Goal: Task Accomplishment & Management: Manage account settings

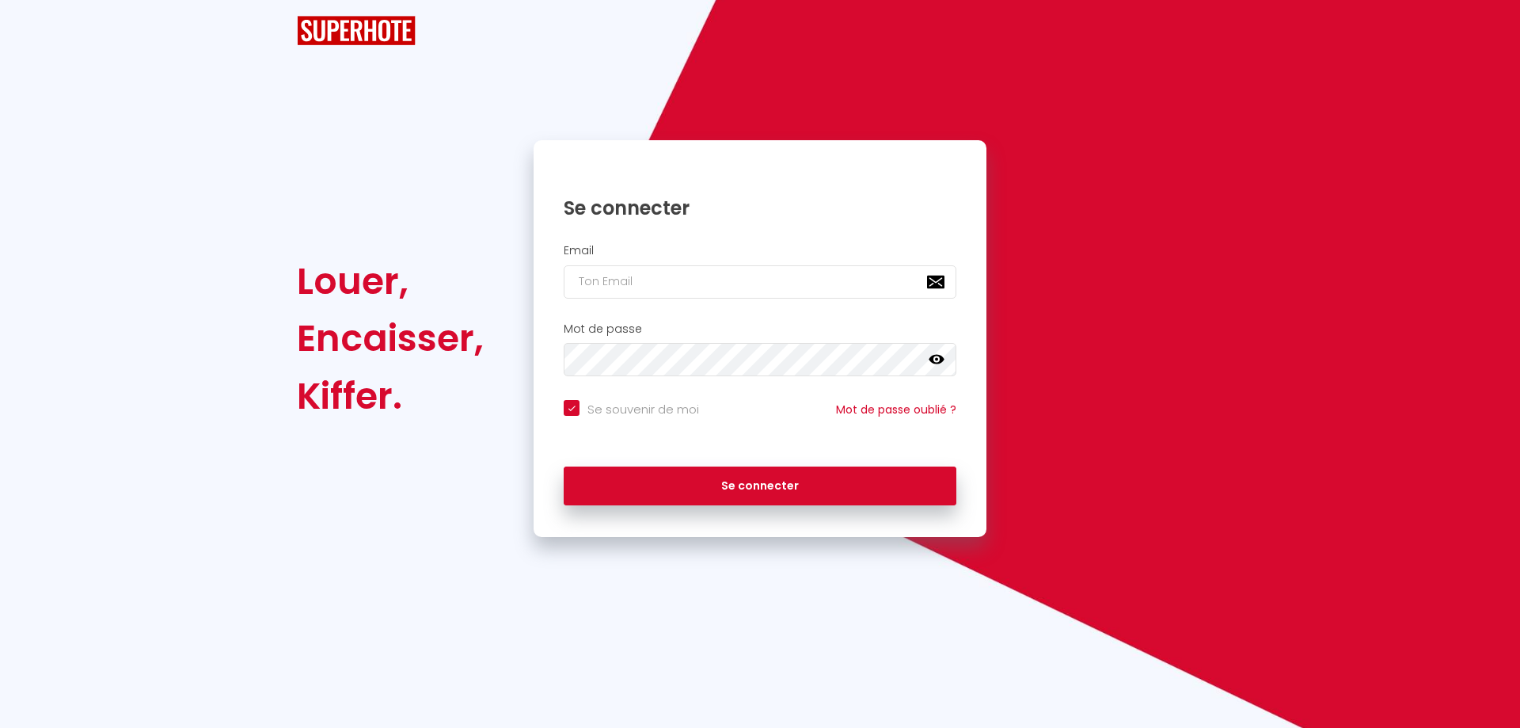
checkbox input "true"
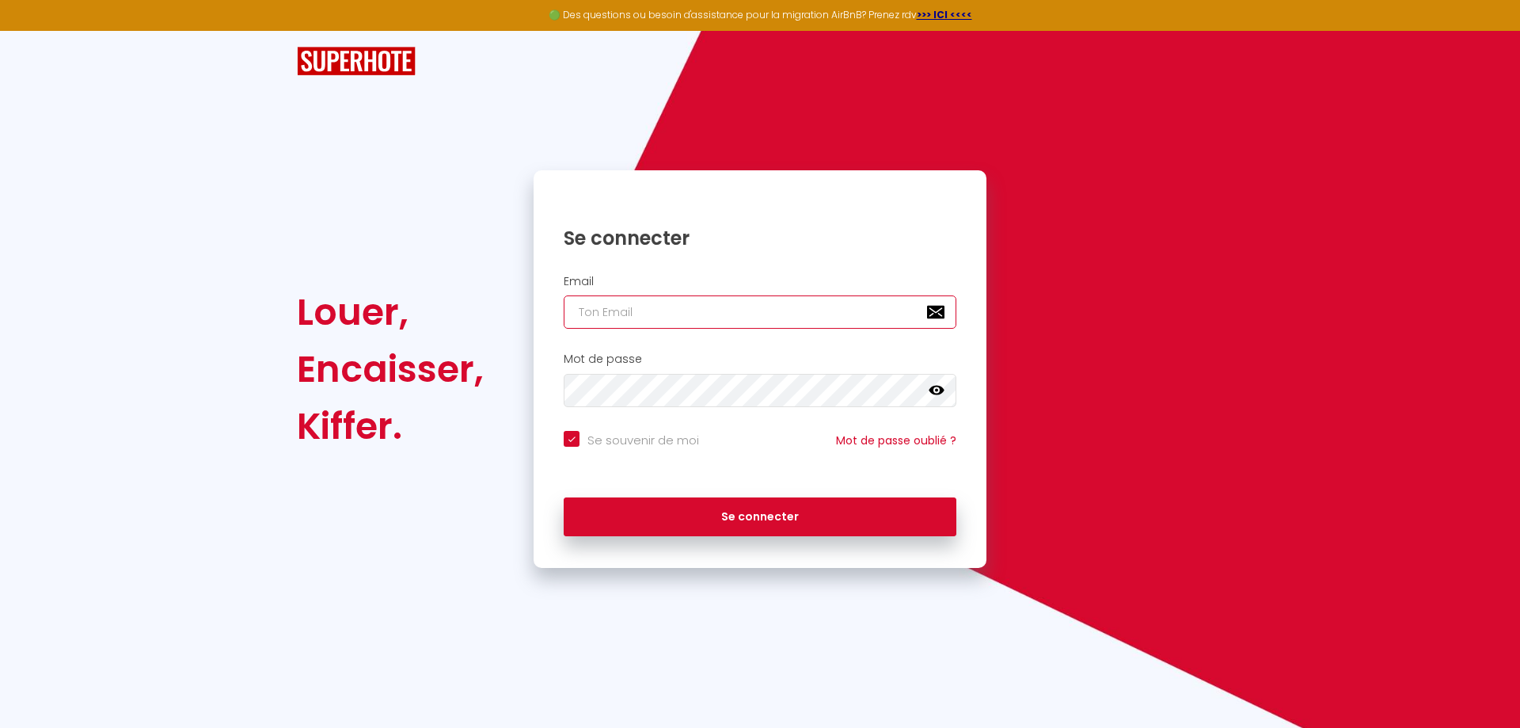
click at [637, 314] on input "email" at bounding box center [760, 311] width 393 height 33
type input "[EMAIL_ADDRESS][DOMAIN_NAME]"
click at [564, 497] on button "Se connecter" at bounding box center [760, 517] width 393 height 40
checkbox input "true"
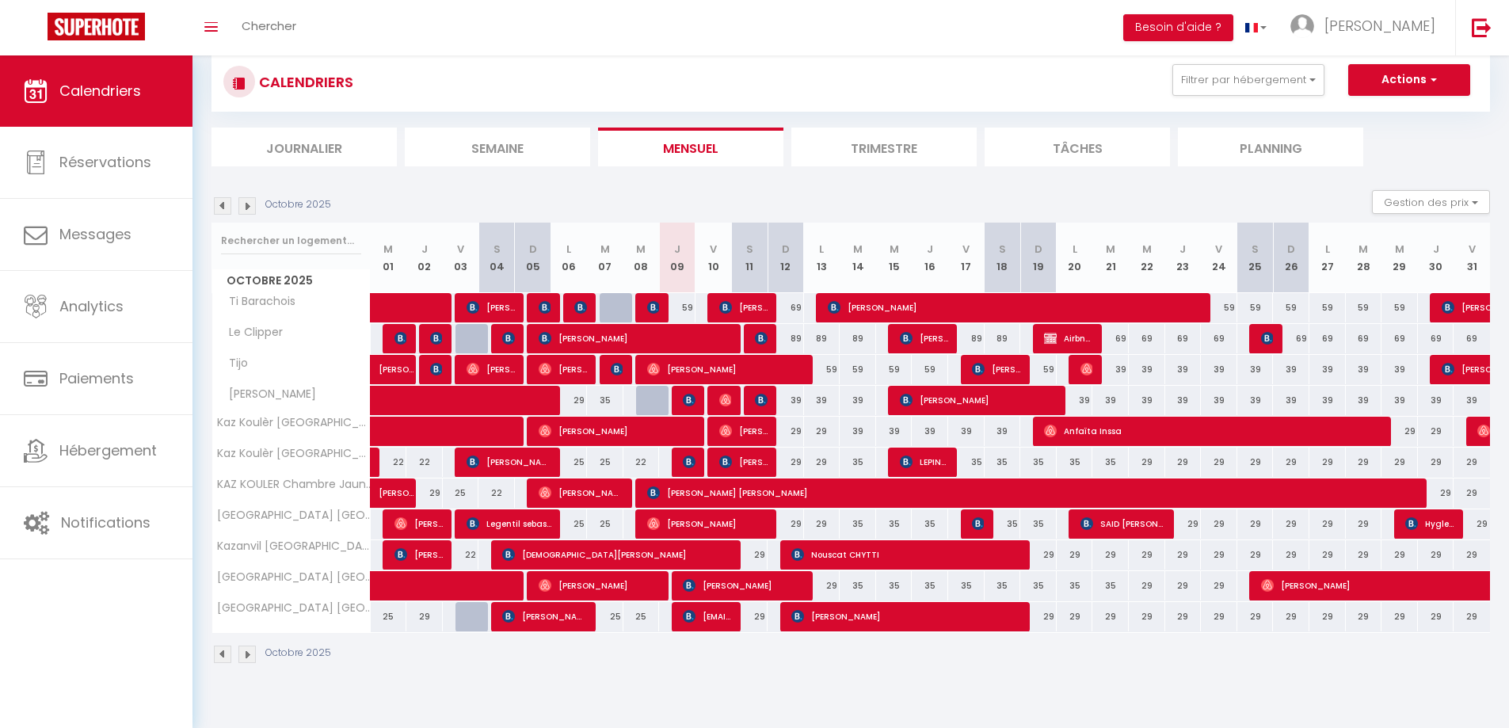
scroll to position [55, 0]
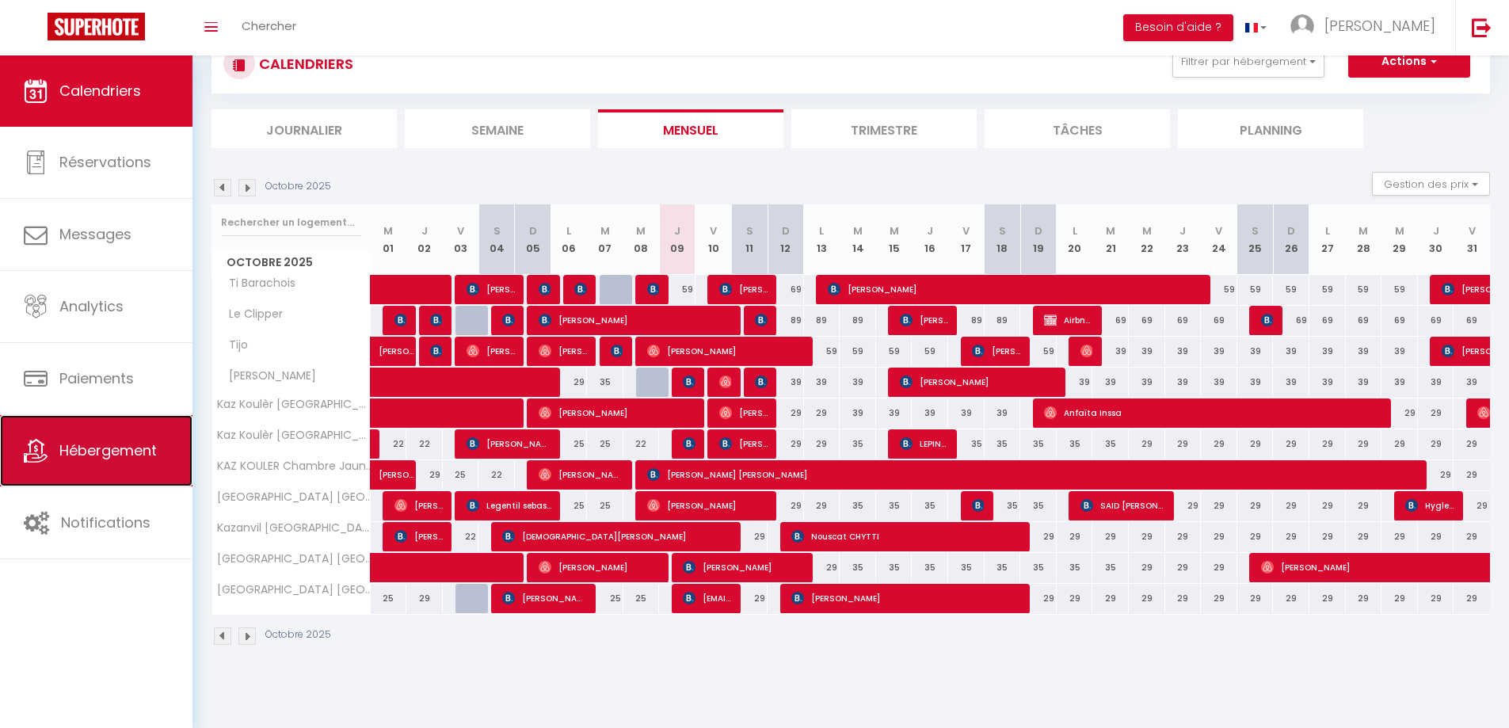
click at [88, 463] on link "Hébergement" at bounding box center [96, 450] width 192 height 71
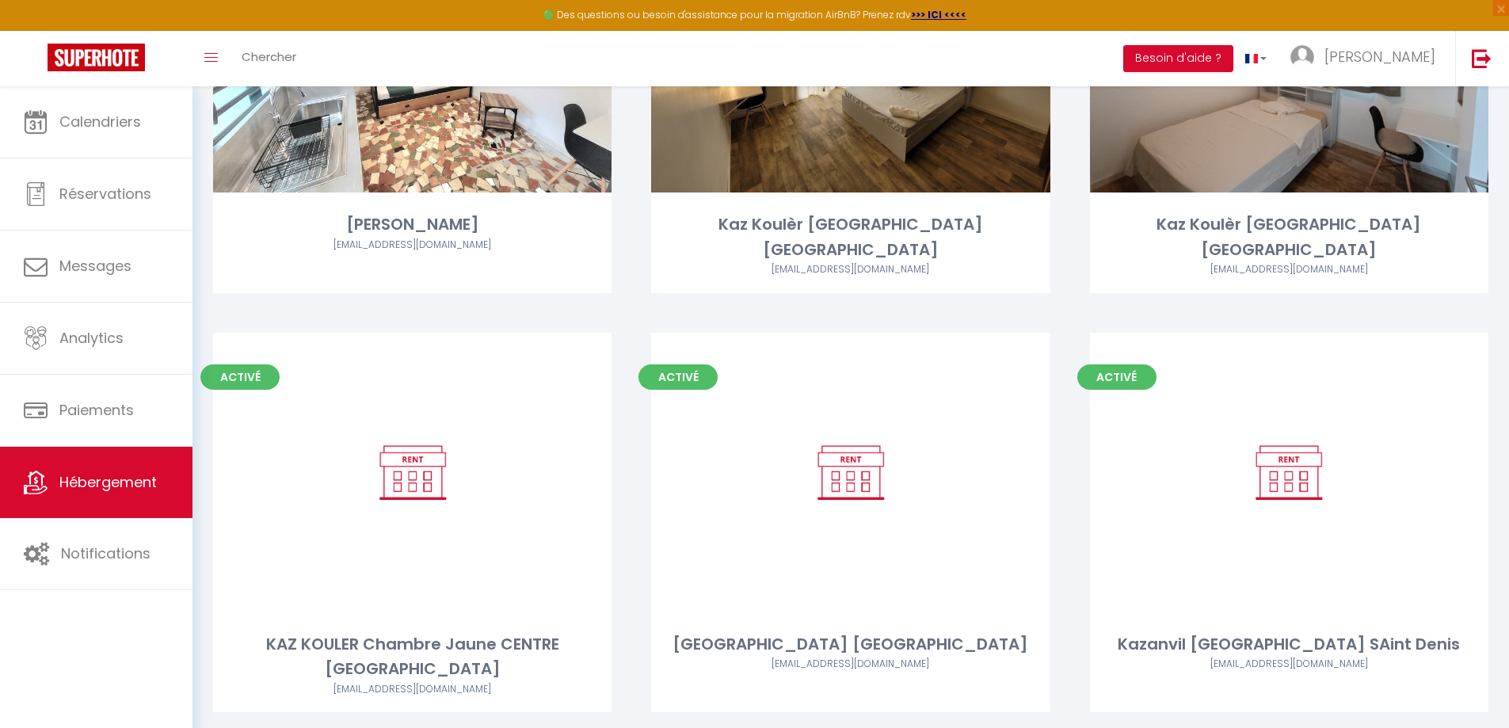
scroll to position [950, 0]
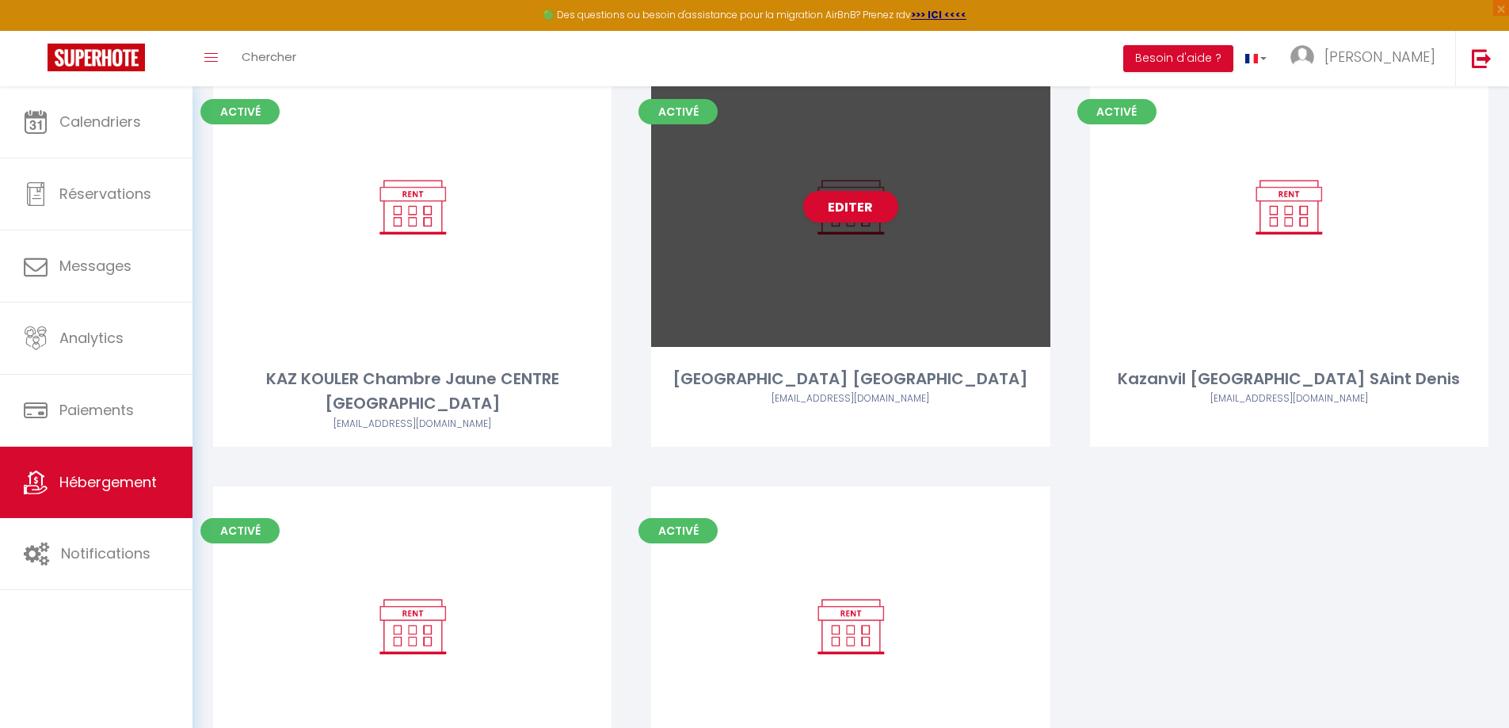
click at [950, 367] on div "[GEOGRAPHIC_DATA] [GEOGRAPHIC_DATA]" at bounding box center [850, 379] width 398 height 25
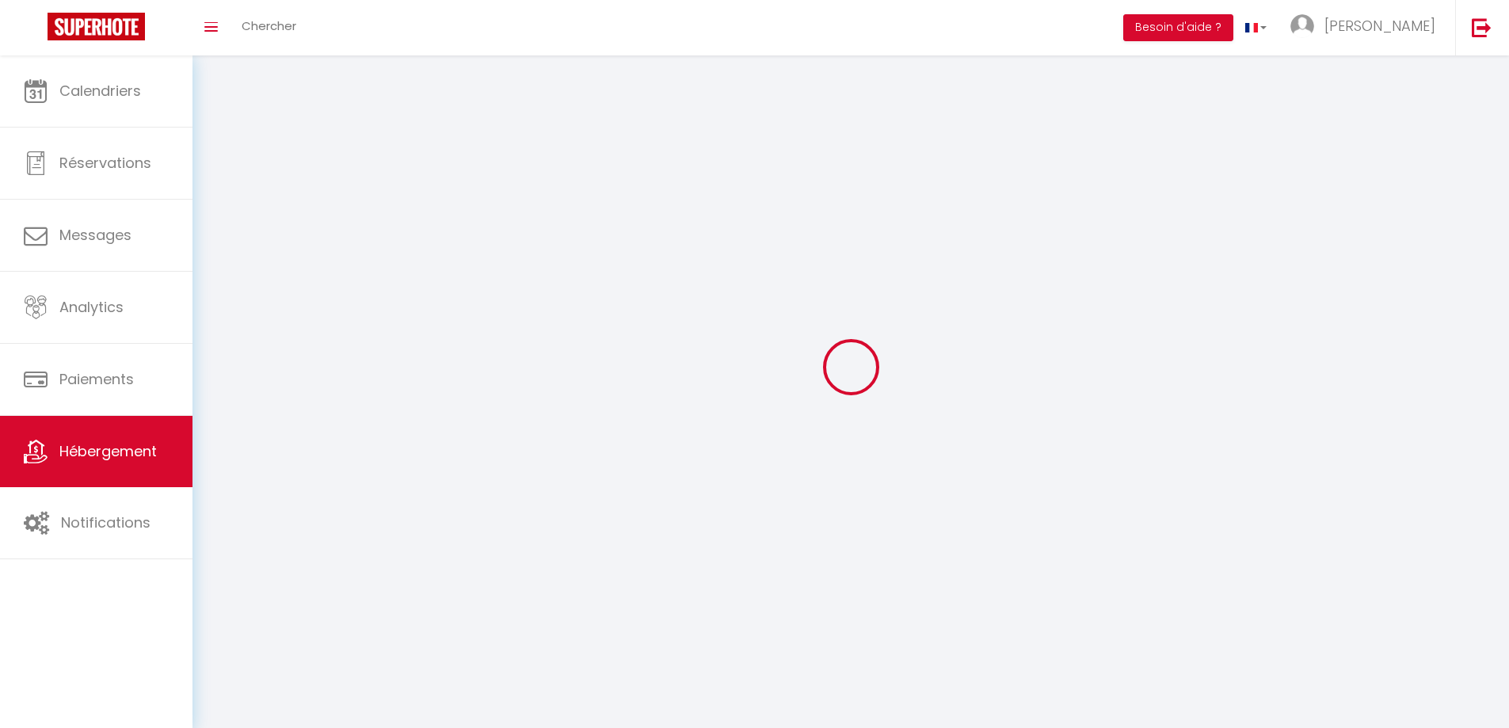
click at [950, 352] on div at bounding box center [850, 366] width 1278 height 585
select select
select select "28"
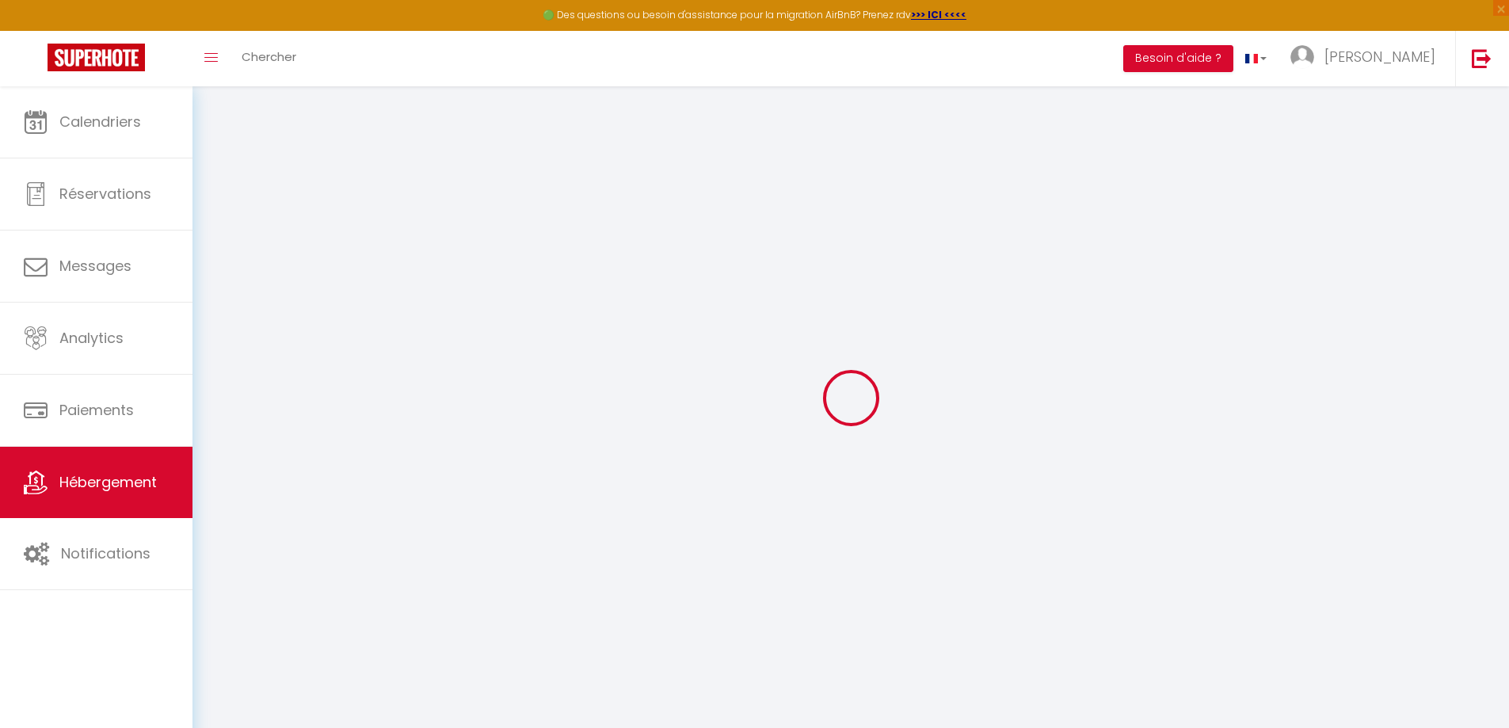
select select
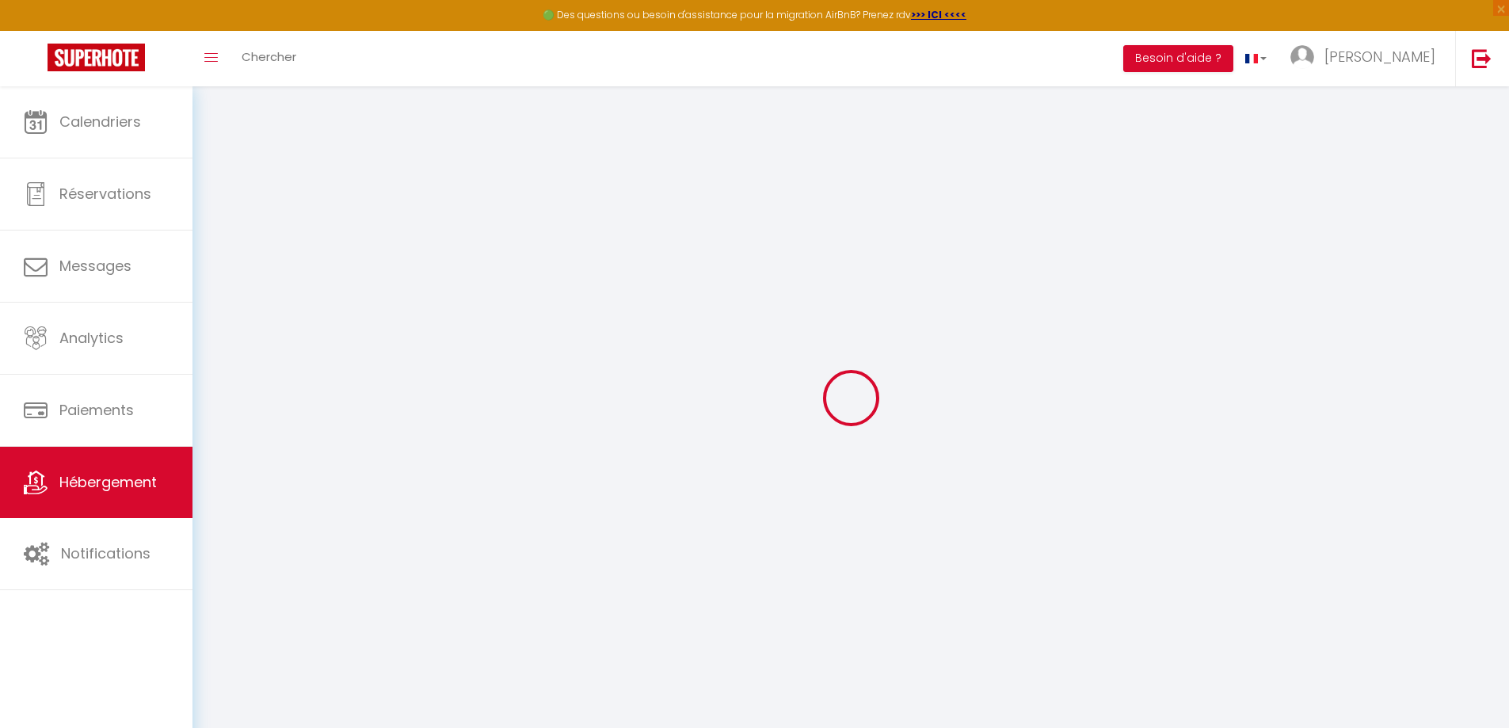
select select
checkbox input "false"
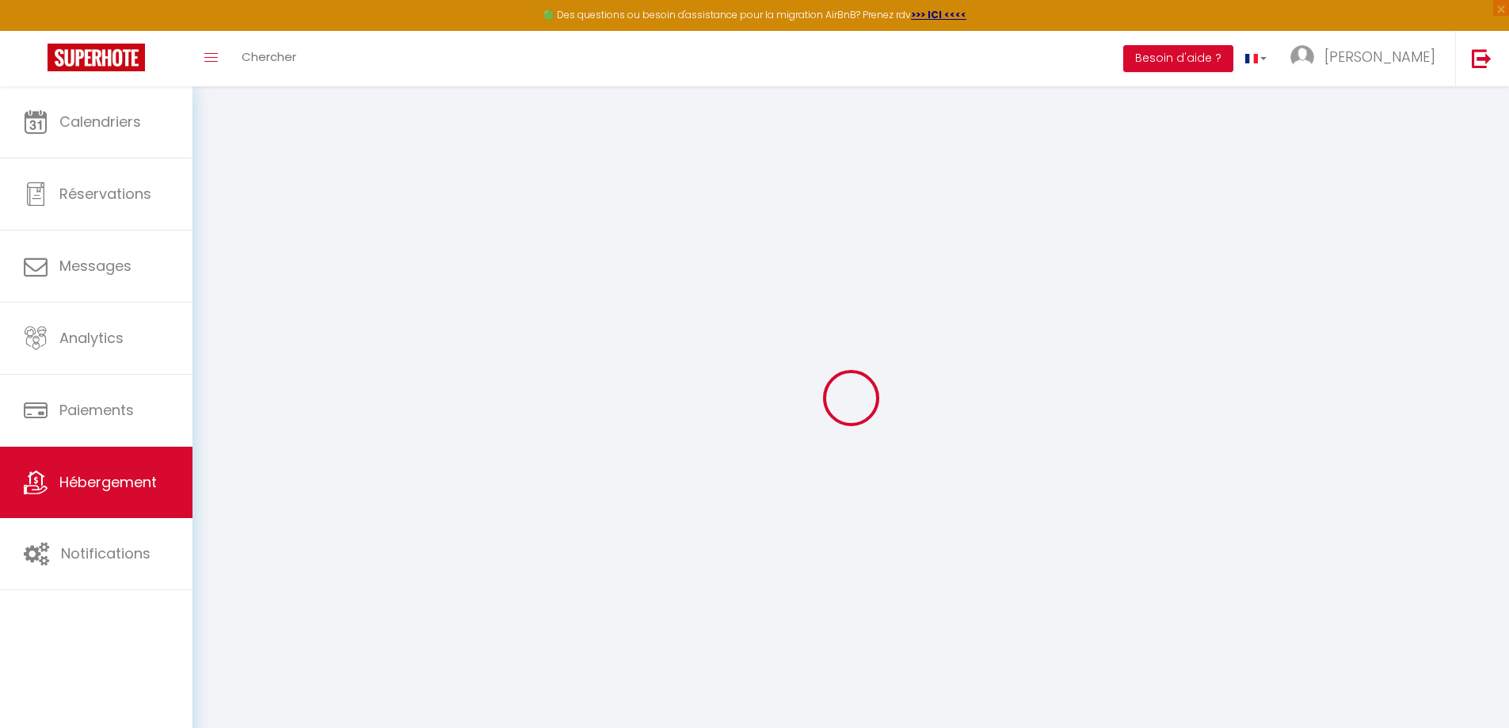
select select
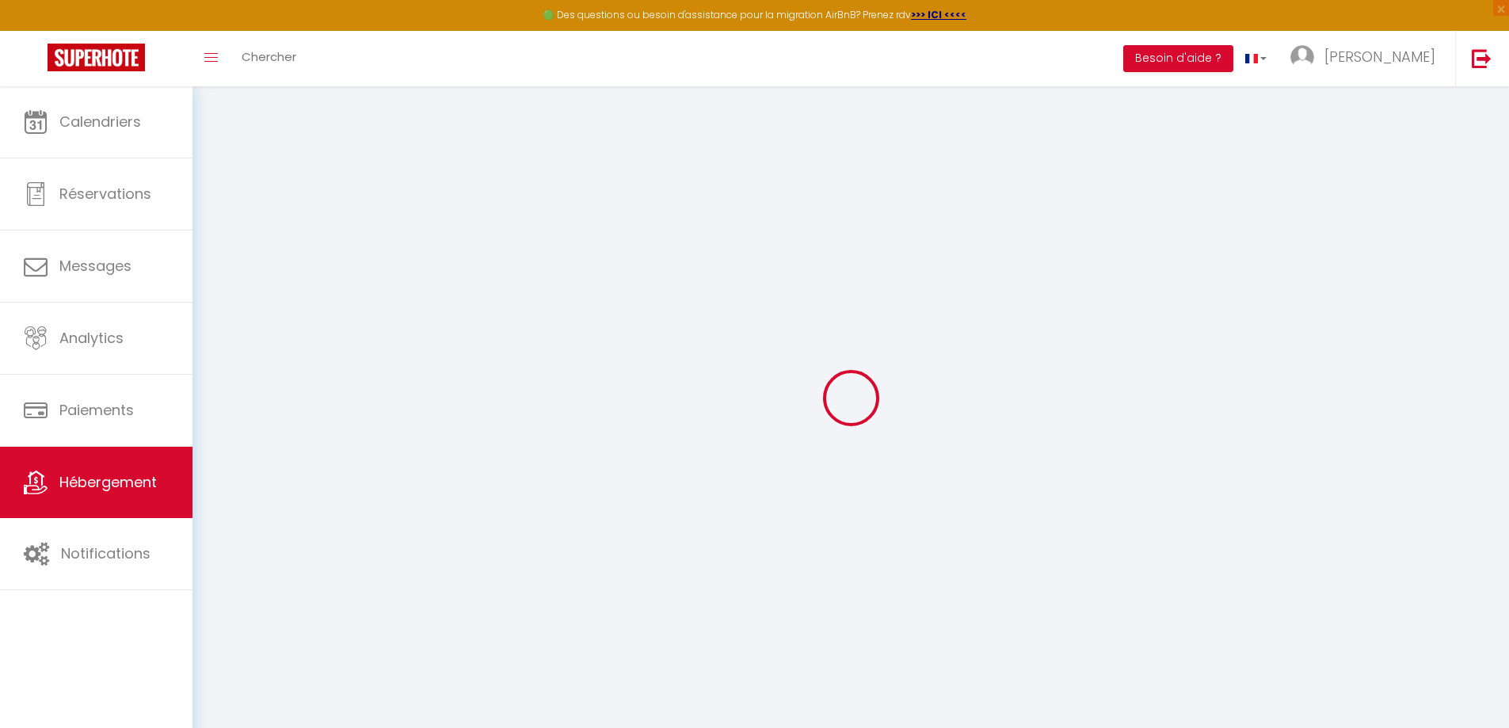
select select
checkbox input "false"
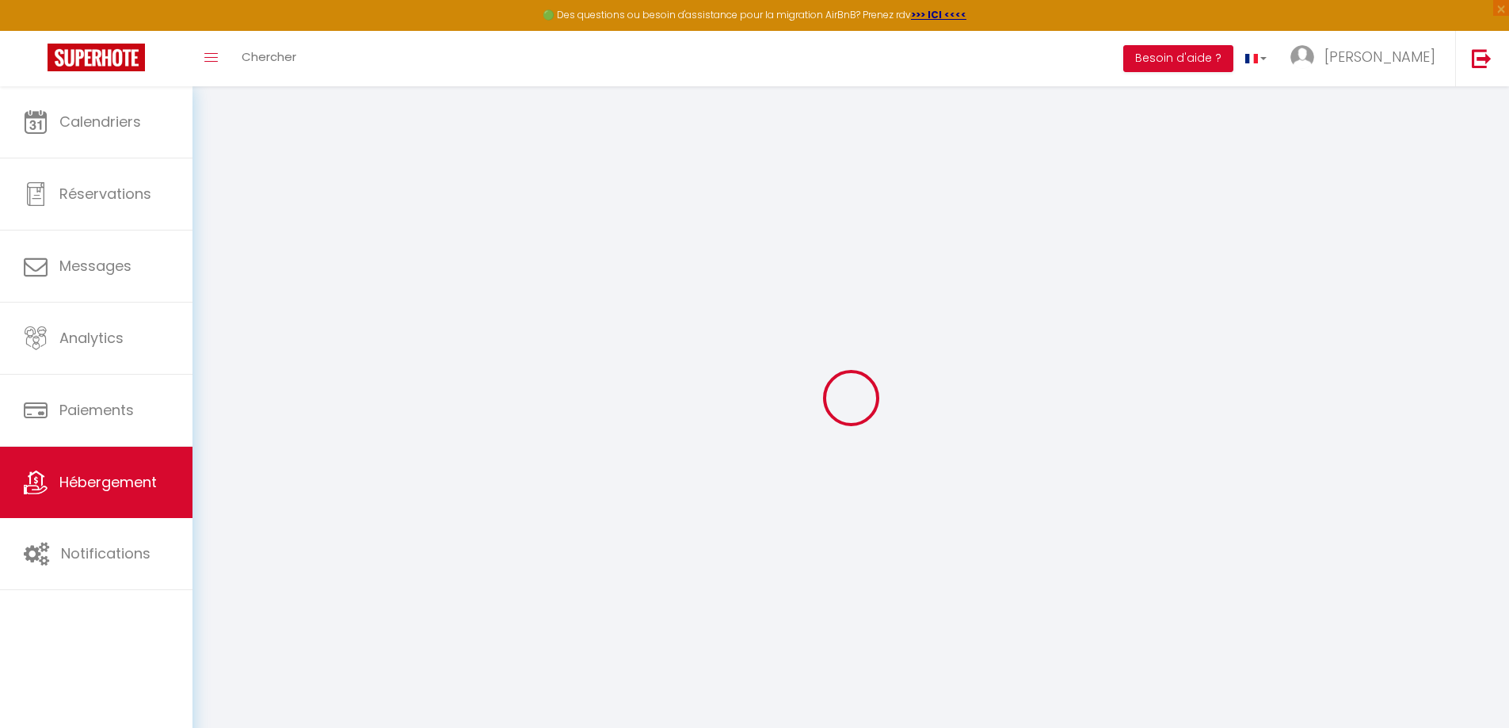
checkbox input "false"
select select
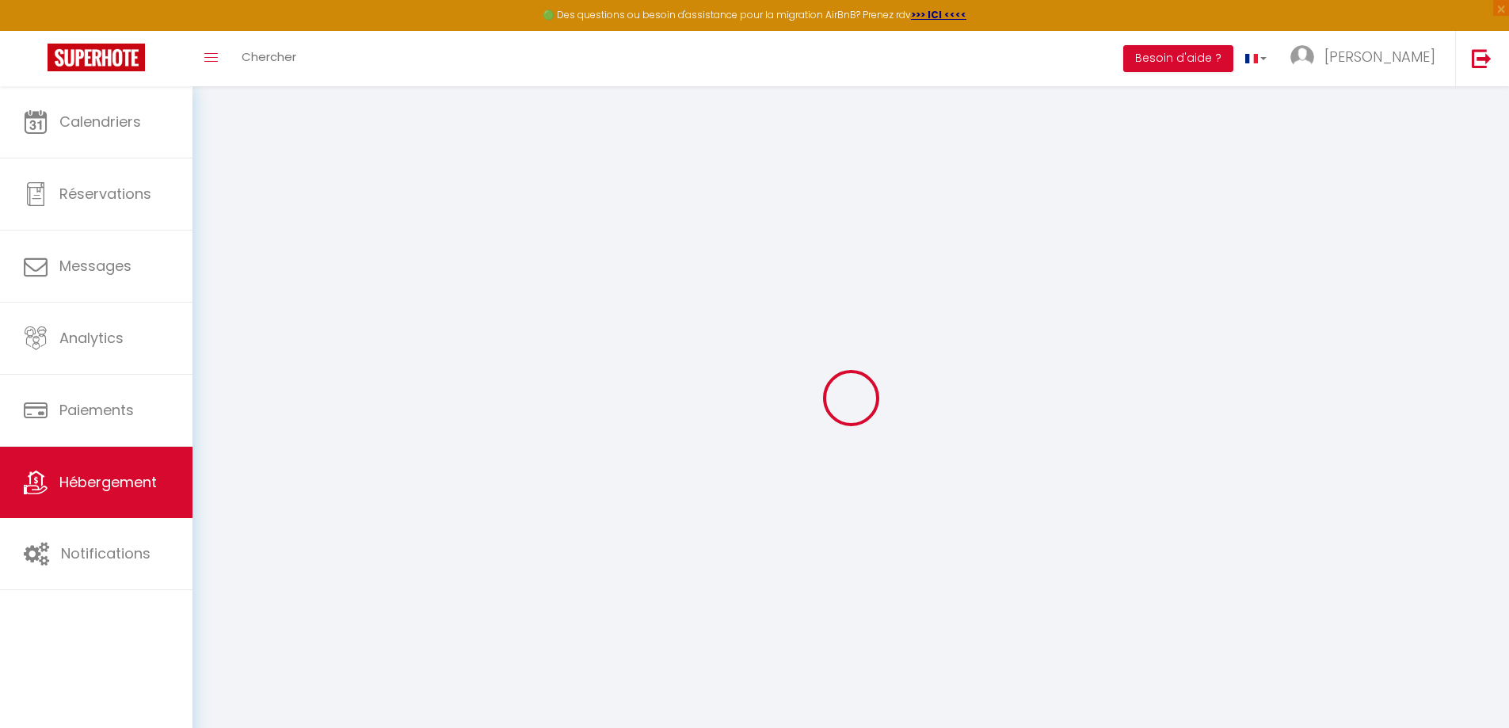
select select
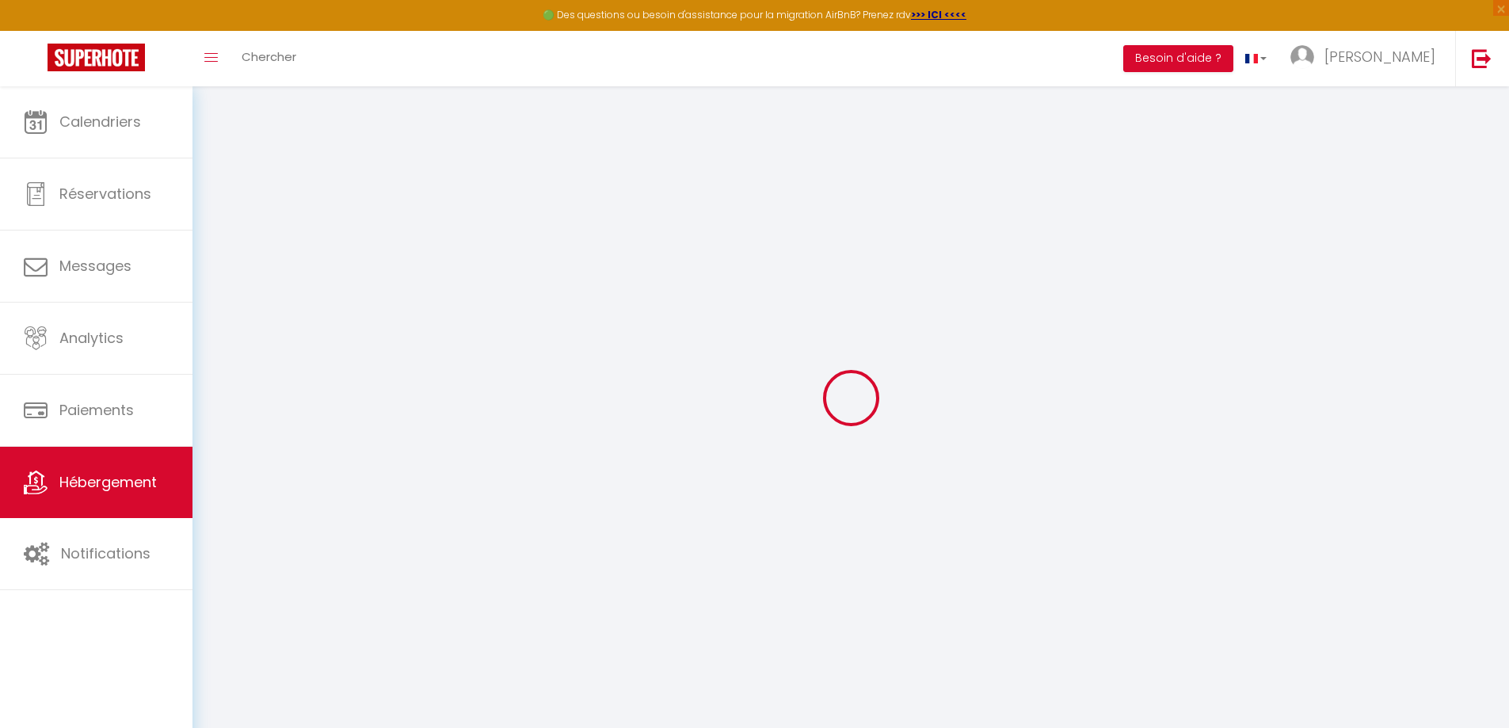
checkbox input "false"
select select
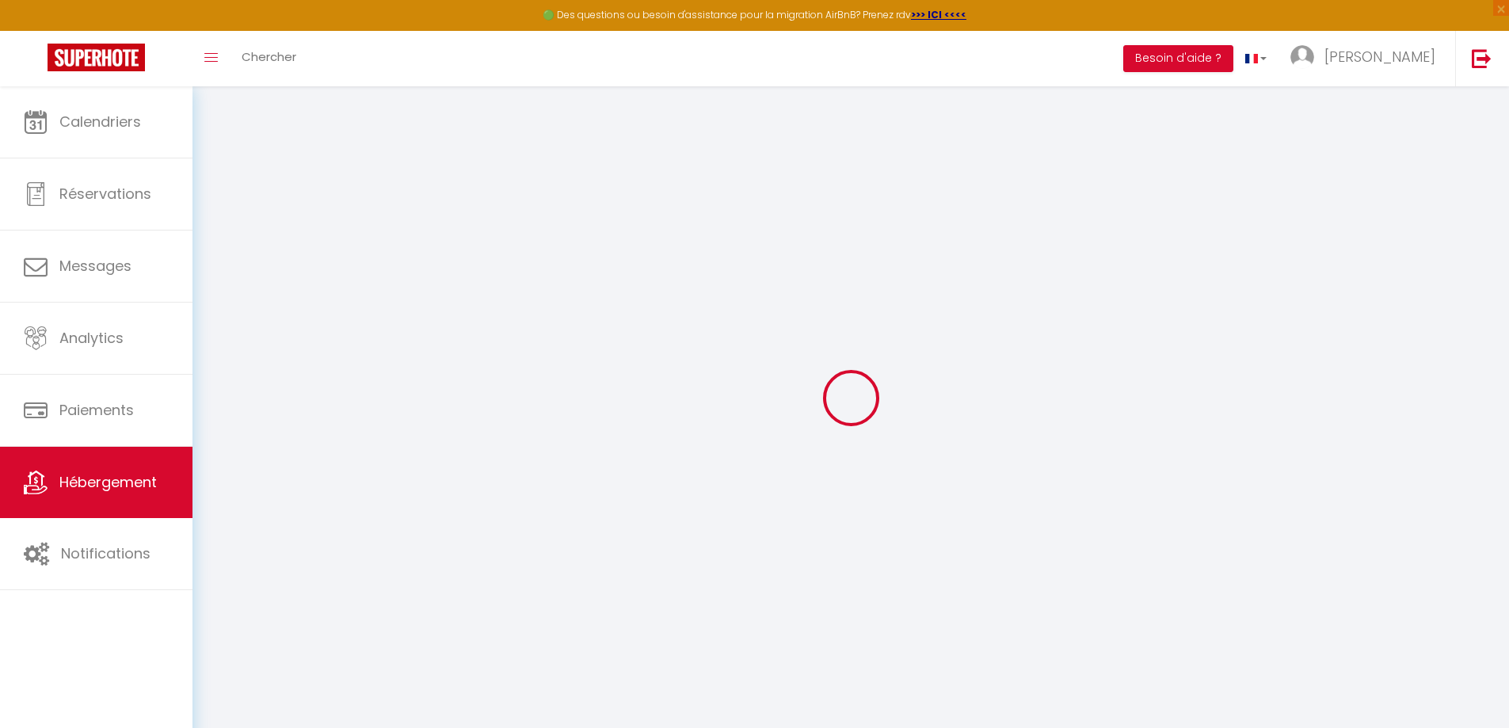
select select
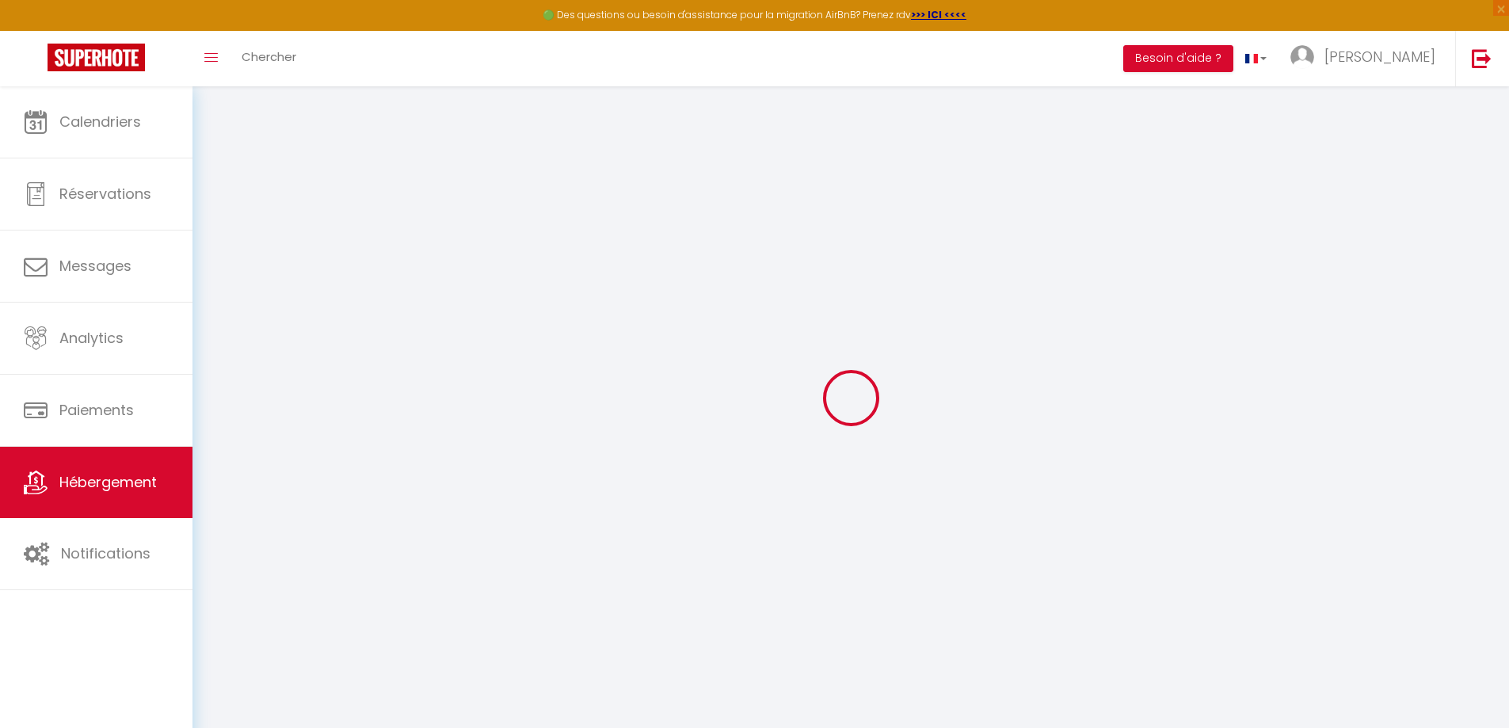
select select
checkbox input "false"
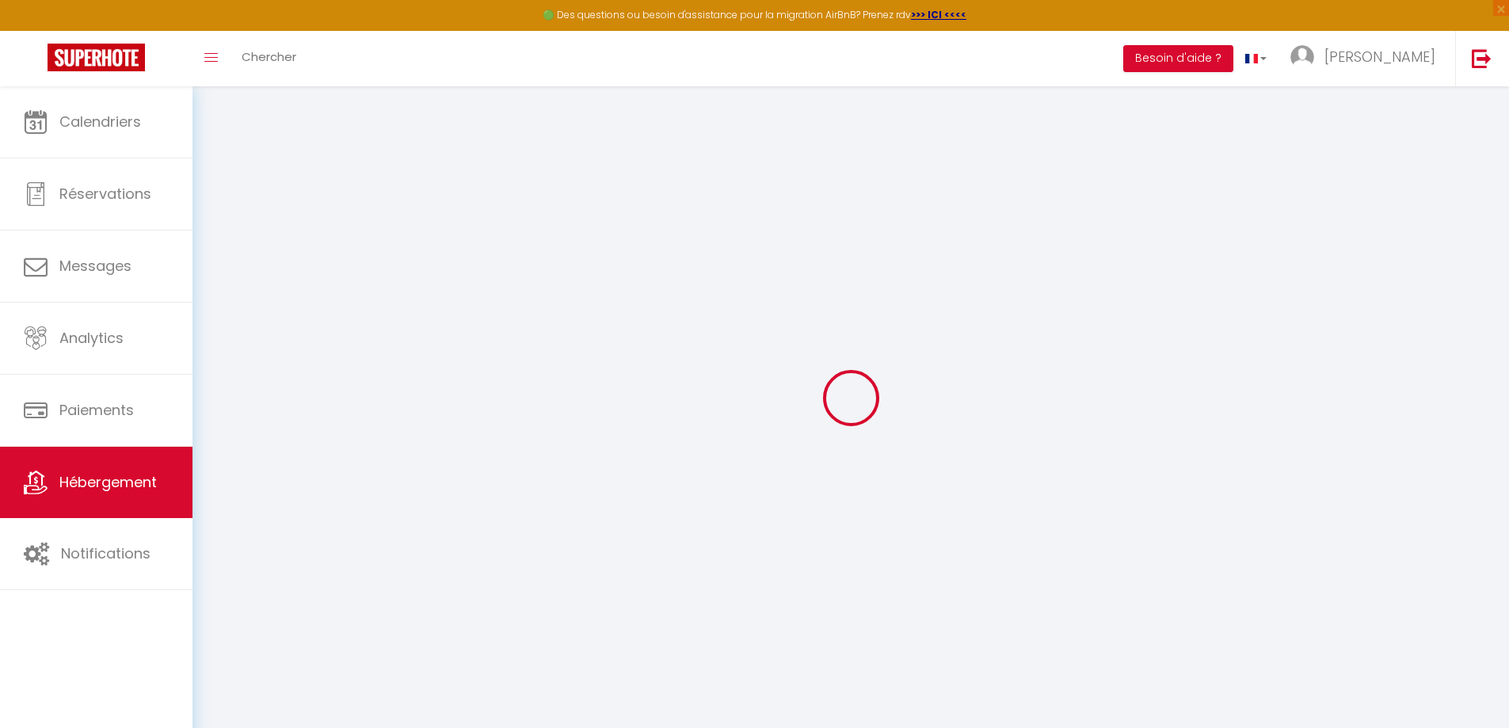
checkbox input "false"
select select
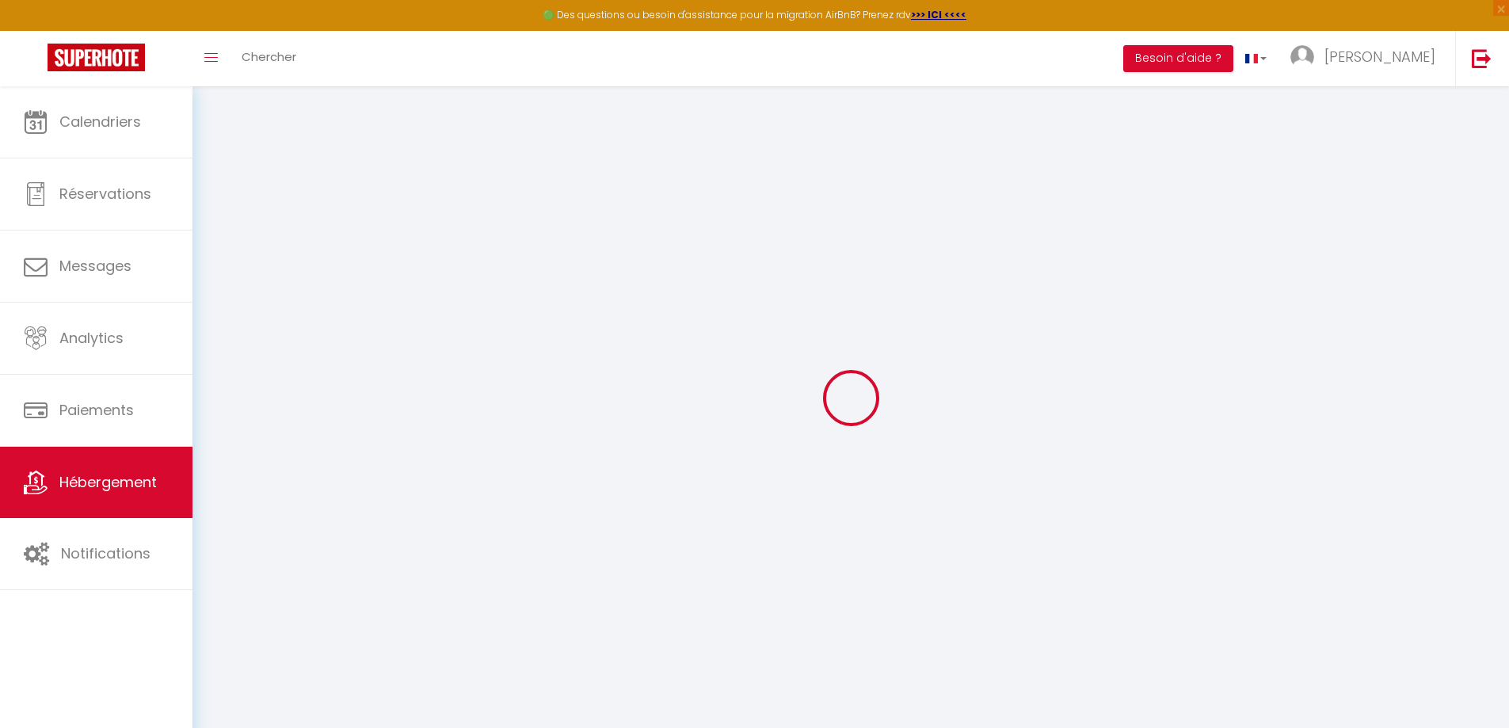
select select
checkbox input "false"
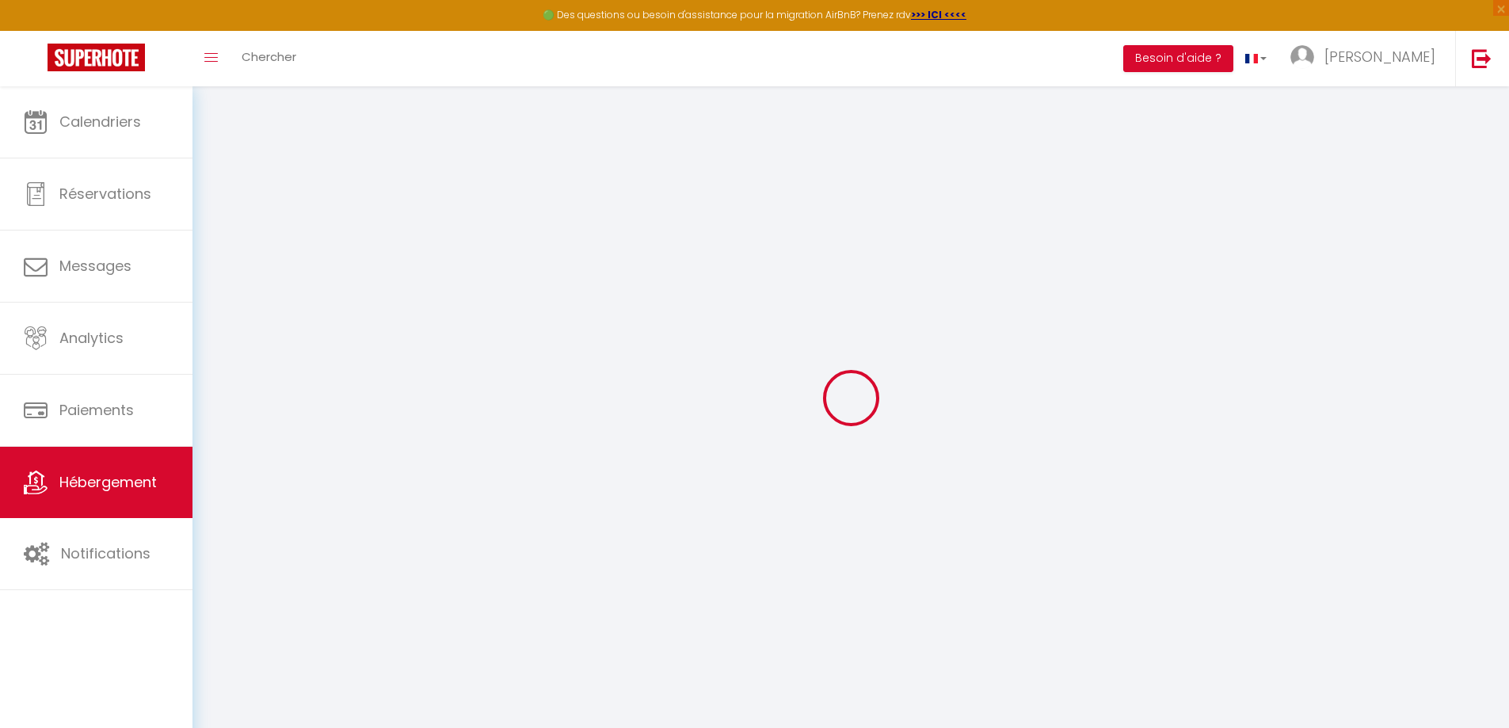
checkbox input "false"
select select
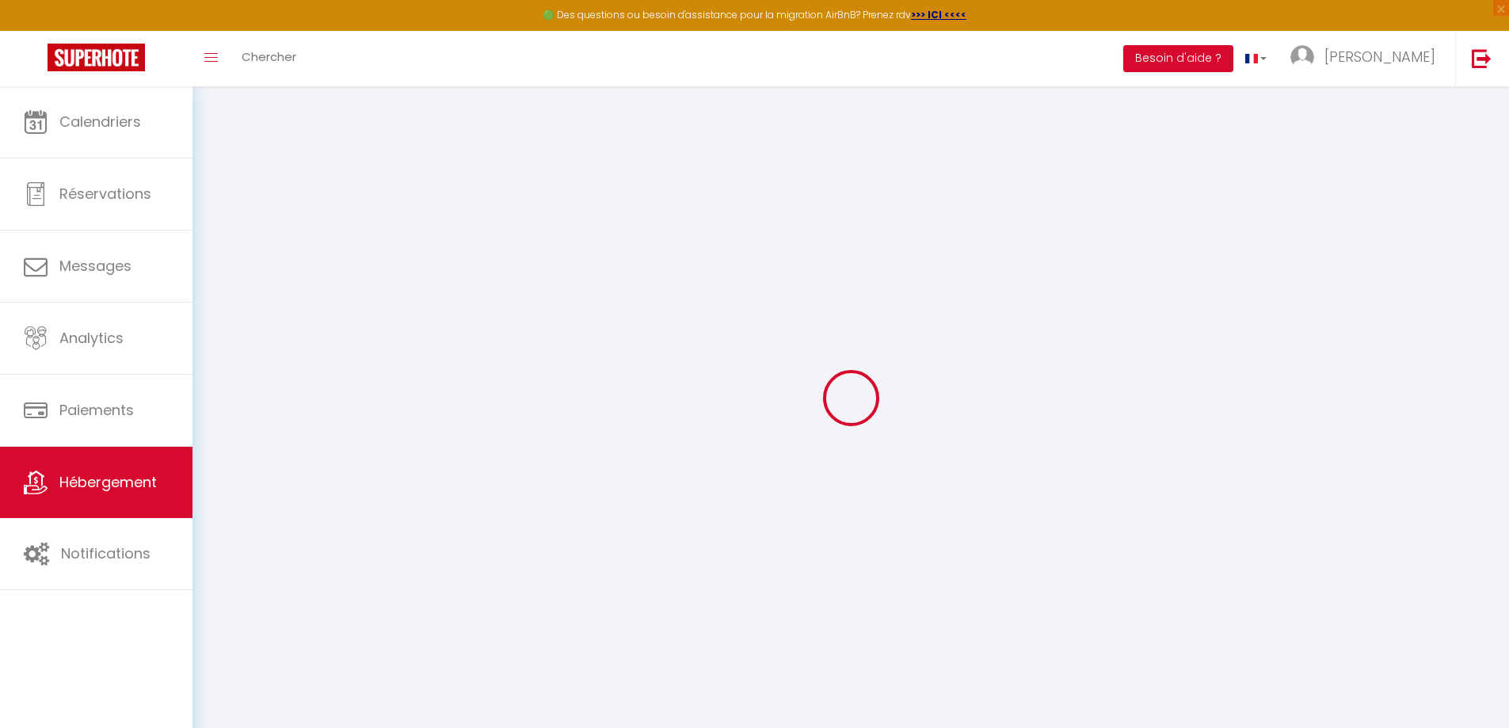
type input "[GEOGRAPHIC_DATA] [GEOGRAPHIC_DATA]"
type input "[PERSON_NAME]"
type input "2 impasse [PERSON_NAME]"
type input "97438"
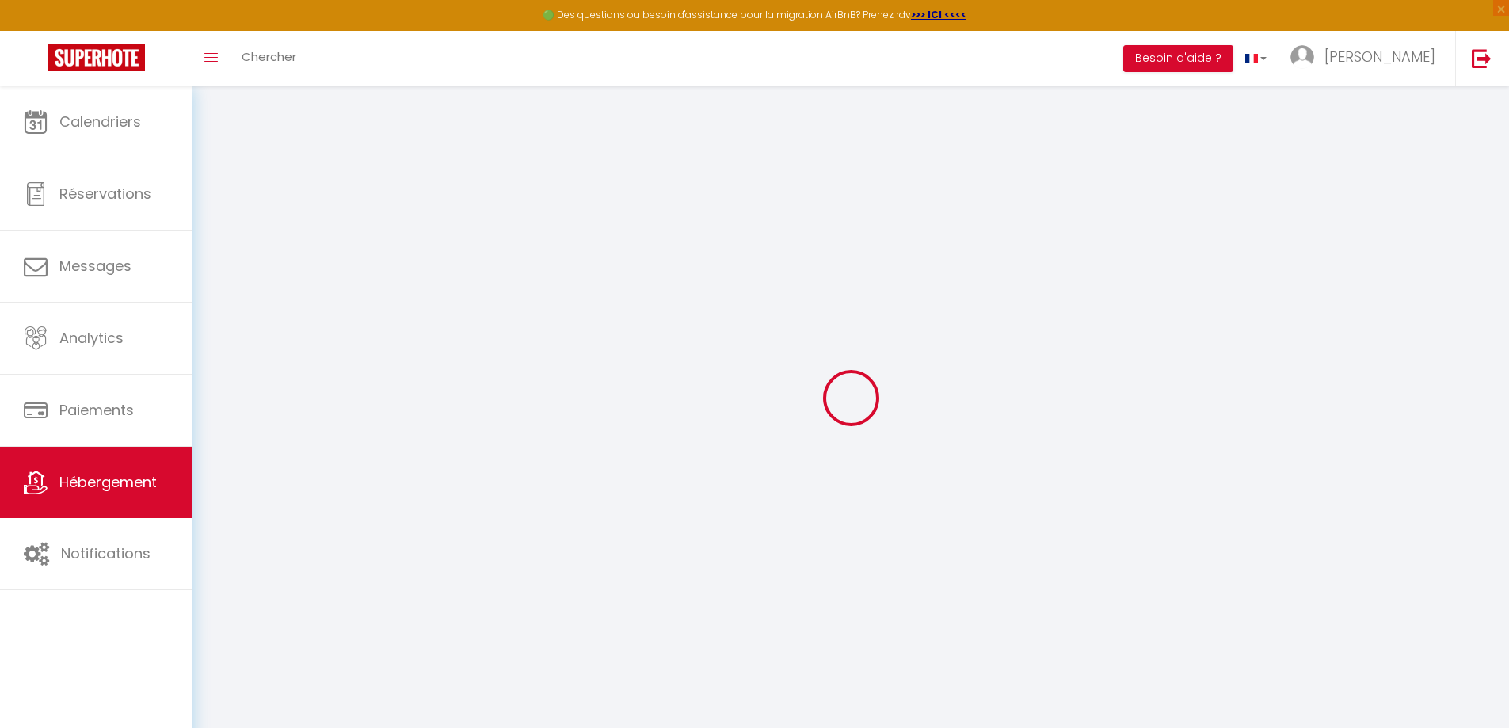
type input "SAINTE-MARIE"
select select "1"
type input "29"
type input "28"
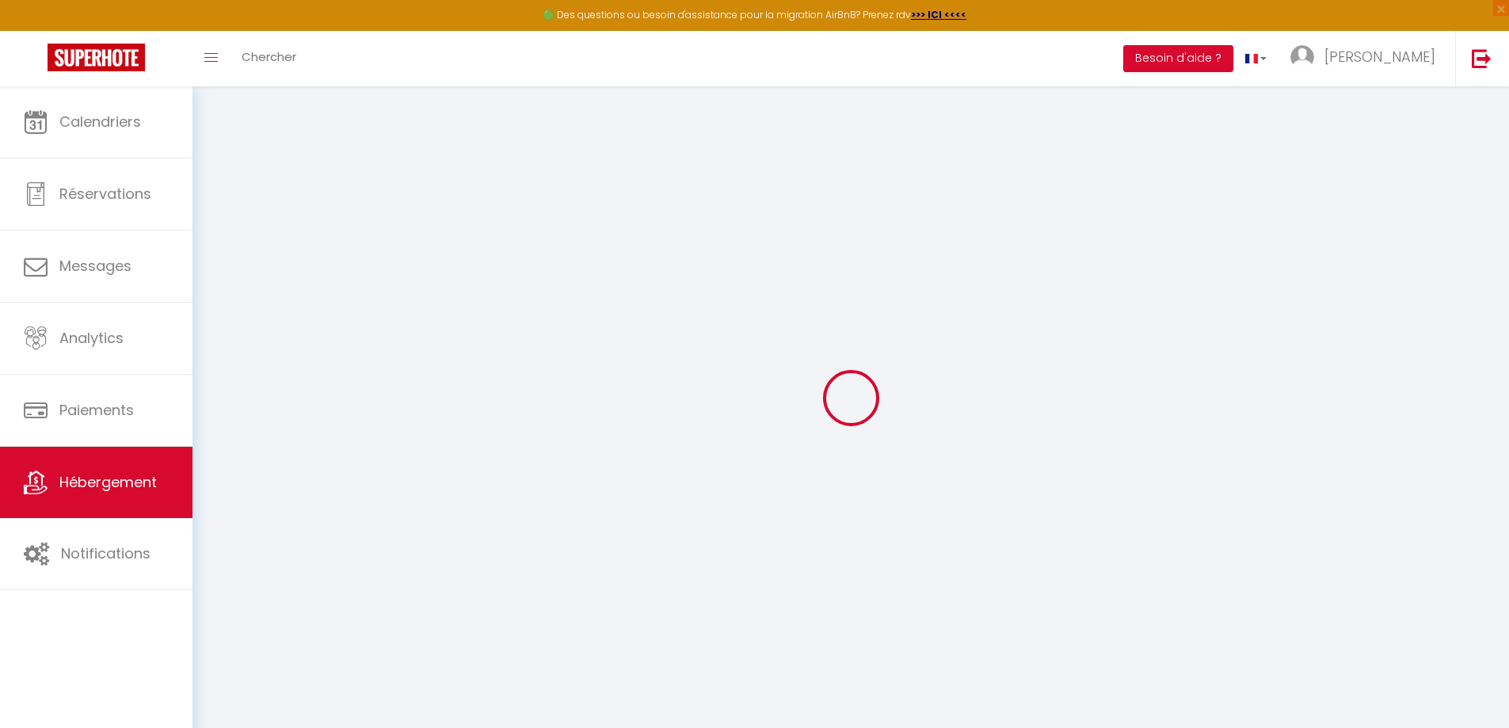
type input "150"
select select
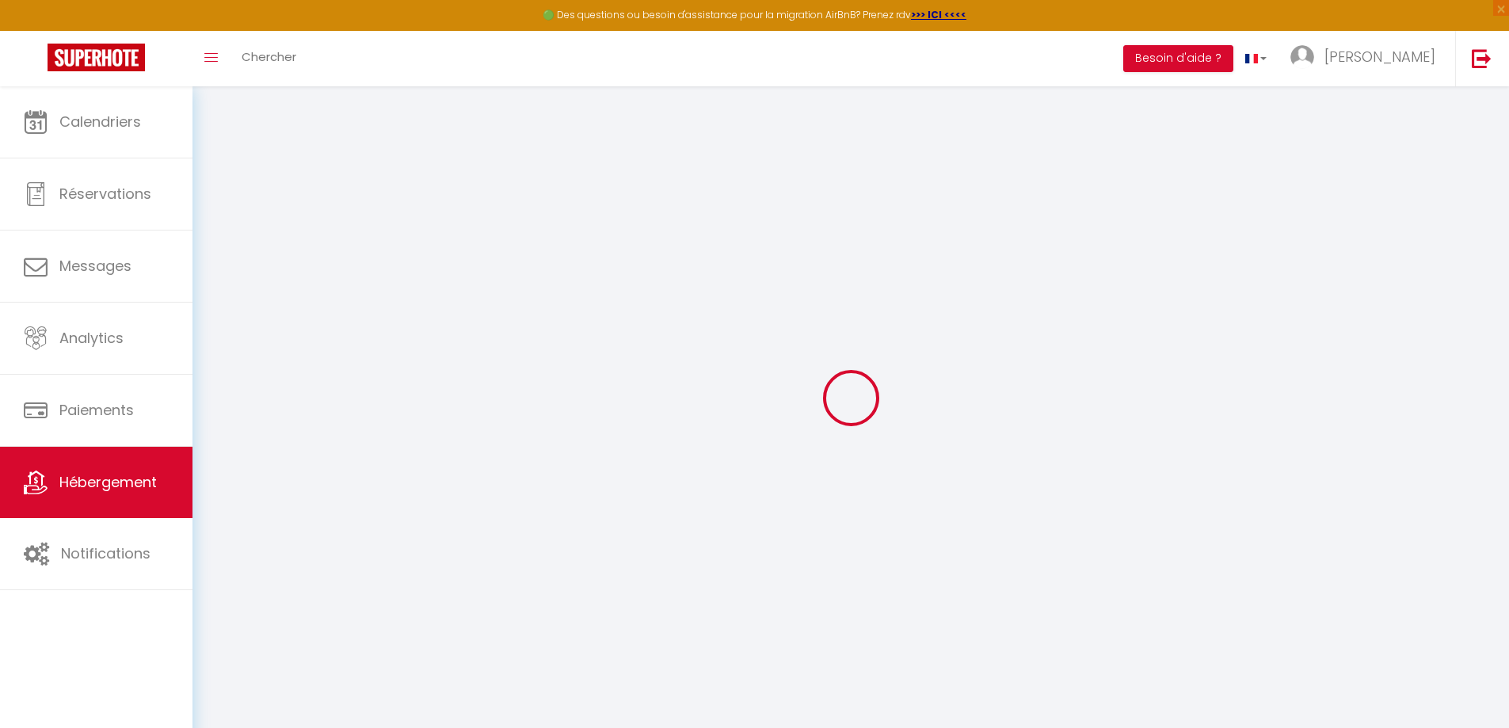
select select
type input "[STREET_ADDRESS]-sam"
type input "97400"
type input "Saint DEnis"
select select "177"
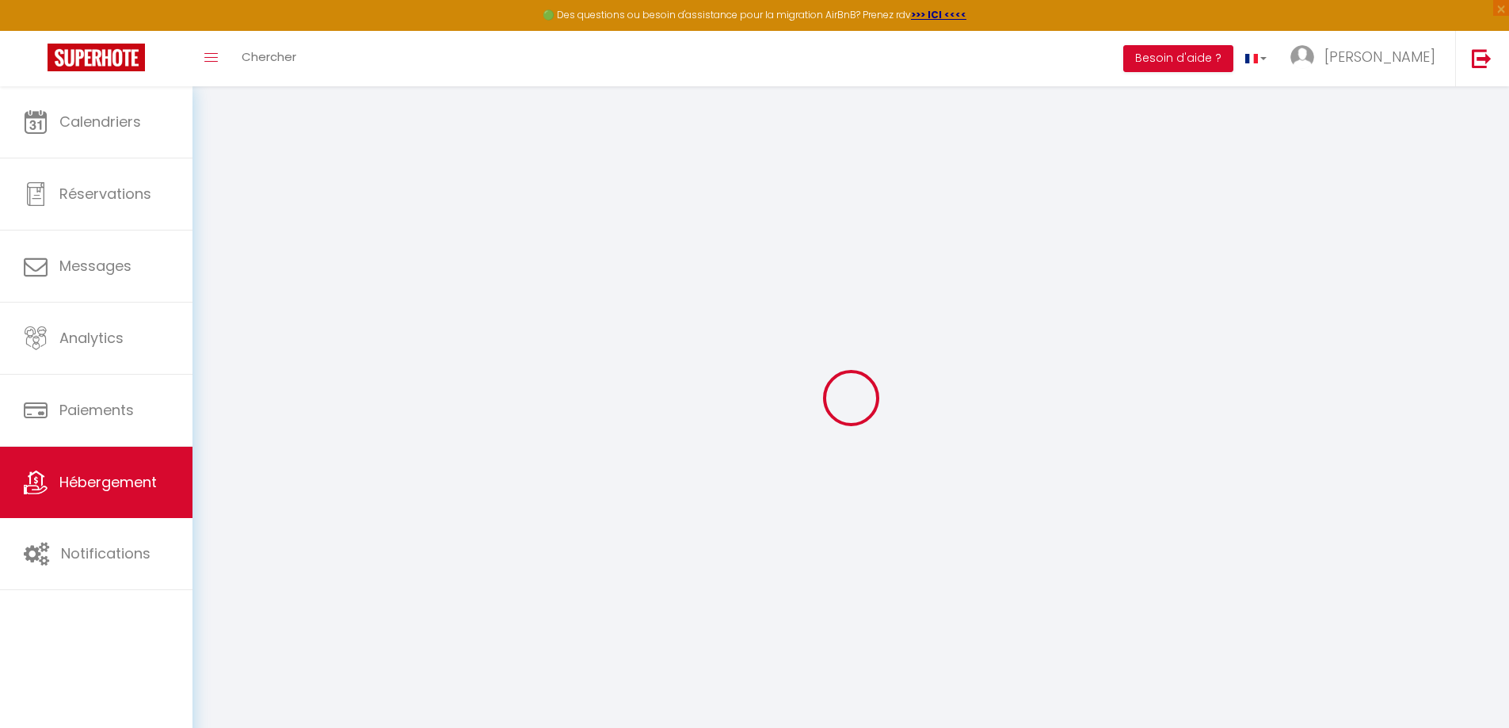
type input "[EMAIL_ADDRESS][DOMAIN_NAME]"
select select "3102"
checkbox input "false"
checkbox input "true"
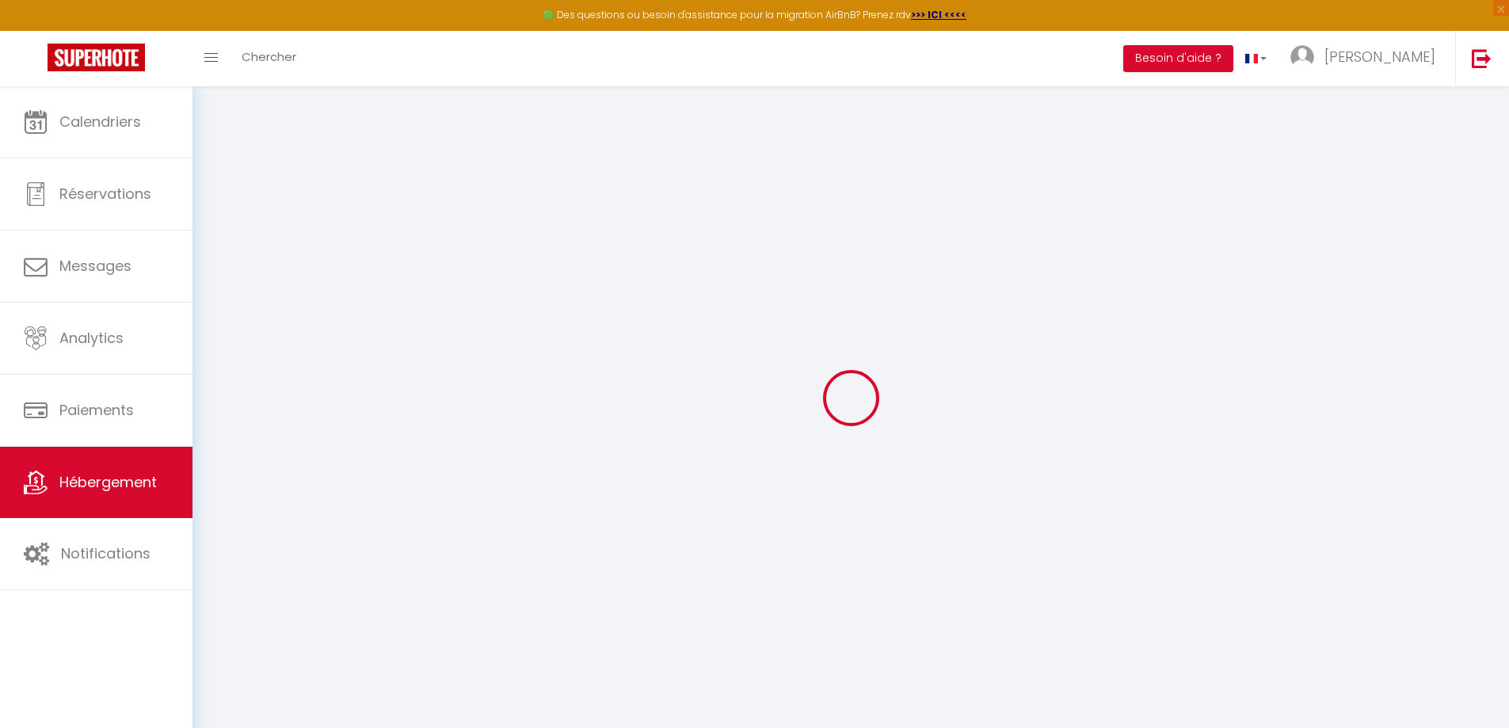
checkbox input "true"
type input "-1"
type input "0"
checkbox input "false"
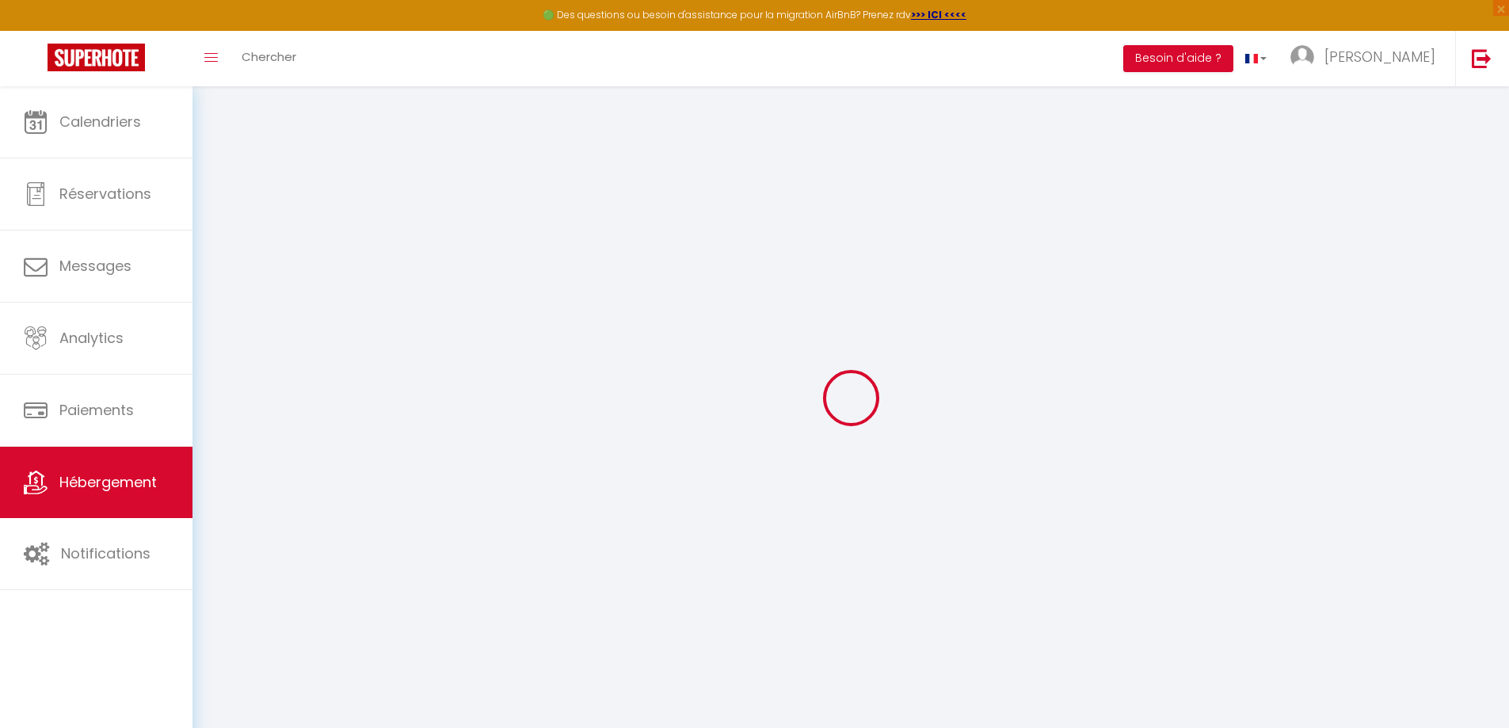
checkbox input "true"
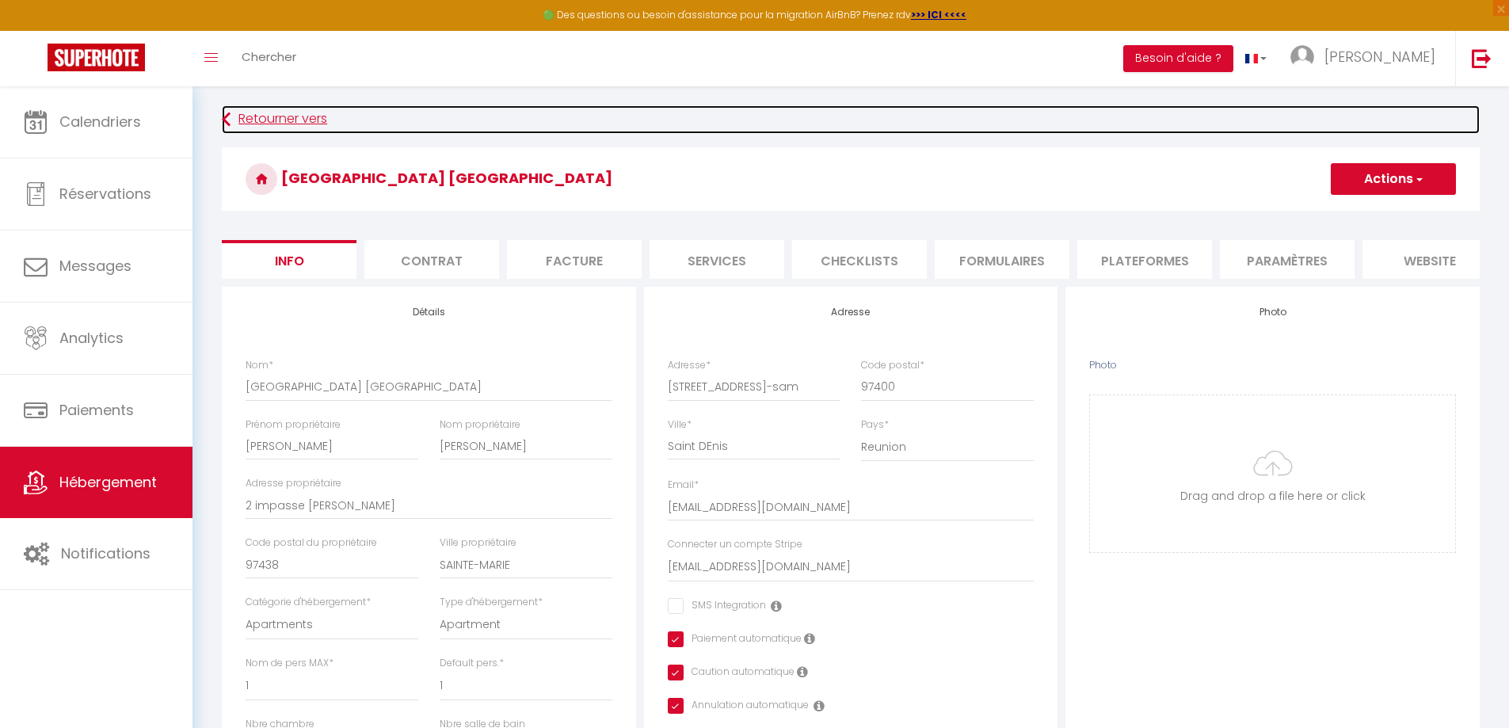
click at [238, 116] on link "Retourner vers" at bounding box center [851, 119] width 1258 height 29
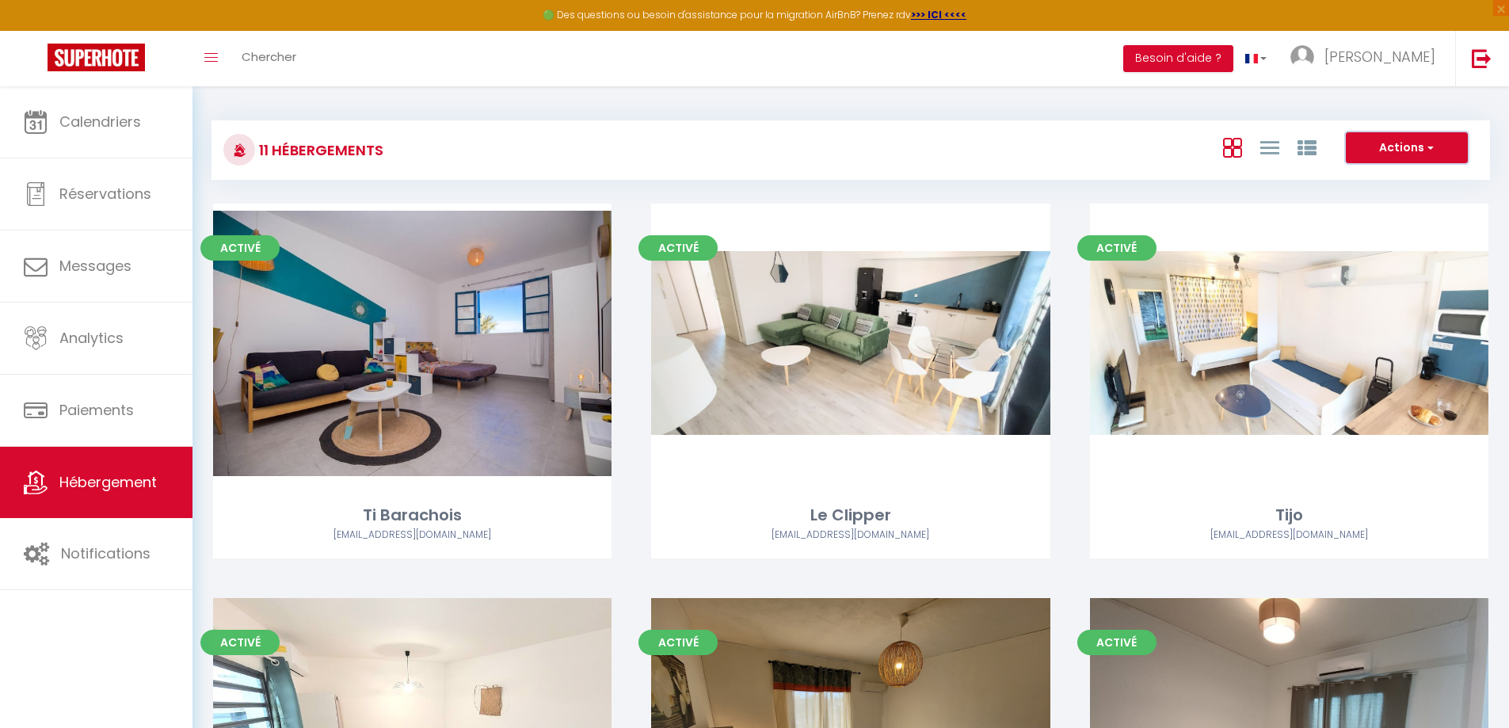
click at [1431, 150] on span "button" at bounding box center [1429, 147] width 10 height 16
click at [1429, 177] on li "Créer un Hébergement" at bounding box center [1394, 180] width 145 height 17
select select "3"
select select "2"
select select "1"
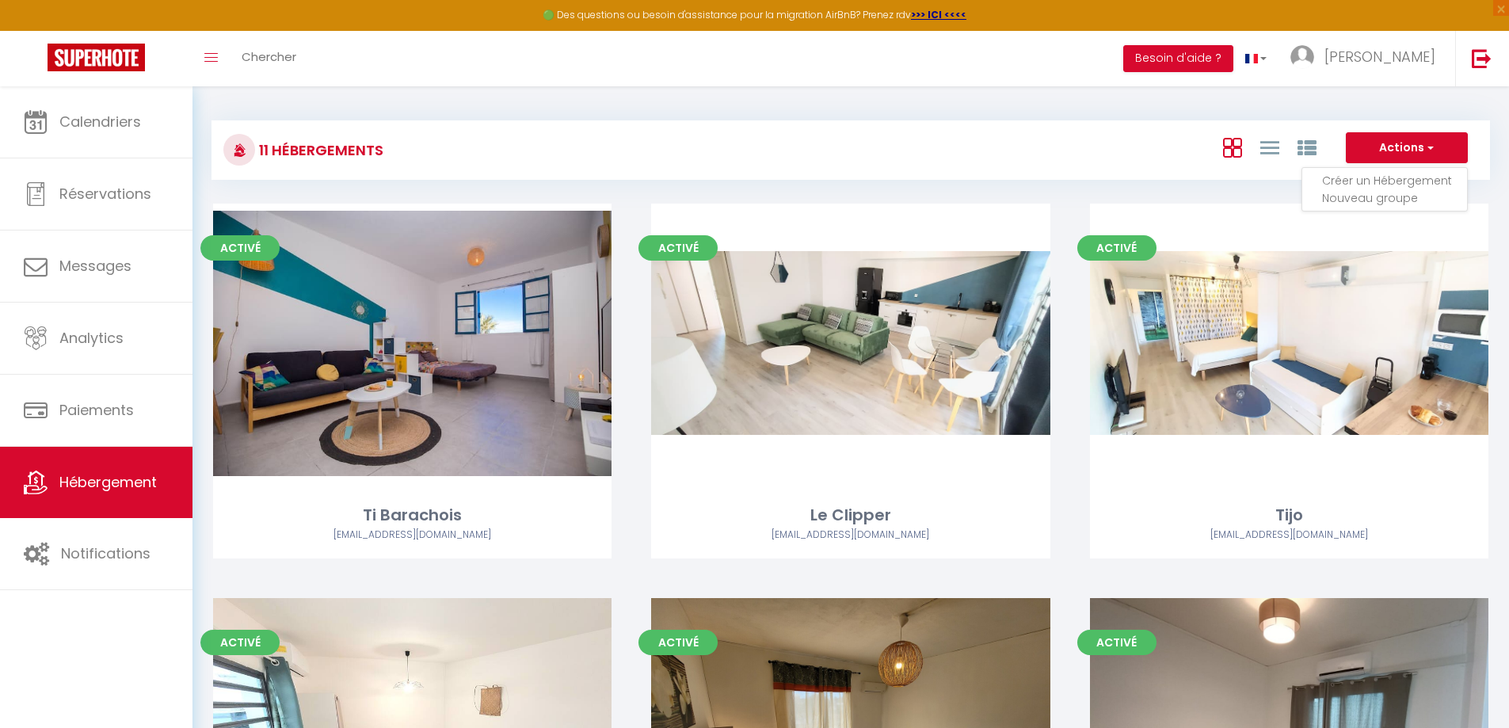
select select "1"
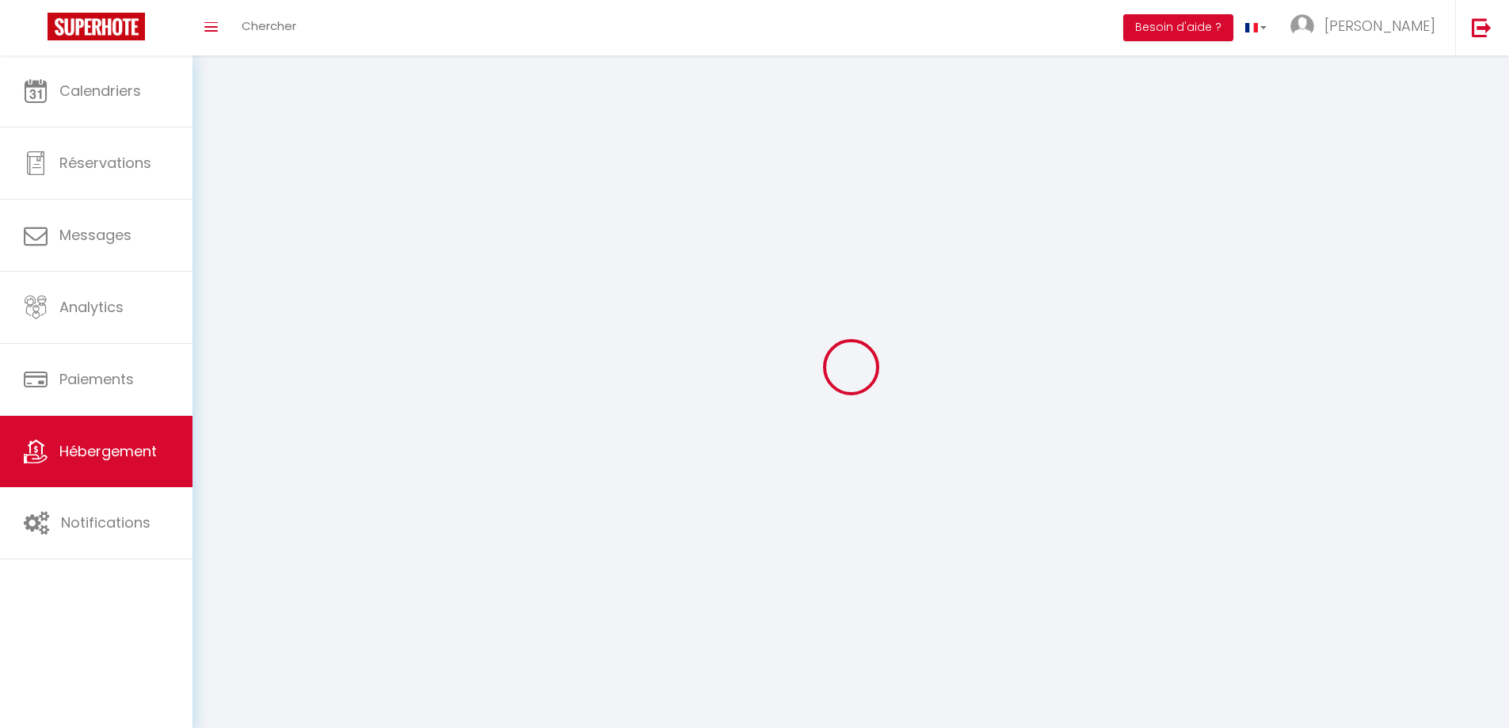
select select
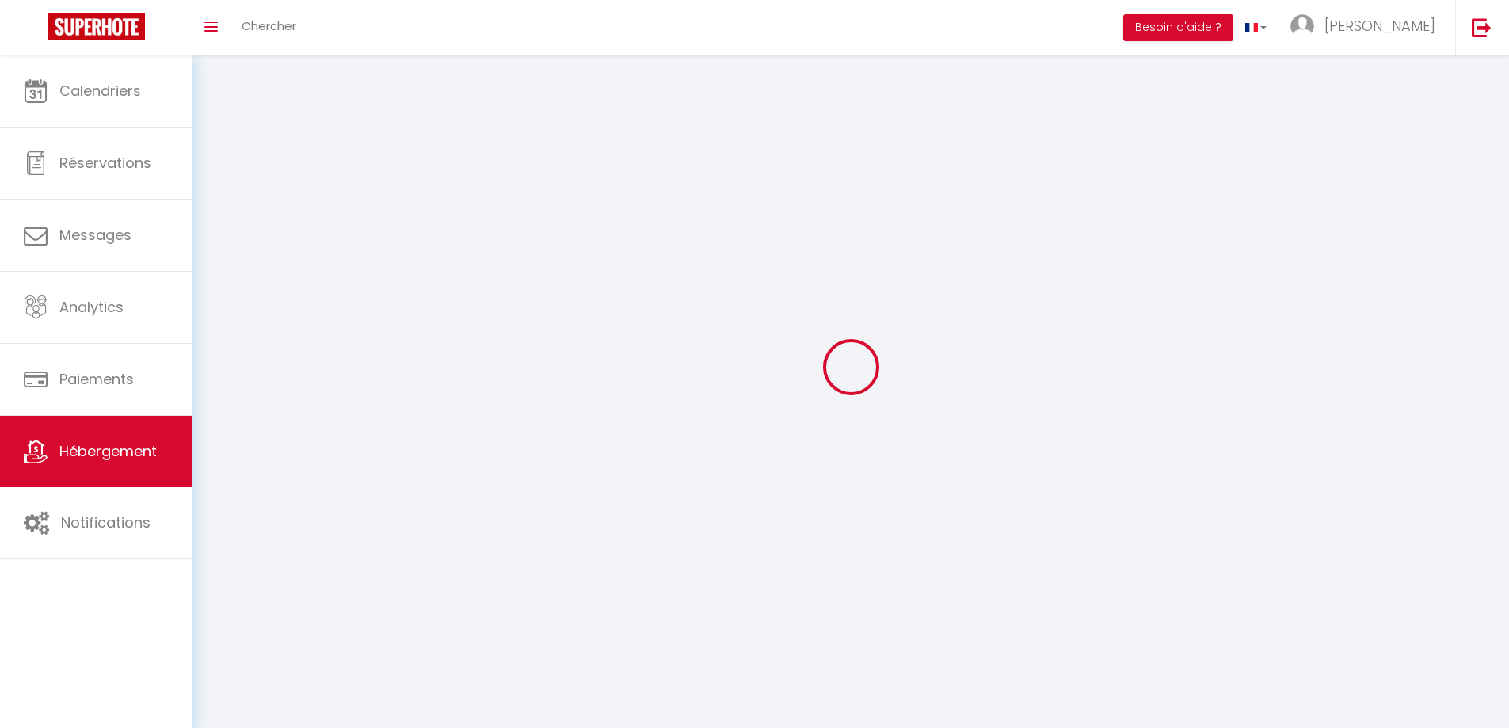
select select
checkbox input "false"
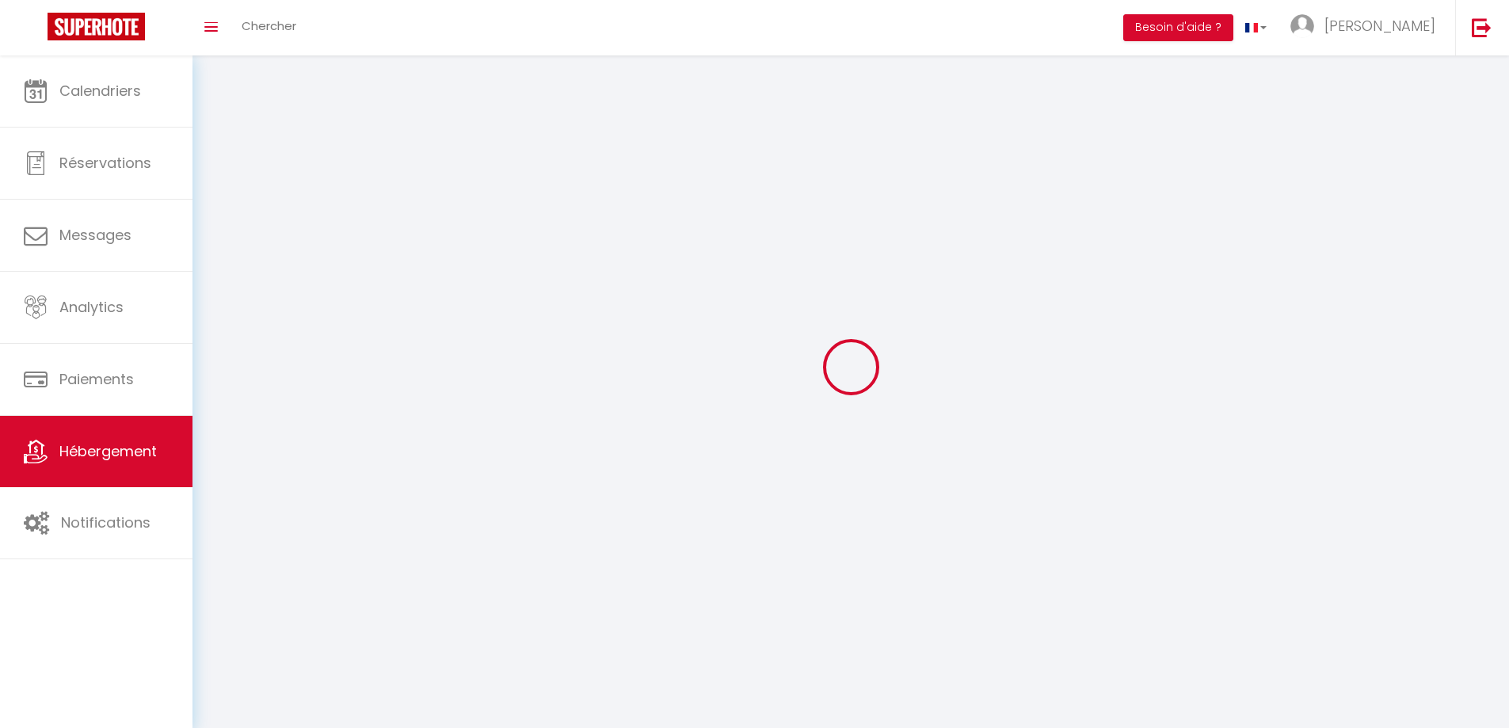
checkbox input "false"
select select
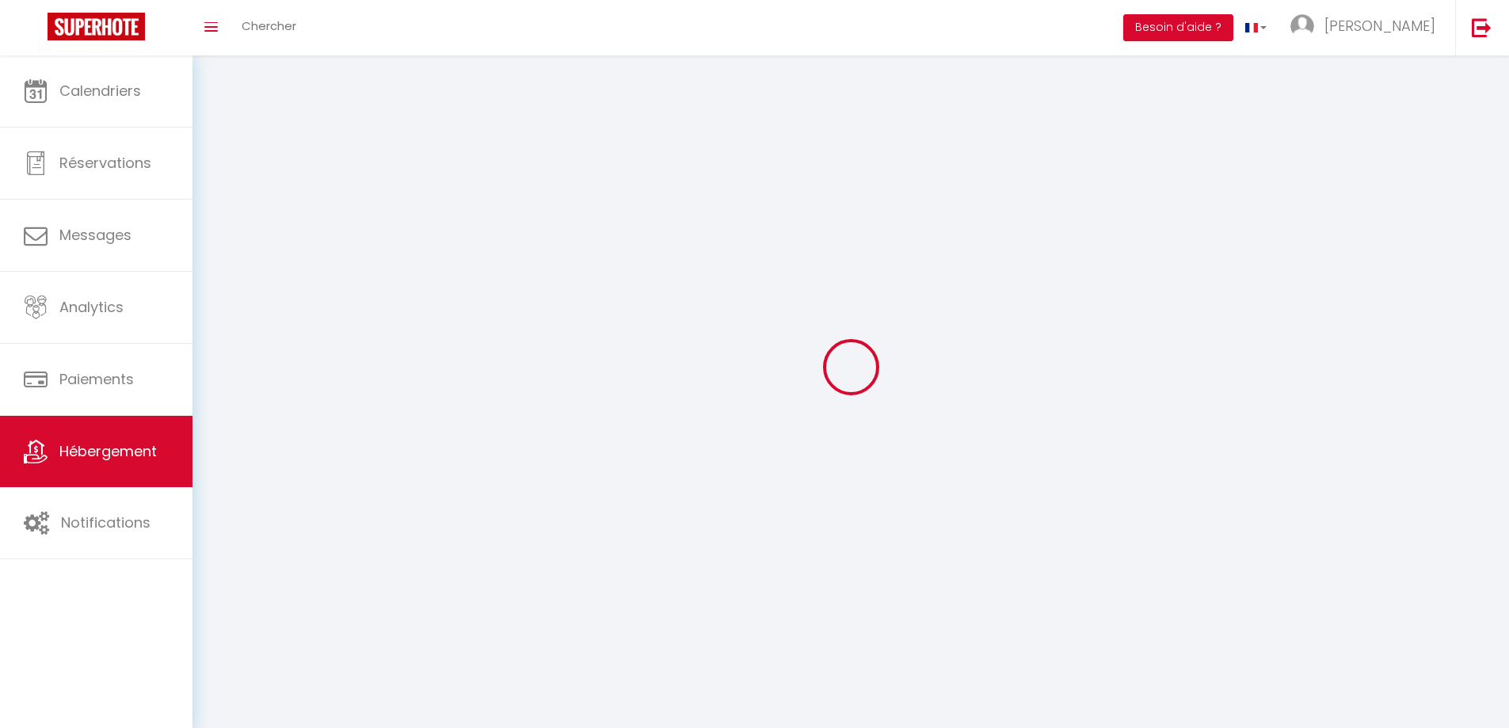
select select
checkbox input "false"
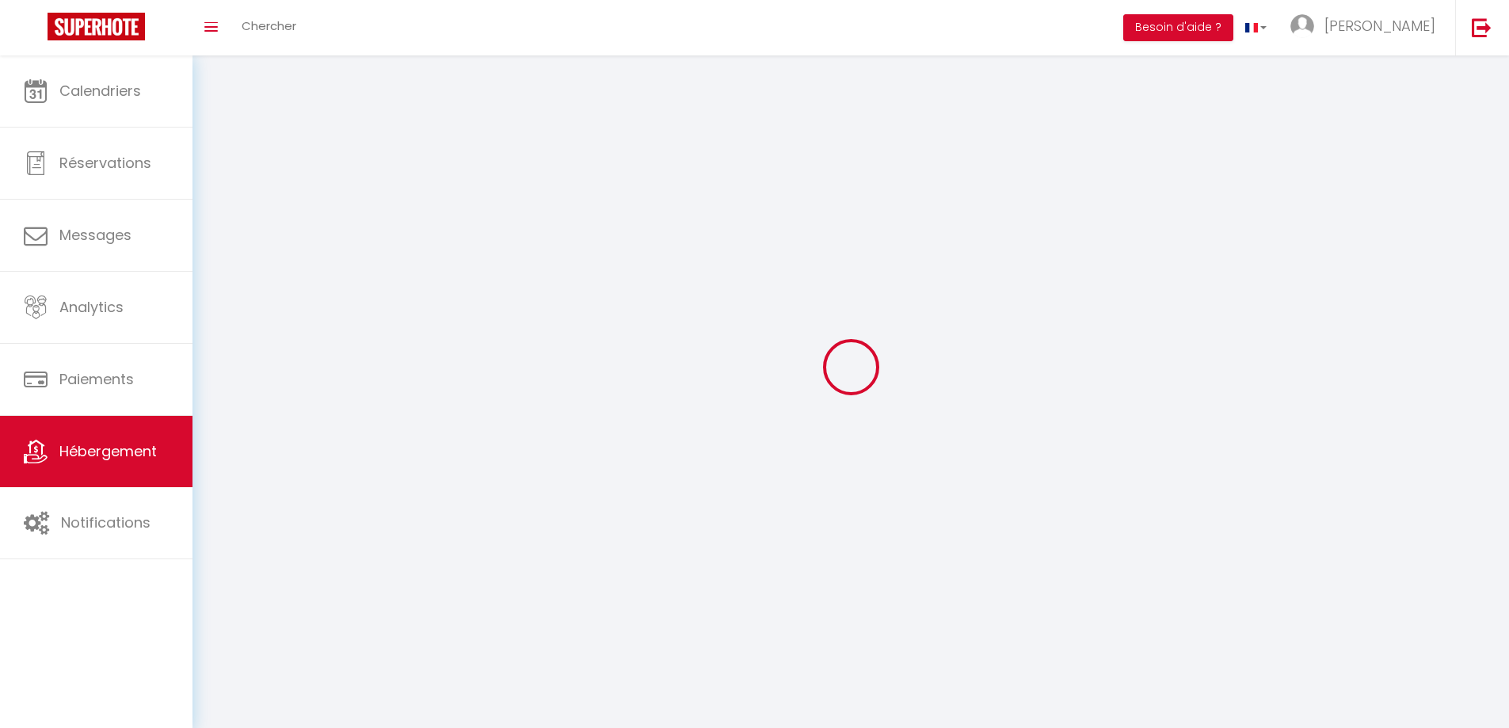
checkbox input "false"
select select
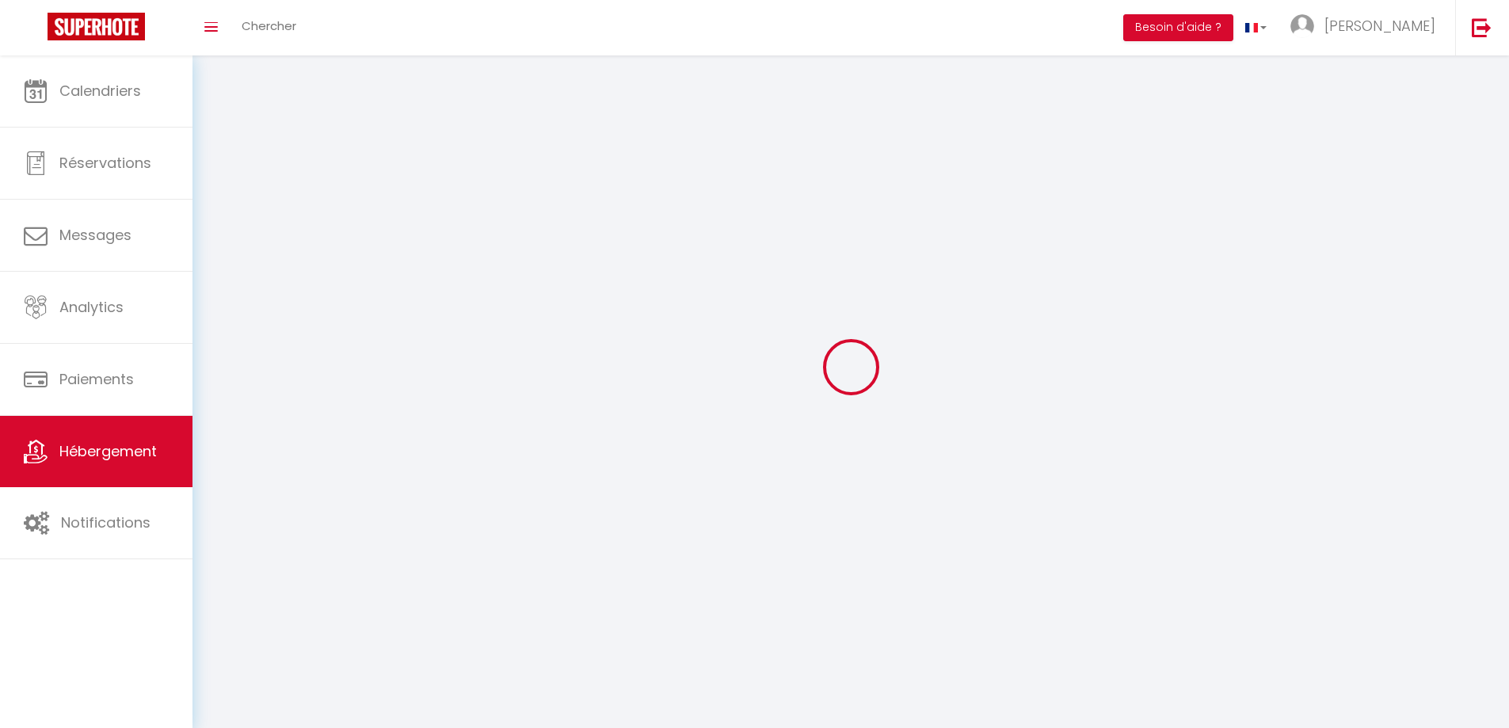
select select "28"
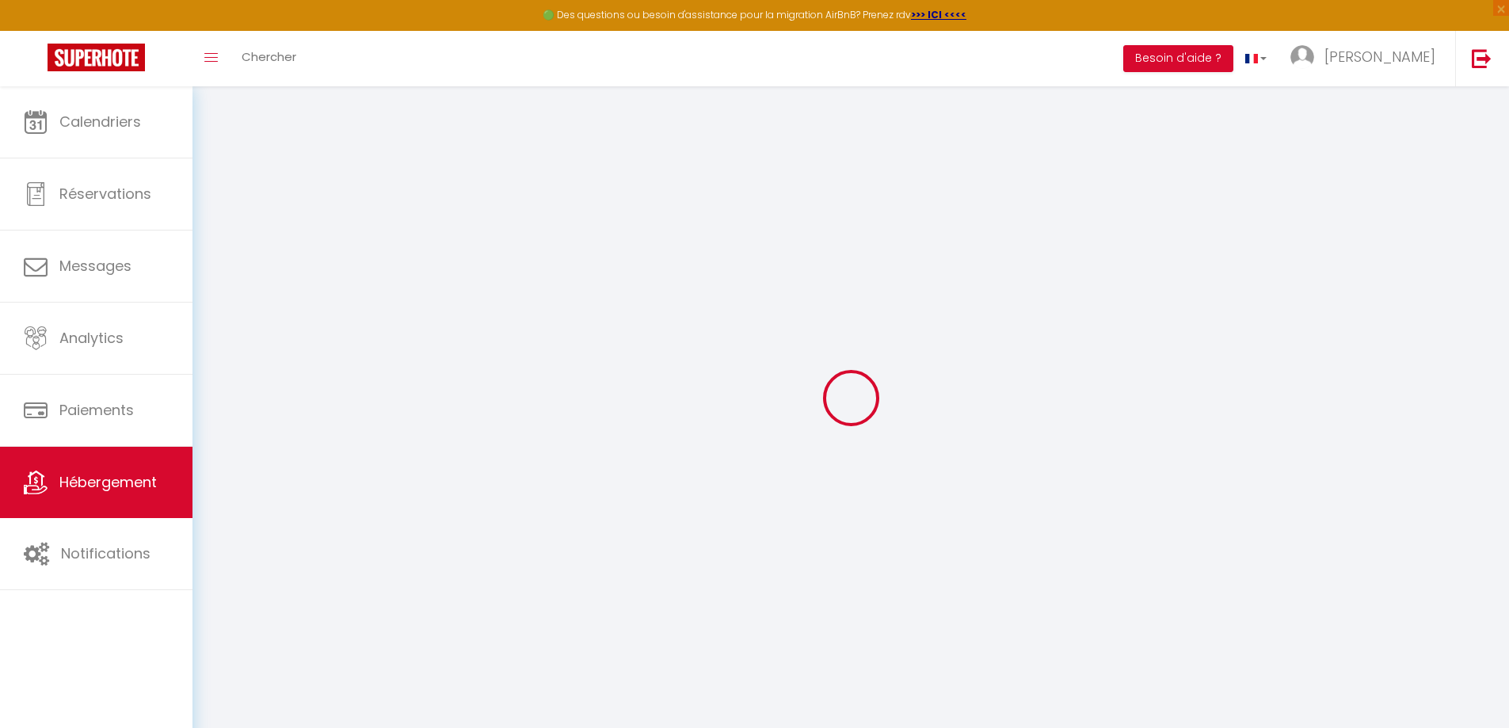
select select
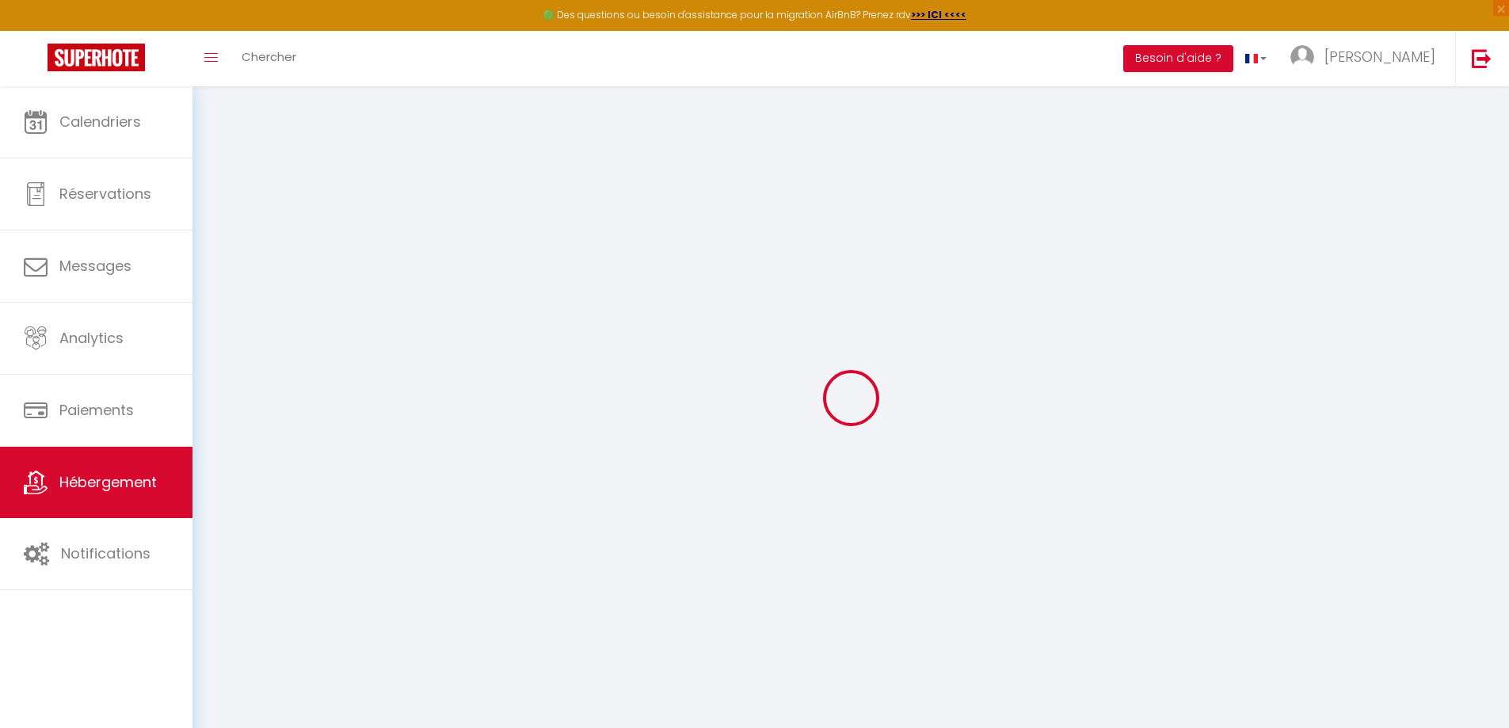
select select
checkbox input "false"
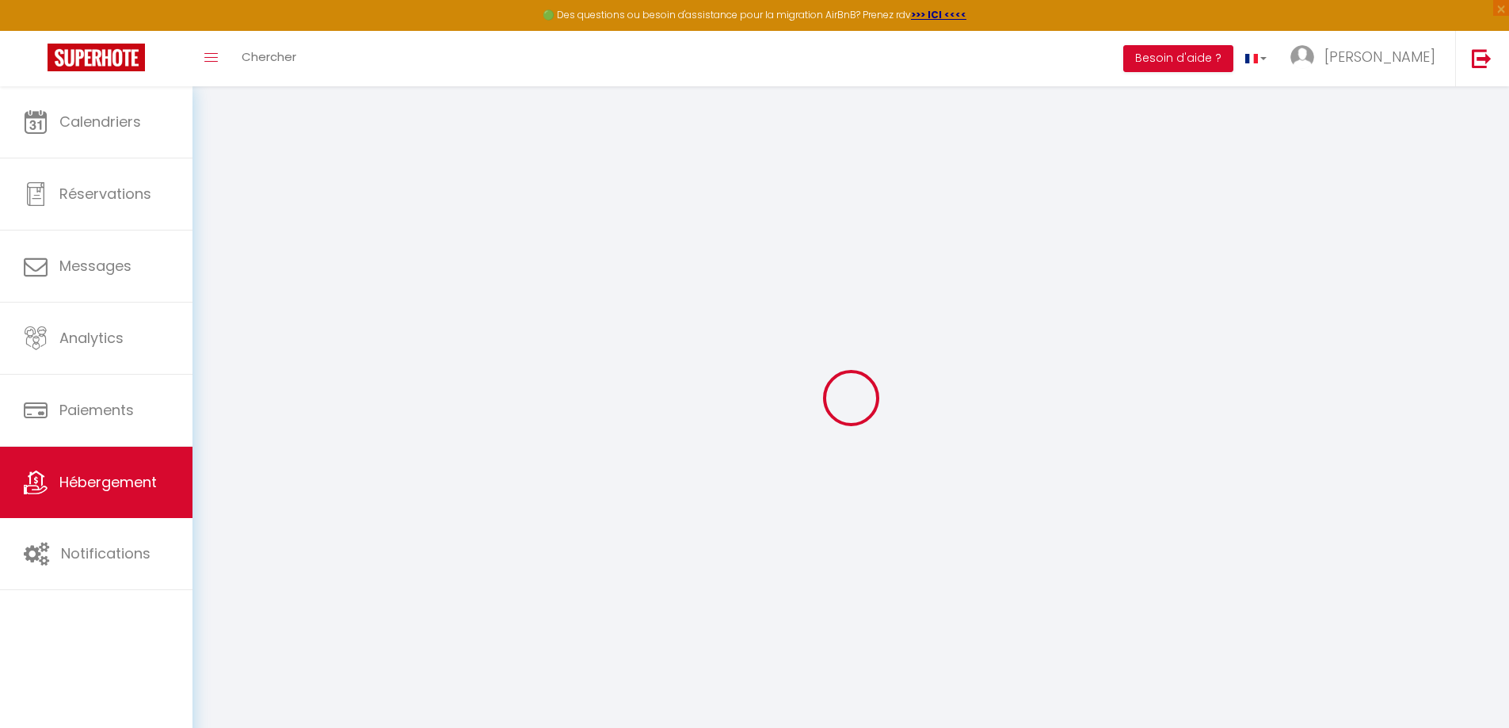
select select
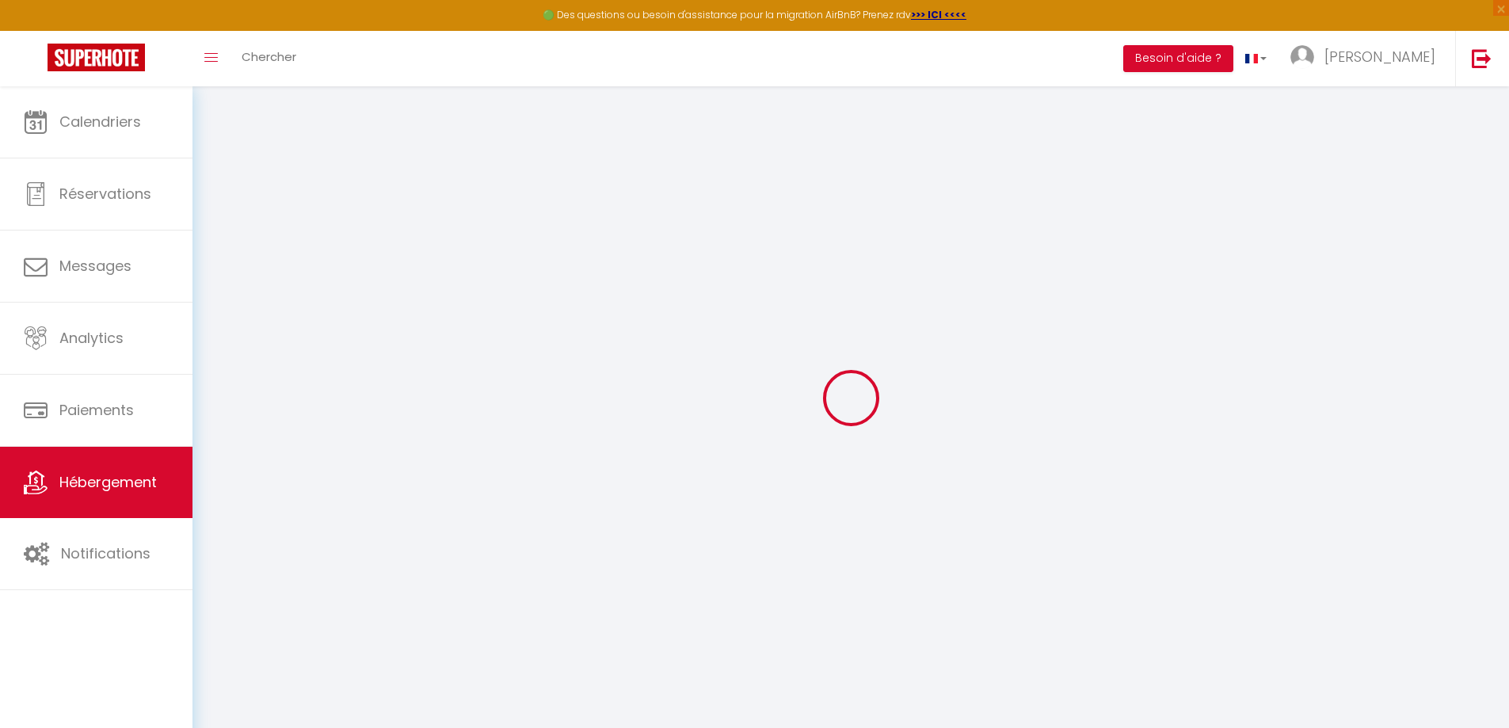
select select
checkbox input "false"
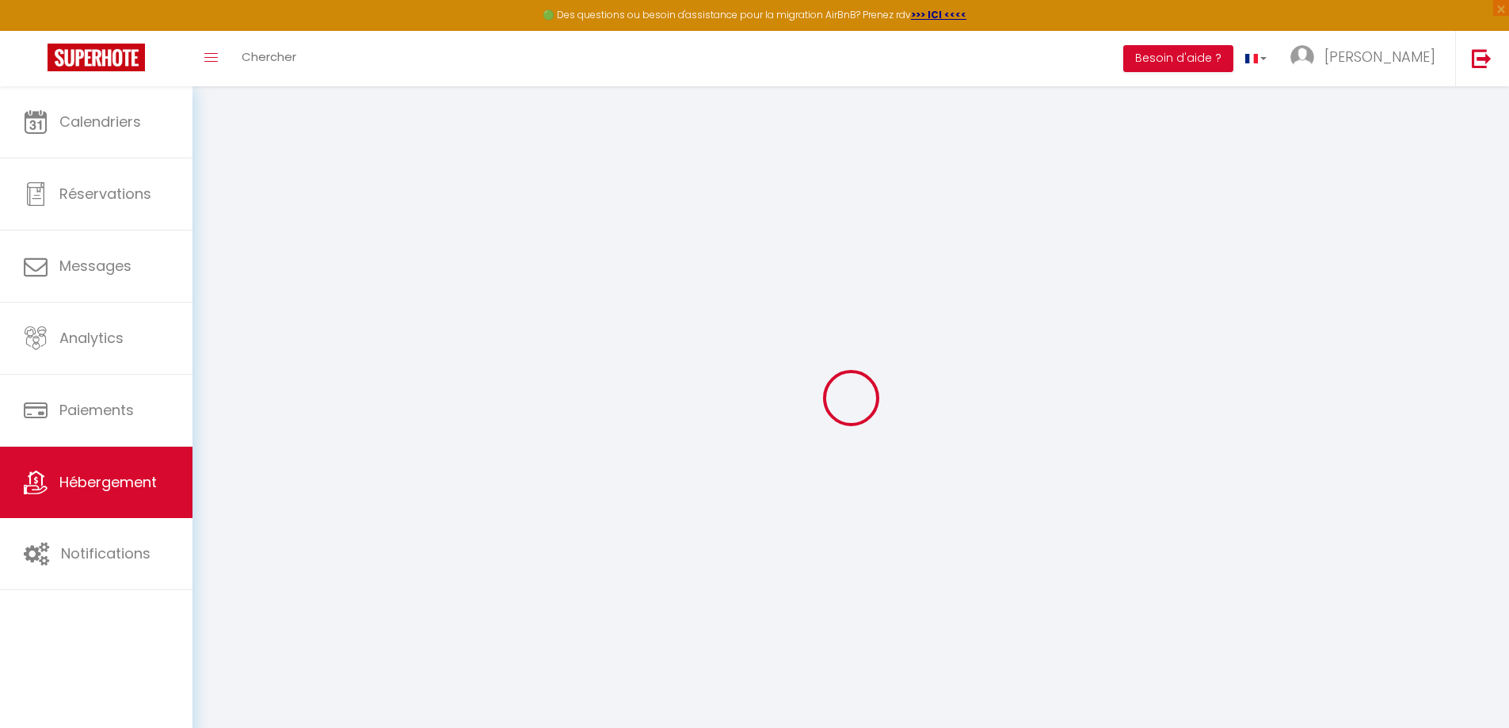
checkbox input "false"
select select
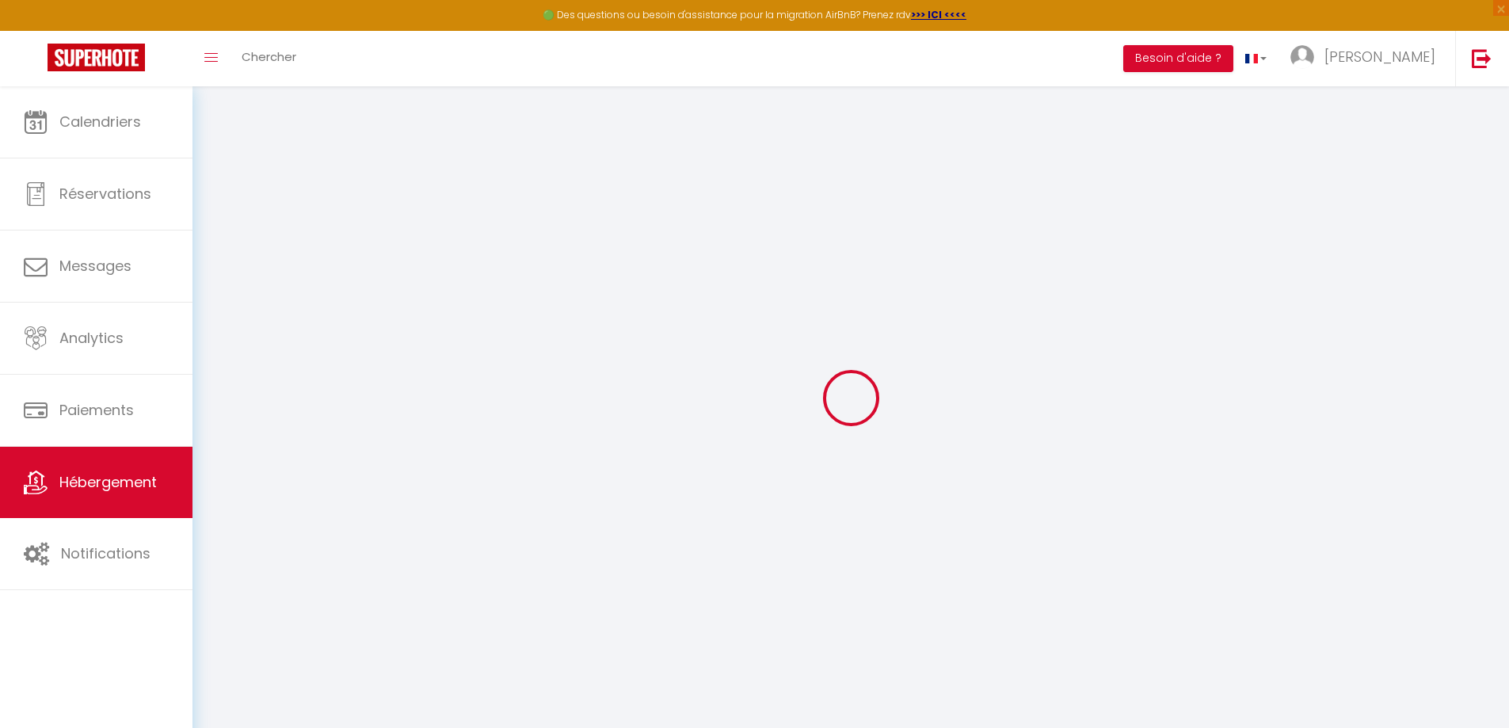
select select
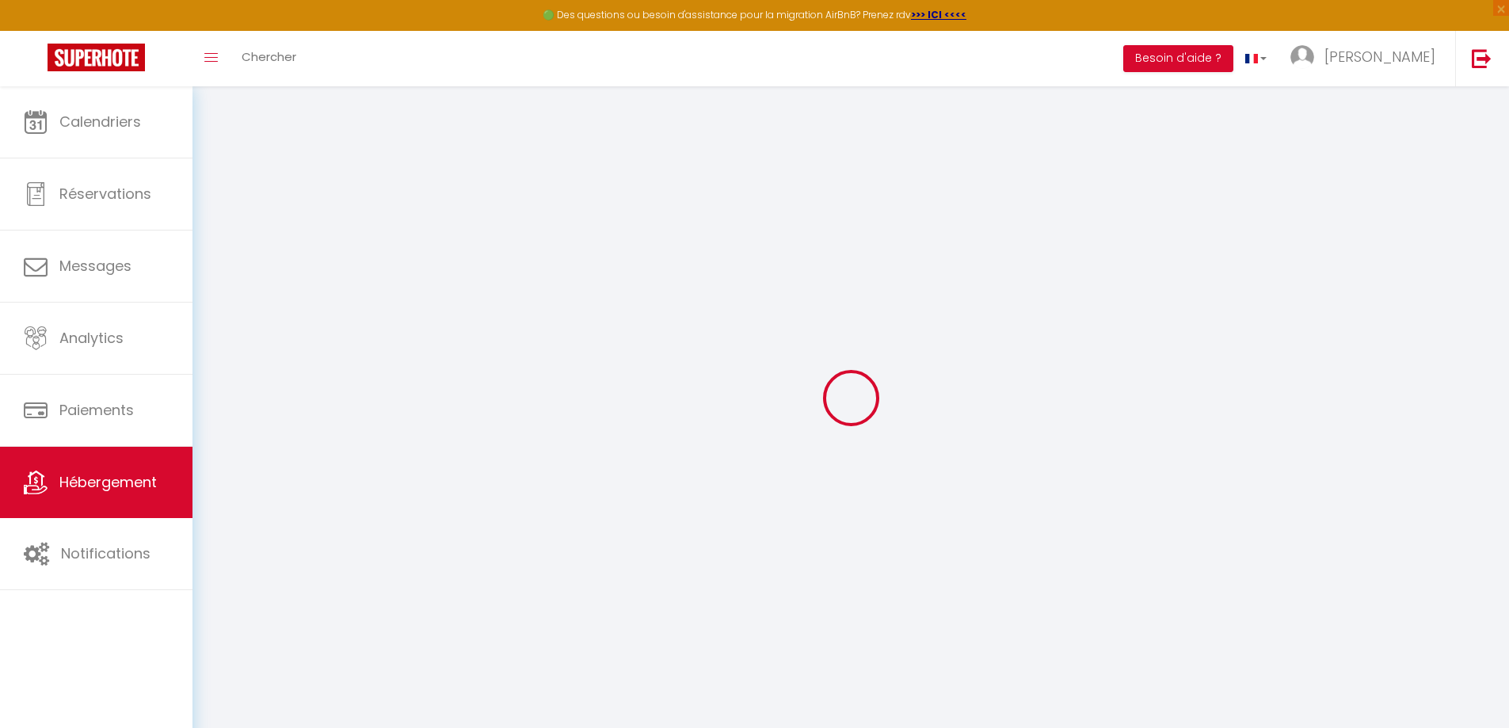
checkbox input "false"
select select
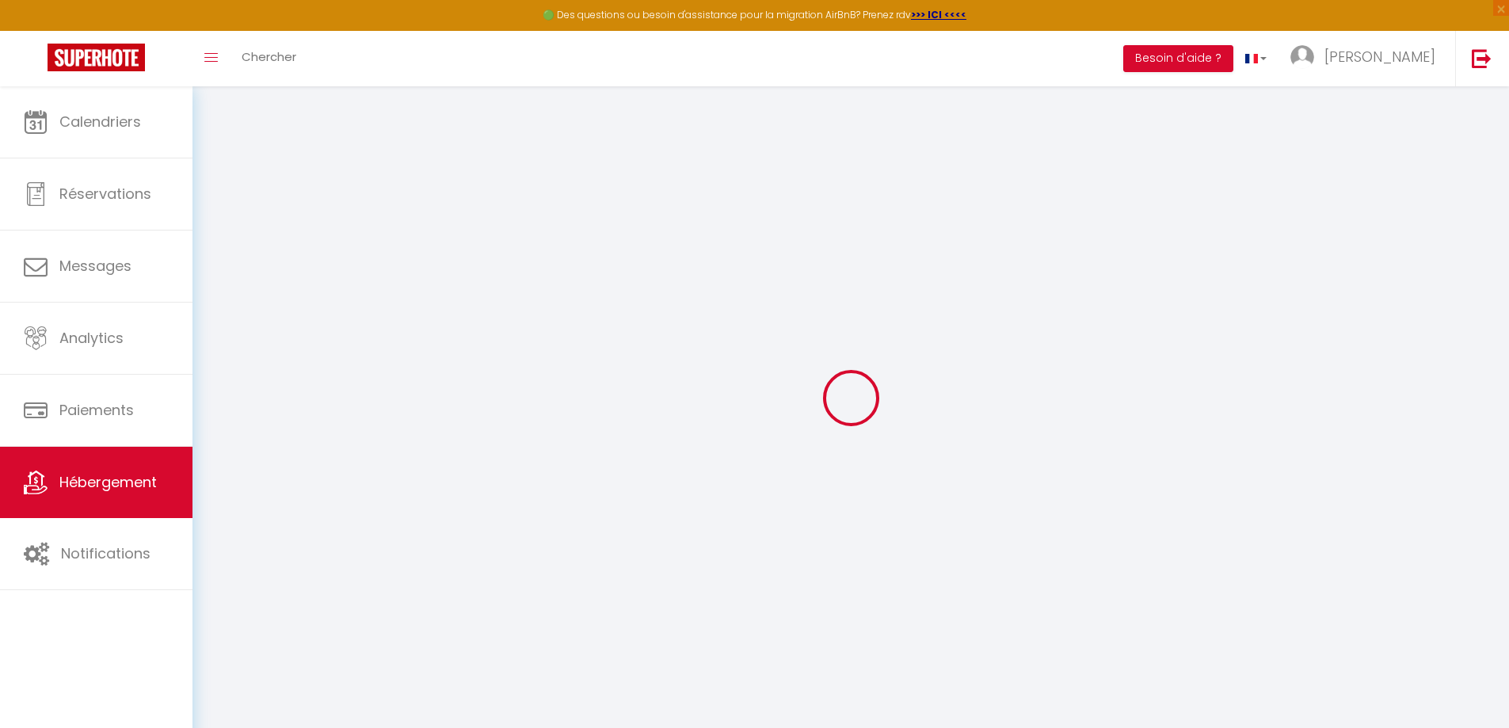
select select
checkbox input "false"
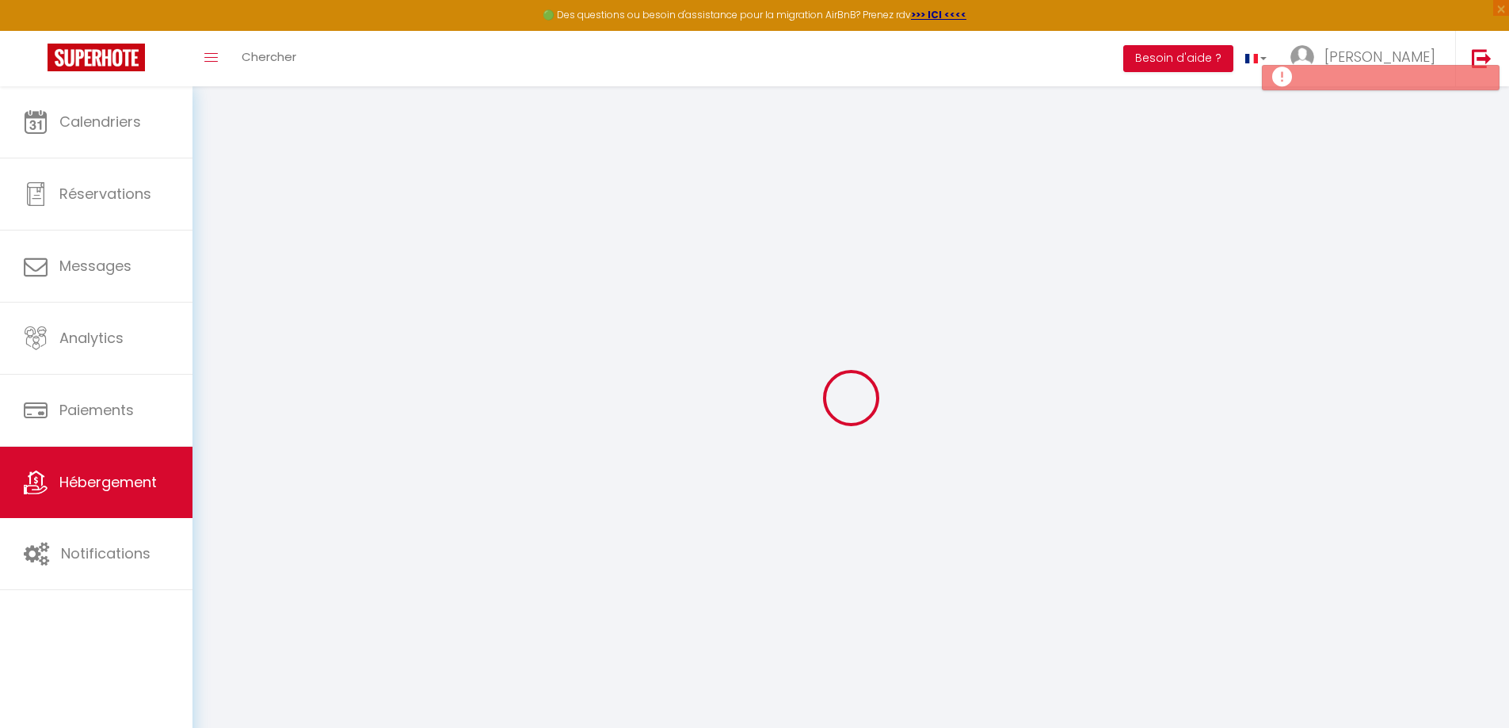
checkbox input "false"
select select
select select "15:00"
select select "23:45"
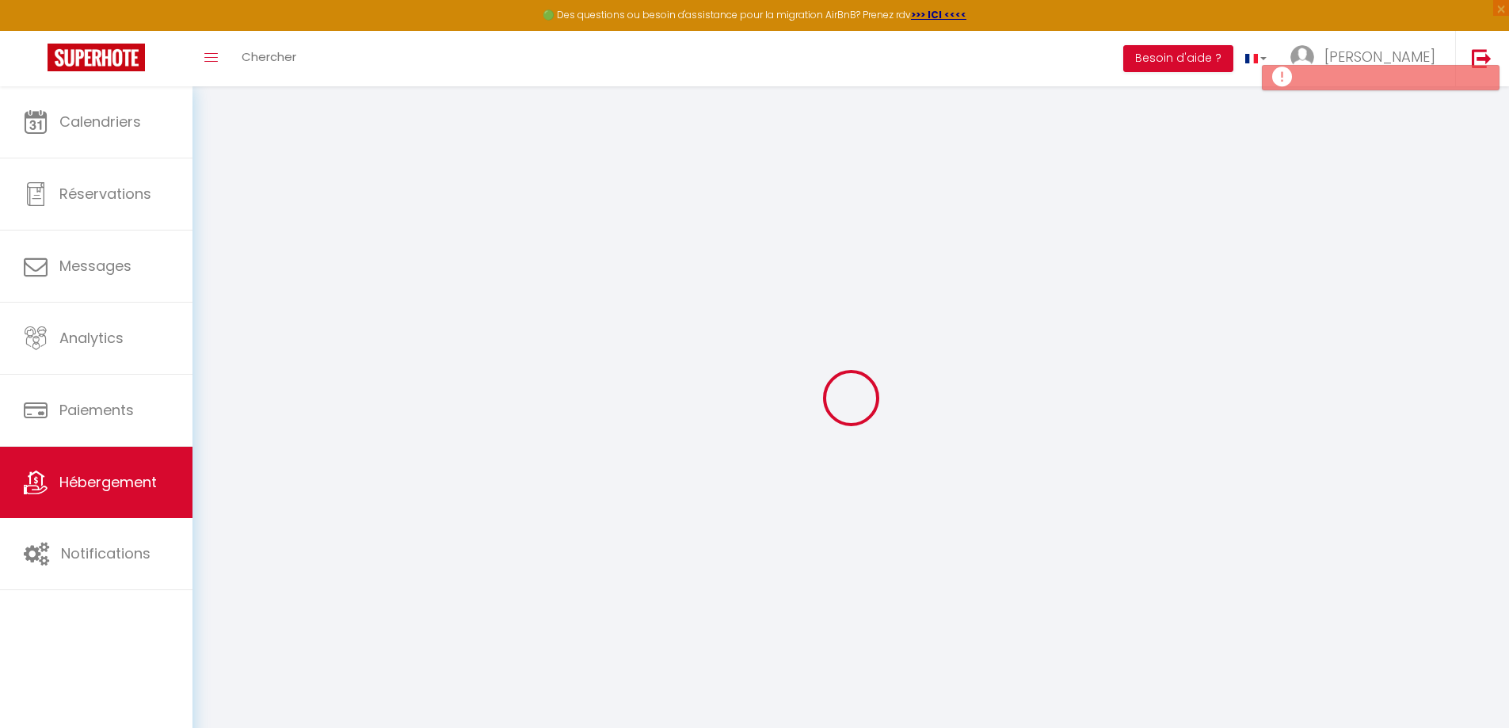
select select "11:00"
select select "30"
select select "120"
select select
checkbox input "false"
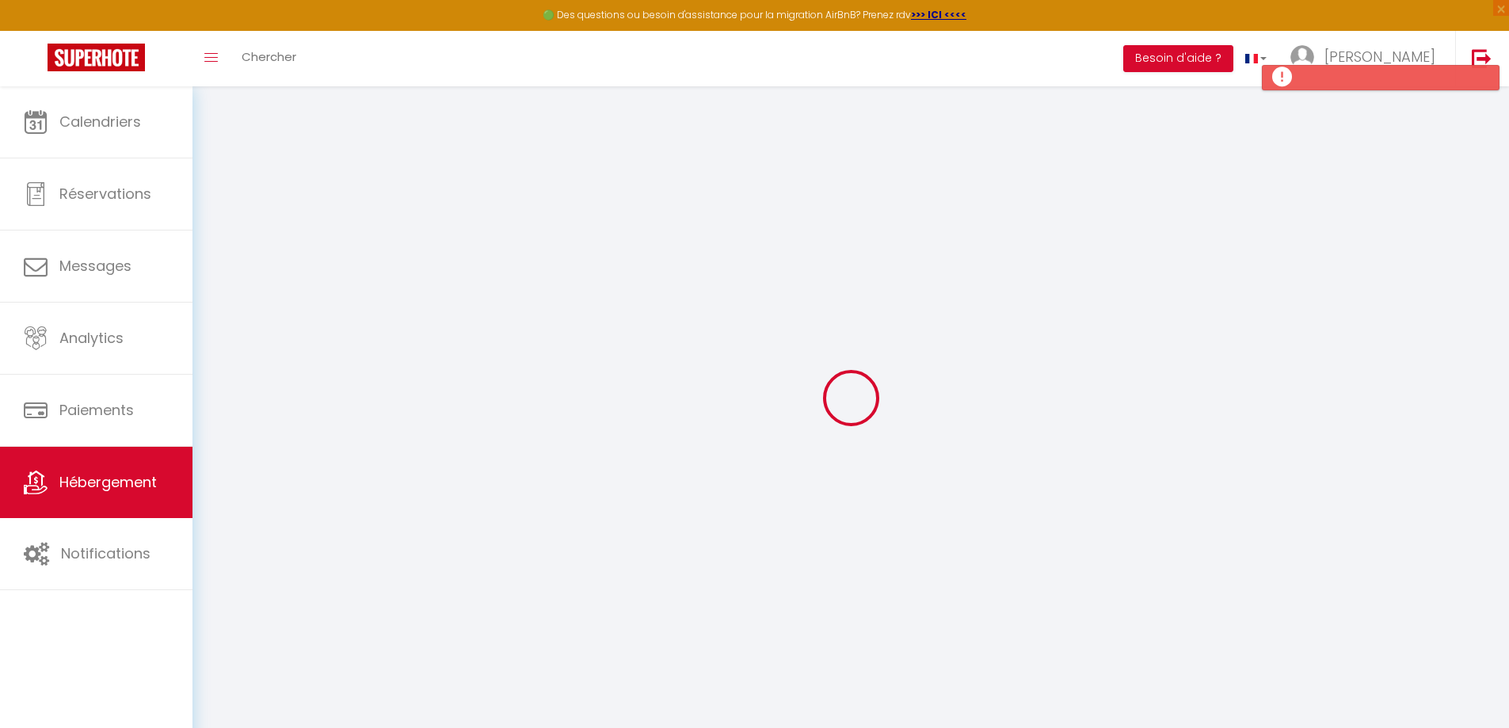
checkbox input "false"
select select
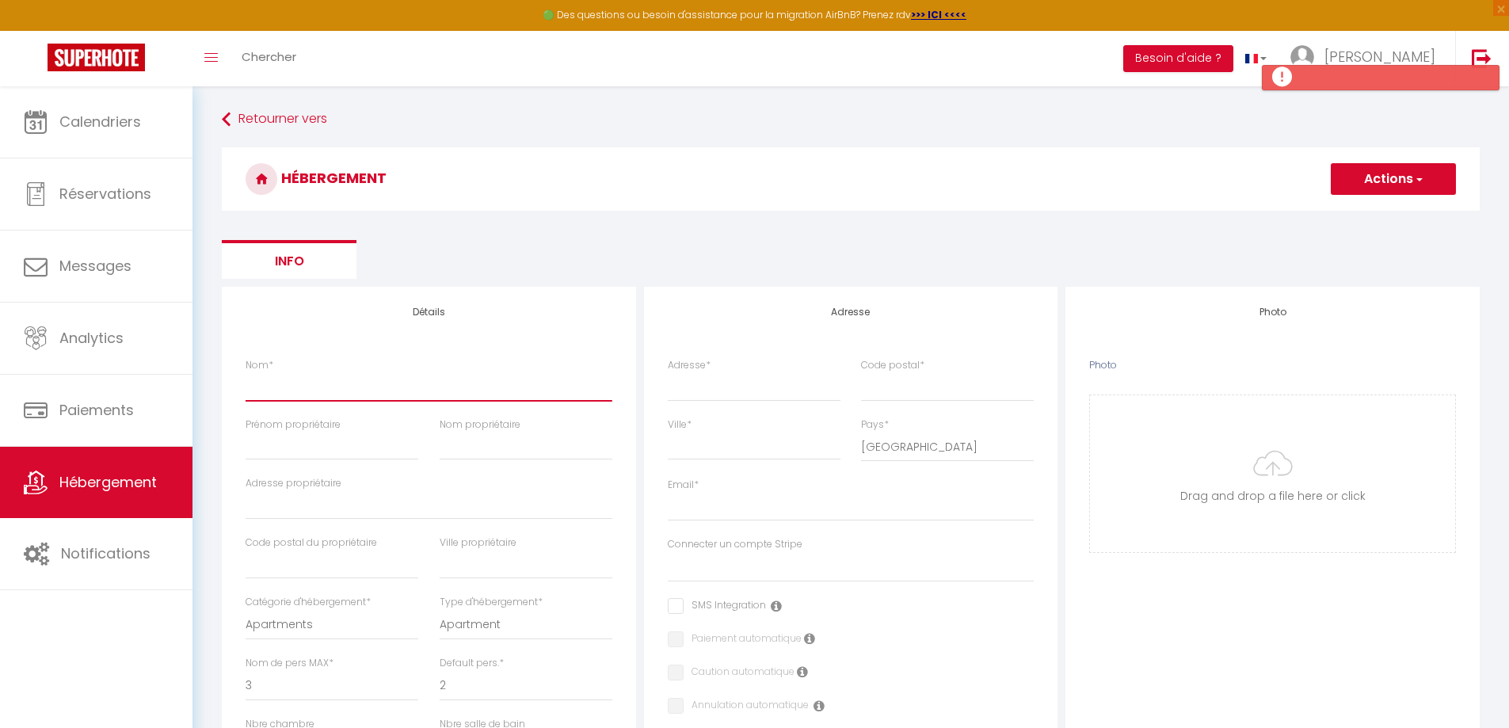
click at [342, 393] on input "Nom *" at bounding box center [428, 386] width 367 height 29
type input "TAFA"
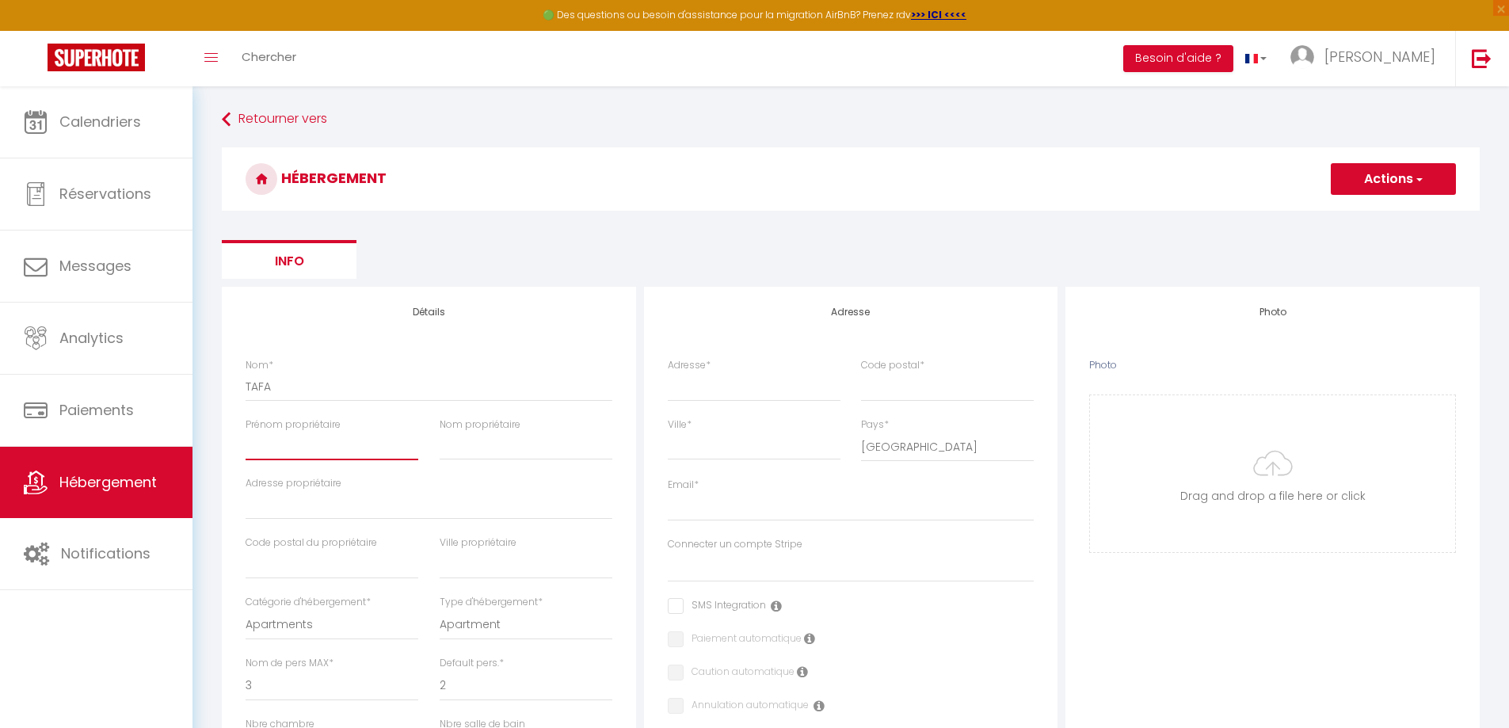
type input "[PERSON_NAME]"
type input "2 impasse [PERSON_NAME] et [STREET_ADDRESS][PERSON_NAME]"
type input "97438"
type input "SAINTE-MARIE"
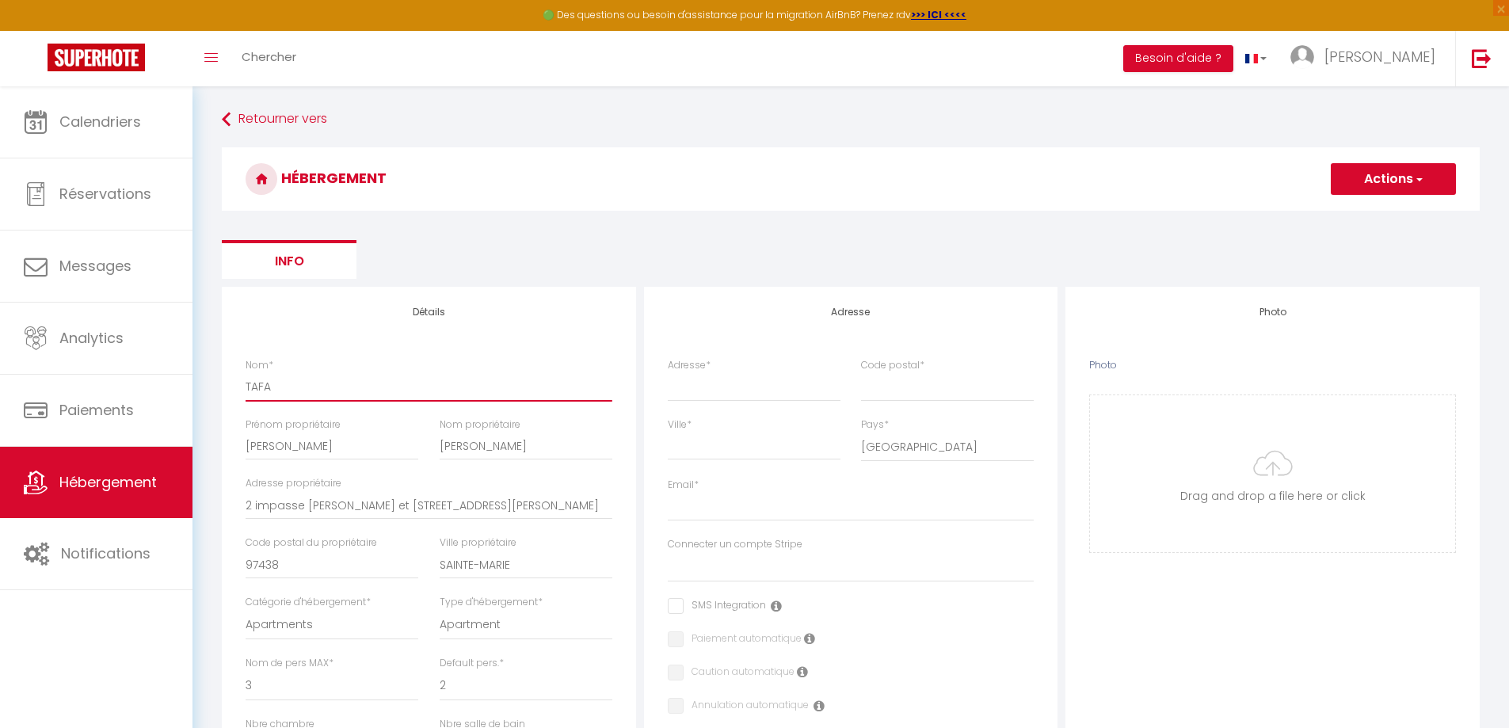
select select
checkbox input "false"
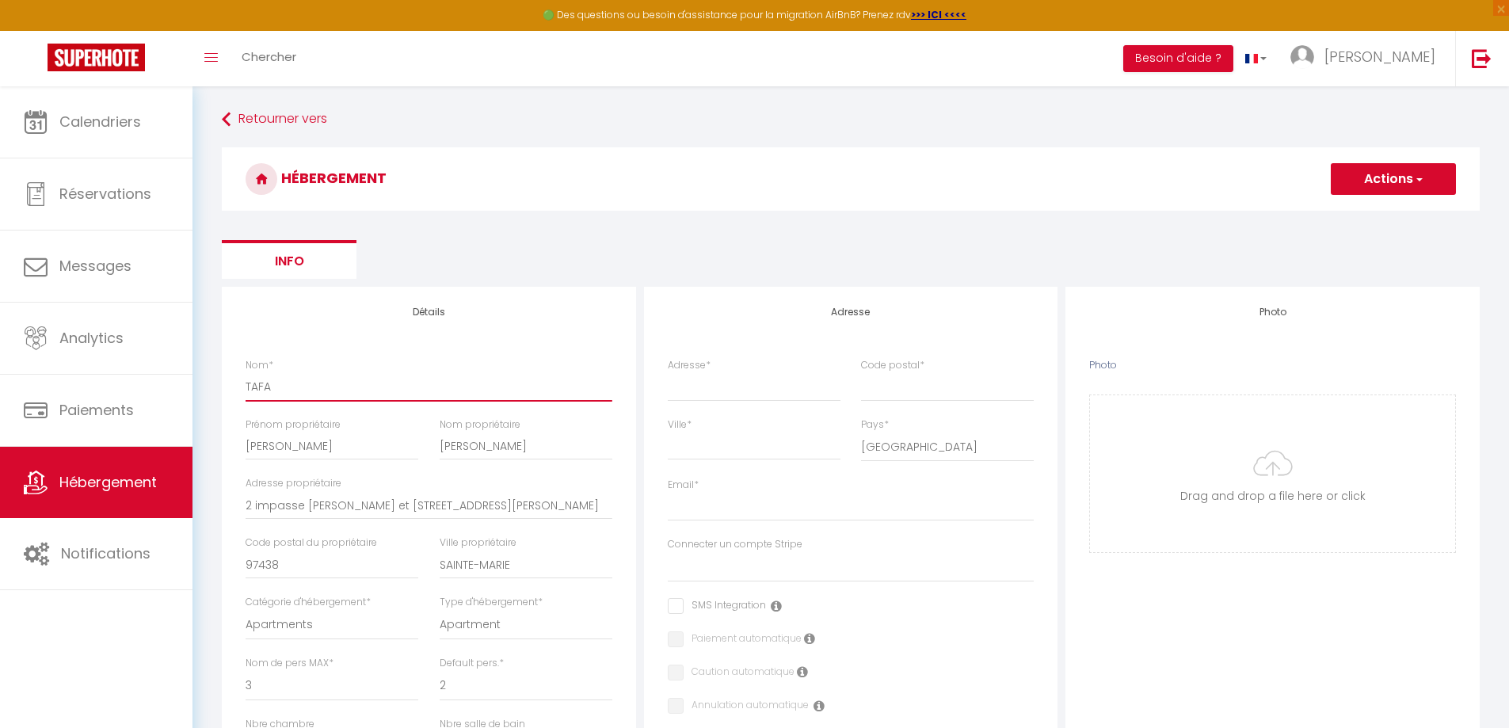
select select
checkbox input "false"
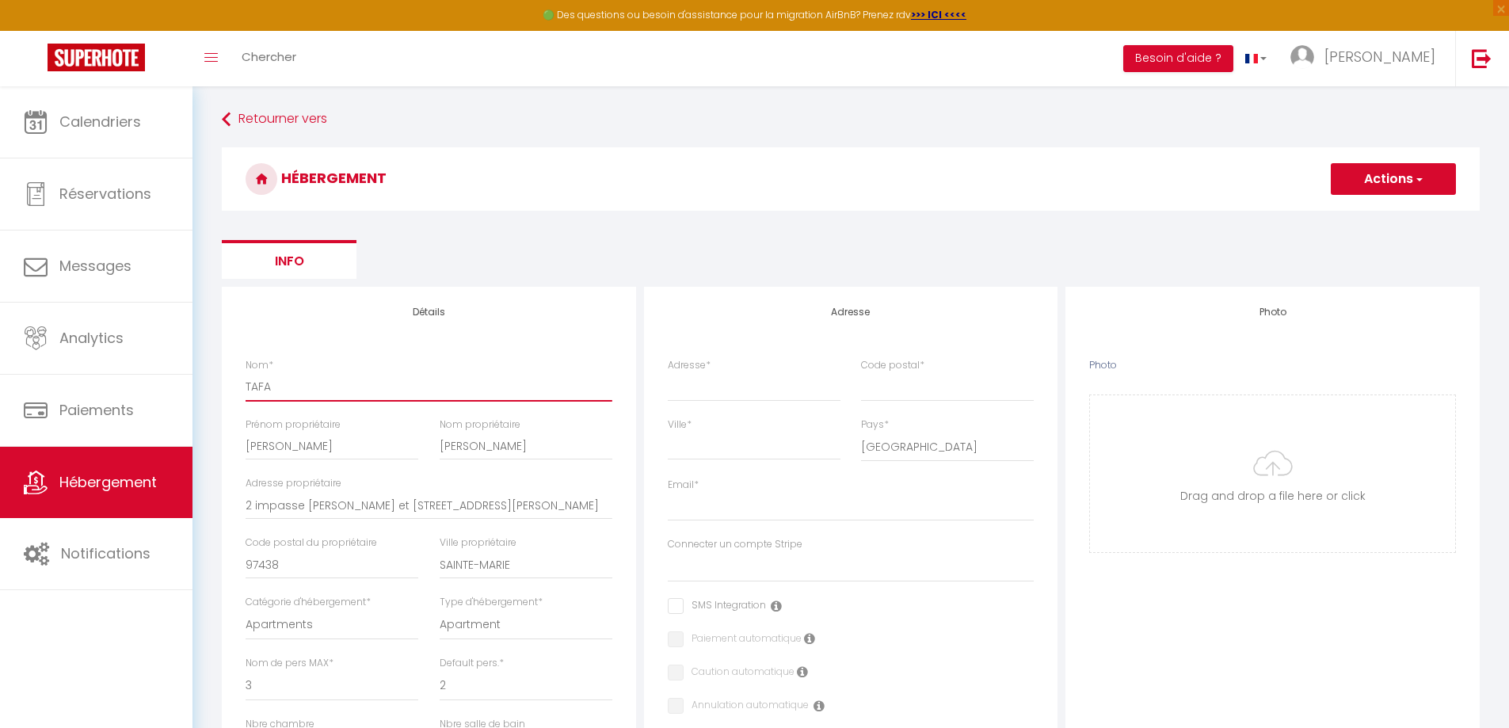
checkbox input "false"
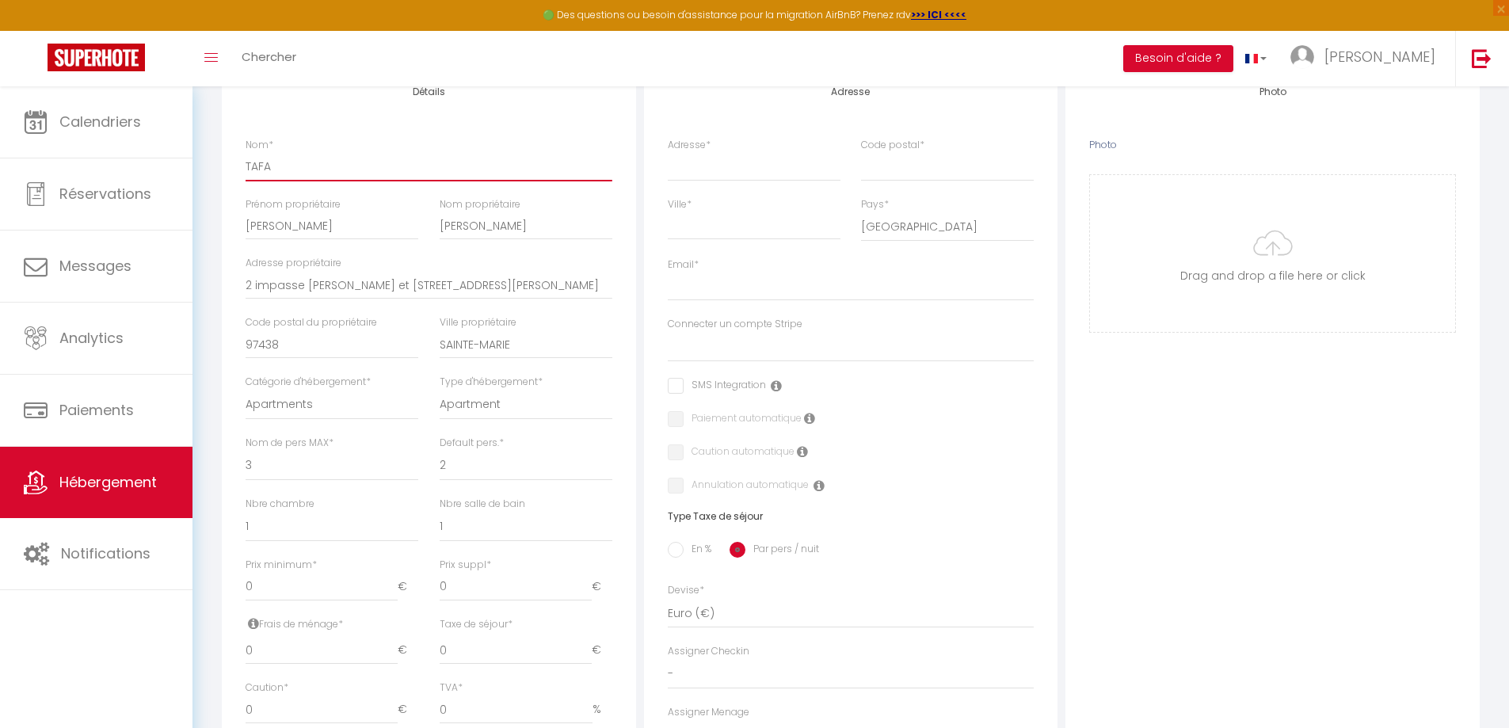
scroll to position [238, 0]
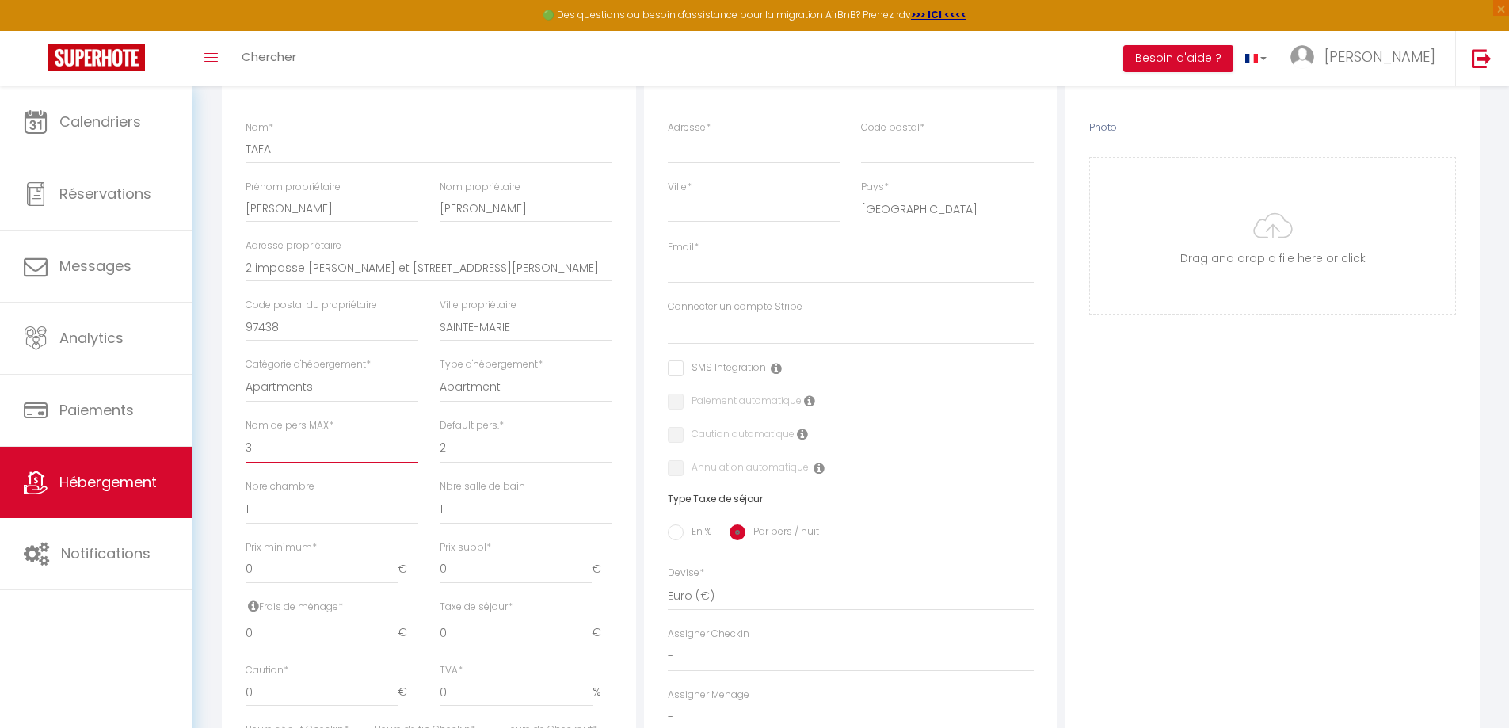
click at [272, 449] on select "1 2 3 4 5 6 7 8 9 10 11 12 13 14" at bounding box center [331, 448] width 173 height 30
click at [245, 433] on select "1 2 3 4 5 6 7 8 9 10 11 12 13 14" at bounding box center [331, 448] width 173 height 30
click at [460, 437] on select "1 2 3 4 5 6 7 8 9 10 11 12 13 14" at bounding box center [526, 448] width 173 height 30
click at [440, 433] on select "1 2 3 4 5 6 7 8 9 10 11 12 13 14" at bounding box center [526, 448] width 173 height 30
click at [337, 579] on input "0" at bounding box center [321, 569] width 152 height 29
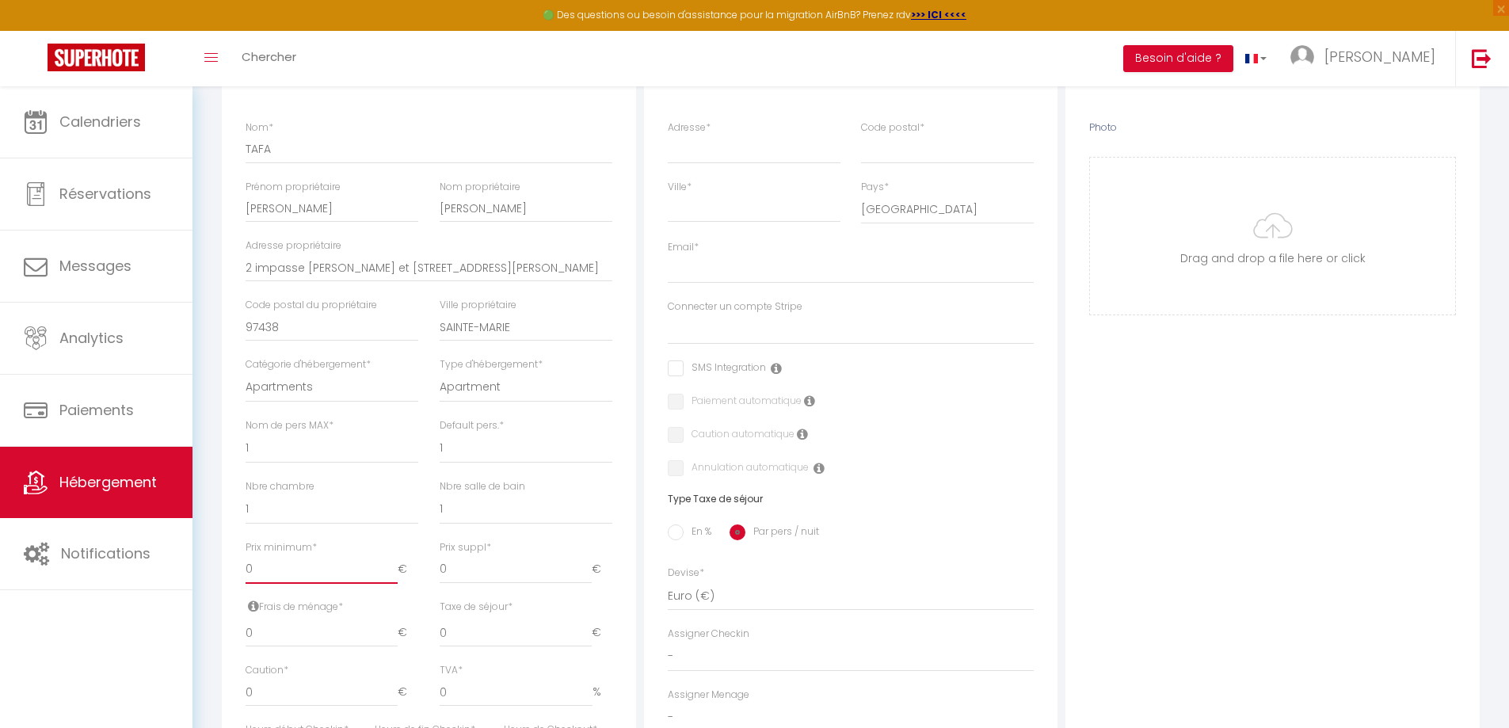
drag, startPoint x: 337, startPoint y: 579, endPoint x: 204, endPoint y: 575, distance: 133.9
click at [204, 575] on div "Retourner vers HÉBERGEMENT Actions Enregistrer Info Modèle personnalisé × Titre…" at bounding box center [850, 474] width 1316 height 1250
click at [302, 631] on input "0" at bounding box center [321, 632] width 152 height 29
drag, startPoint x: 302, startPoint y: 631, endPoint x: 227, endPoint y: 635, distance: 74.5
click at [227, 635] on div "Détails Nom * TAFA Prénom propriétaire Vincent Nom propriétaire Vincent TAFA Ad…" at bounding box center [429, 491] width 414 height 885
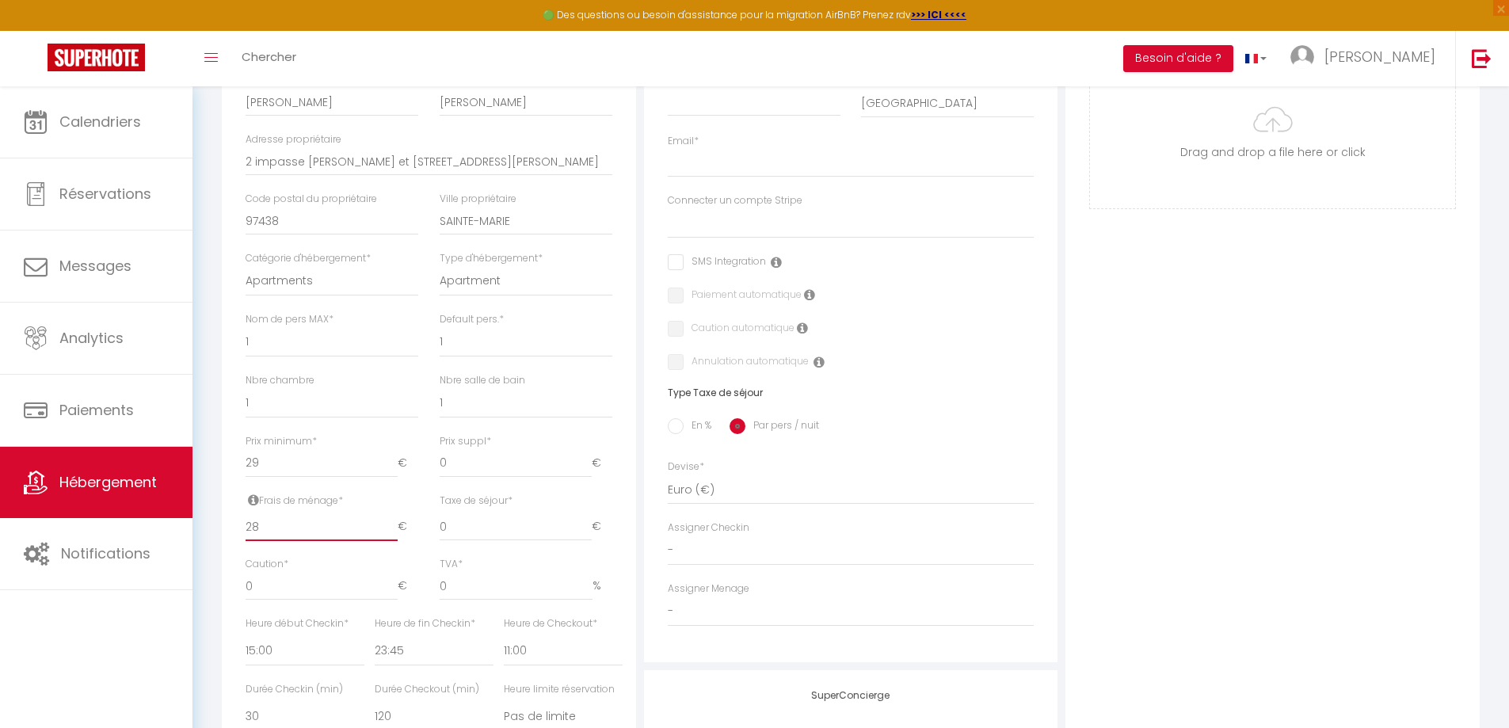
scroll to position [475, 0]
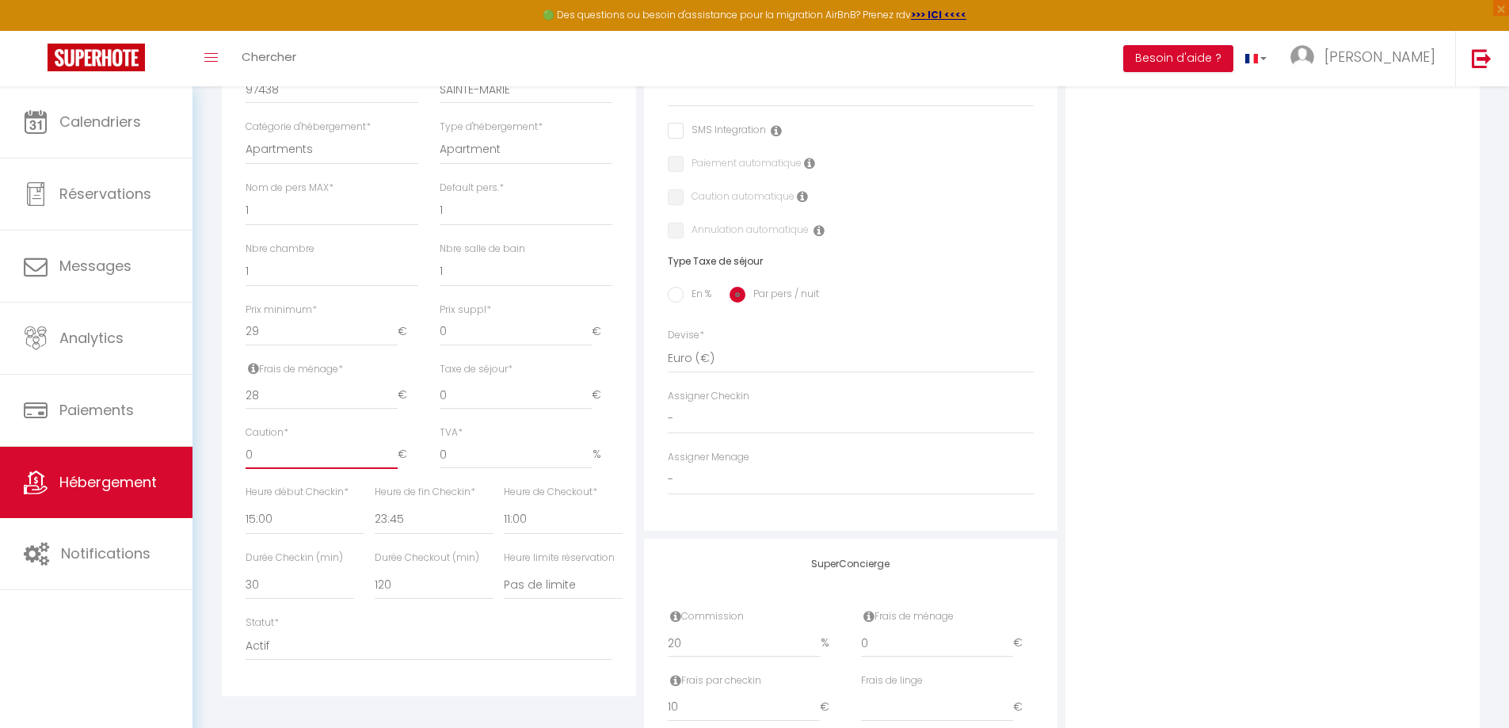
drag, startPoint x: 279, startPoint y: 462, endPoint x: 205, endPoint y: 462, distance: 73.7
click at [205, 462] on div "Retourner vers HÉBERGEMENT Actions Enregistrer Info Modèle personnalisé × Titre…" at bounding box center [850, 236] width 1316 height 1250
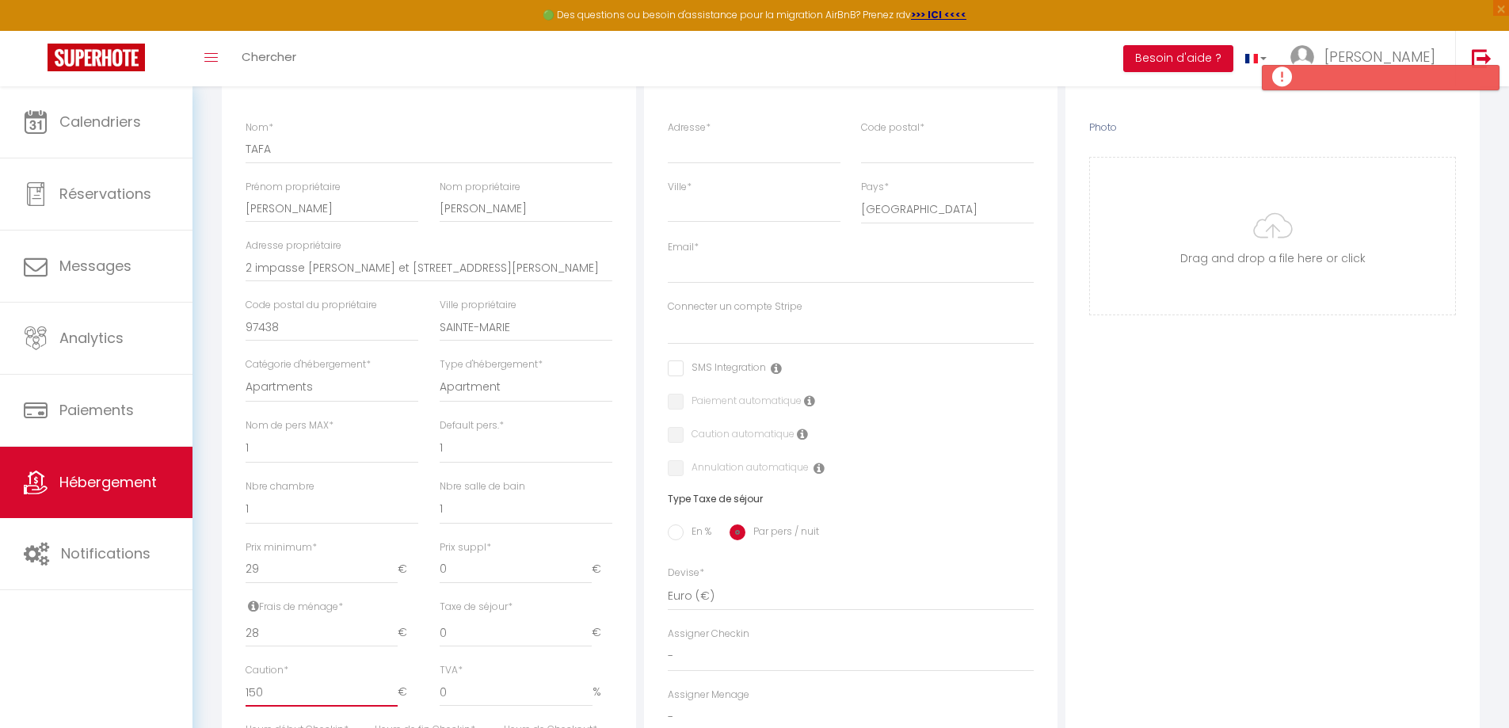
scroll to position [79, 0]
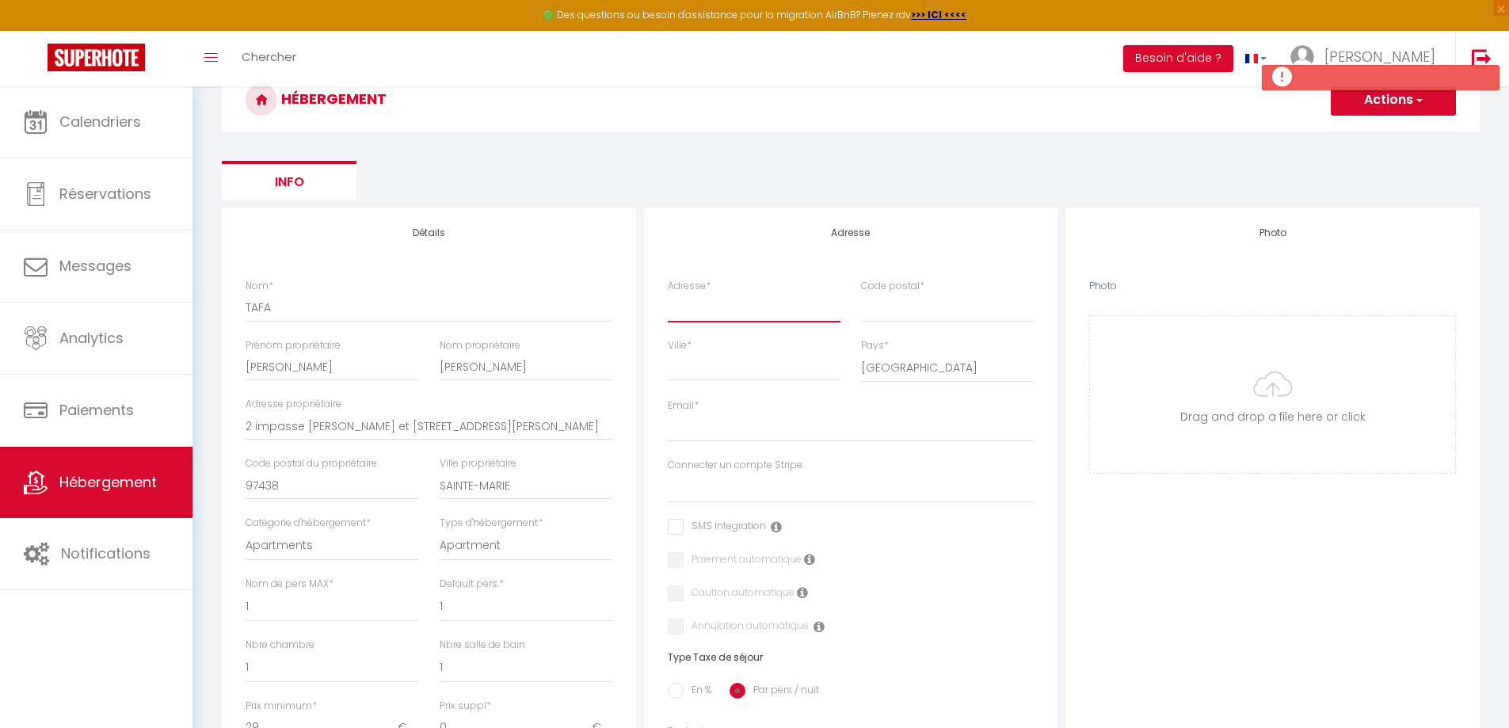
click at [717, 309] on input "Adresse *" at bounding box center [754, 307] width 173 height 29
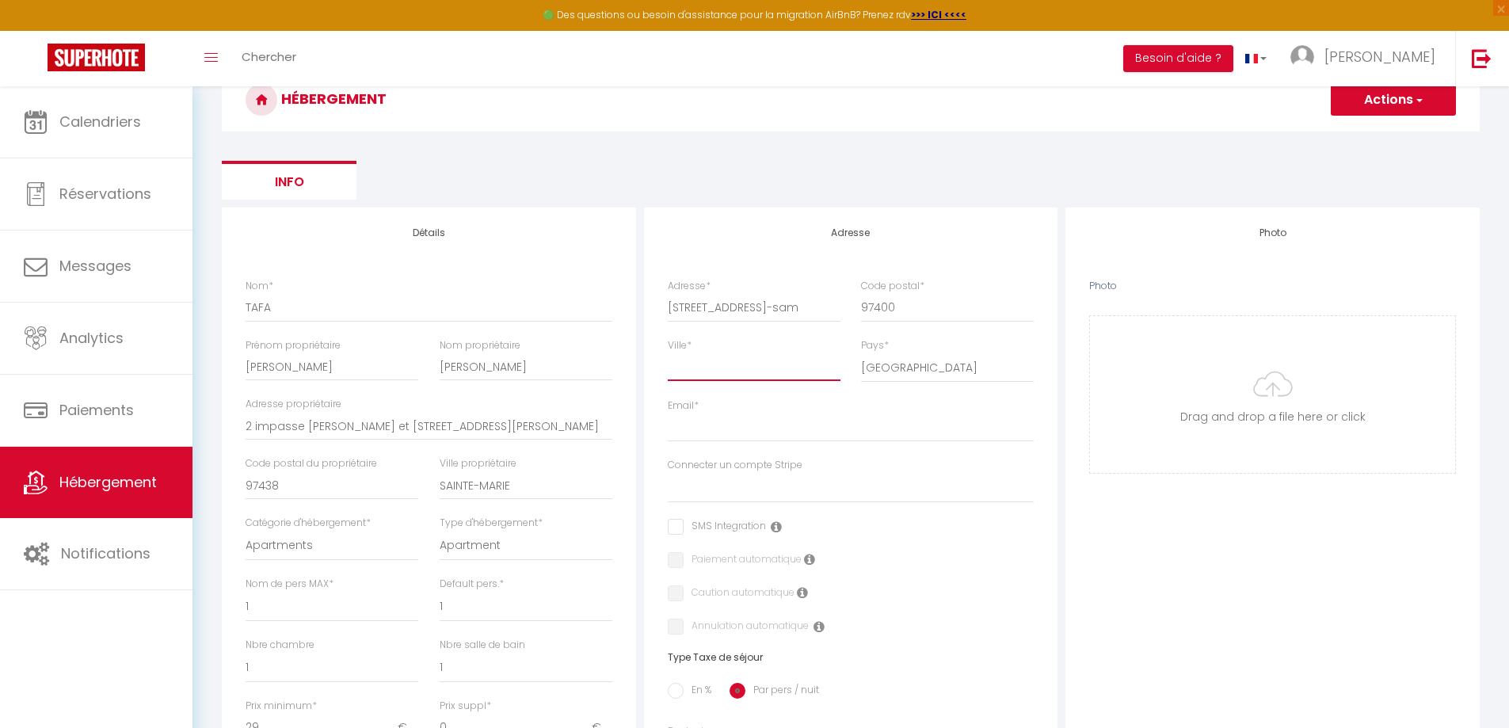
click at [793, 367] on input "Ville *" at bounding box center [754, 366] width 173 height 29
click at [889, 370] on select "France Portugal Afghanistan Albania Algeria American Samoa Andorra Angola Angui…" at bounding box center [947, 367] width 173 height 30
click at [861, 352] on select "France Portugal Afghanistan Albania Algeria American Samoa Andorra Angola Angui…" at bounding box center [947, 367] width 173 height 30
click at [773, 429] on input "Email *" at bounding box center [851, 427] width 367 height 29
click at [740, 489] on select "[EMAIL_ADDRESS][DOMAIN_NAME]" at bounding box center [851, 488] width 367 height 30
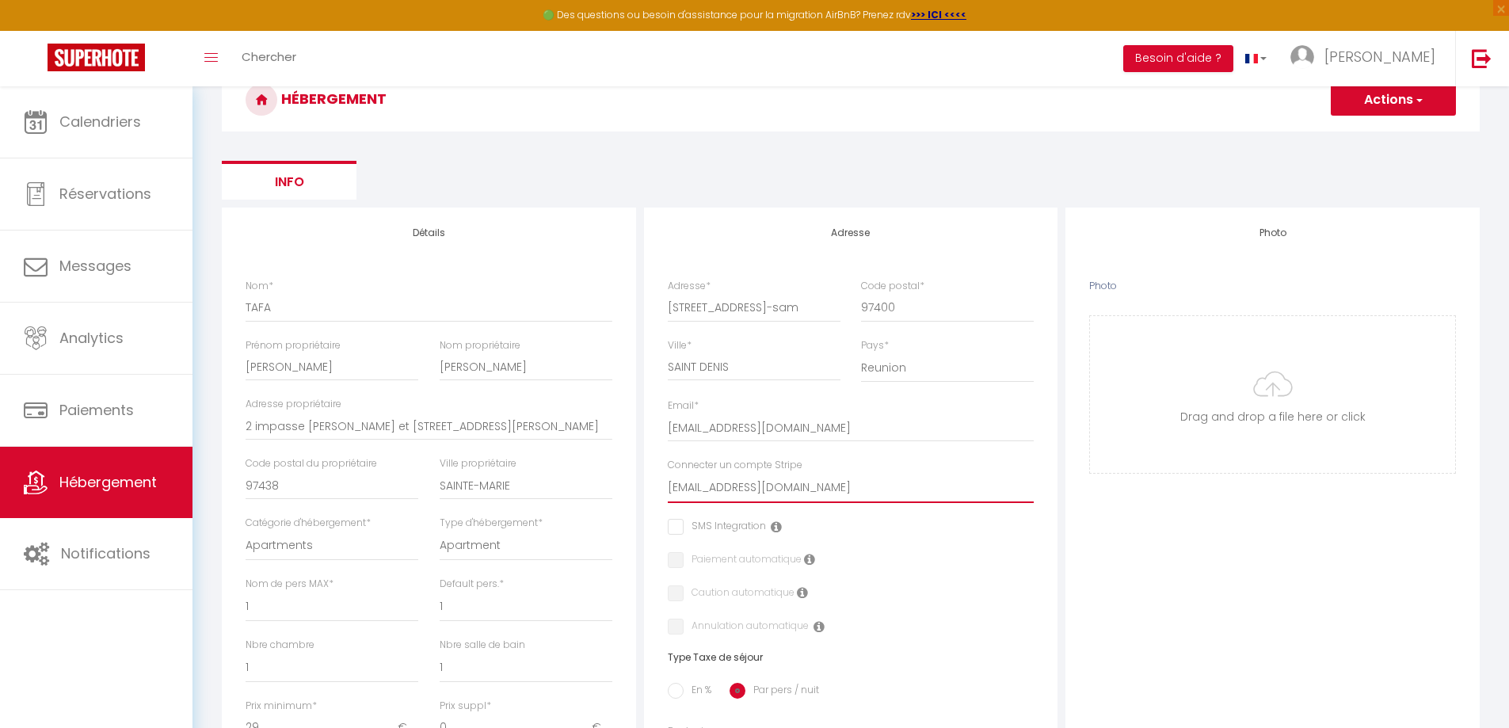
click at [668, 473] on select "[EMAIL_ADDRESS][DOMAIN_NAME]" at bounding box center [851, 488] width 367 height 30
click at [683, 560] on label "Paiement automatique" at bounding box center [742, 560] width 118 height 17
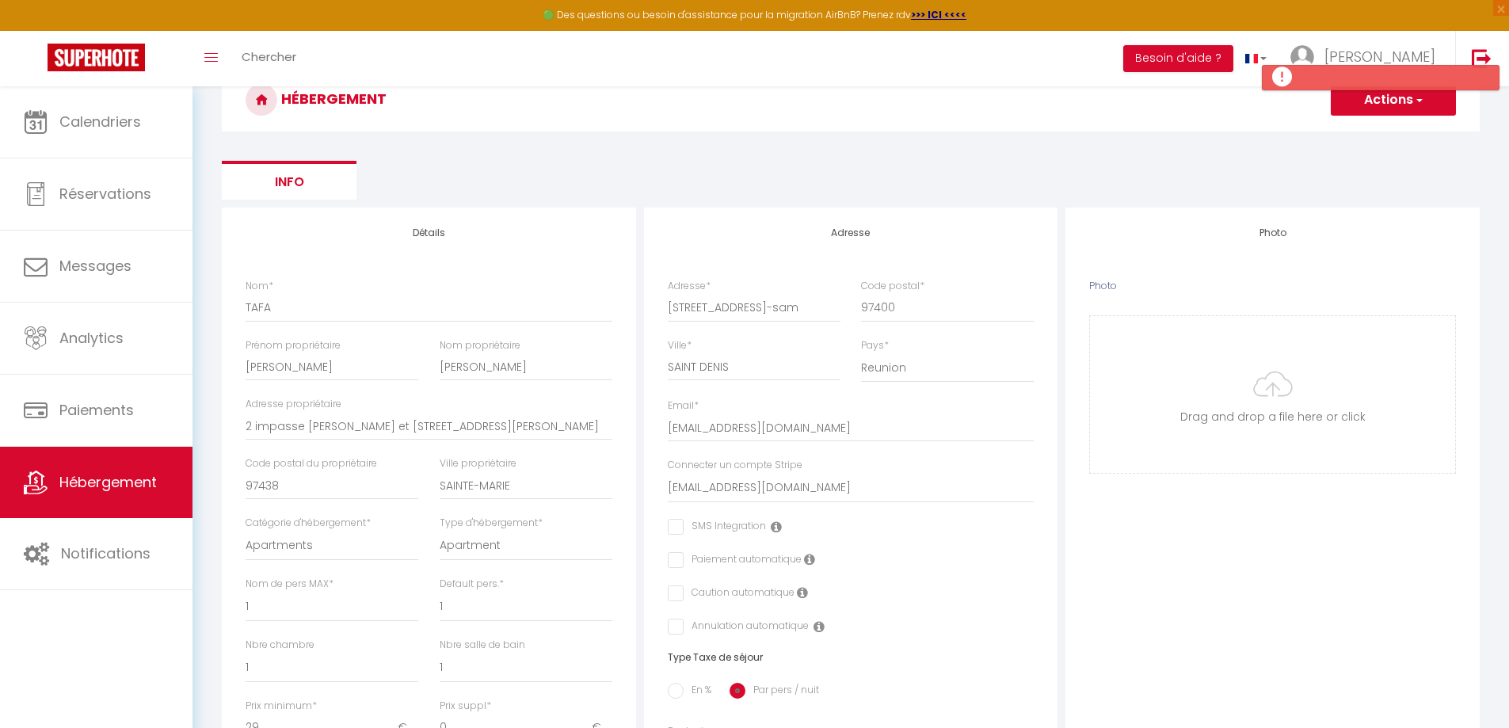
click at [676, 562] on input "checkbox" at bounding box center [673, 560] width 10 height 16
click at [676, 596] on input "checkbox" at bounding box center [673, 593] width 10 height 16
click at [678, 626] on input "checkbox" at bounding box center [738, 626] width 141 height 16
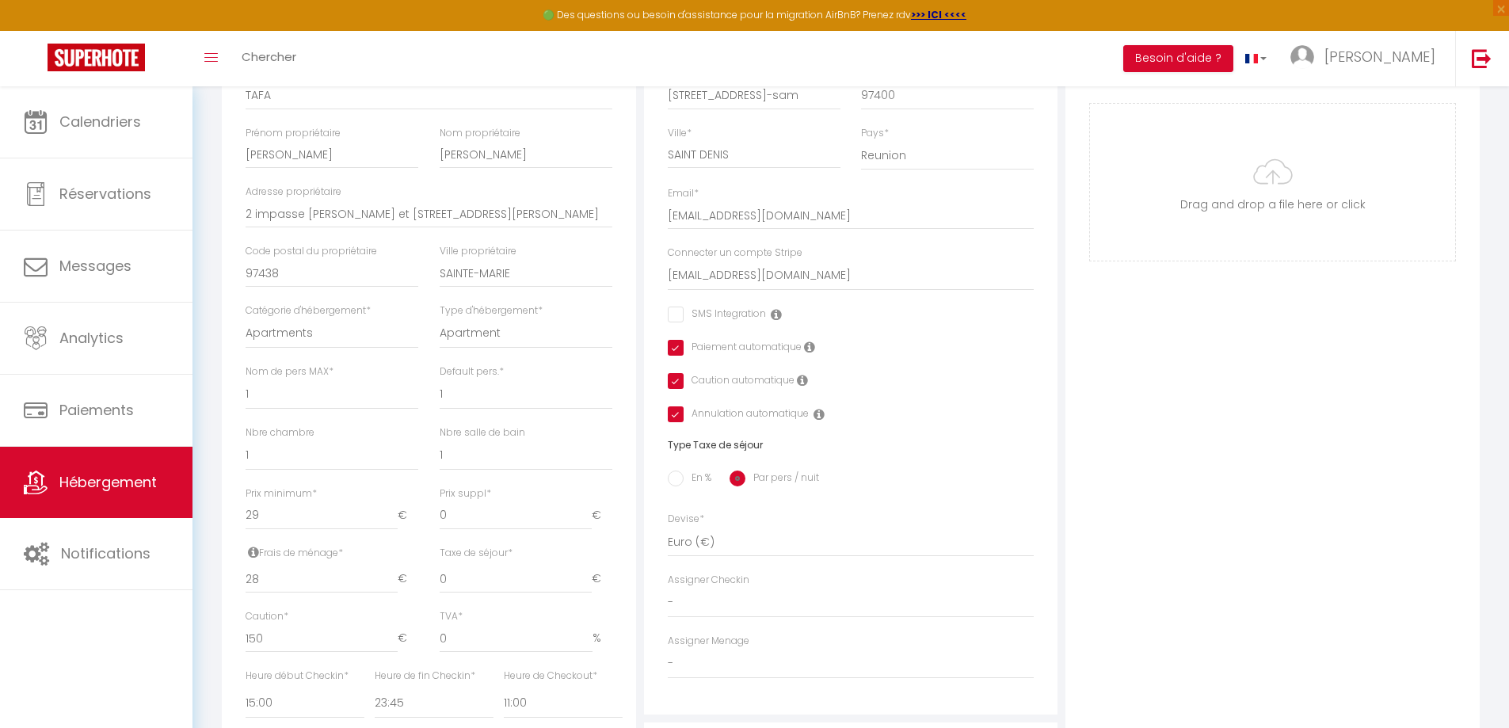
scroll to position [0, 0]
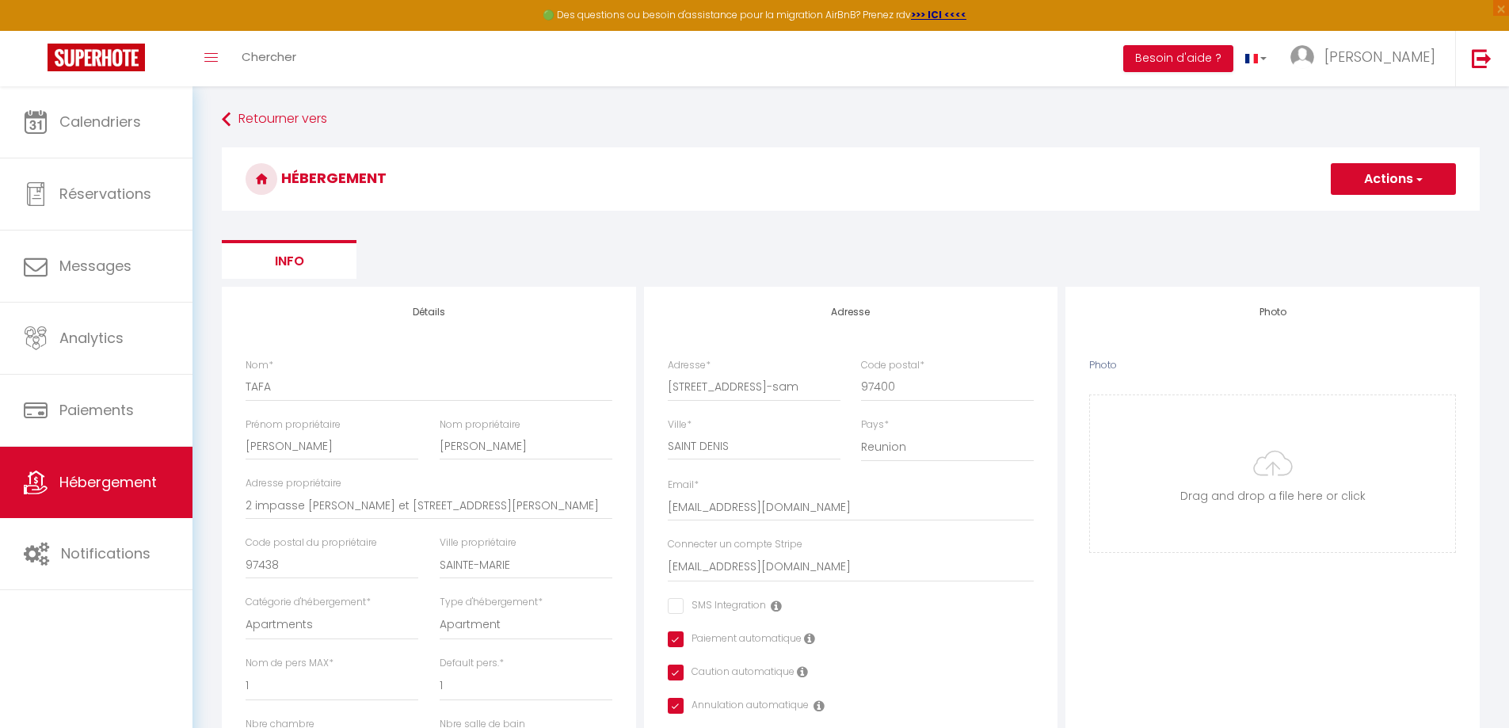
click at [1408, 177] on button "Actions" at bounding box center [1392, 179] width 125 height 32
click at [1370, 207] on input "Enregistrer" at bounding box center [1374, 214] width 59 height 16
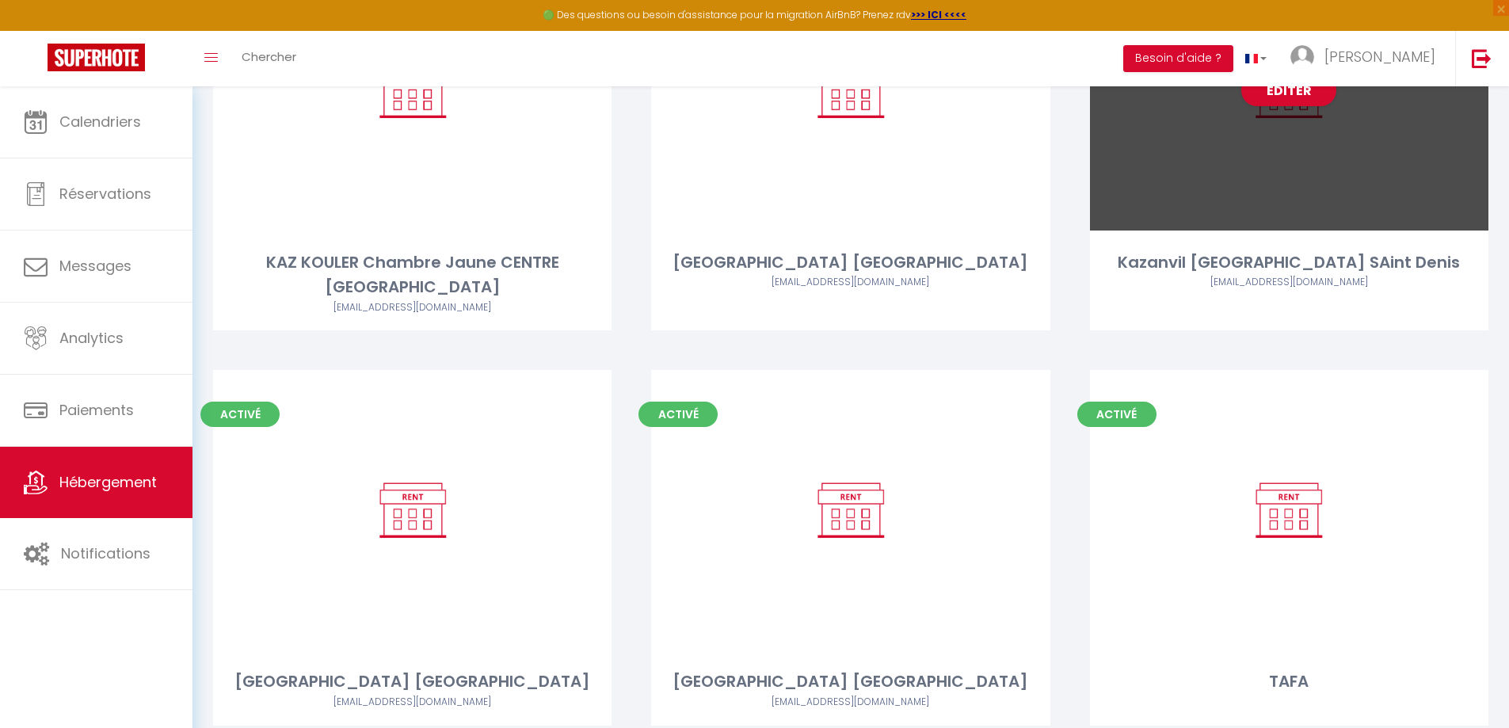
scroll to position [1098, 0]
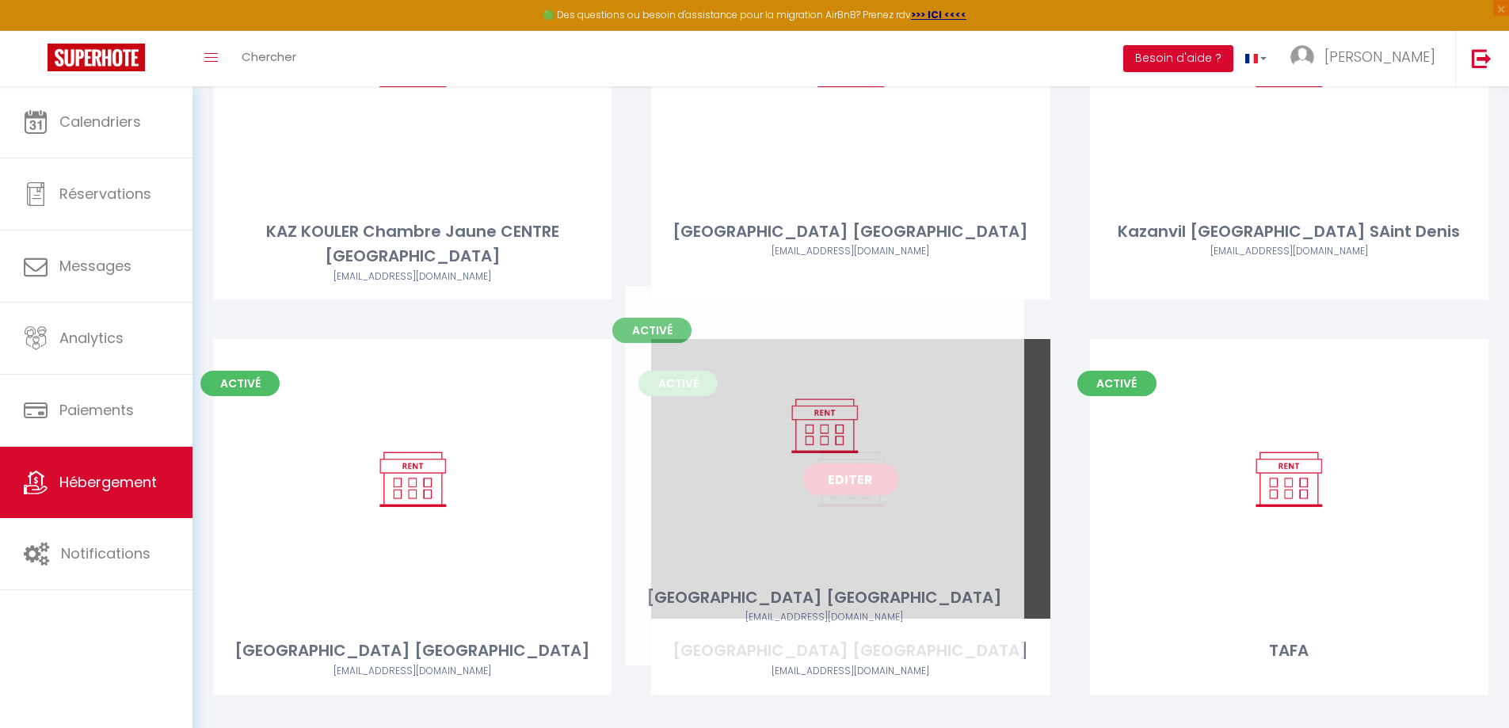
drag, startPoint x: 873, startPoint y: 629, endPoint x: 847, endPoint y: 625, distance: 26.4
click at [847, 638] on div "[GEOGRAPHIC_DATA] [GEOGRAPHIC_DATA]" at bounding box center [850, 650] width 398 height 25
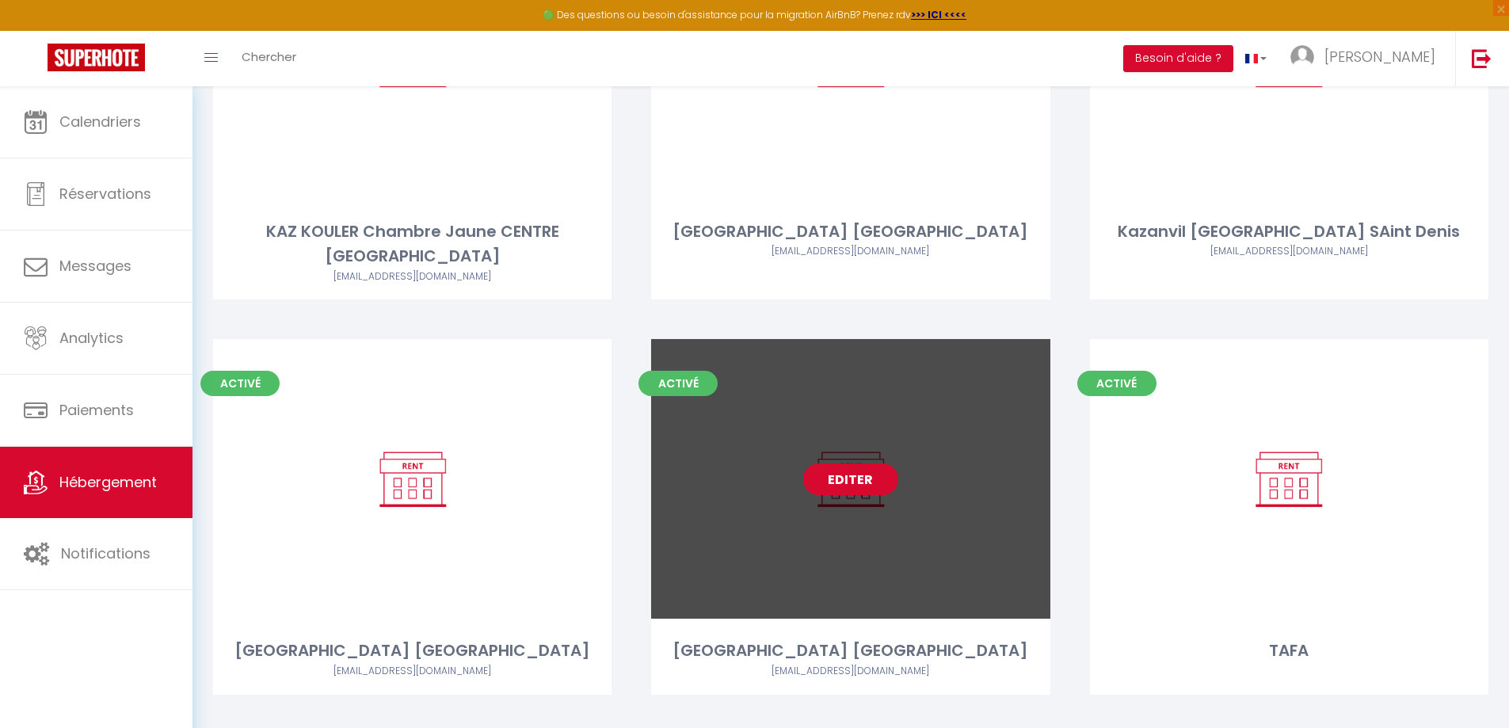
click at [844, 463] on link "Editer" at bounding box center [850, 479] width 95 height 32
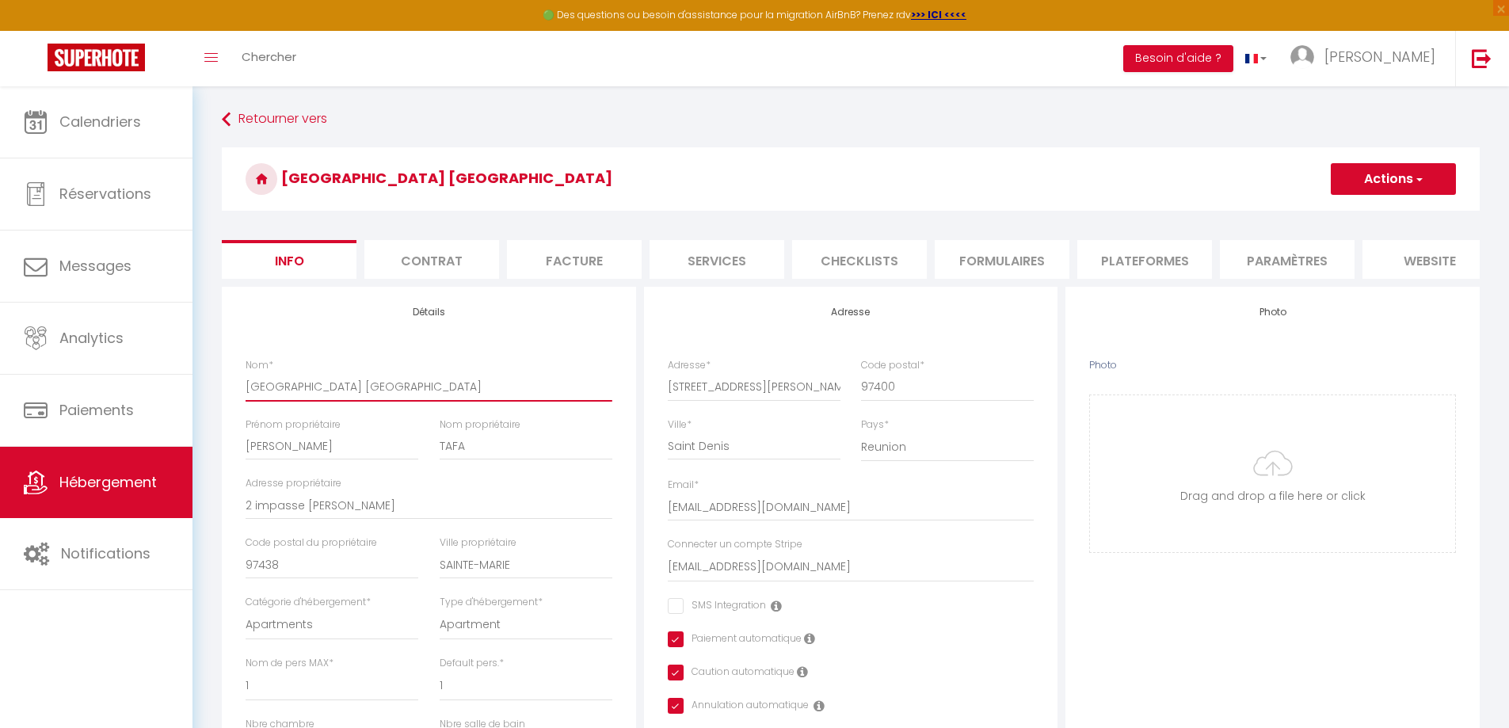
click at [441, 401] on input "[GEOGRAPHIC_DATA] [GEOGRAPHIC_DATA]" at bounding box center [428, 386] width 367 height 29
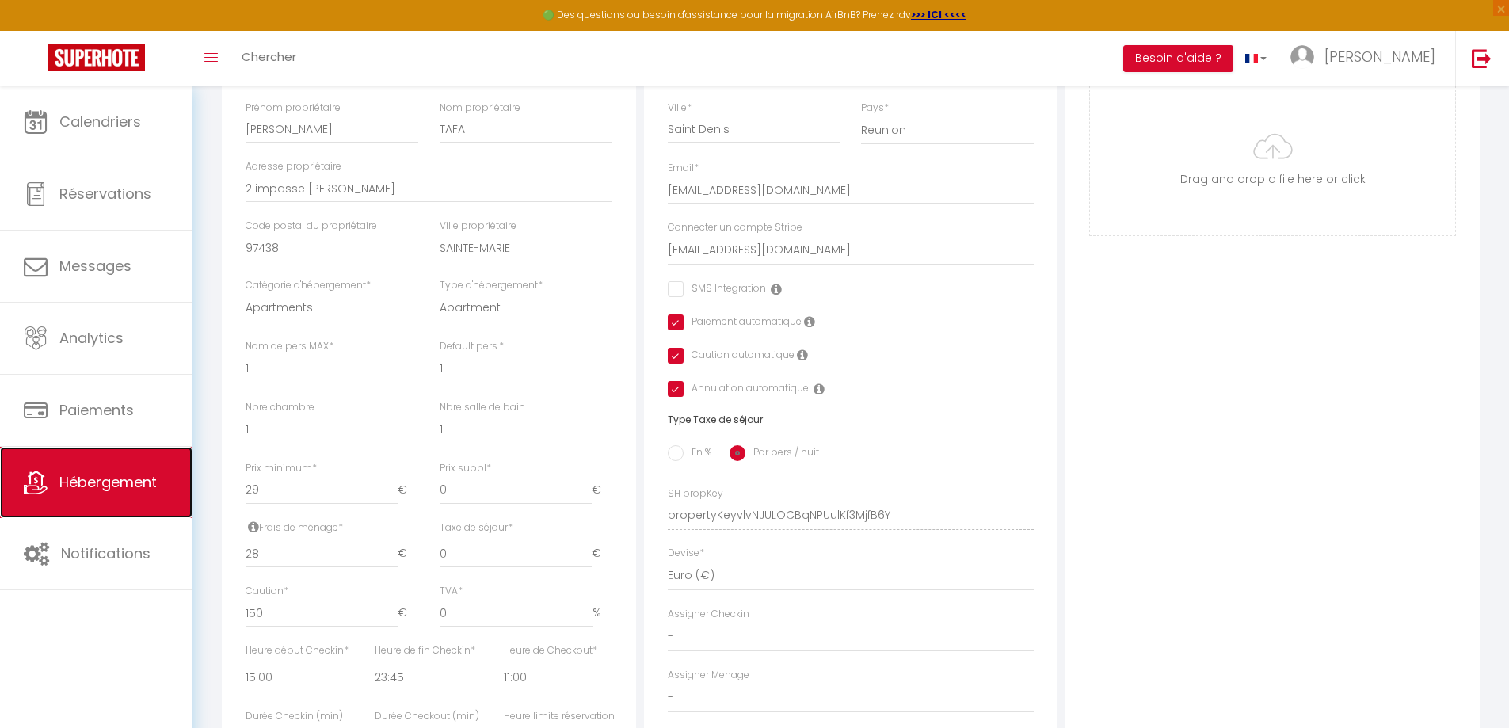
click at [110, 477] on span "Hébergement" at bounding box center [107, 482] width 97 height 20
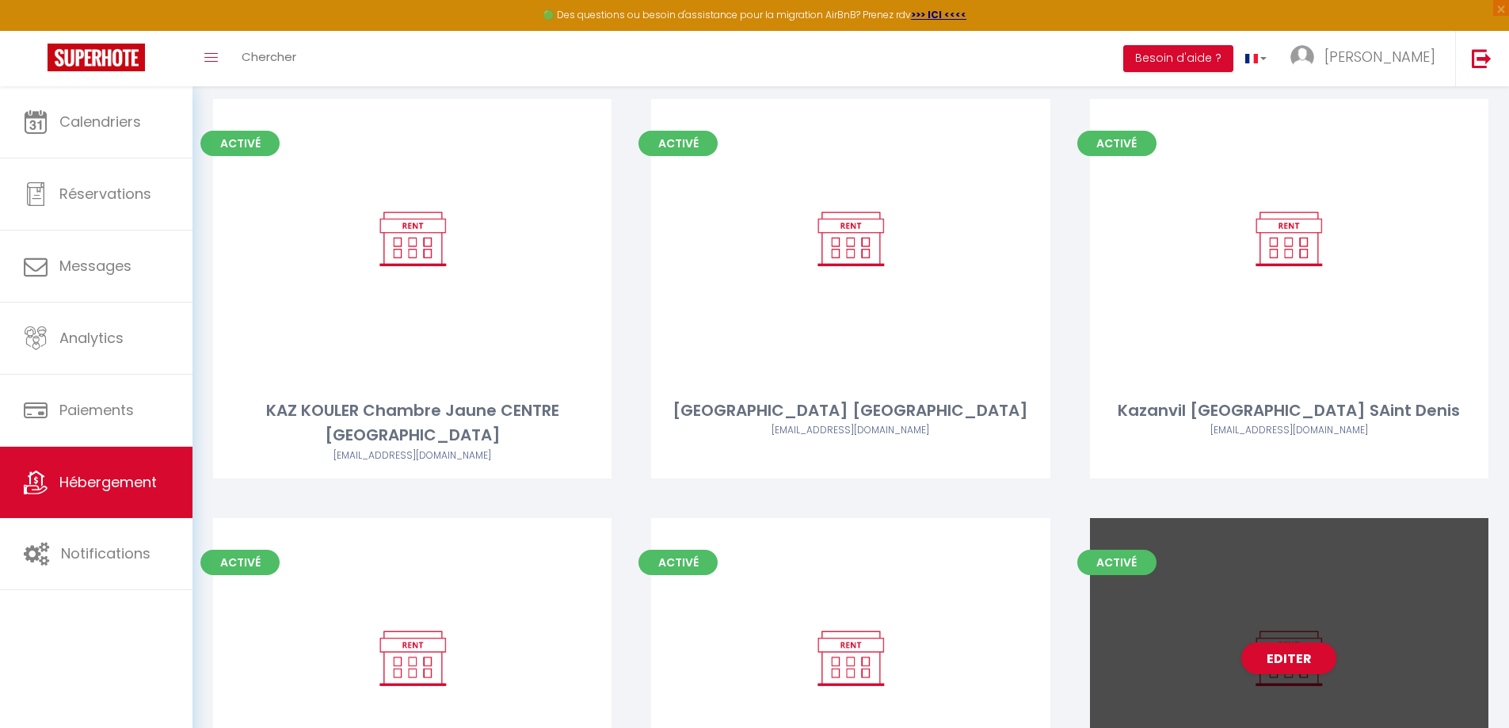
scroll to position [1098, 0]
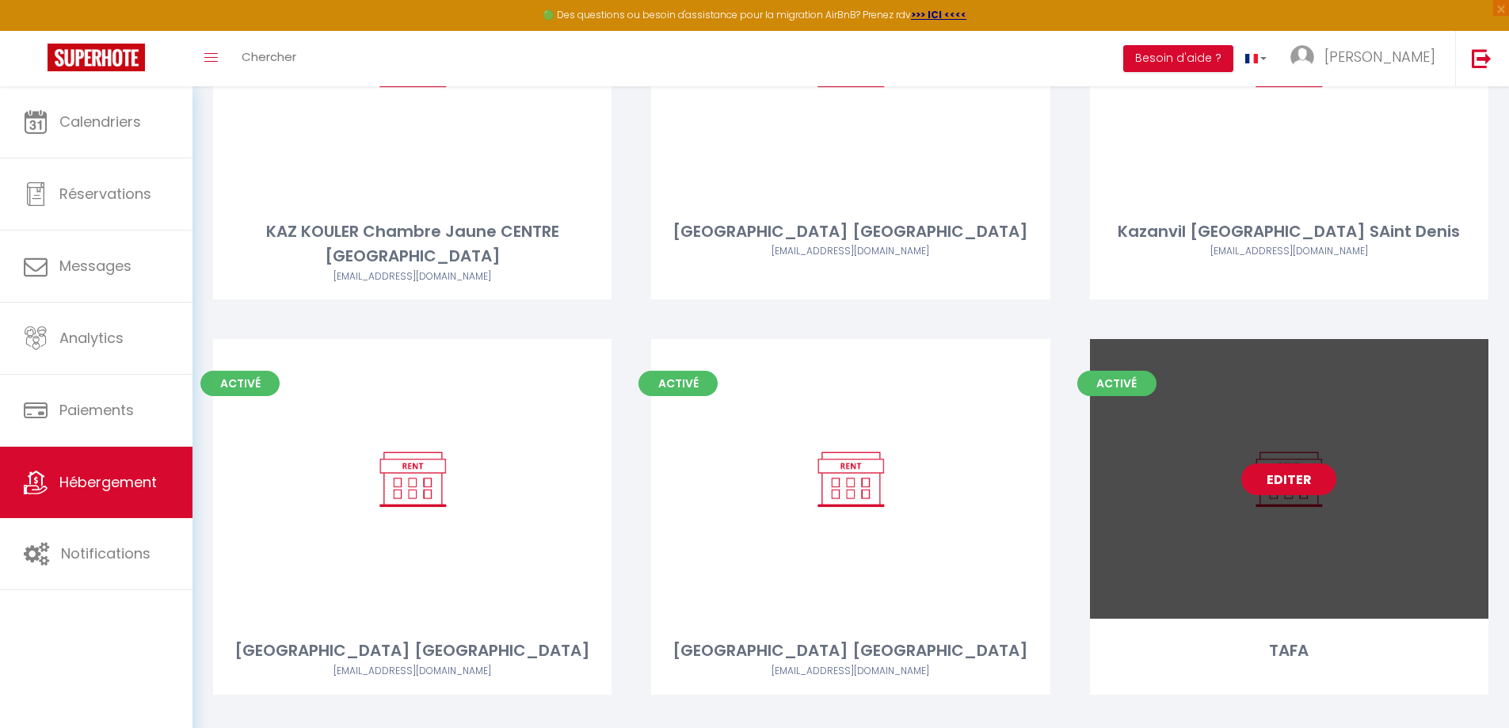
click at [1301, 463] on link "Editer" at bounding box center [1288, 479] width 95 height 32
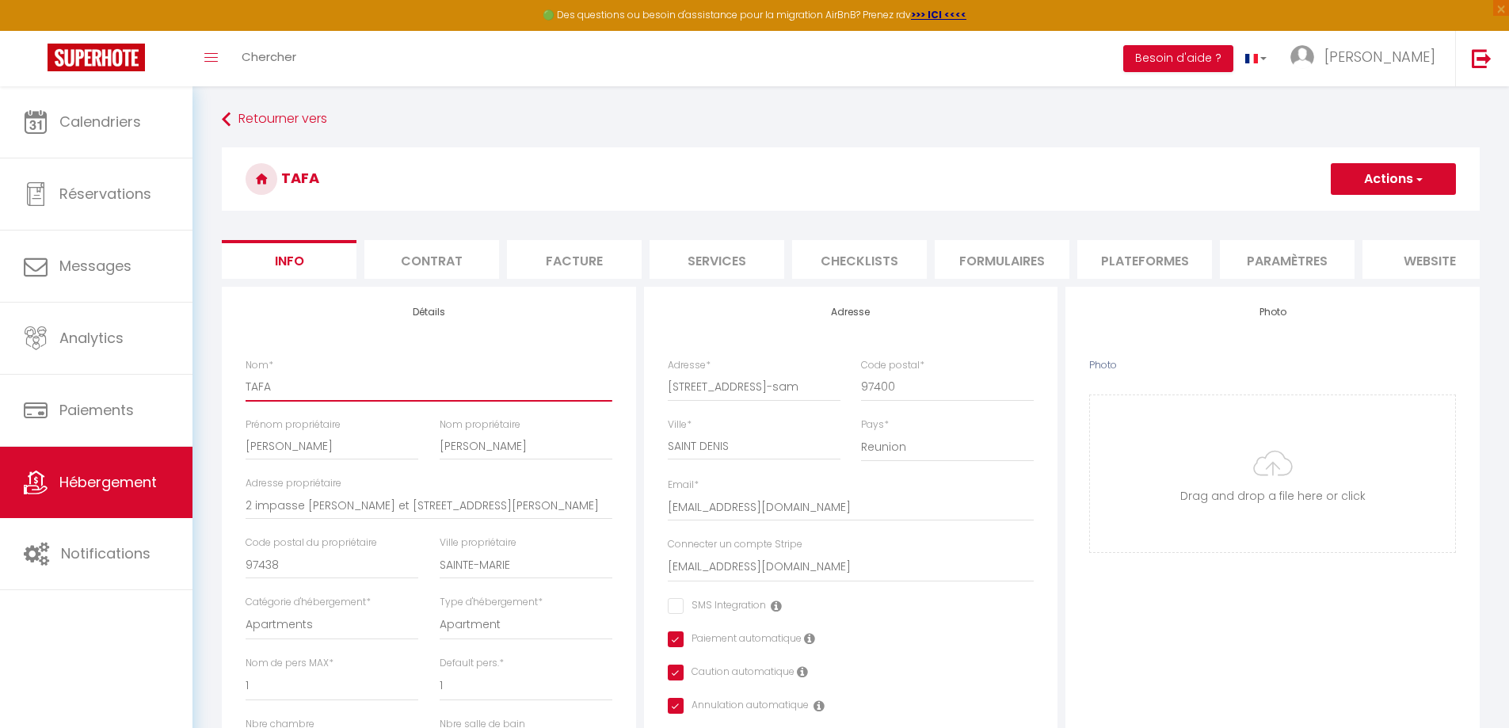
click at [260, 401] on input "TAFA" at bounding box center [428, 386] width 367 height 29
paste input "[GEOGRAPHIC_DATA] [GEOGRAPHIC_DATA]"
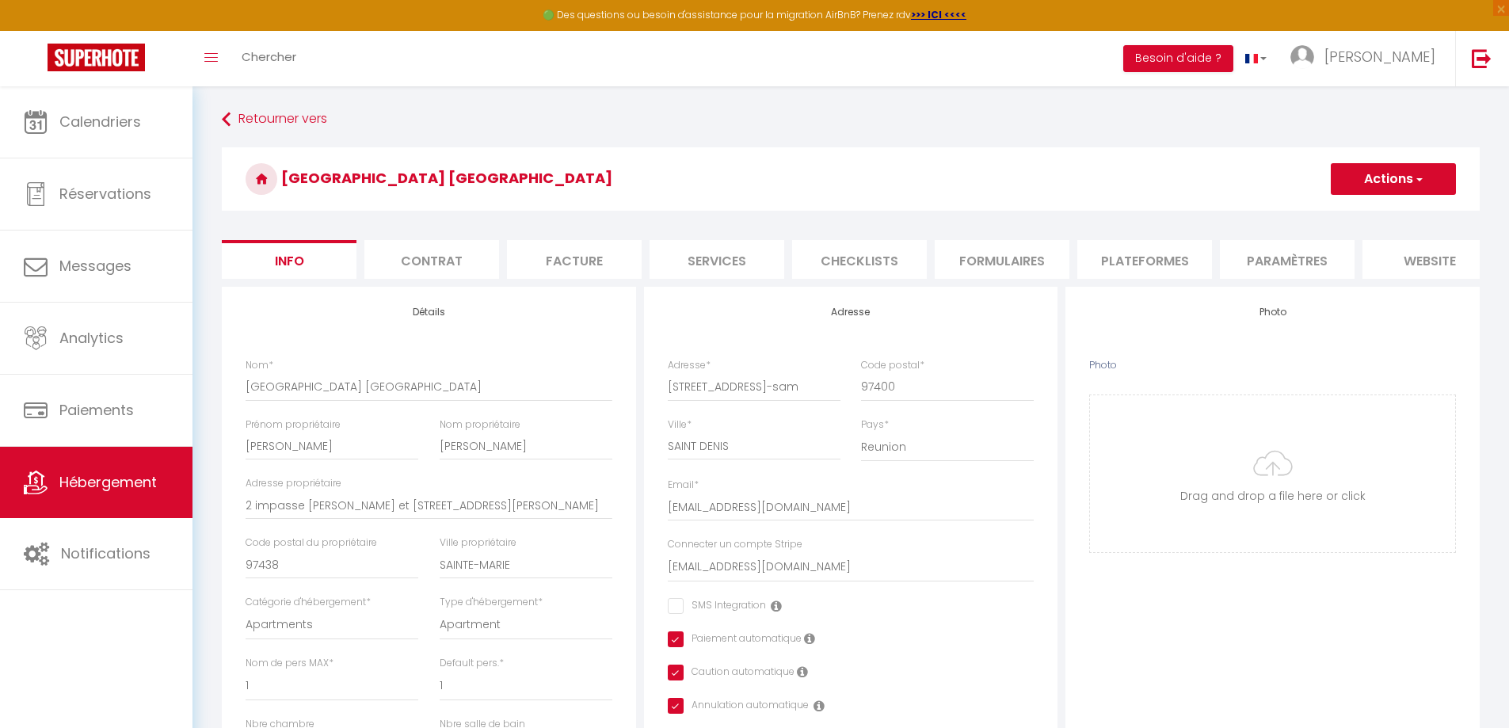
click at [1410, 177] on button "Actions" at bounding box center [1392, 179] width 125 height 32
click at [360, 398] on input "[GEOGRAPHIC_DATA] [GEOGRAPHIC_DATA]" at bounding box center [428, 386] width 367 height 29
click at [1369, 175] on button "Actions" at bounding box center [1392, 179] width 125 height 32
click at [1345, 208] on input "Enregistrer" at bounding box center [1330, 214] width 59 height 16
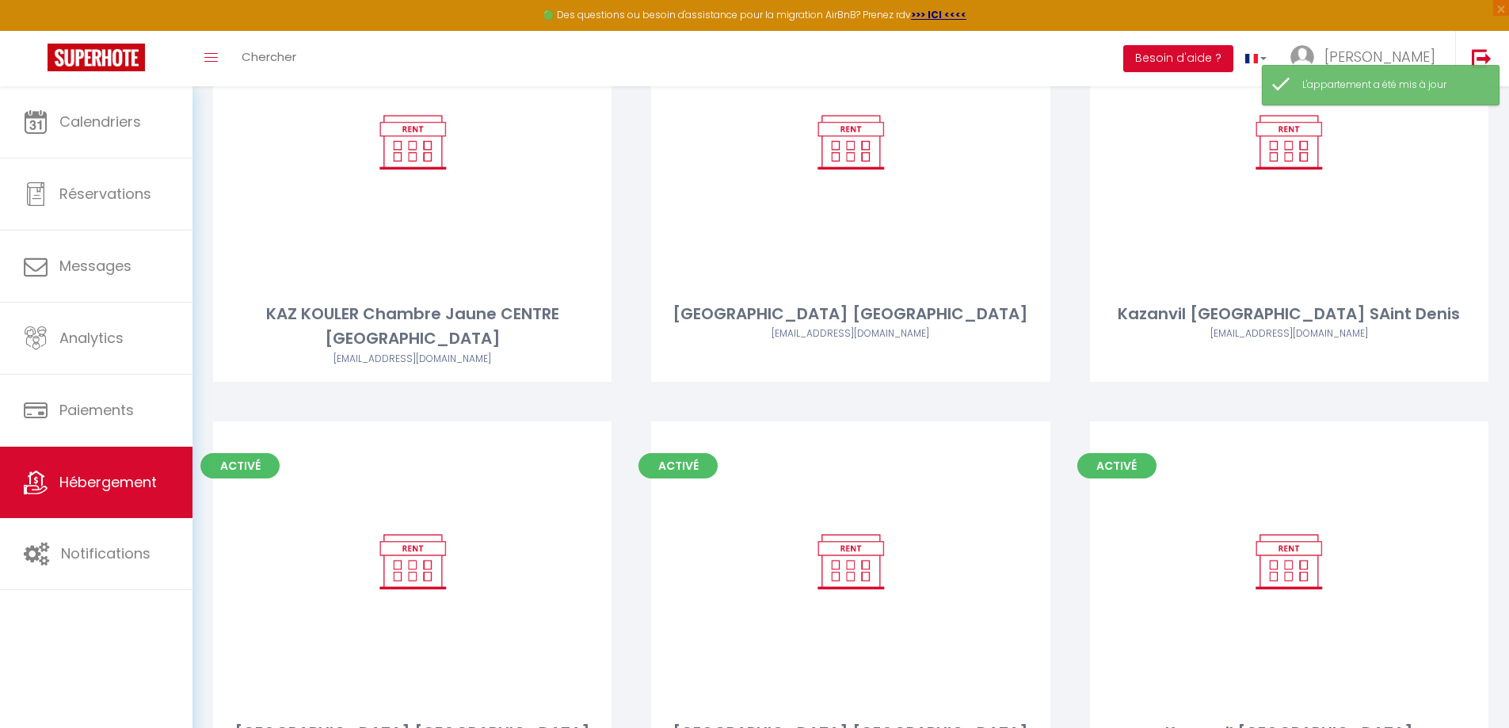
scroll to position [1098, 0]
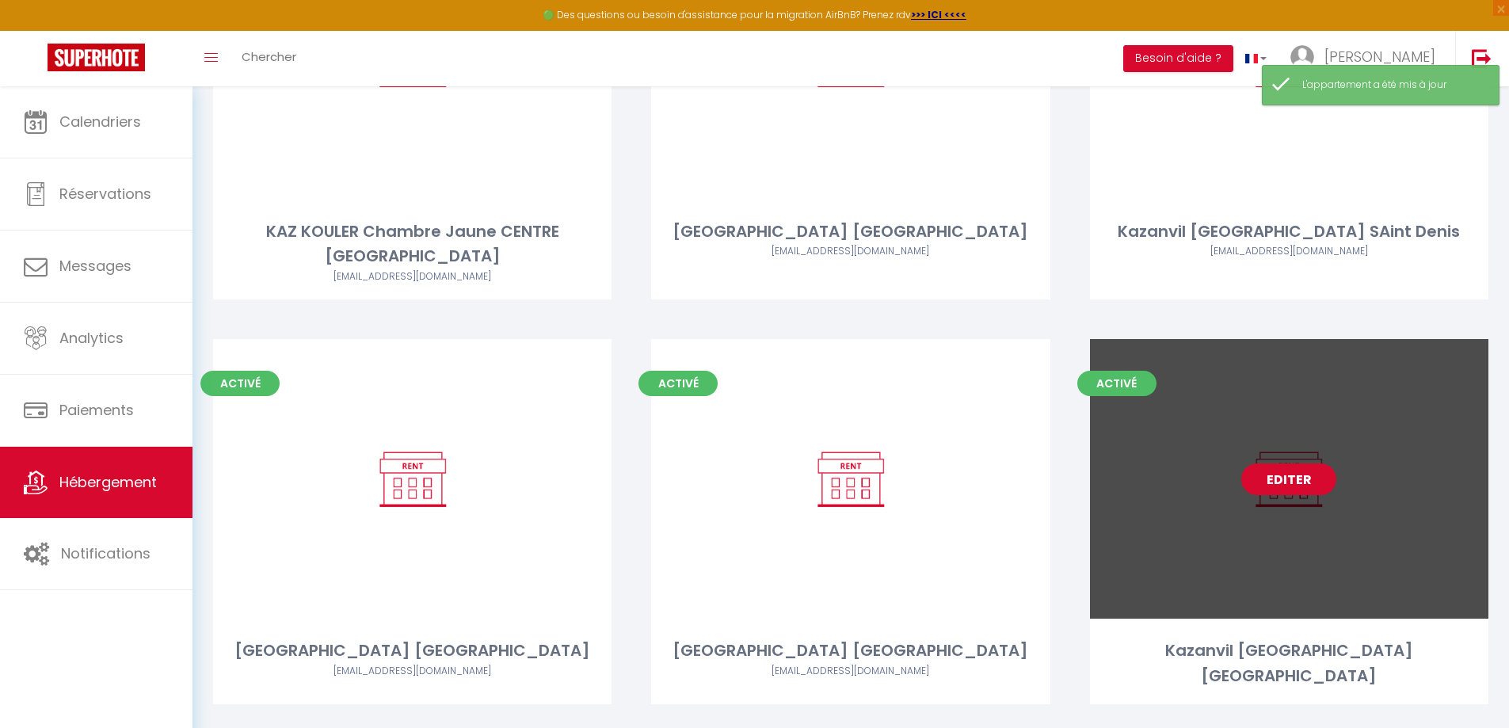
click at [1304, 463] on link "Editer" at bounding box center [1288, 479] width 95 height 32
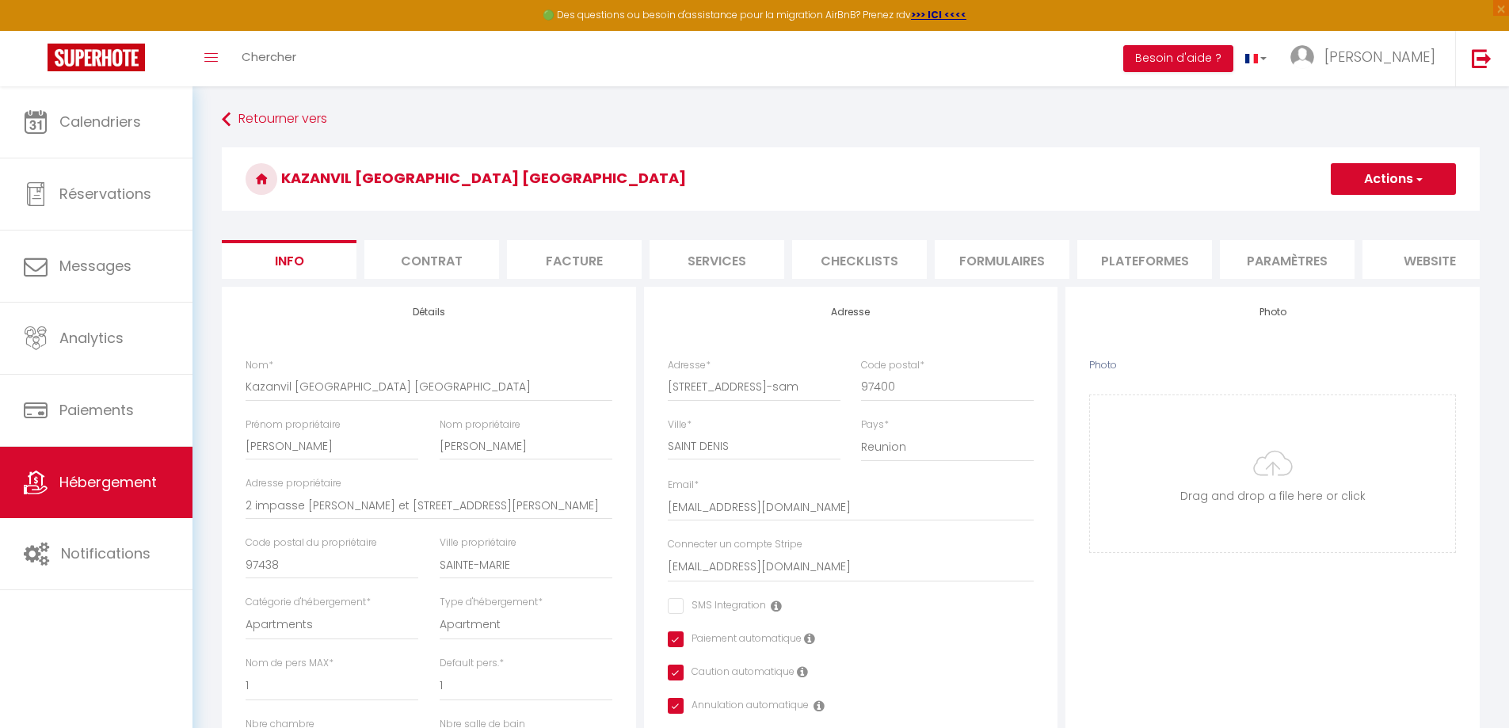
click at [1298, 259] on li "Paramètres" at bounding box center [1287, 259] width 135 height 39
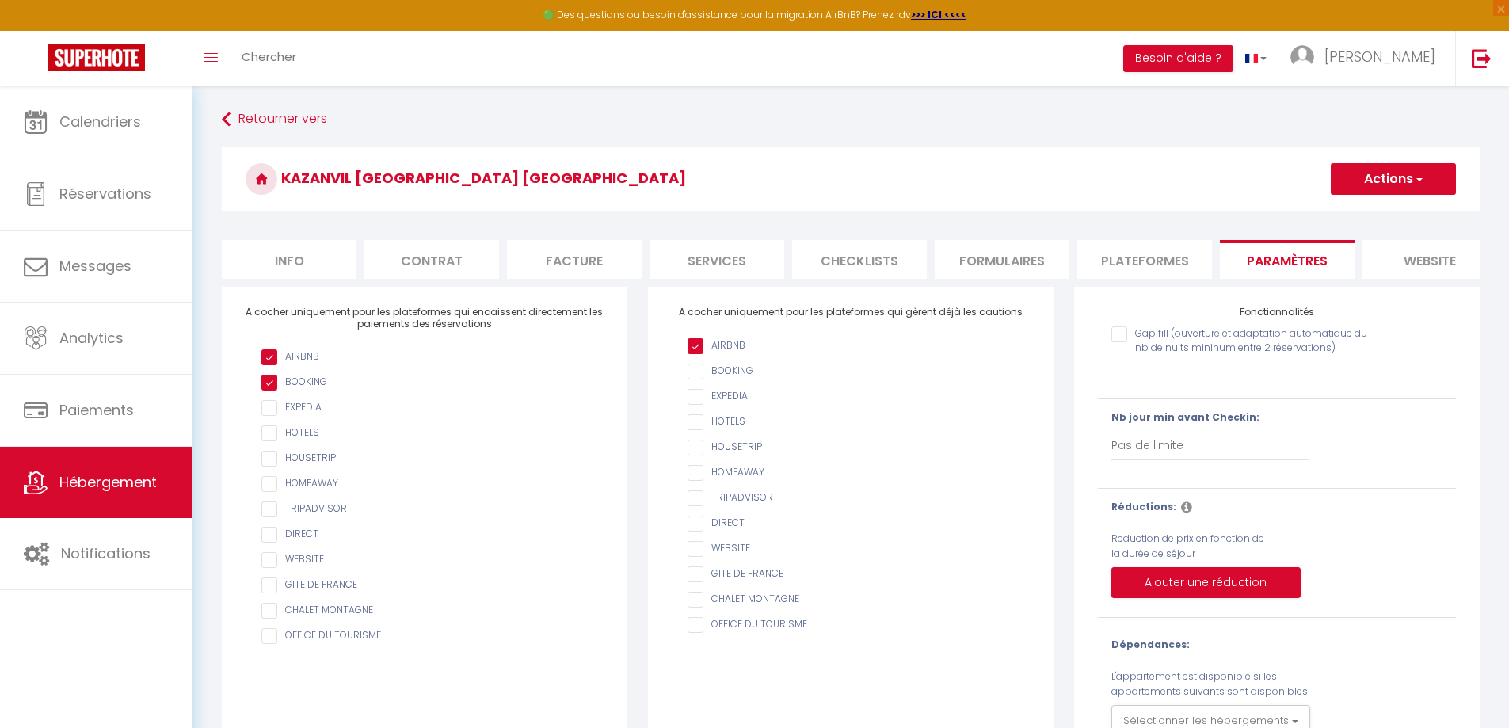
click at [1126, 258] on li "Plateformes" at bounding box center [1144, 259] width 135 height 39
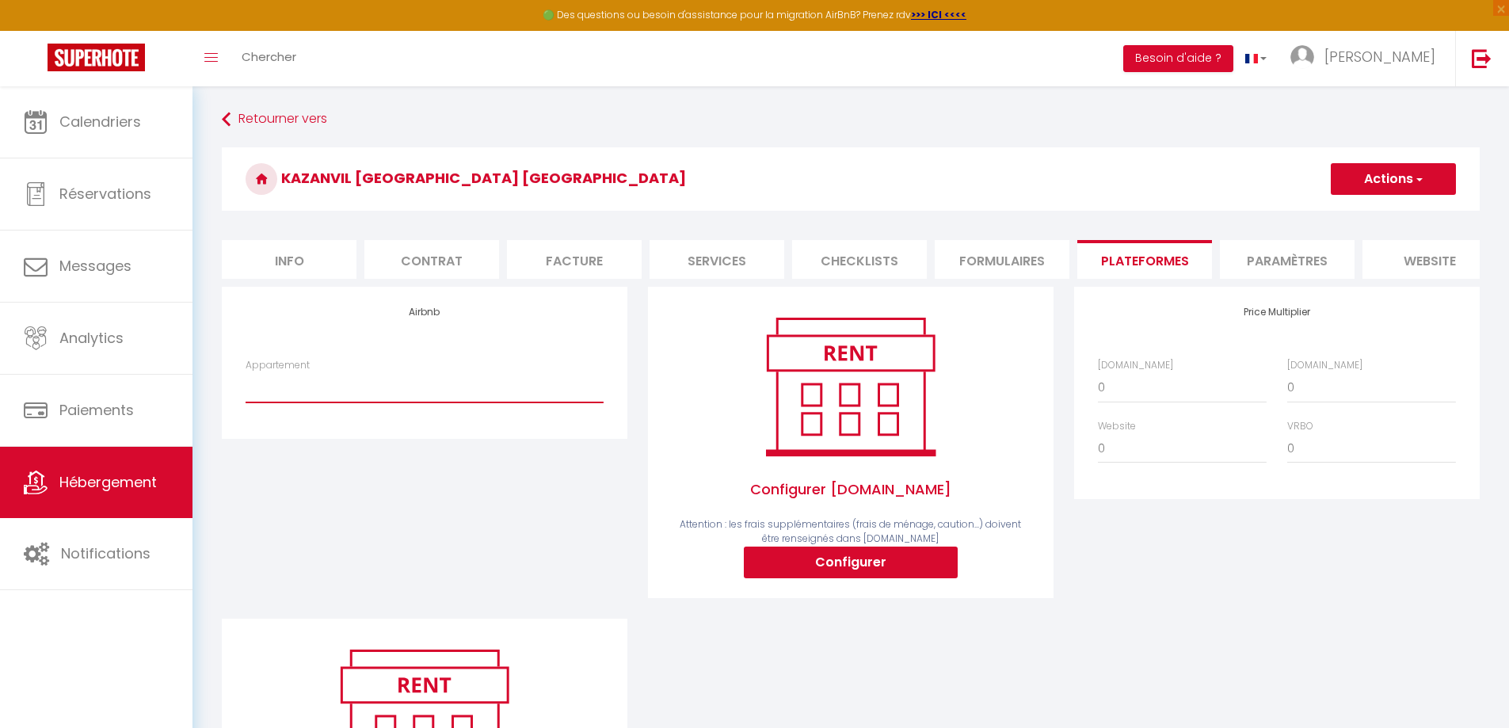
click at [321, 402] on select "Kazanvil [GEOGRAPHIC_DATA] [GEOGRAPHIC_DATA] - [EMAIL_ADDRESS][DOMAIN_NAME]" at bounding box center [424, 387] width 358 height 30
click at [245, 384] on select "Kazanvil [GEOGRAPHIC_DATA] [GEOGRAPHIC_DATA] - [EMAIL_ADDRESS][DOMAIN_NAME]" at bounding box center [424, 387] width 358 height 30
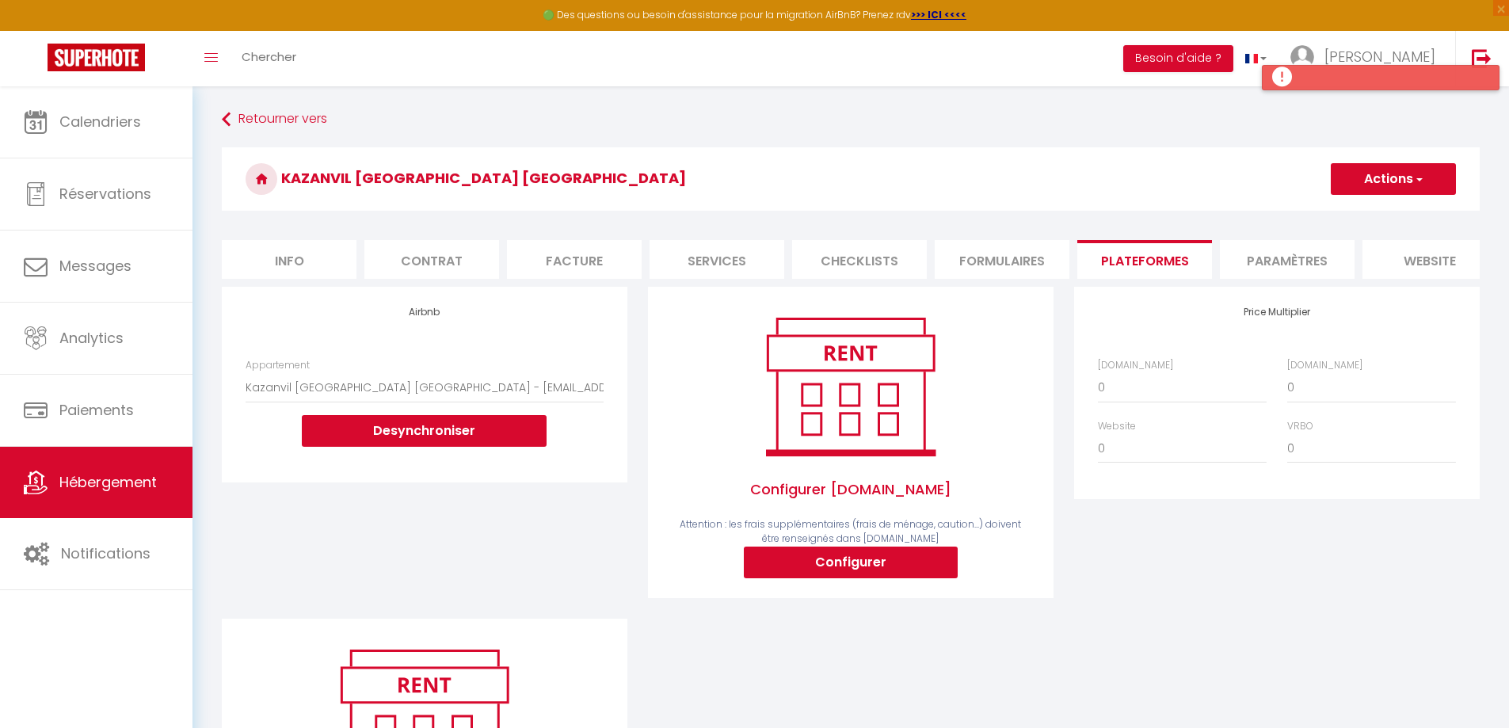
click at [1288, 74] on div at bounding box center [1381, 77] width 238 height 25
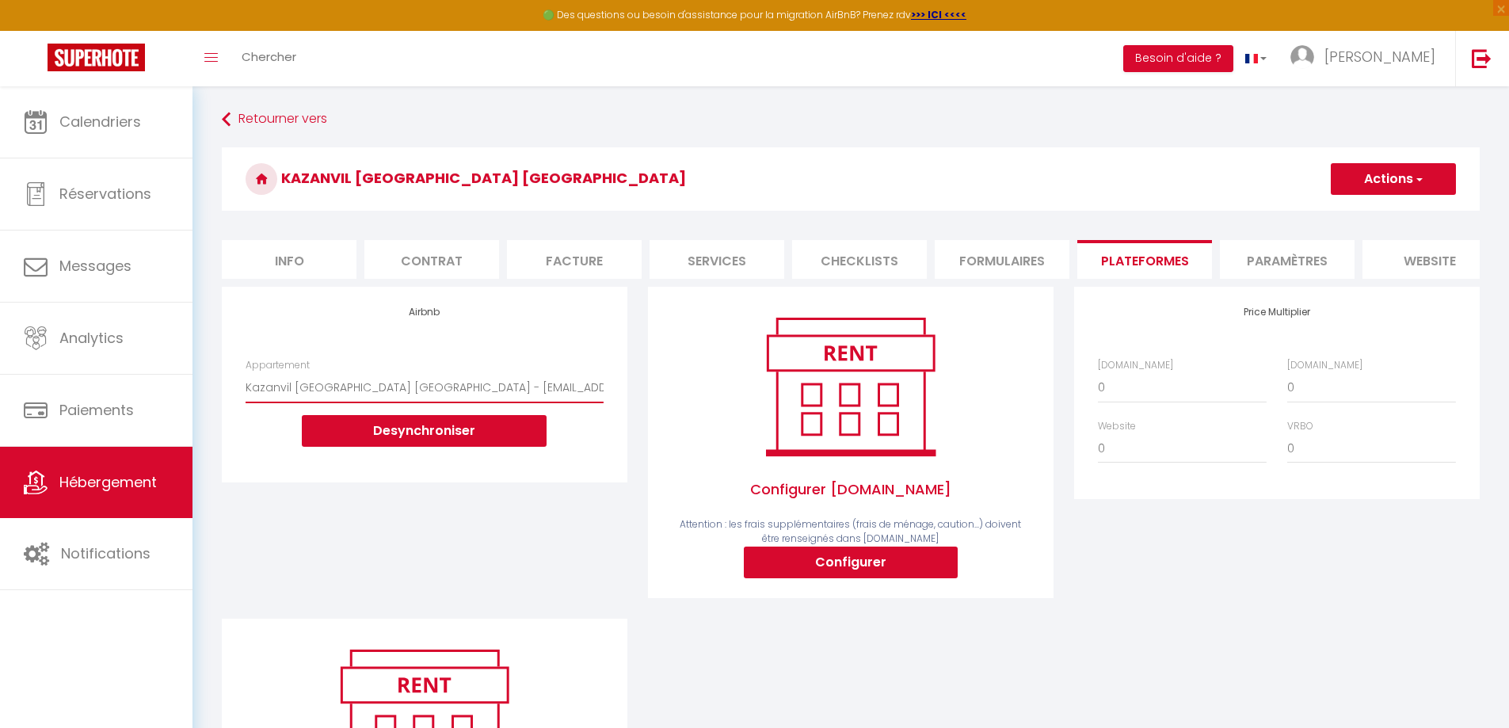
click at [404, 402] on select "Kazanvil [GEOGRAPHIC_DATA] [GEOGRAPHIC_DATA] - [EMAIL_ADDRESS][DOMAIN_NAME]" at bounding box center [424, 387] width 358 height 30
click at [435, 401] on select "Kazanvil [GEOGRAPHIC_DATA] [GEOGRAPHIC_DATA] - [EMAIL_ADDRESS][DOMAIN_NAME]" at bounding box center [424, 387] width 358 height 30
click at [1377, 184] on button "Actions" at bounding box center [1392, 179] width 125 height 32
click at [1372, 212] on link "Enregistrer" at bounding box center [1392, 214] width 125 height 21
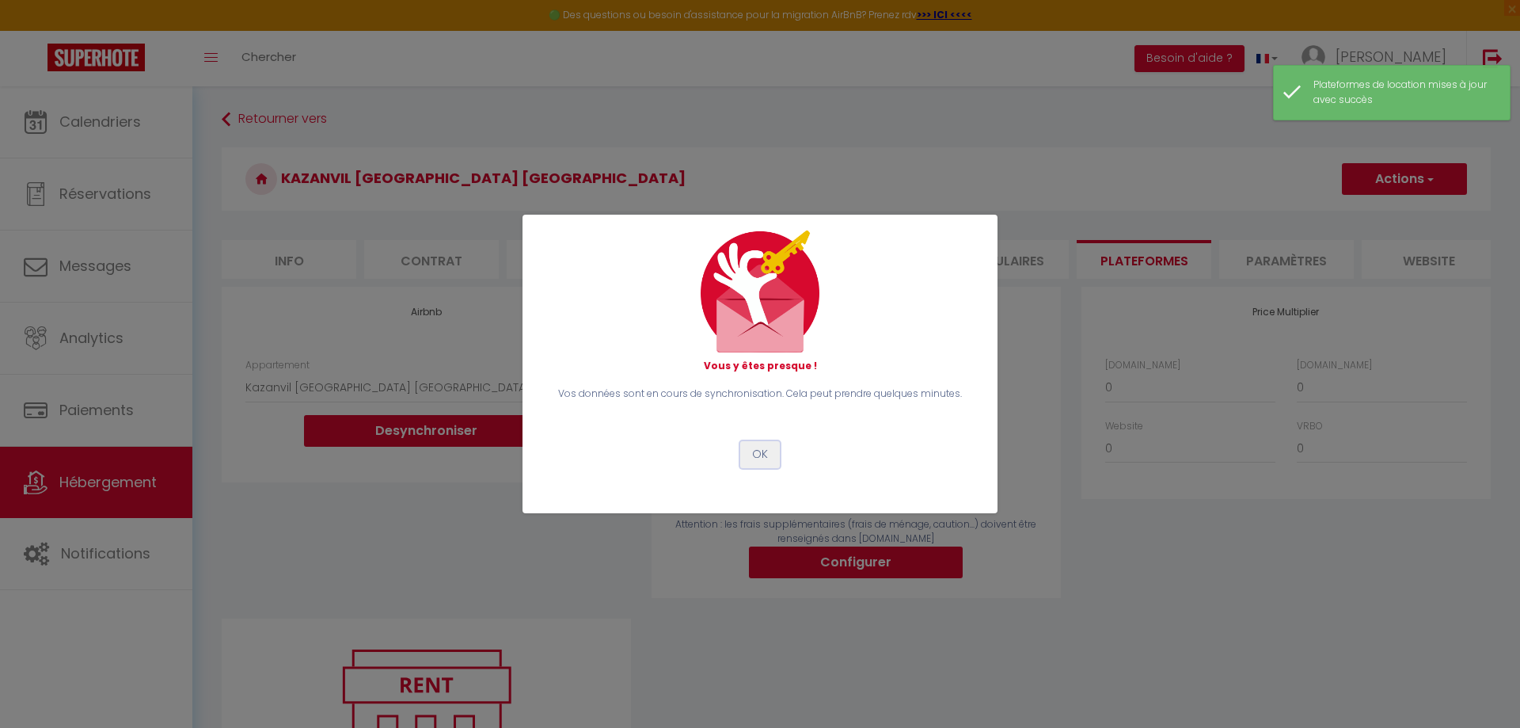
click at [770, 462] on button "OK" at bounding box center [760, 454] width 40 height 27
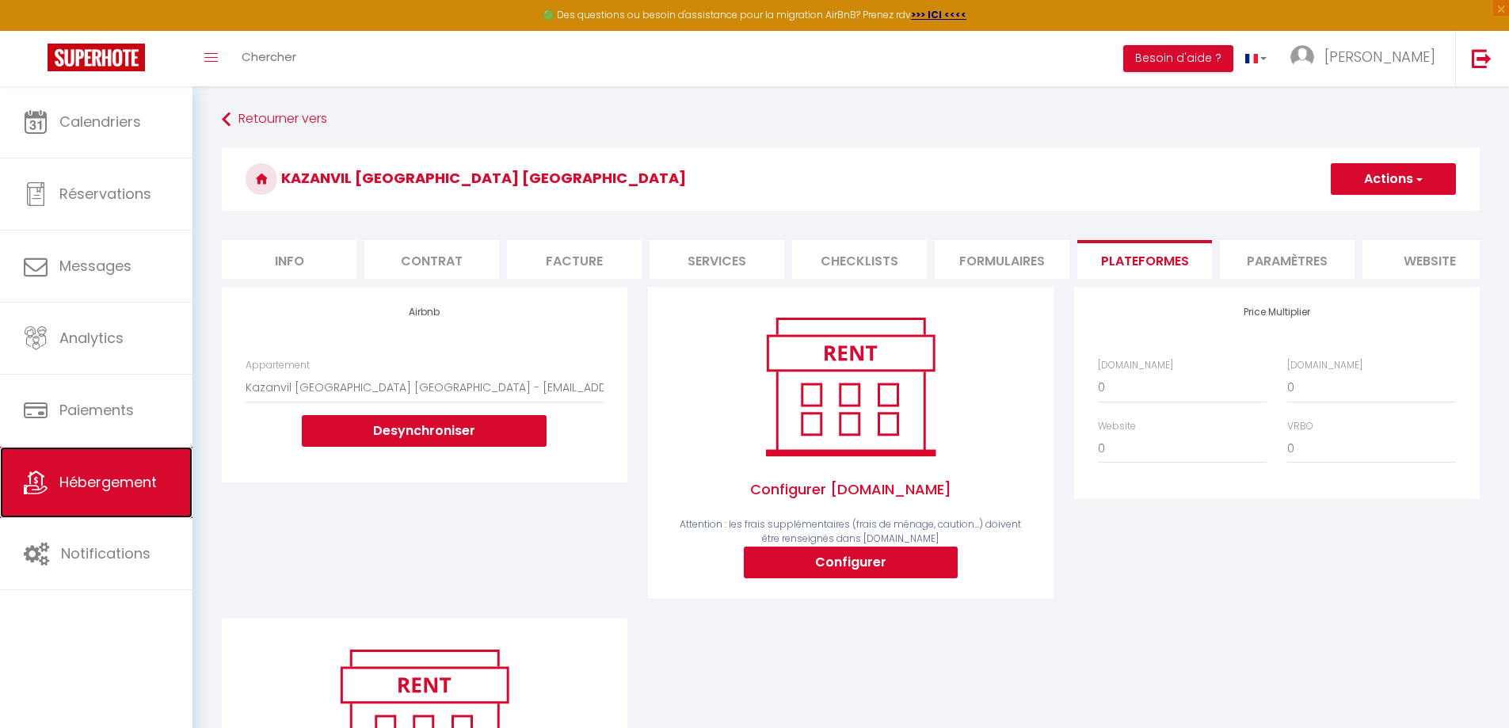
click at [135, 476] on span "Hébergement" at bounding box center [107, 482] width 97 height 20
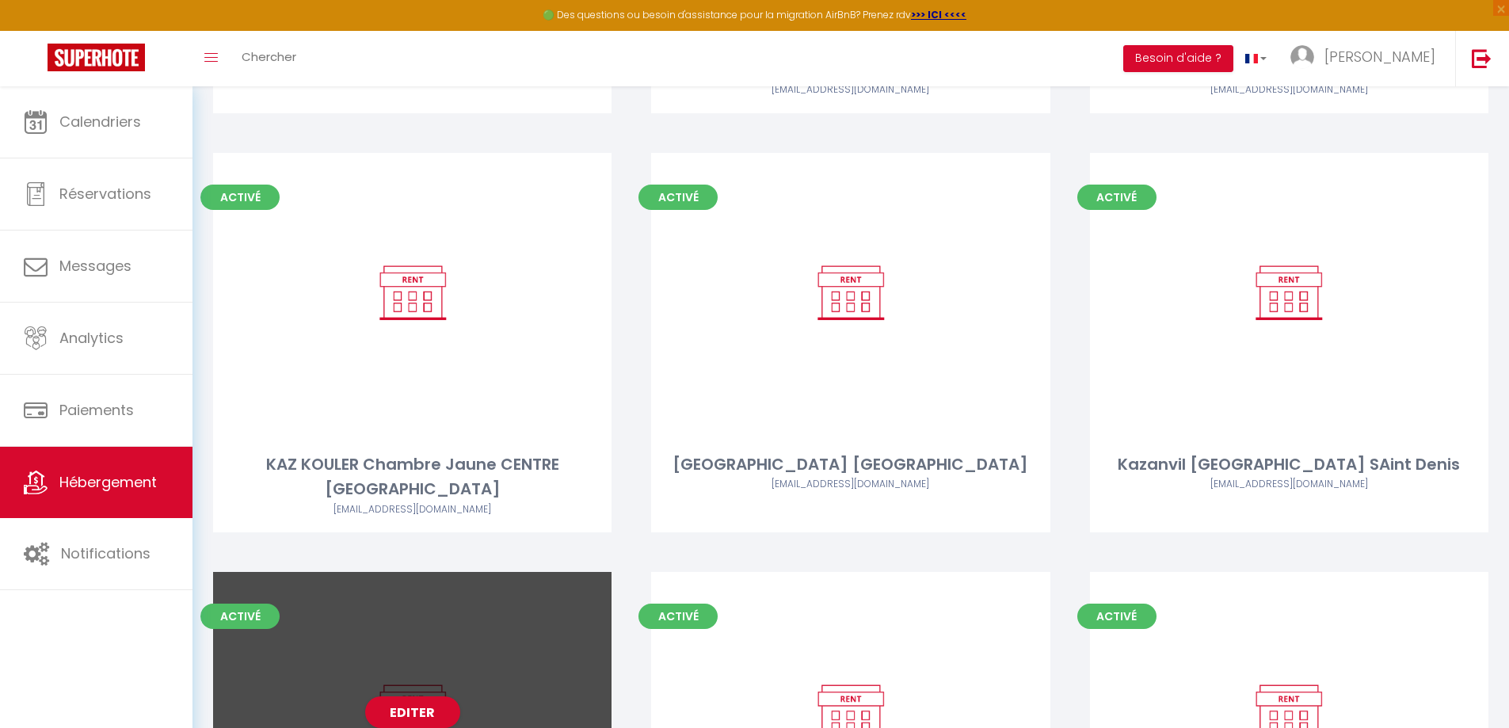
scroll to position [1029, 0]
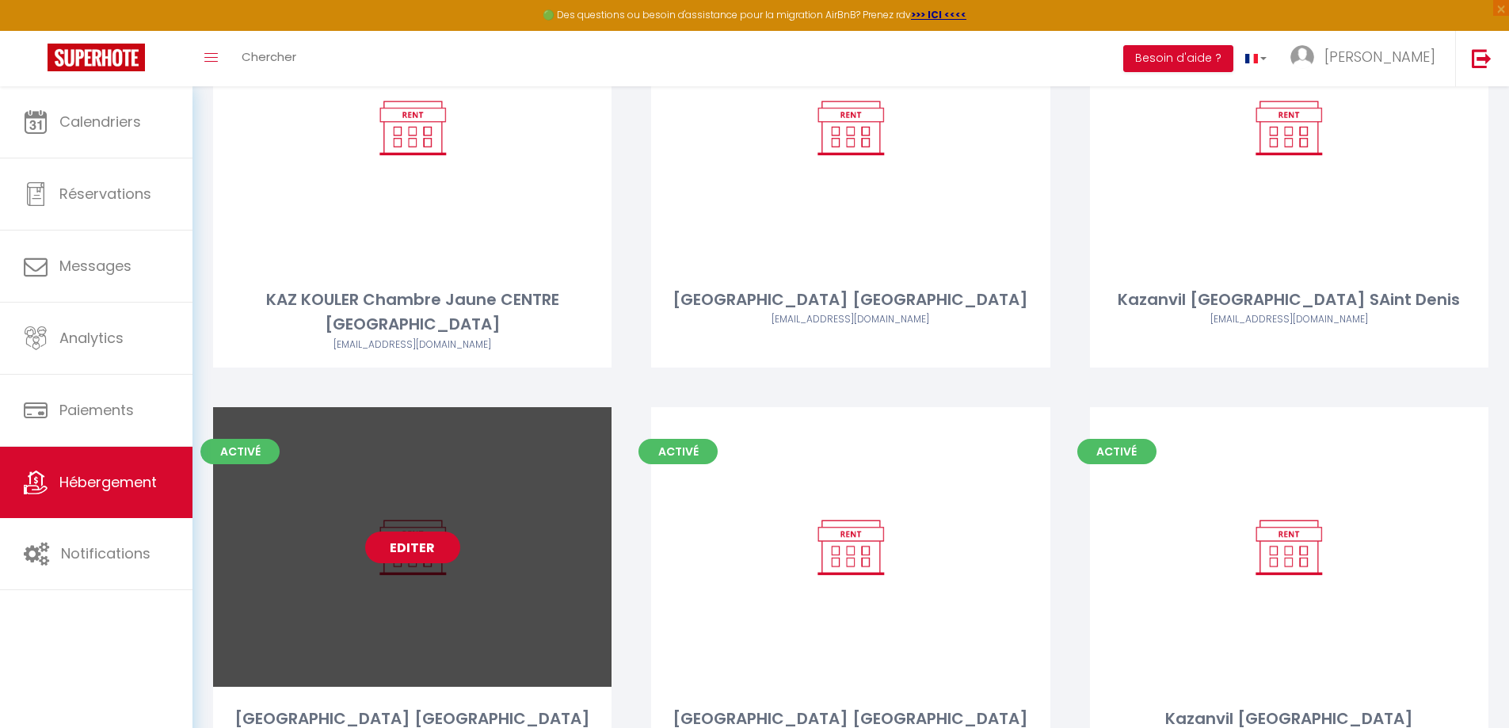
click at [411, 531] on link "Editer" at bounding box center [412, 547] width 95 height 32
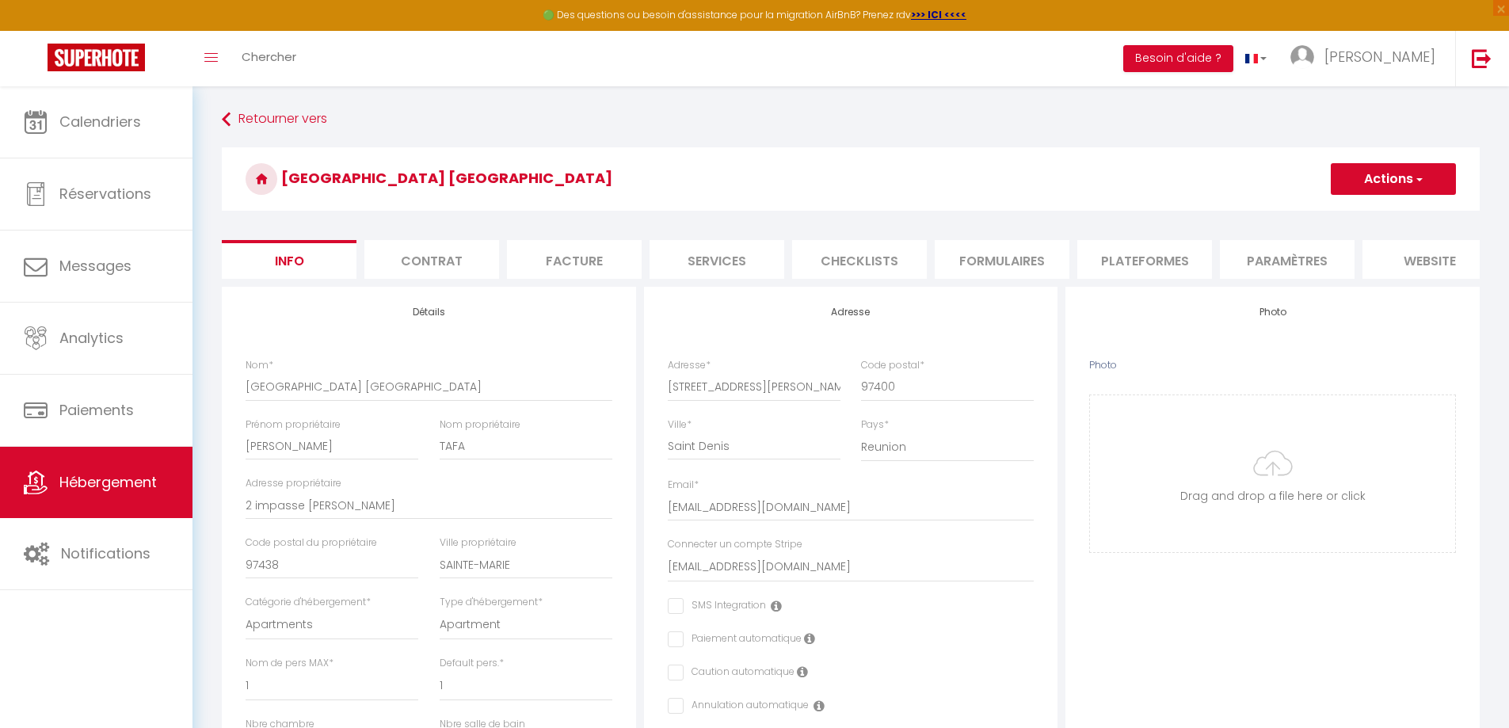
click at [1277, 253] on li "Paramètres" at bounding box center [1287, 259] width 135 height 39
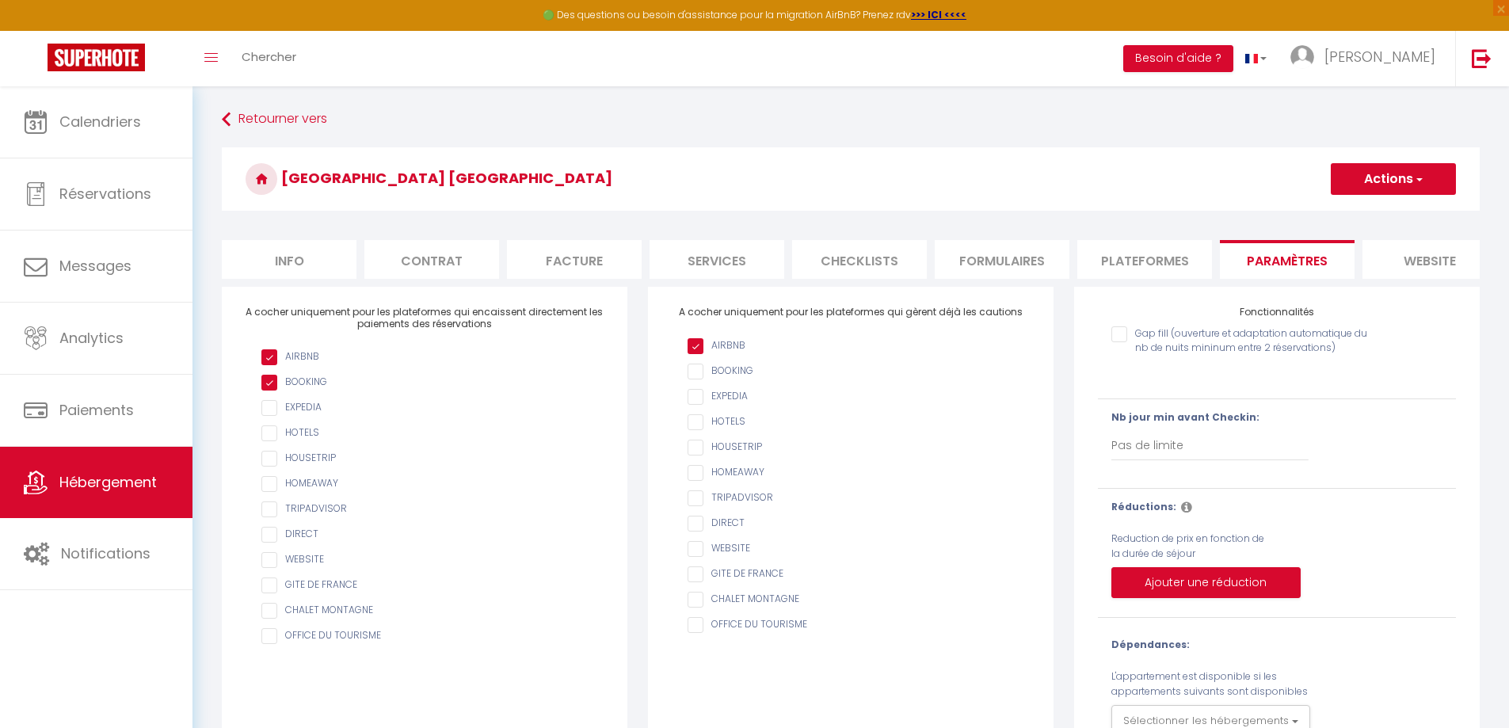
click at [1165, 257] on li "Plateformes" at bounding box center [1144, 259] width 135 height 39
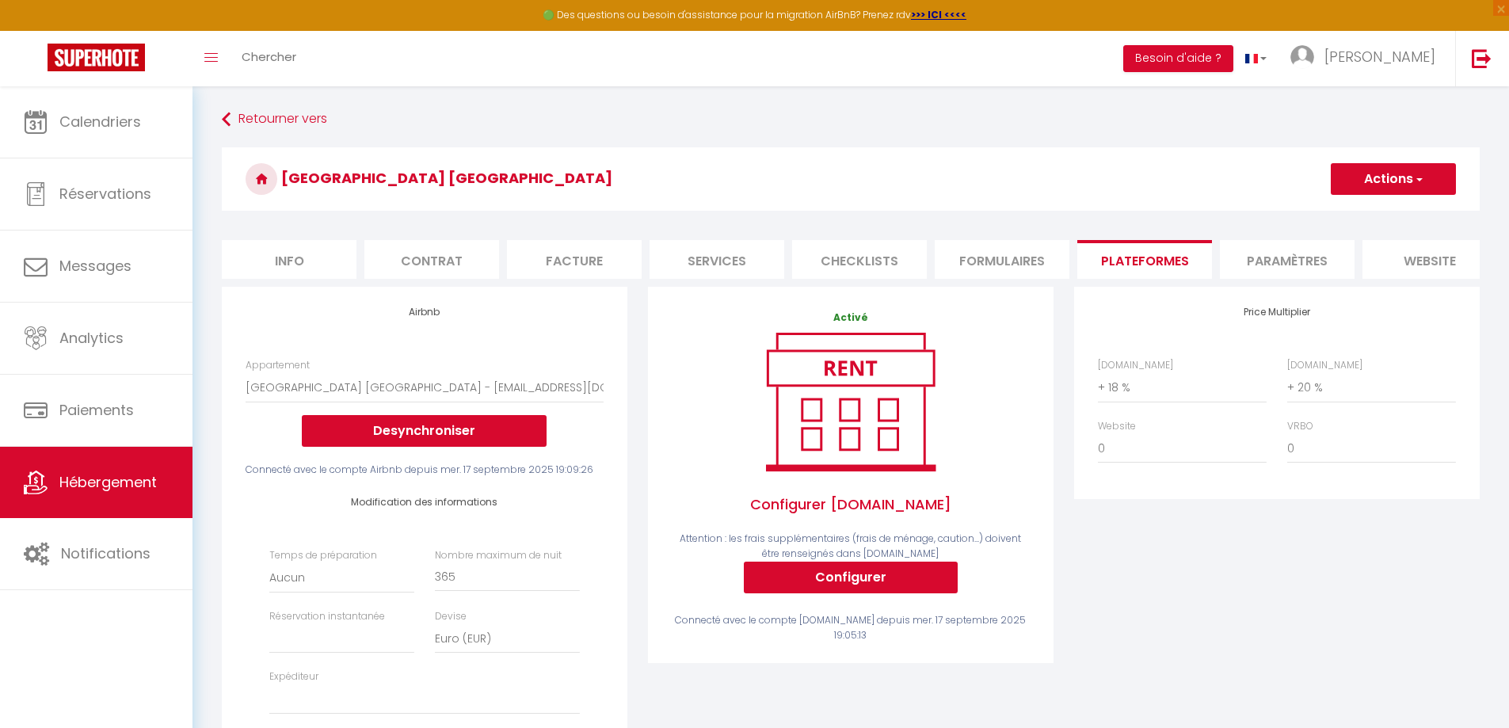
click at [1265, 255] on li "Paramètres" at bounding box center [1287, 259] width 135 height 39
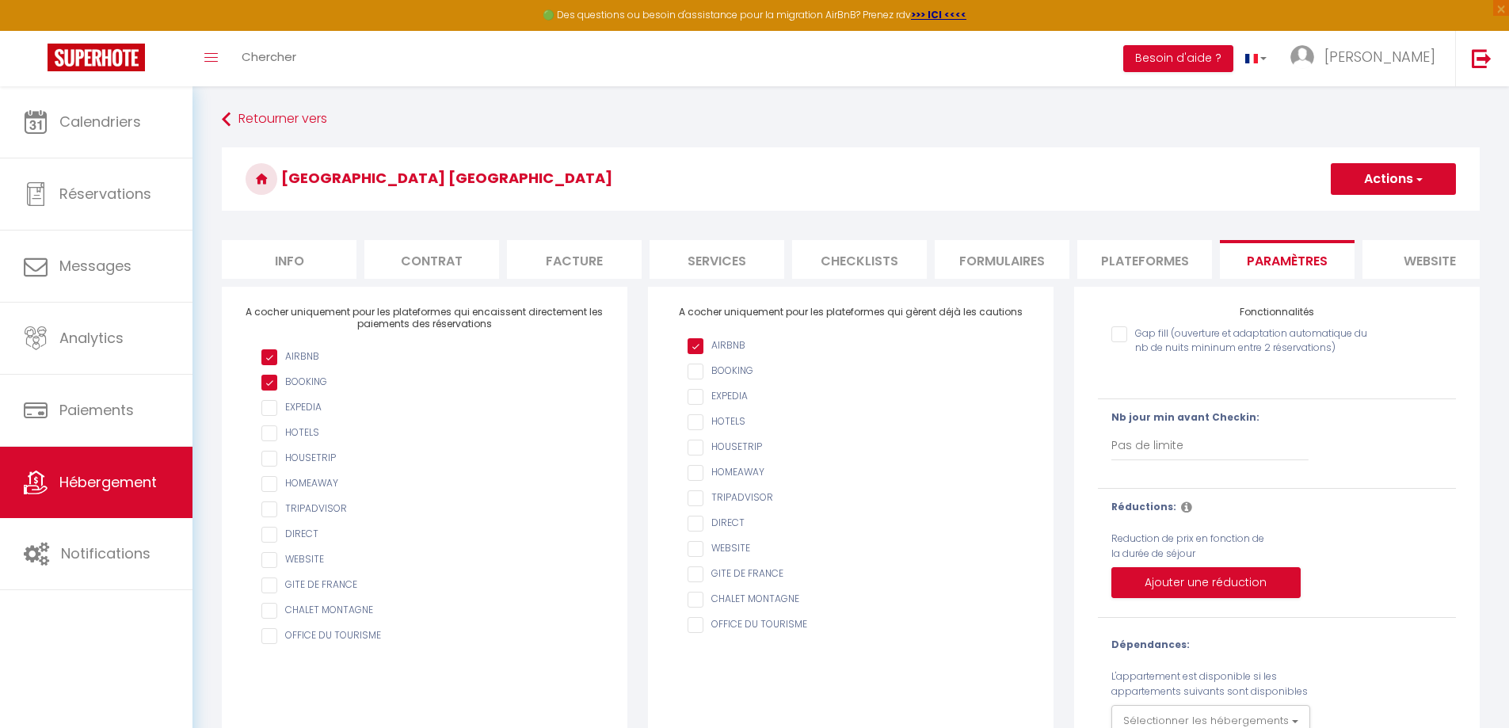
click at [278, 259] on li "Info" at bounding box center [289, 259] width 135 height 39
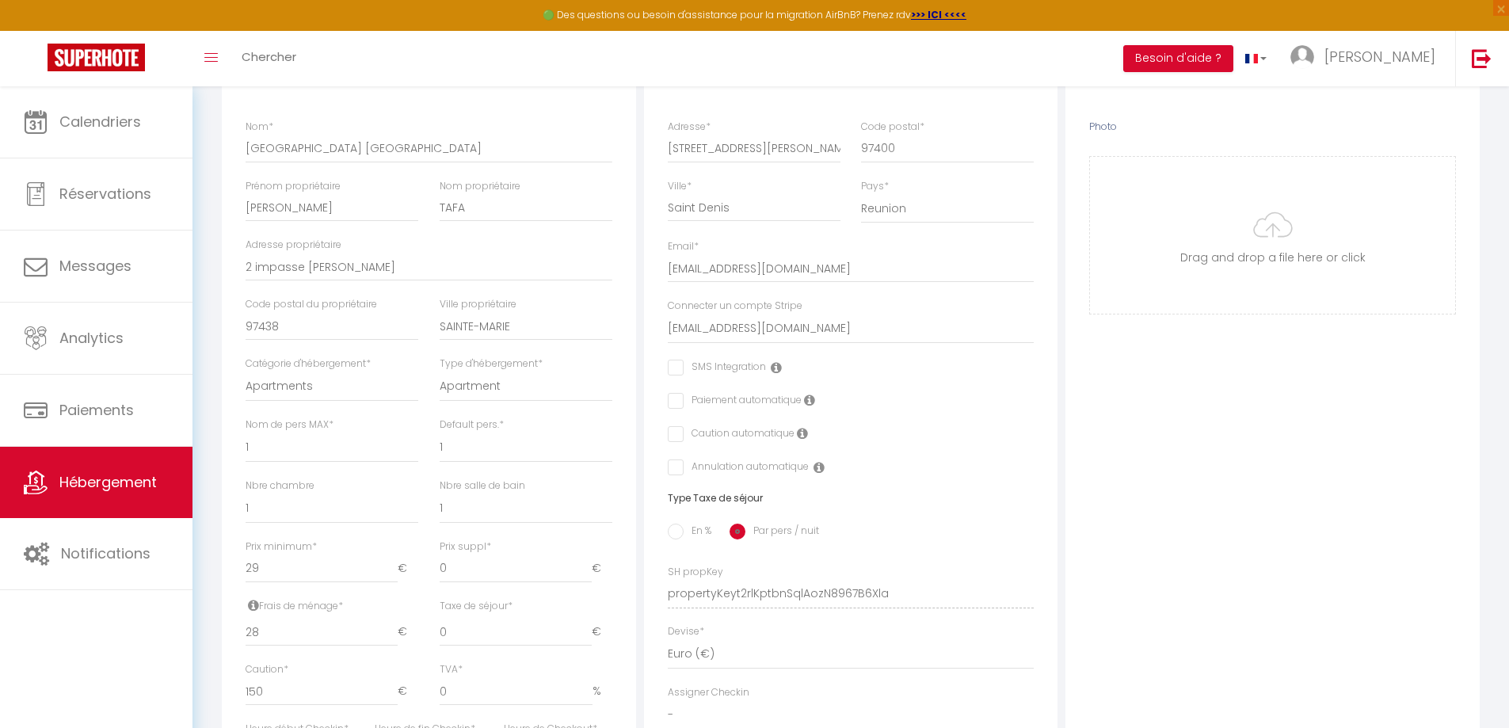
scroll to position [79, 0]
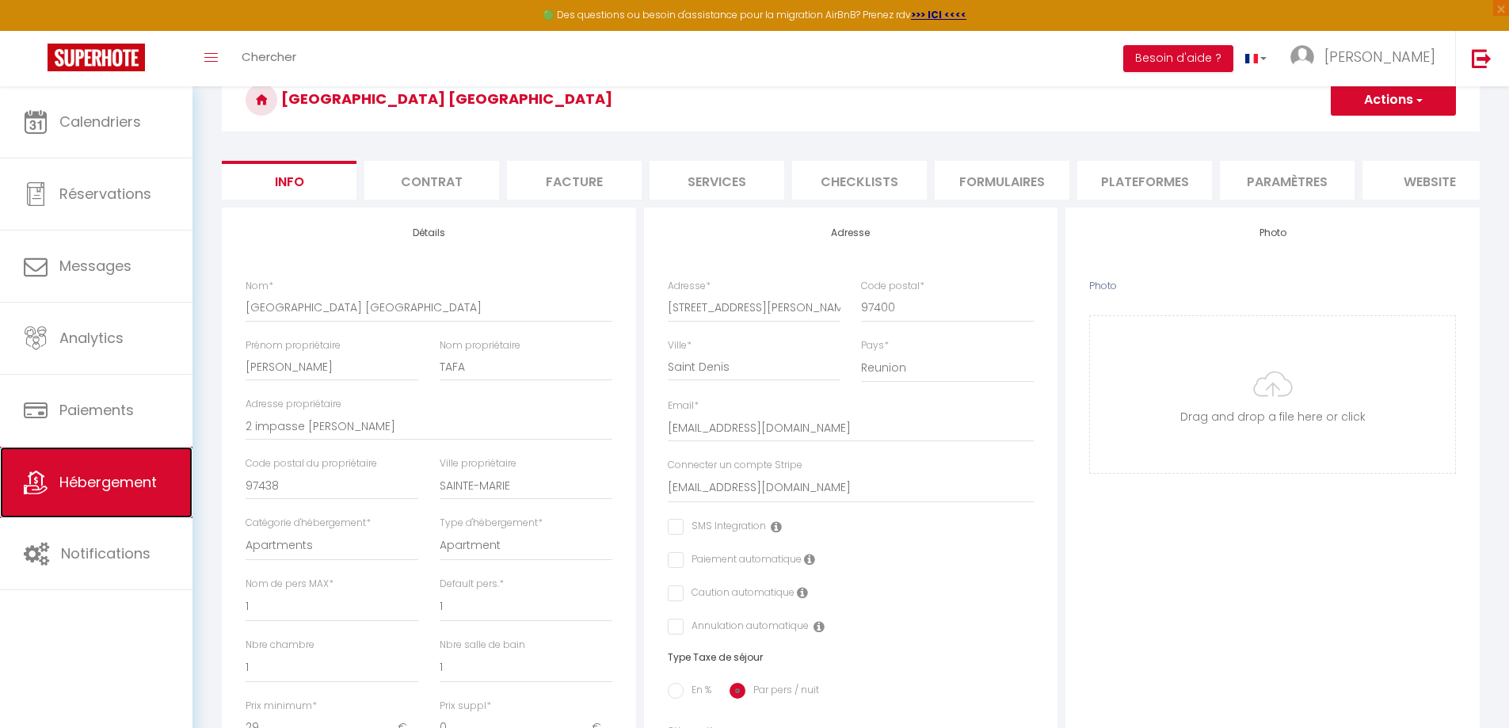
click at [109, 493] on link "Hébergement" at bounding box center [96, 482] width 192 height 71
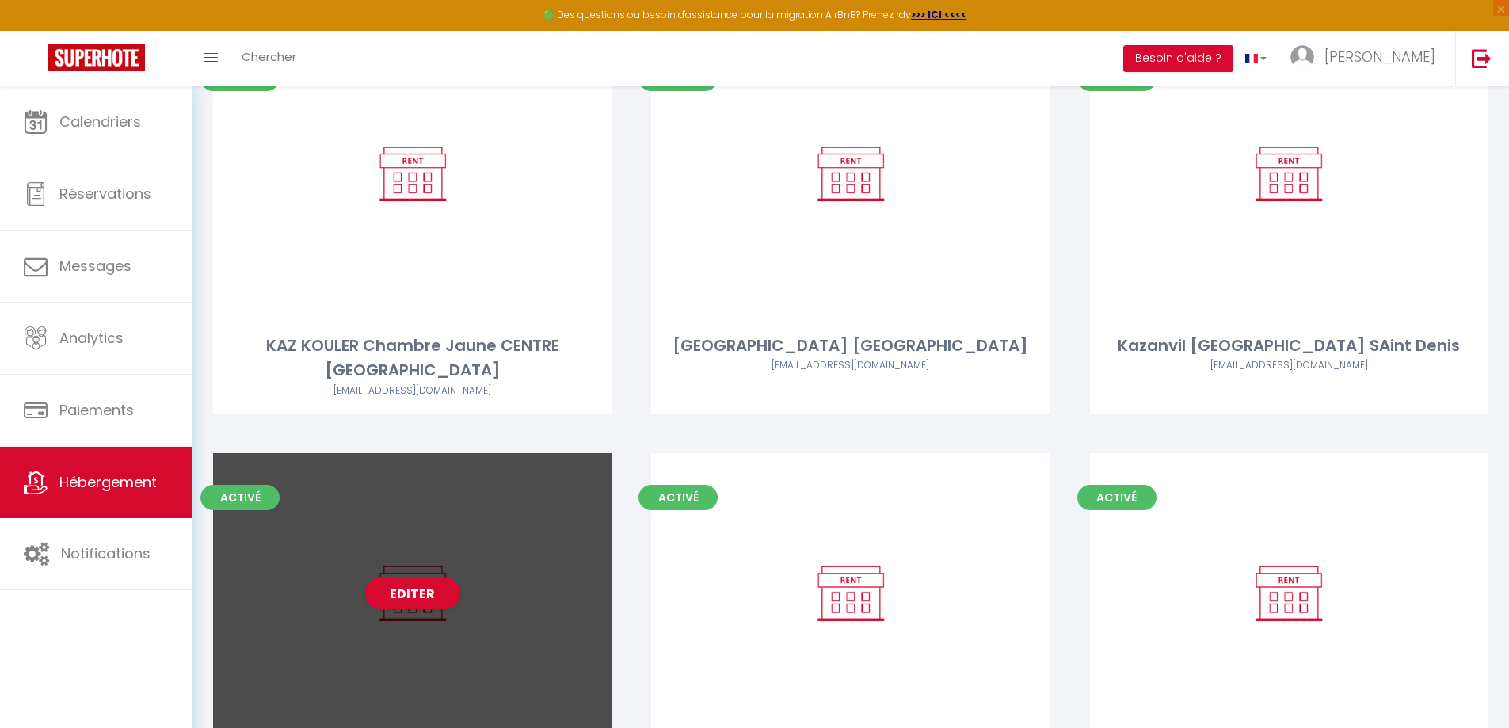
scroll to position [1098, 0]
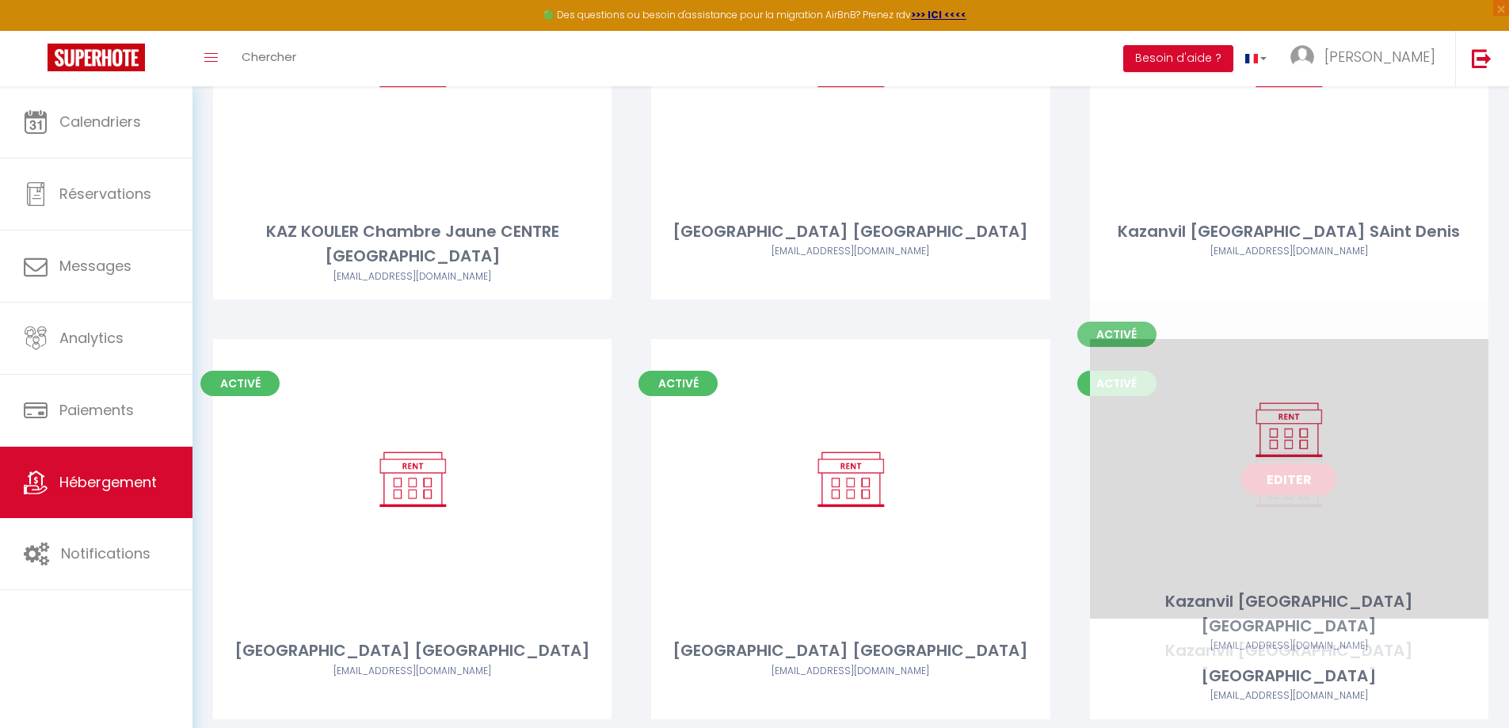
click at [1324, 463] on link "Editer" at bounding box center [1288, 479] width 95 height 32
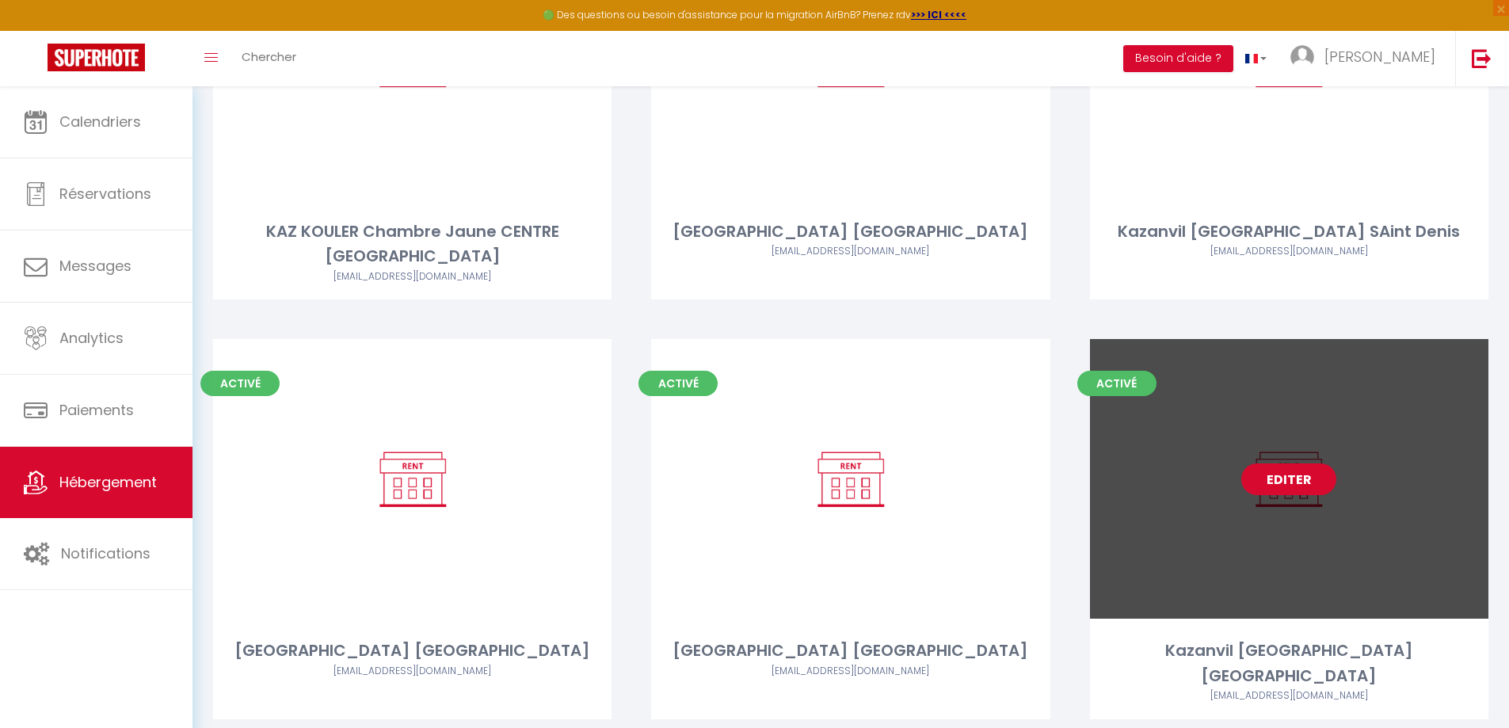
click at [1288, 463] on link "Editer" at bounding box center [1288, 479] width 95 height 32
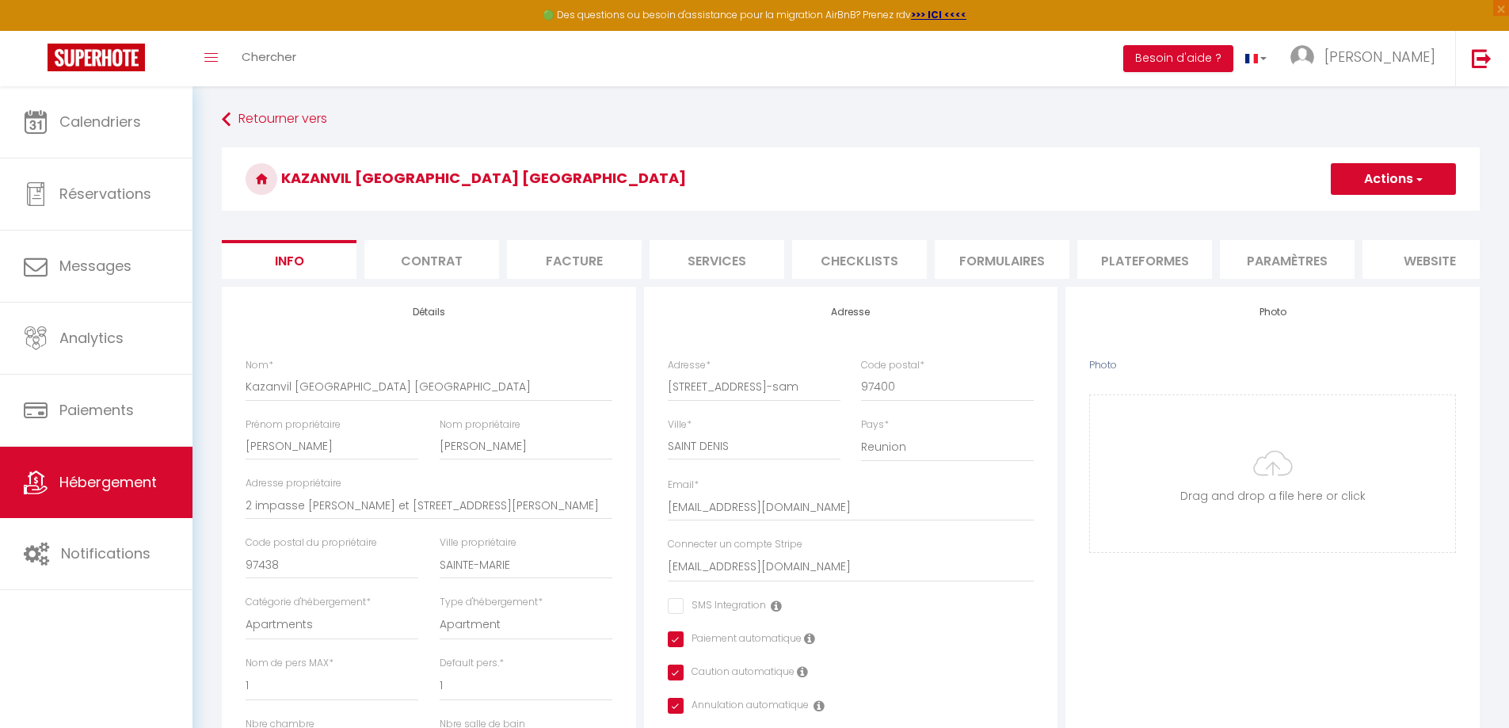
click at [1258, 257] on li "Paramètres" at bounding box center [1287, 259] width 135 height 39
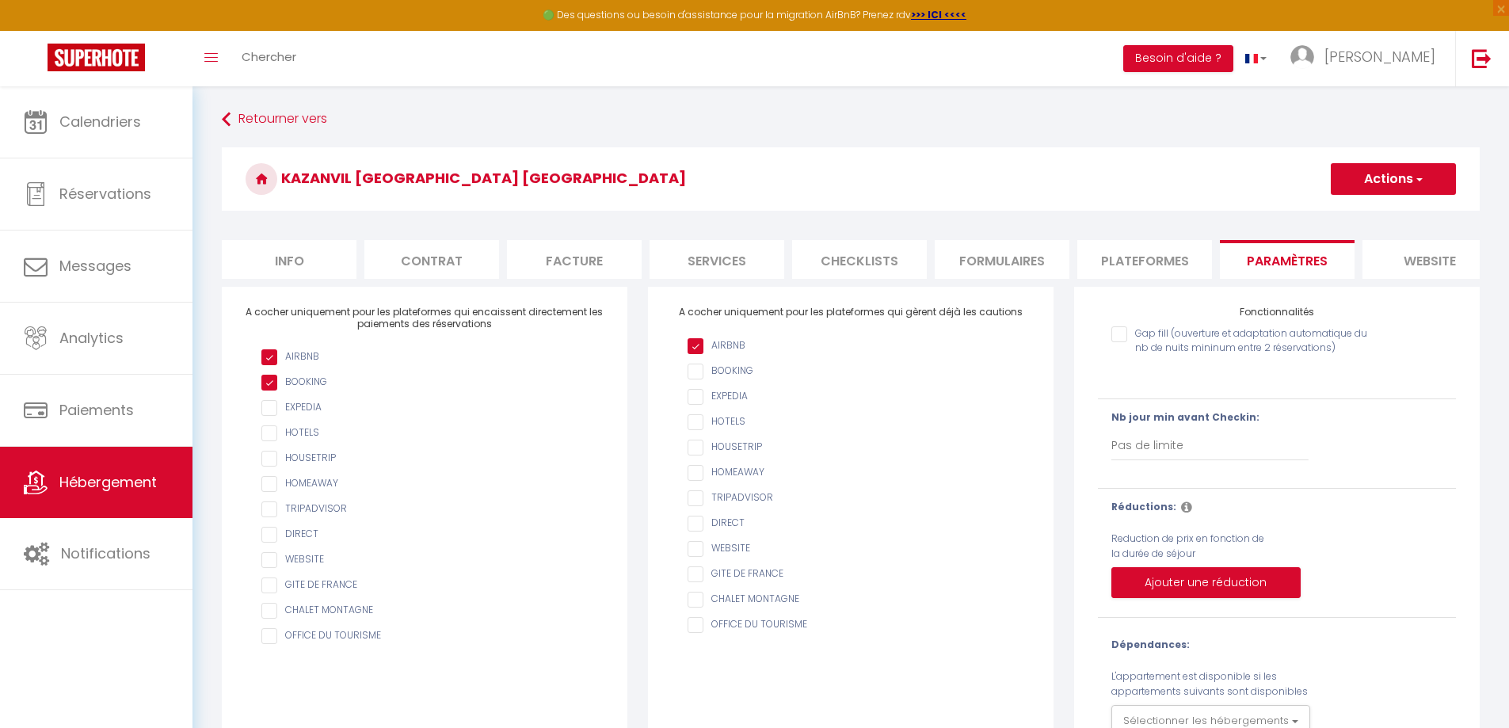
click at [1154, 255] on li "Plateformes" at bounding box center [1144, 259] width 135 height 39
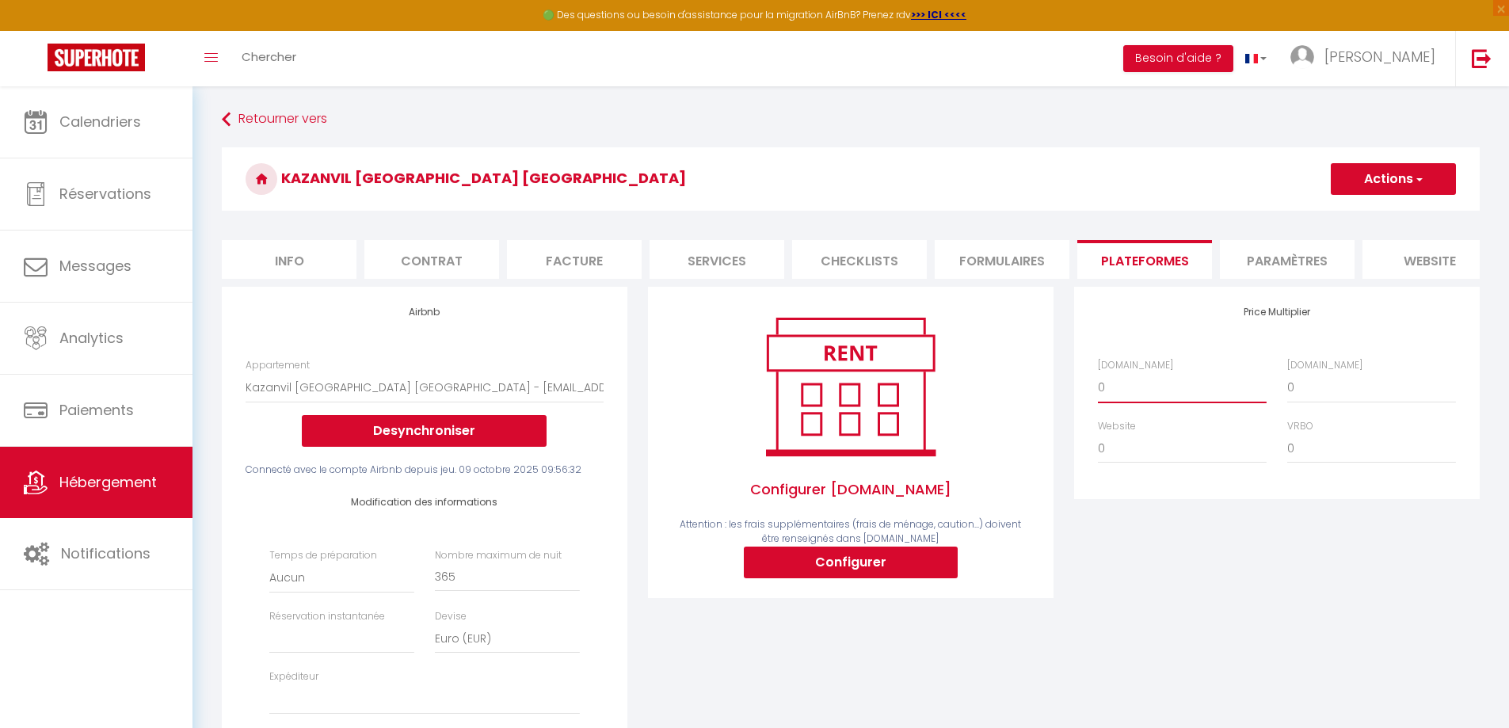
click at [1137, 398] on select "0 + 1 % + 2 % + 3 % + 4 % + 5 % + 6 % + 7 % + 8 % + 9 %" at bounding box center [1182, 387] width 169 height 30
click at [1098, 384] on select "0 + 1 % + 2 % + 3 % + 4 % + 5 % + 6 % + 7 % + 8 % + 9 %" at bounding box center [1182, 387] width 169 height 30
click at [1286, 399] on div "Booking.com 0 + 1 % + 2 % + 3 % + 4 % + 5 % + 6 % + 7 % + 8 %" at bounding box center [1371, 380] width 189 height 45
click at [1307, 399] on select "0 + 1 % + 2 % + 3 % + 4 % + 5 % + 6 % + 7 % + 8 % + 9 %" at bounding box center [1371, 387] width 169 height 30
click at [1287, 384] on select "0 + 1 % + 2 % + 3 % + 4 % + 5 % + 6 % + 7 % + 8 % + 9 %" at bounding box center [1371, 387] width 169 height 30
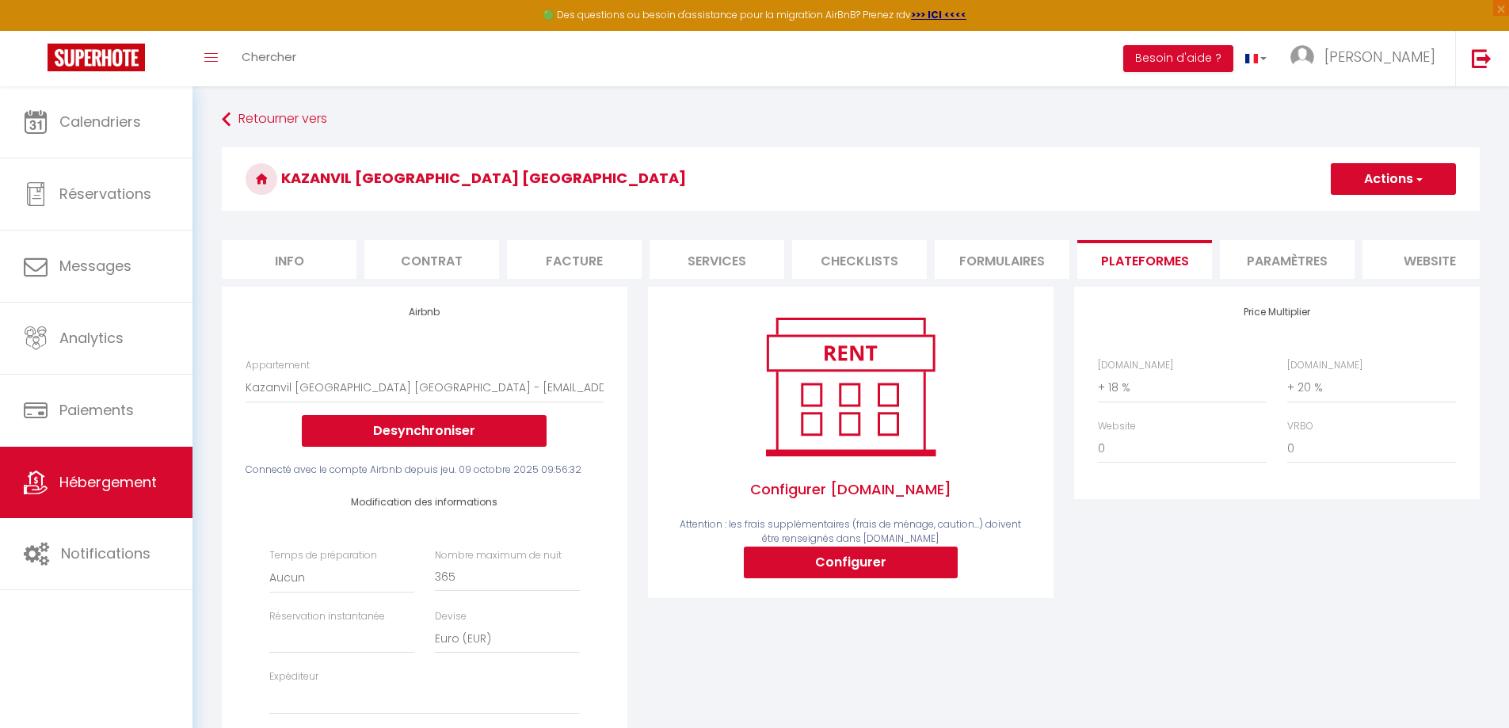
click at [1382, 188] on button "Actions" at bounding box center [1392, 179] width 125 height 32
click at [1368, 215] on link "Enregistrer" at bounding box center [1392, 214] width 125 height 21
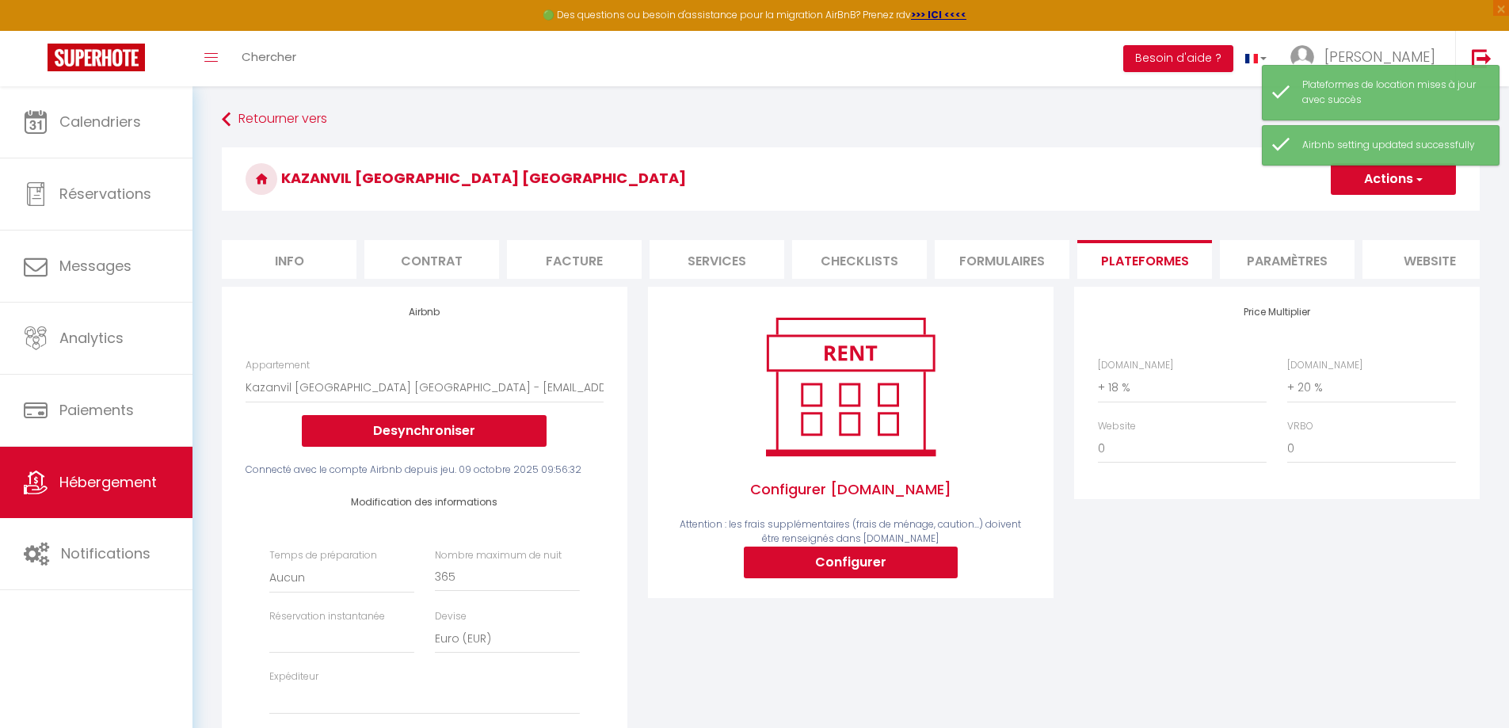
click at [296, 263] on li "Info" at bounding box center [289, 259] width 135 height 39
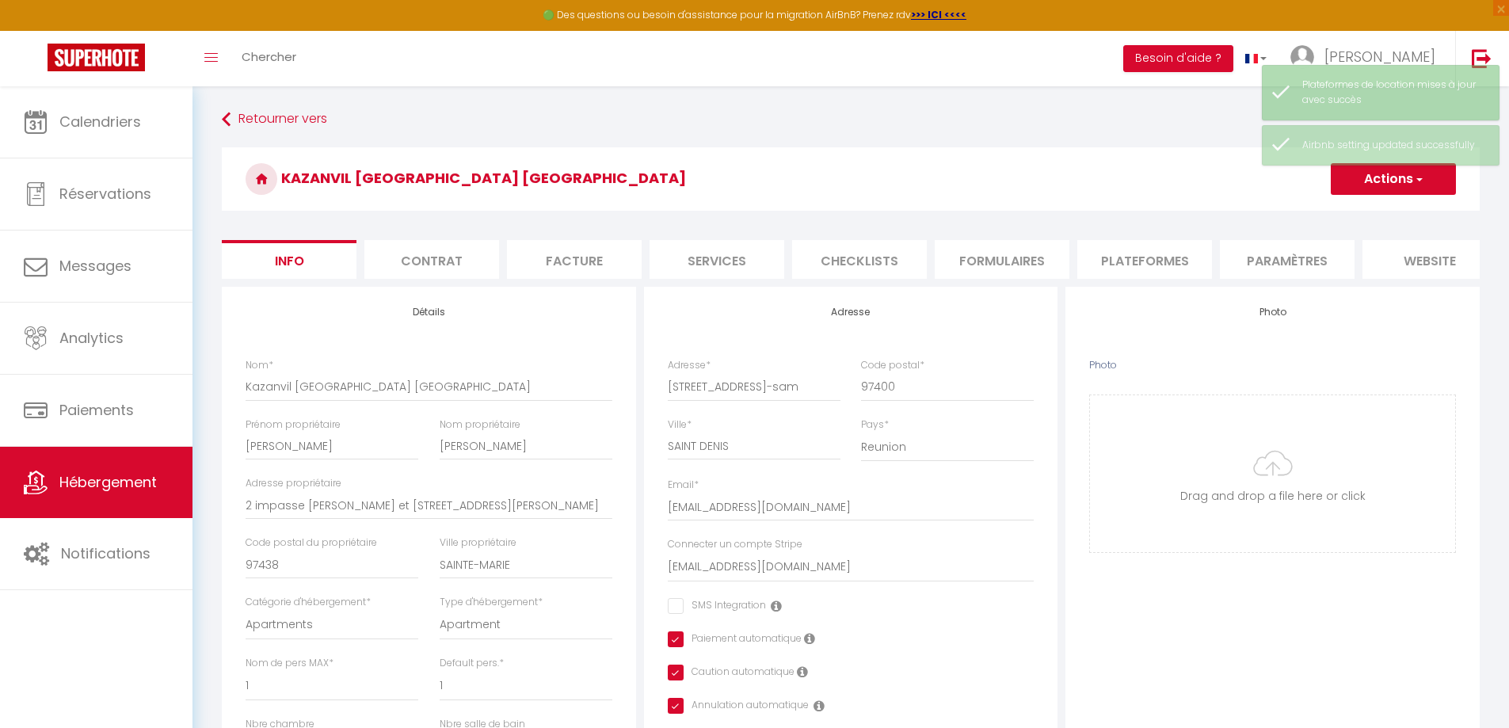
click at [1262, 263] on li "Paramètres" at bounding box center [1287, 259] width 135 height 39
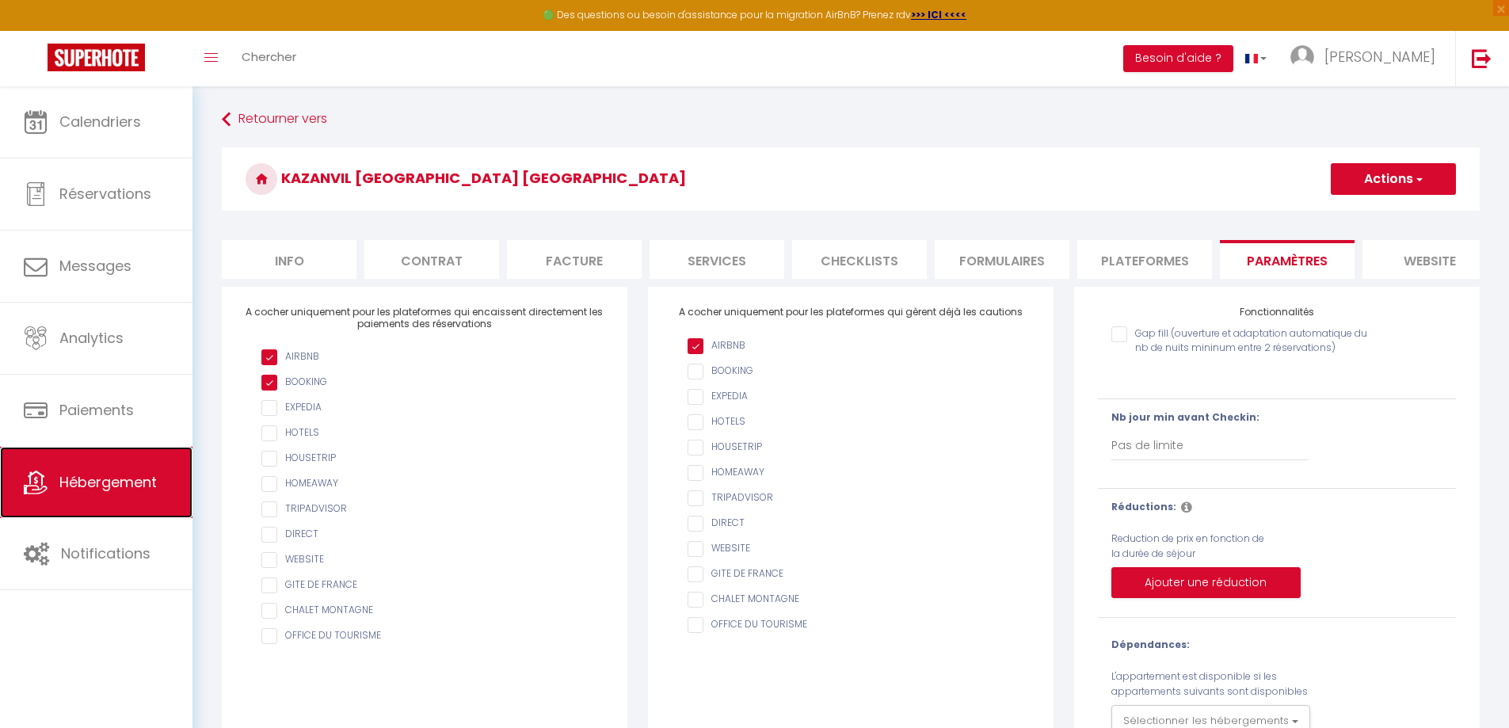
click at [114, 491] on span "Hébergement" at bounding box center [107, 482] width 97 height 20
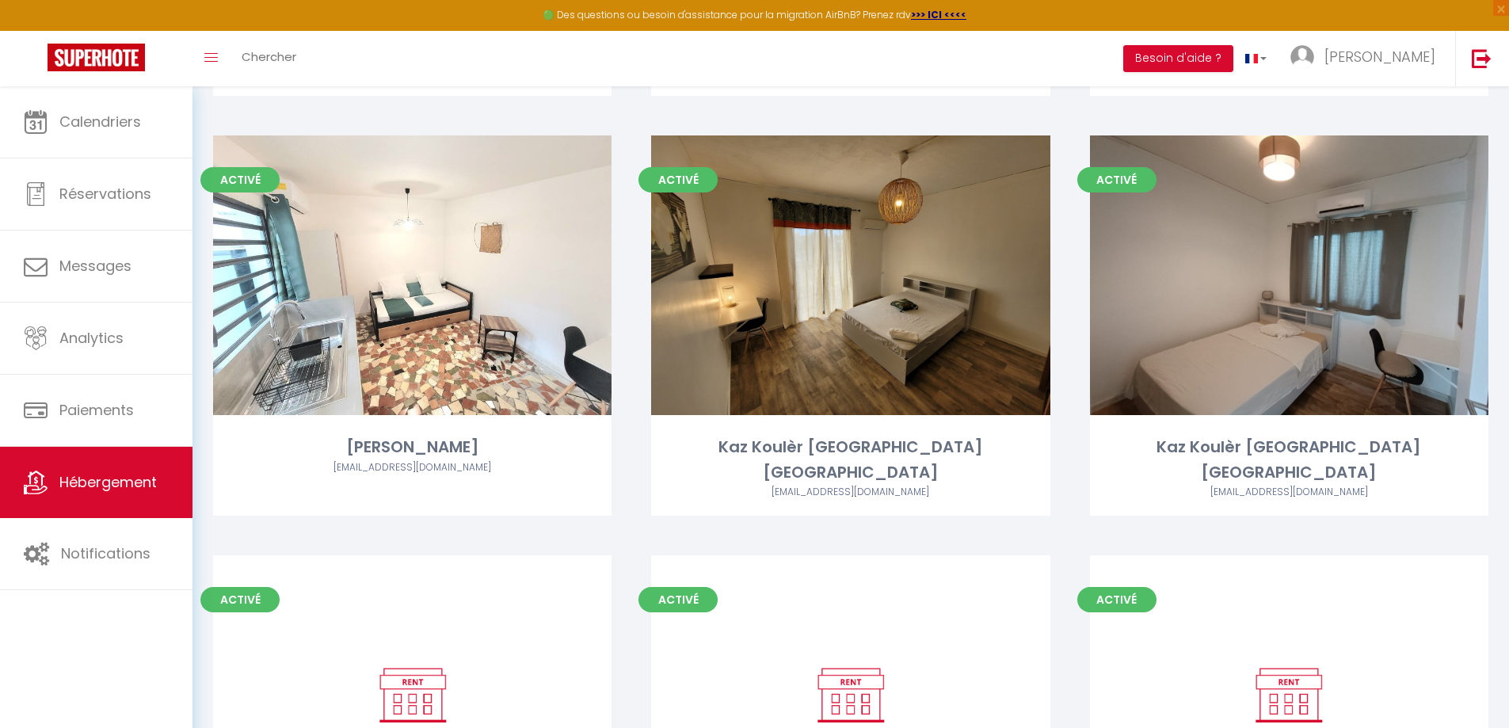
scroll to position [475, 0]
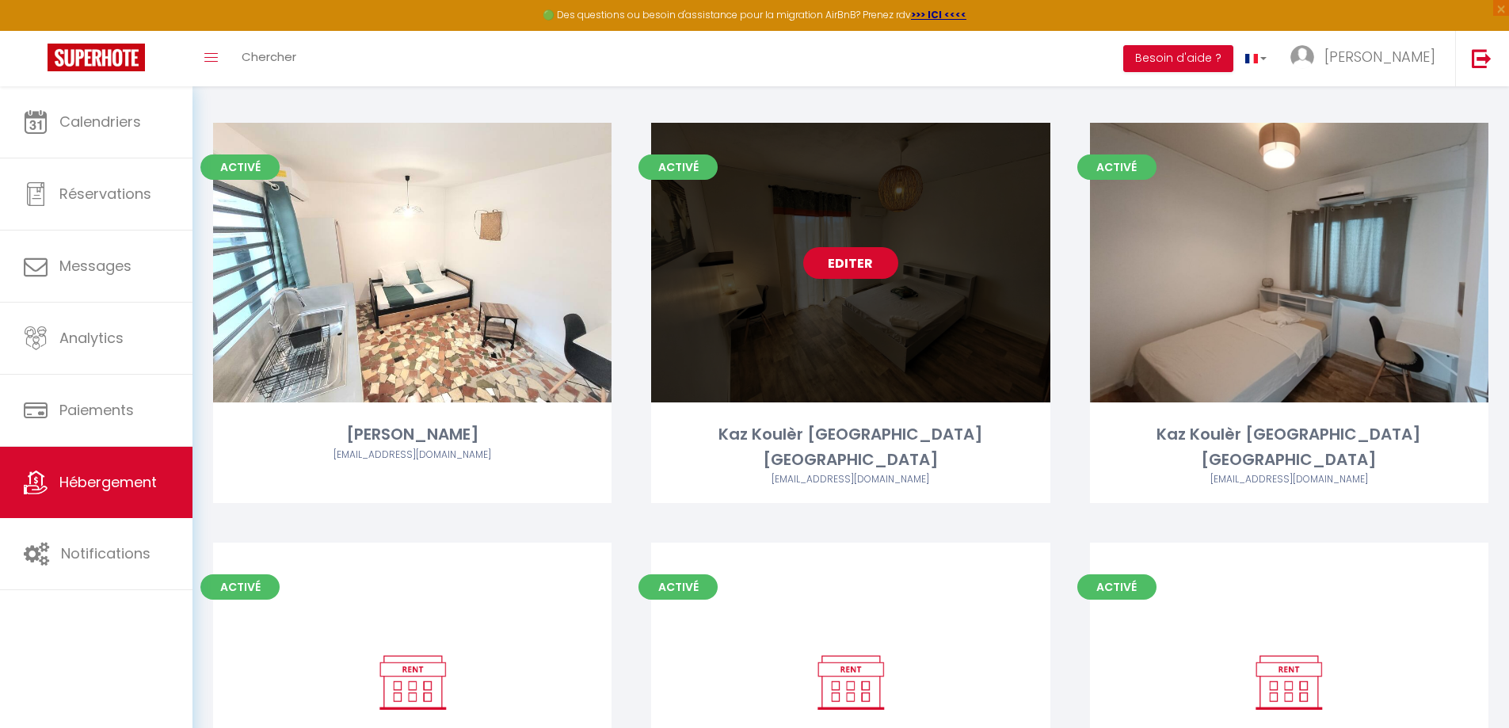
click at [855, 263] on link "Editer" at bounding box center [850, 263] width 95 height 32
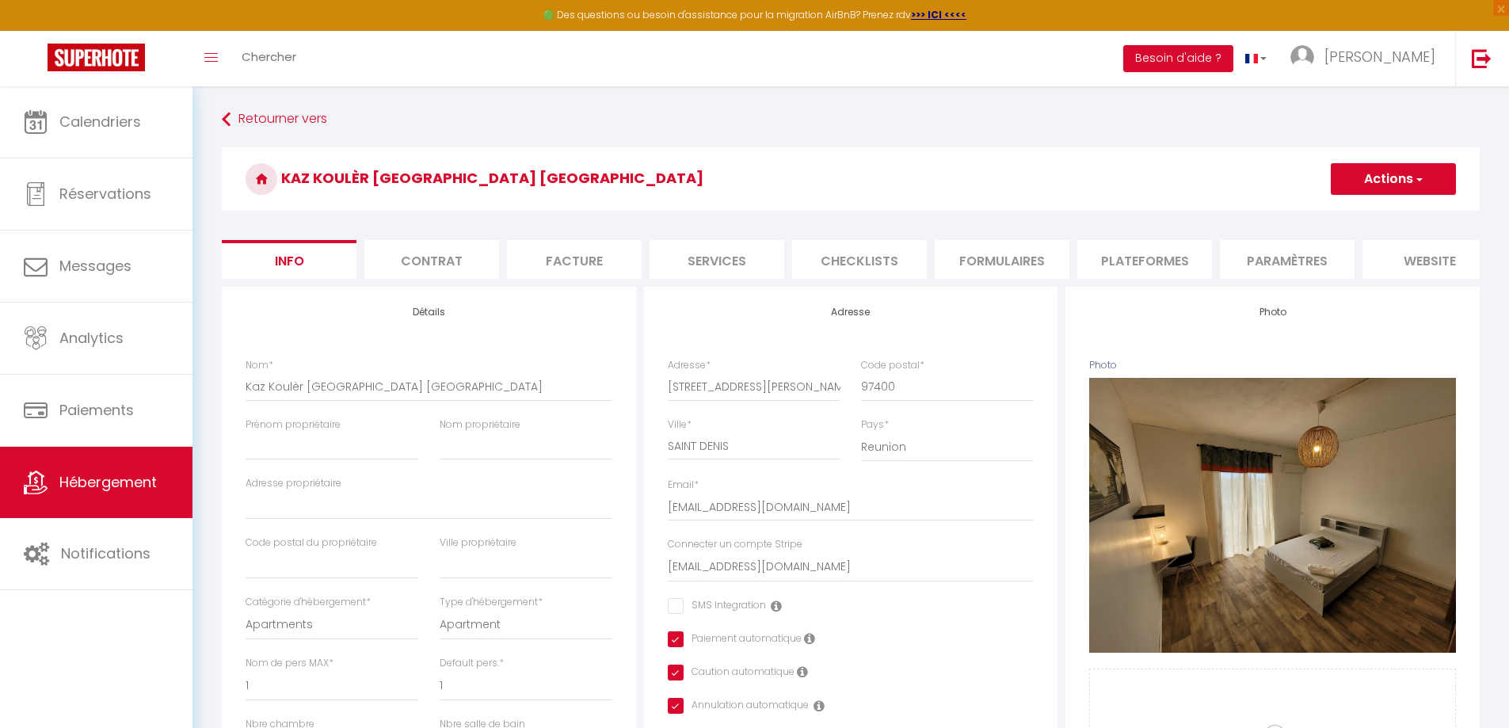
click at [1273, 269] on li "Paramètres" at bounding box center [1287, 259] width 135 height 39
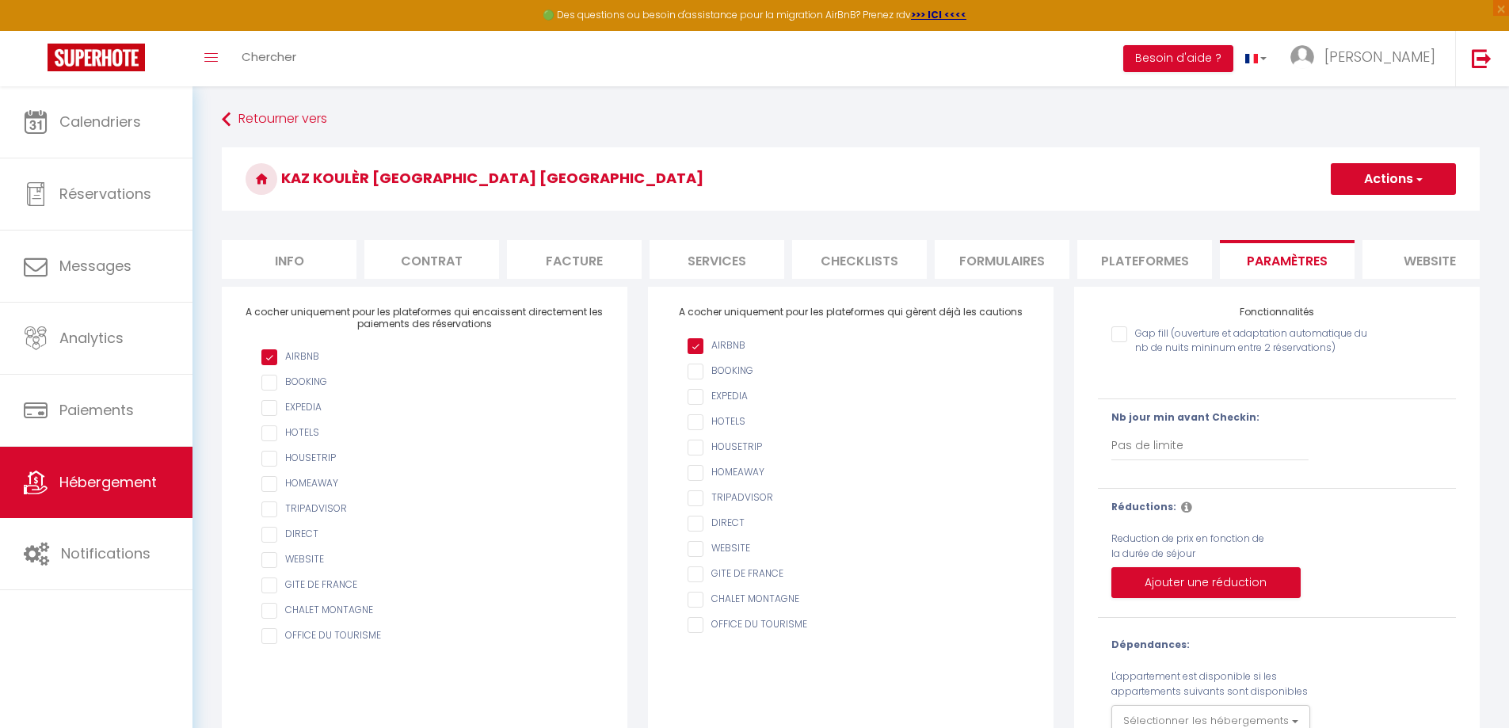
click at [1126, 278] on li "Plateformes" at bounding box center [1144, 259] width 135 height 39
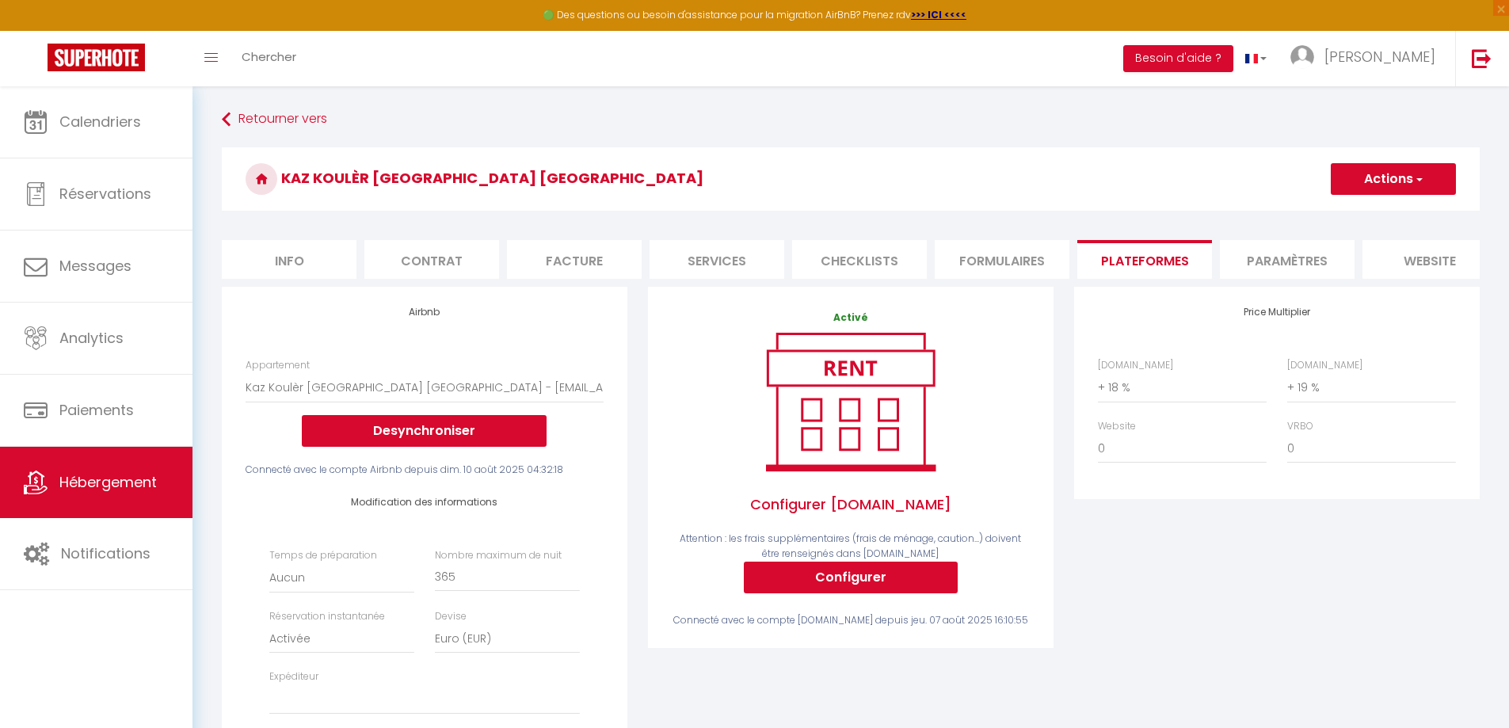
click at [293, 259] on li "Info" at bounding box center [289, 259] width 135 height 39
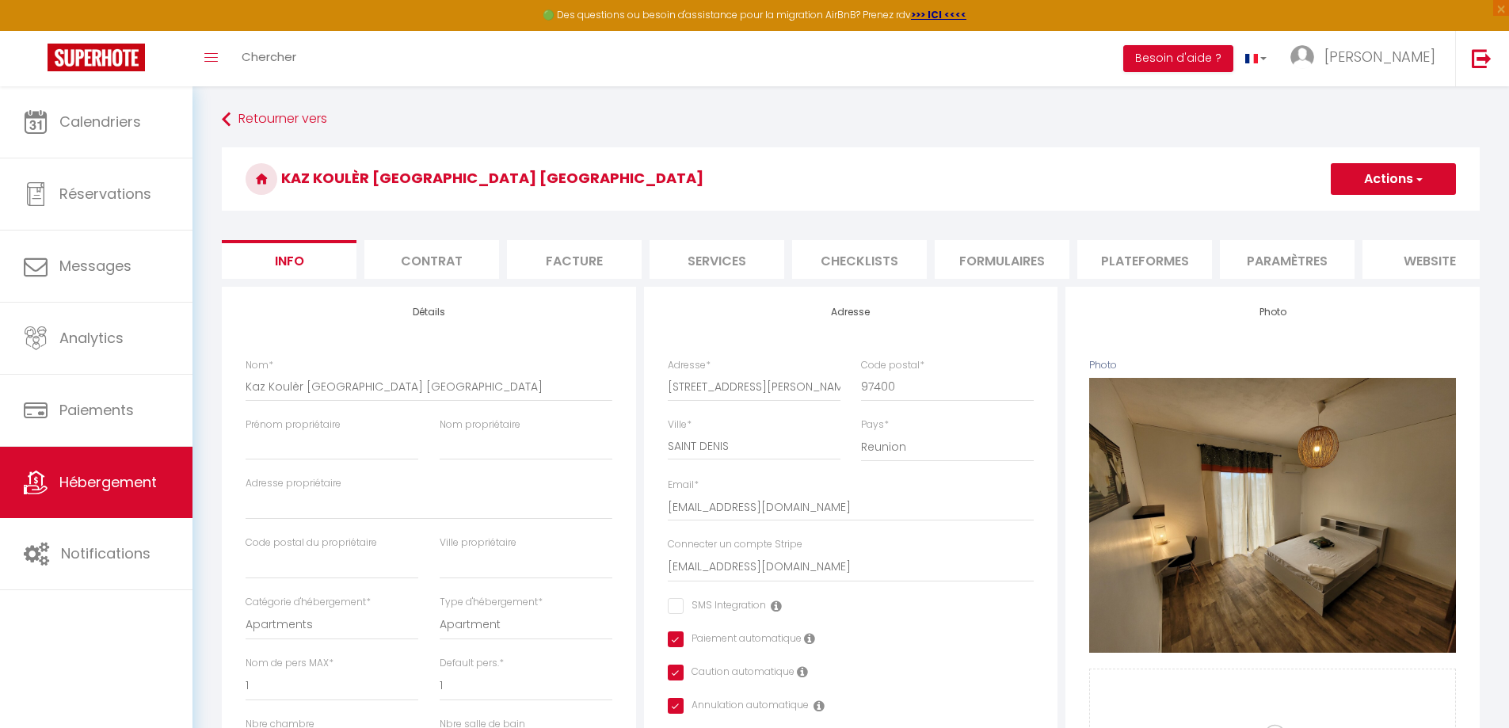
click at [1150, 249] on li "Plateformes" at bounding box center [1144, 259] width 135 height 39
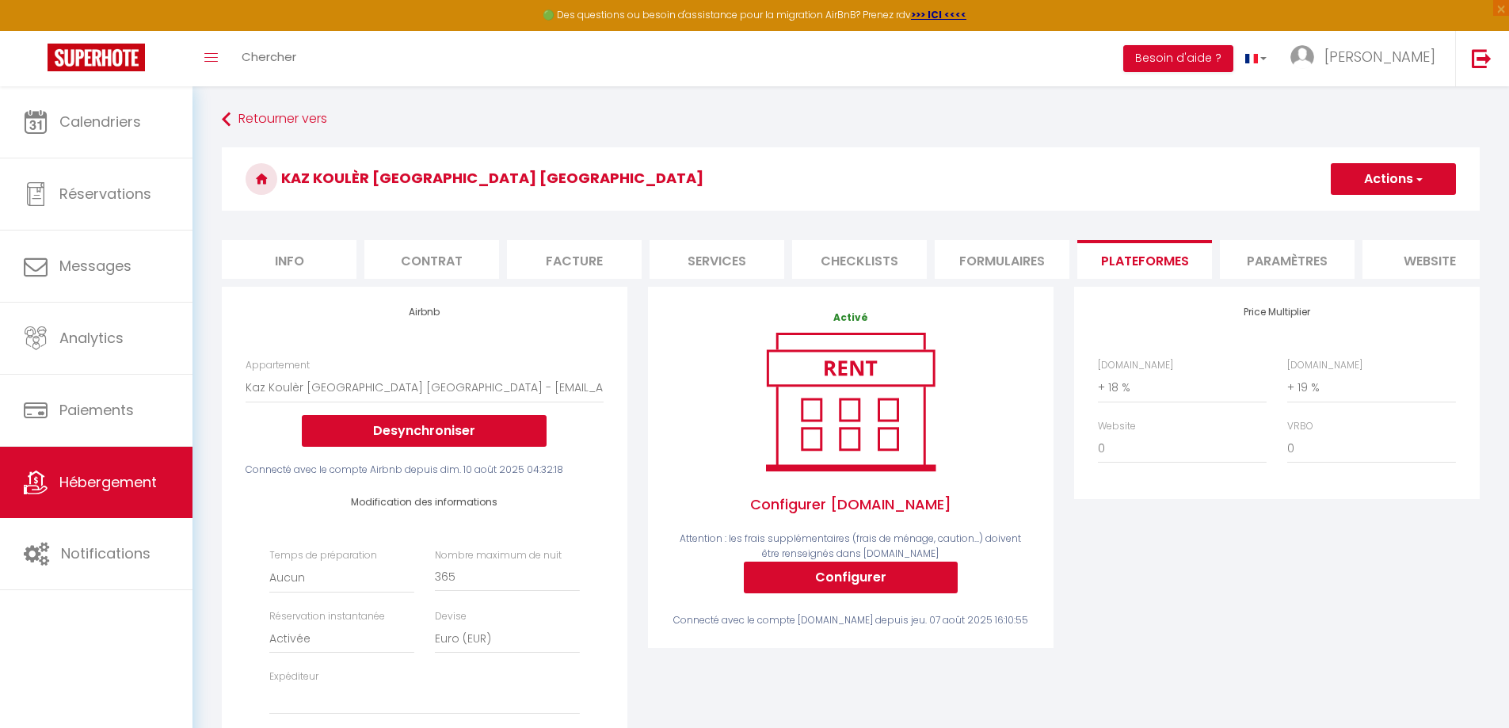
click at [1263, 268] on li "Paramètres" at bounding box center [1287, 259] width 135 height 39
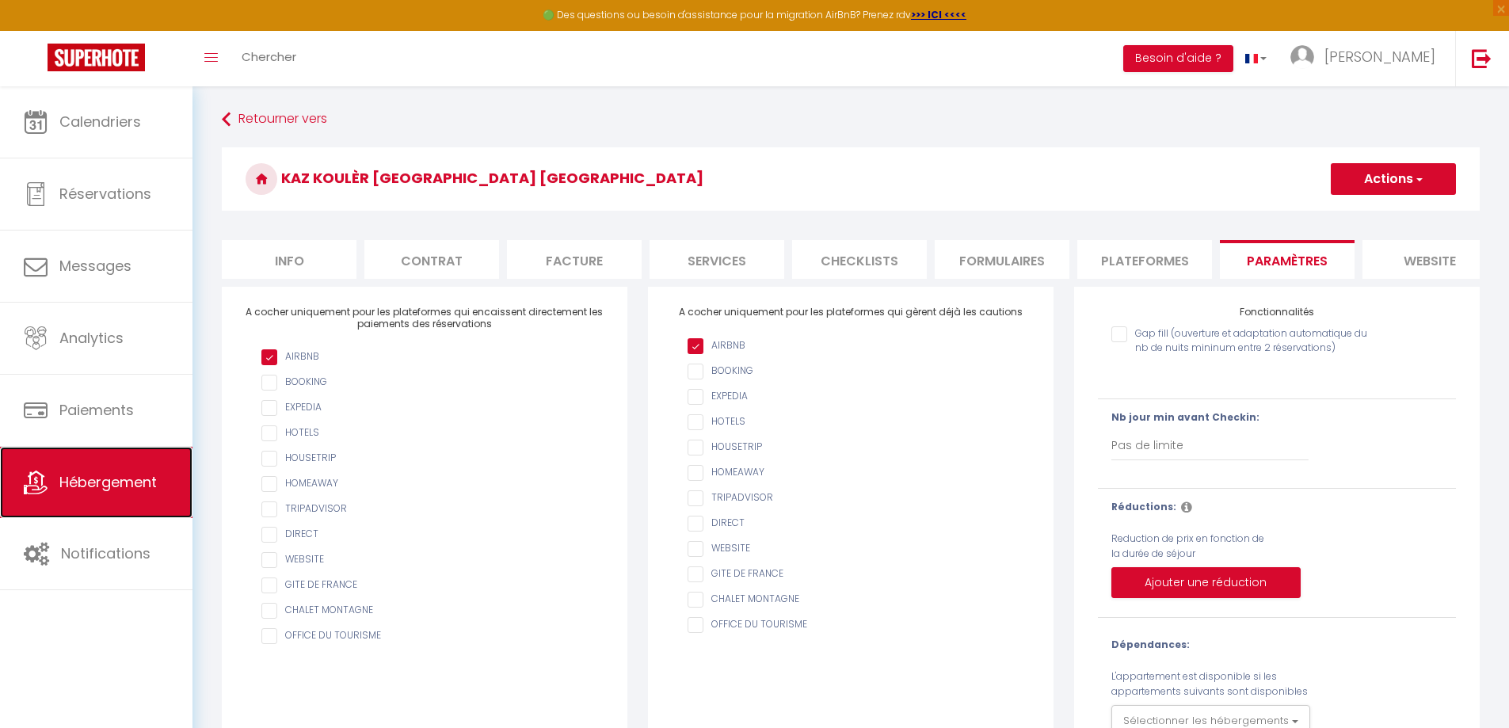
click at [69, 496] on link "Hébergement" at bounding box center [96, 482] width 192 height 71
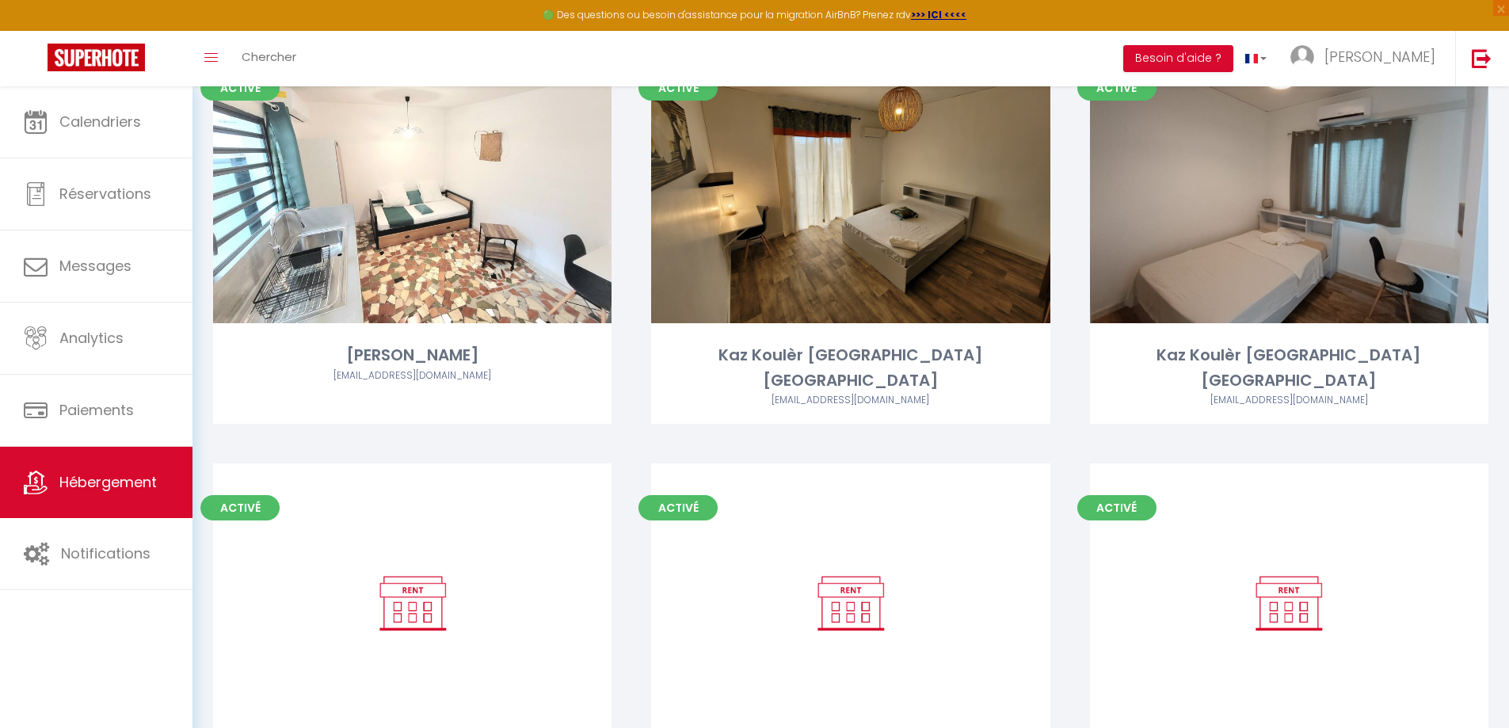
scroll to position [1098, 0]
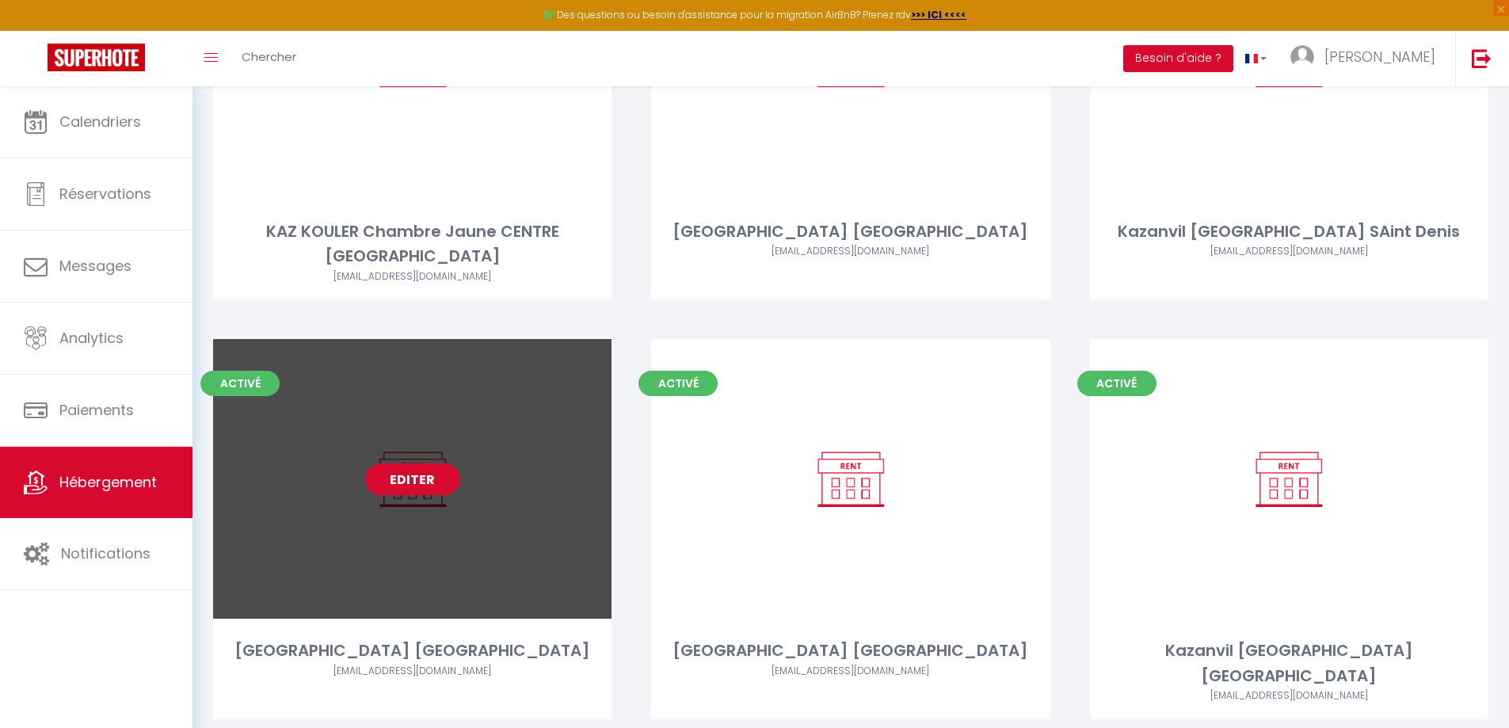
click at [405, 463] on link "Editer" at bounding box center [412, 479] width 95 height 32
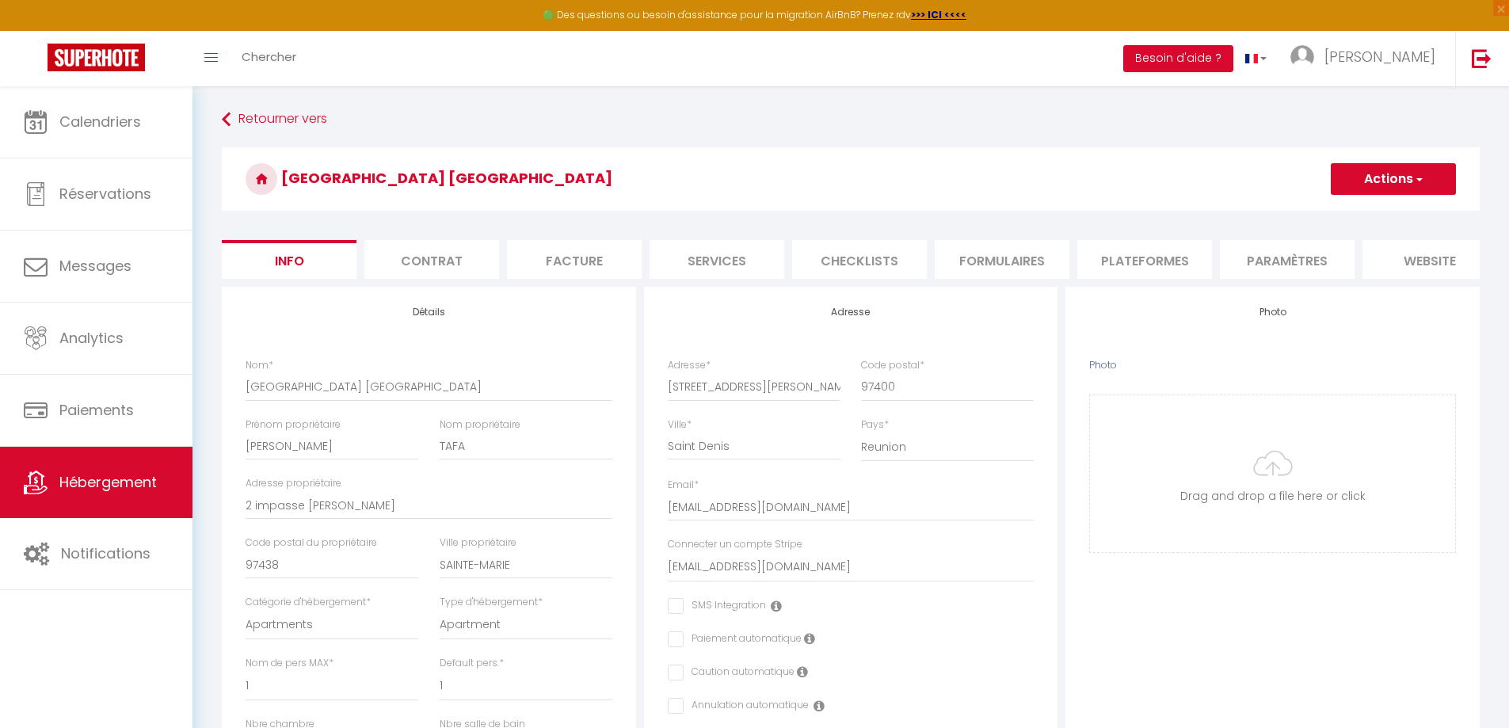
click at [1166, 249] on li "Plateformes" at bounding box center [1144, 259] width 135 height 39
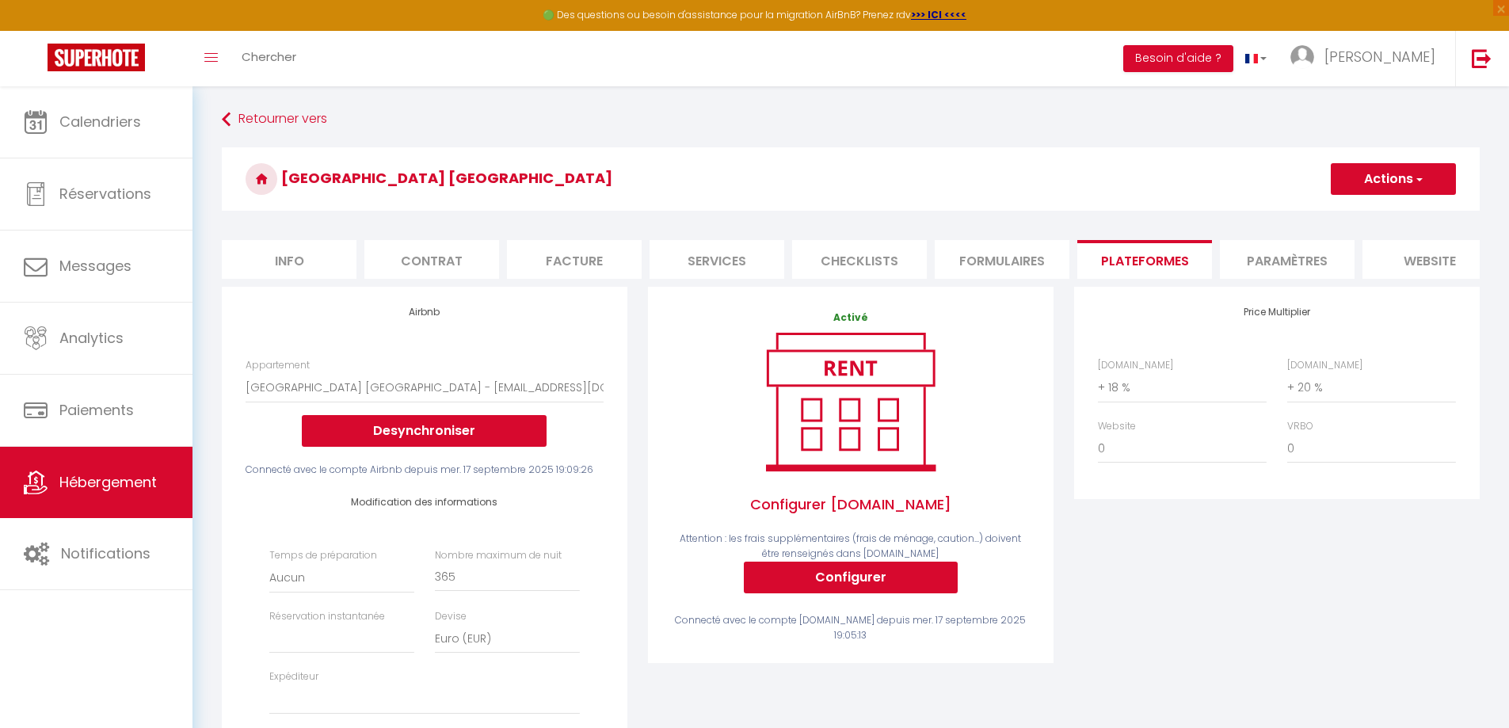
click at [1279, 248] on li "Paramètres" at bounding box center [1287, 259] width 135 height 39
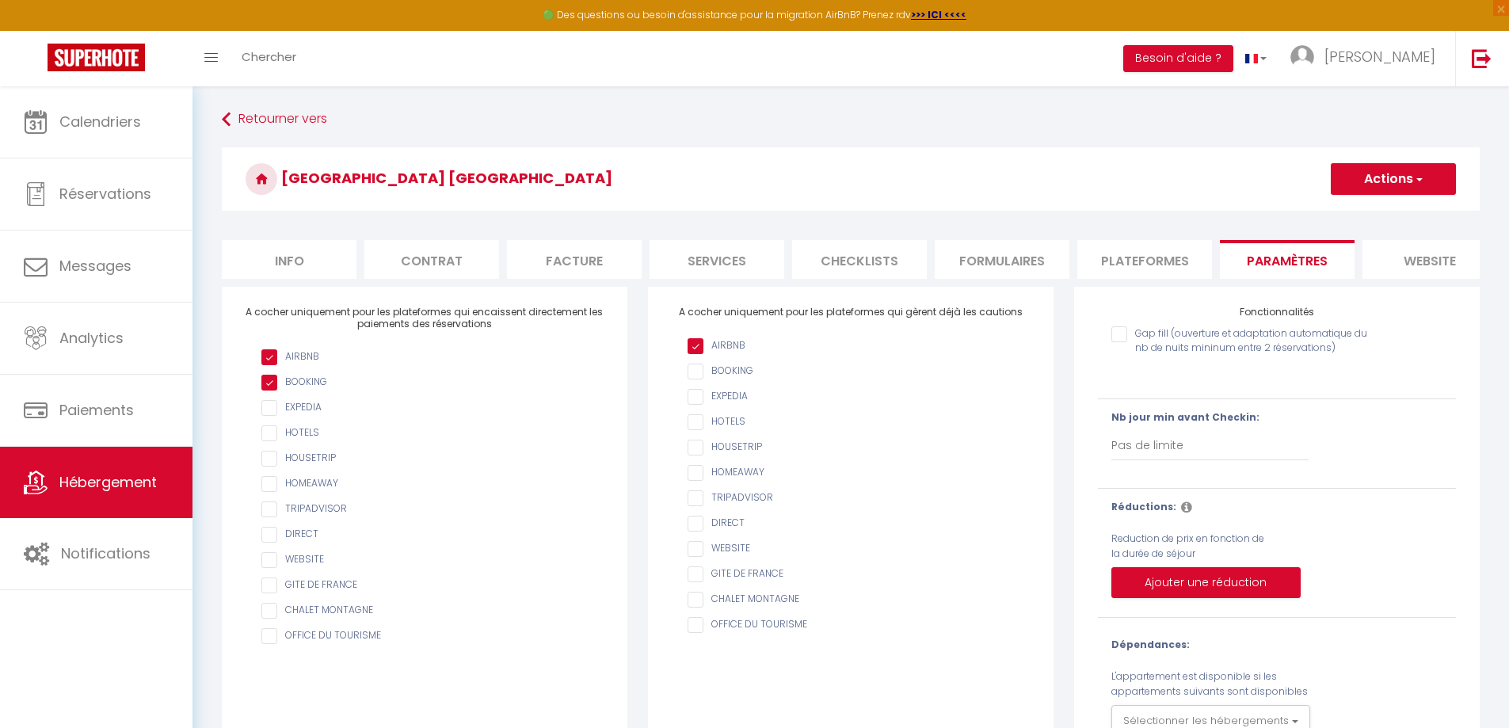
click at [272, 390] on input "checkbox" at bounding box center [432, 383] width 342 height 16
click at [268, 390] on input "checkbox" at bounding box center [432, 383] width 342 height 16
click at [1381, 178] on button "Actions" at bounding box center [1392, 179] width 125 height 32
click at [1368, 217] on input "Enregistrer" at bounding box center [1374, 214] width 59 height 16
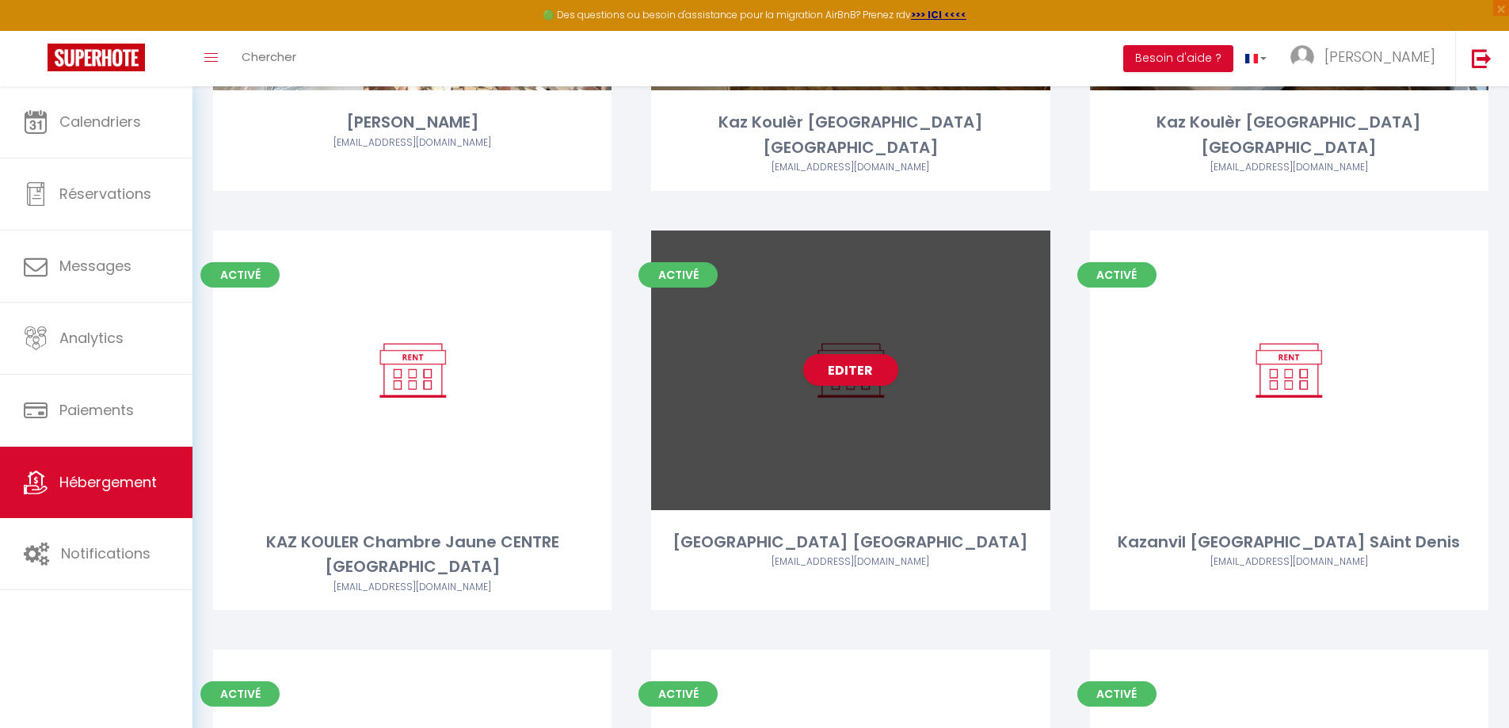
scroll to position [781, 0]
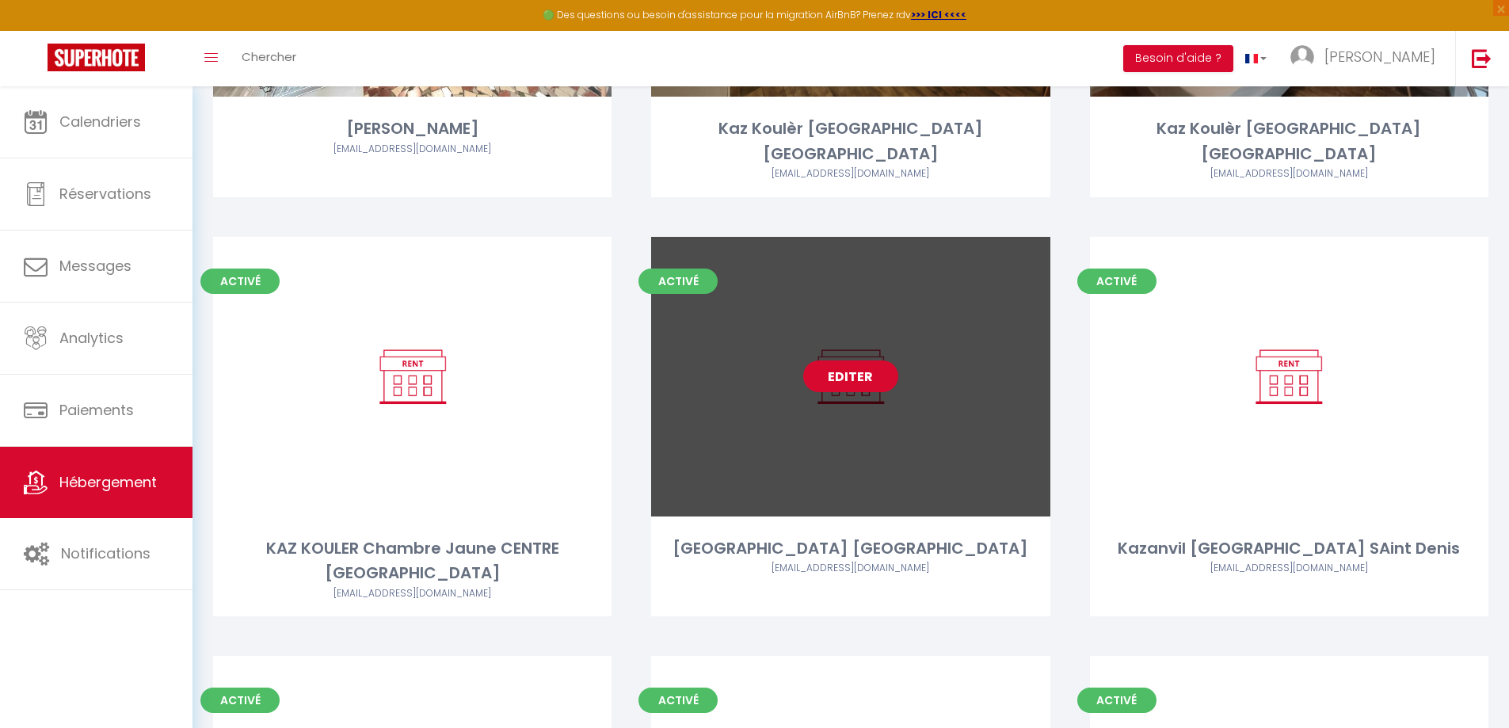
click at [846, 360] on link "Editer" at bounding box center [850, 376] width 95 height 32
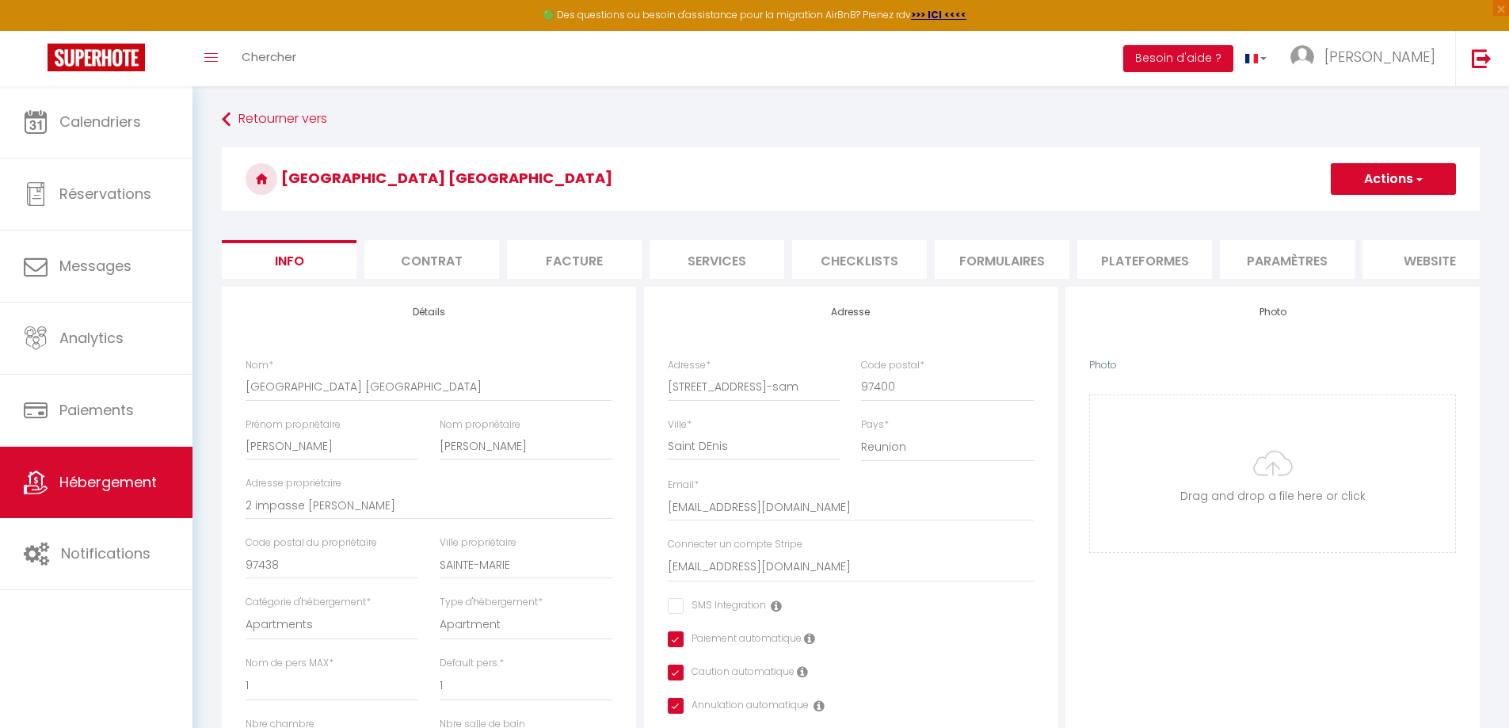
click at [1149, 264] on li "Plateformes" at bounding box center [1144, 259] width 135 height 39
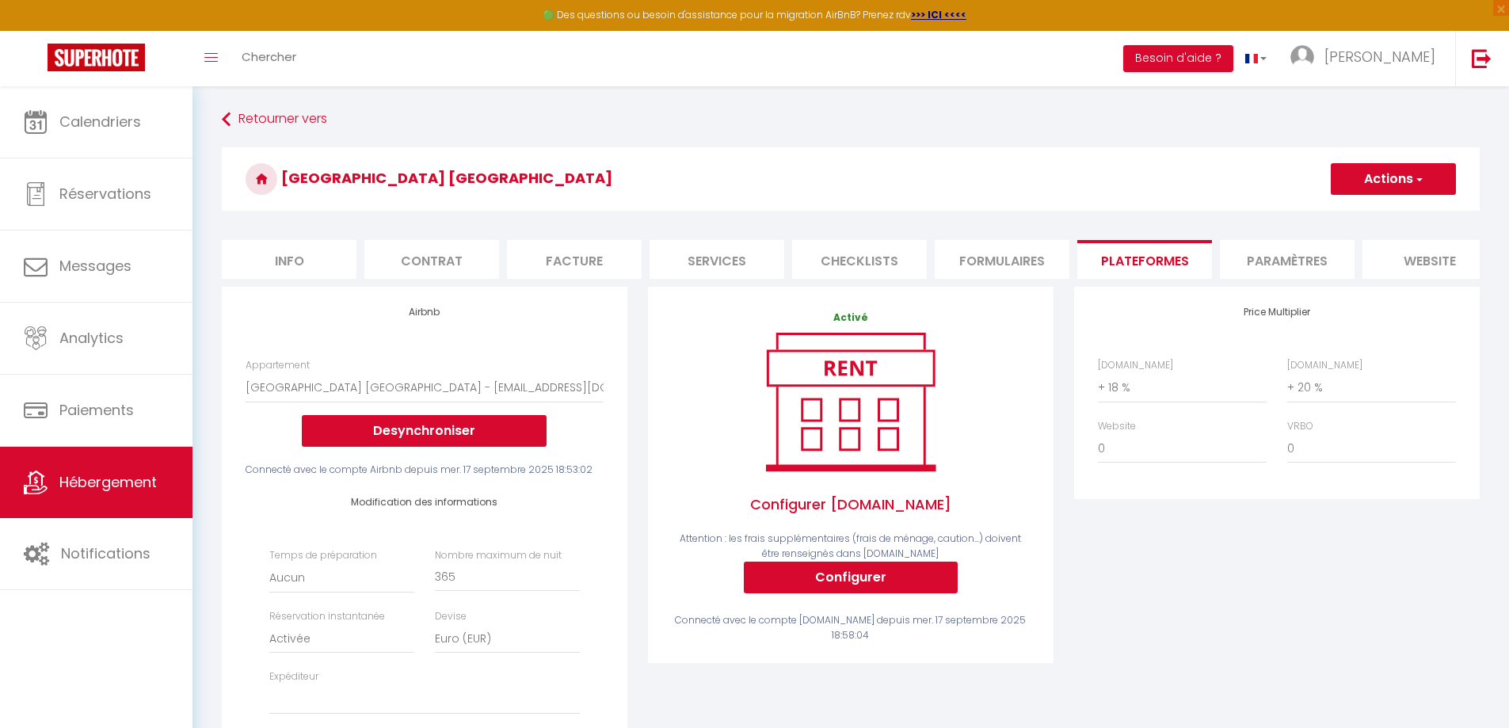
click at [1259, 254] on li "Paramètres" at bounding box center [1287, 259] width 135 height 39
click at [1269, 258] on li "Paramètres" at bounding box center [1287, 259] width 135 height 39
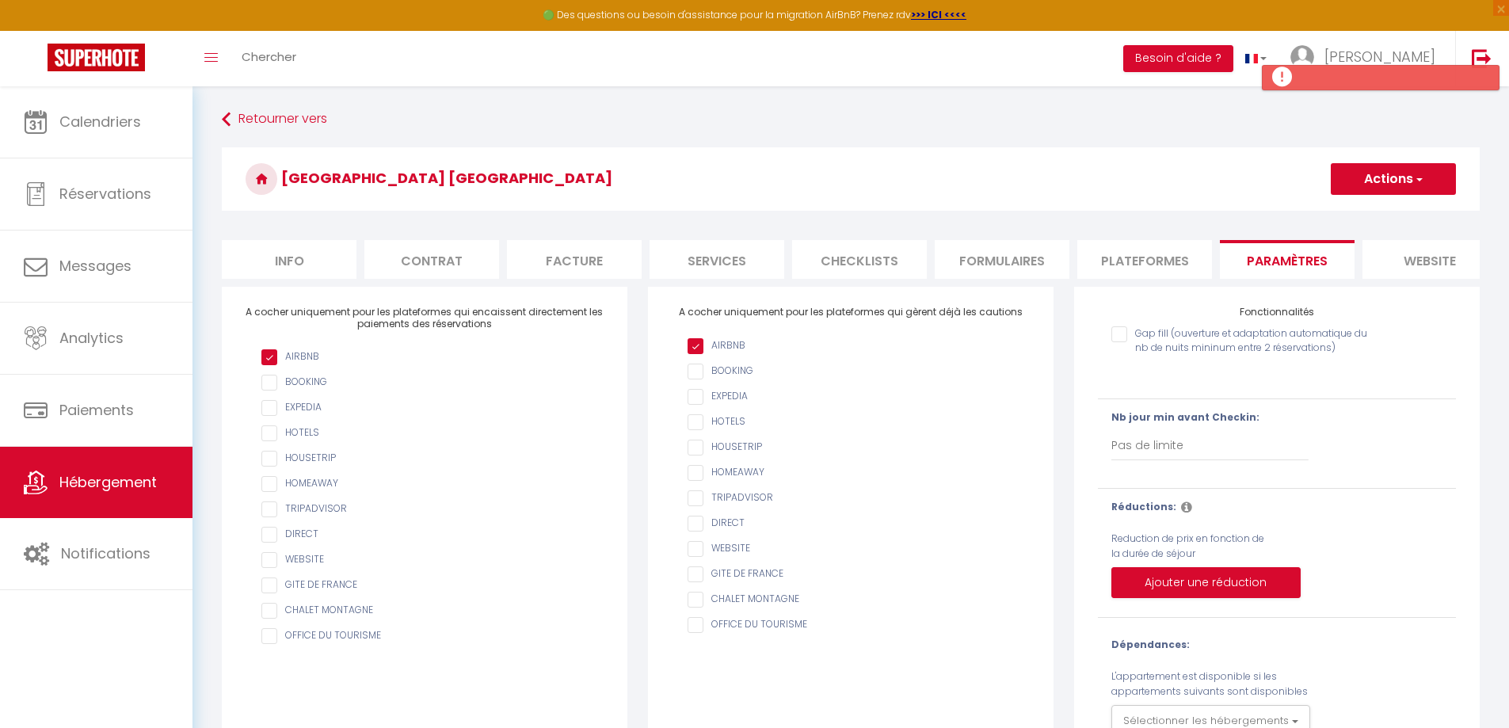
click at [1362, 181] on button "Actions" at bounding box center [1392, 179] width 125 height 32
click at [1368, 211] on input "Enregistrer" at bounding box center [1374, 214] width 59 height 16
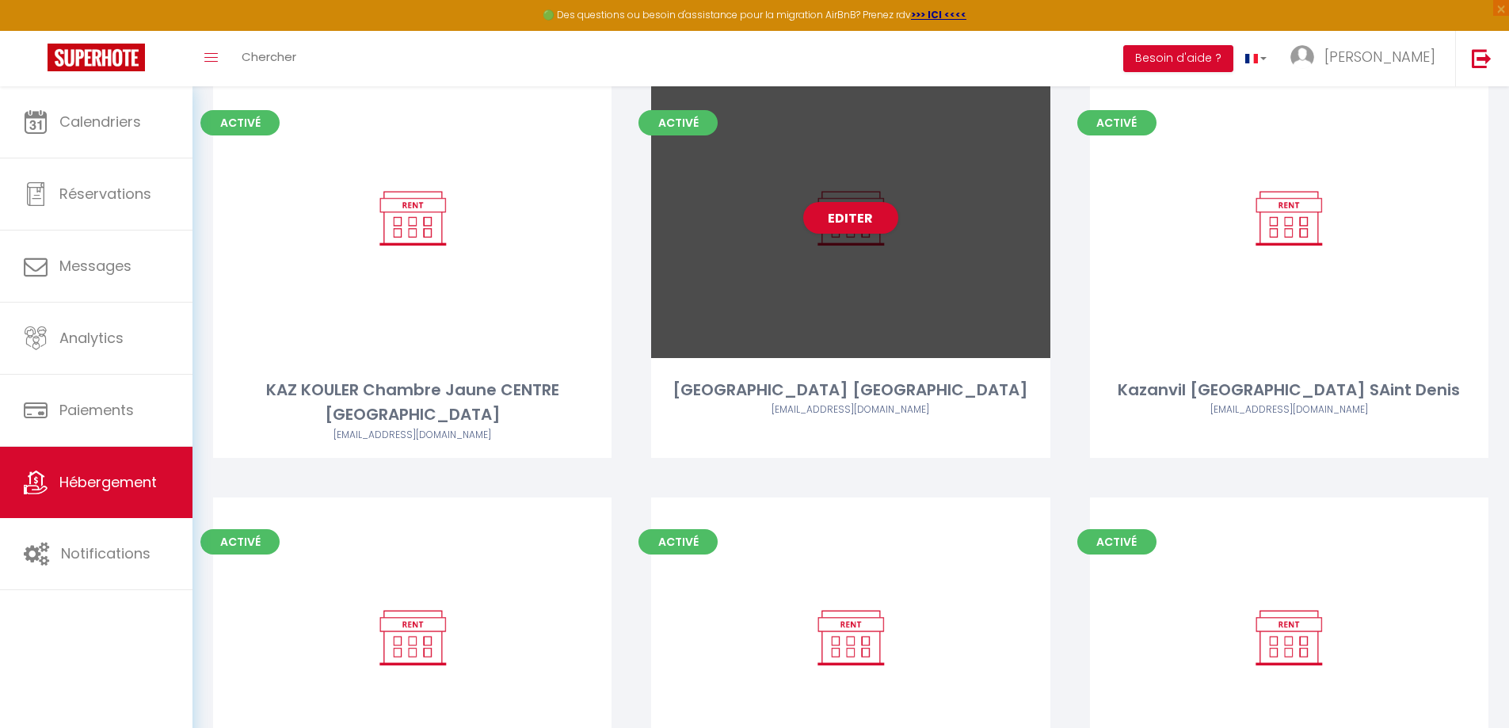
scroll to position [543, 0]
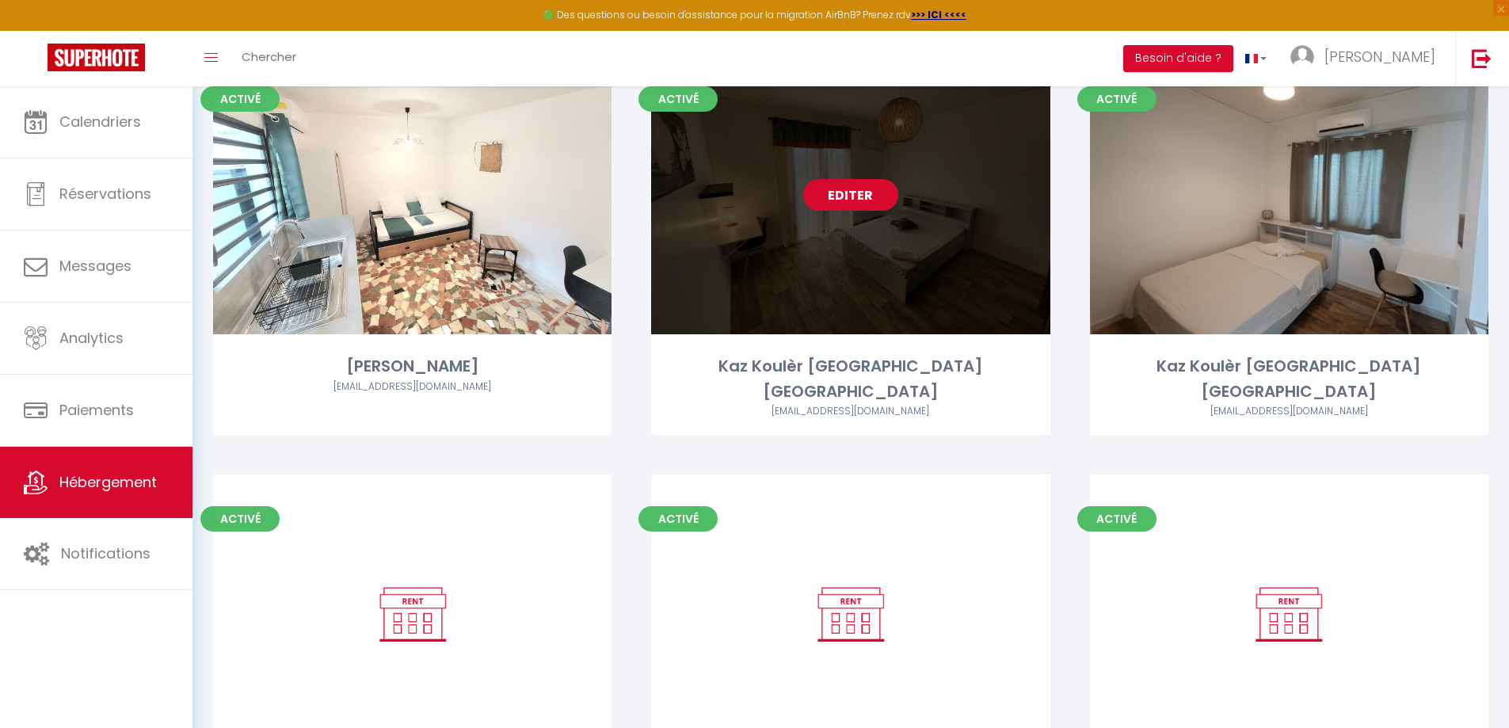
click at [860, 196] on link "Editer" at bounding box center [850, 195] width 95 height 32
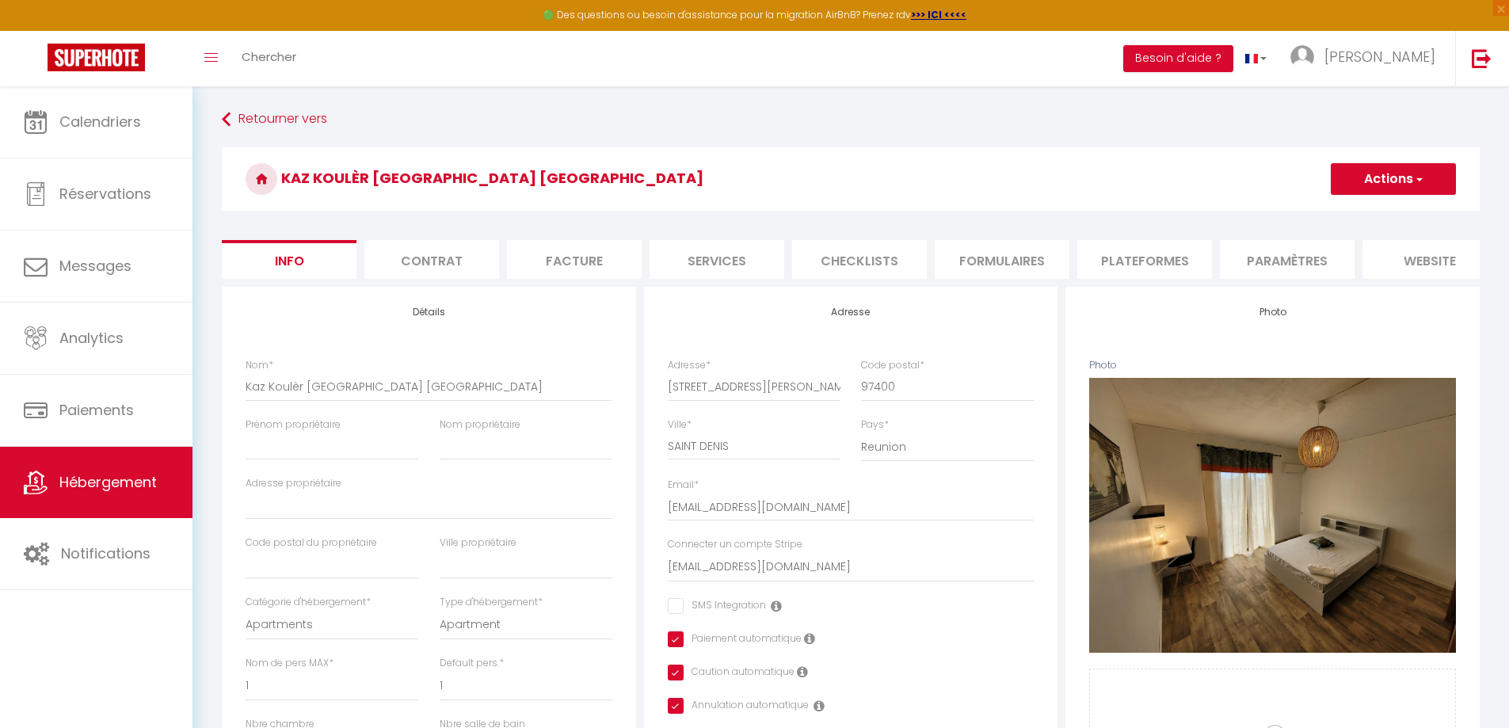
click at [1284, 265] on li "Paramètres" at bounding box center [1287, 259] width 135 height 39
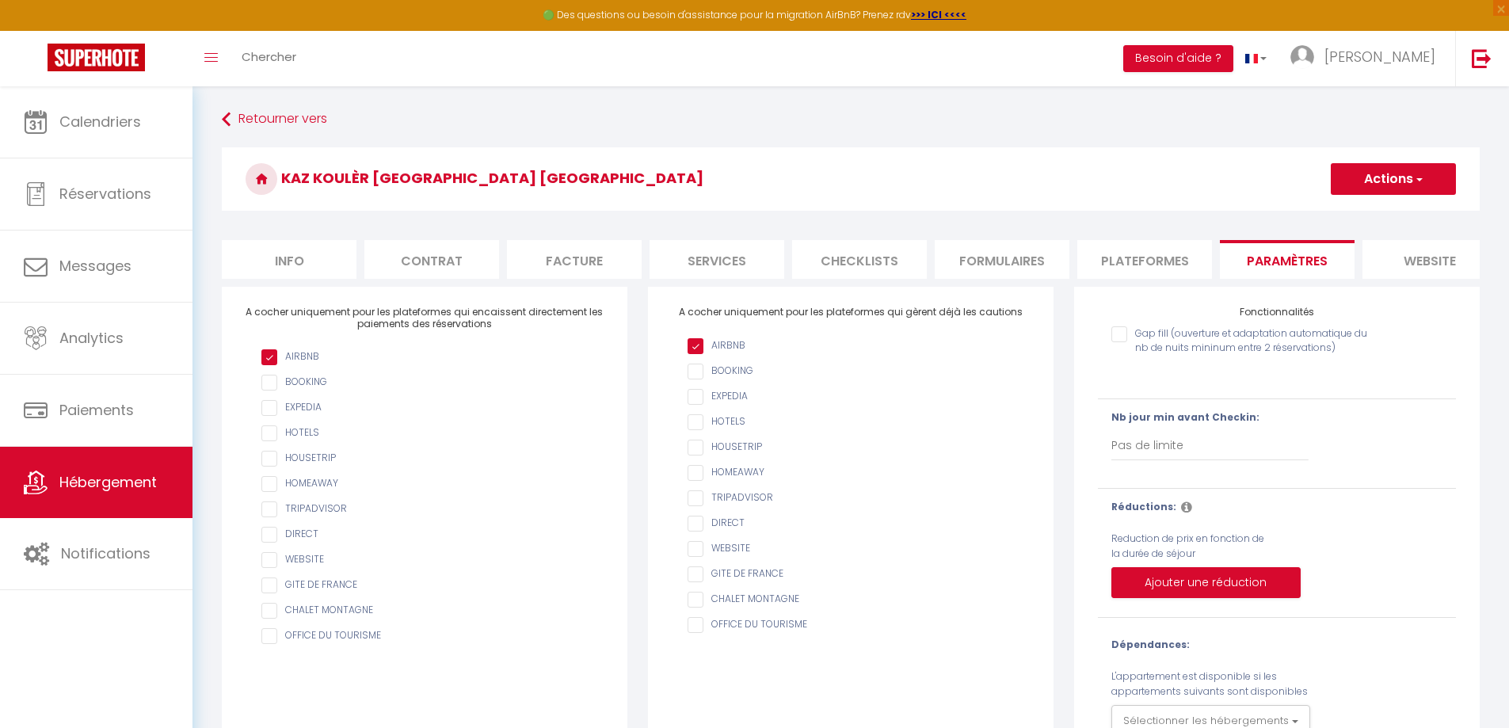
click at [1176, 259] on li "Plateformes" at bounding box center [1144, 259] width 135 height 39
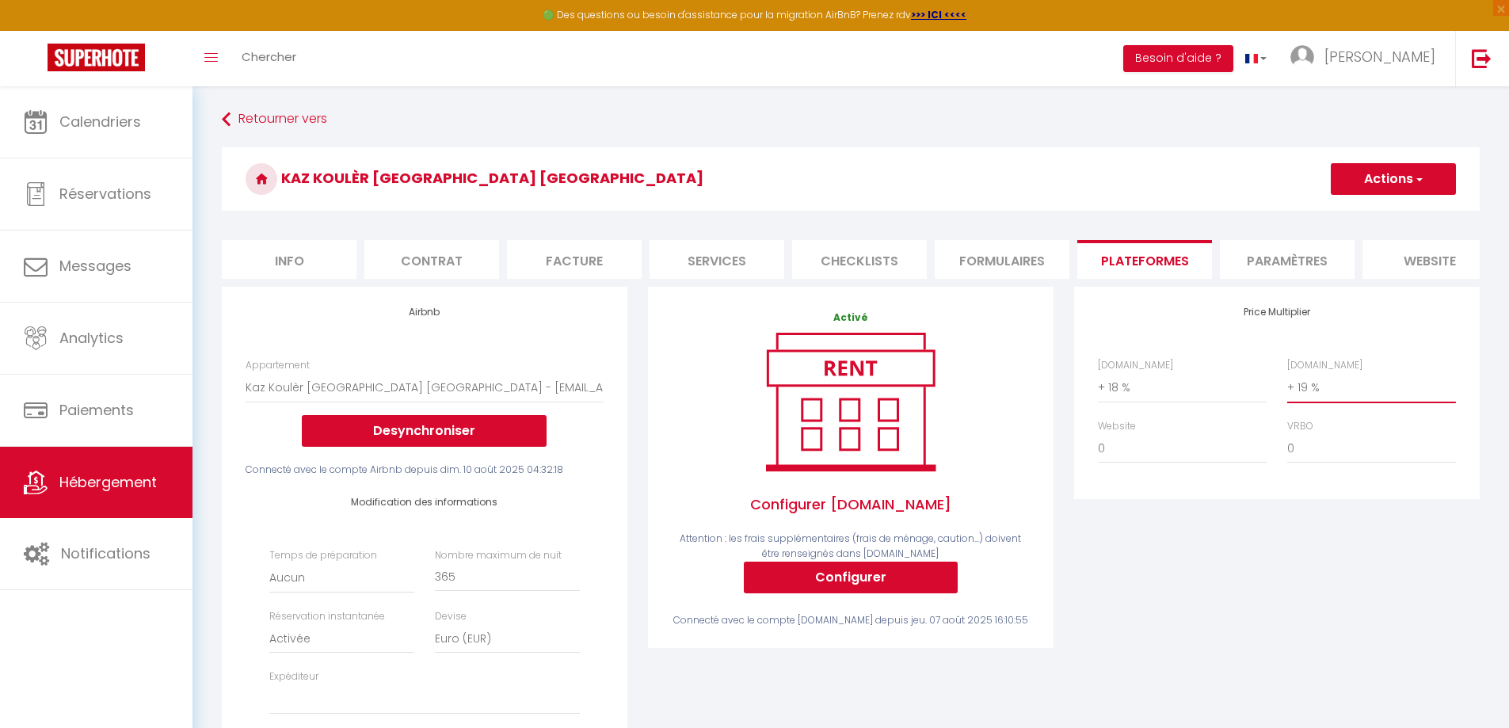
click at [1322, 398] on select "0 + 1 % + 2 % + 3 % + 4 % + 5 % + 6 % + 7 % + 8 % + 9 %" at bounding box center [1371, 387] width 169 height 30
click at [1287, 384] on select "0 + 1 % + 2 % + 3 % + 4 % + 5 % + 6 % + 7 % + 8 % + 9 %" at bounding box center [1371, 387] width 169 height 30
click at [1377, 175] on button "Actions" at bounding box center [1392, 179] width 125 height 32
click at [1372, 210] on link "Enregistrer" at bounding box center [1392, 214] width 125 height 21
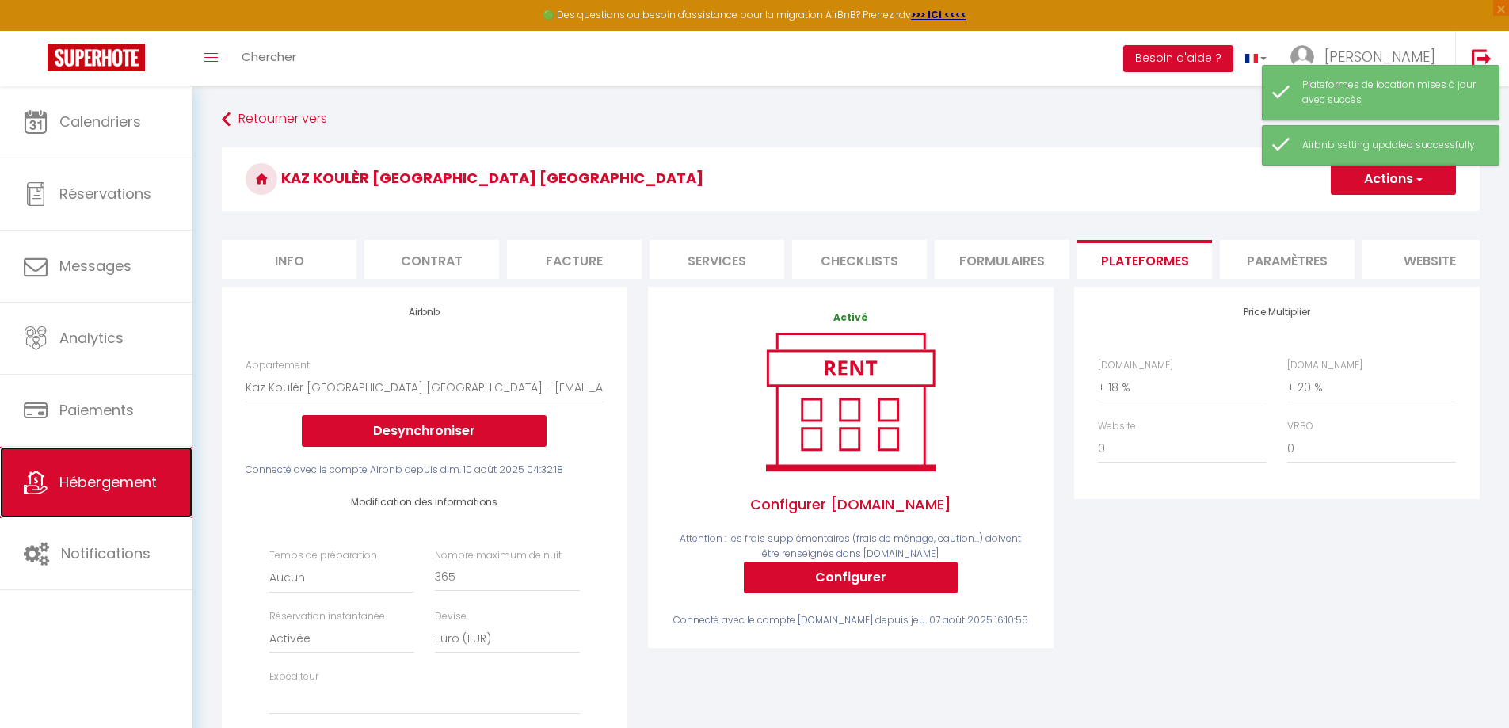
click at [89, 488] on span "Hébergement" at bounding box center [107, 482] width 97 height 20
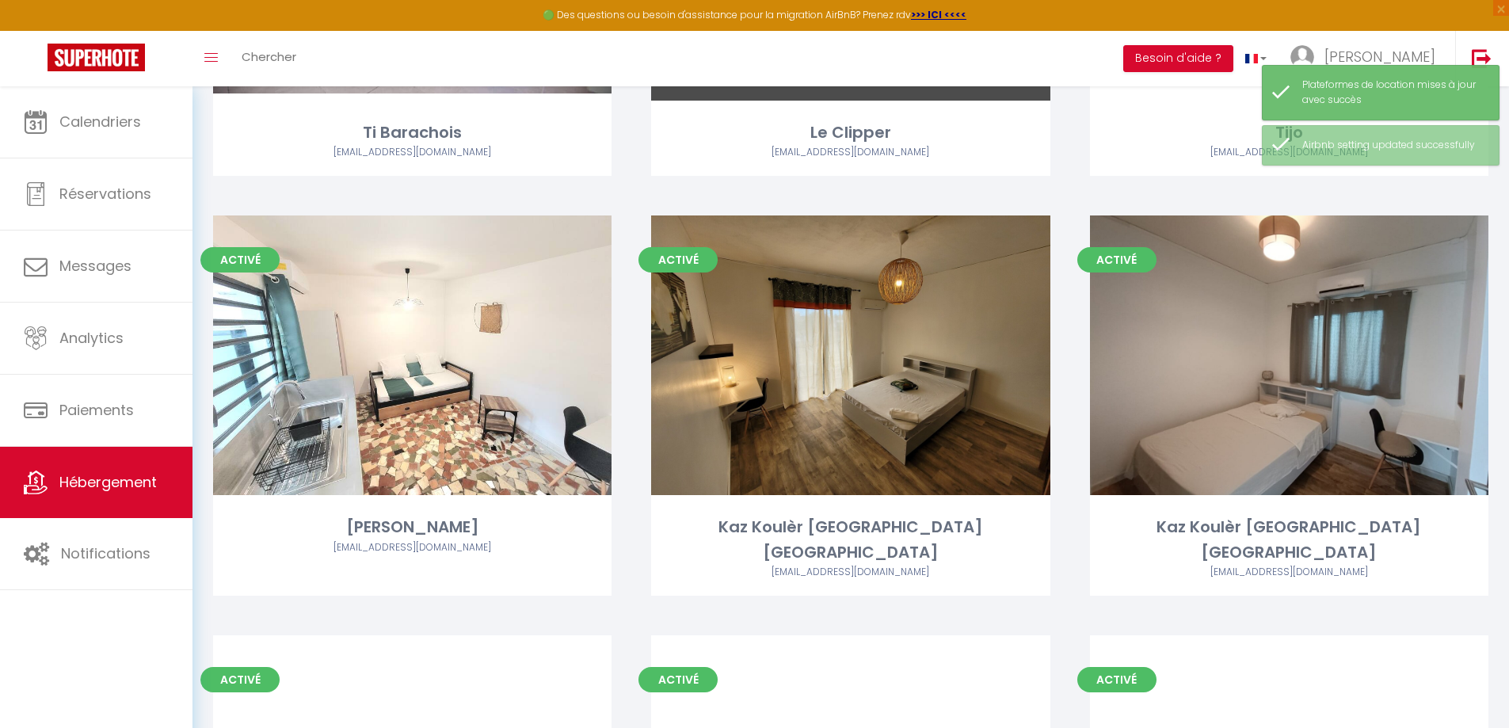
scroll to position [396, 0]
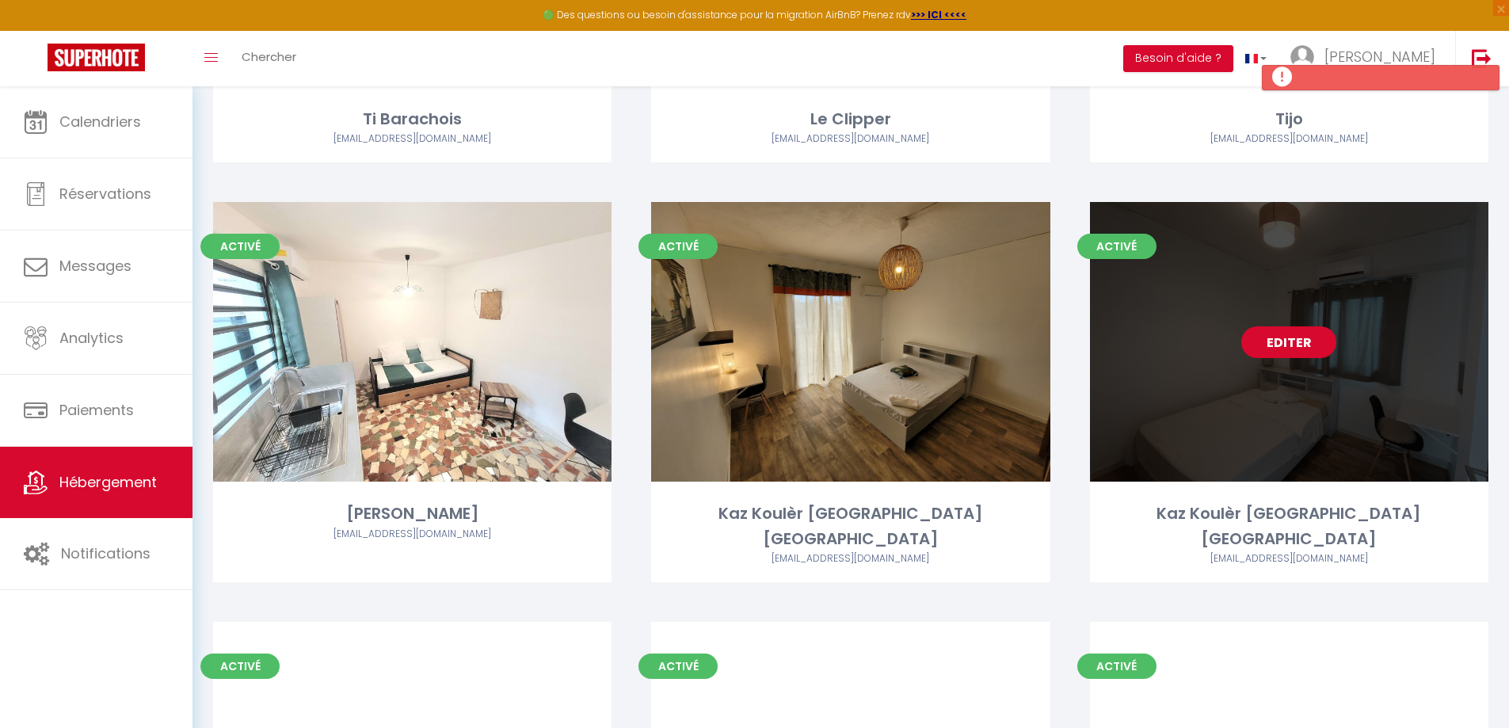
click at [1281, 341] on link "Editer" at bounding box center [1288, 342] width 95 height 32
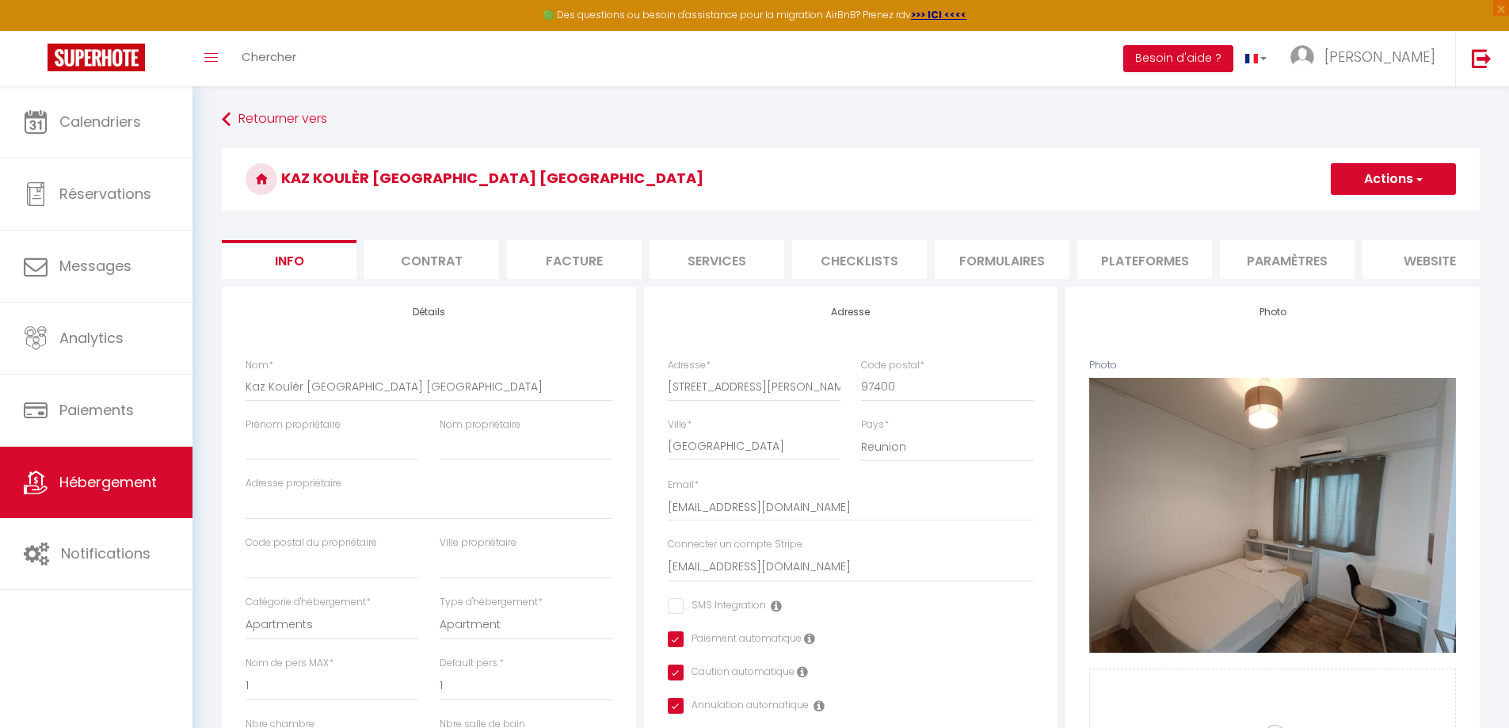
click at [1196, 264] on li "Plateformes" at bounding box center [1144, 259] width 135 height 39
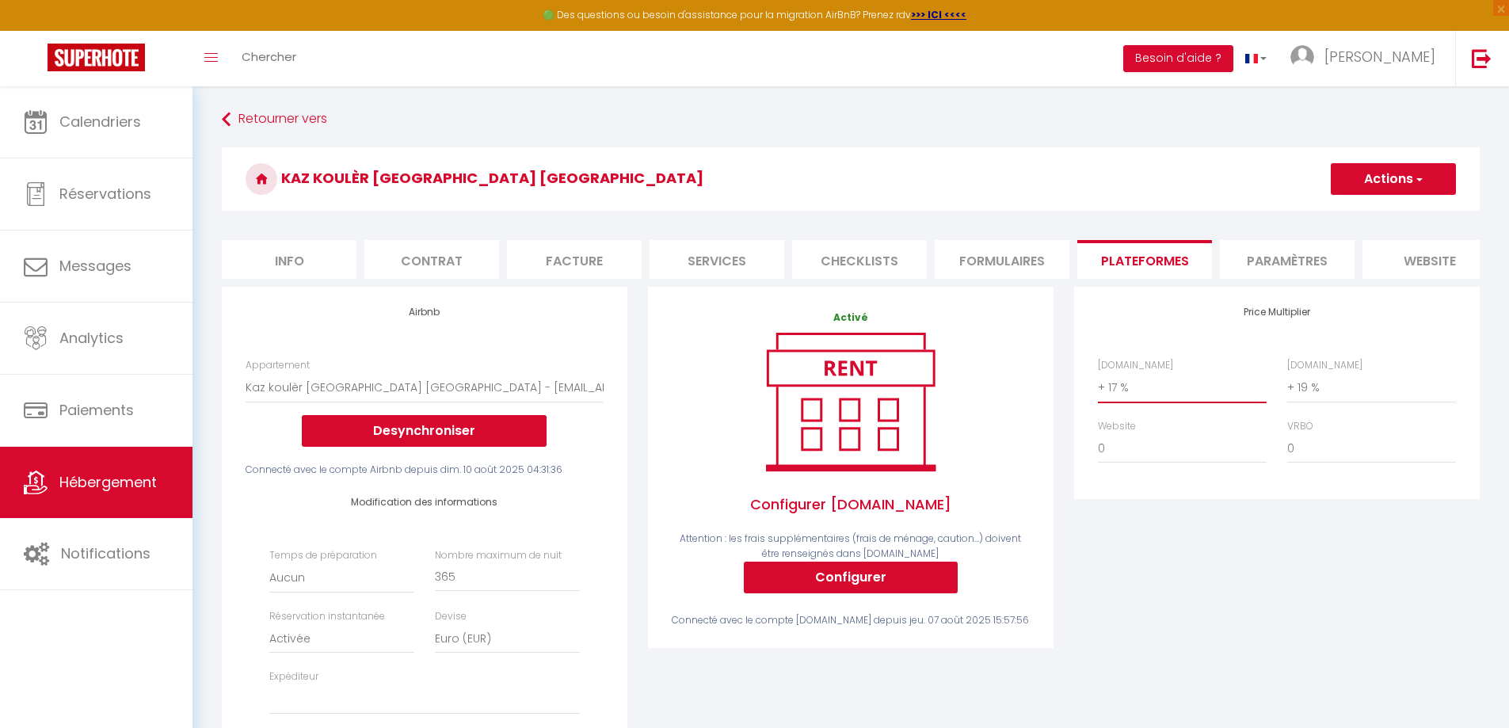
click at [1142, 401] on select "0 + 1 % + 2 % + 3 % + 4 % + 5 % + 6 % + 7 % + 8 % + 9 %" at bounding box center [1182, 387] width 169 height 30
click at [1098, 384] on select "0 + 1 % + 2 % + 3 % + 4 % + 5 % + 6 % + 7 % + 8 % + 9 %" at bounding box center [1182, 387] width 169 height 30
click at [1304, 402] on select "0 + 1 % + 2 % + 3 % + 4 % + 5 % + 6 % + 7 % + 8 % + 9 %" at bounding box center [1371, 387] width 169 height 30
click at [1287, 384] on select "0 + 1 % + 2 % + 3 % + 4 % + 5 % + 6 % + 7 % + 8 % + 9 %" at bounding box center [1371, 387] width 169 height 30
click at [1353, 200] on h3 "Kaz Koulèr [GEOGRAPHIC_DATA] [GEOGRAPHIC_DATA]" at bounding box center [851, 178] width 1258 height 63
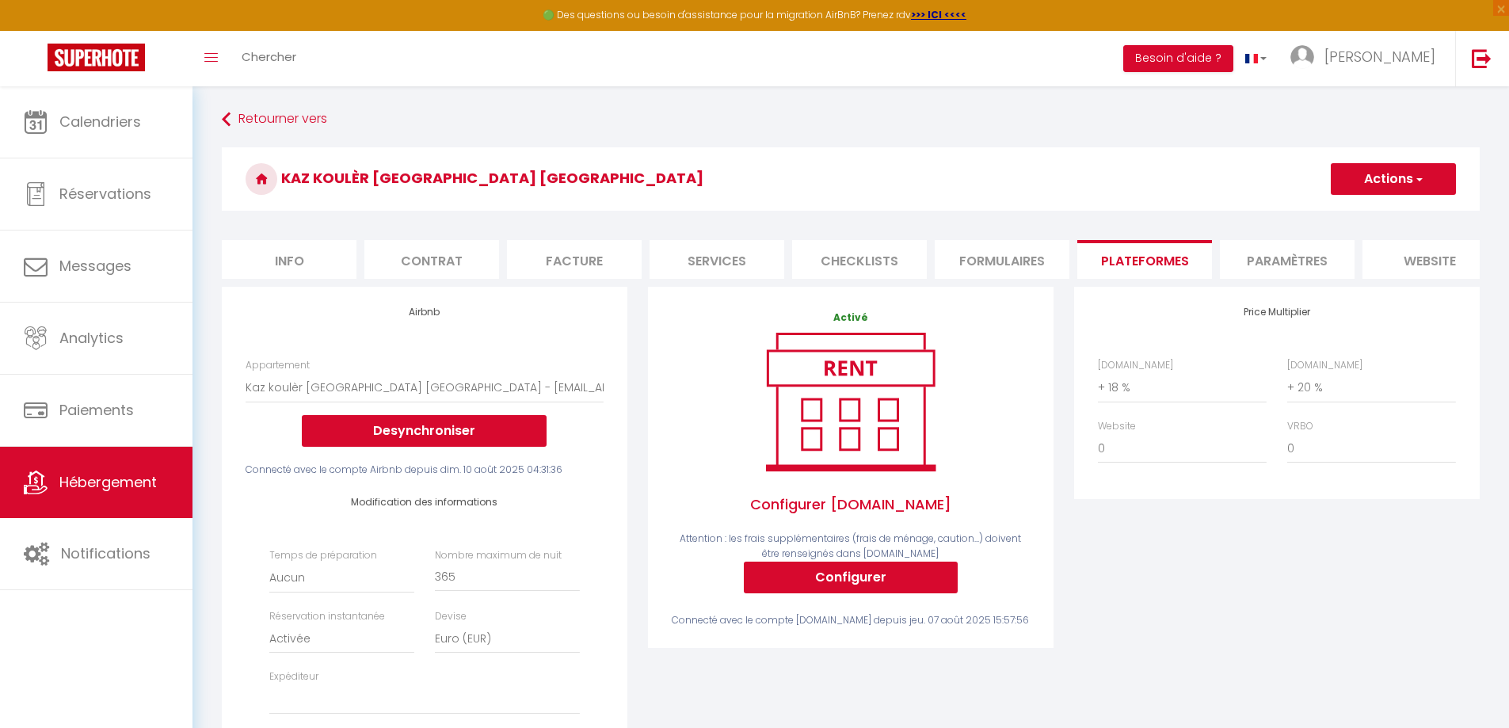
click at [1357, 186] on button "Actions" at bounding box center [1392, 179] width 125 height 32
click at [1362, 209] on link "Enregistrer" at bounding box center [1392, 214] width 125 height 21
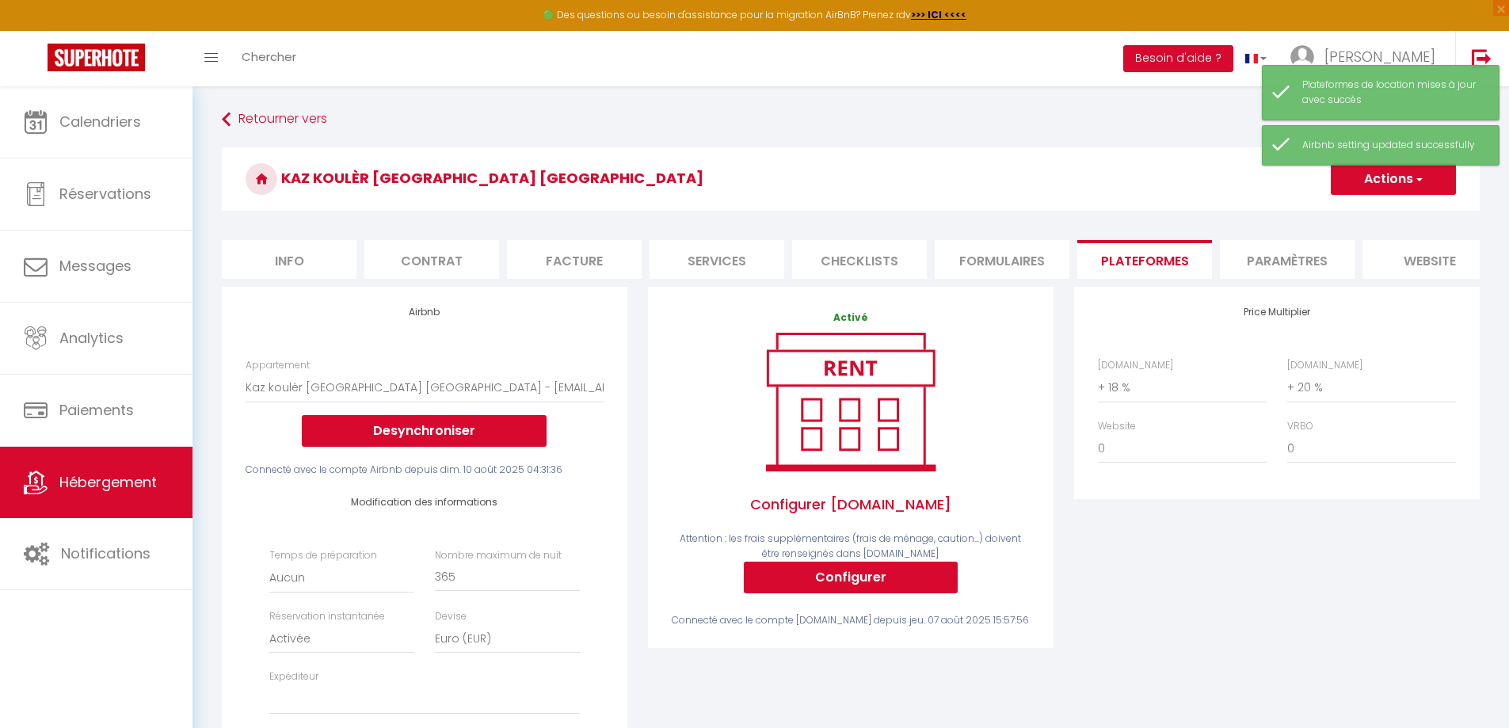
click at [1292, 258] on li "Paramètres" at bounding box center [1287, 259] width 135 height 39
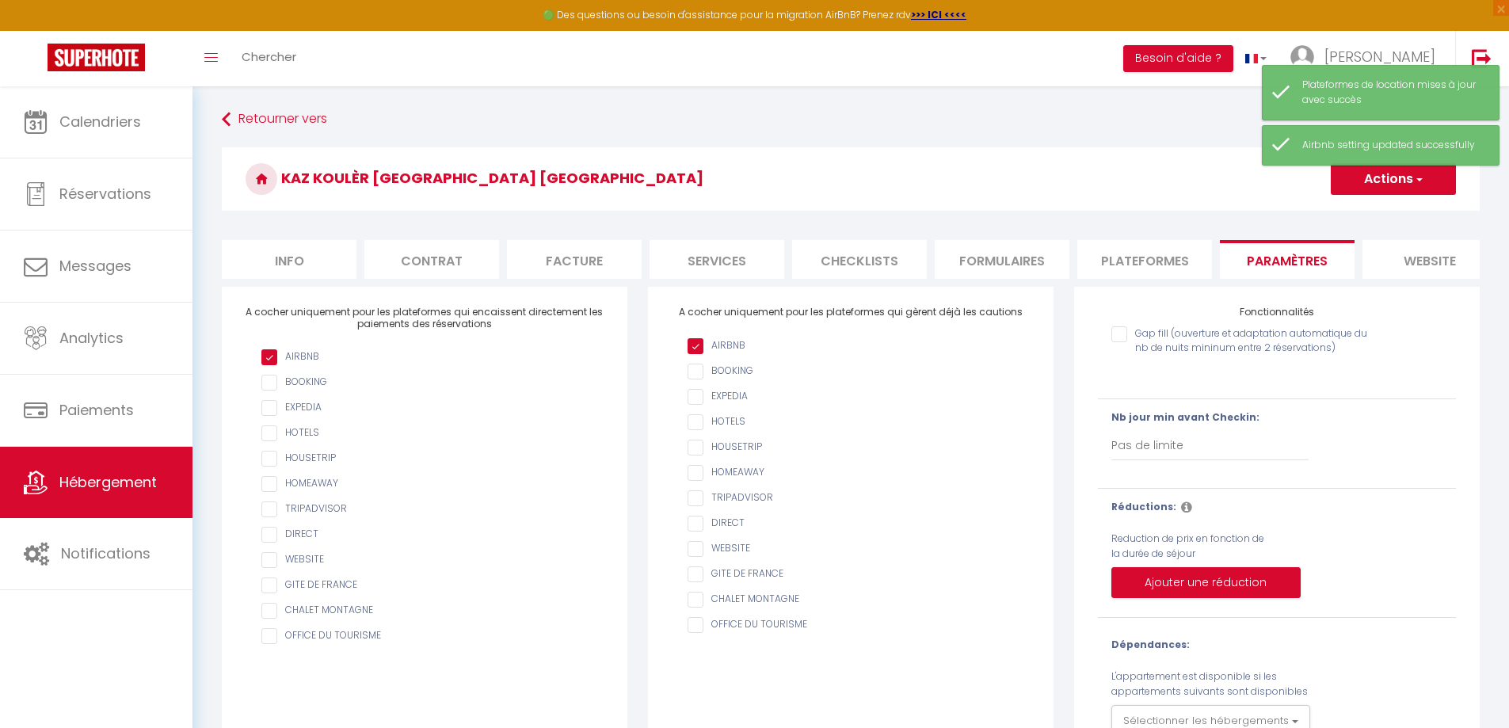
click at [1387, 185] on button "Actions" at bounding box center [1392, 179] width 125 height 32
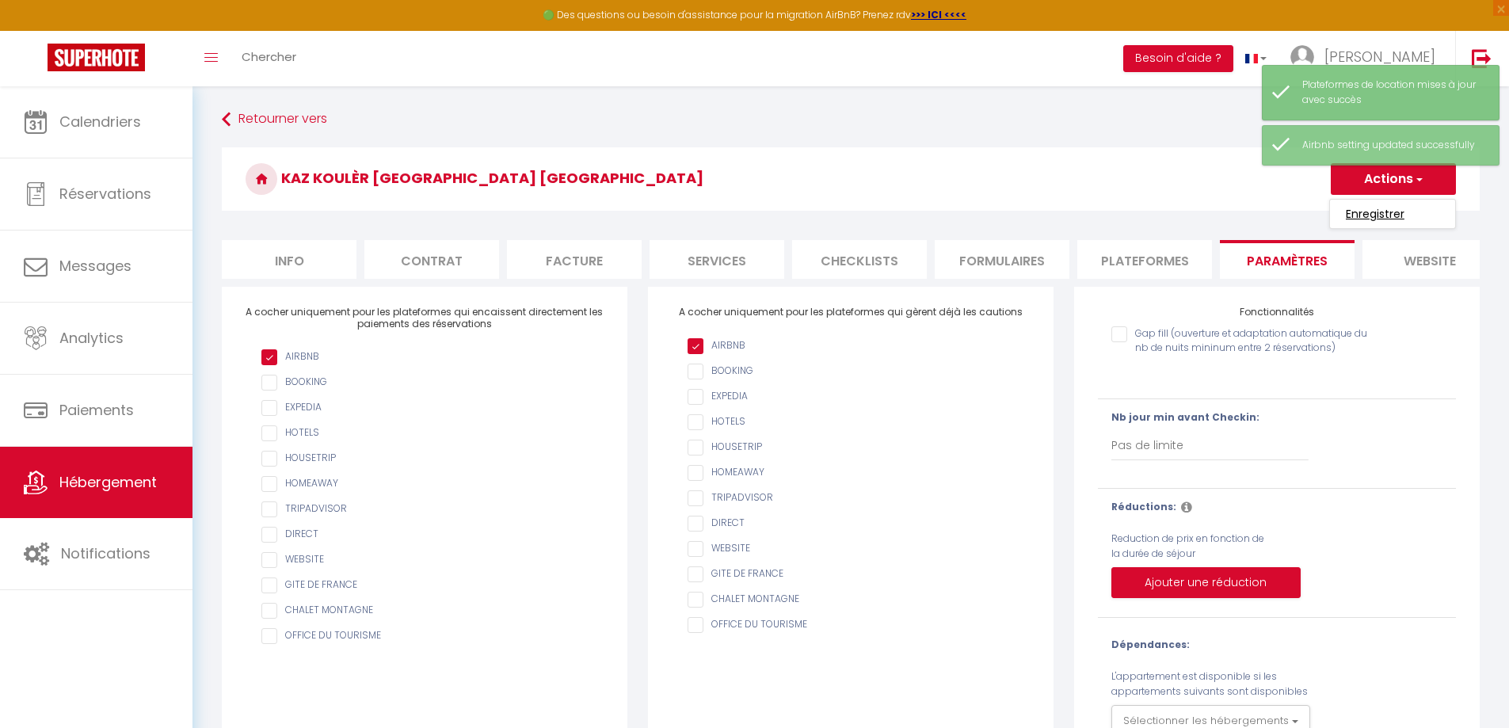
click at [1383, 213] on input "Enregistrer" at bounding box center [1374, 214] width 59 height 16
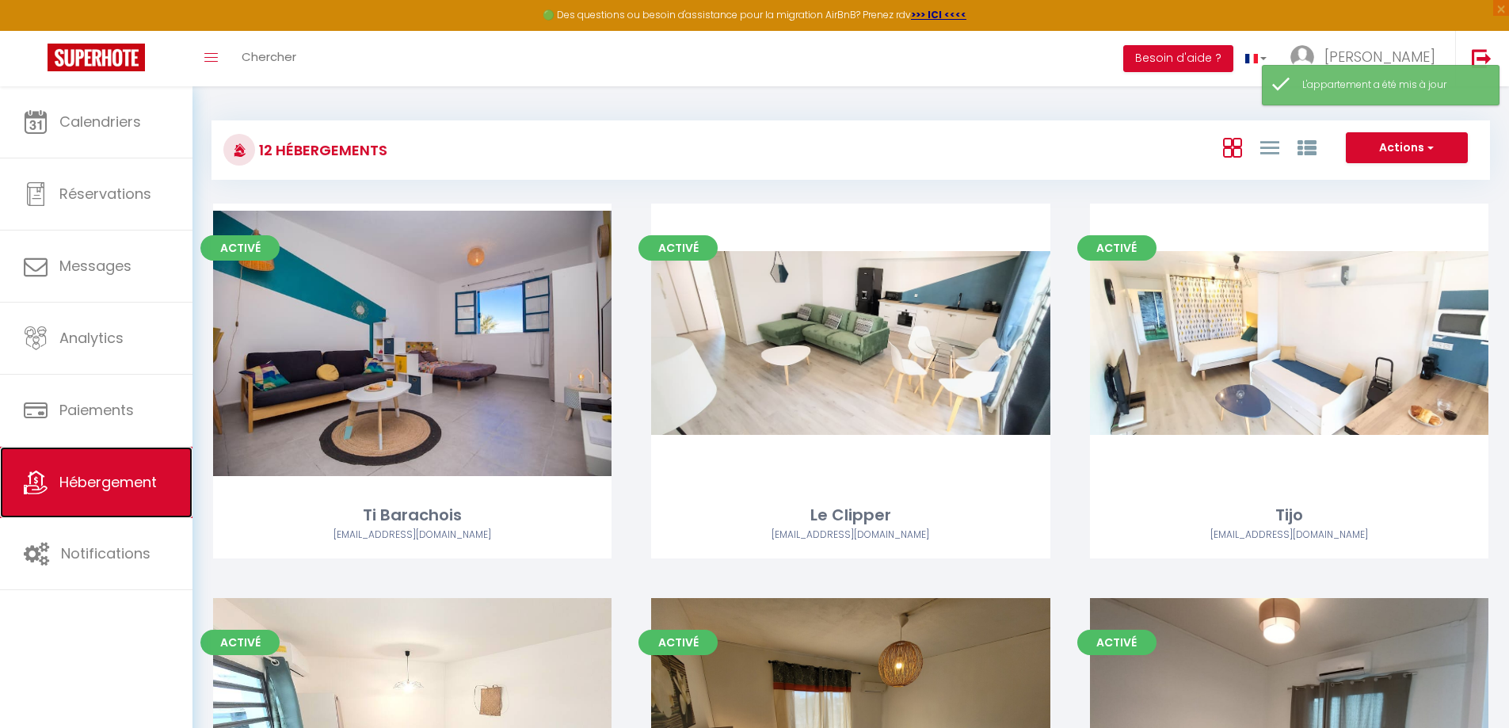
click at [112, 465] on link "Hébergement" at bounding box center [96, 482] width 192 height 71
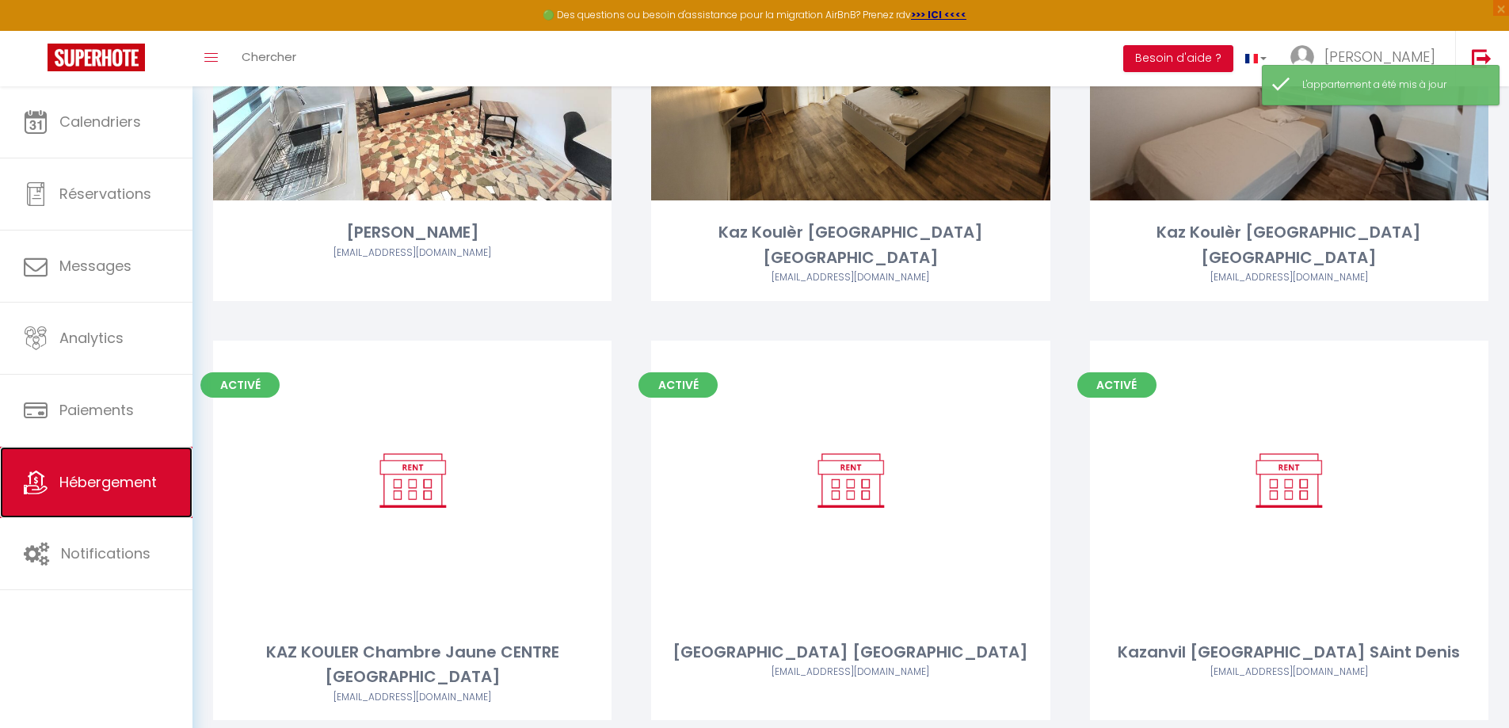
scroll to position [713, 0]
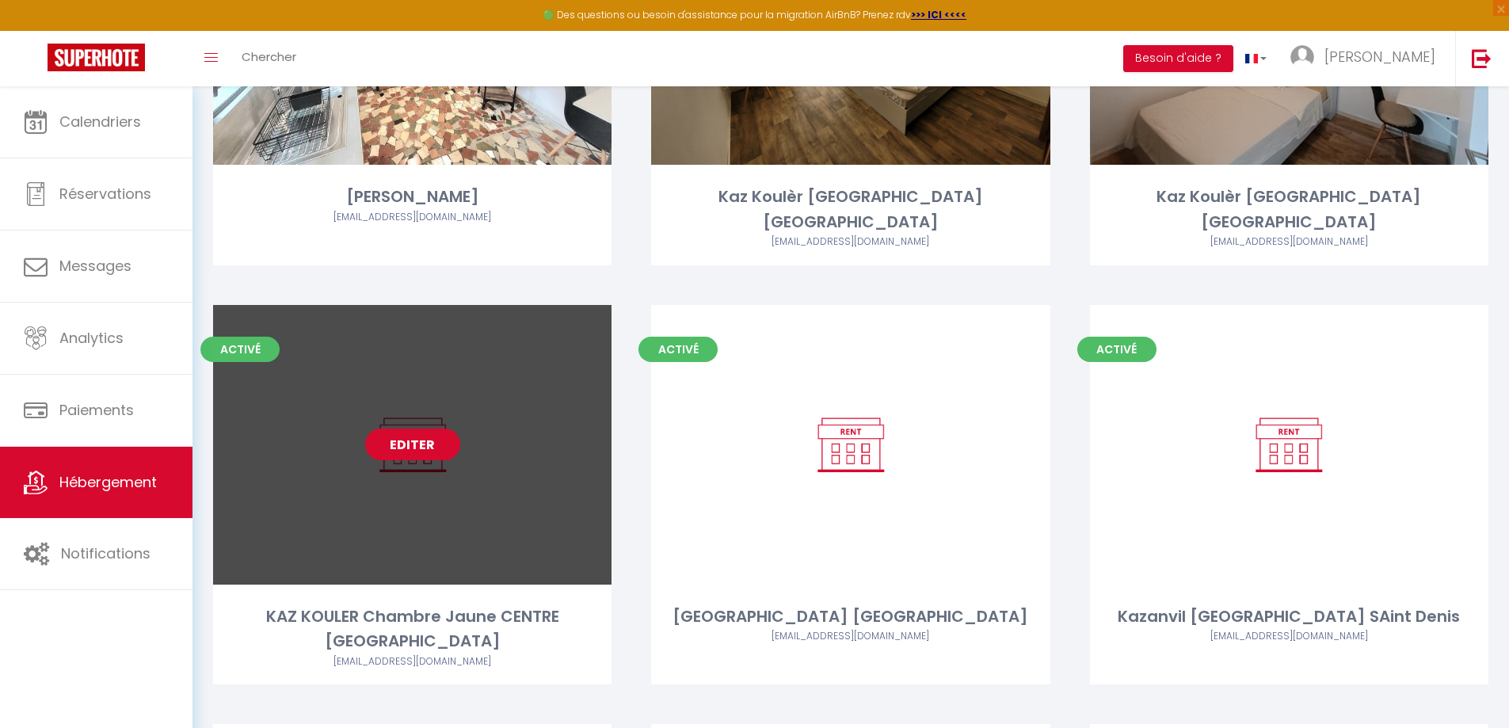
click at [402, 428] on link "Editer" at bounding box center [412, 444] width 95 height 32
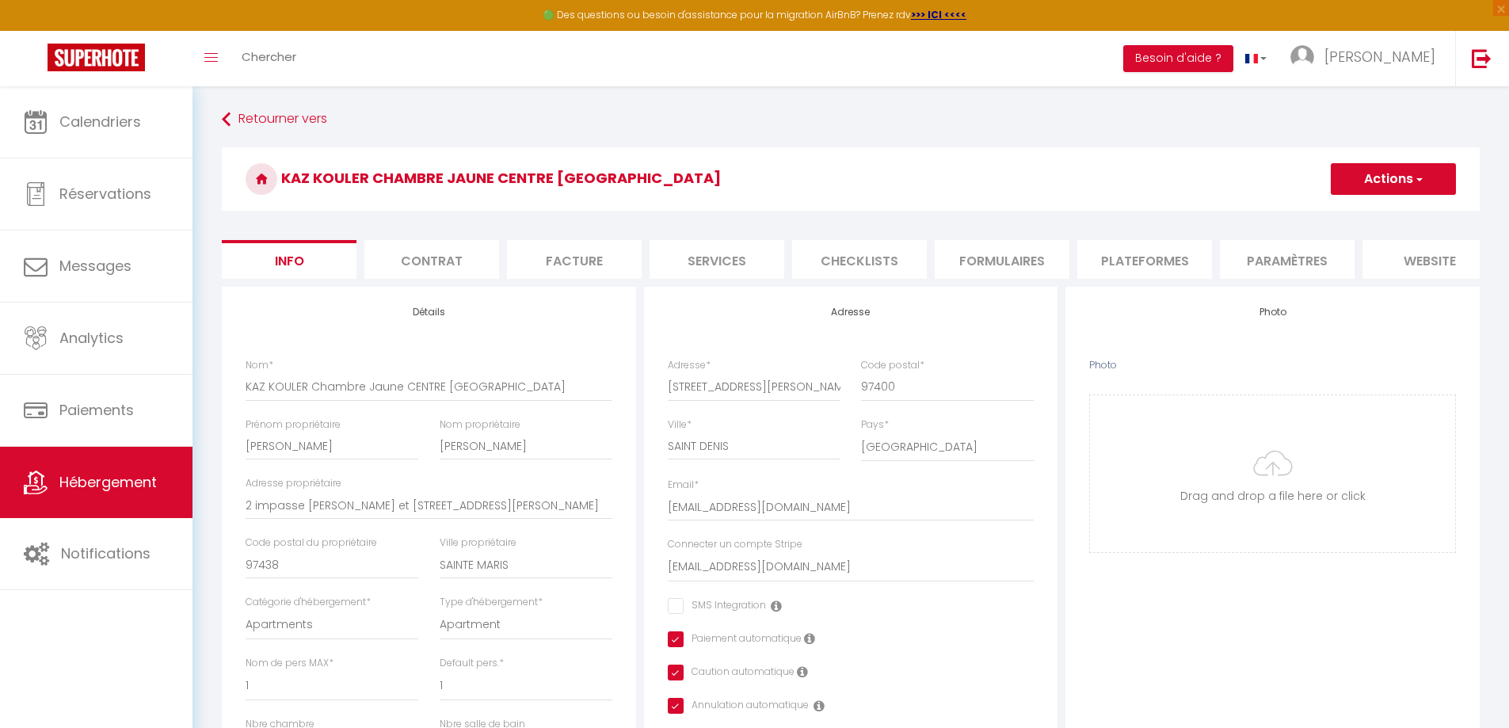
click at [1125, 261] on li "Plateformes" at bounding box center [1144, 259] width 135 height 39
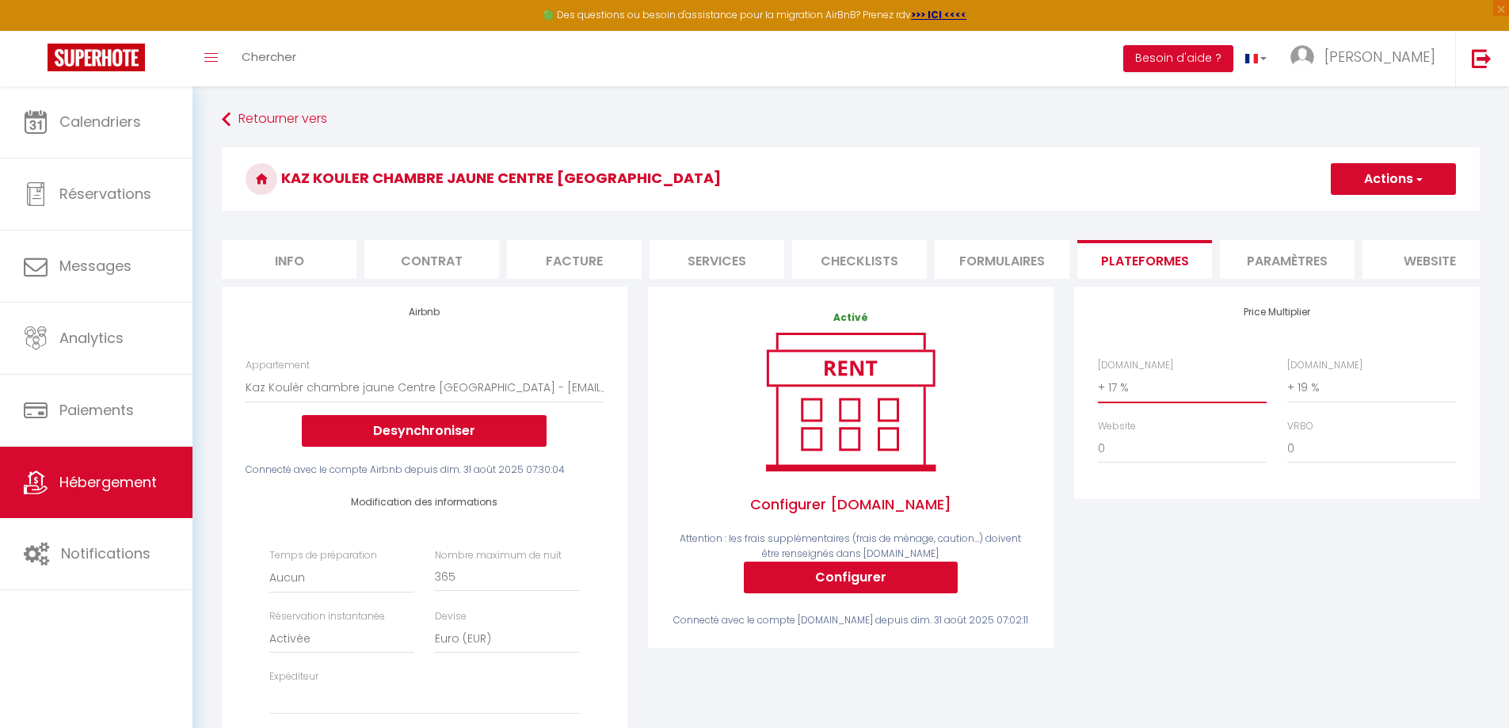
click at [1134, 398] on select "0 + 1 % + 2 % + 3 % + 4 % + 5 % + 6 % + 7 % + 8 % + 9 %" at bounding box center [1182, 387] width 169 height 30
click at [1098, 384] on select "0 + 1 % + 2 % + 3 % + 4 % + 5 % + 6 % + 7 % + 8 % + 9 %" at bounding box center [1182, 387] width 169 height 30
click at [1330, 402] on select "0 + 1 % + 2 % + 3 % + 4 % + 5 % + 6 % + 7 % + 8 % + 9 %" at bounding box center [1371, 387] width 169 height 30
click at [1287, 384] on select "0 + 1 % + 2 % + 3 % + 4 % + 5 % + 6 % + 7 % + 8 % + 9 %" at bounding box center [1371, 387] width 169 height 30
click at [1366, 177] on button "Actions" at bounding box center [1392, 179] width 125 height 32
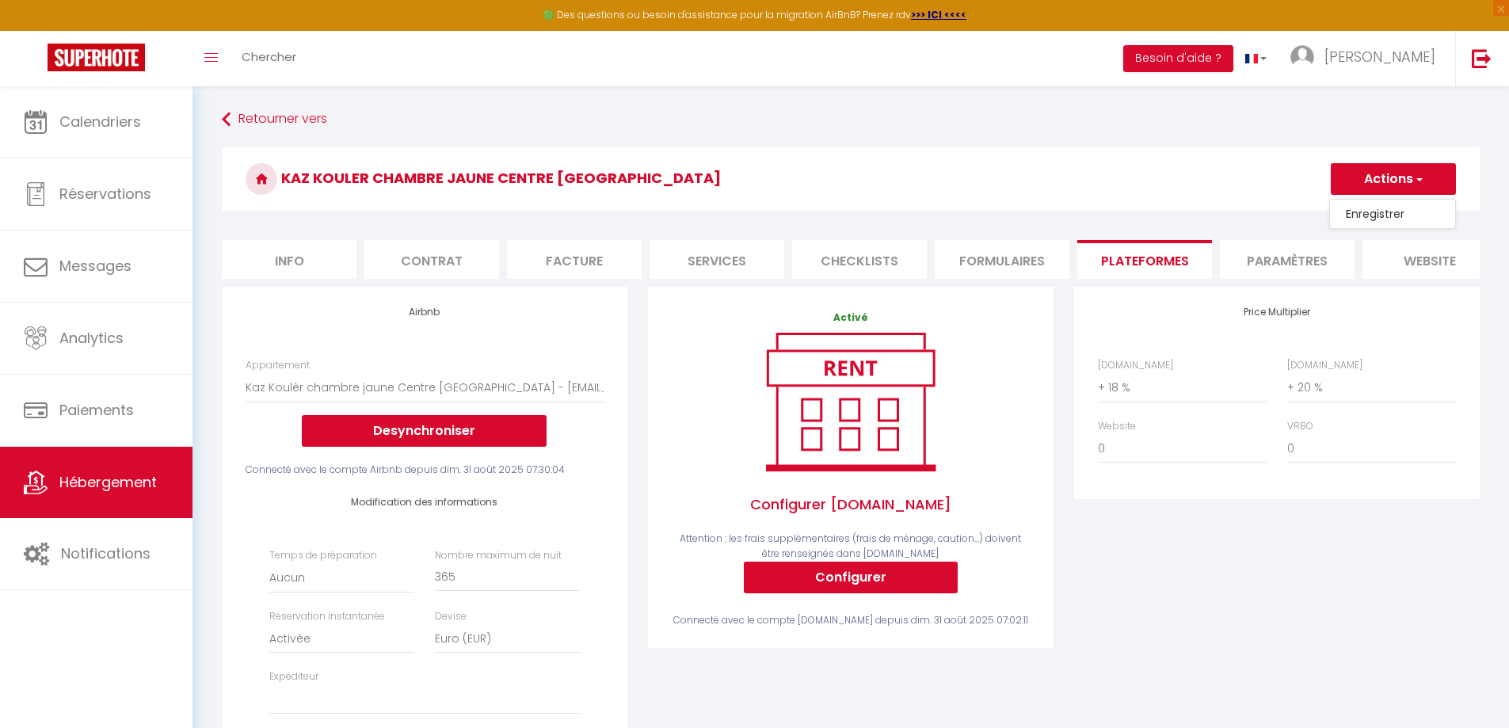
click at [1370, 211] on link "Enregistrer" at bounding box center [1392, 214] width 125 height 21
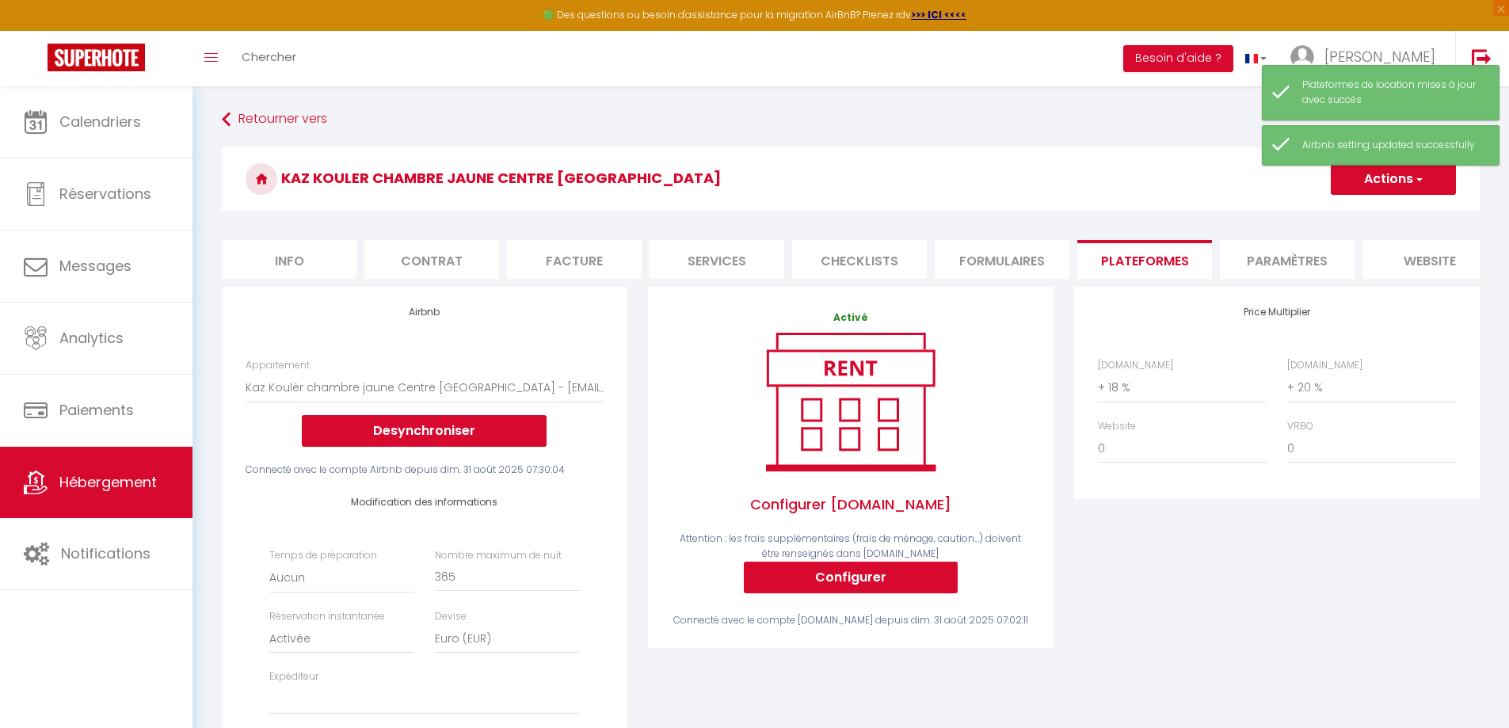
click at [1294, 267] on li "Paramètres" at bounding box center [1287, 259] width 135 height 39
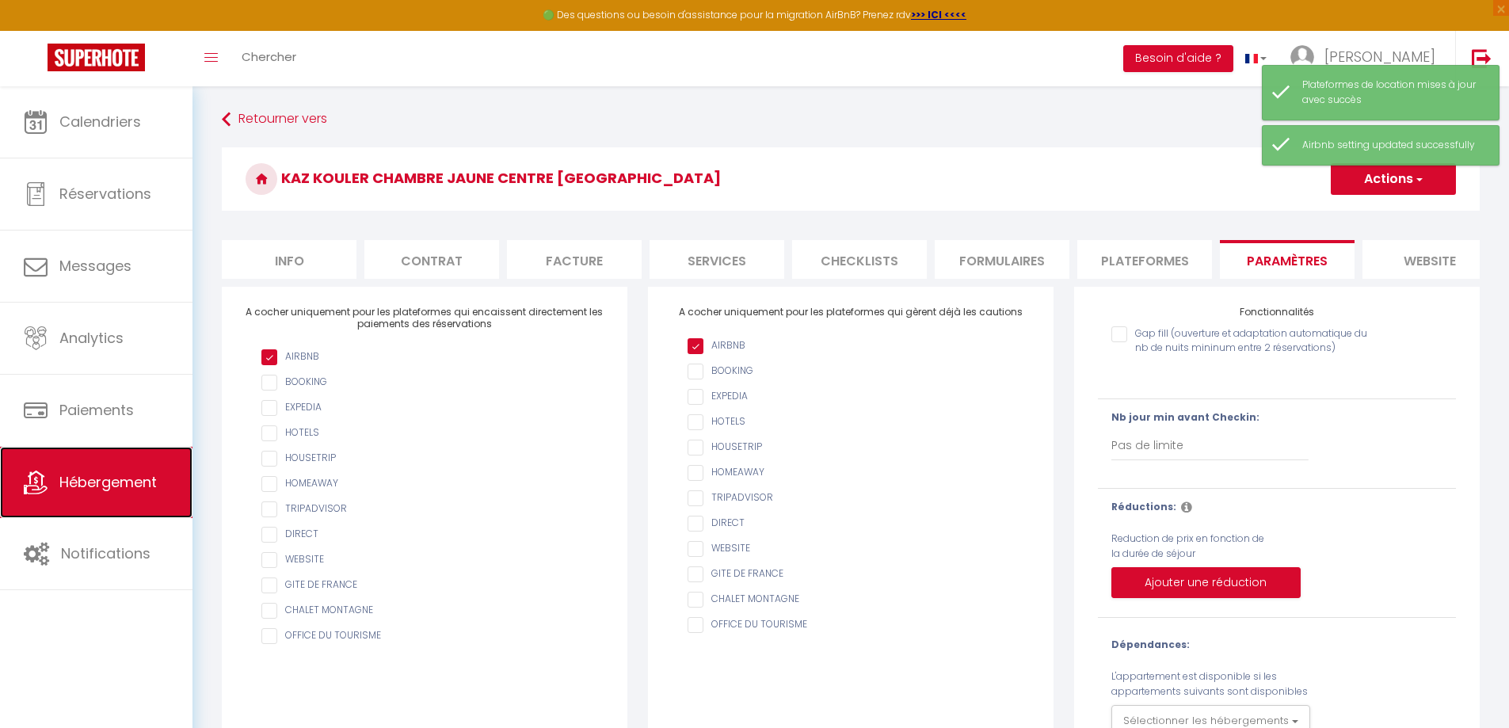
click at [106, 481] on span "Hébergement" at bounding box center [107, 482] width 97 height 20
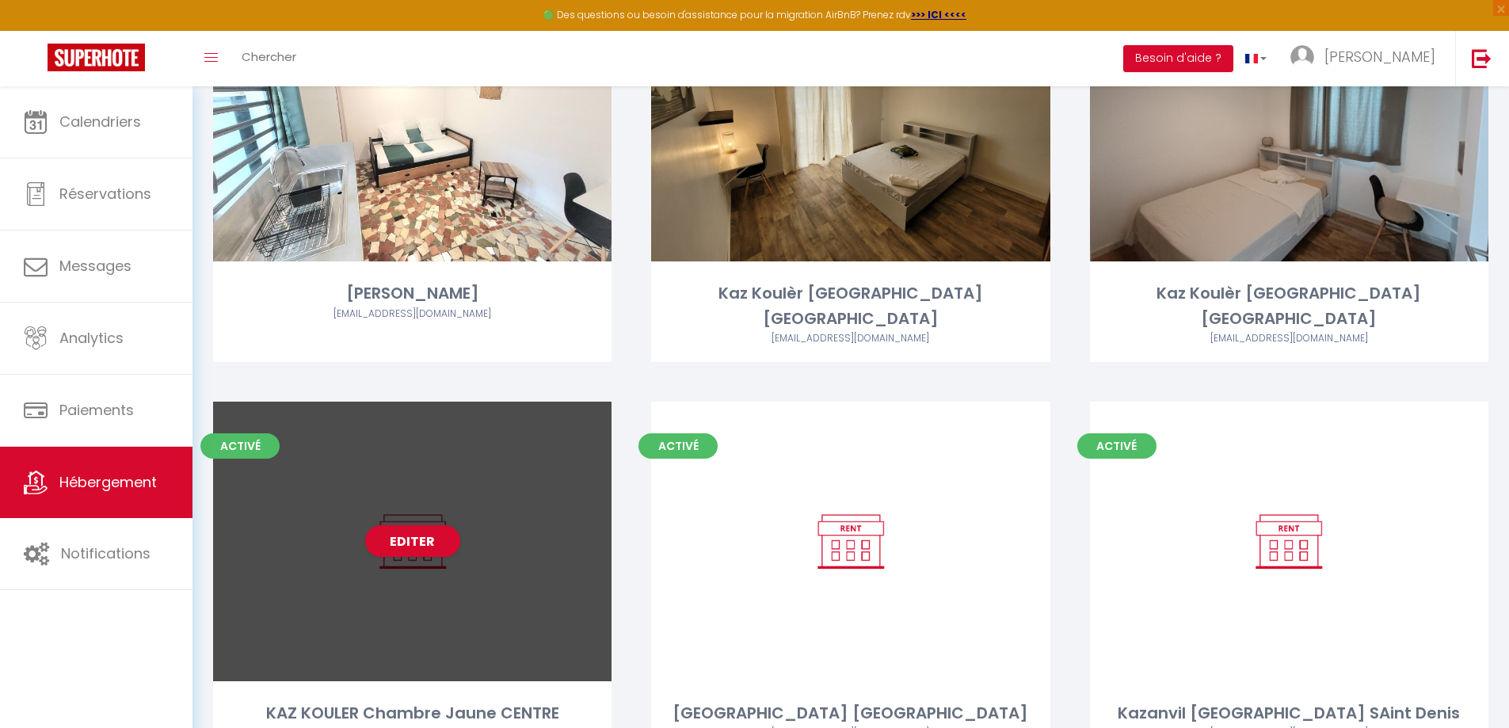
scroll to position [792, 0]
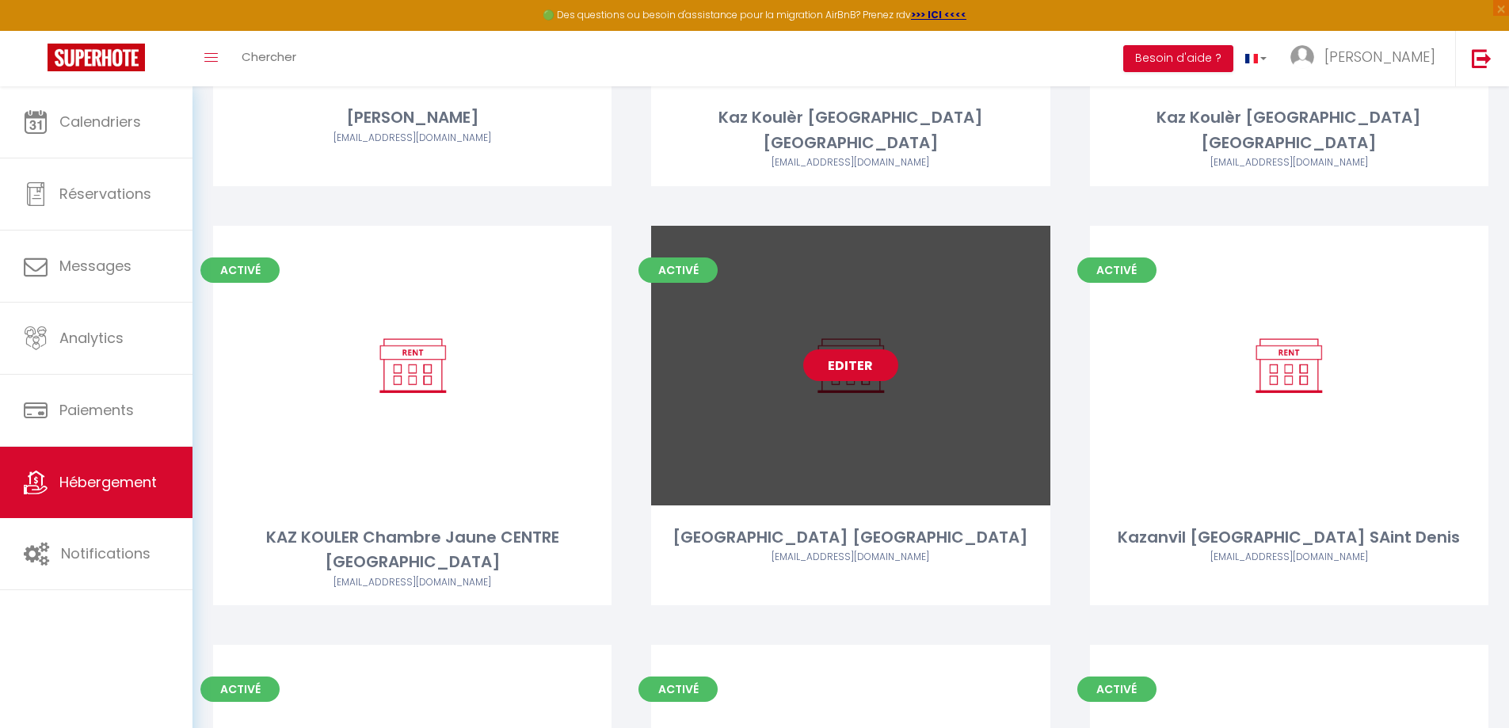
click at [854, 349] on link "Editer" at bounding box center [850, 365] width 95 height 32
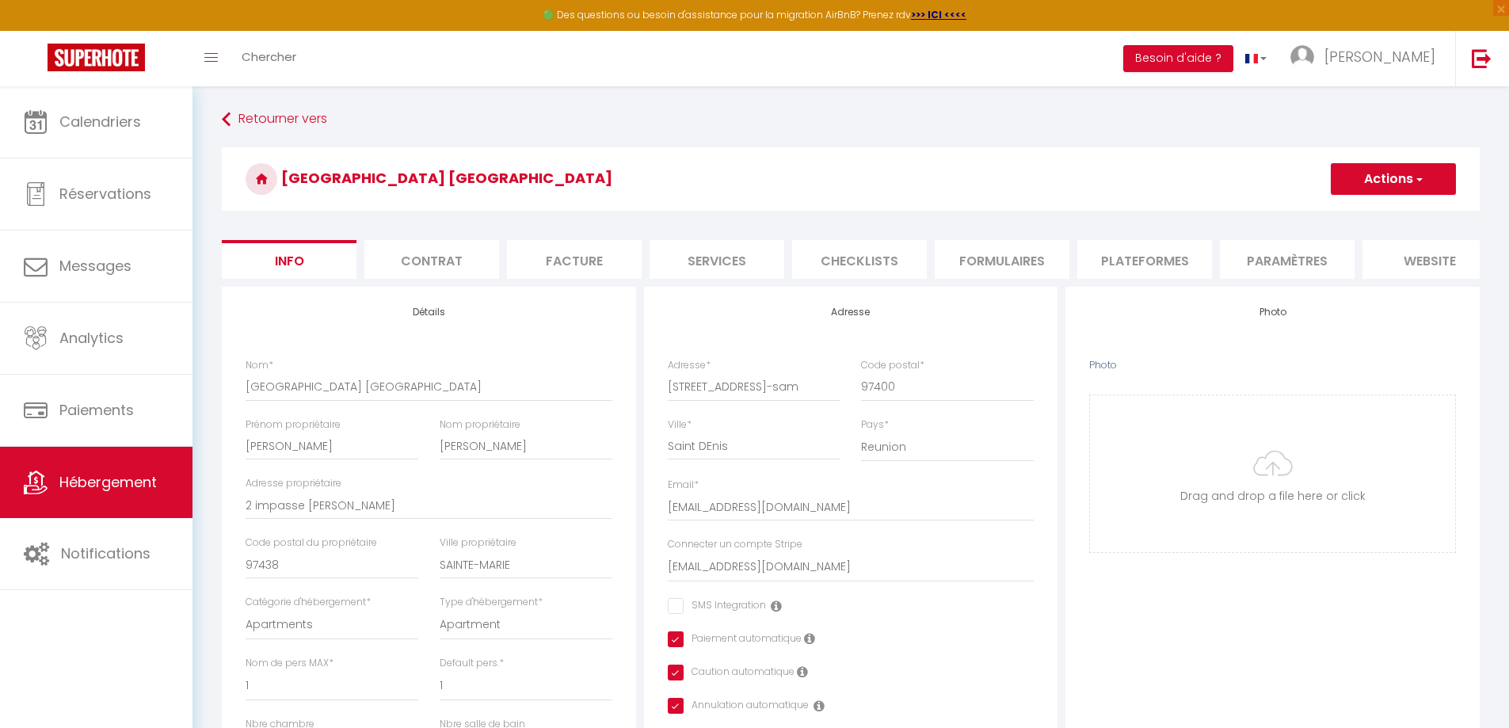
click at [1109, 259] on li "Plateformes" at bounding box center [1144, 259] width 135 height 39
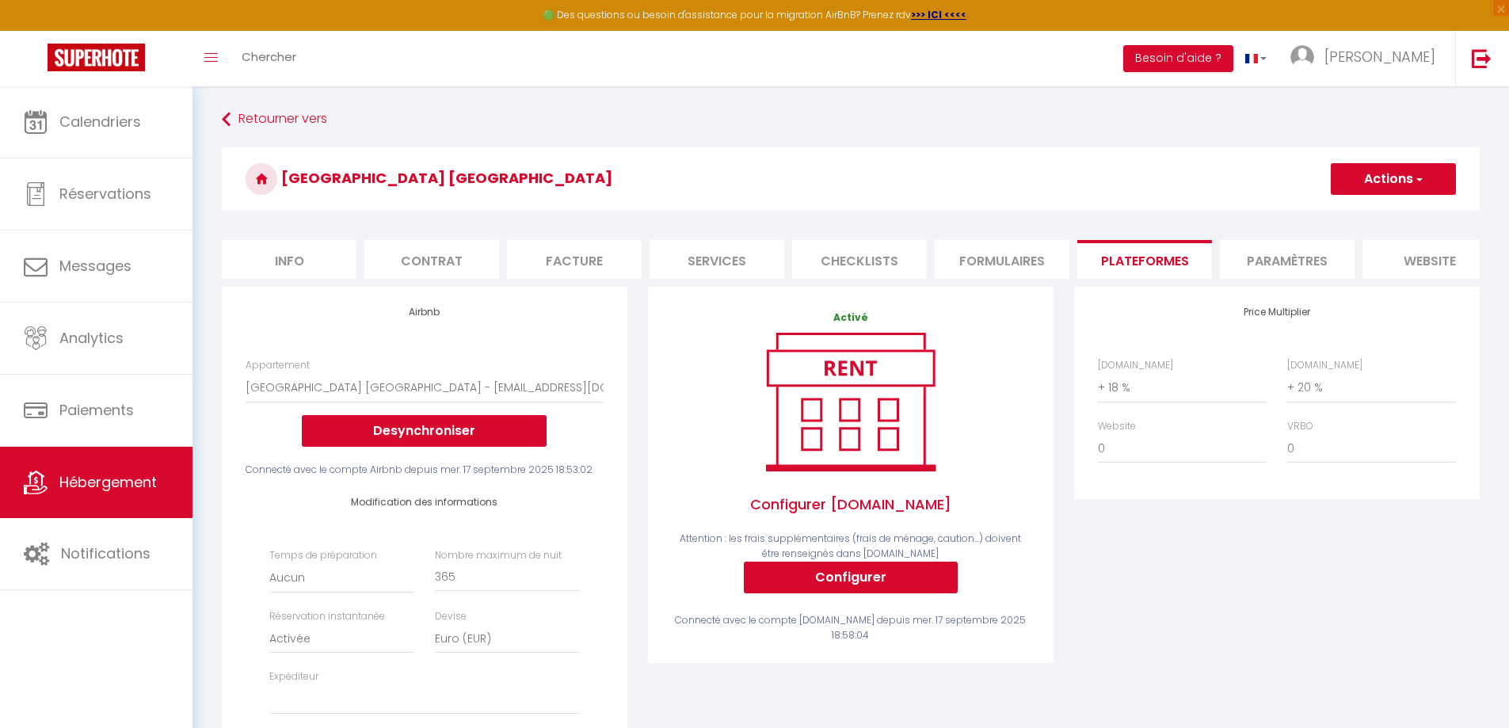
click at [1258, 252] on li "Paramètres" at bounding box center [1287, 259] width 135 height 39
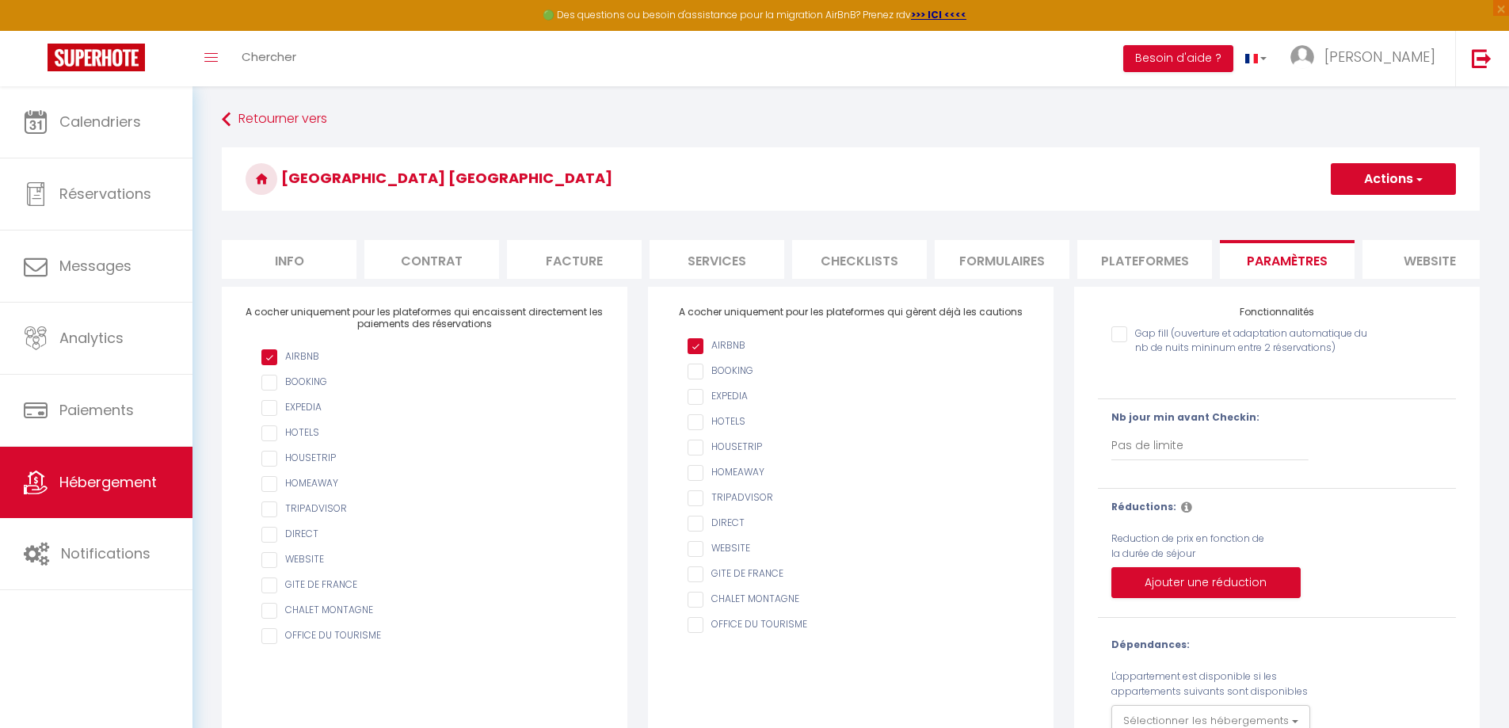
click at [1371, 173] on button "Actions" at bounding box center [1392, 179] width 125 height 32
click at [1359, 211] on input "Enregistrer" at bounding box center [1374, 214] width 59 height 16
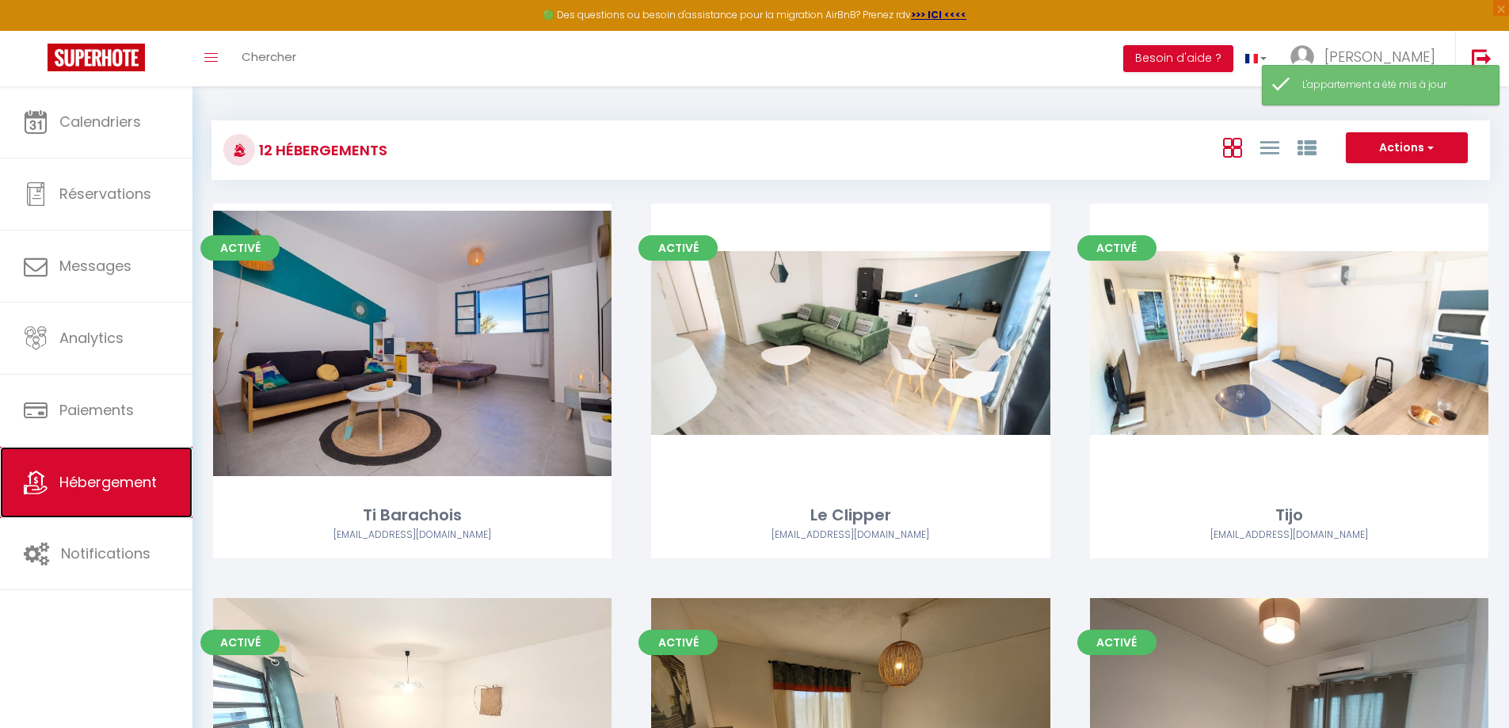
click at [112, 473] on span "Hébergement" at bounding box center [107, 482] width 97 height 20
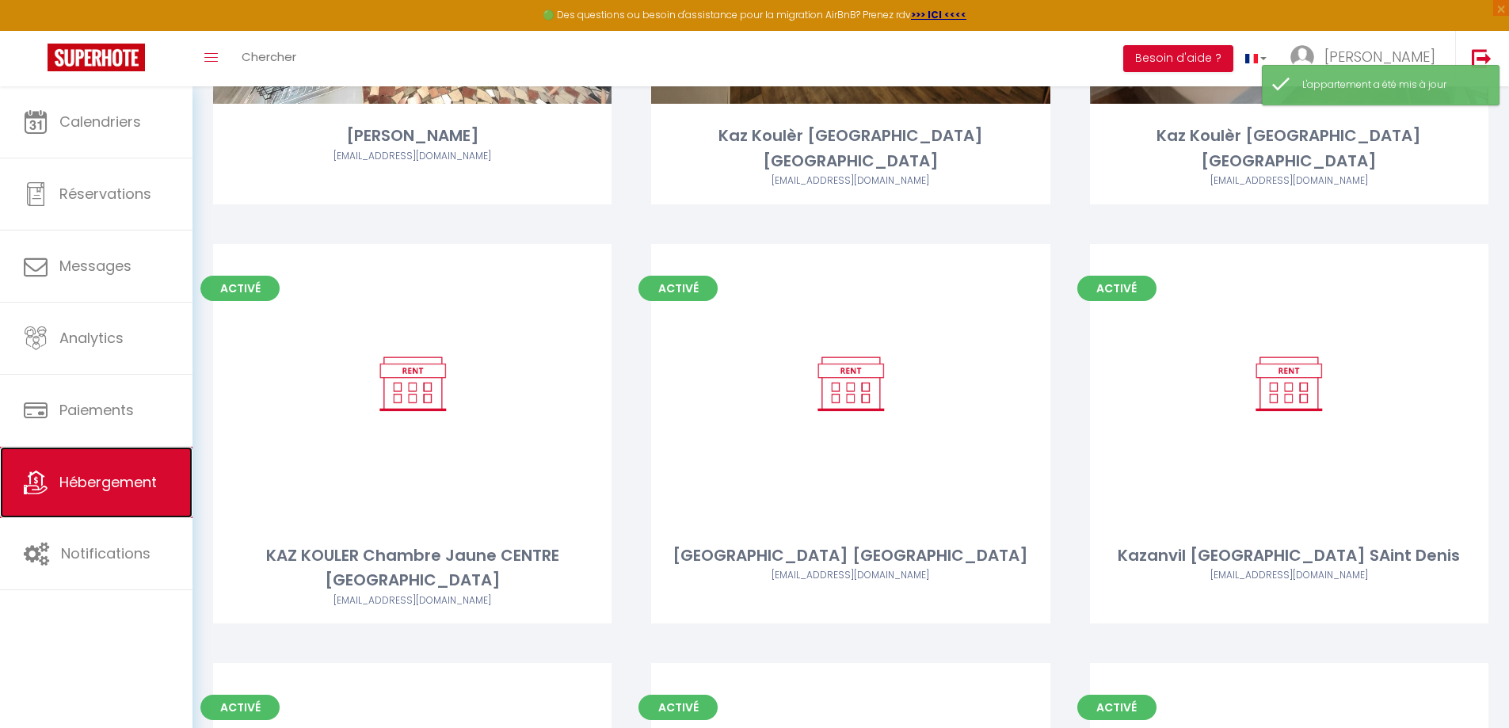
scroll to position [792, 0]
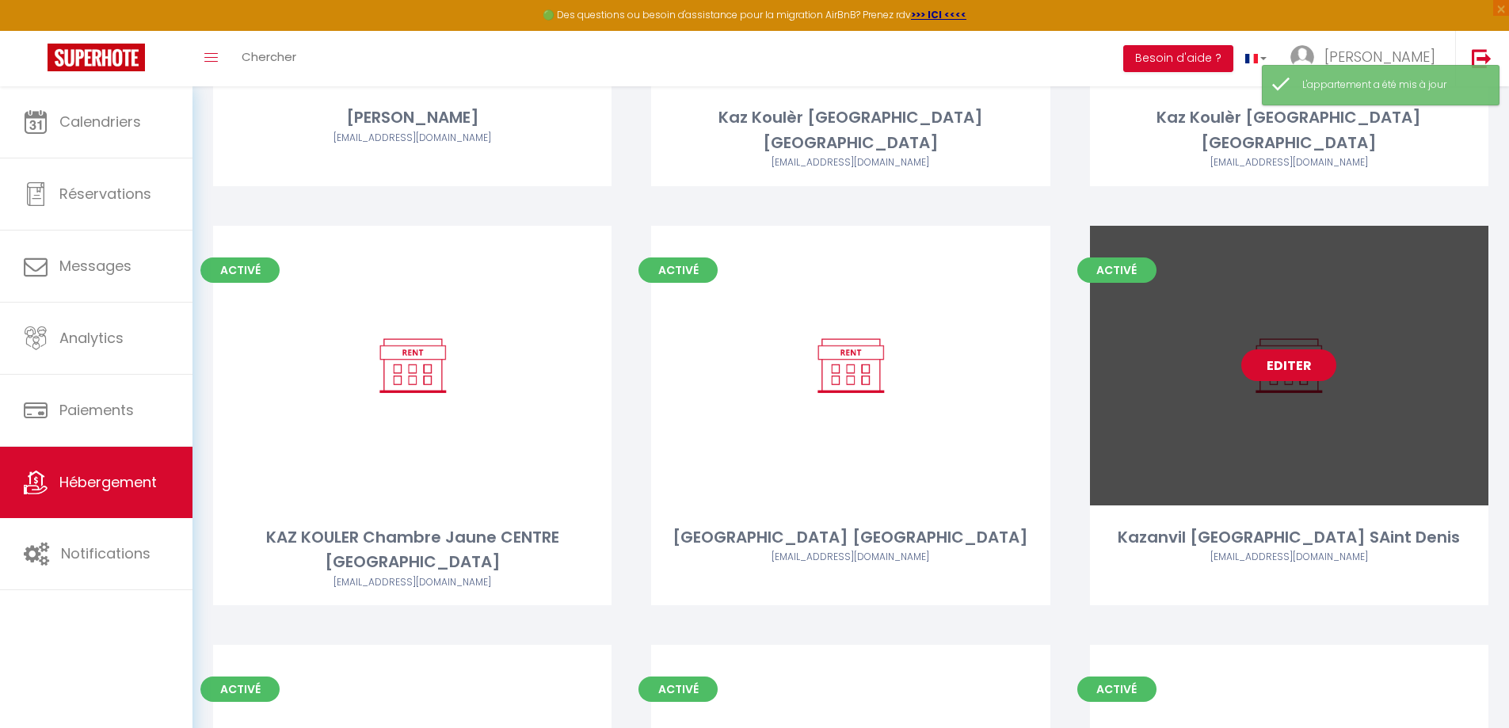
click at [1303, 349] on link "Editer" at bounding box center [1288, 365] width 95 height 32
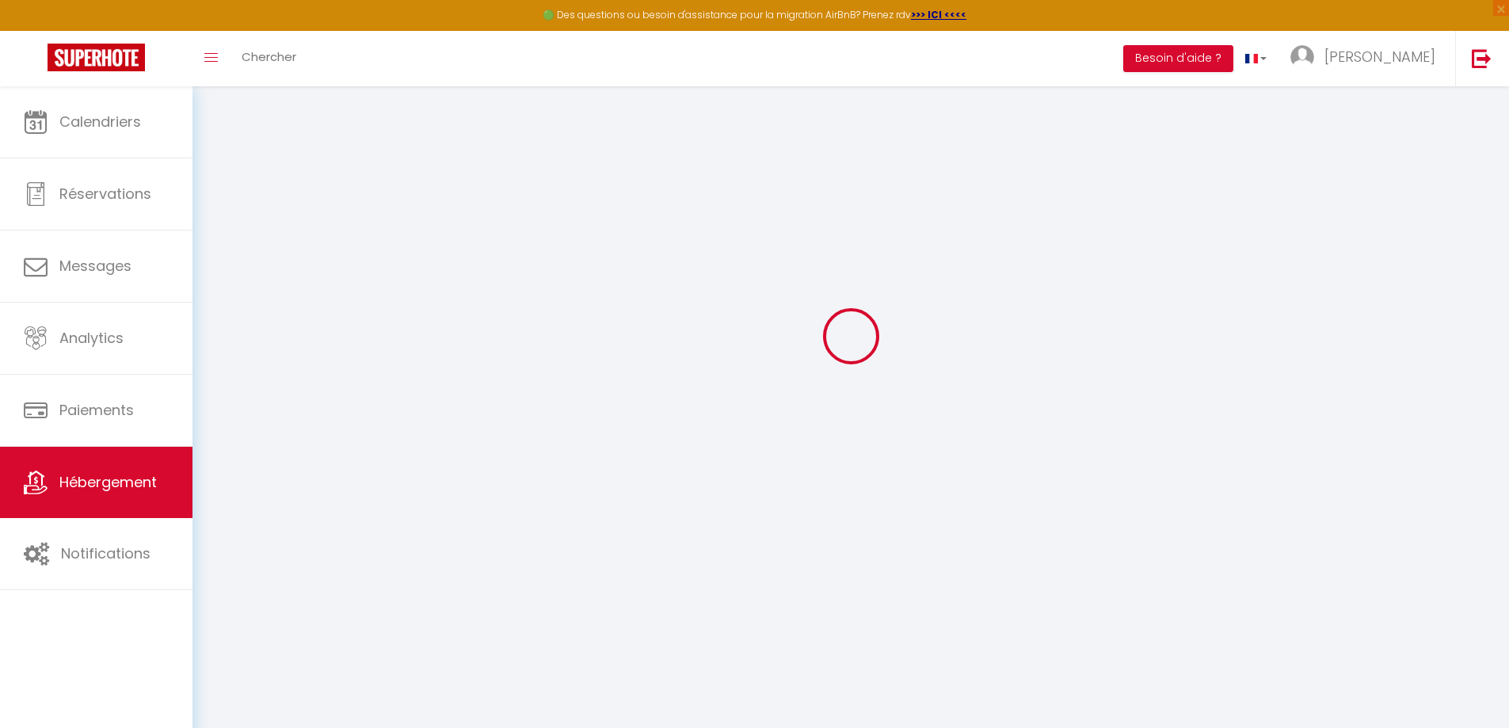
scroll to position [86, 0]
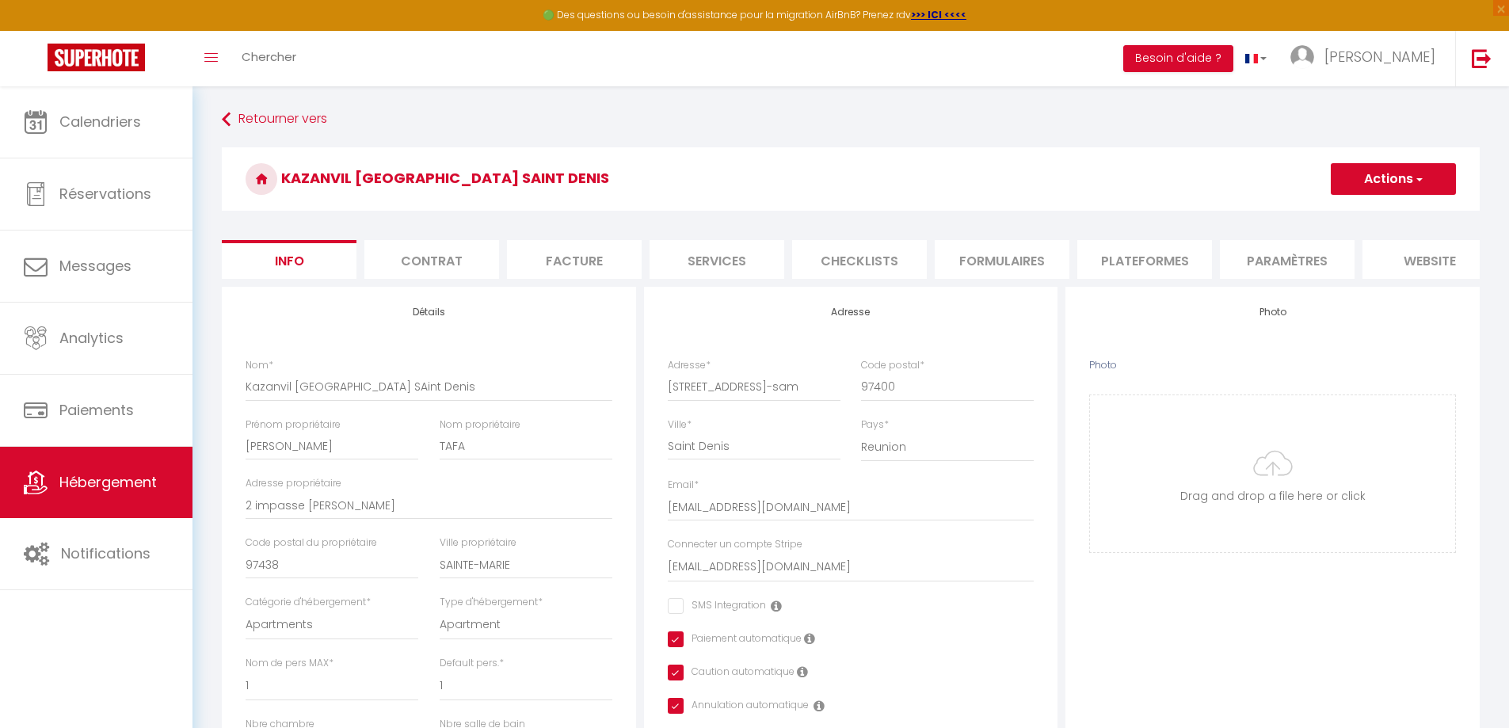
click at [1274, 264] on li "Paramètres" at bounding box center [1287, 259] width 135 height 39
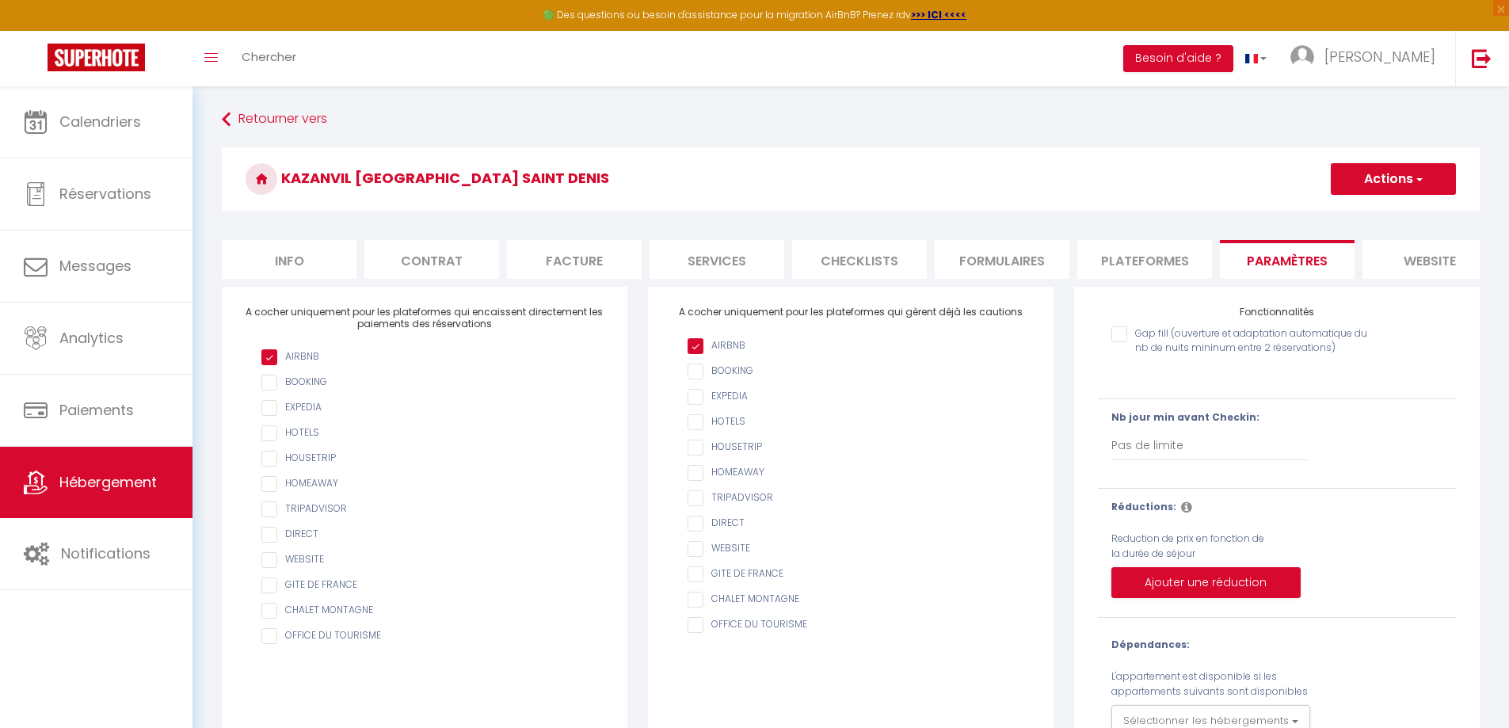
click at [1162, 264] on li "Plateformes" at bounding box center [1144, 259] width 135 height 39
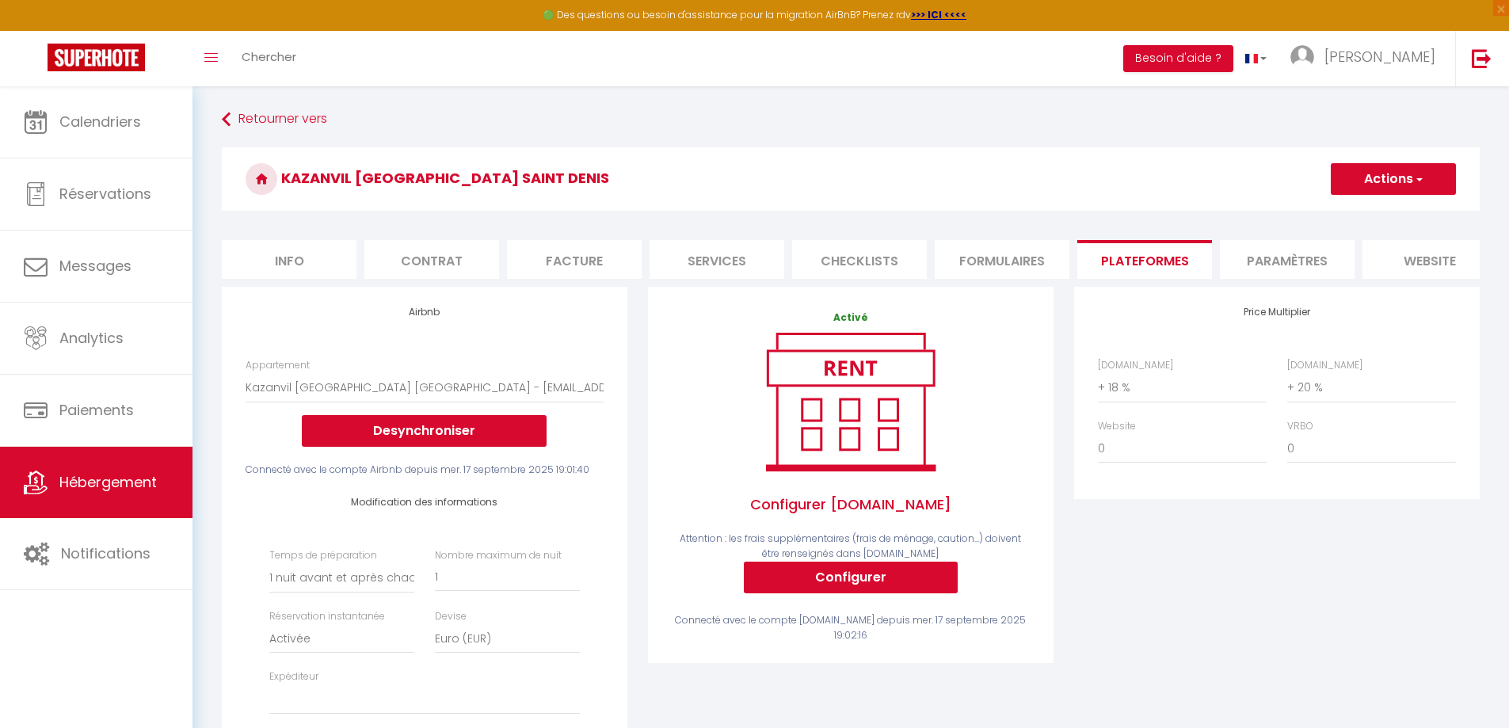
click at [1302, 253] on li "Paramètres" at bounding box center [1287, 259] width 135 height 39
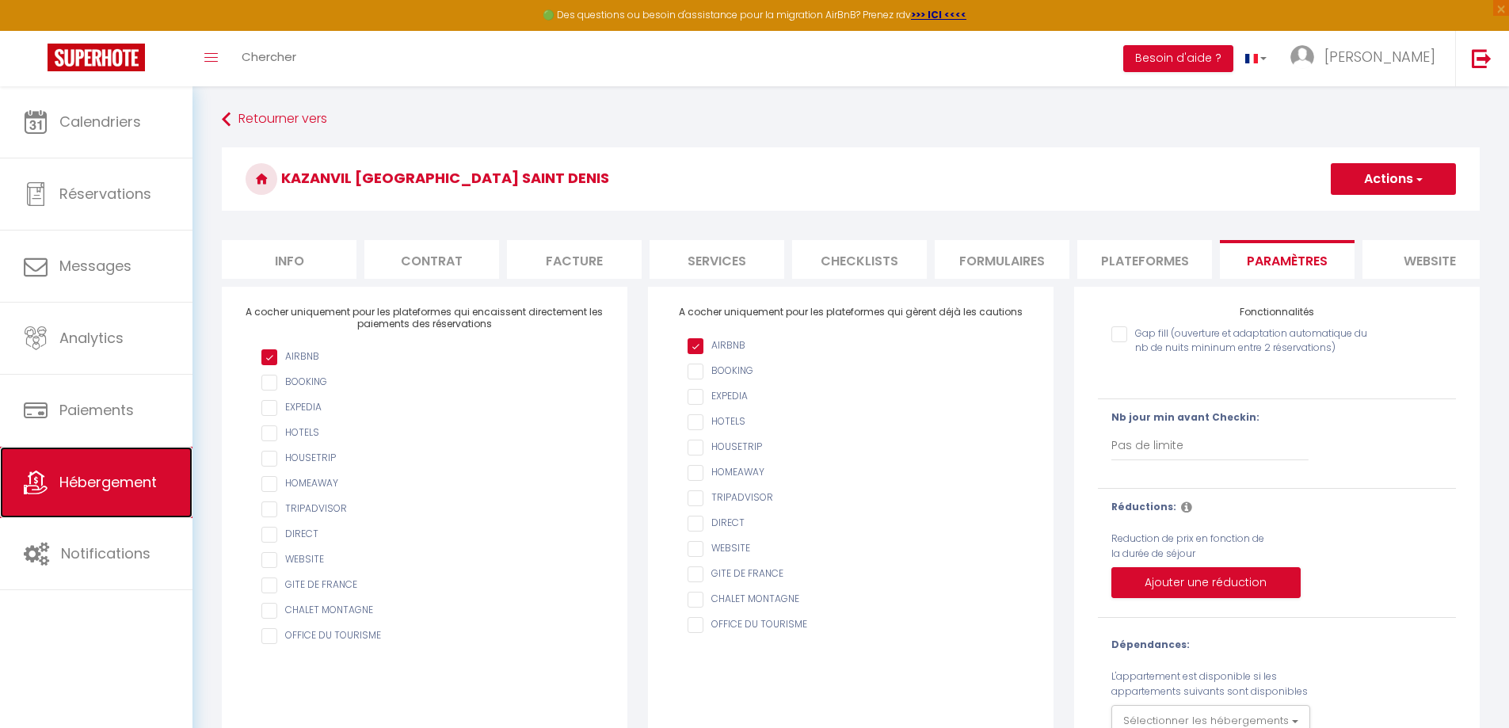
click at [120, 473] on span "Hébergement" at bounding box center [107, 482] width 97 height 20
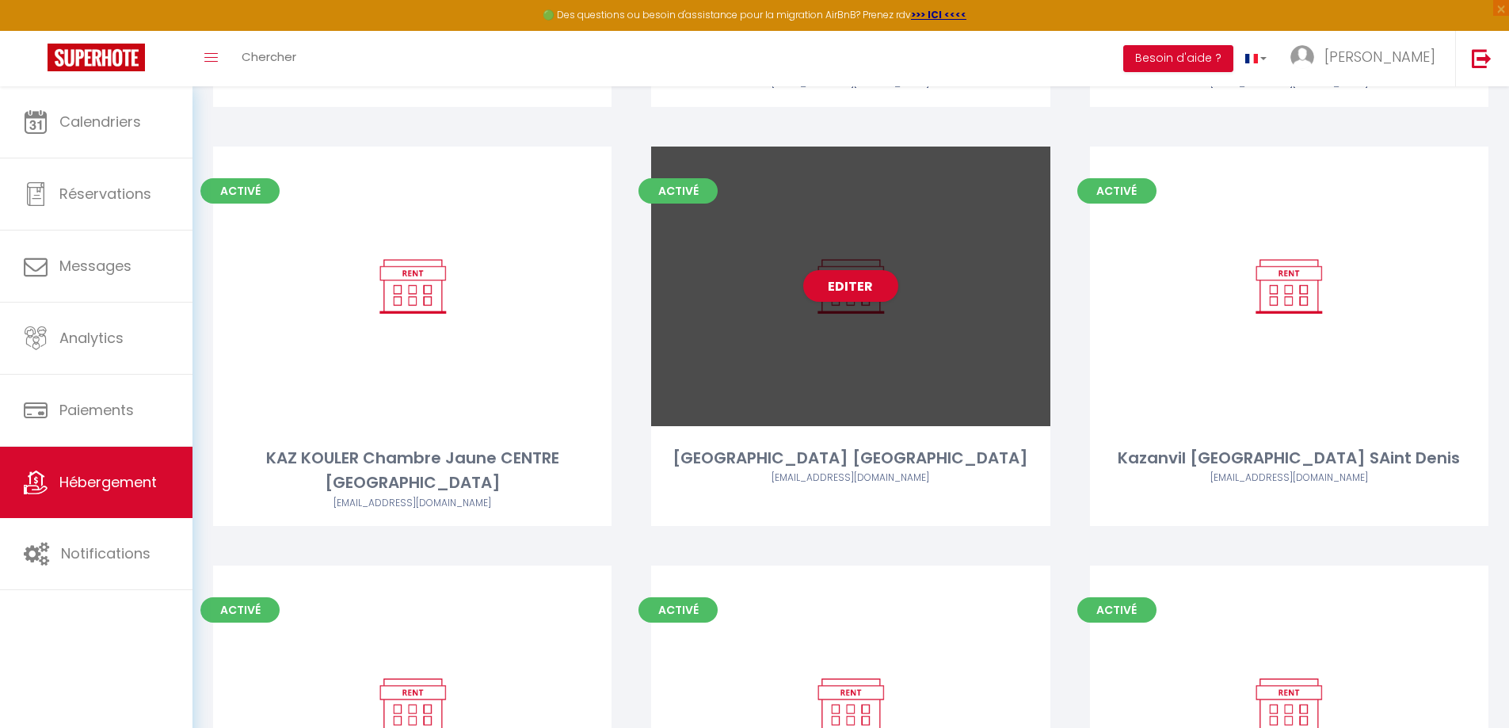
scroll to position [1098, 0]
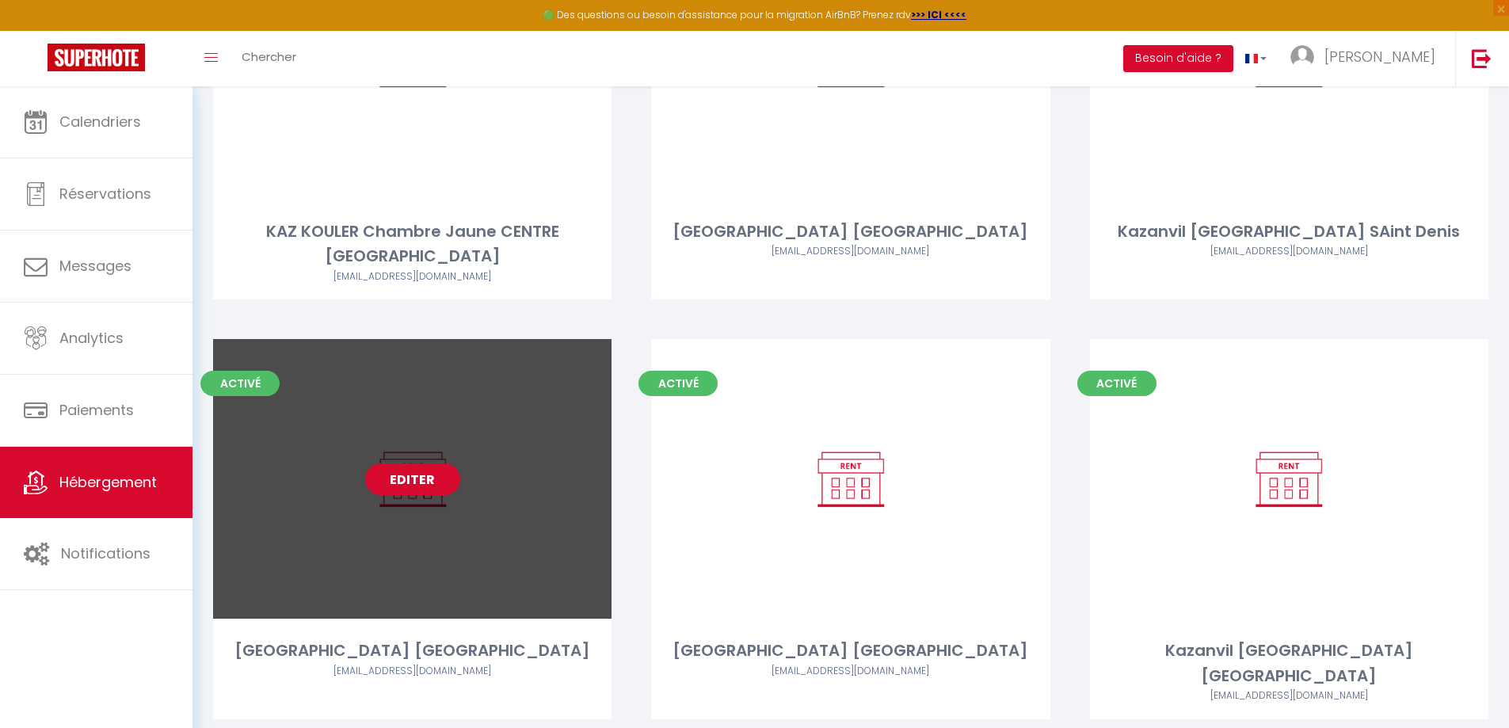
click at [402, 463] on link "Editer" at bounding box center [412, 479] width 95 height 32
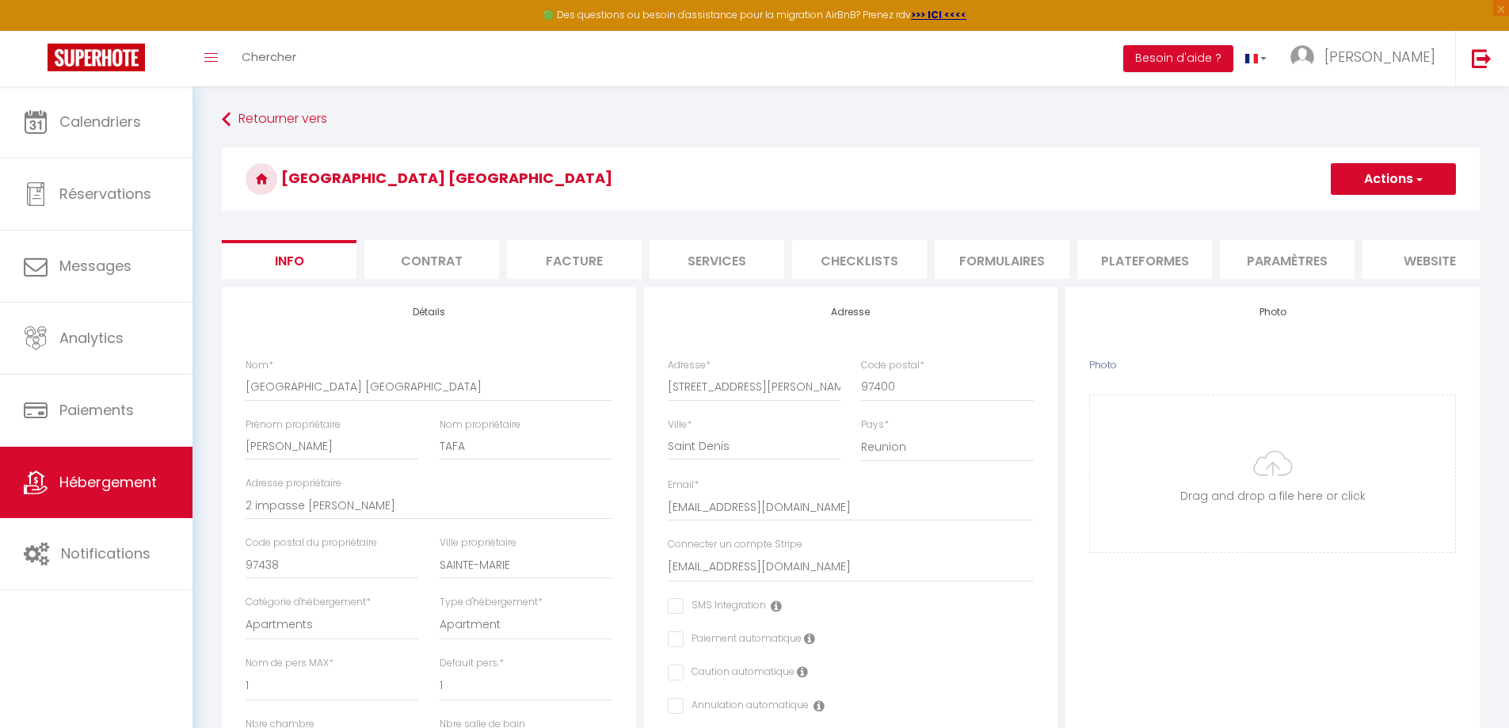
click at [1136, 258] on li "Plateformes" at bounding box center [1144, 259] width 135 height 39
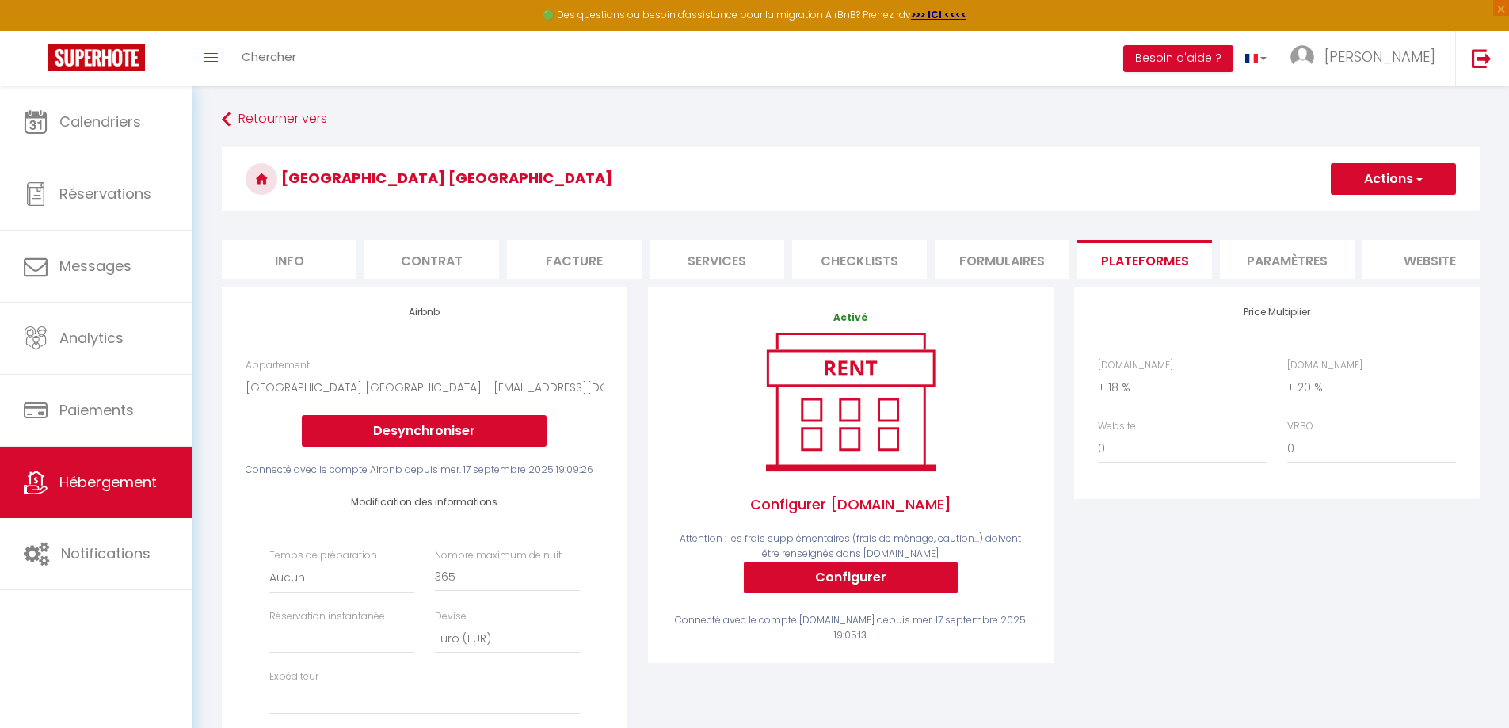
click at [1269, 262] on li "Paramètres" at bounding box center [1287, 259] width 135 height 39
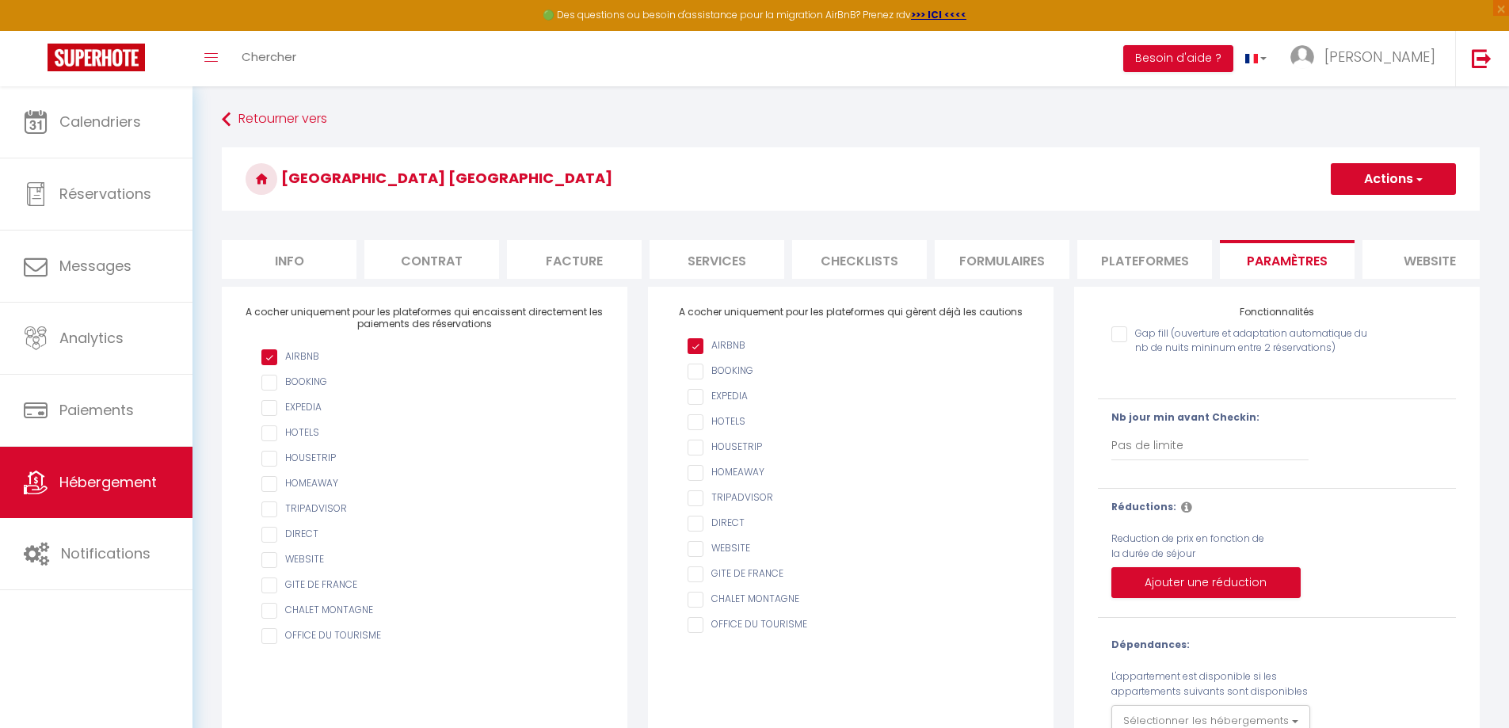
click at [308, 258] on li "Info" at bounding box center [289, 259] width 135 height 39
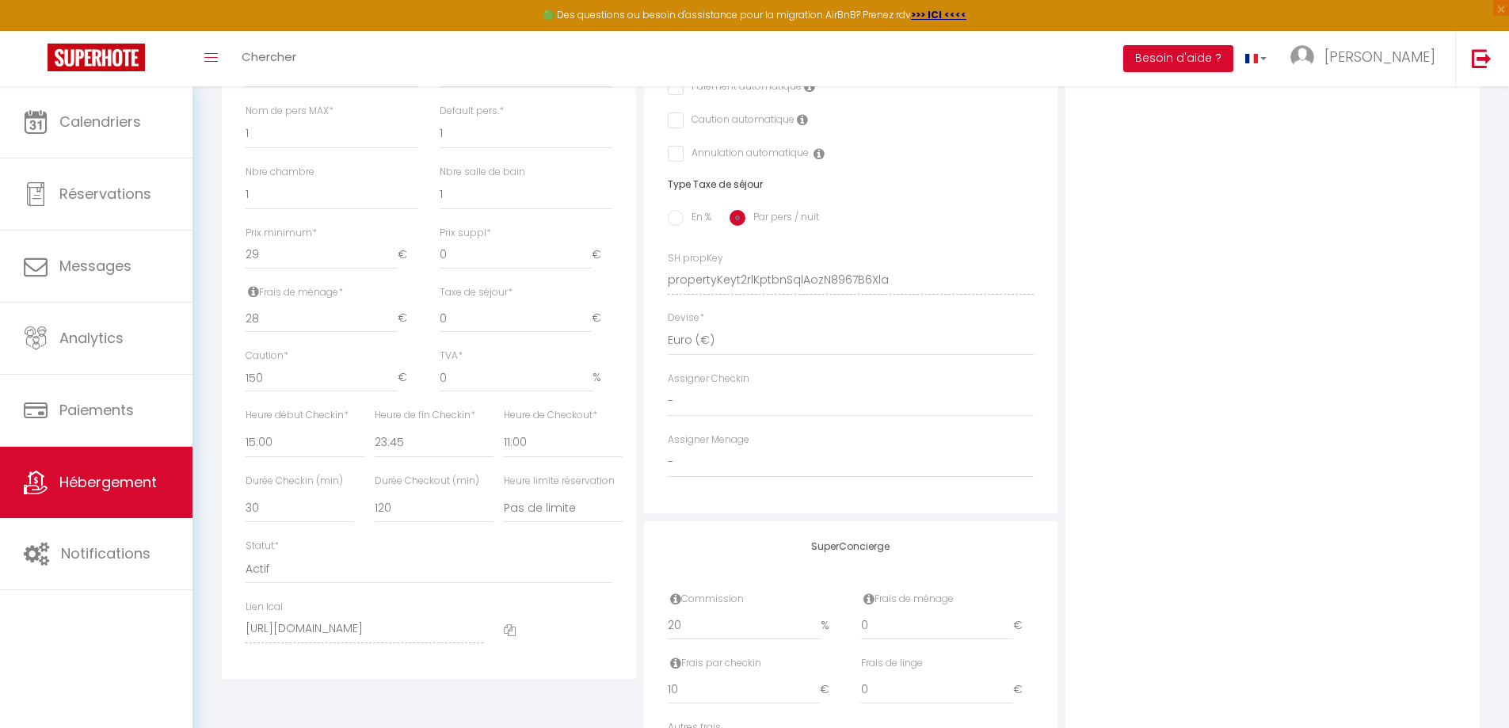
scroll to position [554, 0]
click at [253, 330] on input "28" at bounding box center [321, 316] width 152 height 29
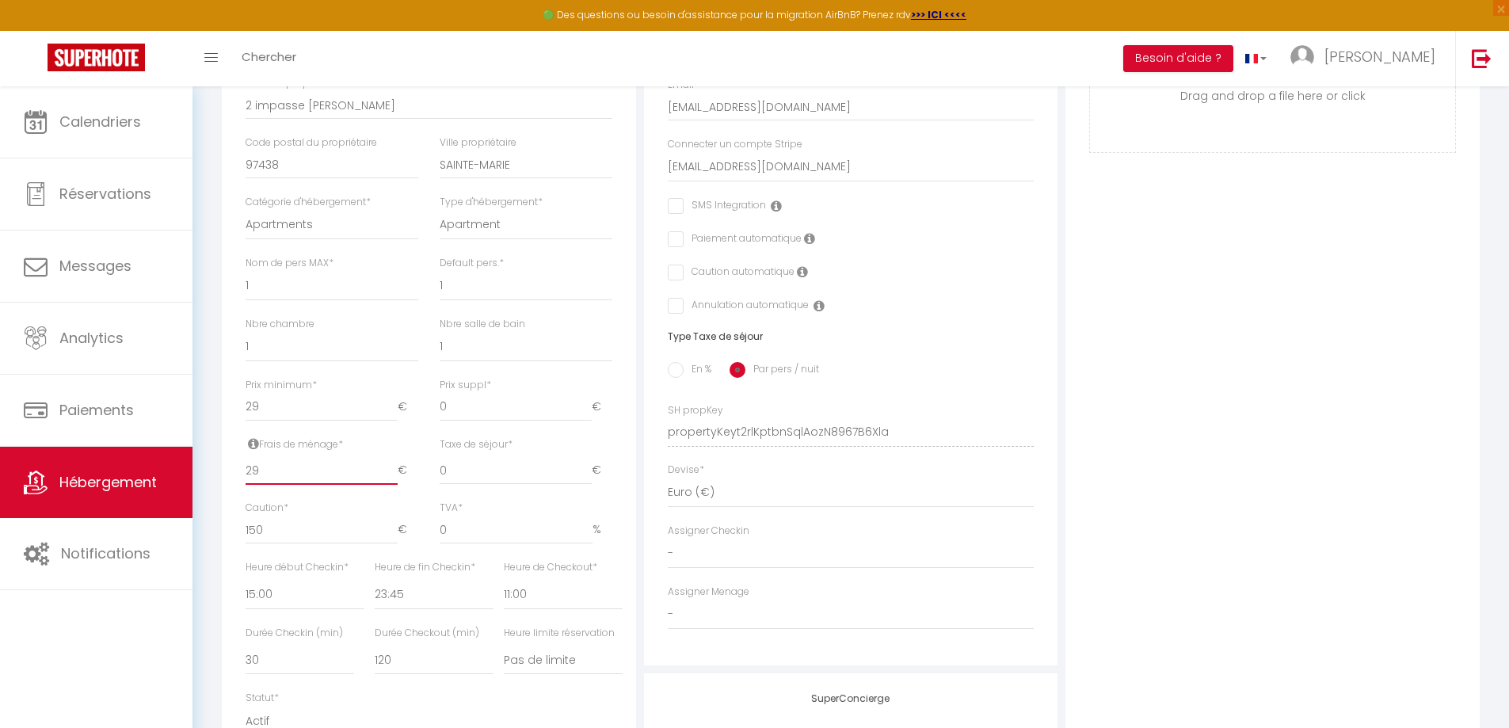
scroll to position [79, 0]
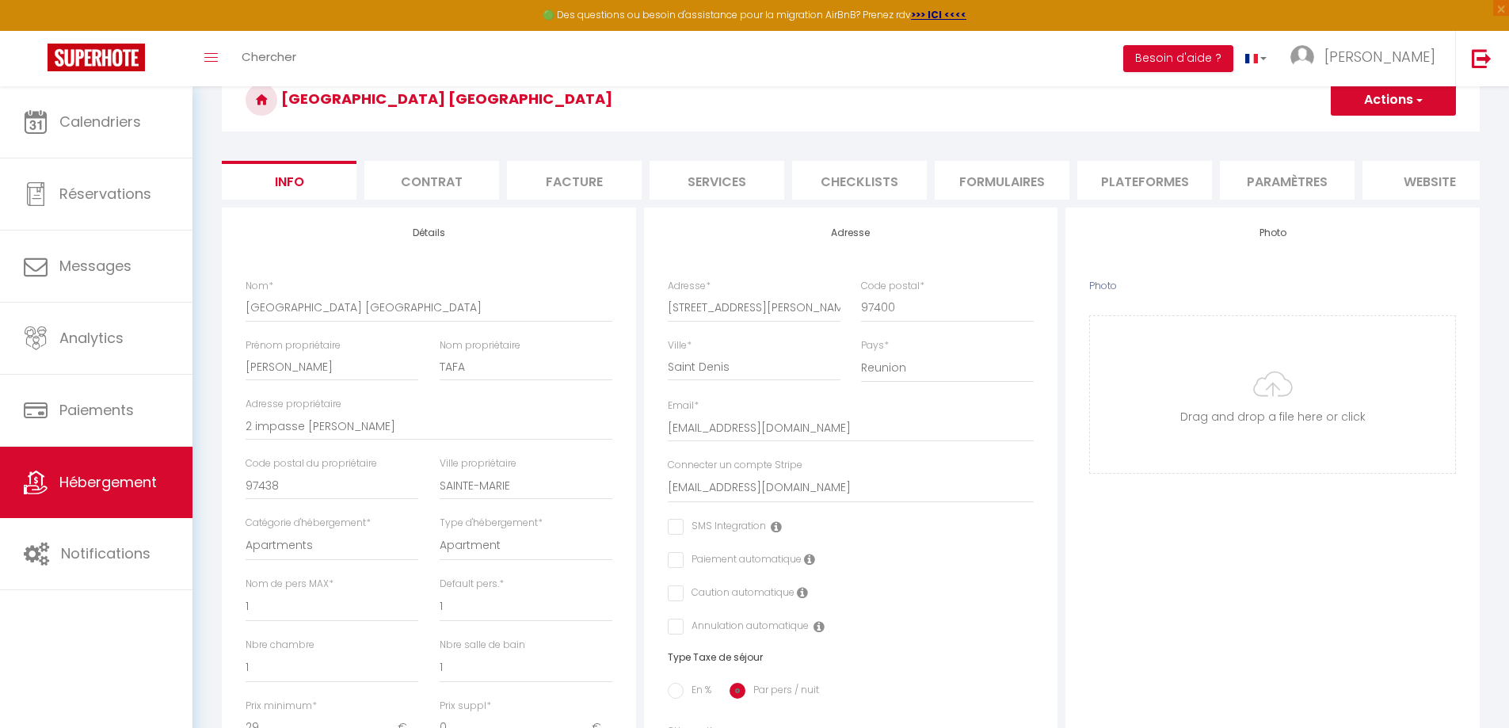
click at [1355, 103] on button "Actions" at bounding box center [1392, 100] width 125 height 32
click at [1345, 131] on input "Enregistrer" at bounding box center [1330, 135] width 59 height 16
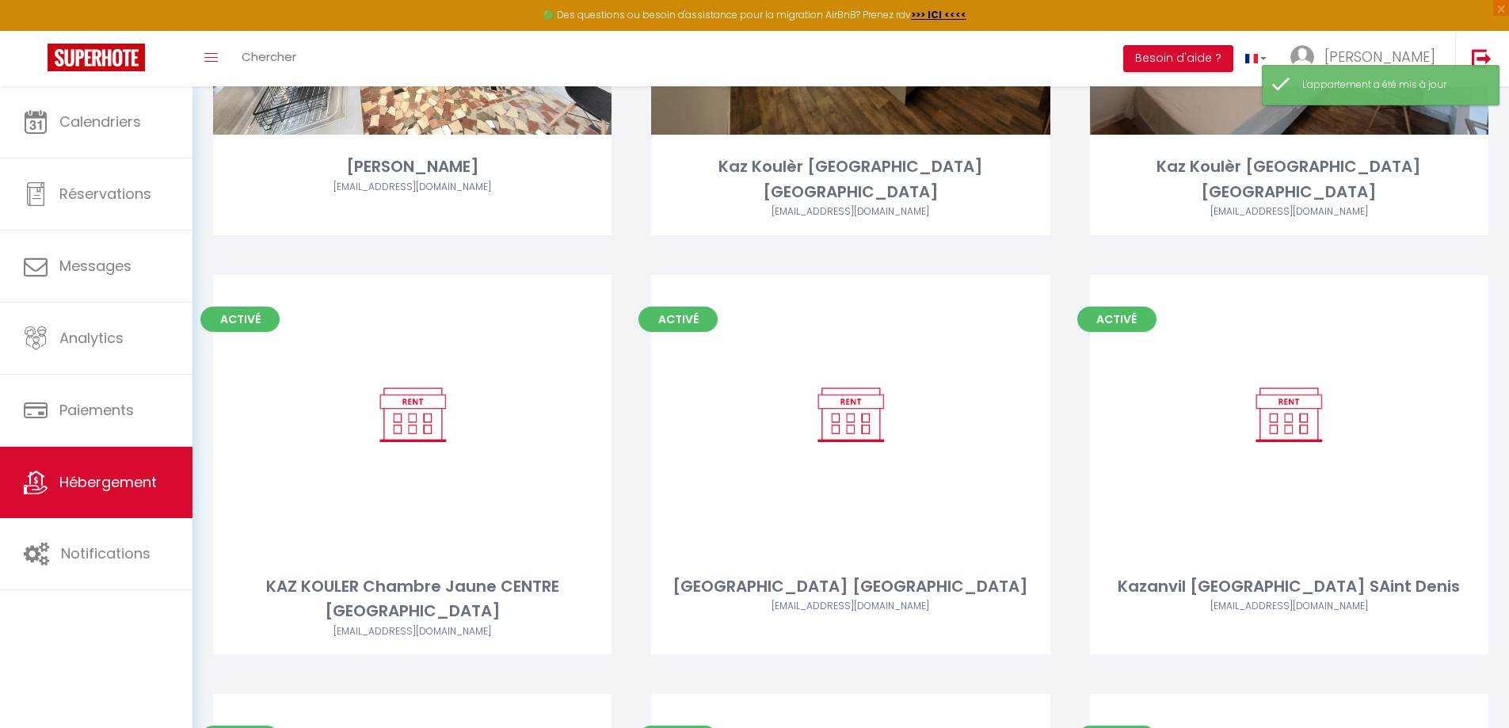
scroll to position [1098, 0]
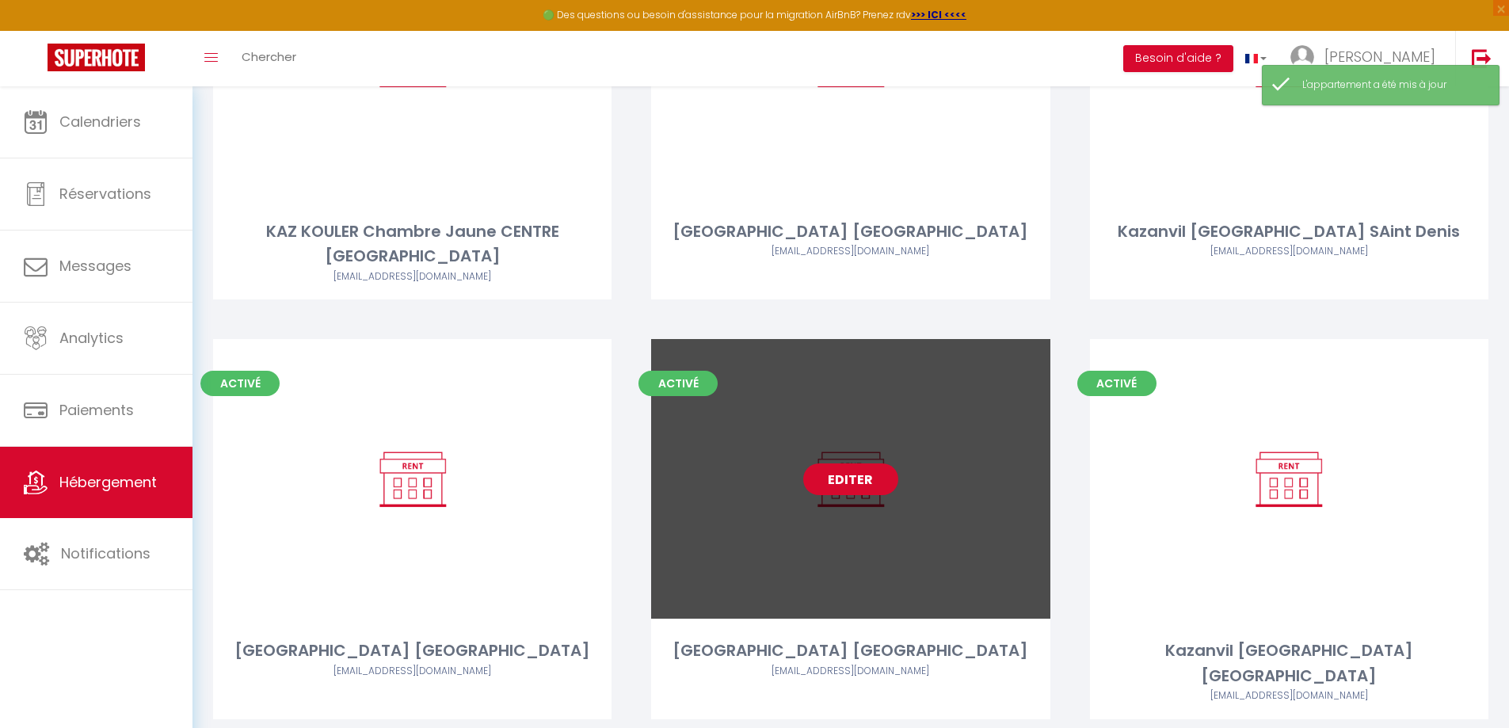
click at [850, 463] on link "Editer" at bounding box center [850, 479] width 95 height 32
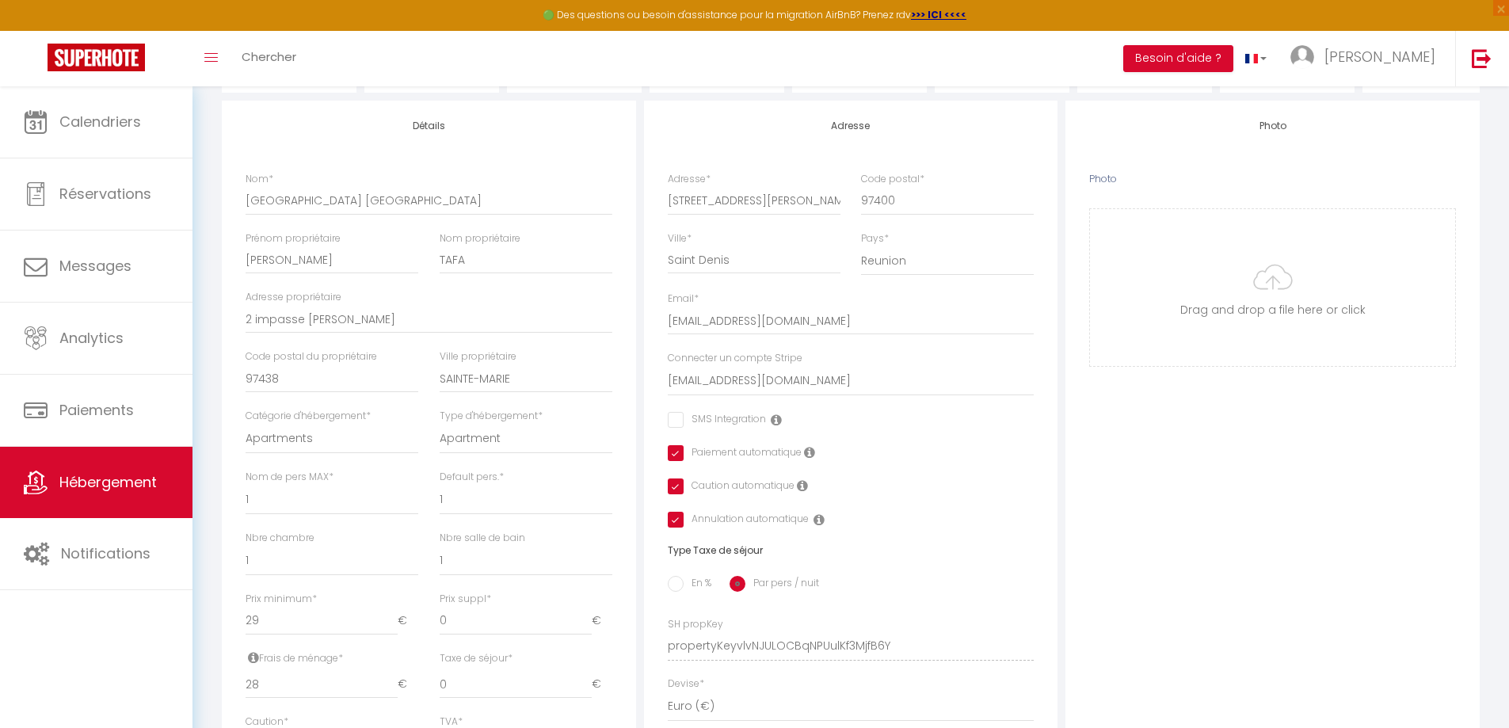
scroll to position [396, 0]
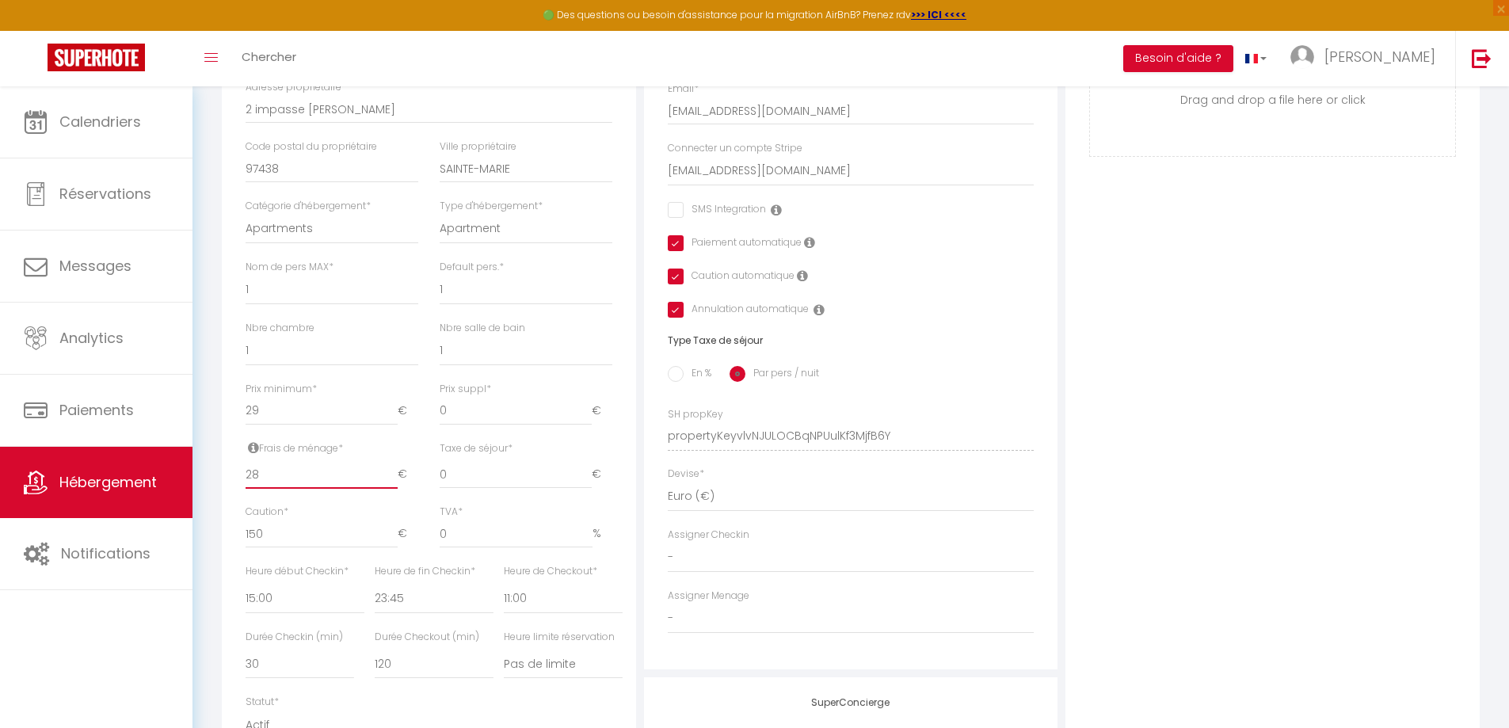
drag, startPoint x: 267, startPoint y: 489, endPoint x: 253, endPoint y: 489, distance: 14.3
click at [253, 489] on input "28" at bounding box center [321, 474] width 152 height 29
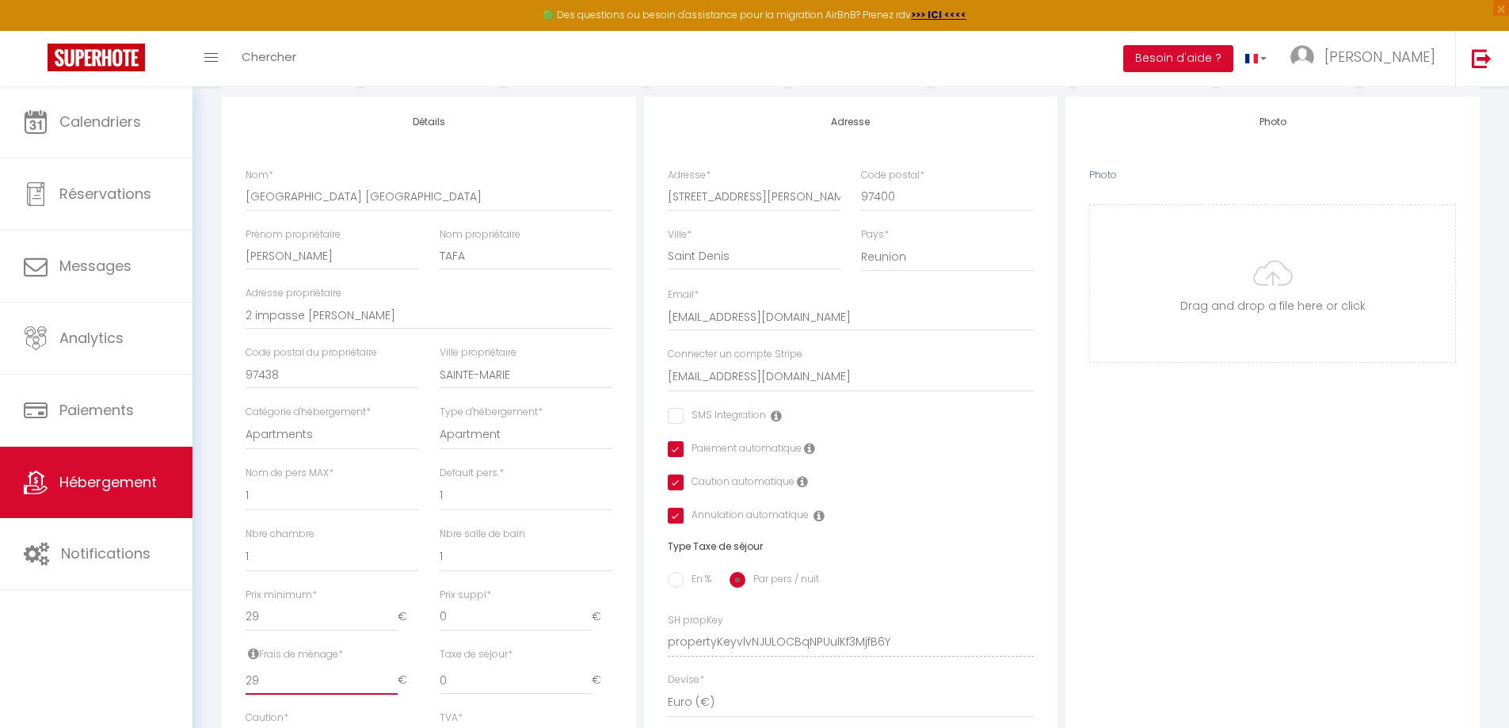
scroll to position [0, 0]
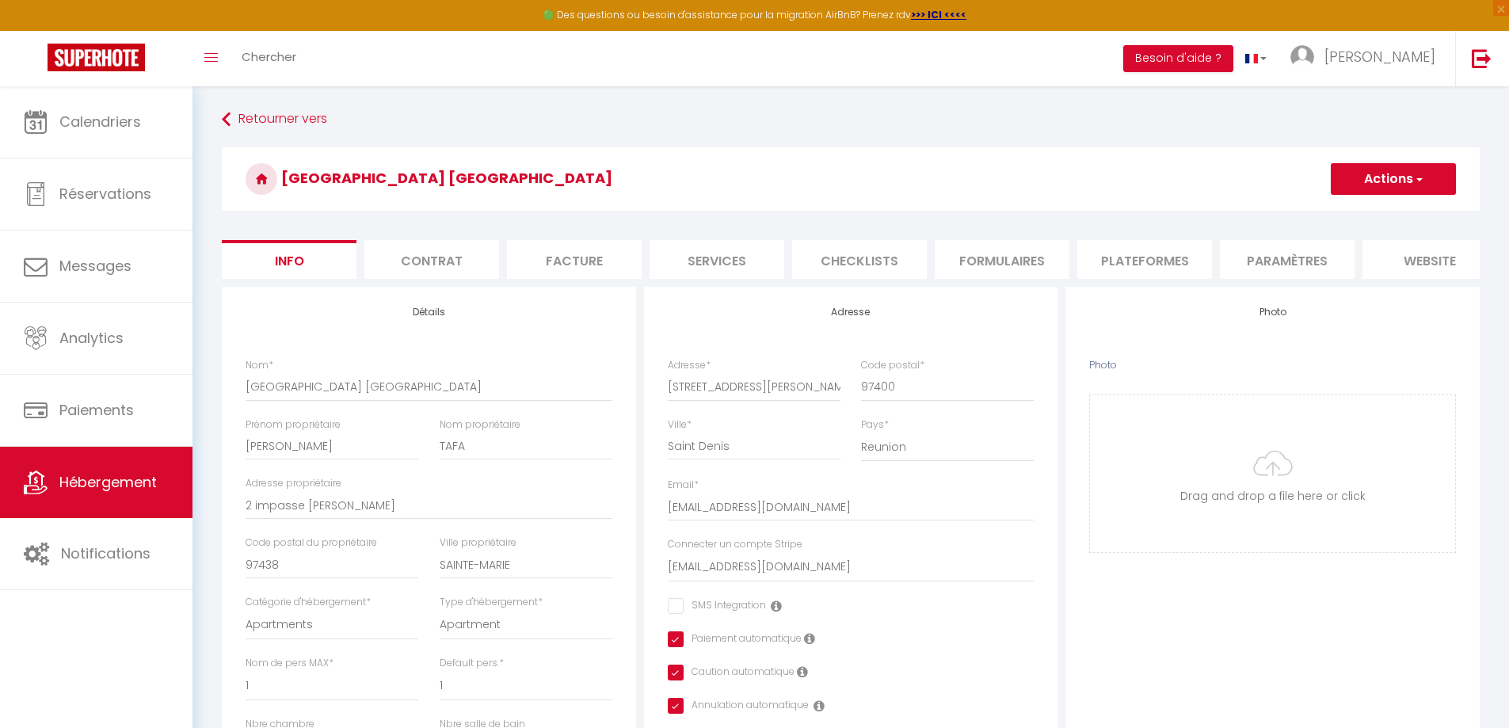
click at [1377, 181] on button "Actions" at bounding box center [1392, 179] width 125 height 32
click at [1349, 208] on input "Enregistrer" at bounding box center [1330, 214] width 59 height 16
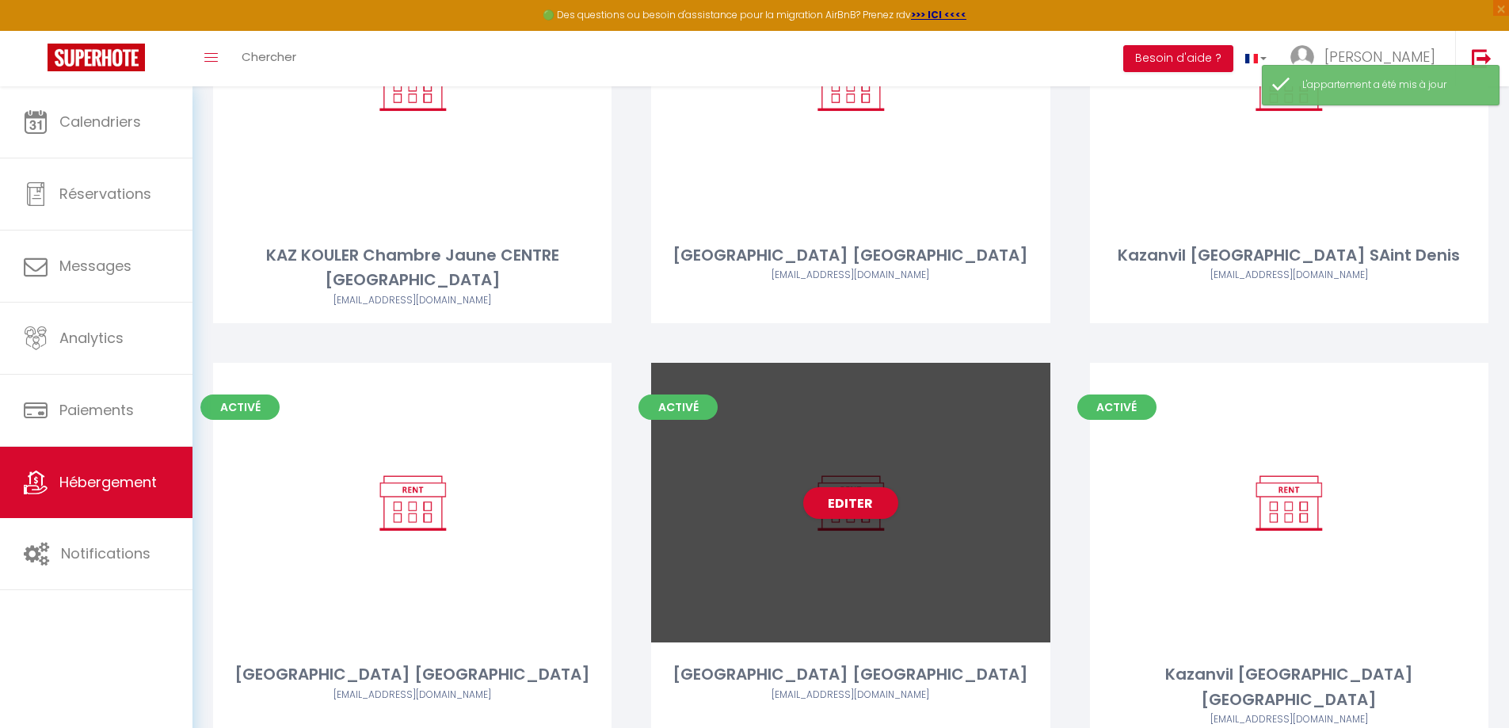
scroll to position [1098, 0]
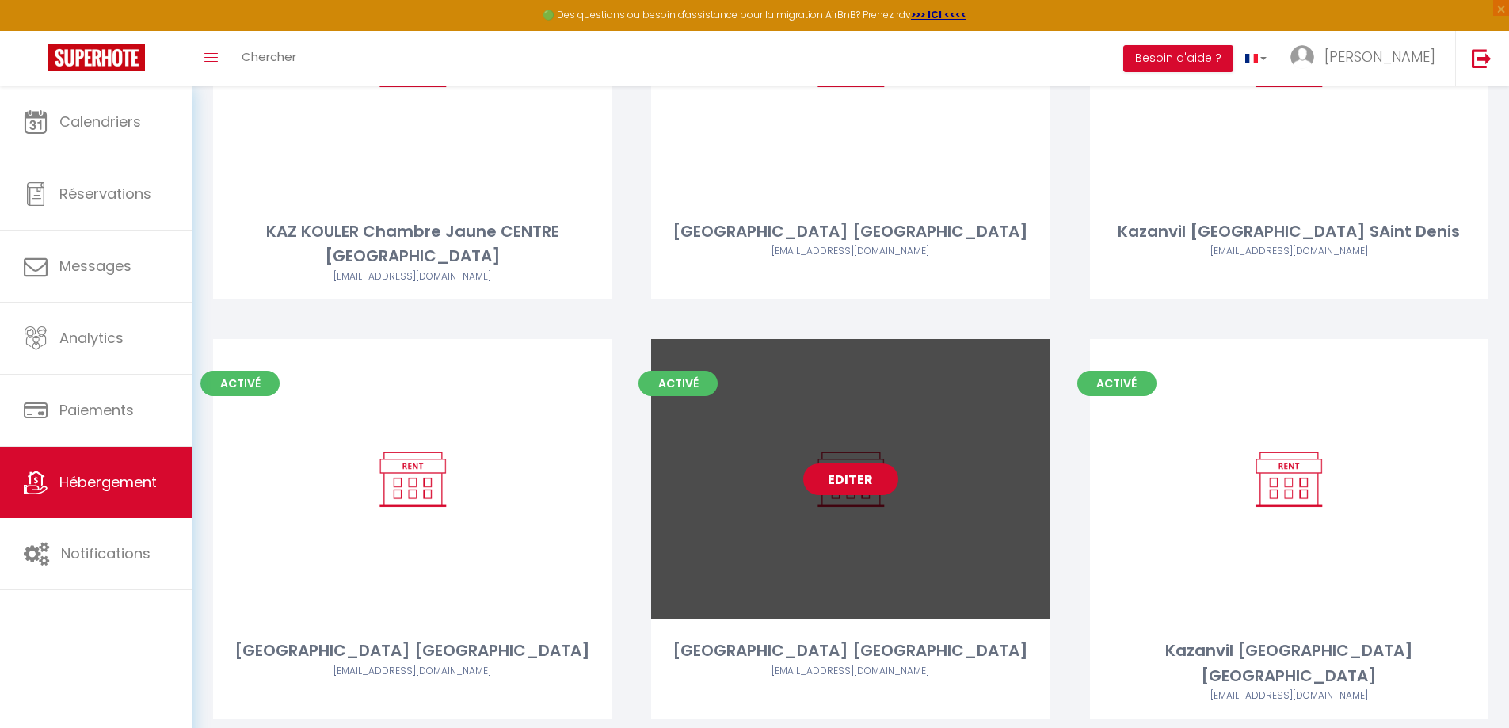
click at [855, 463] on link "Editer" at bounding box center [850, 479] width 95 height 32
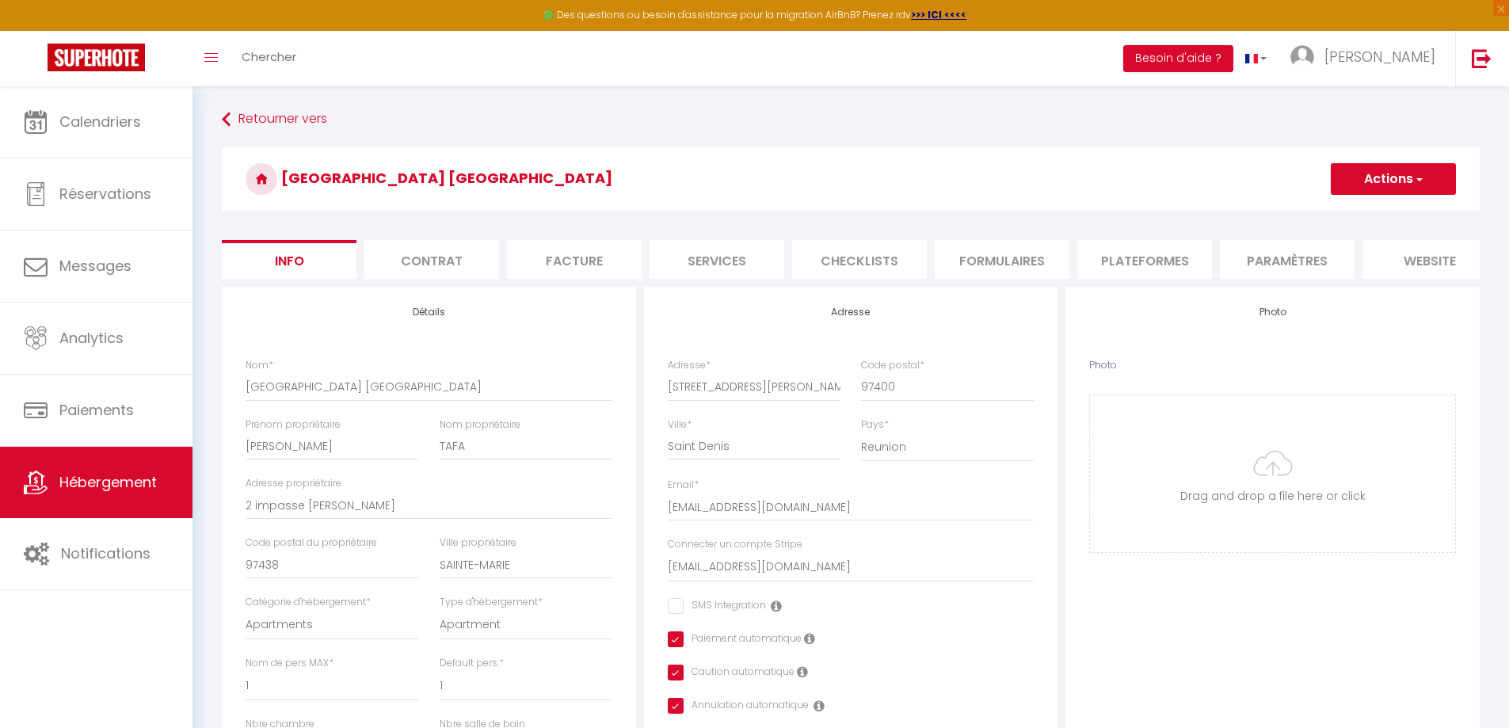
click at [1158, 257] on li "Plateformes" at bounding box center [1144, 259] width 135 height 39
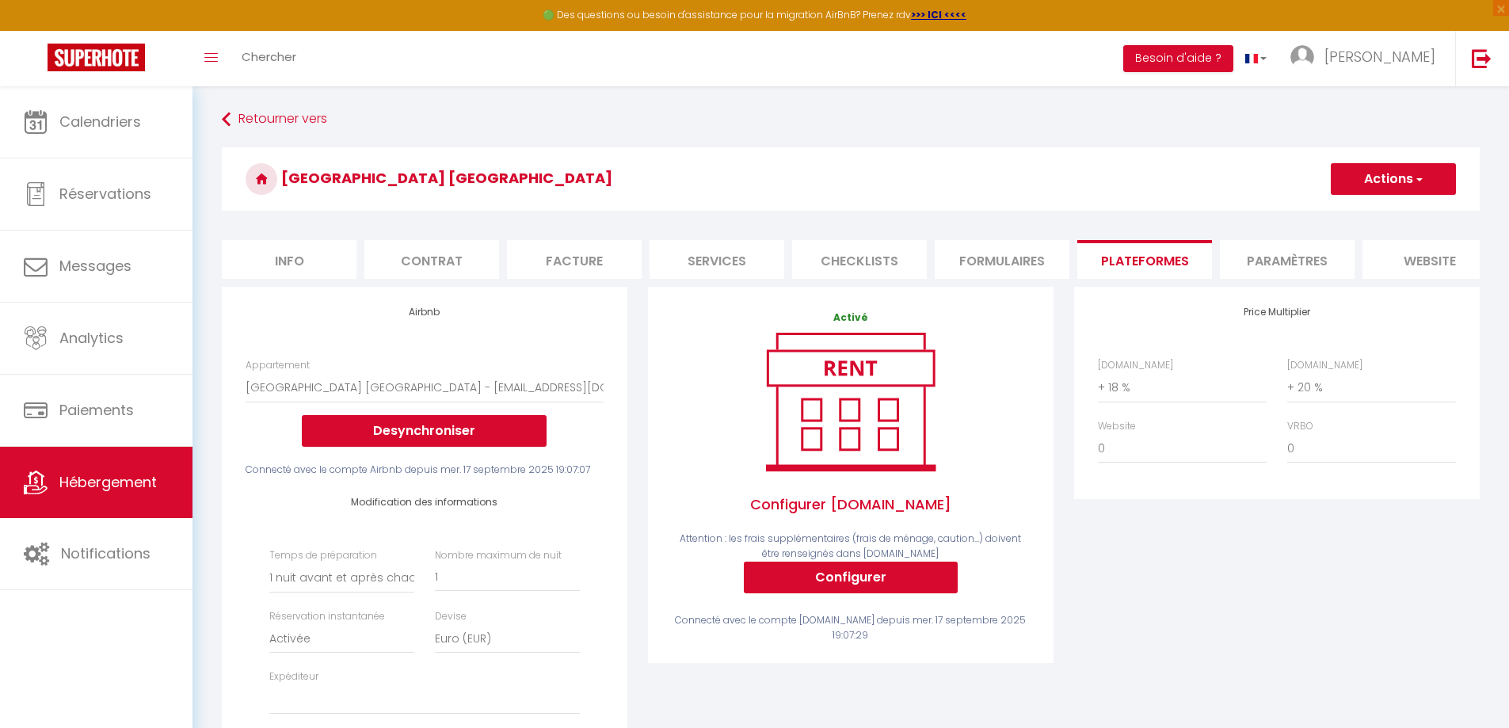
click at [1277, 257] on li "Paramètres" at bounding box center [1287, 259] width 135 height 39
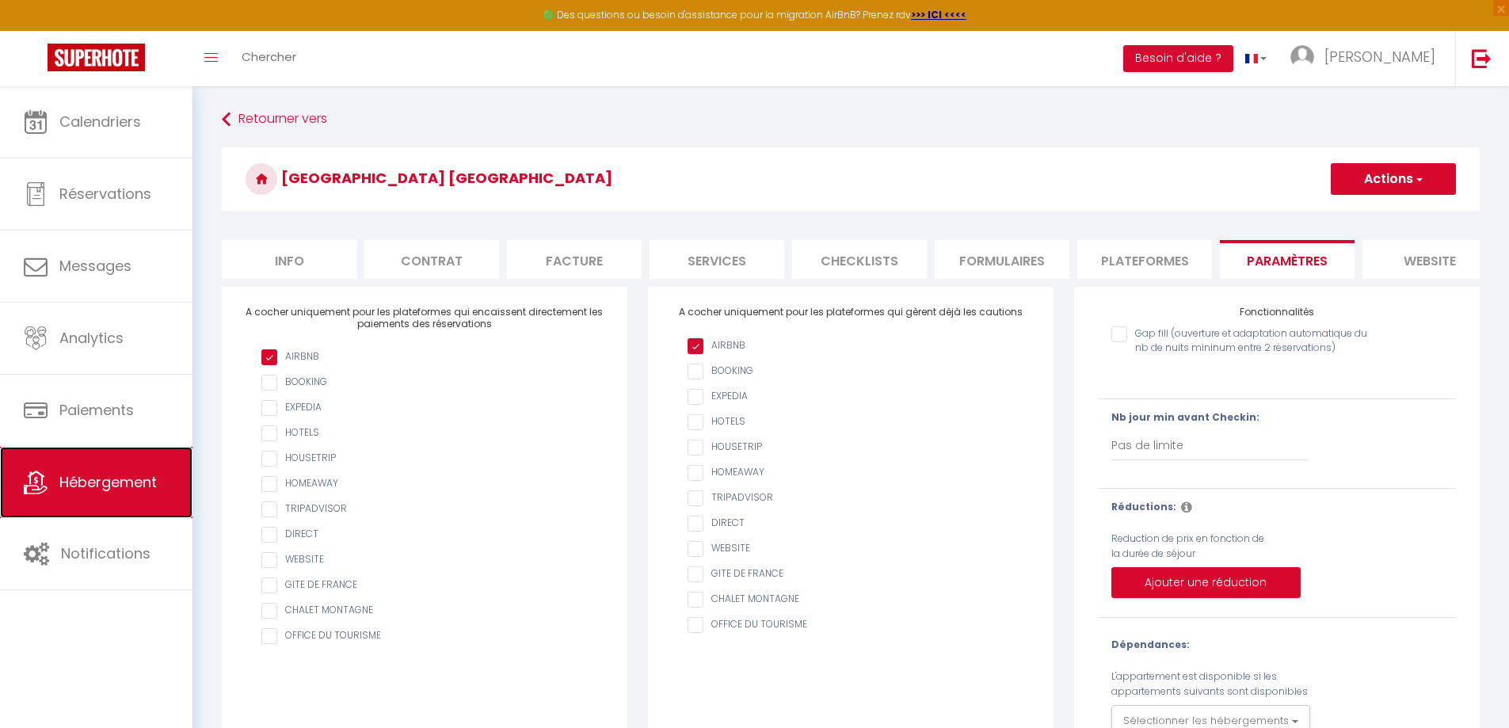
click at [114, 485] on span "Hébergement" at bounding box center [107, 482] width 97 height 20
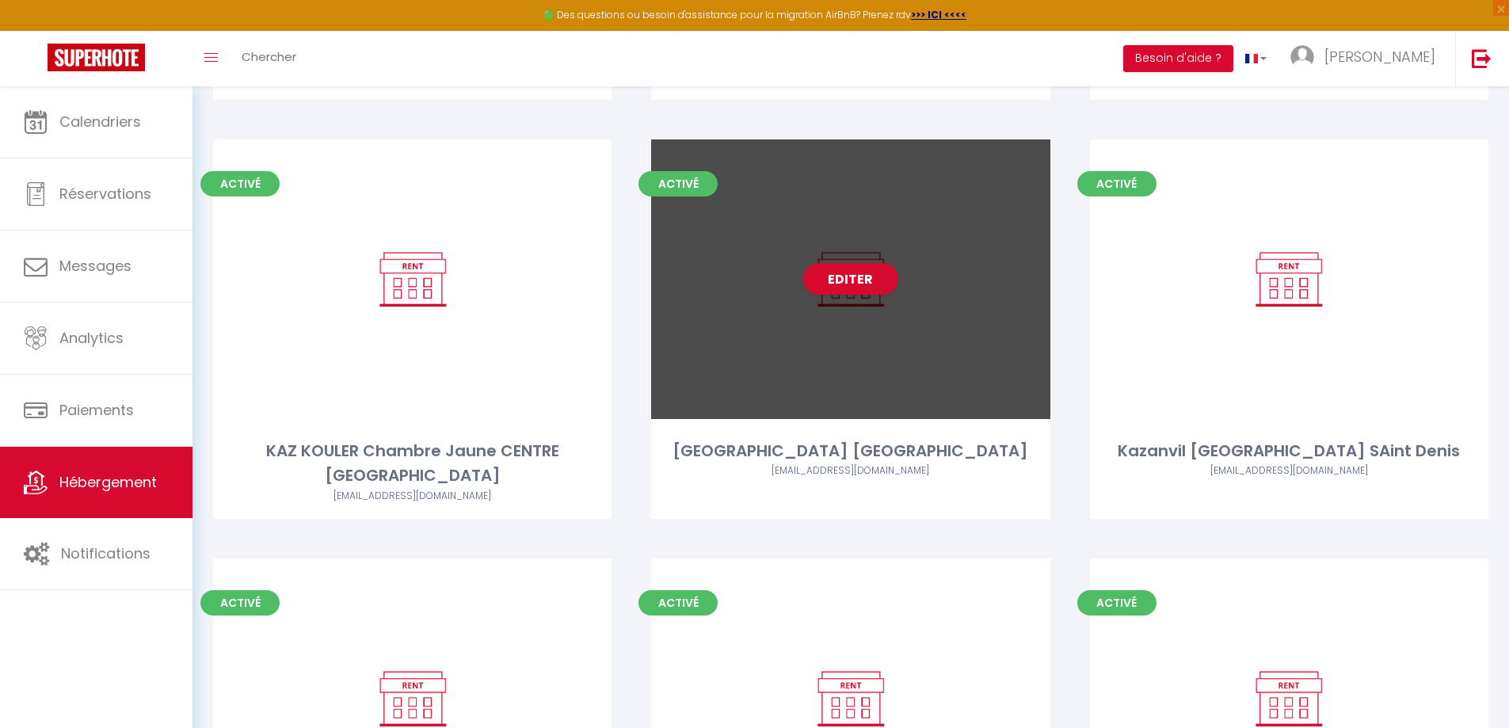
scroll to position [1098, 0]
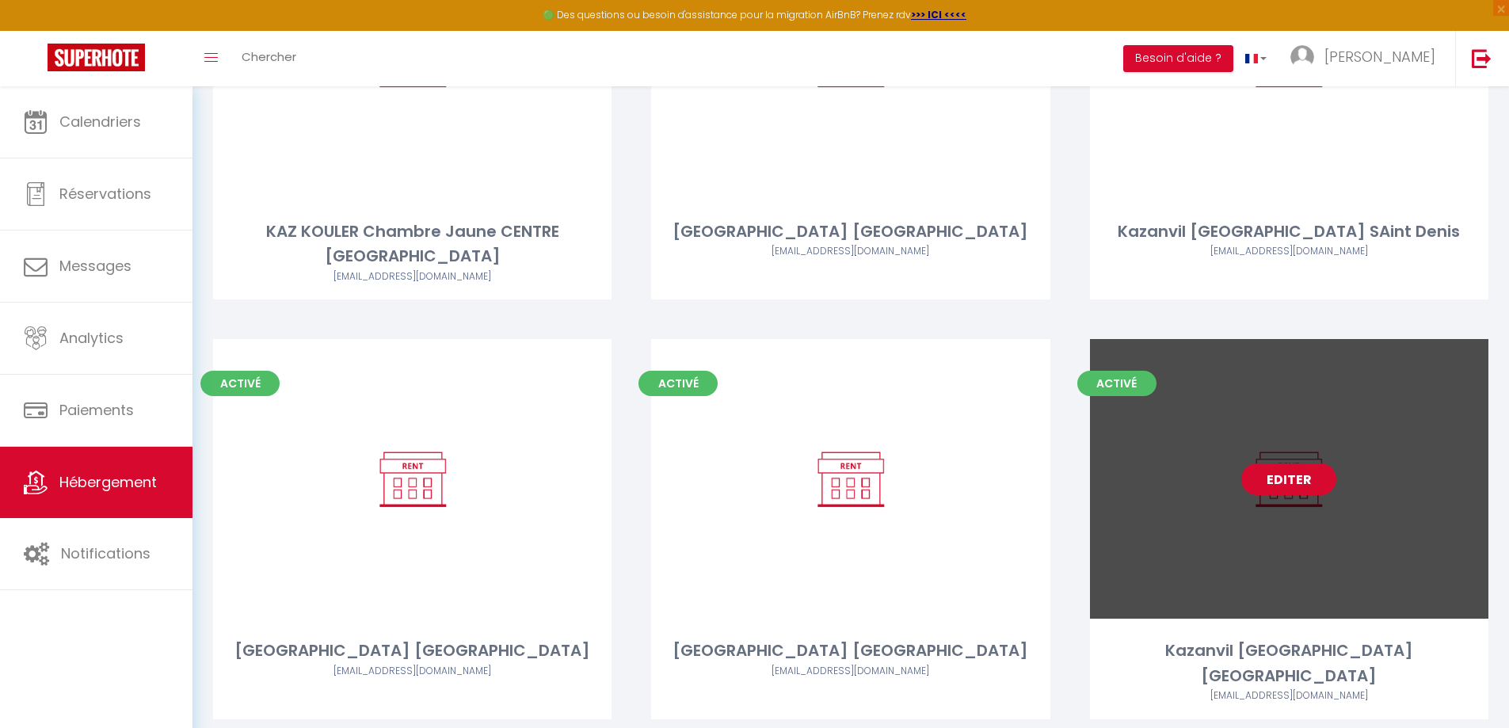
click at [1287, 463] on link "Editer" at bounding box center [1288, 479] width 95 height 32
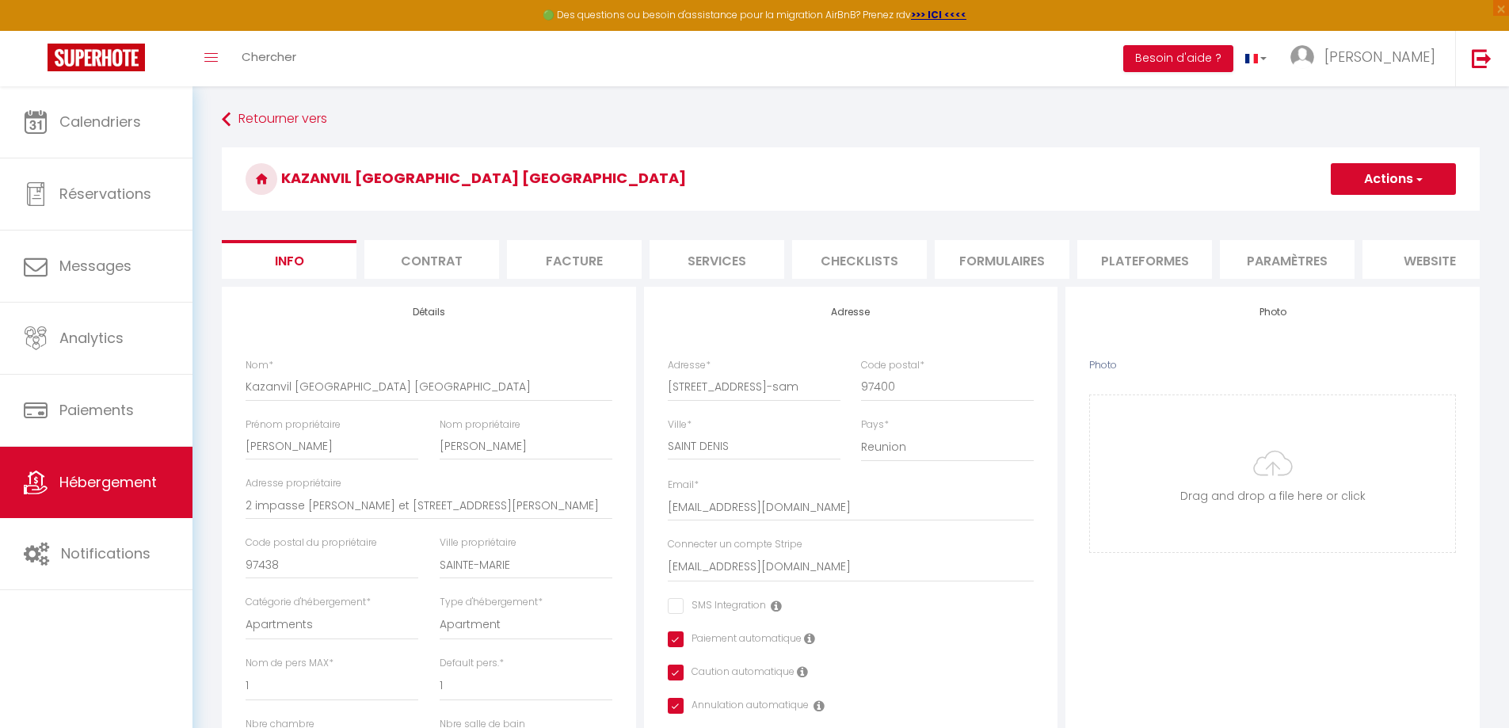
click at [1281, 267] on li "Paramètres" at bounding box center [1287, 259] width 135 height 39
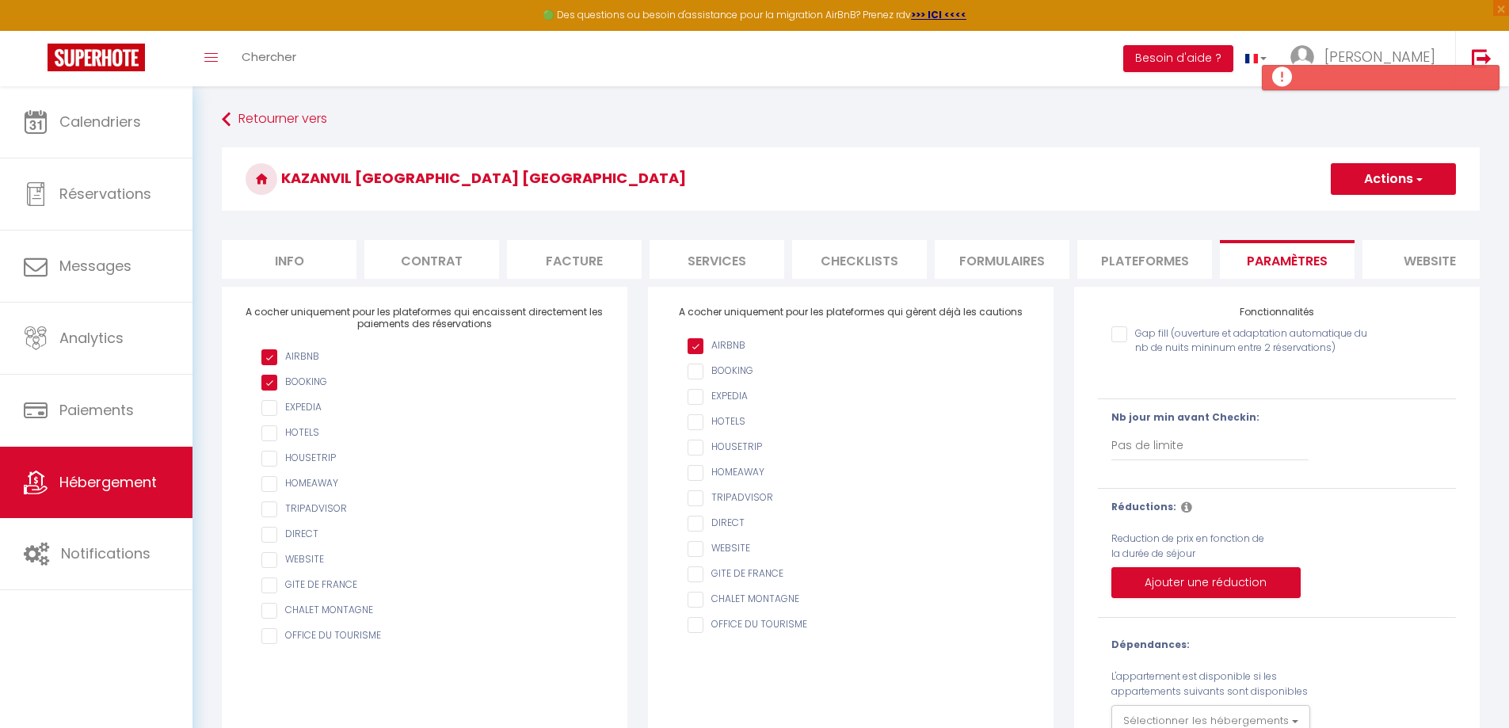
click at [268, 390] on input "checkbox" at bounding box center [432, 383] width 342 height 16
click at [1396, 185] on button "Actions" at bounding box center [1392, 179] width 125 height 32
click at [1381, 215] on input "Enregistrer" at bounding box center [1374, 214] width 59 height 16
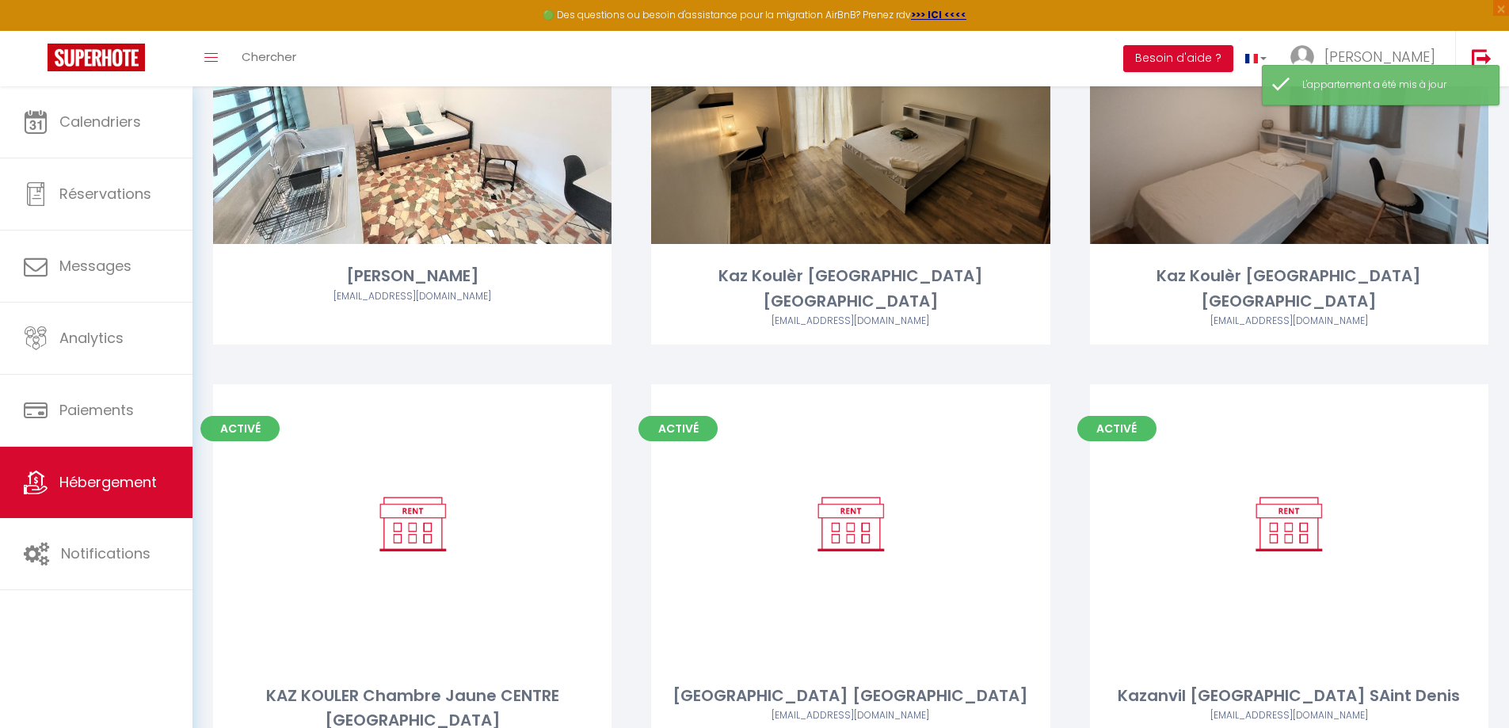
scroll to position [1098, 0]
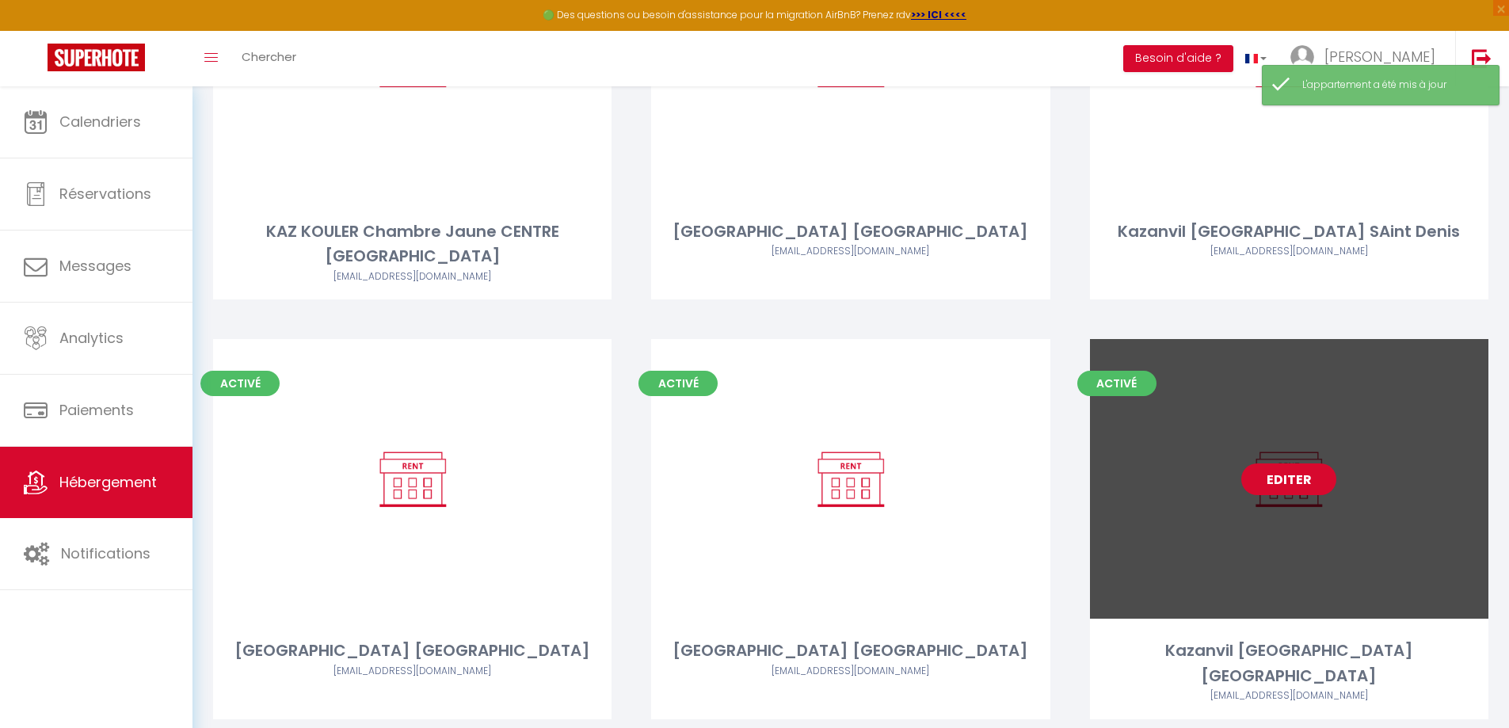
click at [1275, 463] on link "Editer" at bounding box center [1288, 479] width 95 height 32
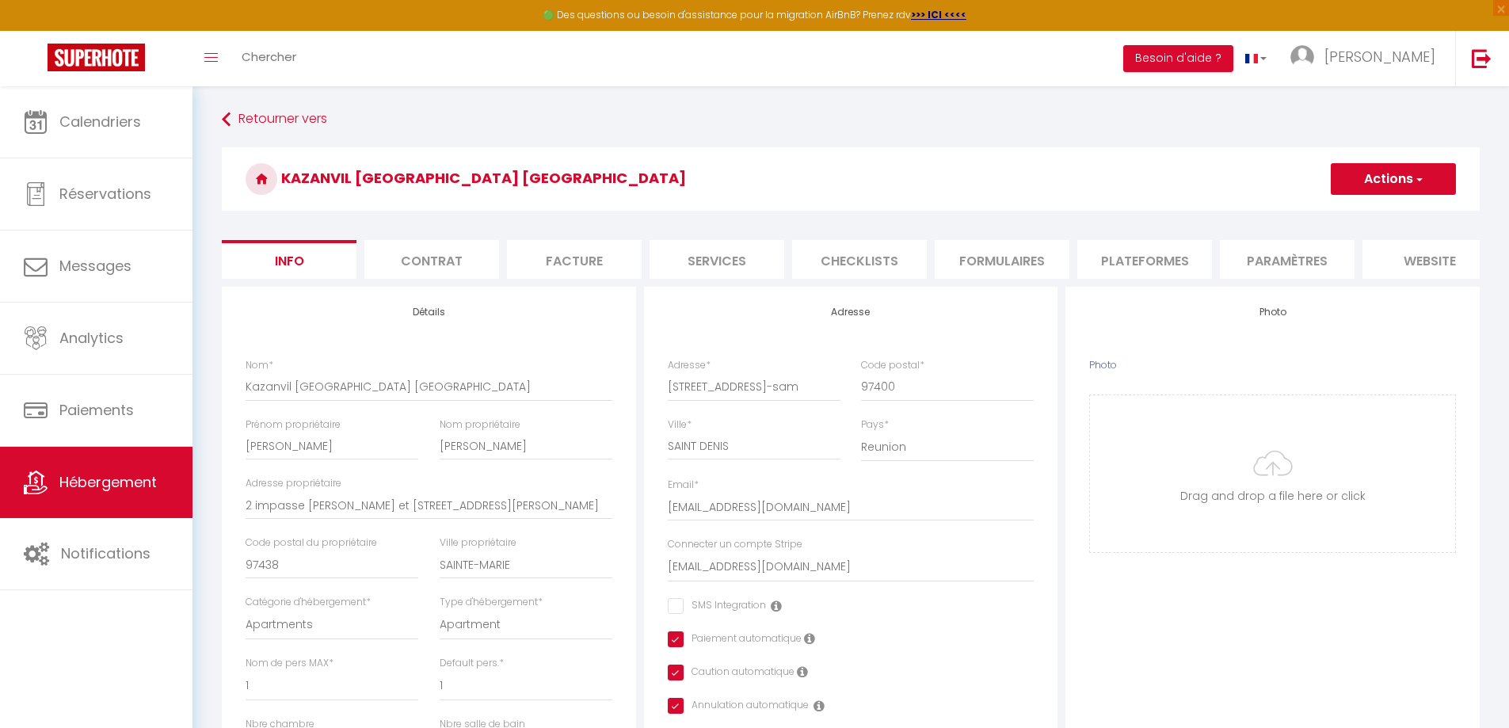
select select "1"
select select "15:00"
select select "23:45"
select select "11:00"
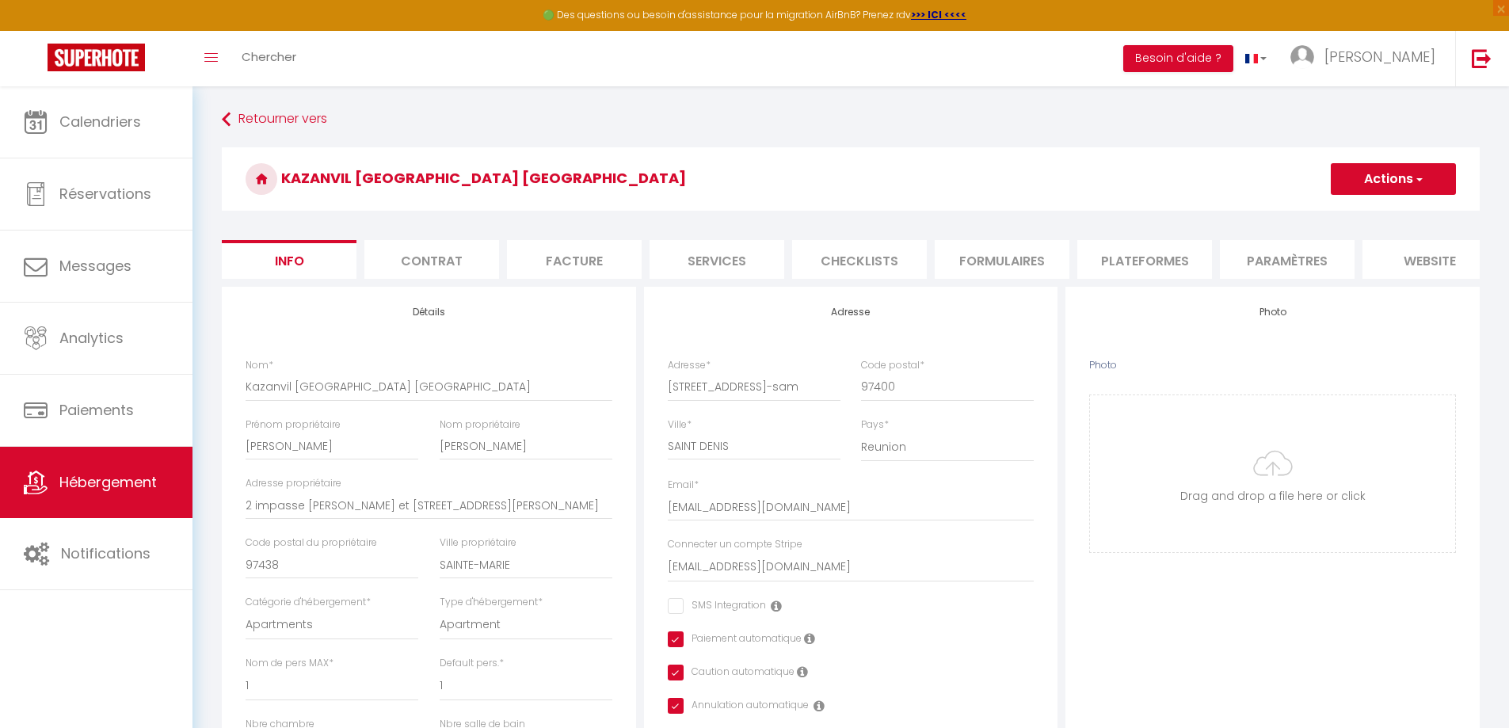
select select "30"
select select "120"
select select "177"
select select "28"
click at [1143, 259] on li "Plateformes" at bounding box center [1144, 259] width 135 height 39
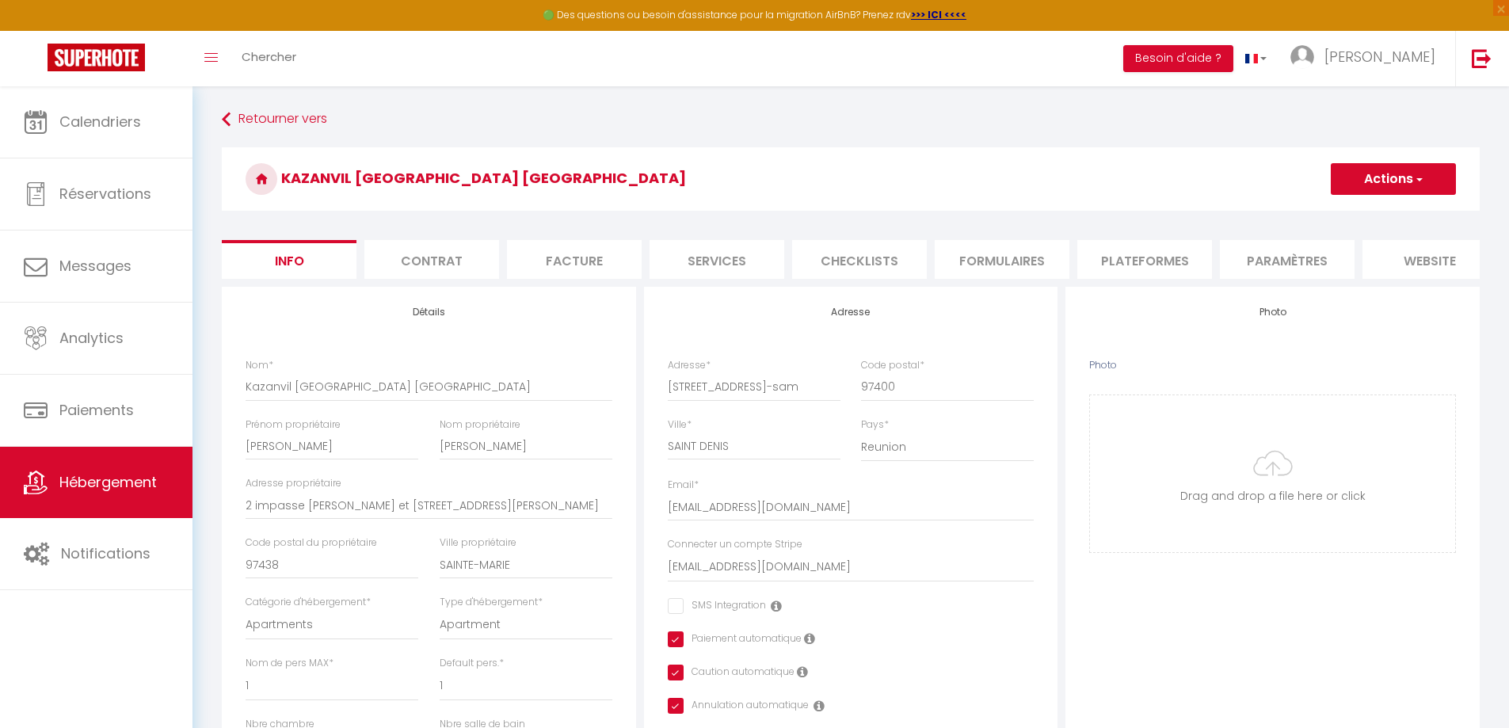
select select
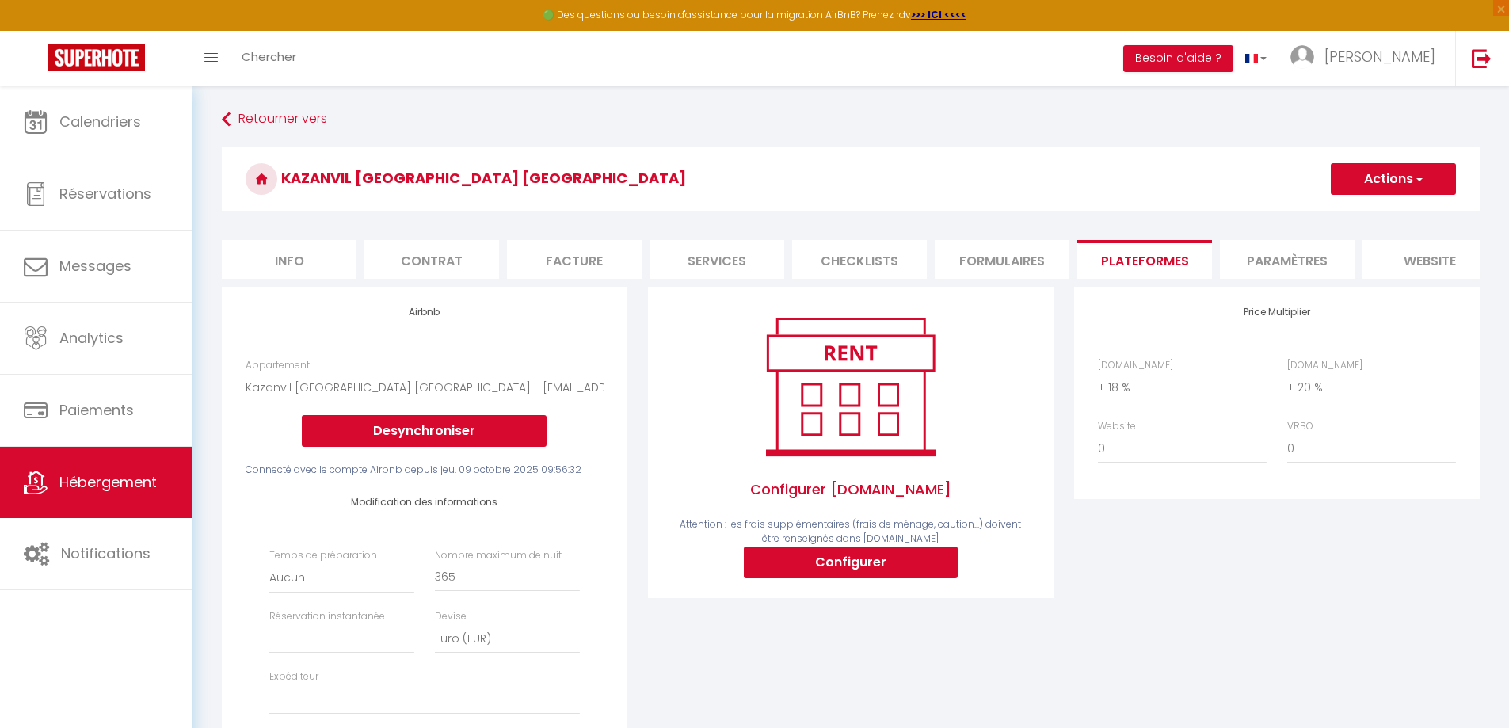
click at [306, 272] on li "Info" at bounding box center [289, 259] width 135 height 39
checkbox input "false"
checkbox input "true"
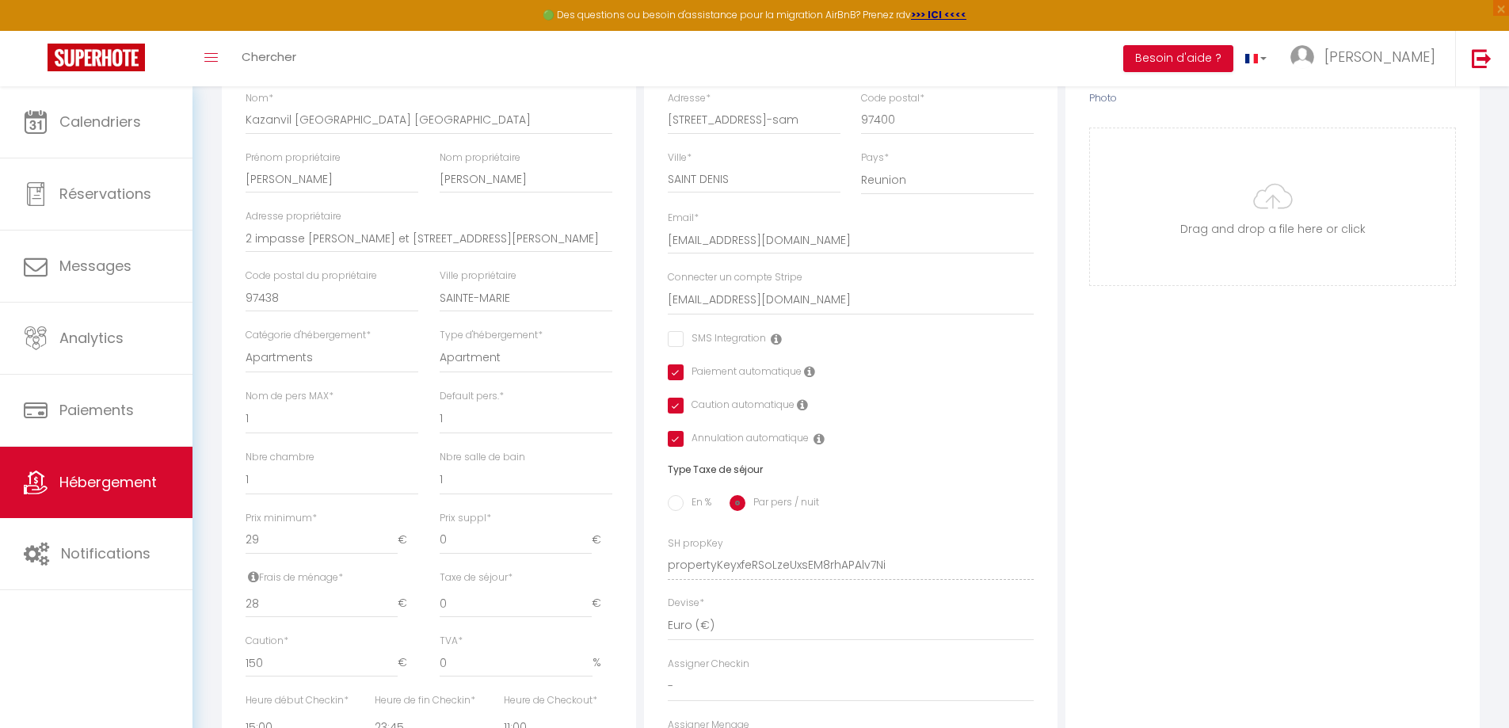
scroll to position [554, 0]
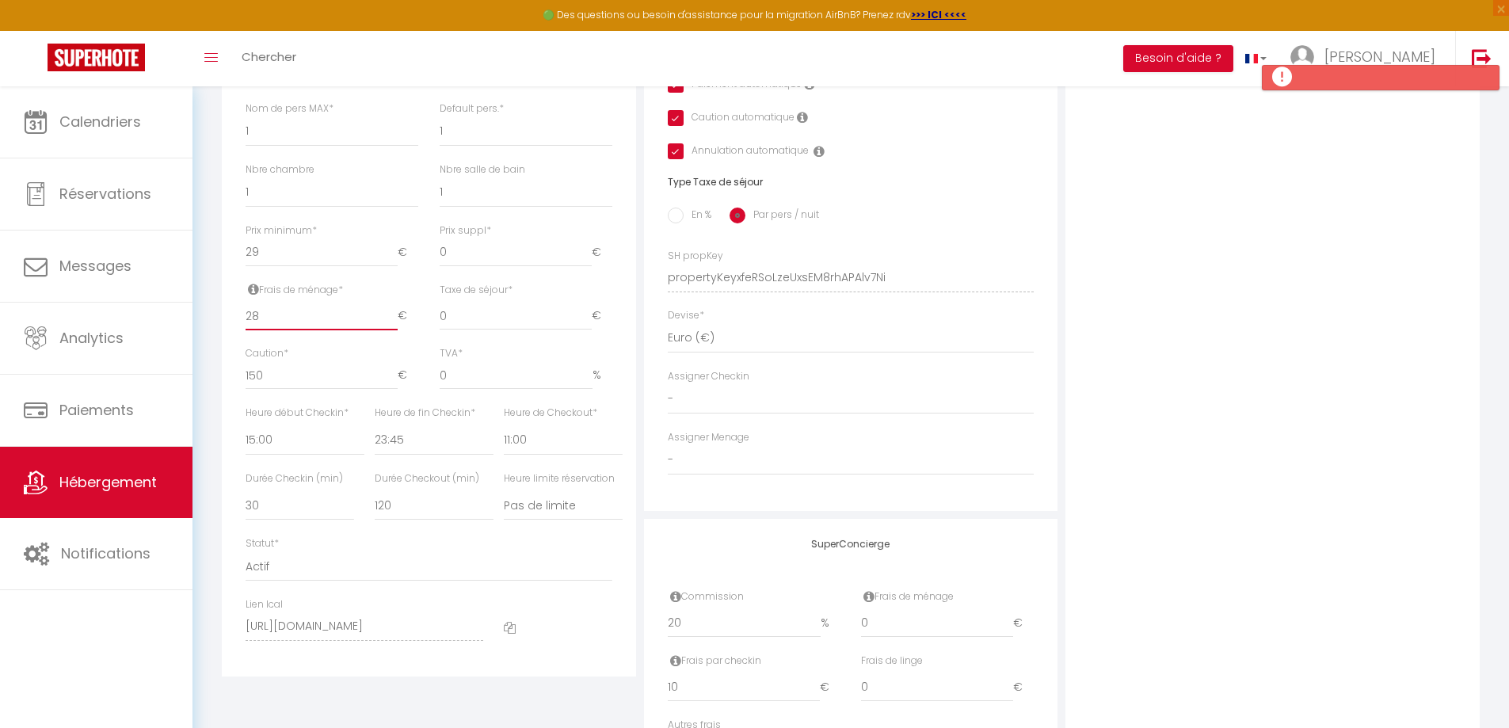
click at [255, 330] on input "28" at bounding box center [321, 316] width 152 height 29
type input "29"
checkbox input "false"
checkbox input "true"
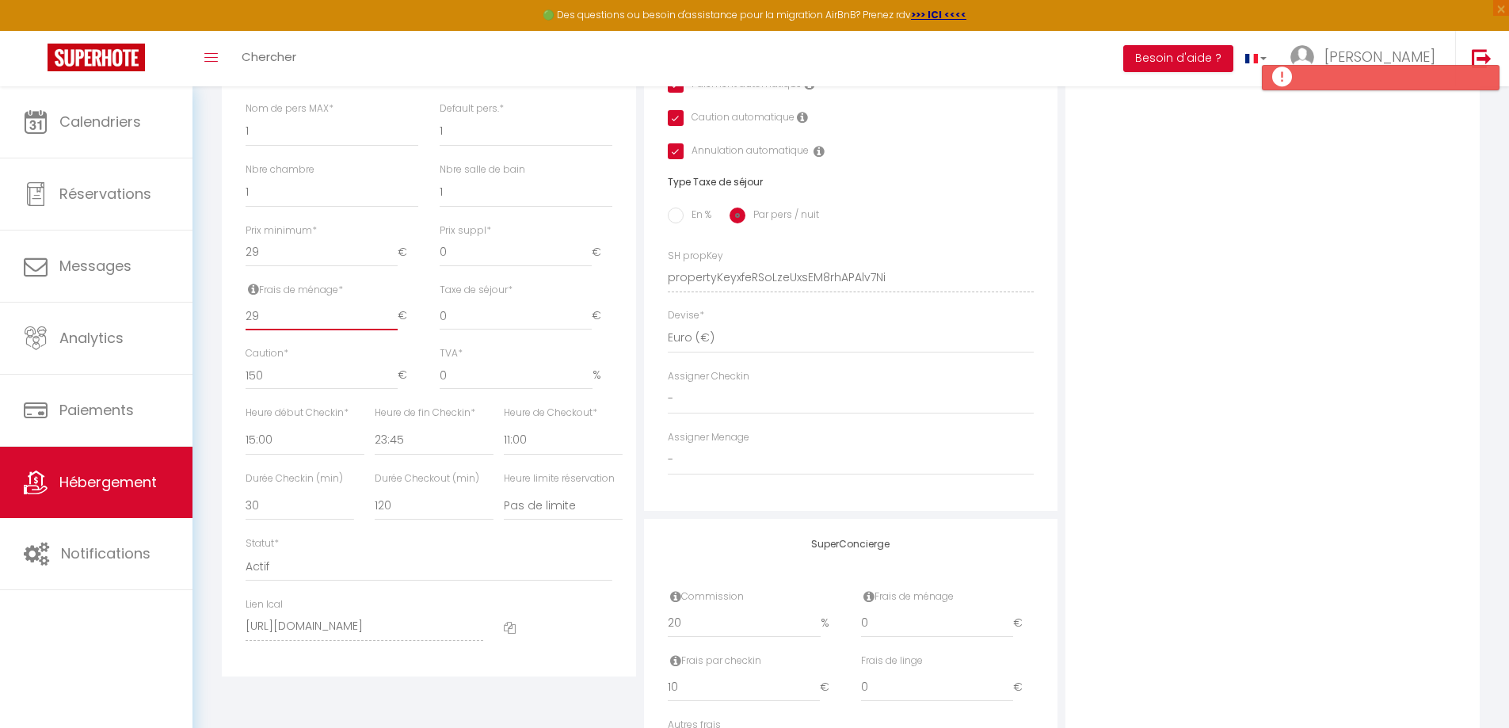
checkbox input "true"
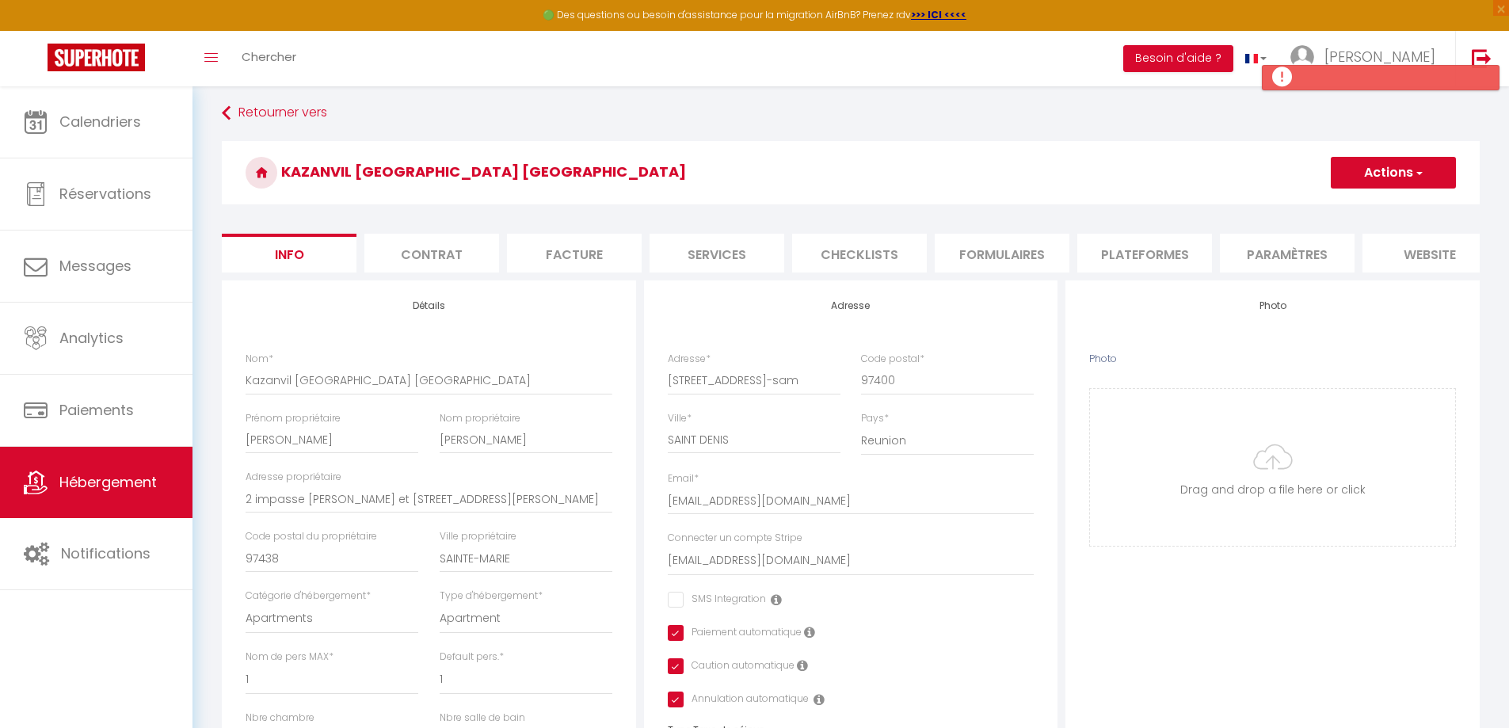
scroll to position [0, 0]
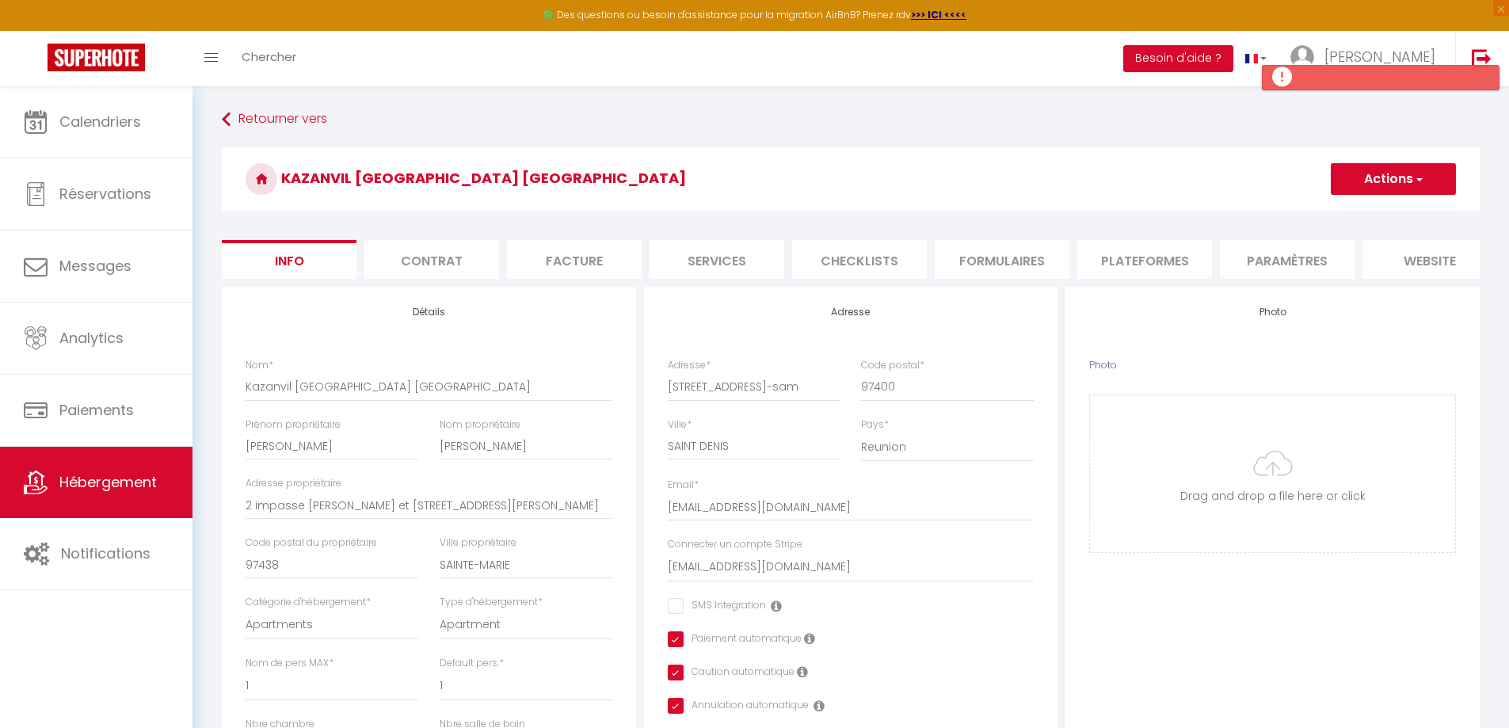
type input "29"
click at [1391, 188] on button "Actions" at bounding box center [1392, 179] width 125 height 32
click at [1343, 211] on input "Enregistrer" at bounding box center [1330, 214] width 59 height 16
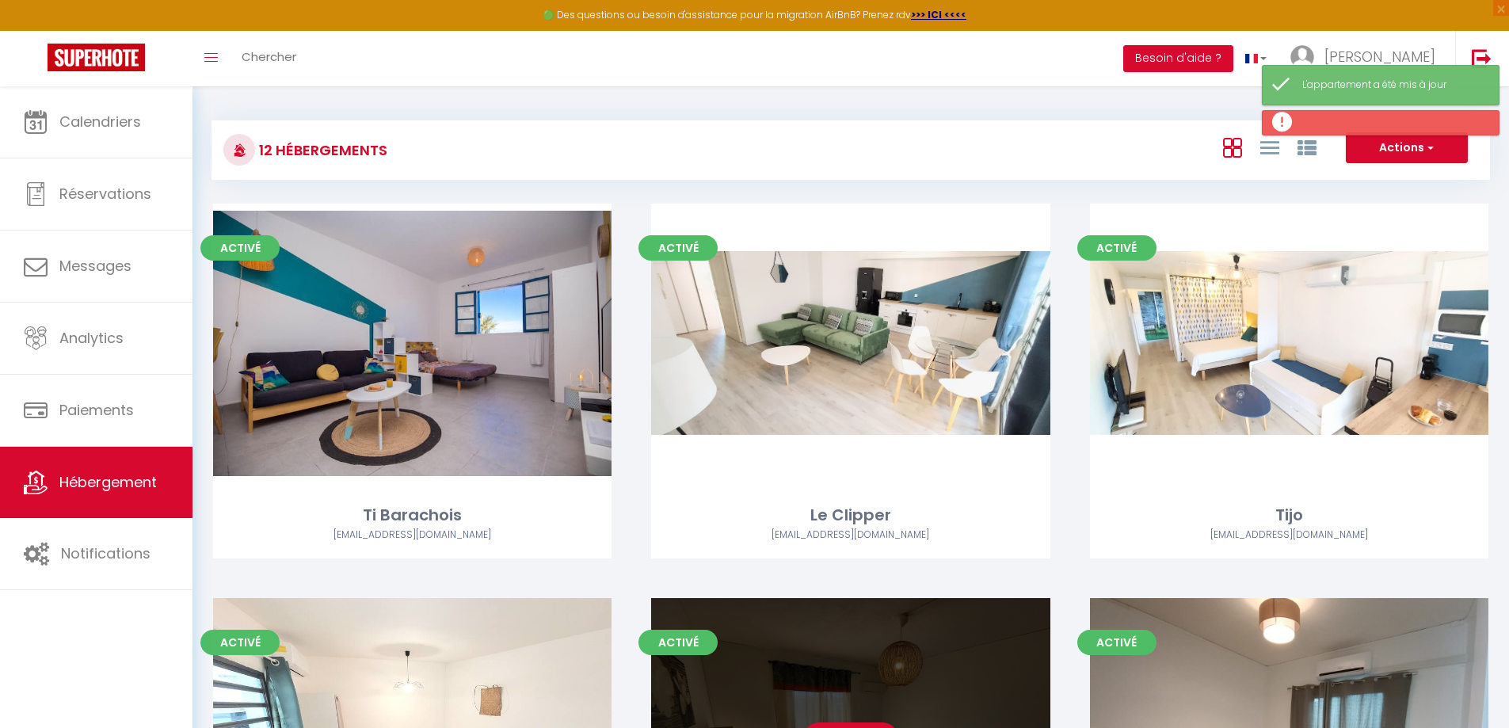
scroll to position [396, 0]
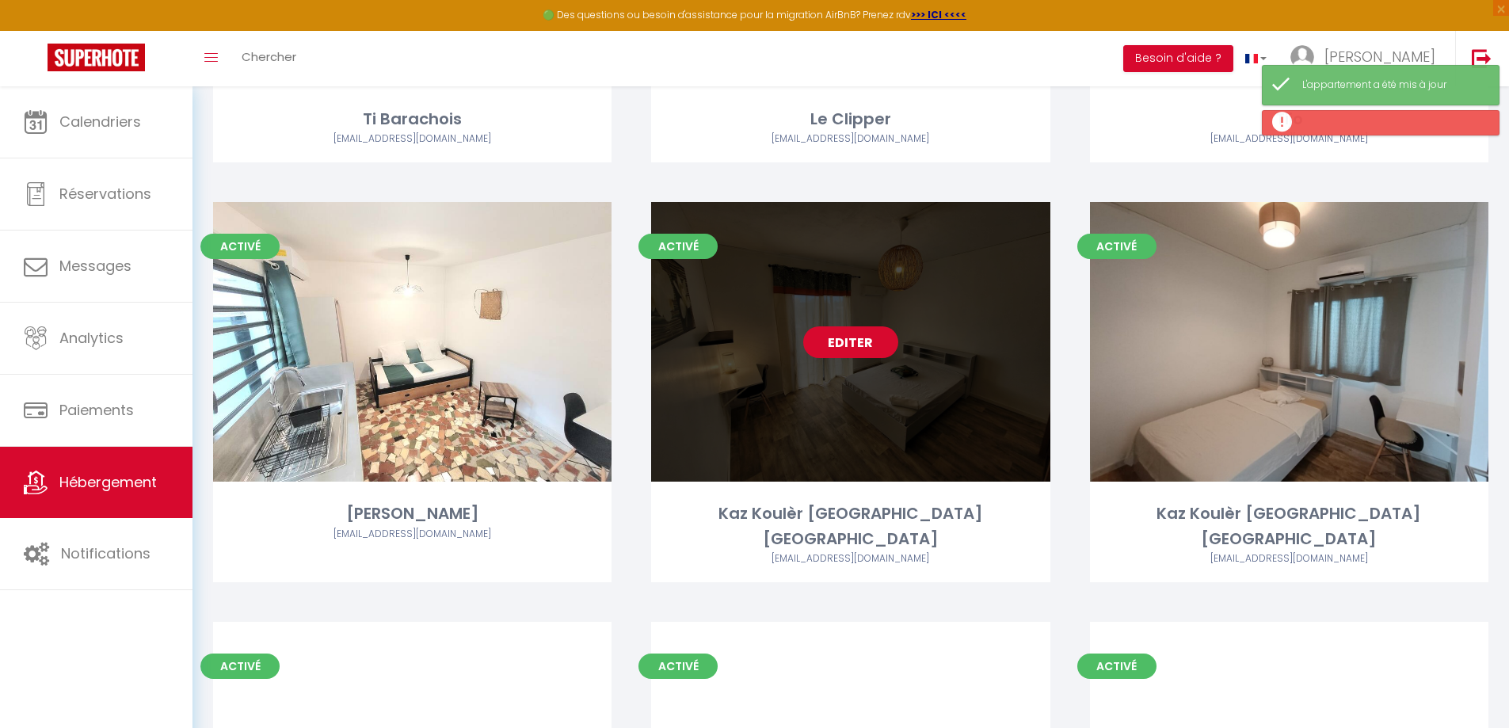
click at [847, 338] on link "Editer" at bounding box center [850, 342] width 95 height 32
select select "3"
select select "2"
select select "1"
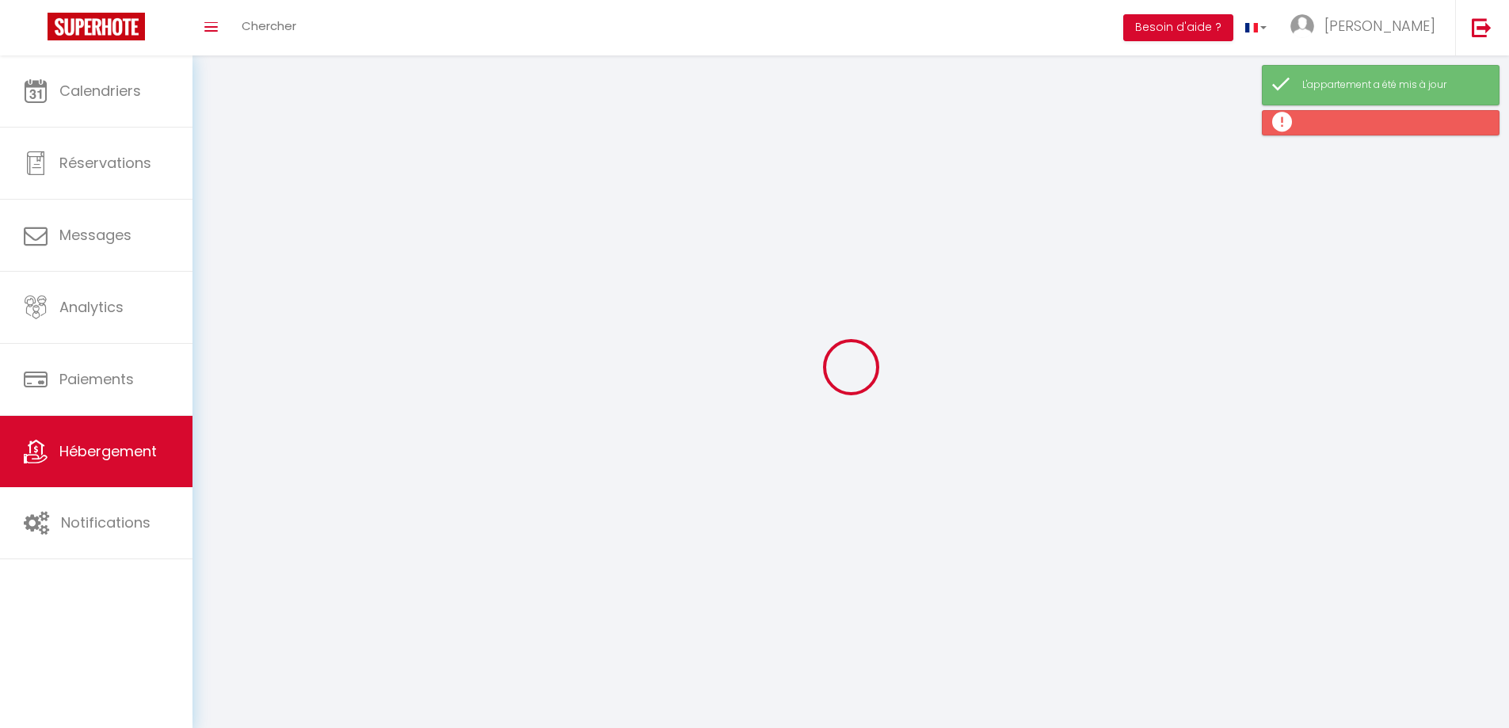
select select
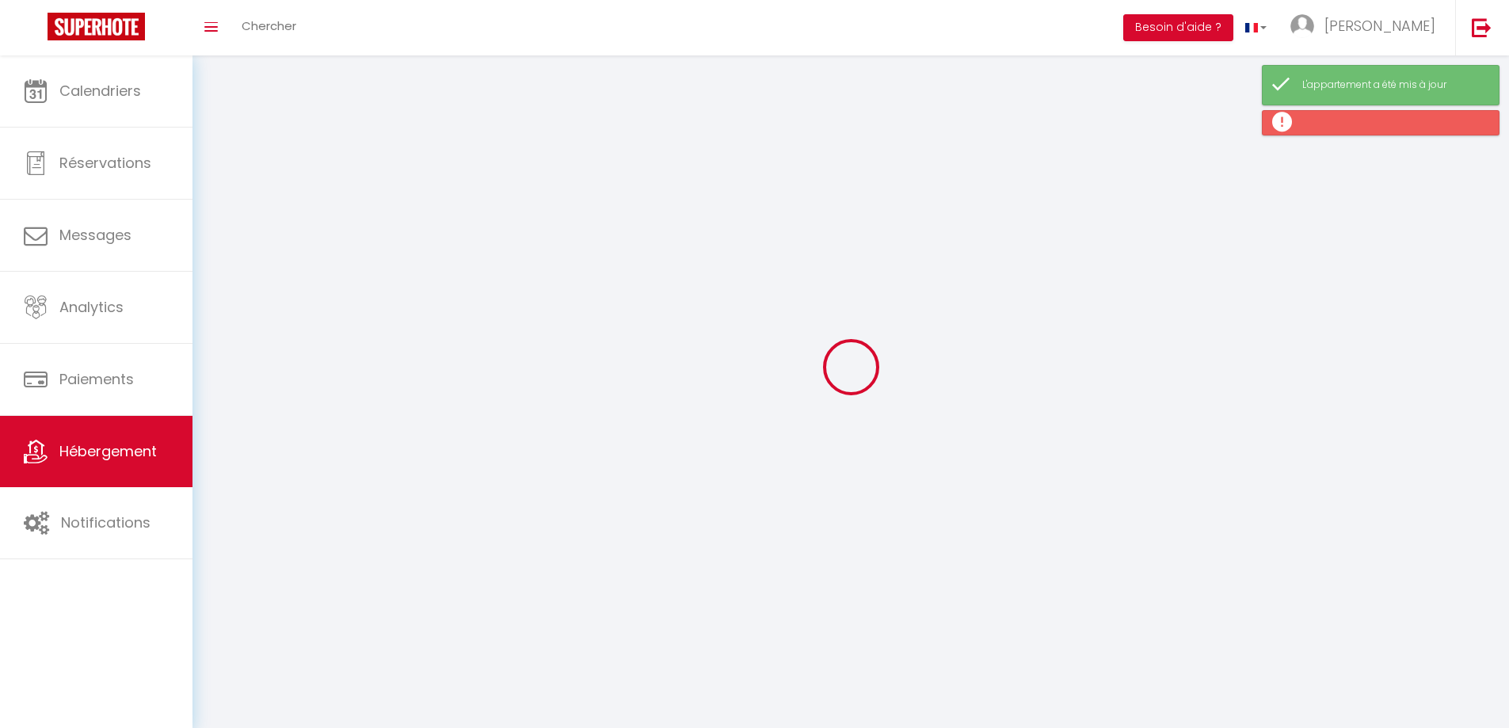
checkbox input "false"
select select
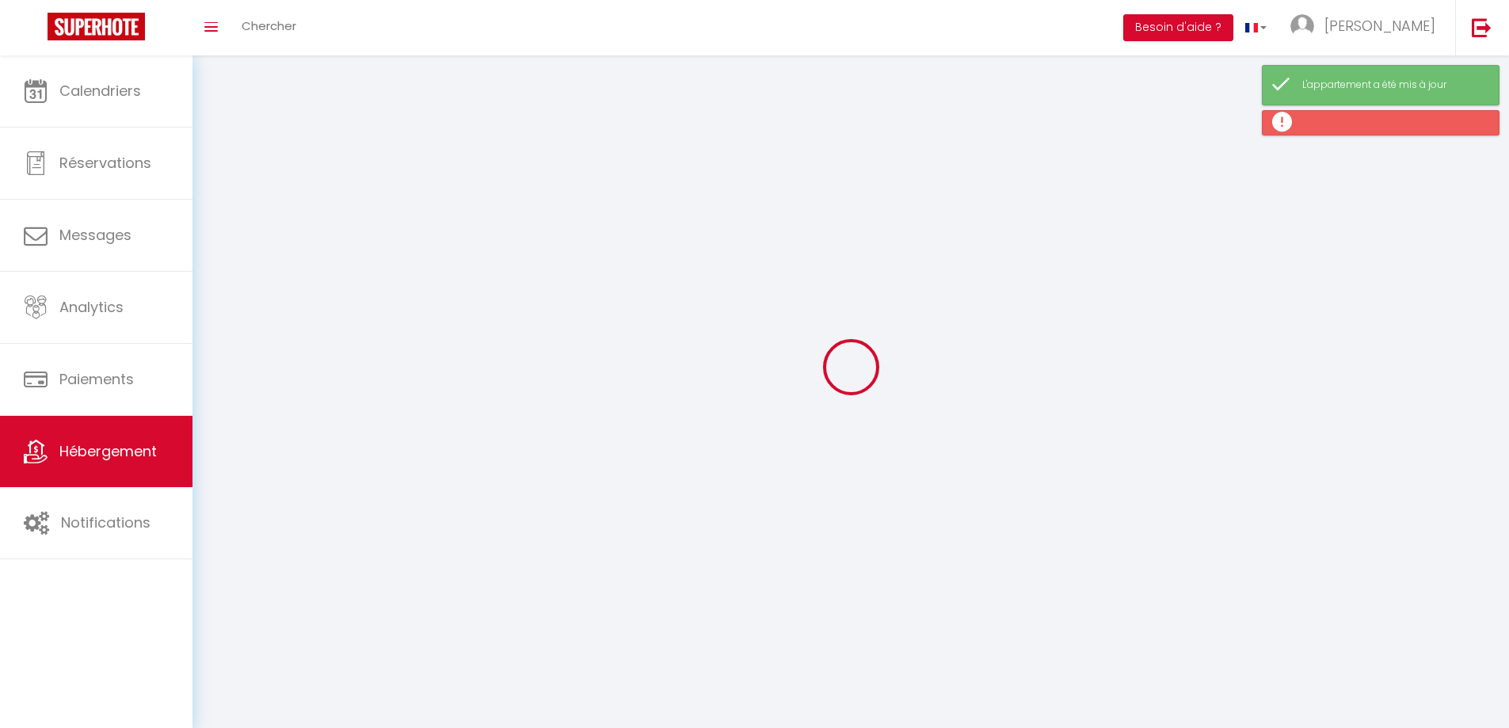
select select
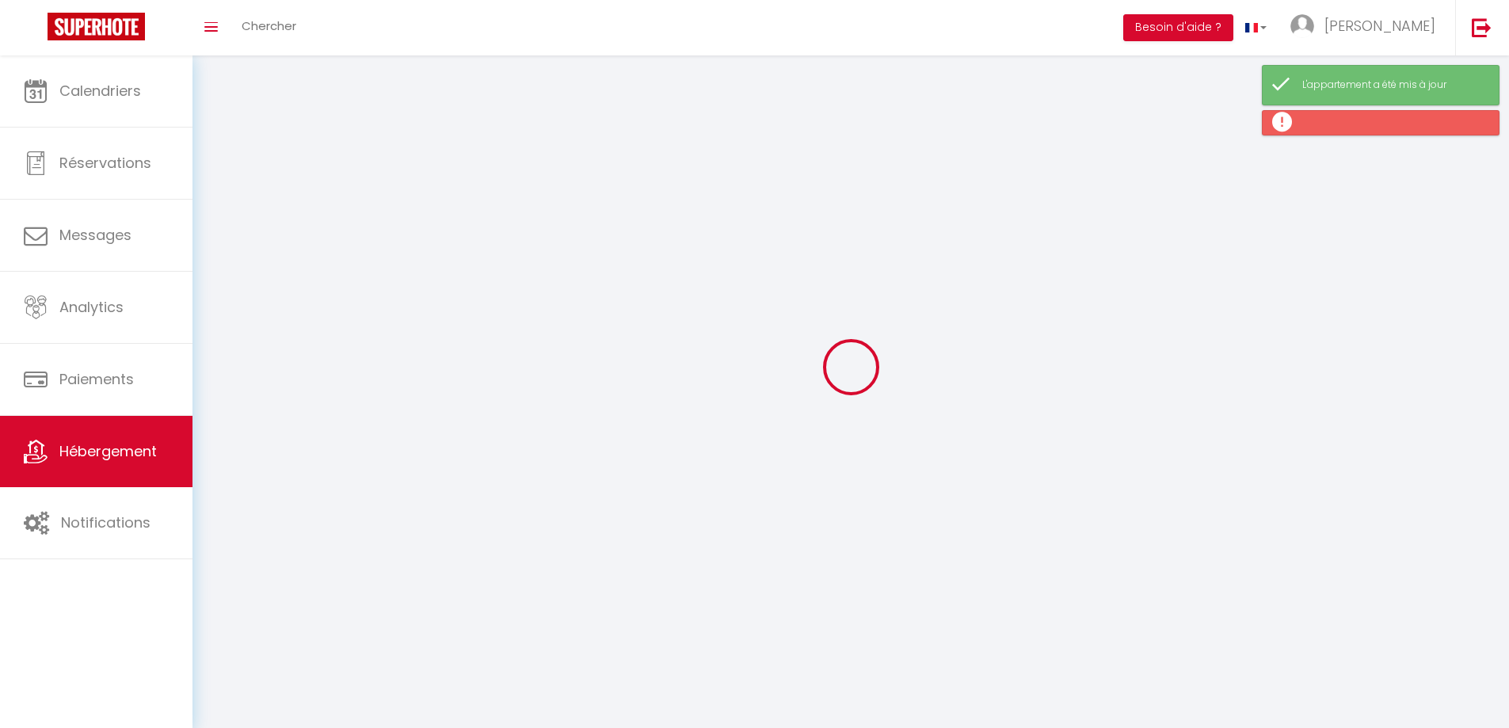
select select
checkbox input "false"
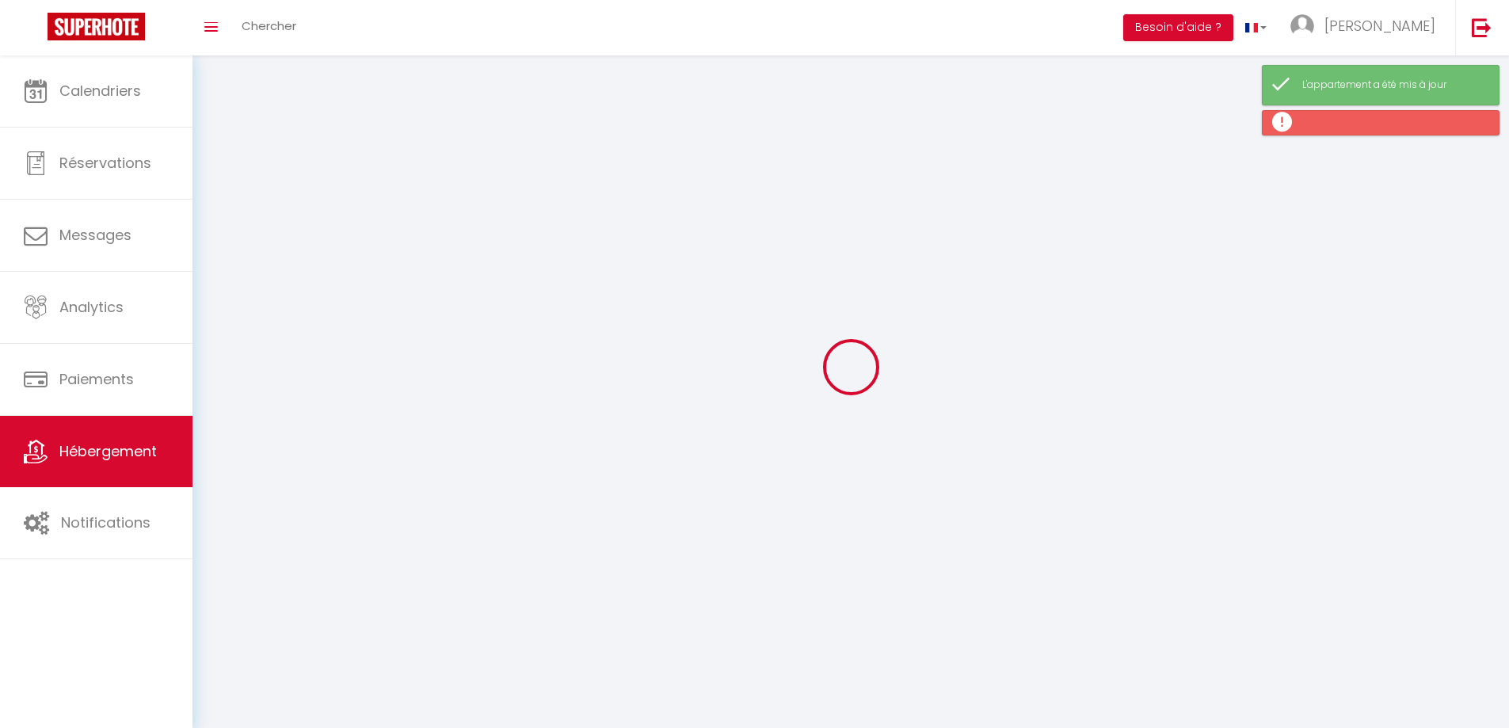
checkbox input "false"
select select
select select "1"
select select
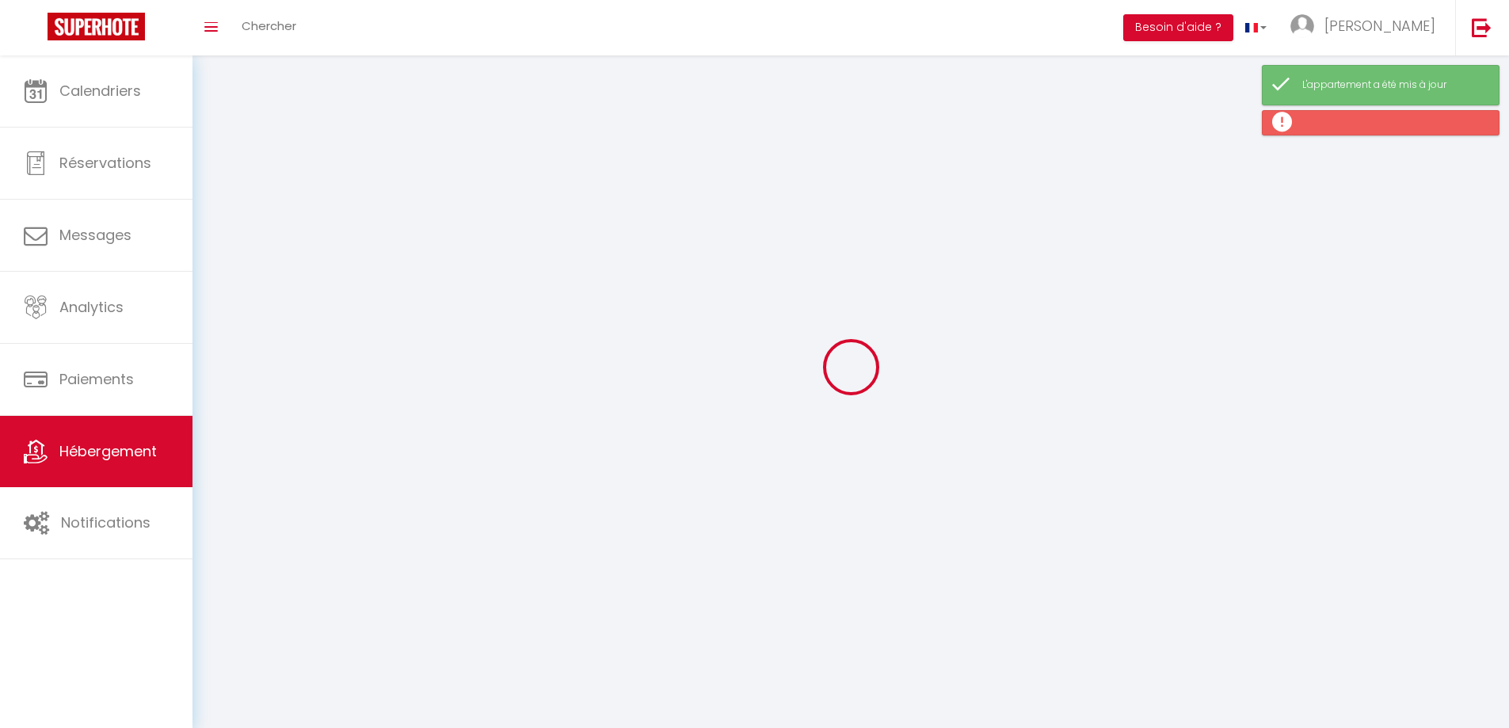
select select "28"
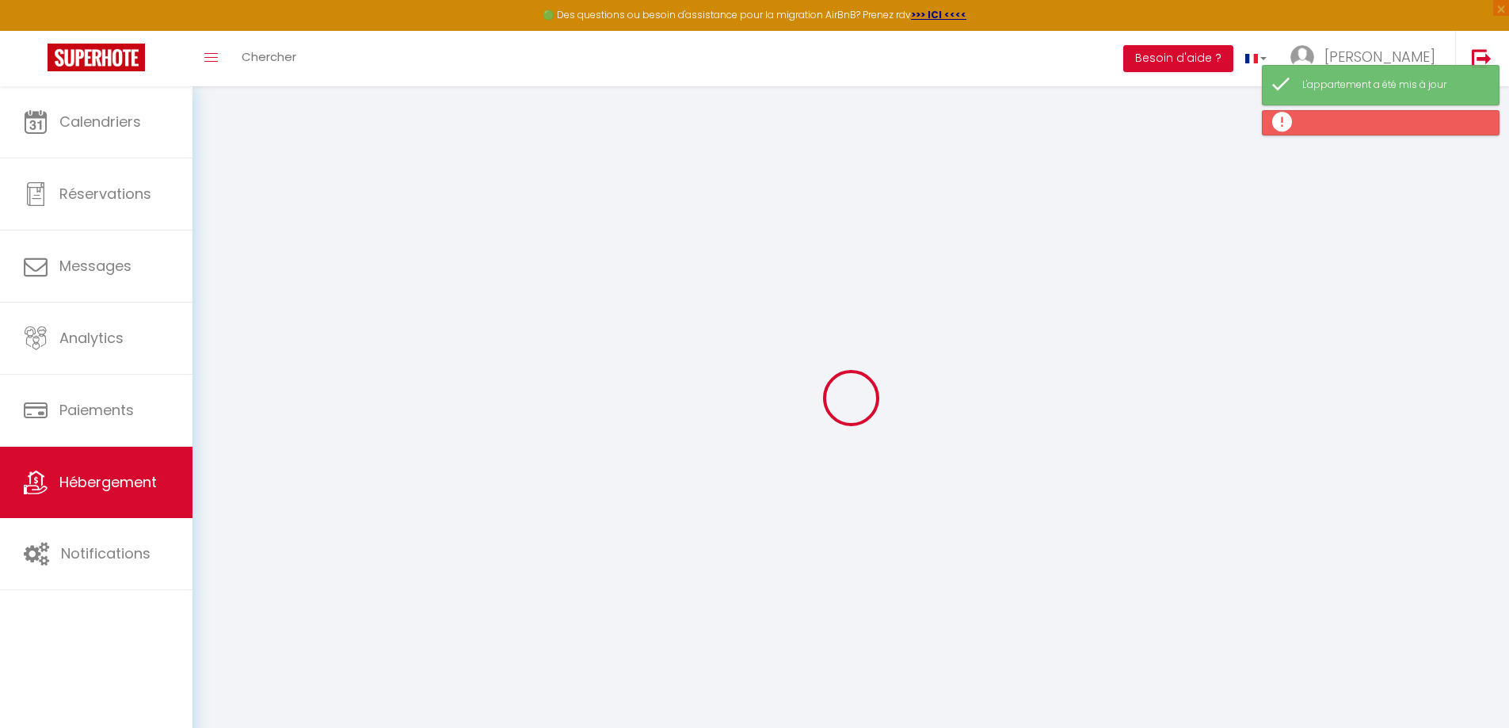
select select
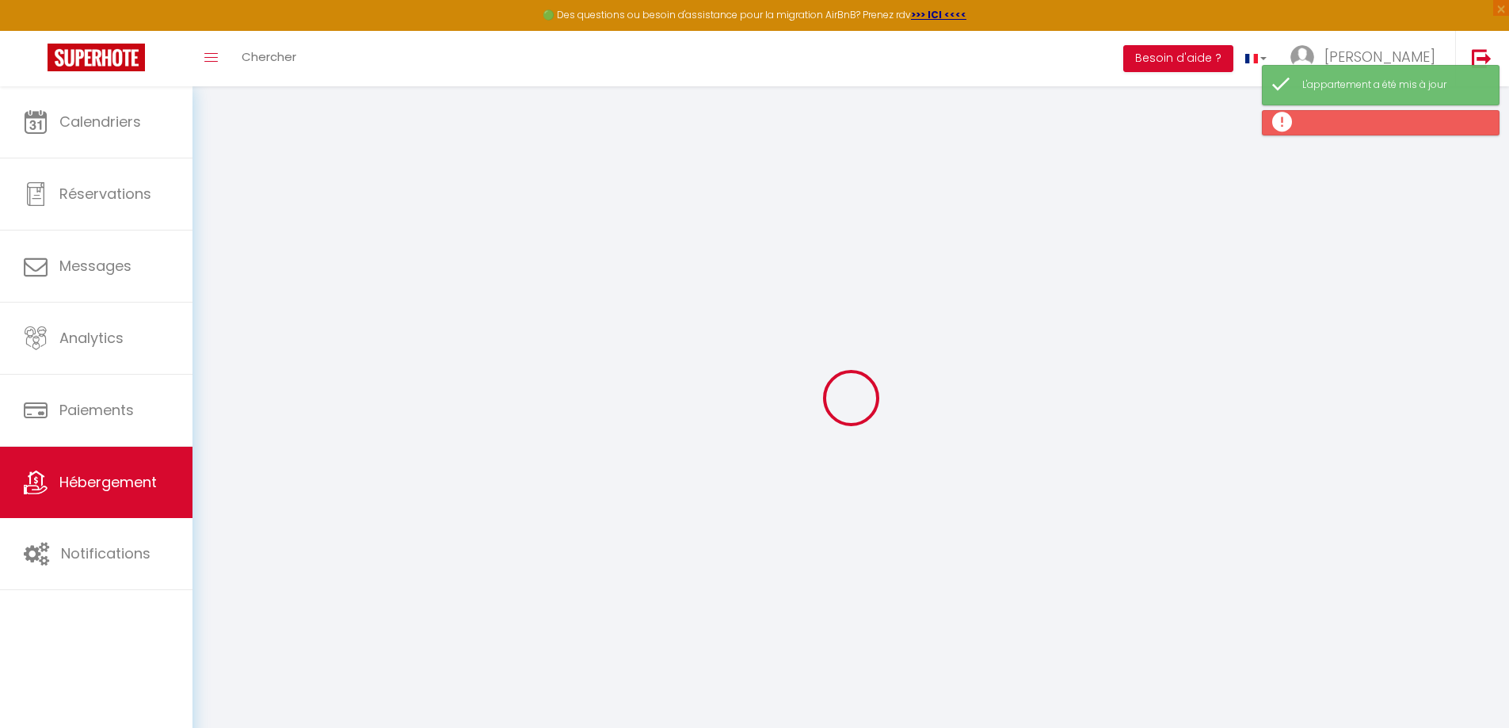
select select
checkbox input "false"
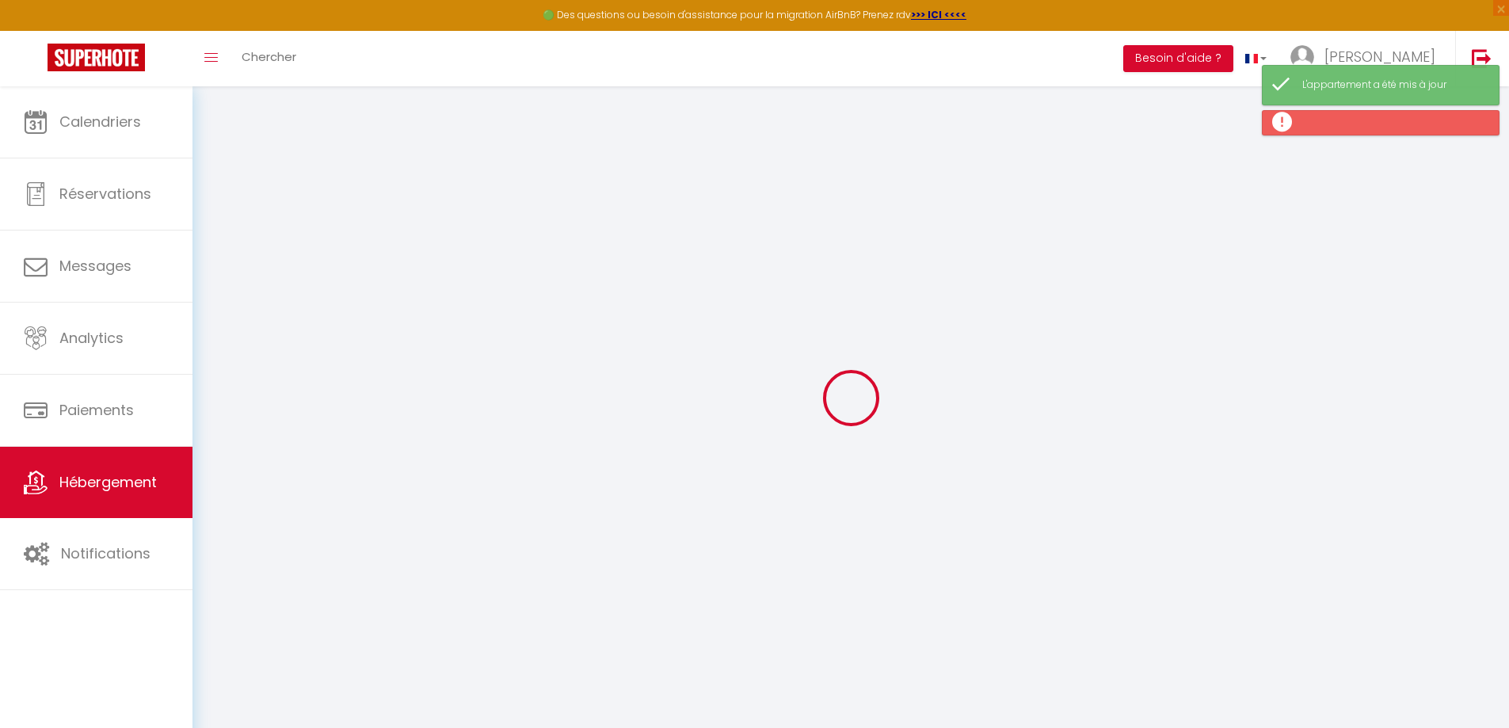
select select
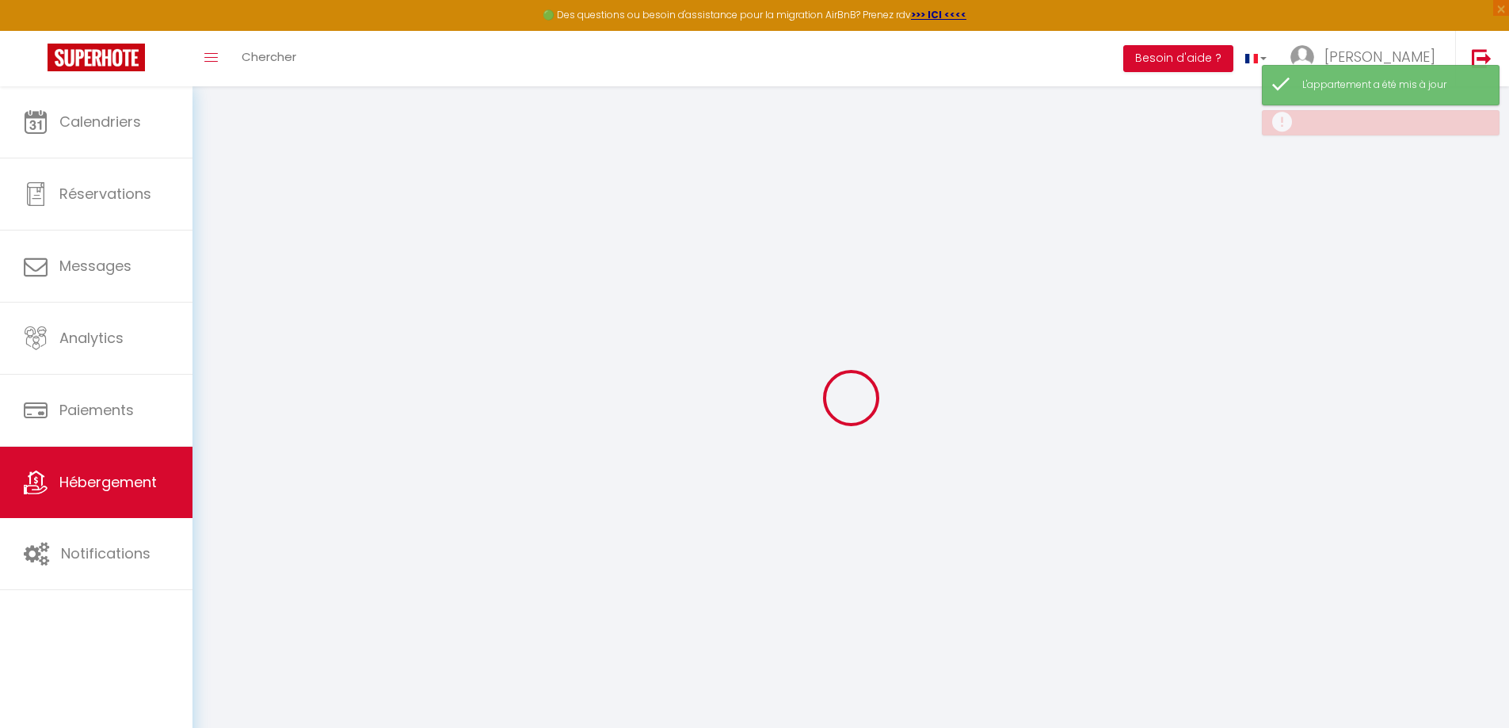
select select
checkbox input "false"
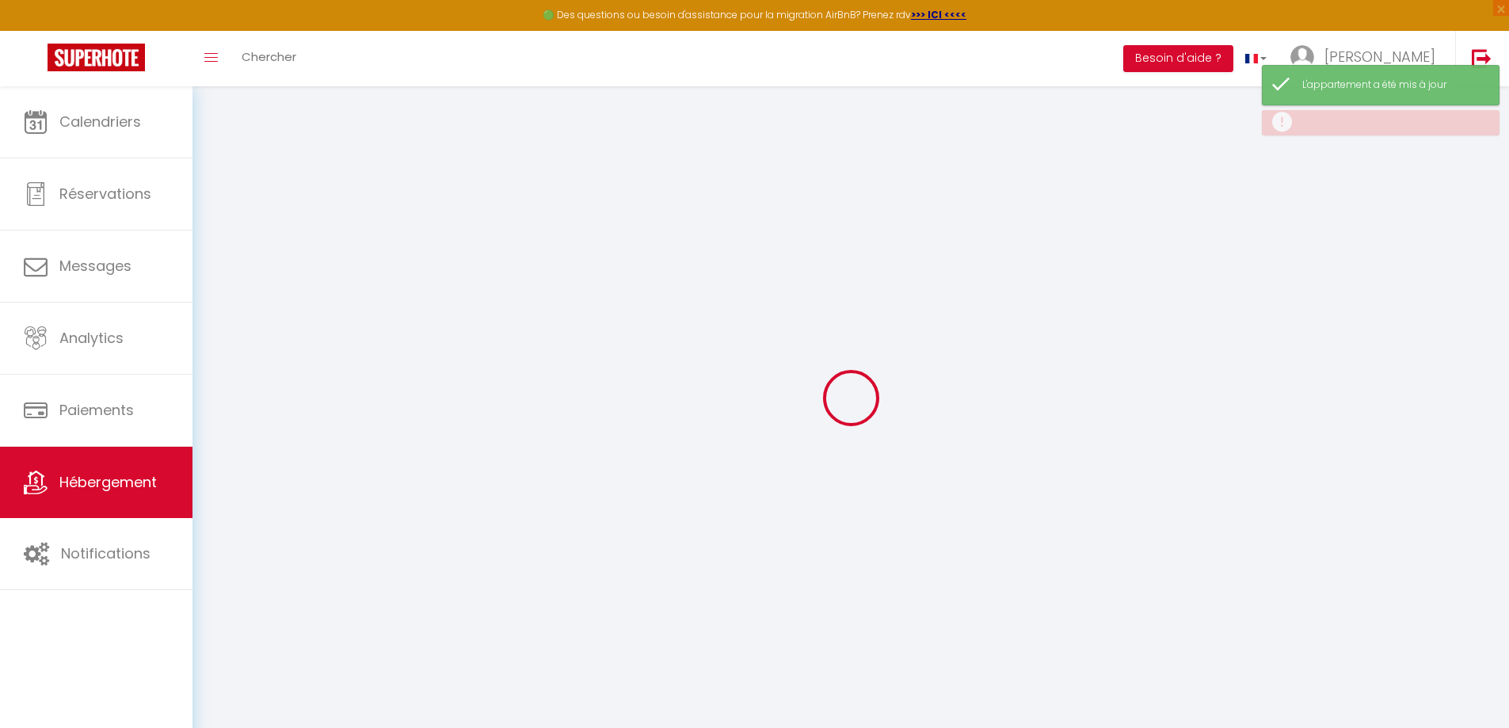
checkbox input "false"
select select
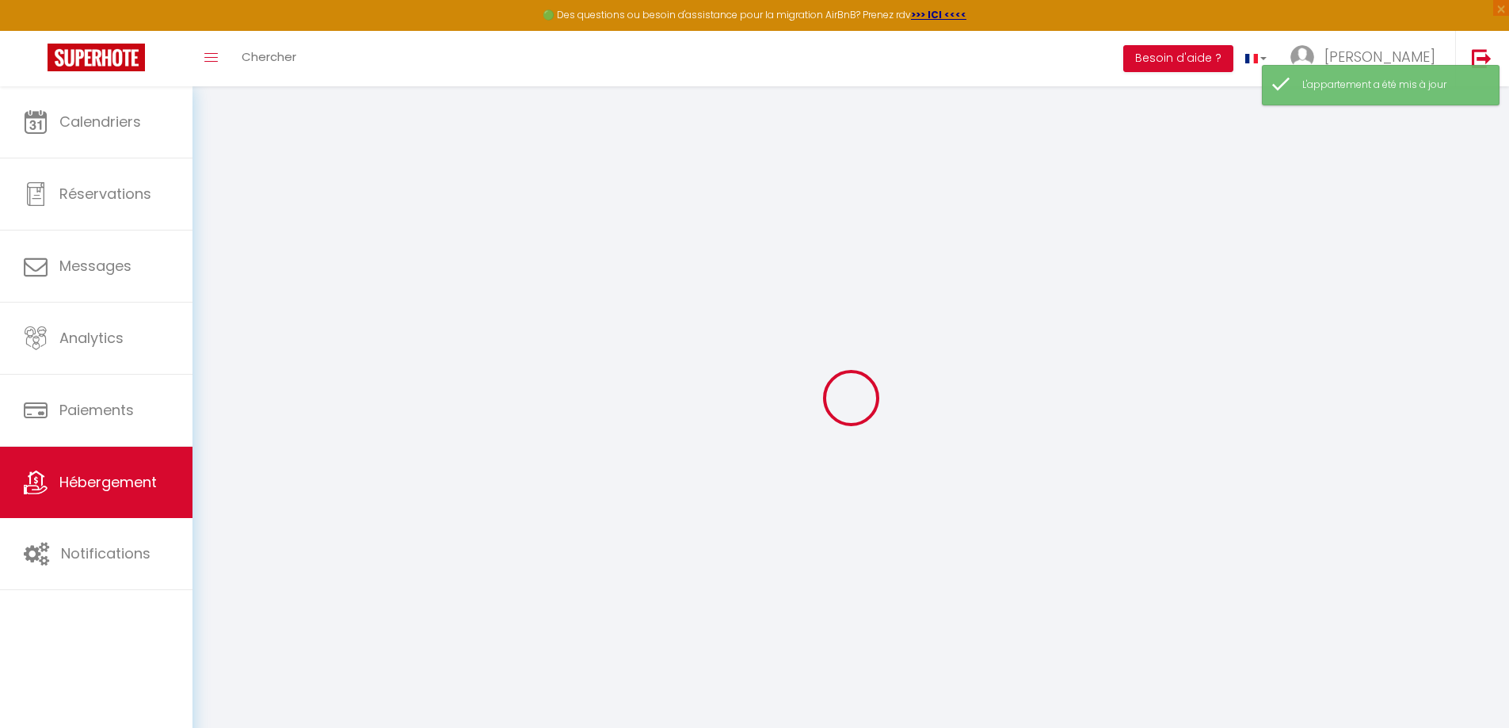
select select
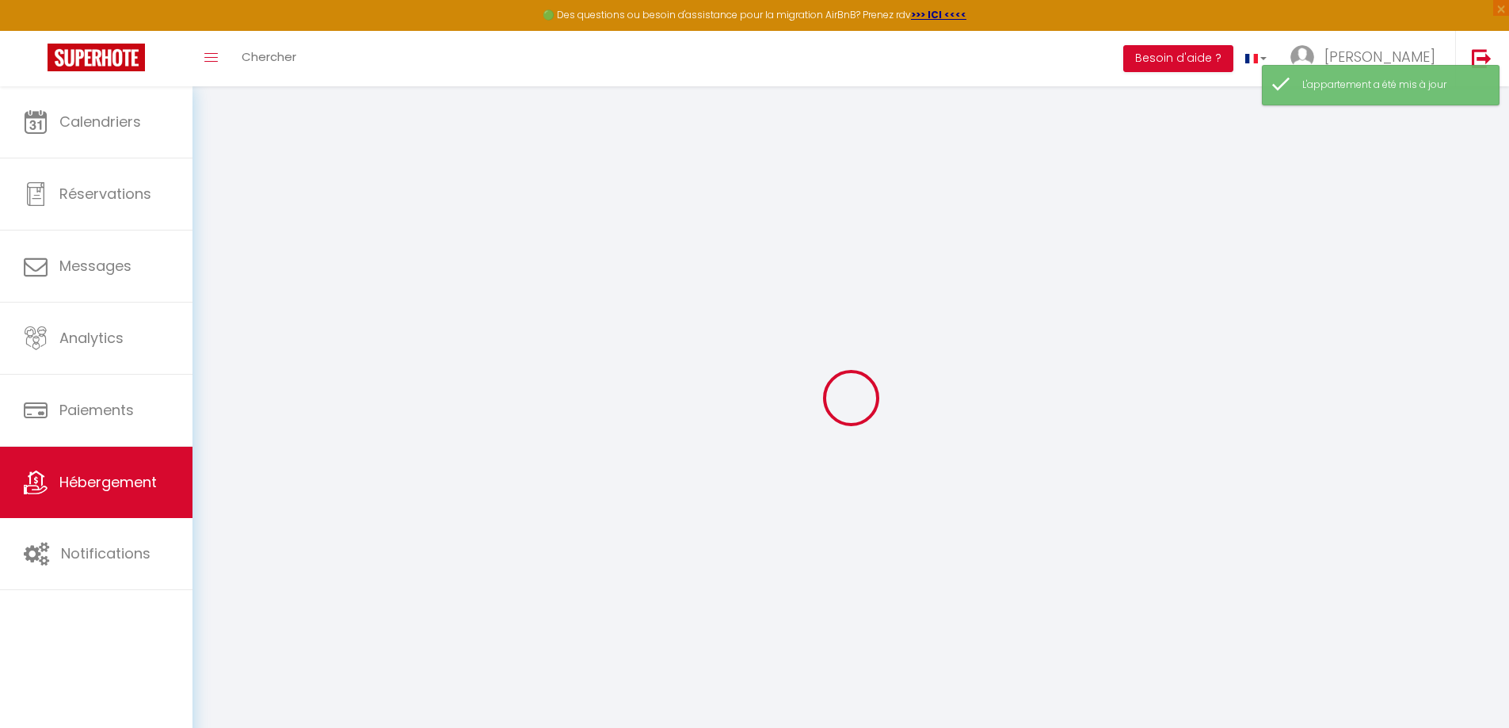
checkbox input "false"
select select
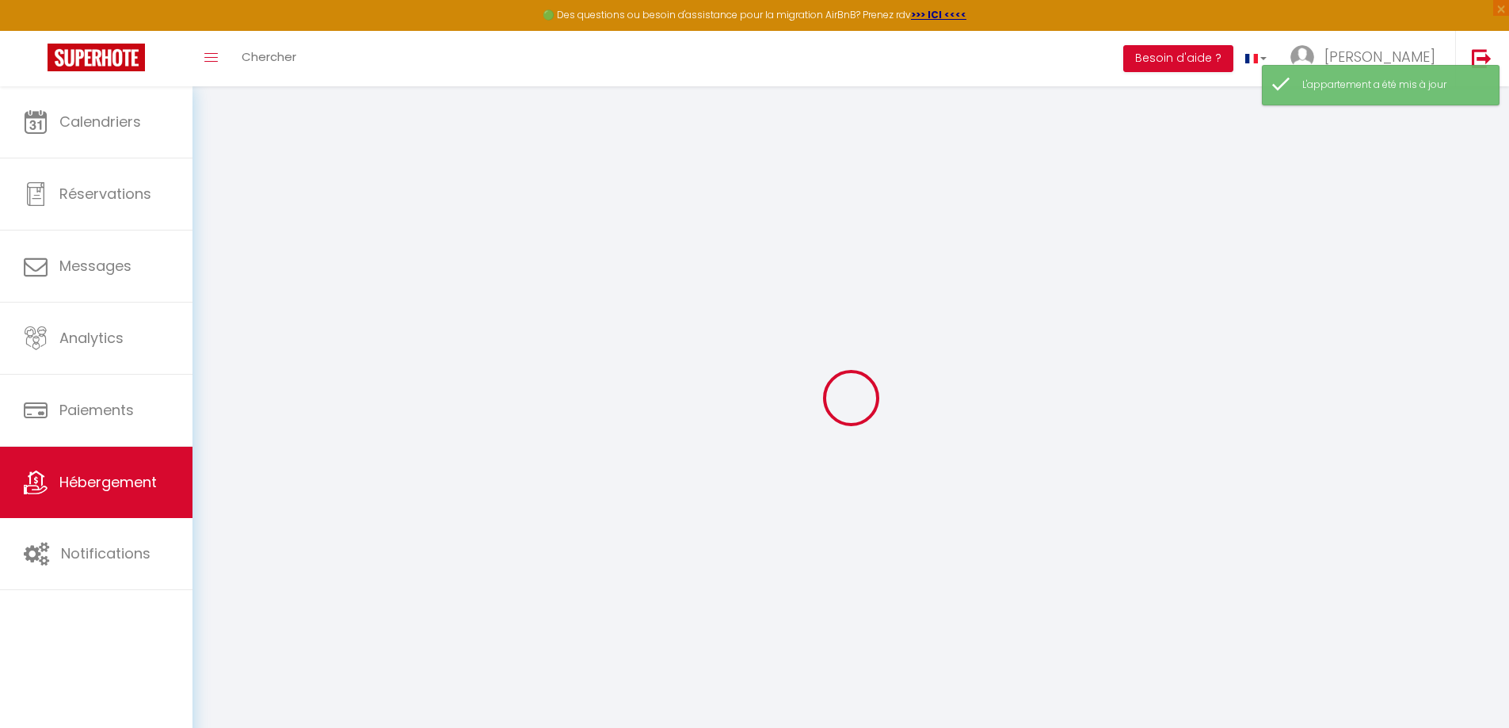
select select
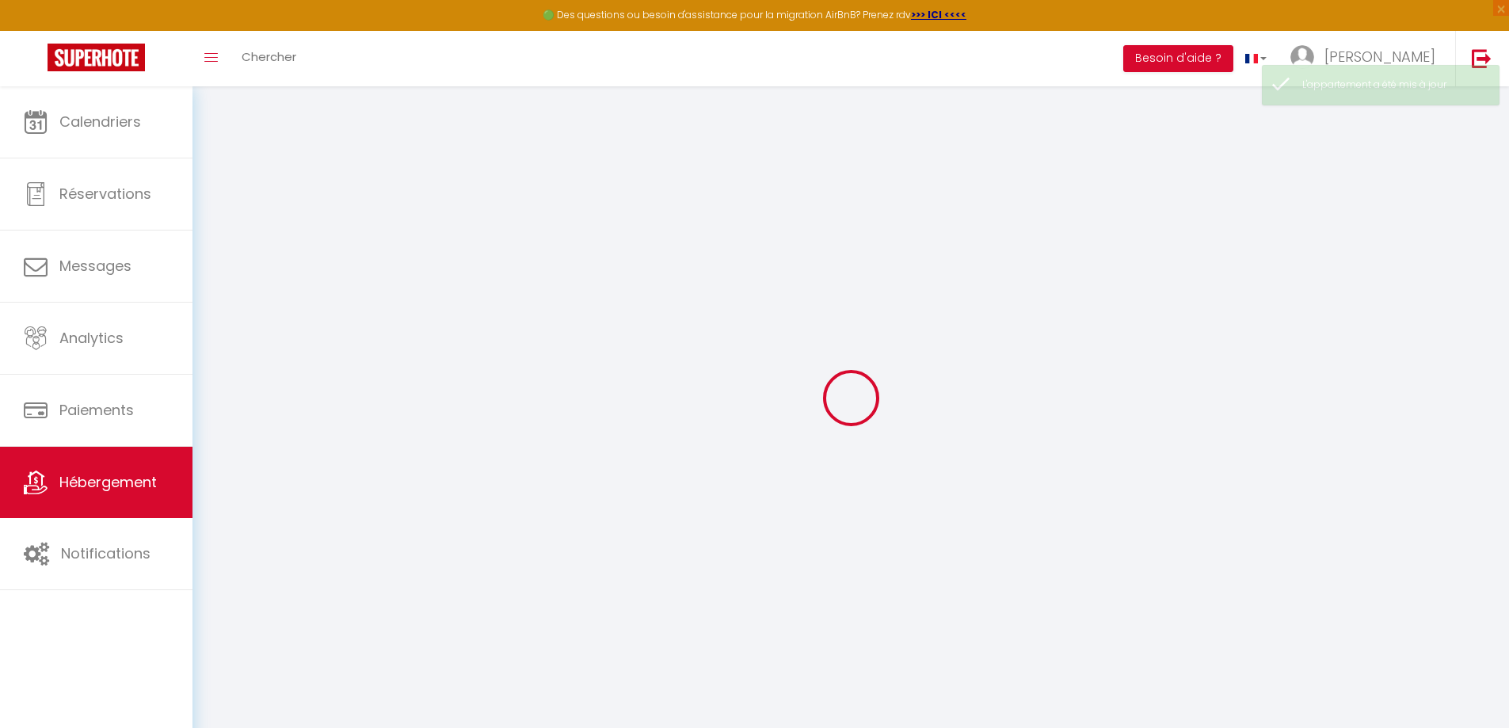
select select
checkbox input "false"
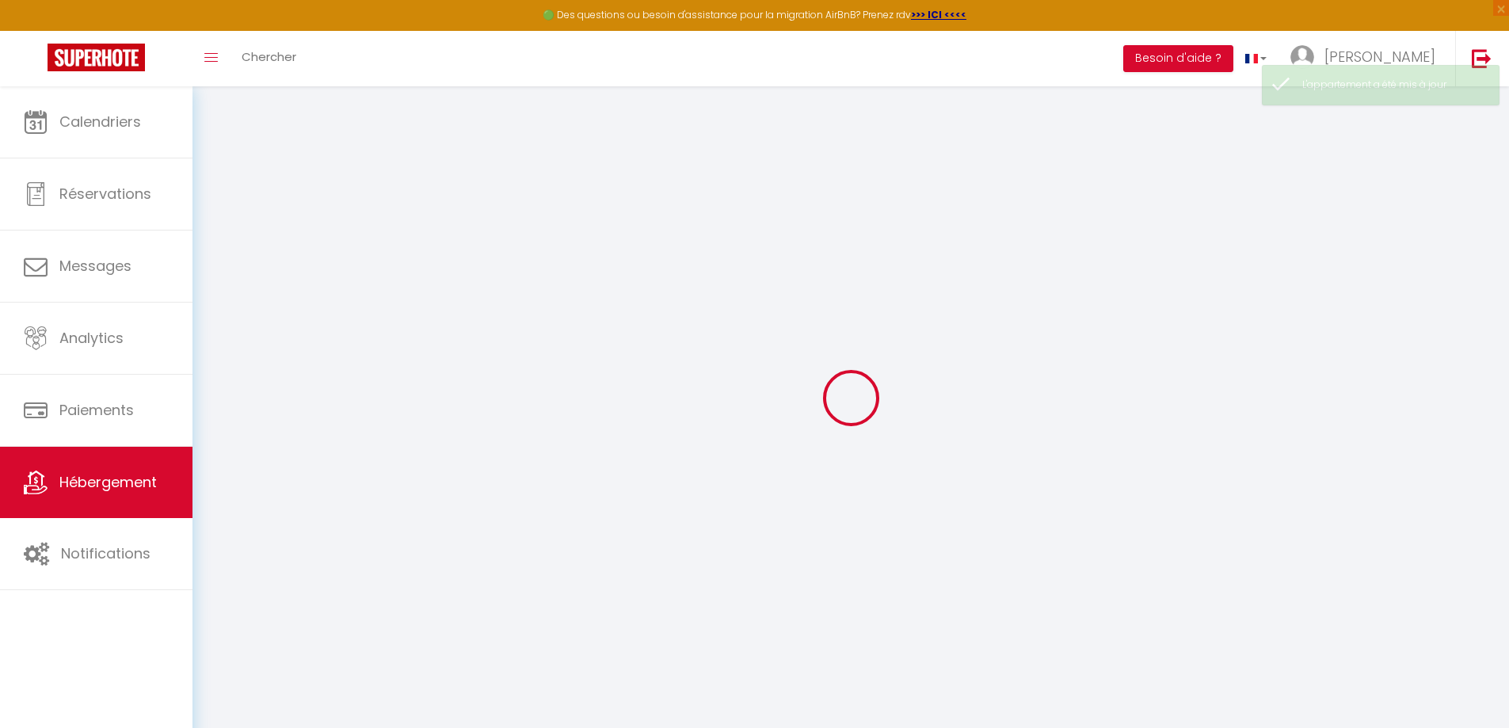
checkbox input "false"
select select
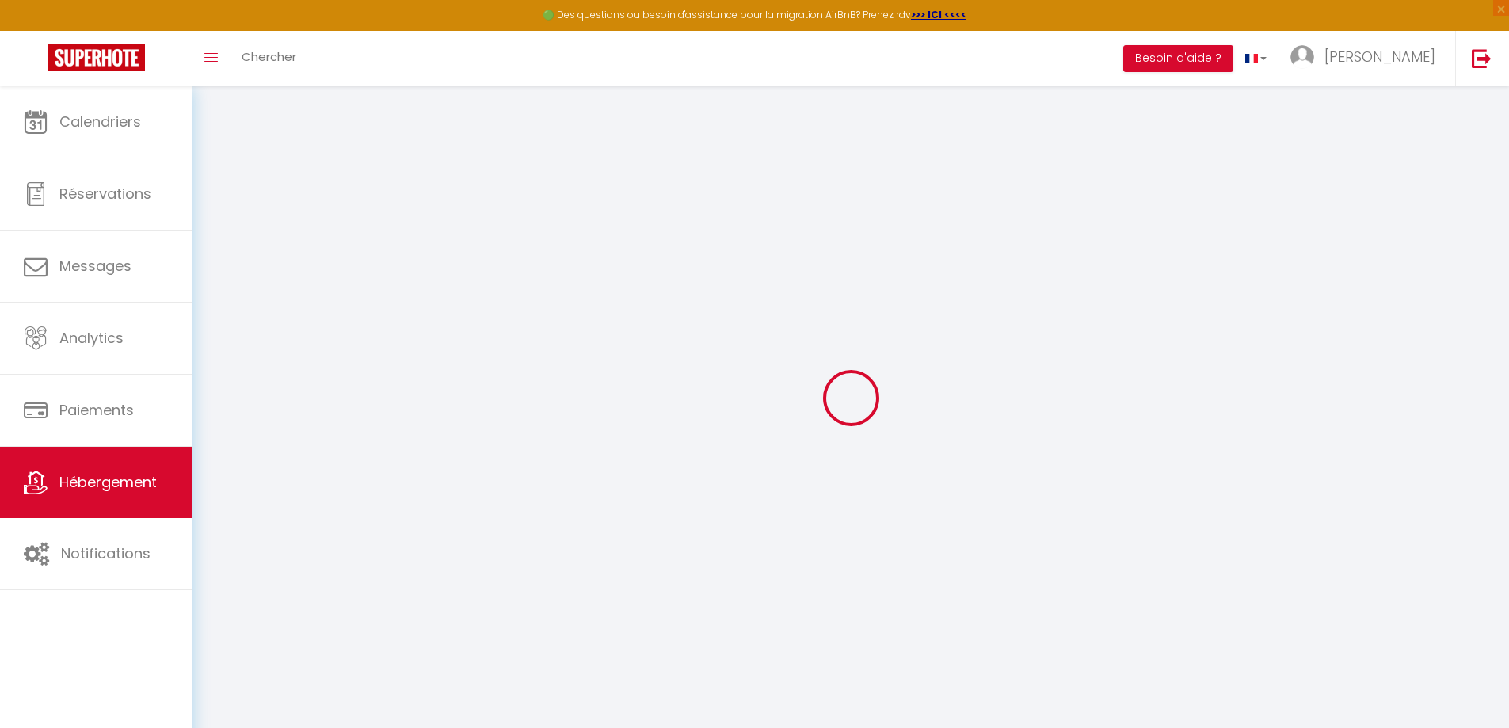
select select
checkbox input "false"
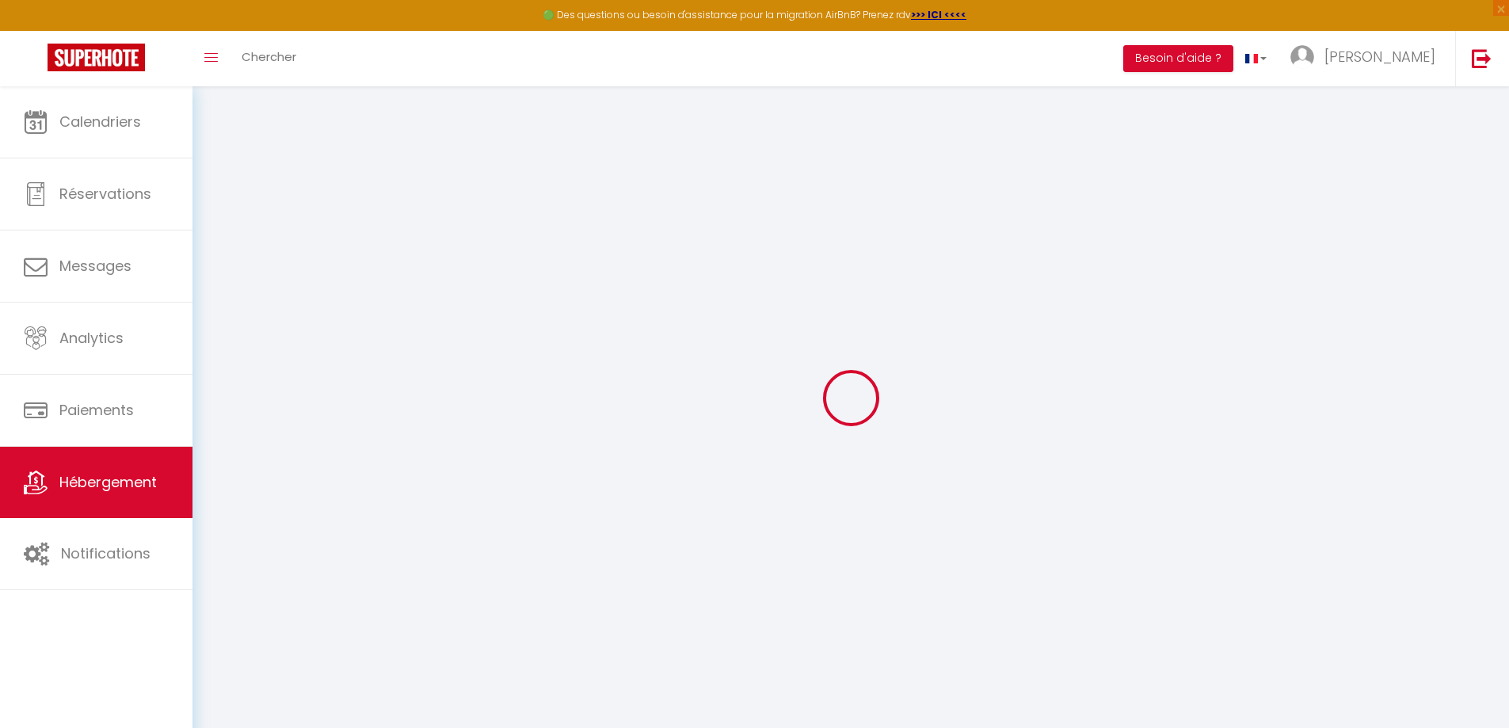
checkbox input "false"
select select
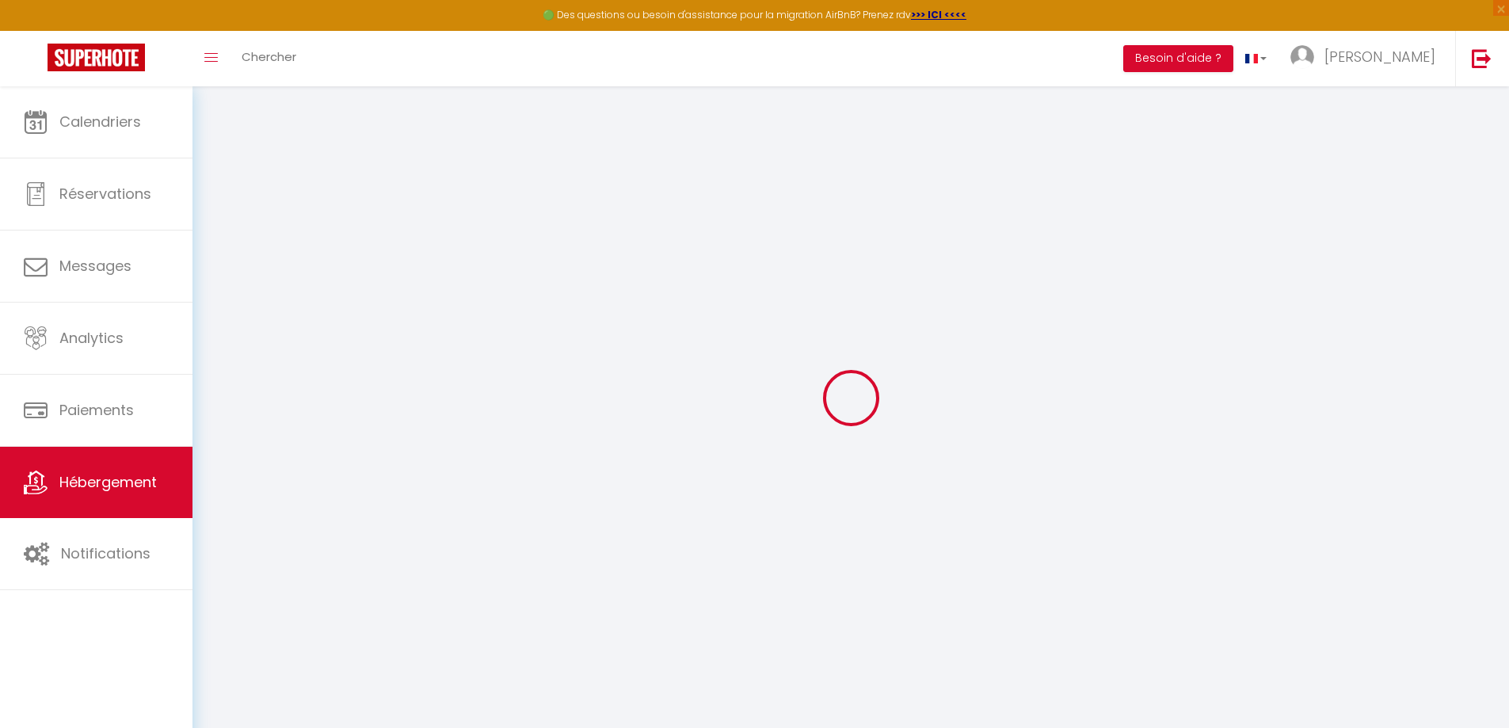
type input "Kaz Koulèr [GEOGRAPHIC_DATA] [GEOGRAPHIC_DATA]"
select select "1"
select select "0"
type input "25"
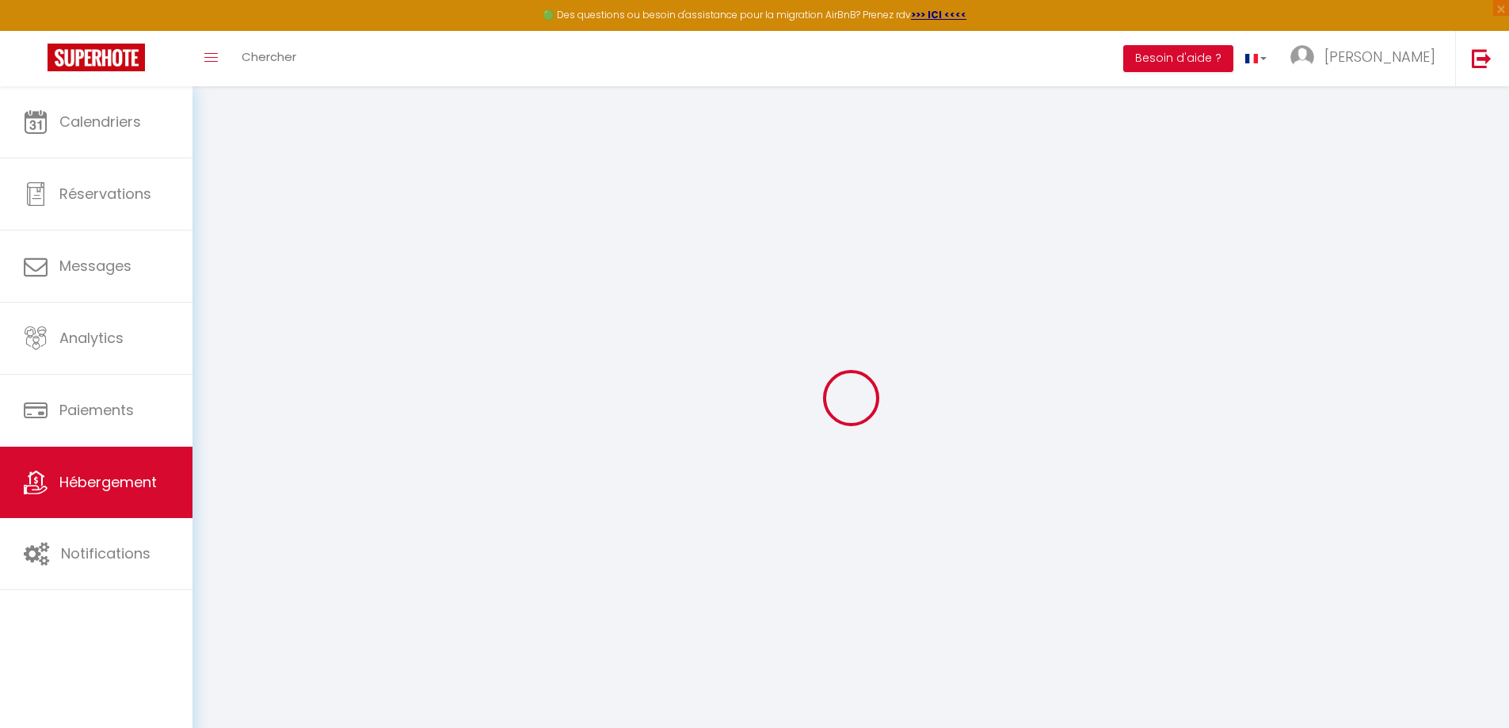
type input "28"
type input "150"
select select
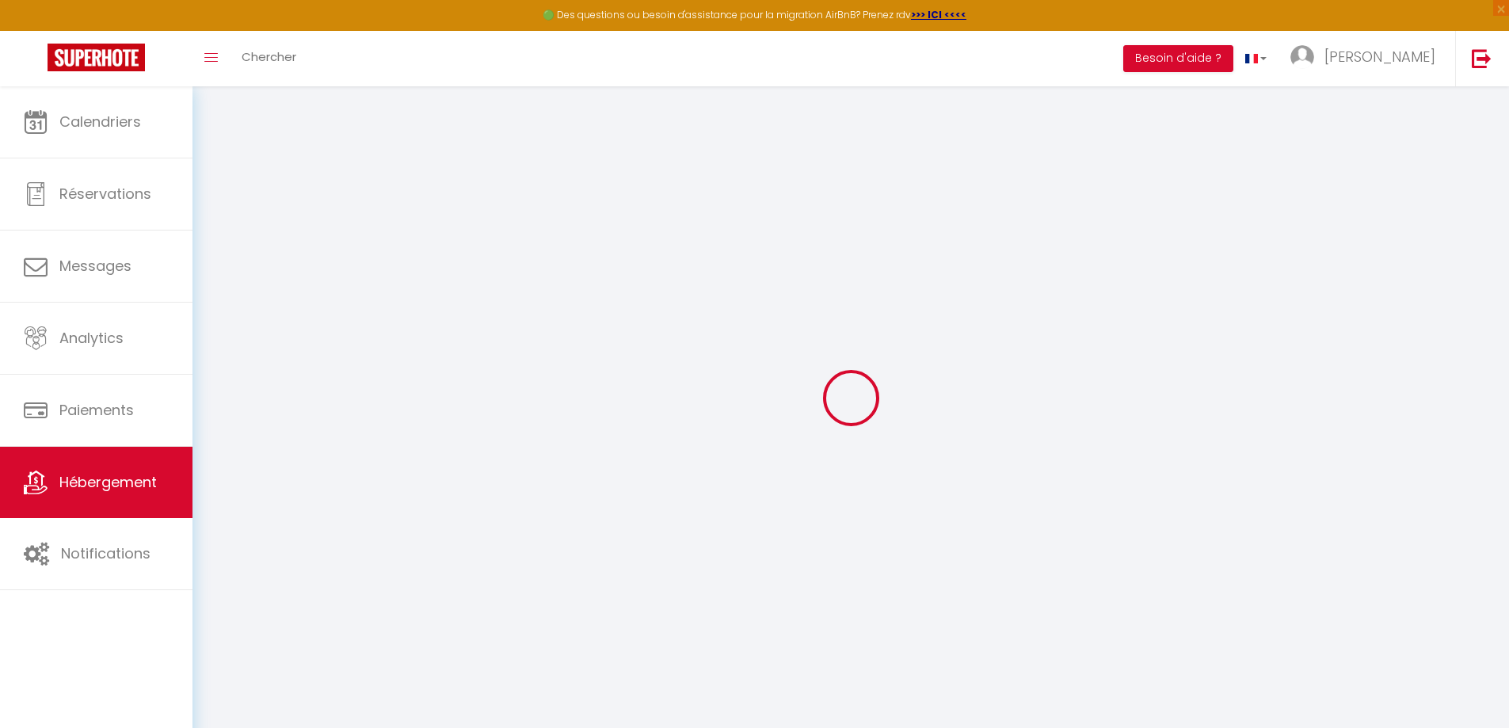
select select
type input "[STREET_ADDRESS][PERSON_NAME]"
type input "97400"
type input "SAINT DENIS"
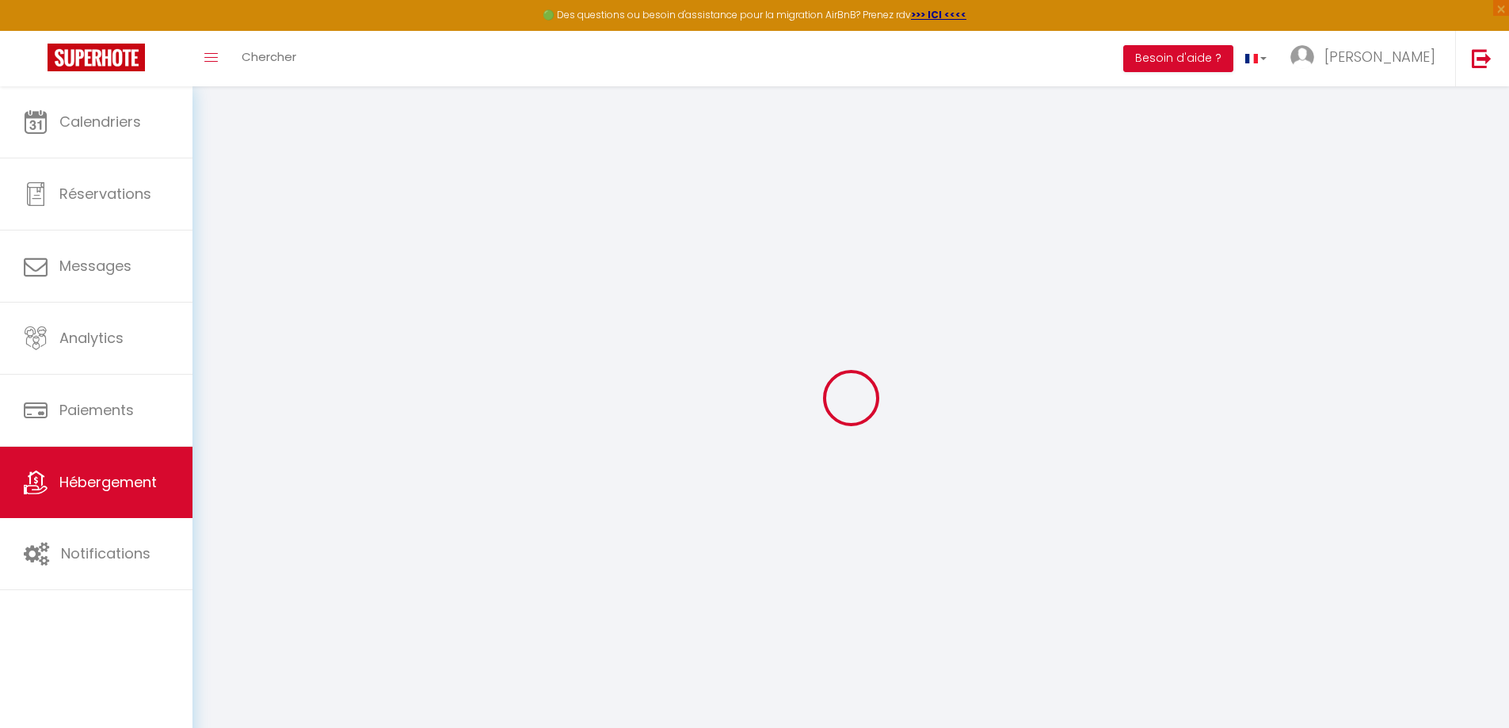
select select "177"
type input "[EMAIL_ADDRESS][DOMAIN_NAME]"
select select "3102"
checkbox input "false"
checkbox input "true"
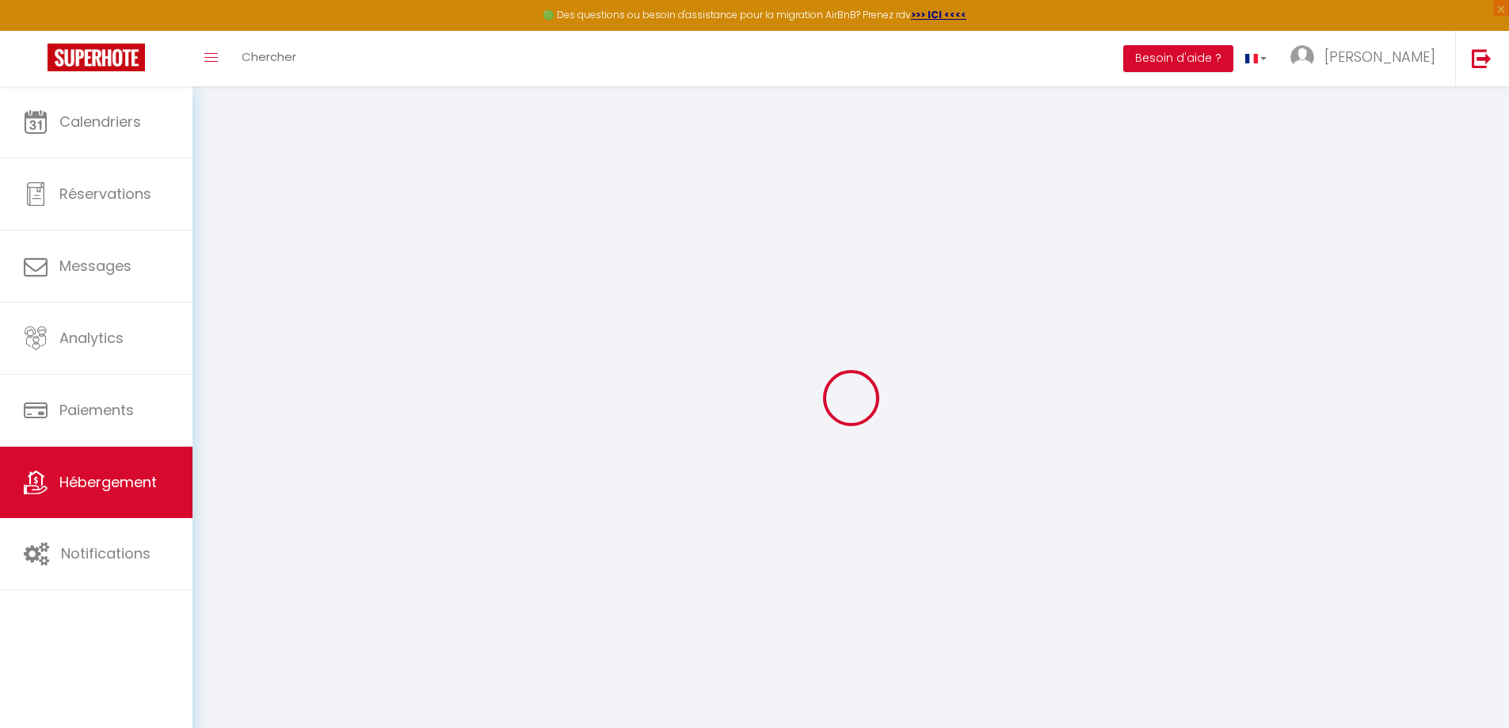
checkbox input "true"
type input "0"
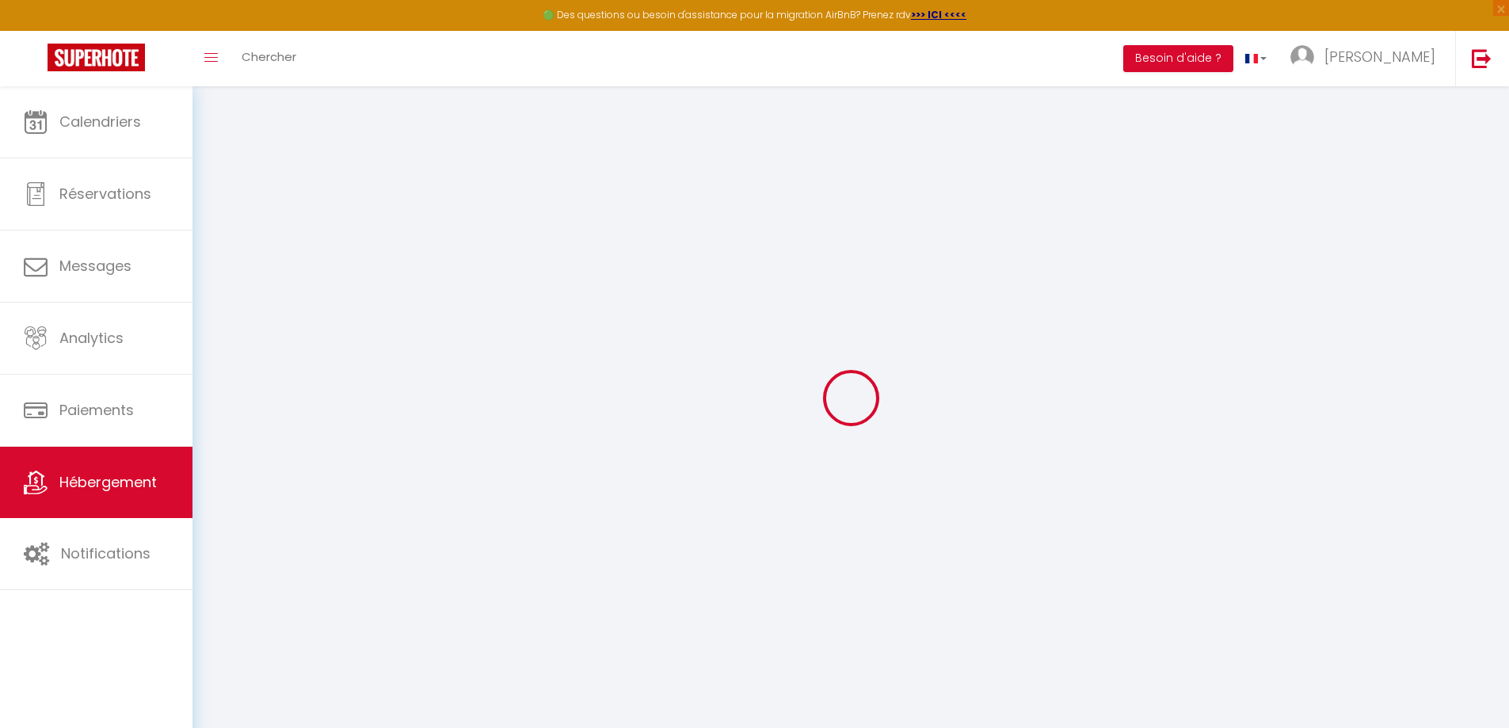
type input "0"
select select
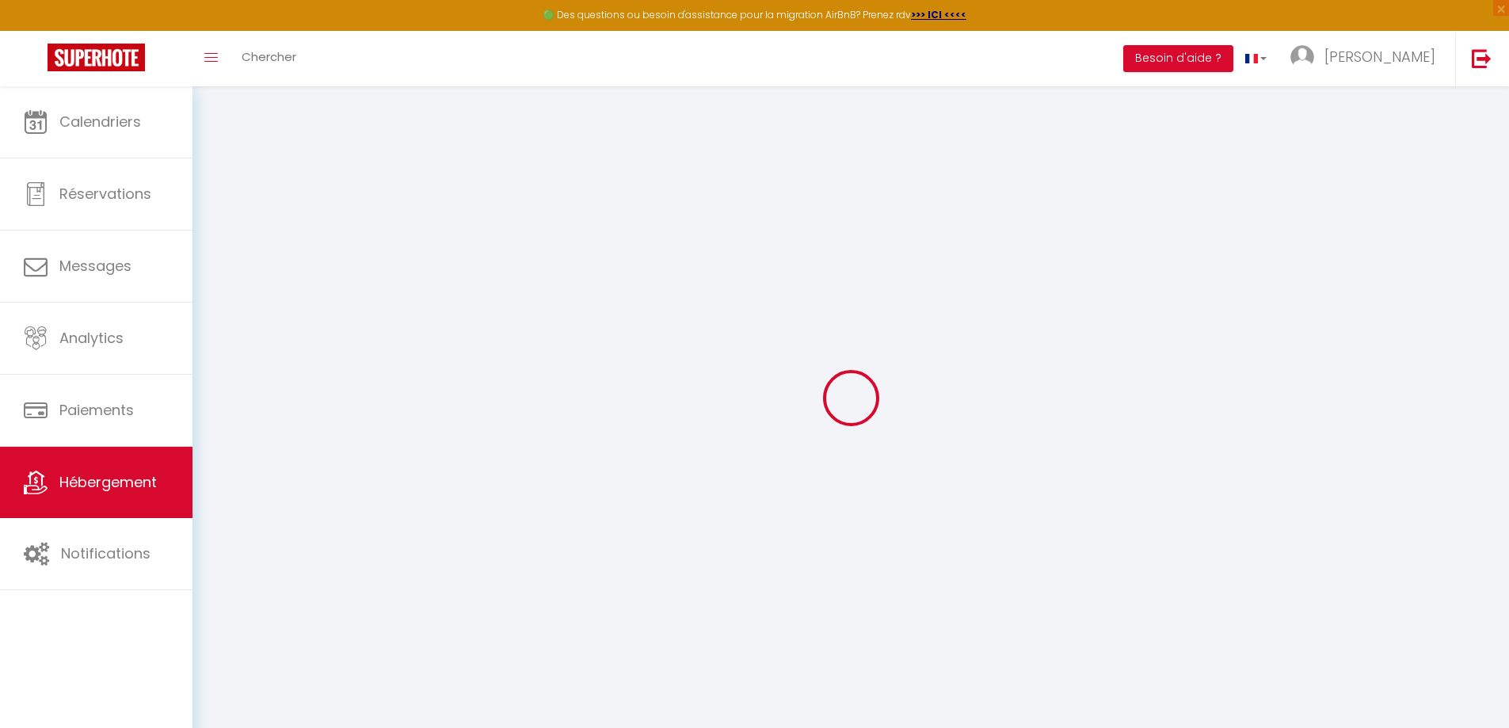
select select
checkbox input "false"
checkbox input "true"
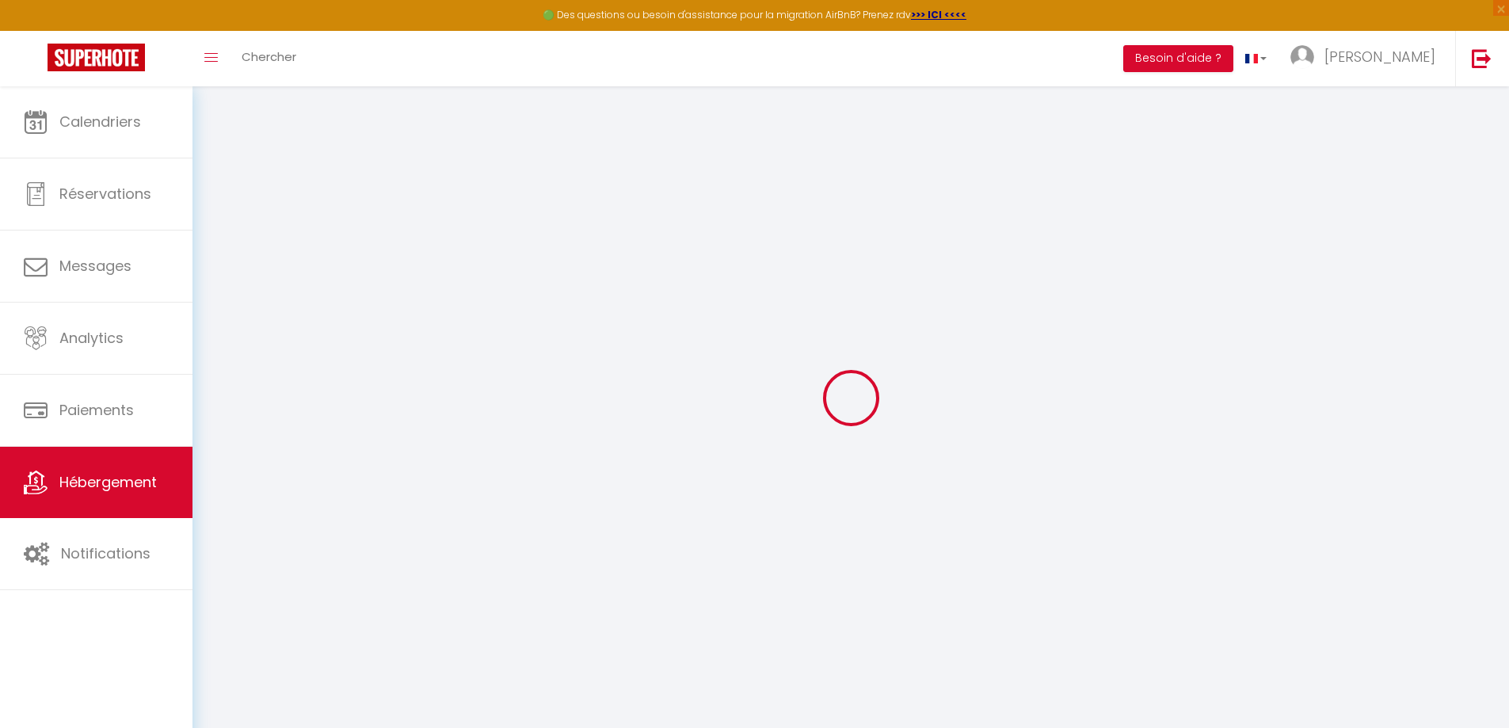
select select
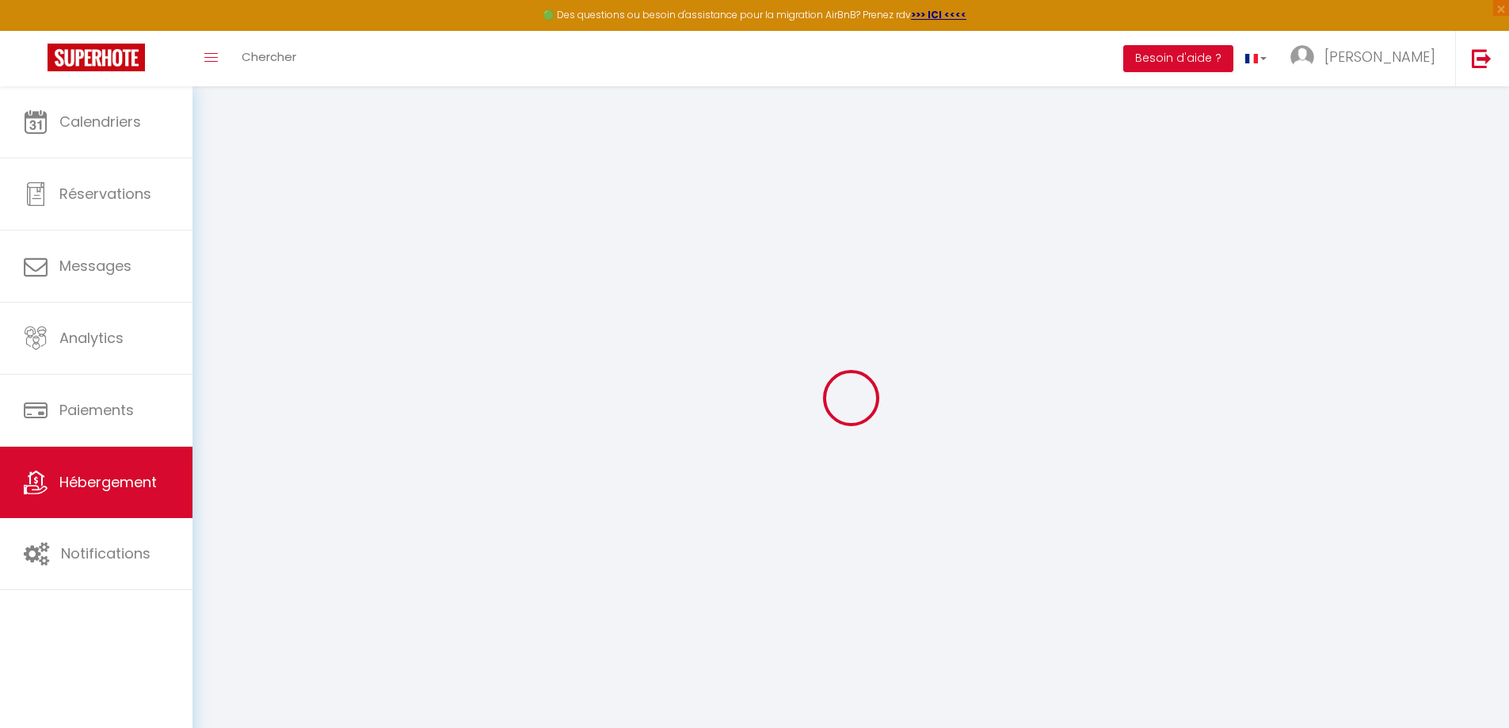
checkbox input "false"
checkbox input "true"
checkbox input "false"
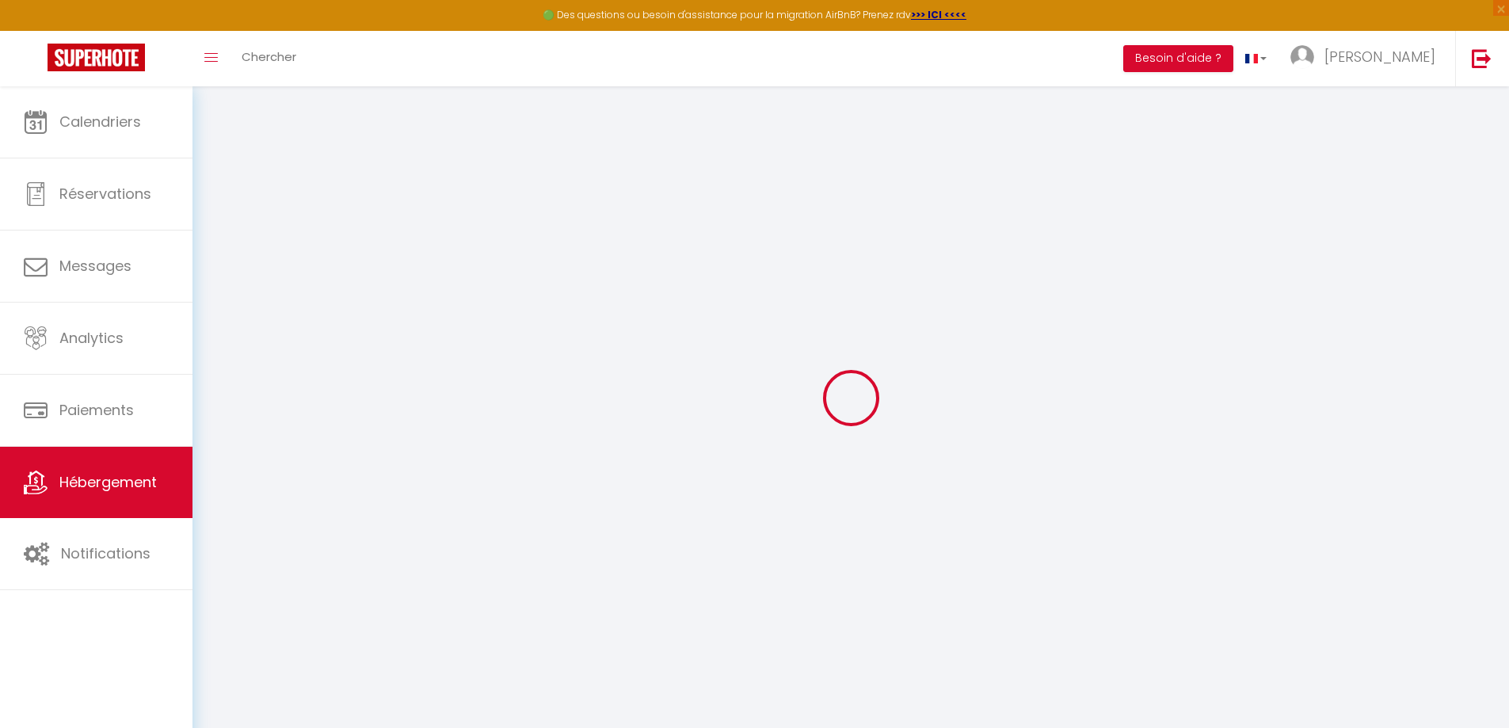
checkbox input "true"
select select "15:00"
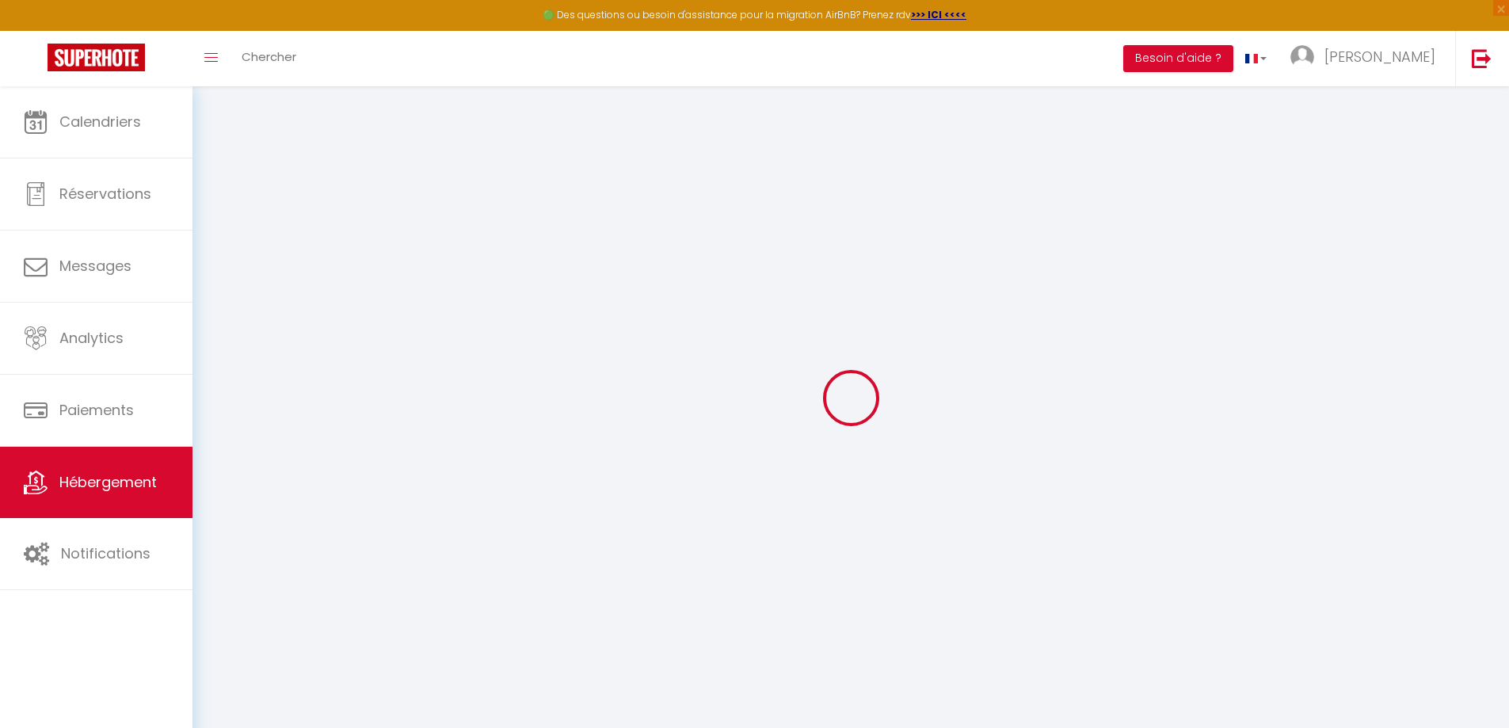
select select "11:00"
select select "30"
select select "120"
checkbox input "false"
checkbox input "true"
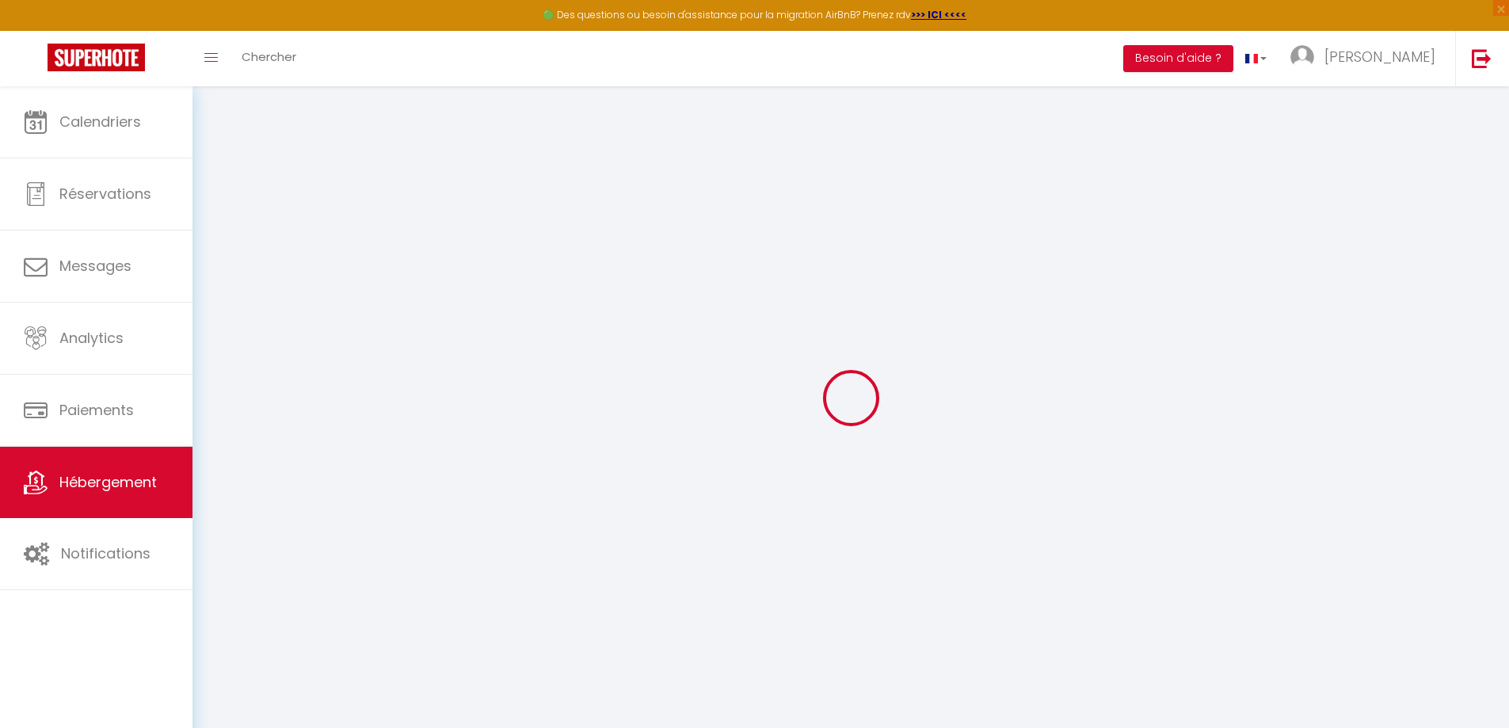
checkbox input "true"
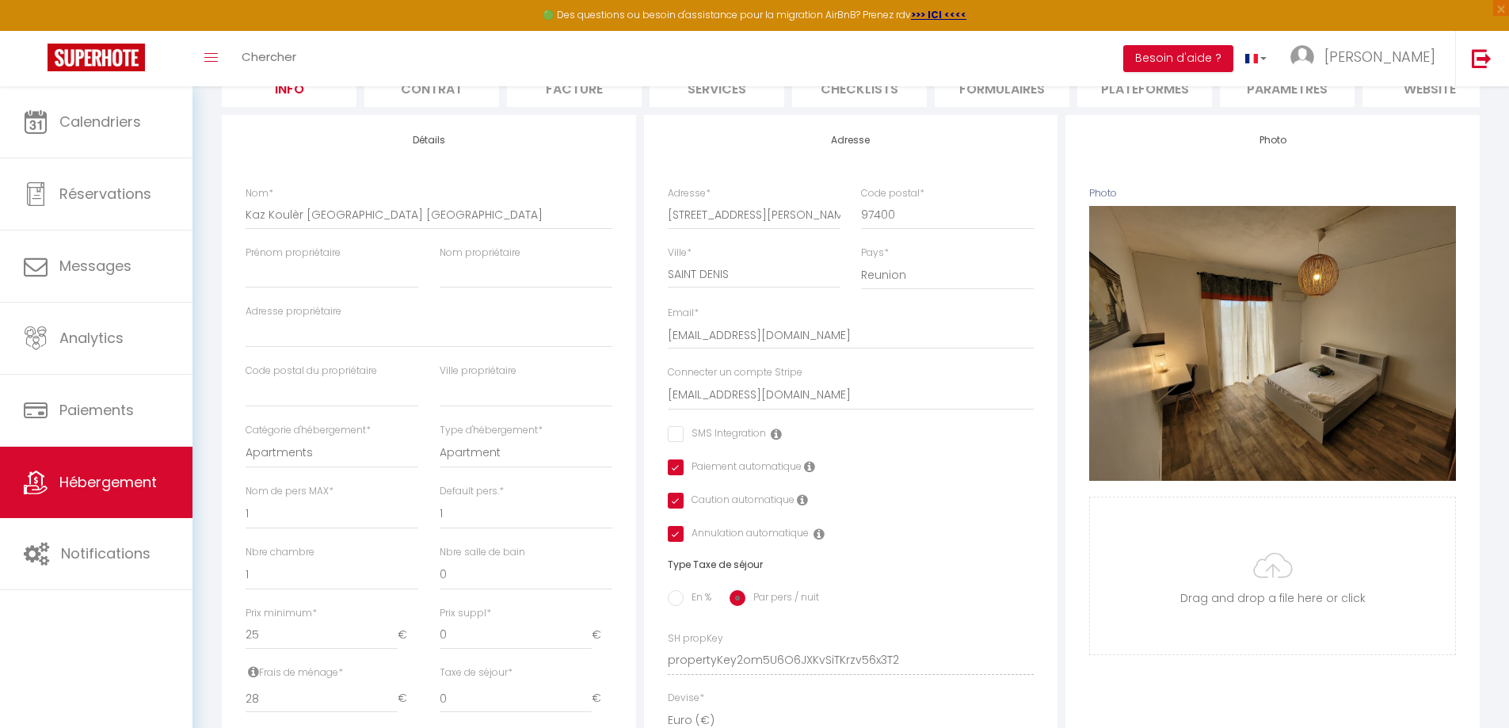
scroll to position [396, 0]
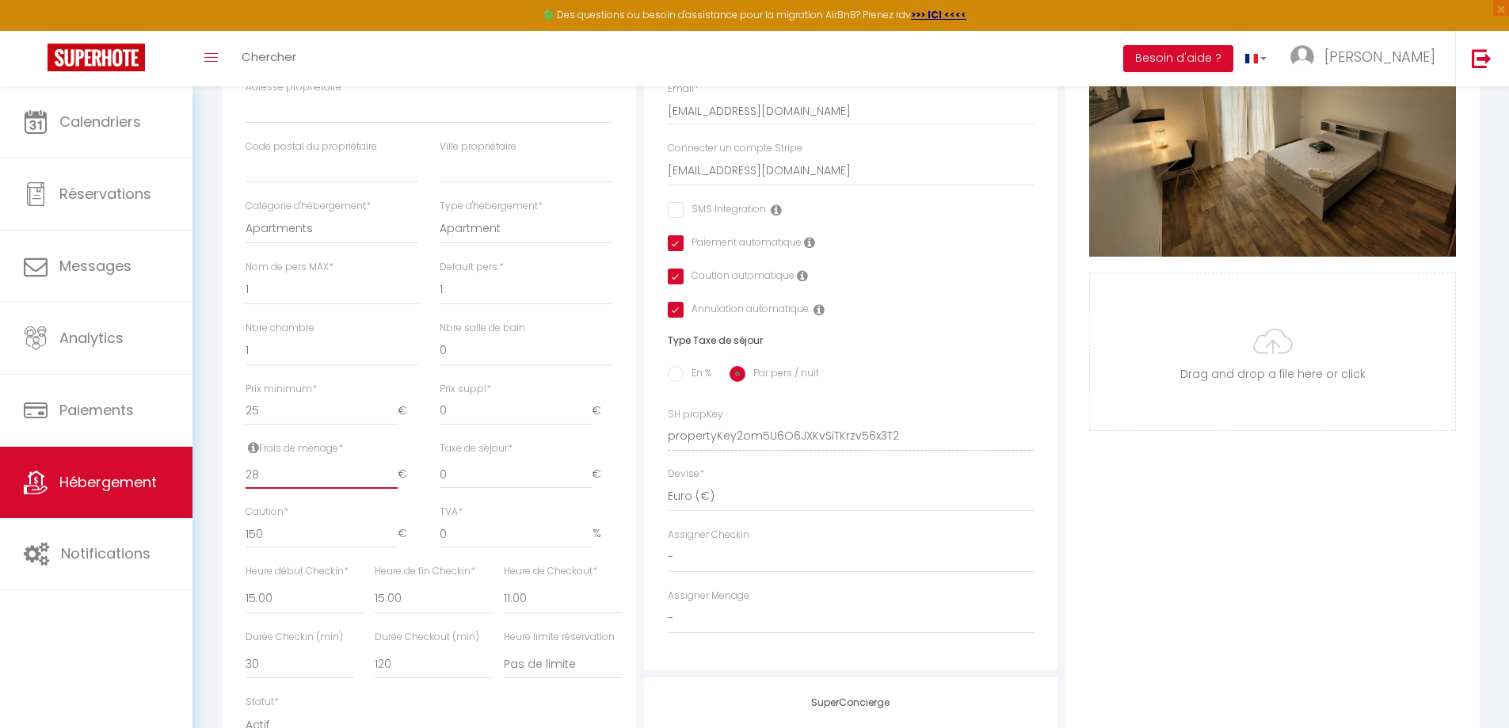
drag, startPoint x: 261, startPoint y: 489, endPoint x: 250, endPoint y: 488, distance: 10.3
click at [250, 488] on input "28" at bounding box center [321, 474] width 152 height 29
type input "29"
checkbox input "false"
checkbox input "true"
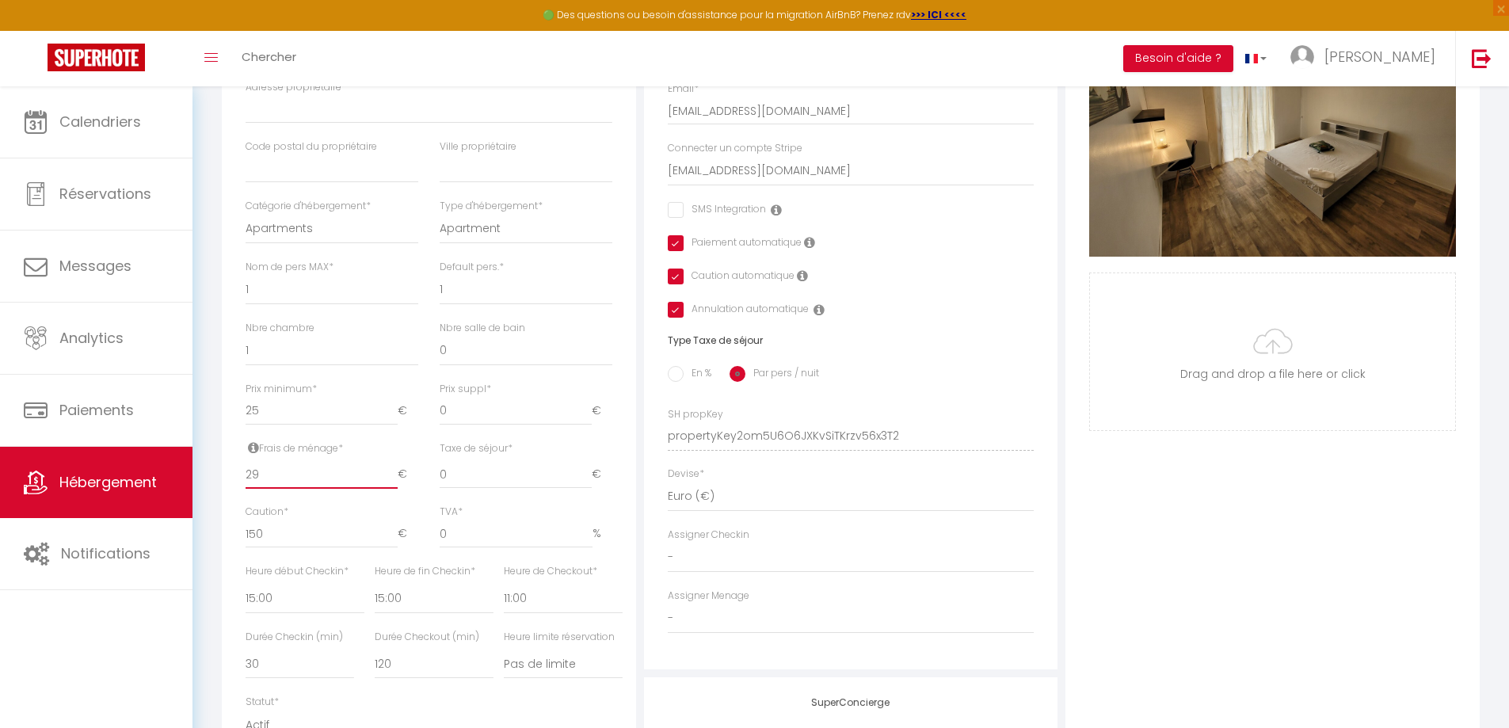
checkbox input "true"
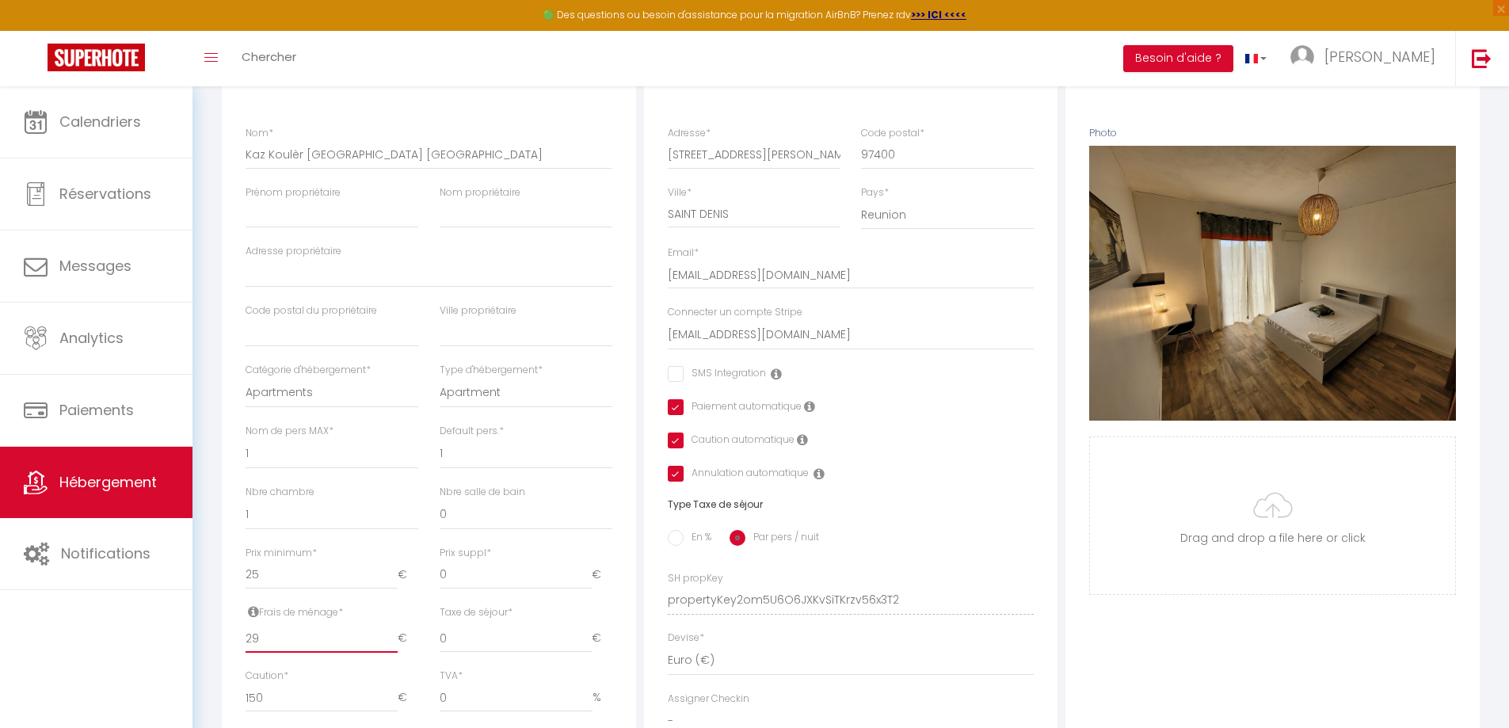
scroll to position [0, 0]
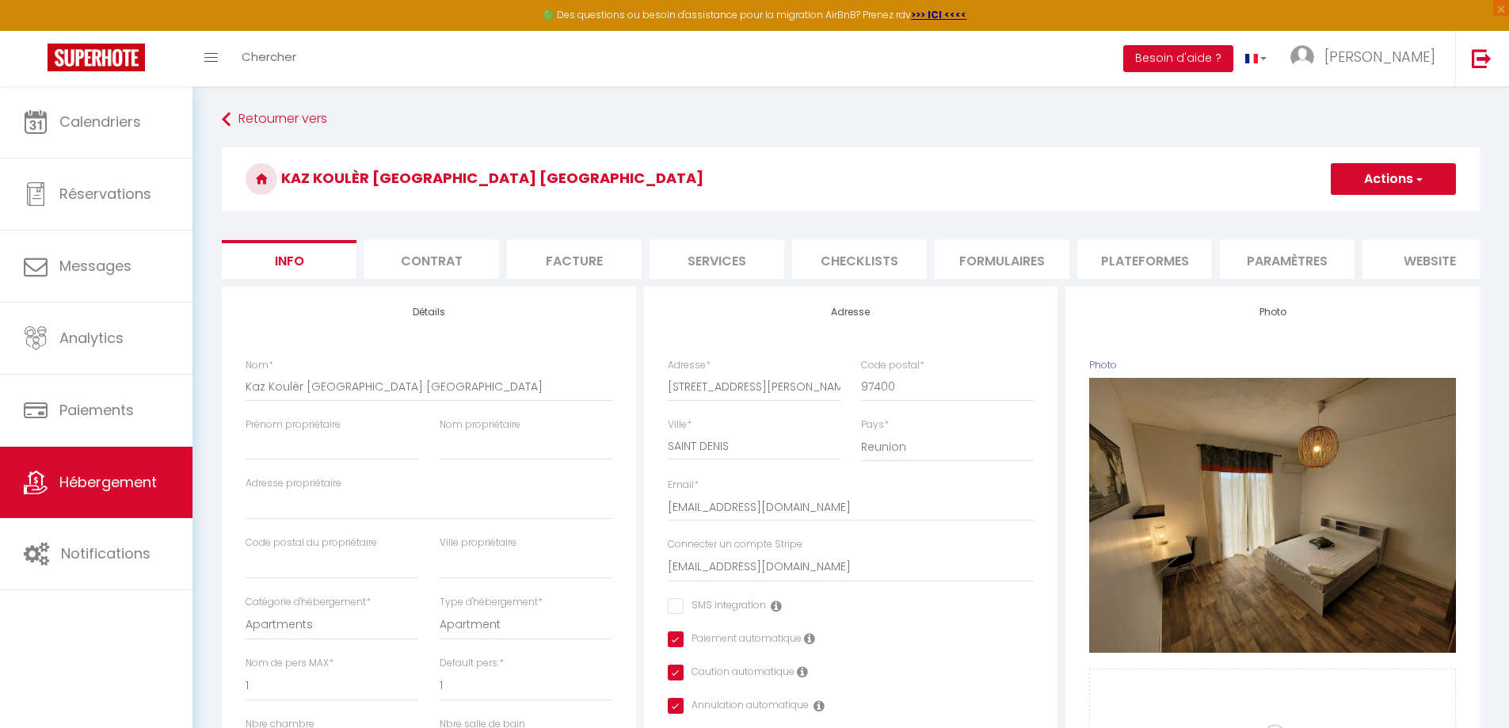
type input "29"
click at [1361, 180] on button "Actions" at bounding box center [1392, 179] width 125 height 32
click at [1346, 211] on input "Enregistrer" at bounding box center [1330, 214] width 59 height 16
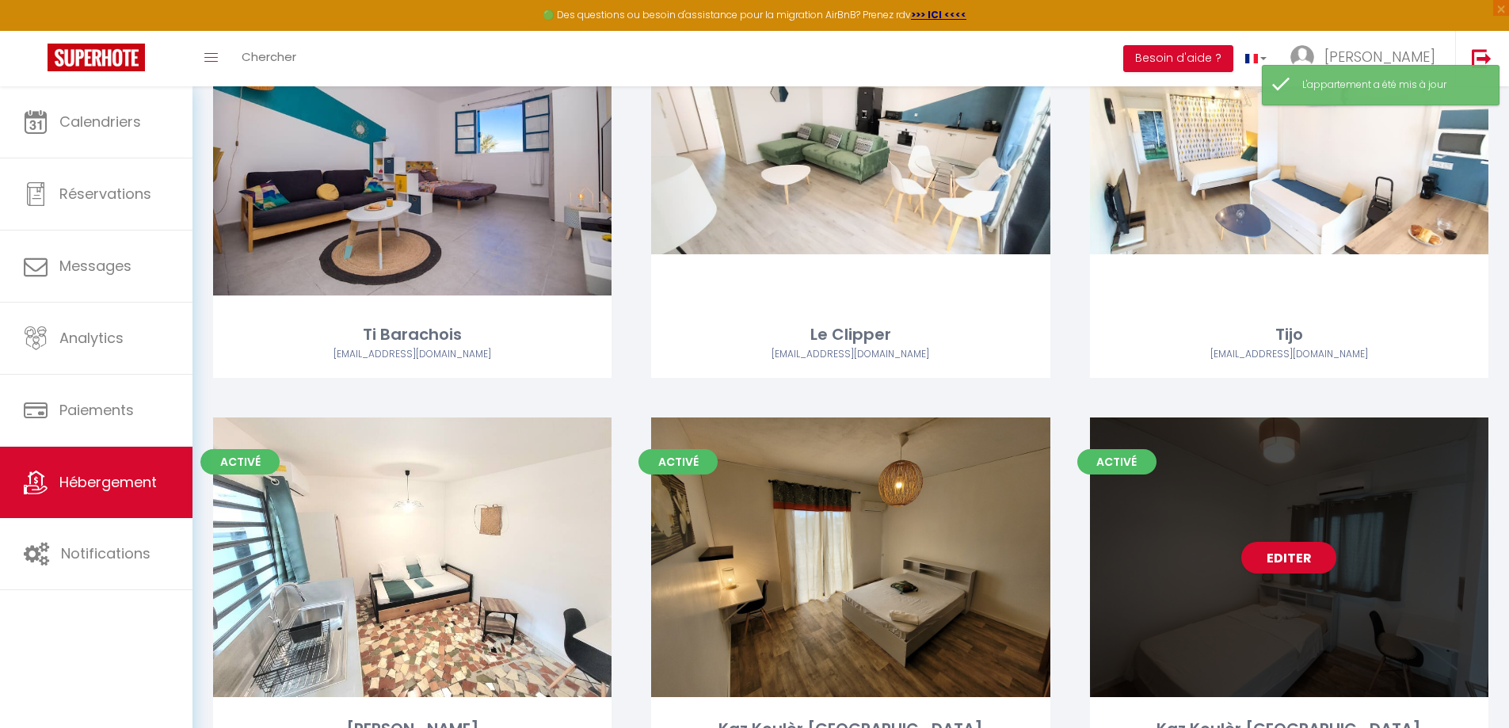
scroll to position [396, 0]
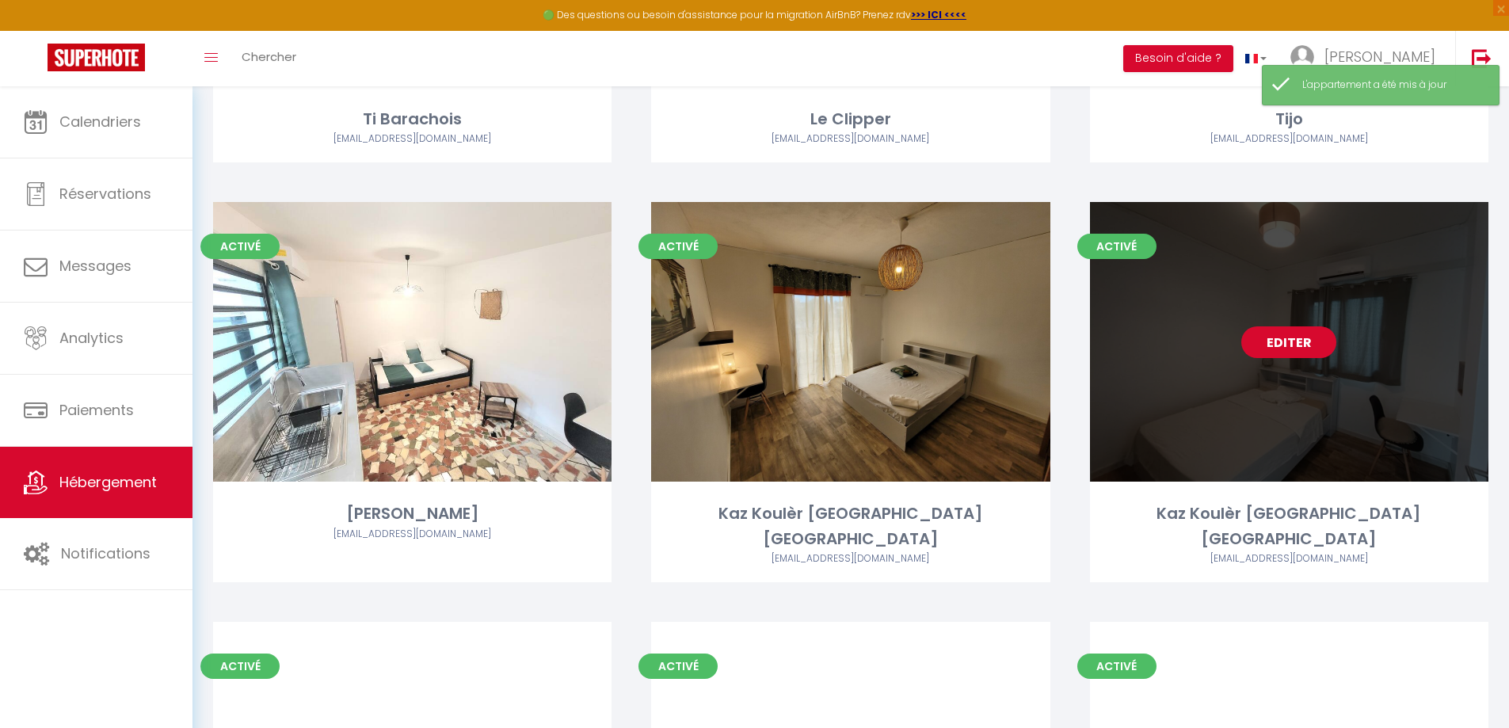
click at [1273, 335] on link "Editer" at bounding box center [1288, 342] width 95 height 32
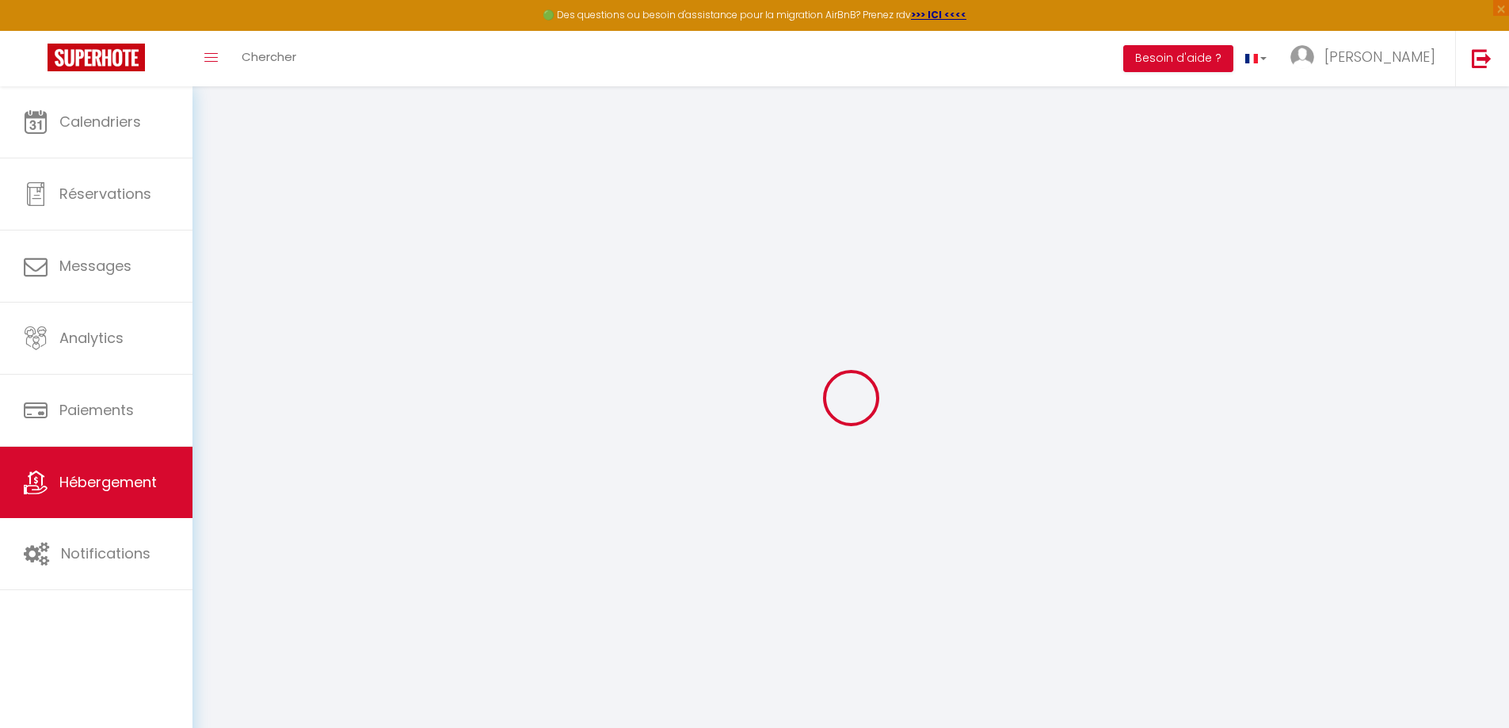
type input "Kaz Koulèr [GEOGRAPHIC_DATA] [GEOGRAPHIC_DATA]"
select select "1"
select select "2"
type input "25"
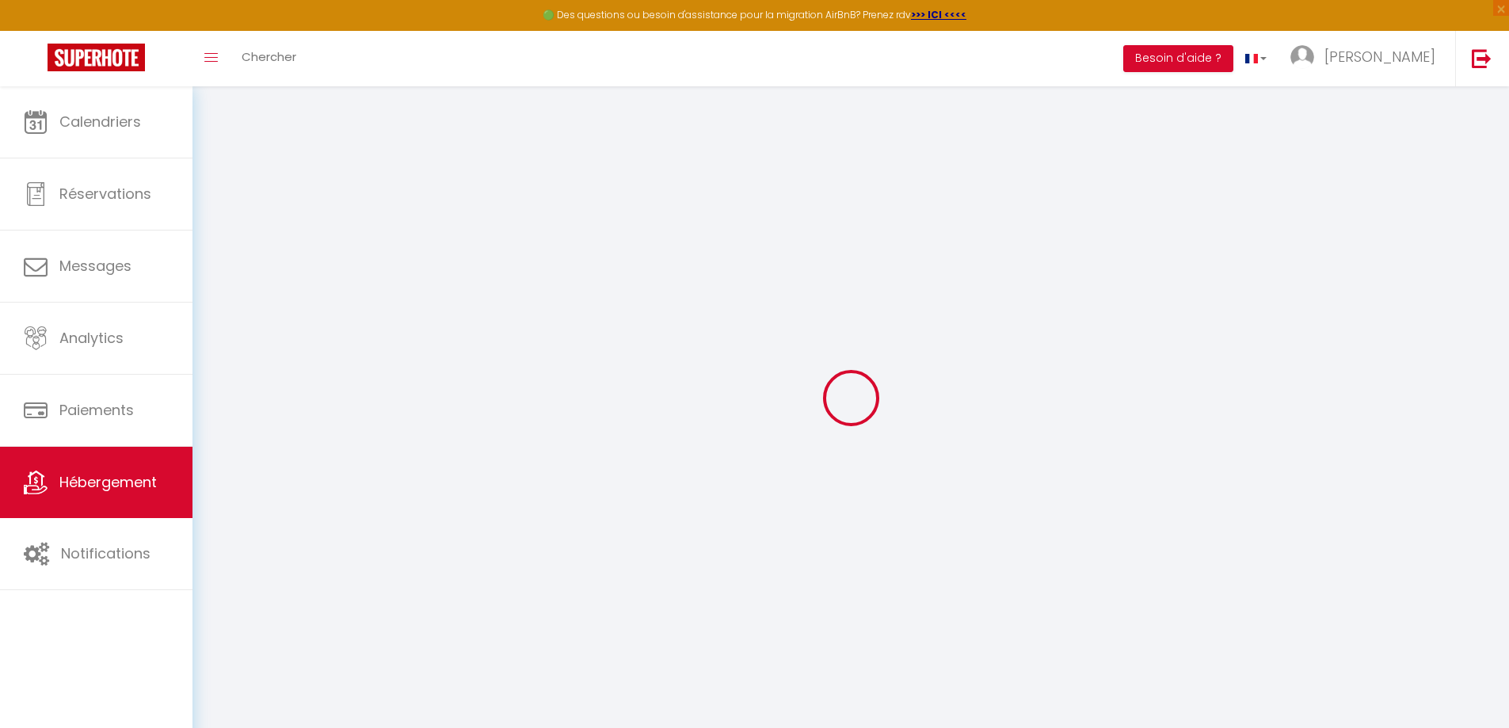
type input "28"
type input "150"
select select
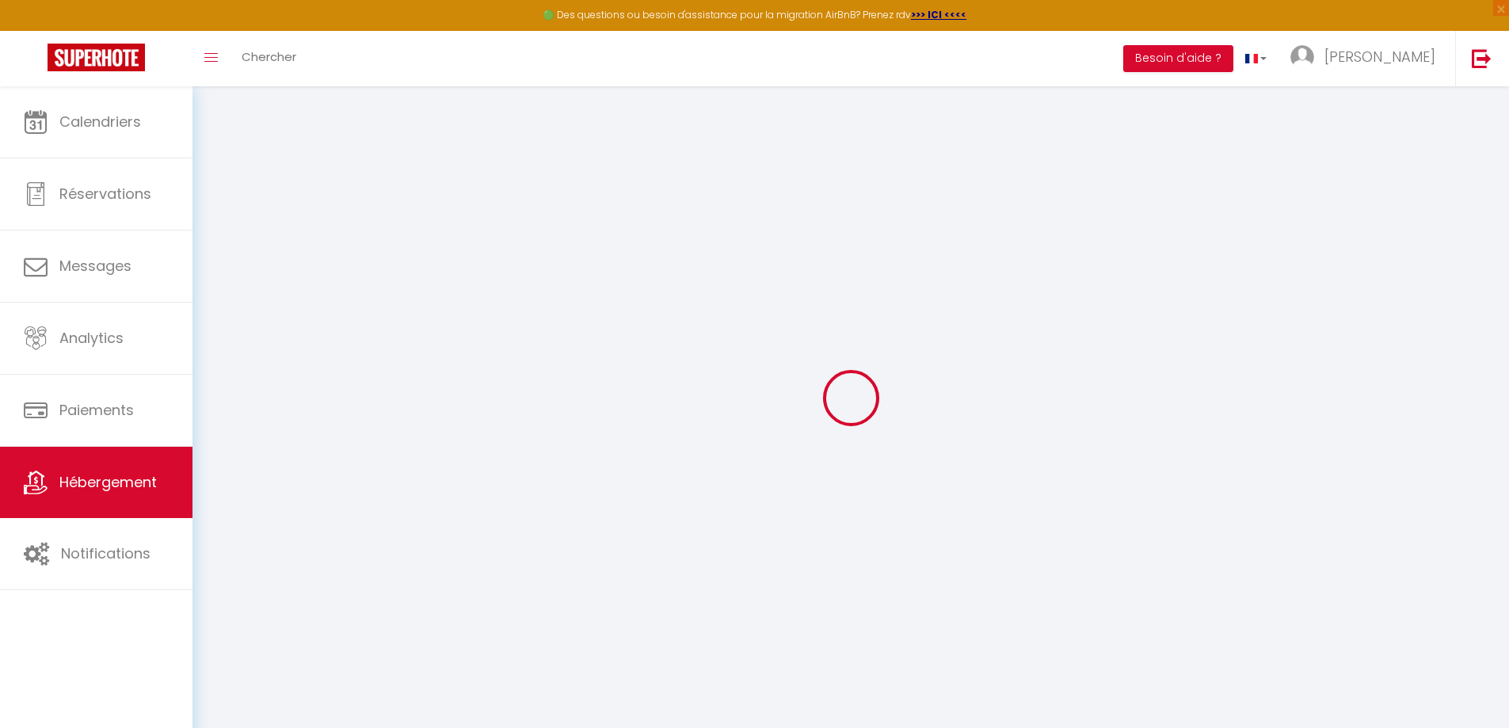
select select
type input "[STREET_ADDRESS][PERSON_NAME]"
type input "97400"
type input "[GEOGRAPHIC_DATA]"
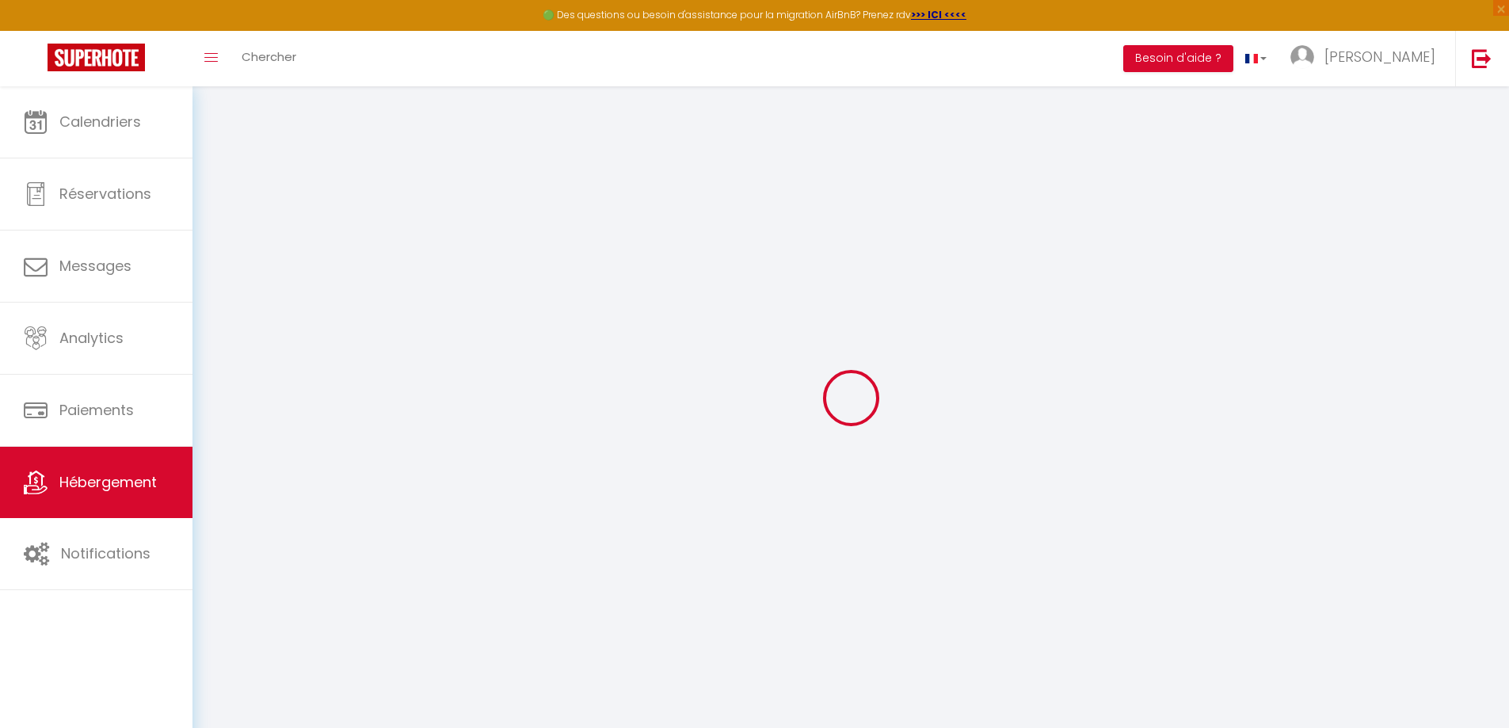
select select "177"
type input "[EMAIL_ADDRESS][DOMAIN_NAME]"
select select "3102"
checkbox input "false"
checkbox input "true"
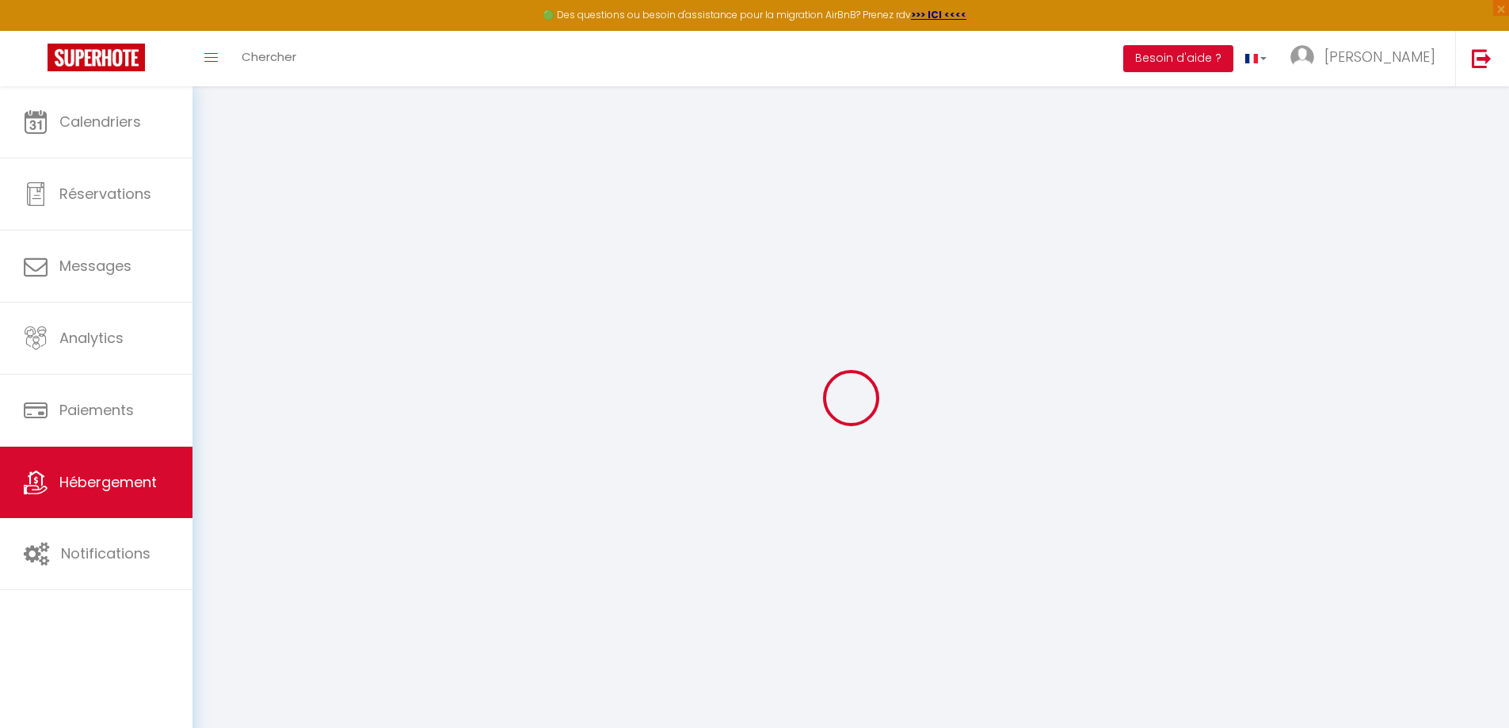
checkbox input "true"
type input "0"
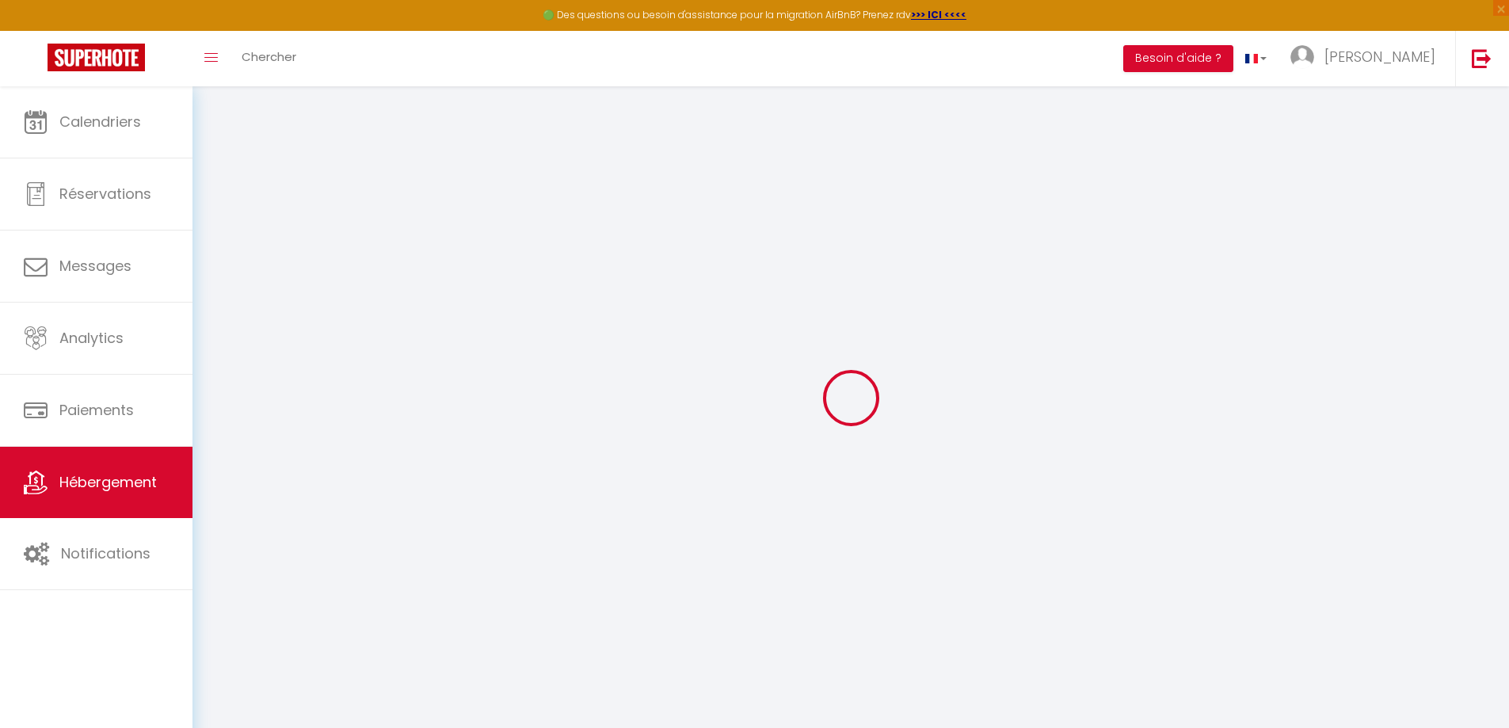
type input "0"
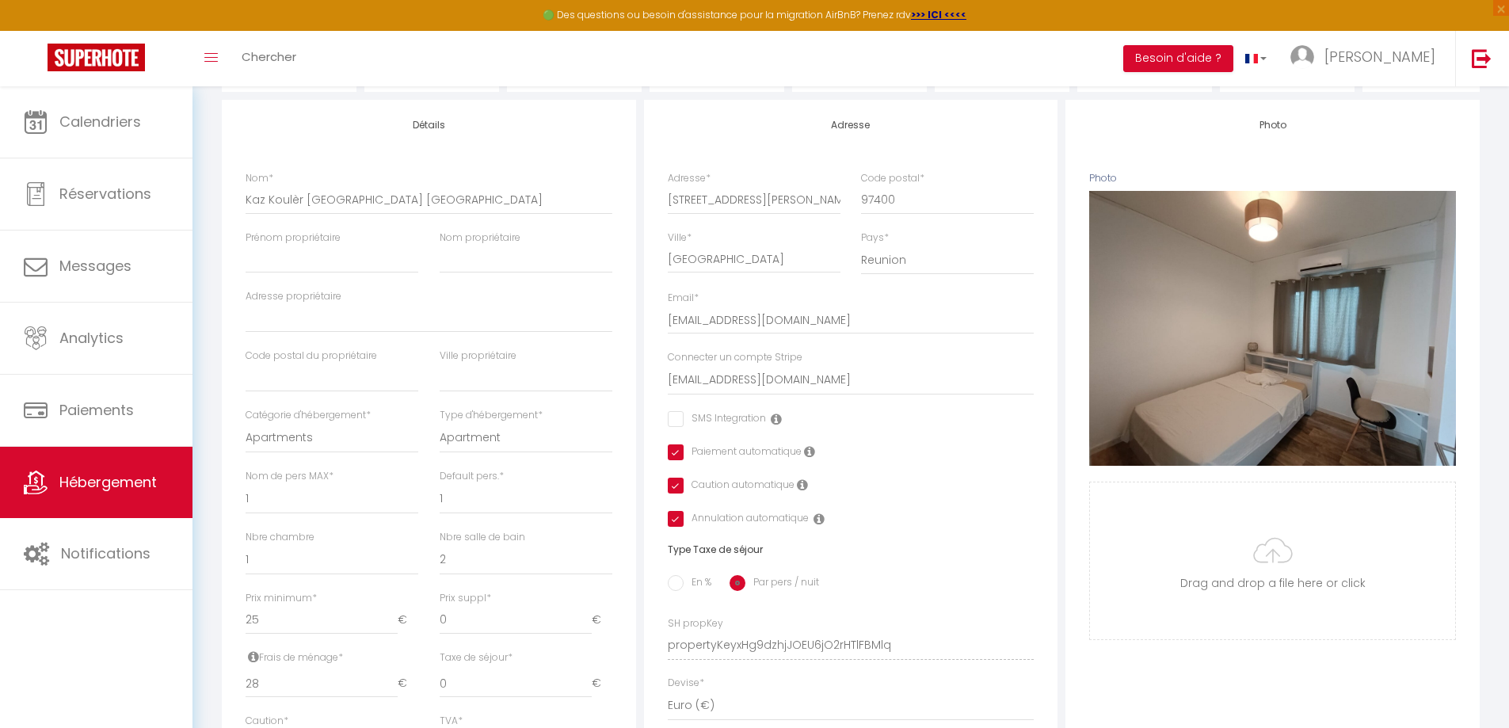
scroll to position [475, 0]
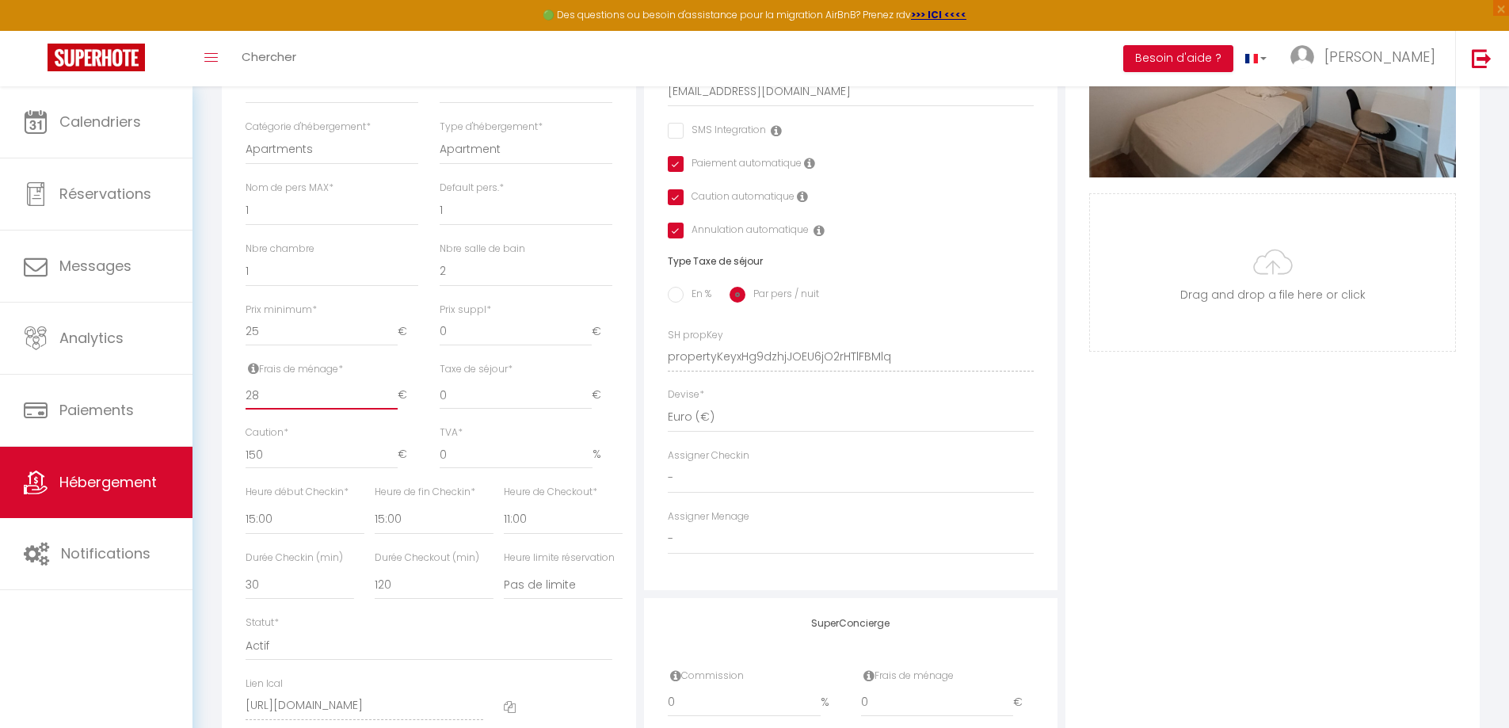
click at [252, 405] on input "28" at bounding box center [321, 395] width 152 height 29
drag, startPoint x: 268, startPoint y: 413, endPoint x: 253, endPoint y: 413, distance: 15.0
click at [253, 409] on input "28" at bounding box center [321, 395] width 152 height 29
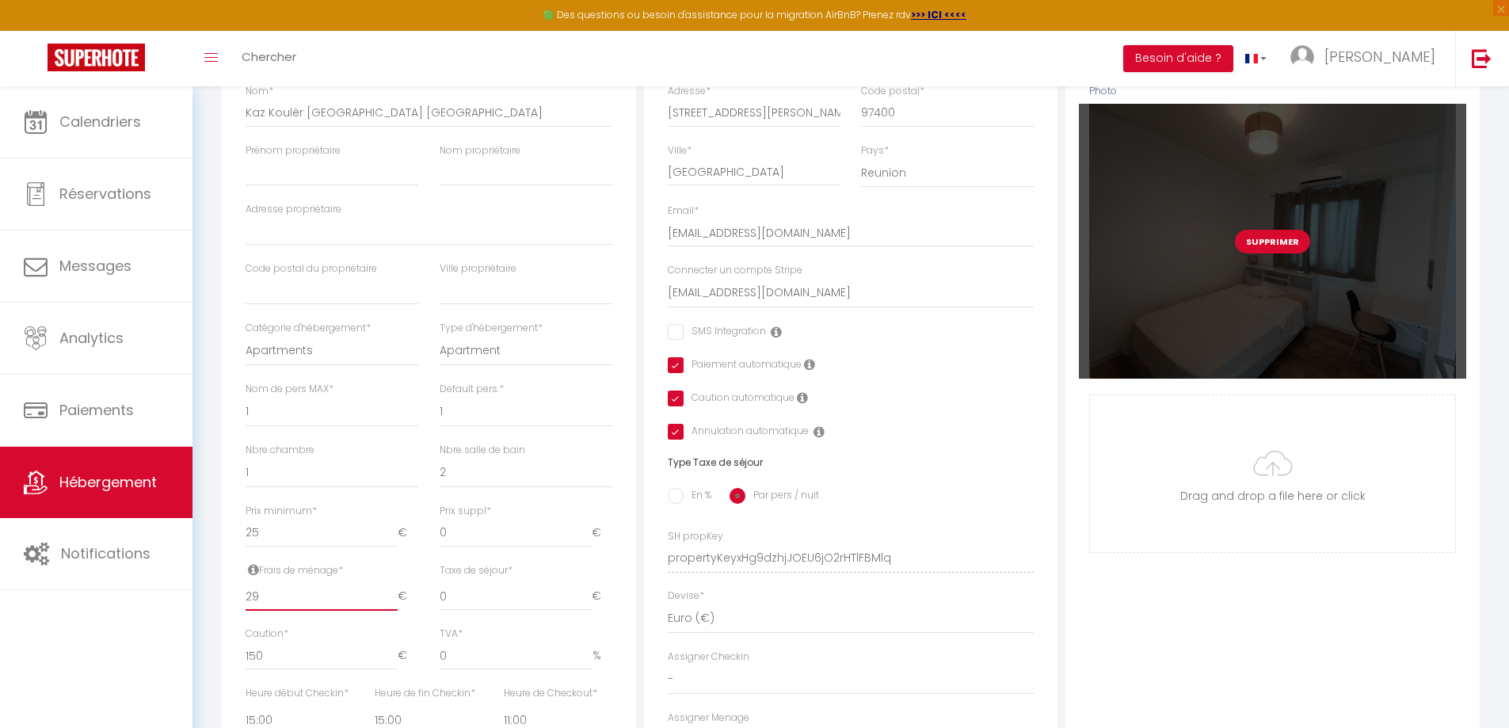
scroll to position [79, 0]
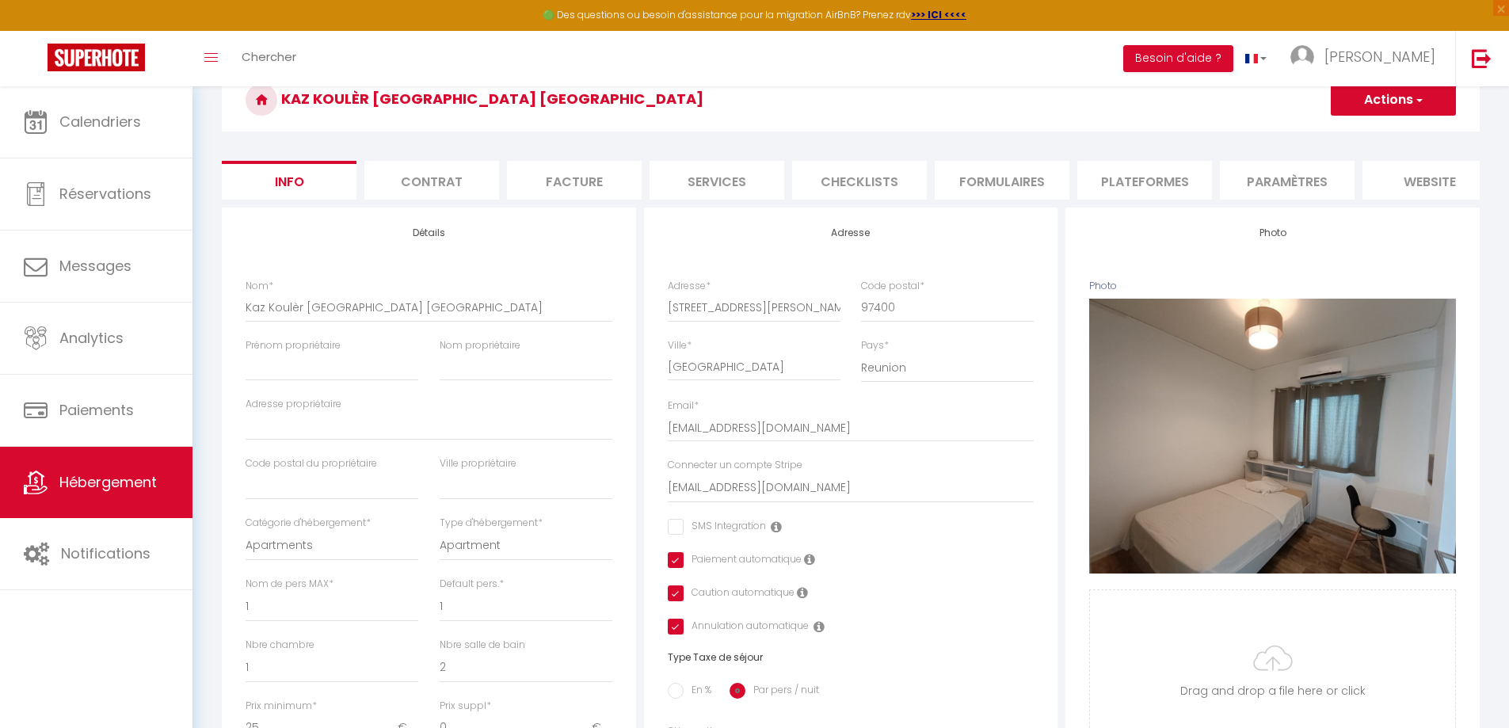
click at [1406, 109] on button "Actions" at bounding box center [1392, 100] width 125 height 32
click at [1347, 127] on input "Enregistrer" at bounding box center [1330, 135] width 59 height 16
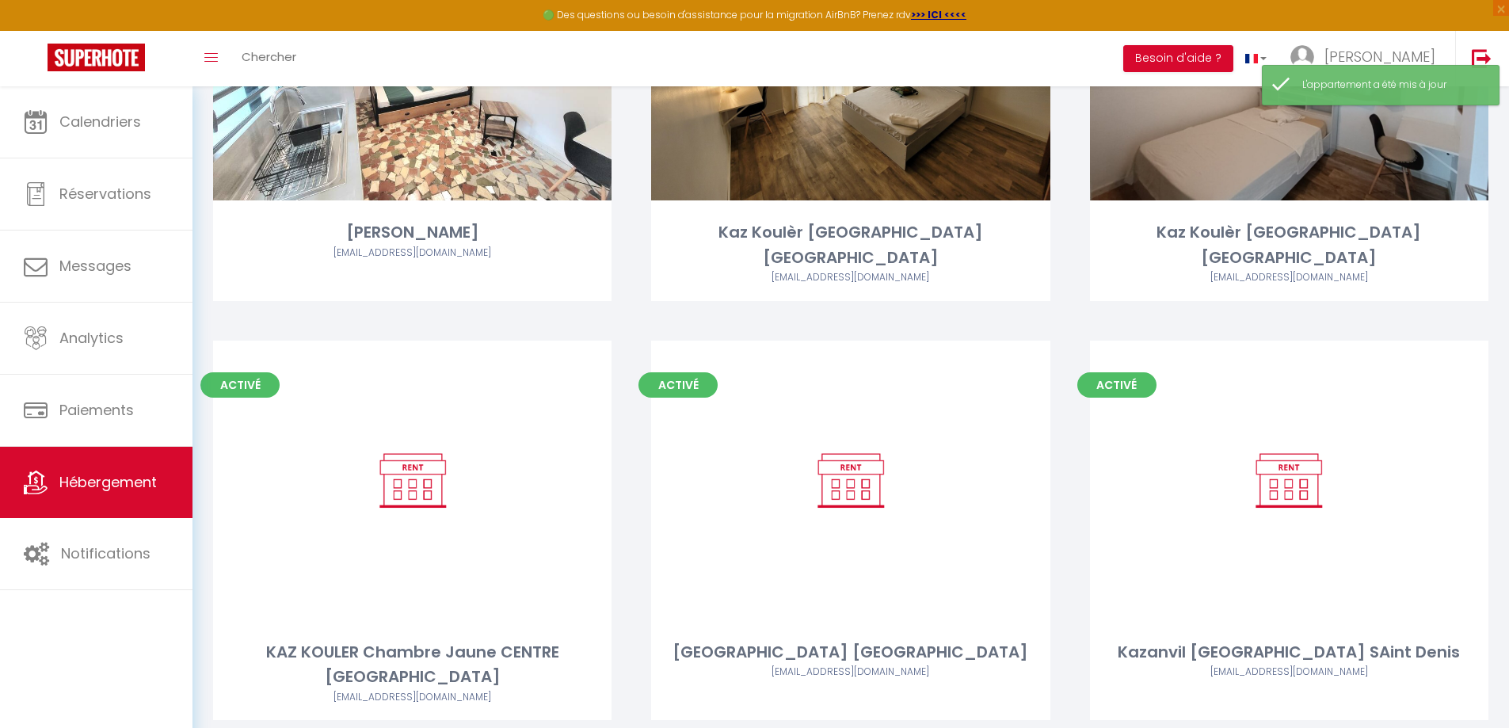
scroll to position [792, 0]
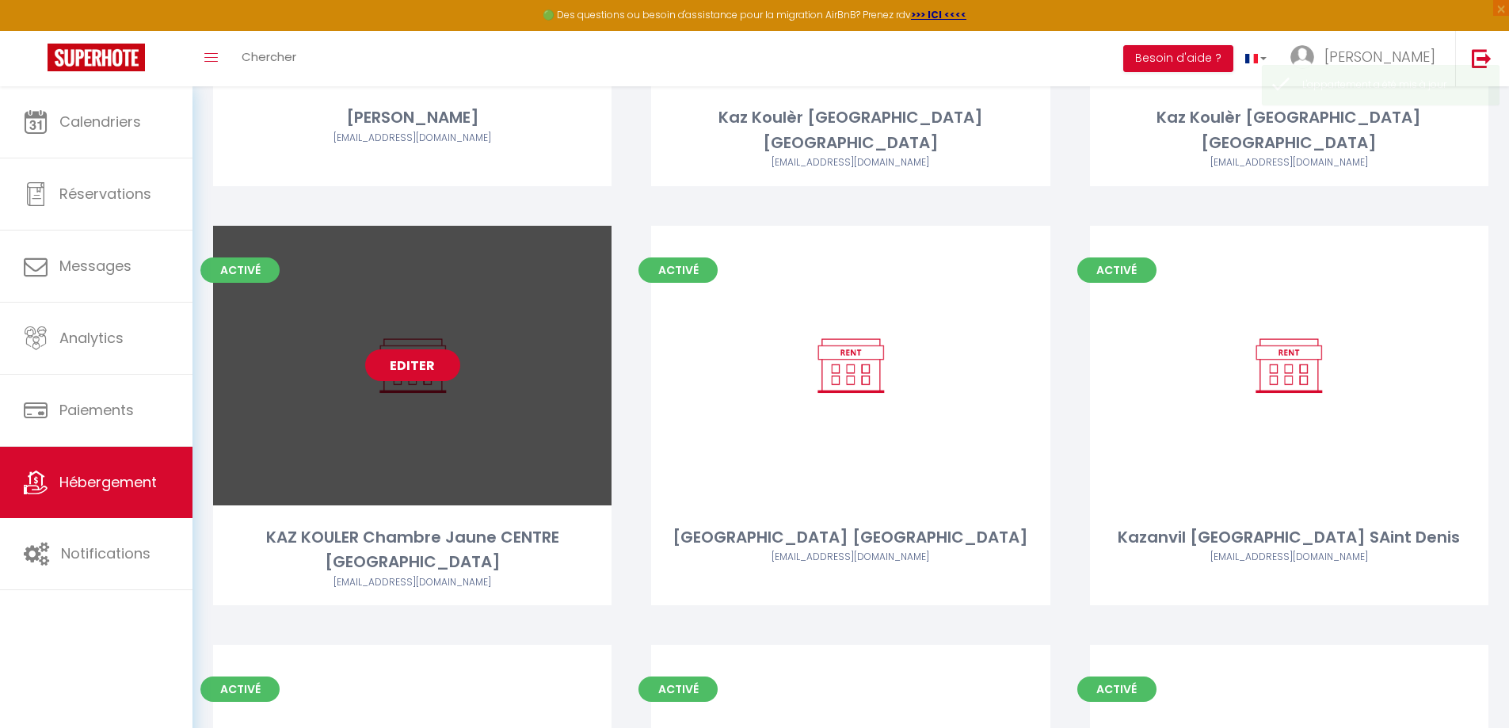
click at [411, 349] on link "Editer" at bounding box center [412, 365] width 95 height 32
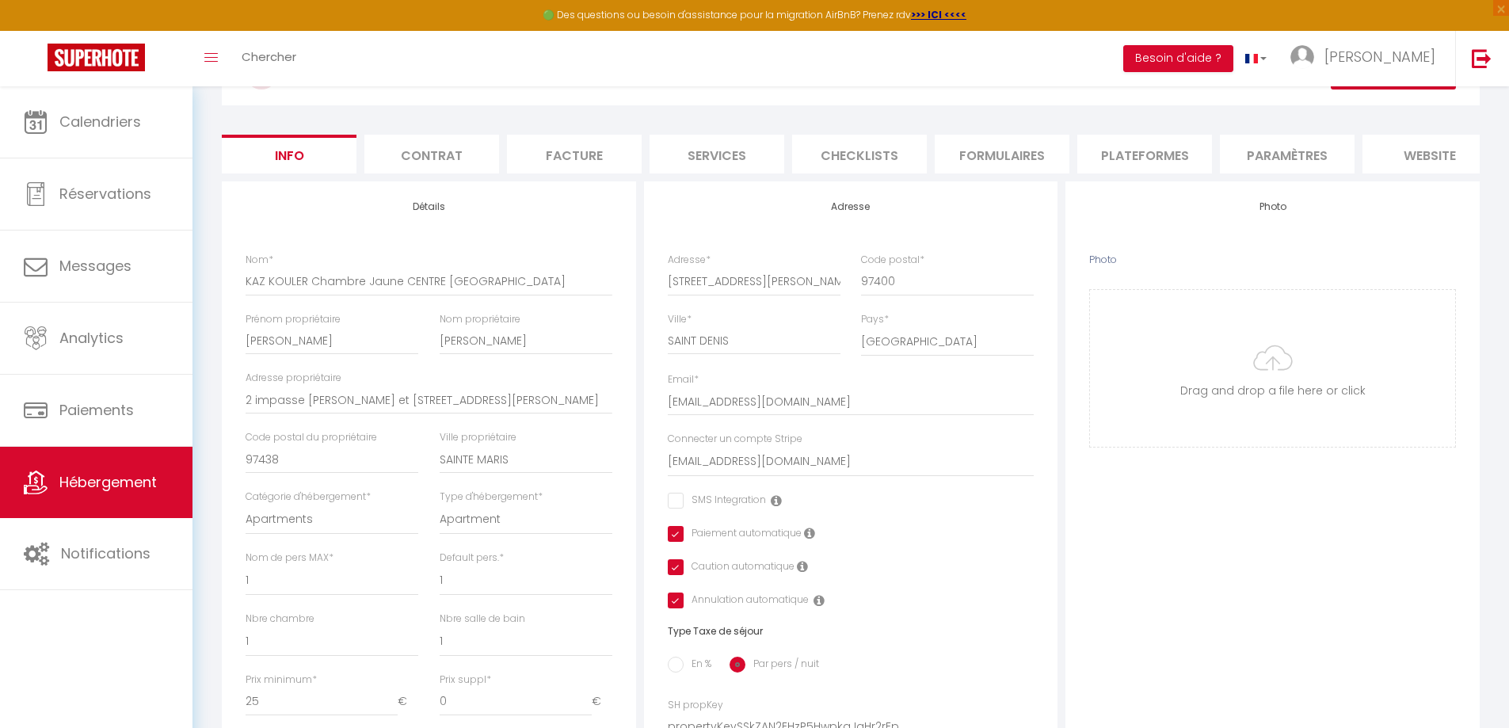
scroll to position [475, 0]
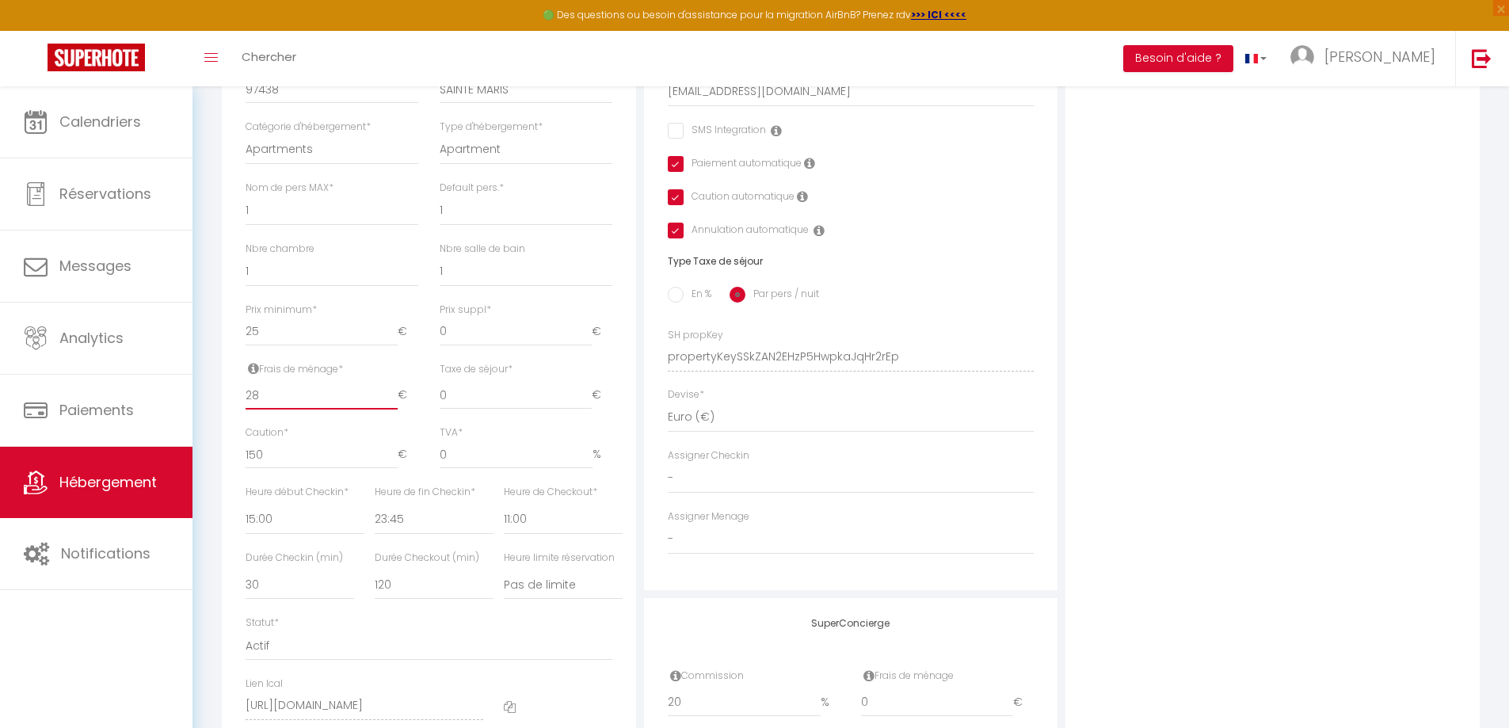
drag, startPoint x: 263, startPoint y: 406, endPoint x: 250, endPoint y: 406, distance: 12.7
click at [250, 406] on input "28" at bounding box center [321, 395] width 152 height 29
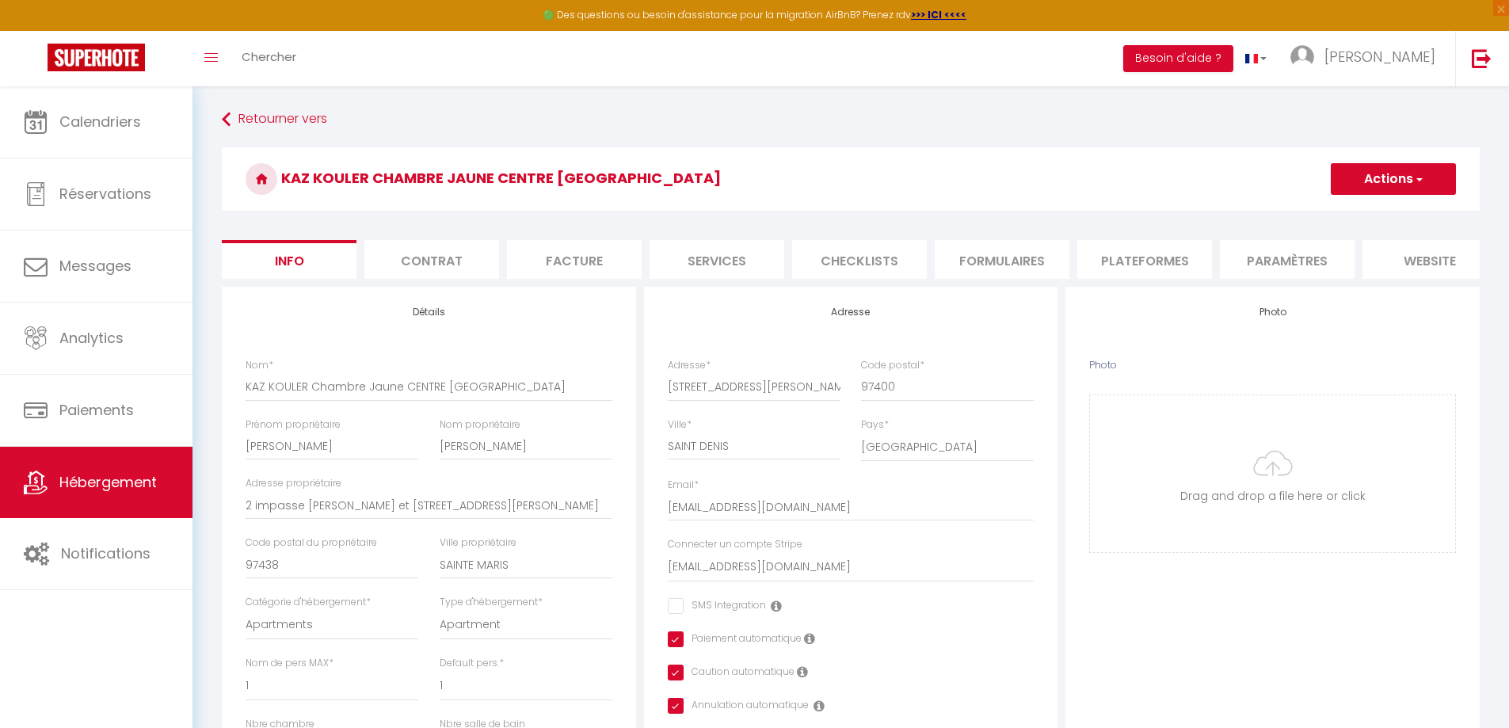
click at [1362, 189] on button "Actions" at bounding box center [1392, 179] width 125 height 32
click at [1349, 214] on input "Enregistrer" at bounding box center [1330, 214] width 59 height 16
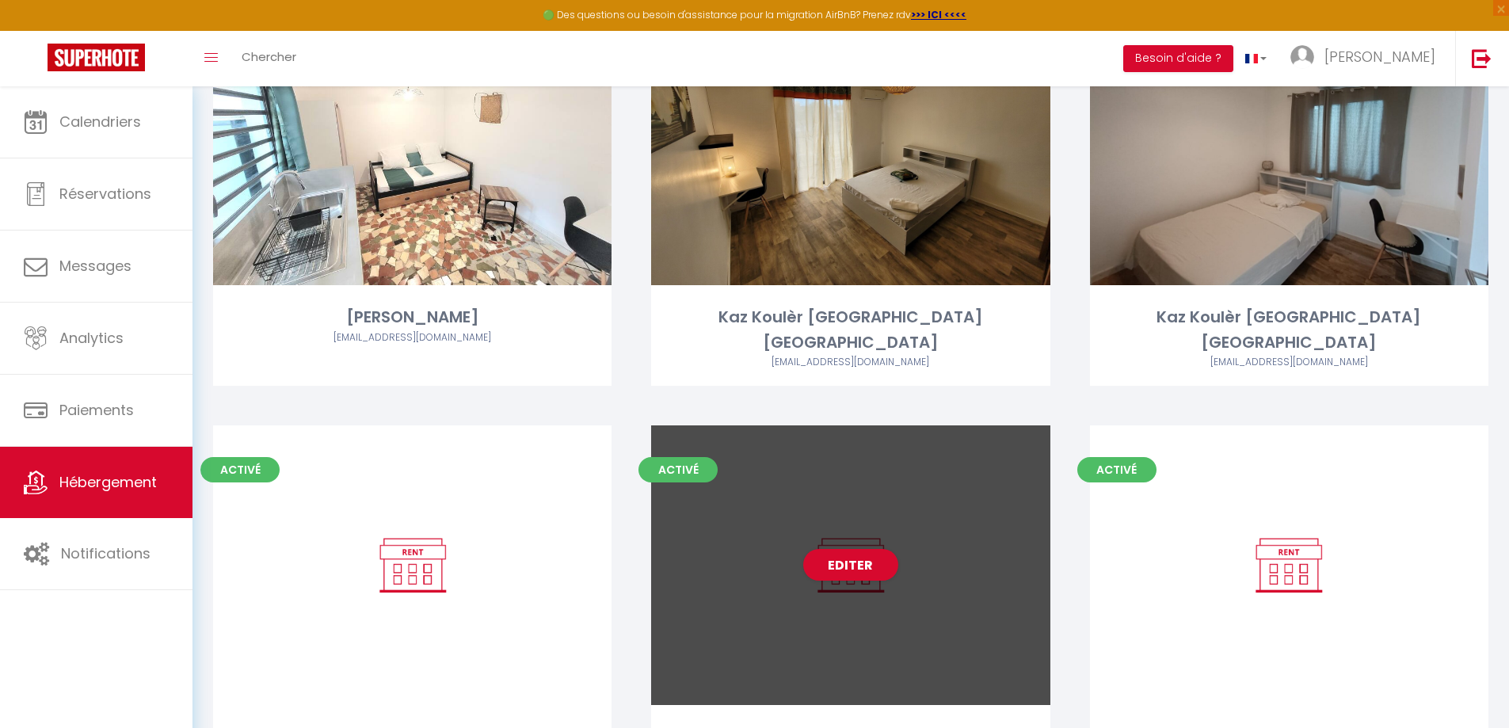
scroll to position [713, 0]
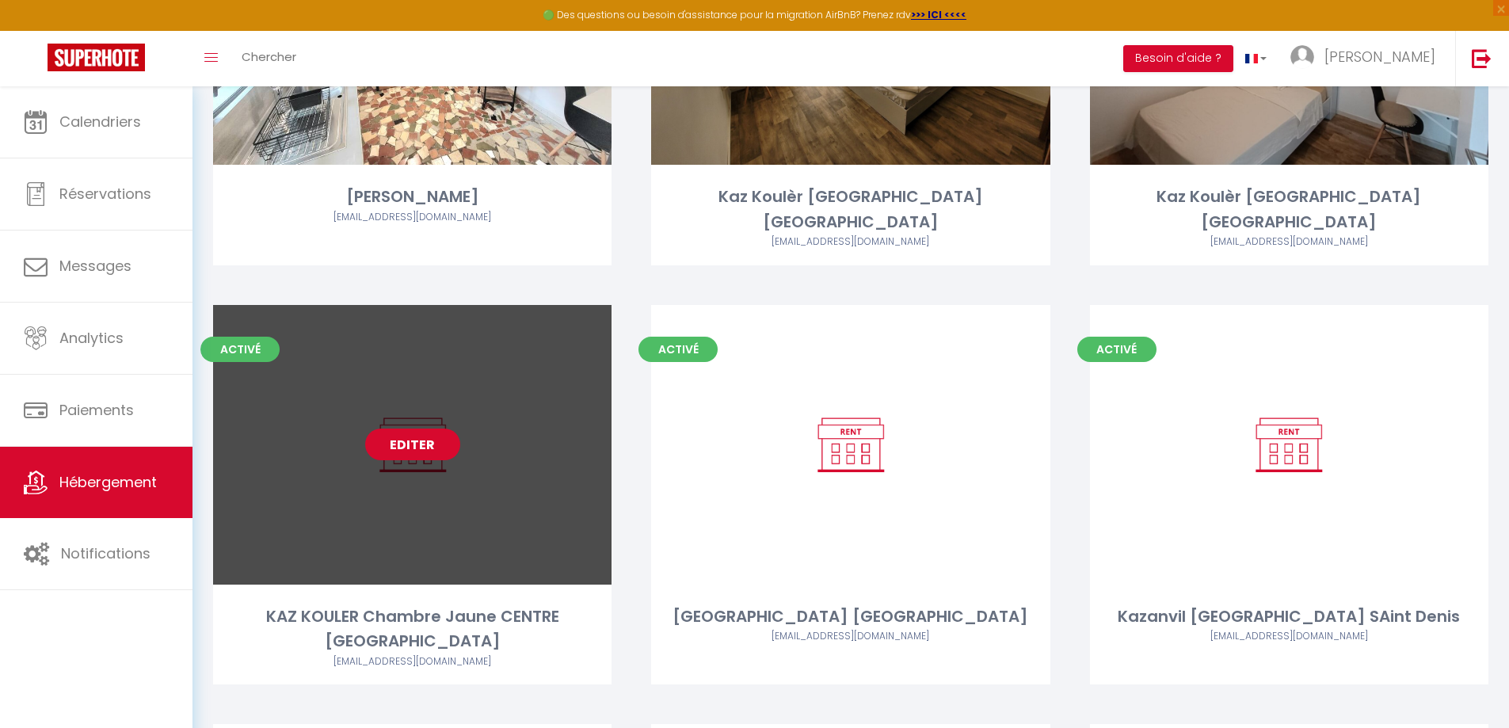
click at [422, 428] on link "Editer" at bounding box center [412, 444] width 95 height 32
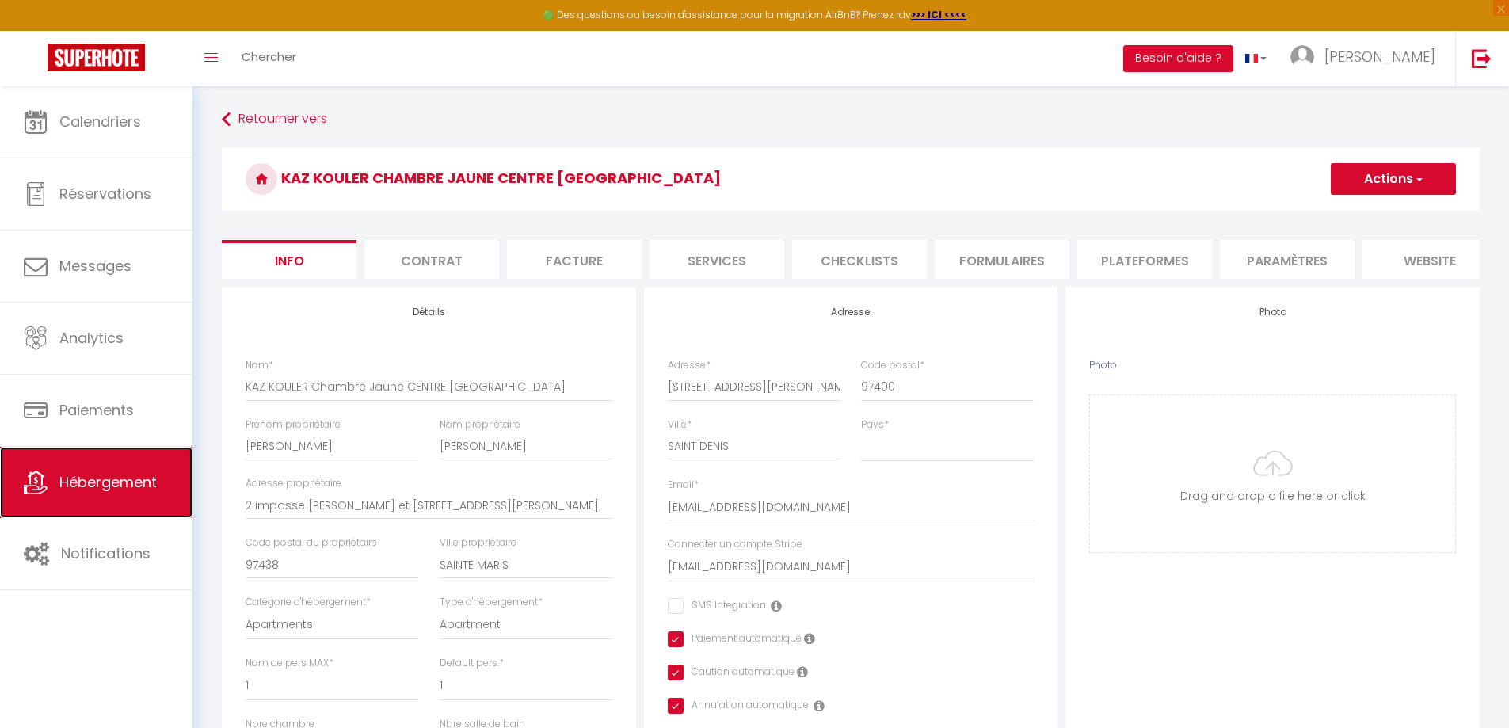
click at [85, 487] on span "Hébergement" at bounding box center [107, 482] width 97 height 20
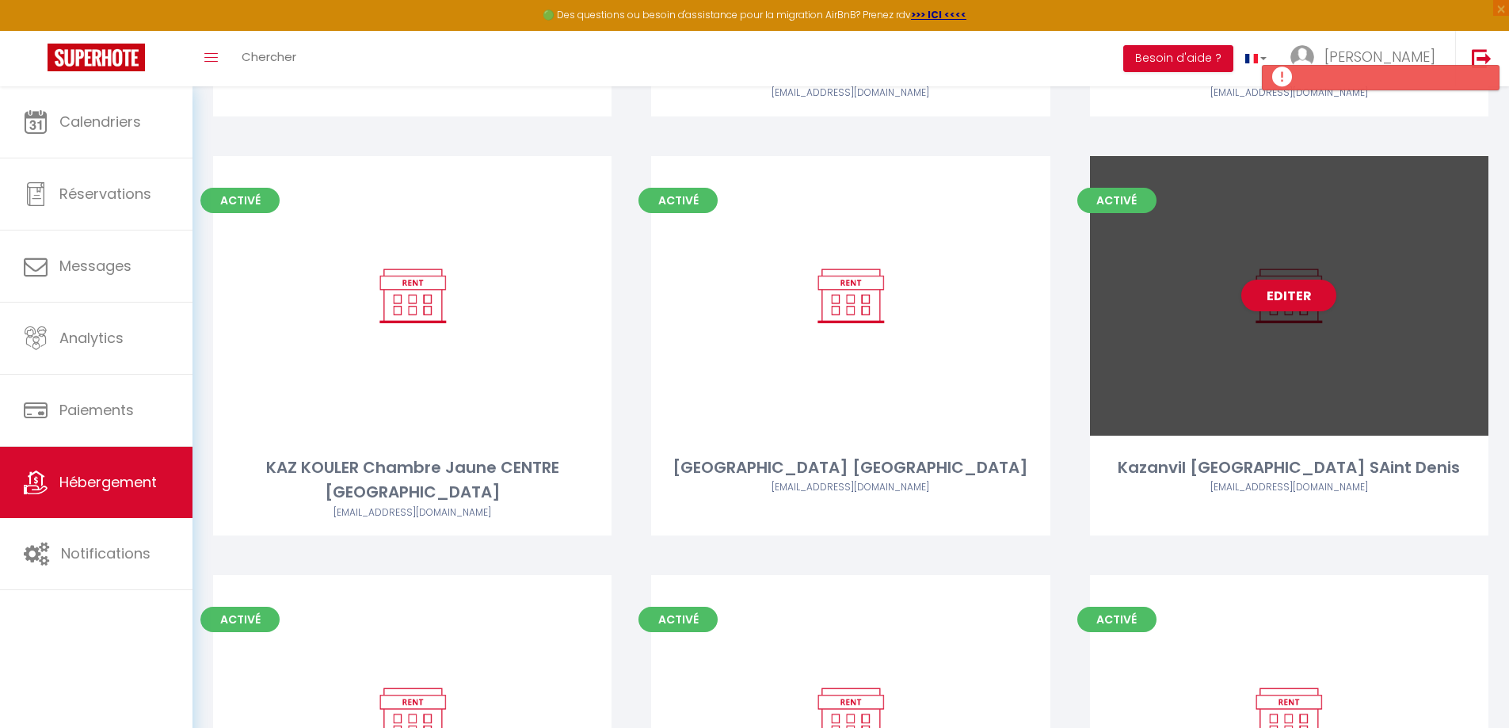
scroll to position [860, 0]
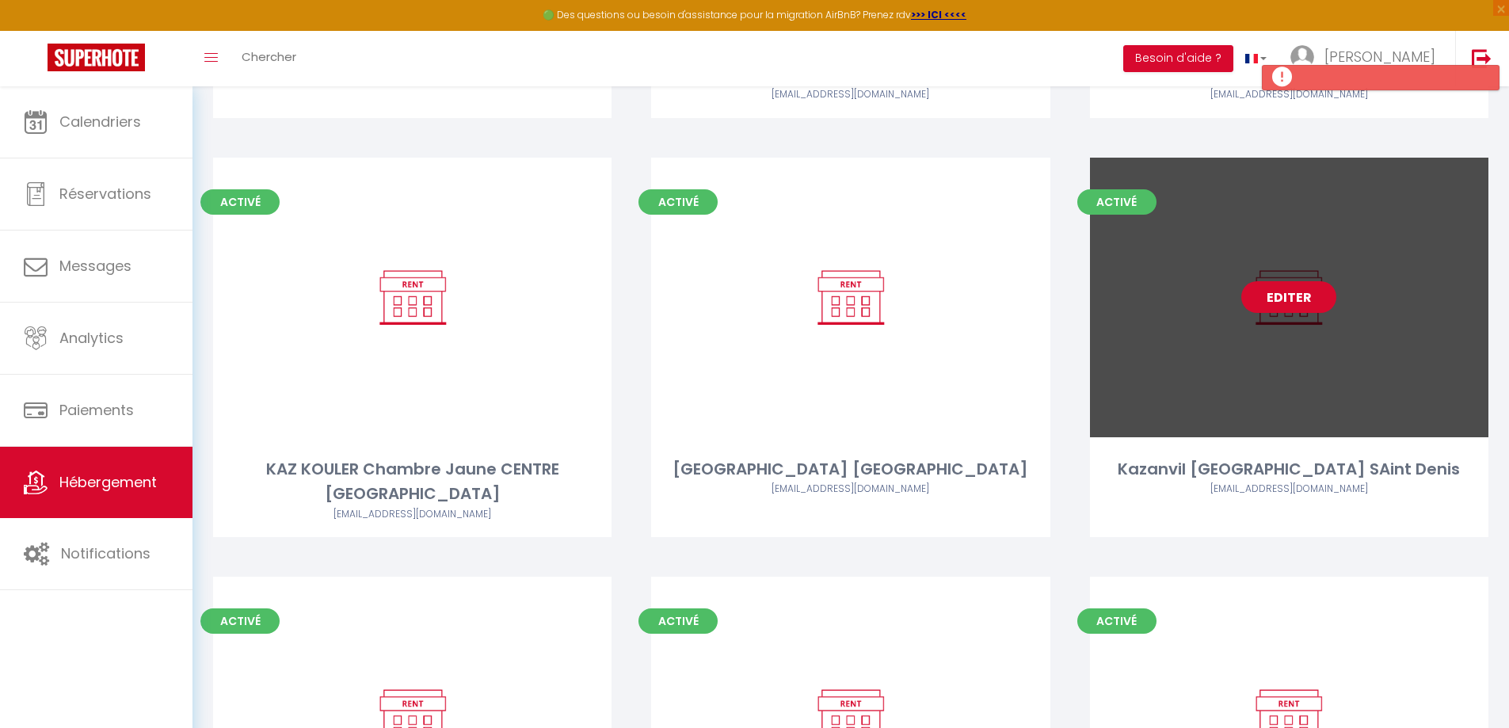
click at [1292, 281] on link "Editer" at bounding box center [1288, 297] width 95 height 32
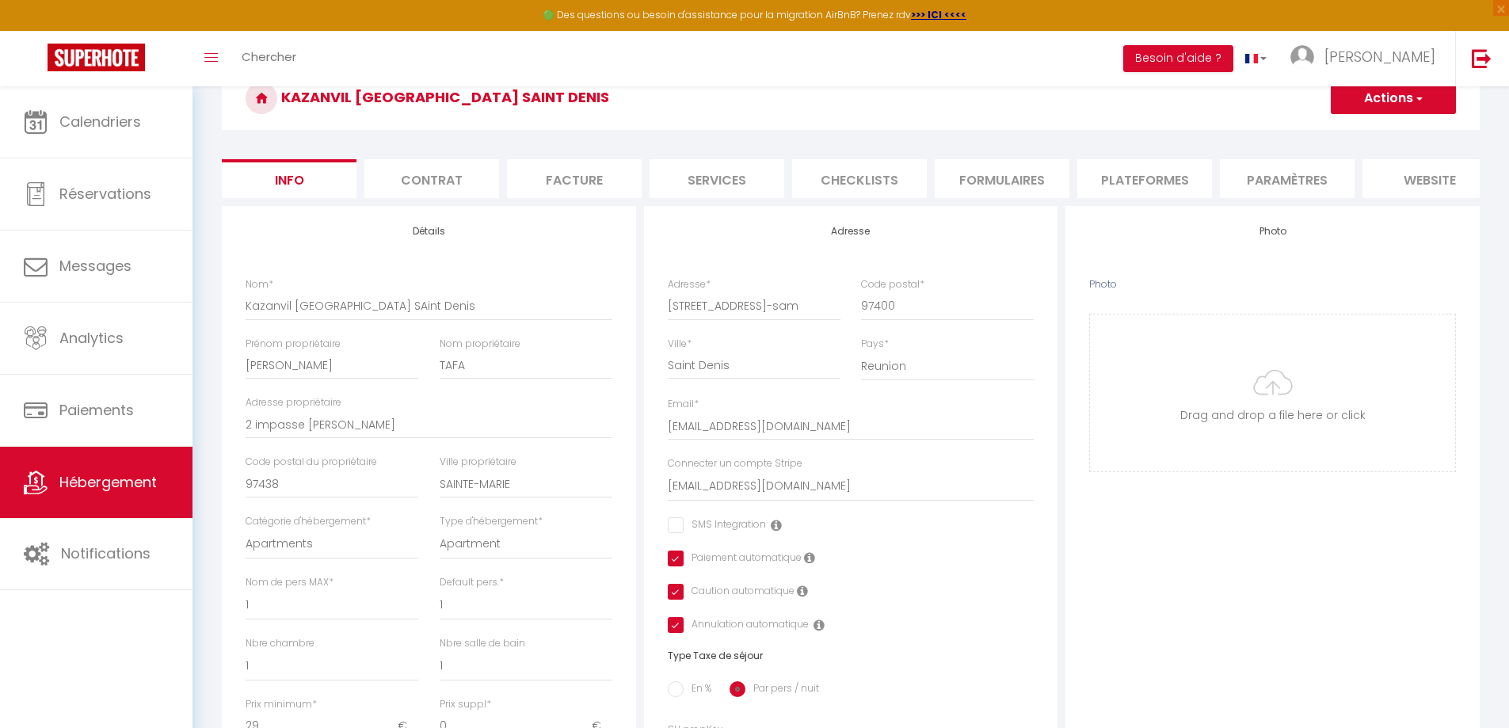
scroll to position [317, 0]
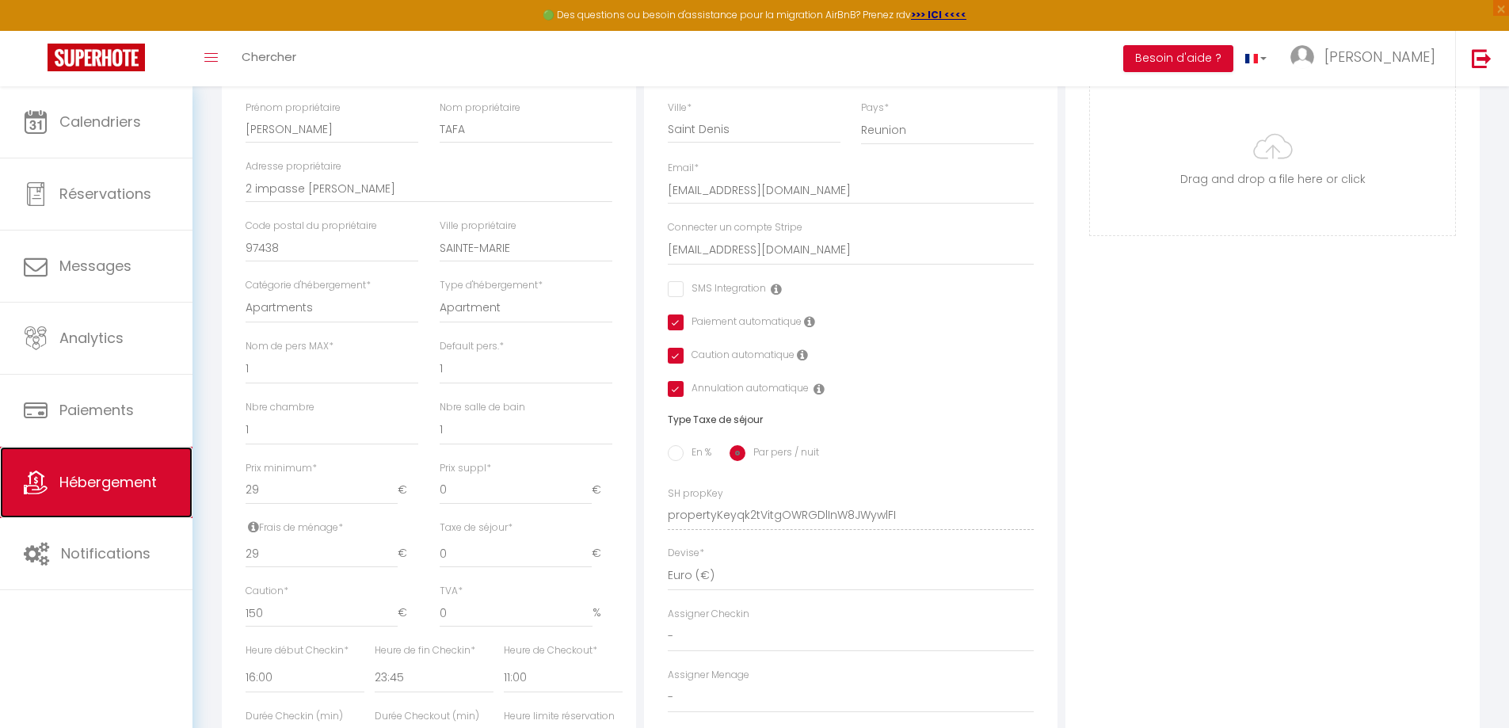
click at [141, 492] on span "Hébergement" at bounding box center [107, 482] width 97 height 20
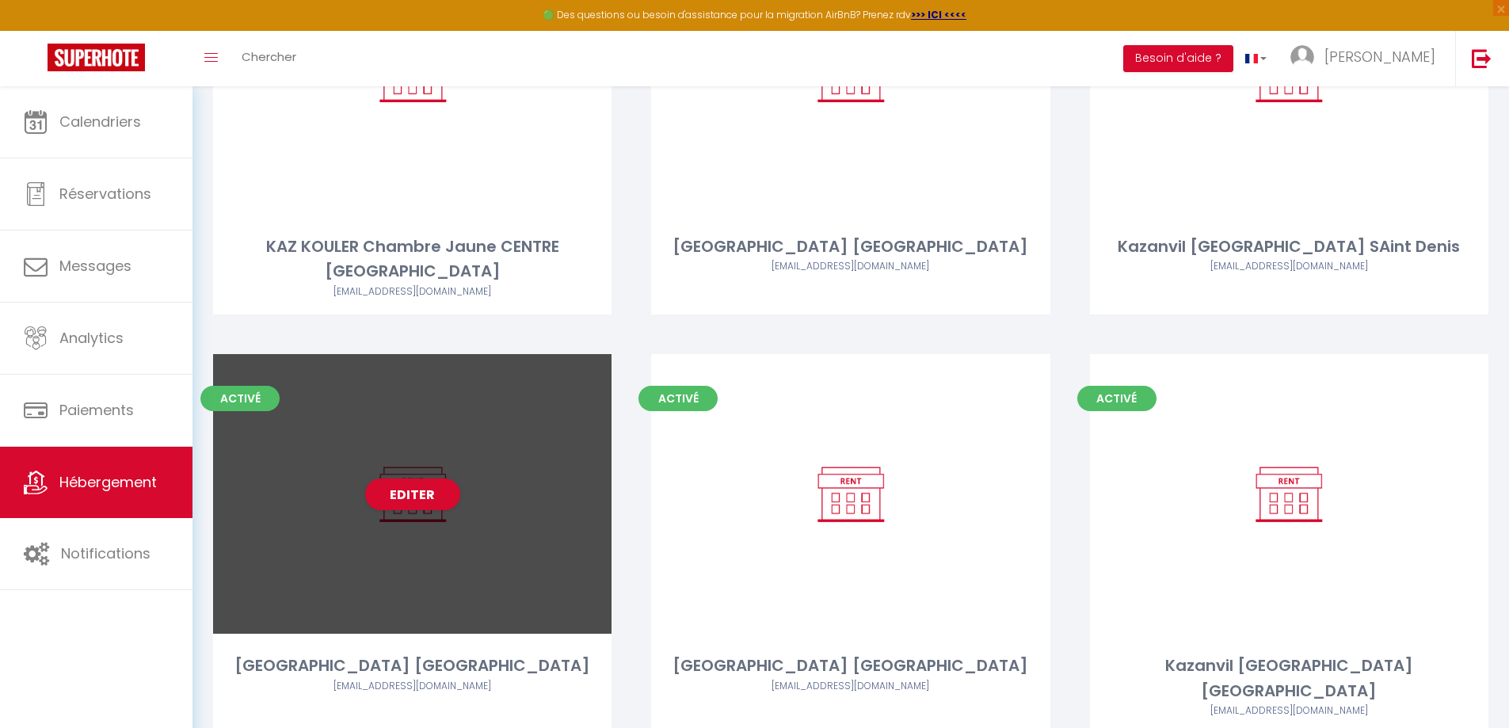
scroll to position [1098, 0]
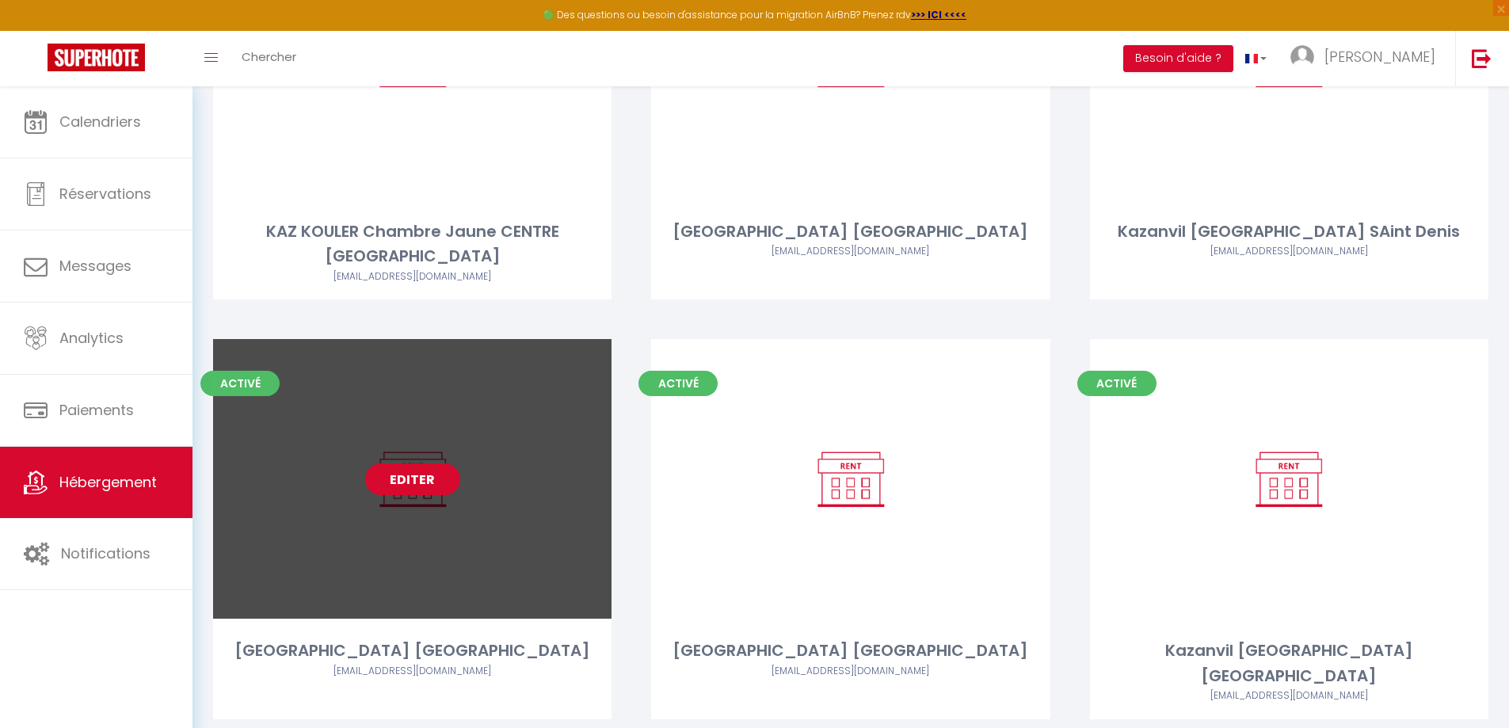
click at [417, 463] on link "Editer" at bounding box center [412, 479] width 95 height 32
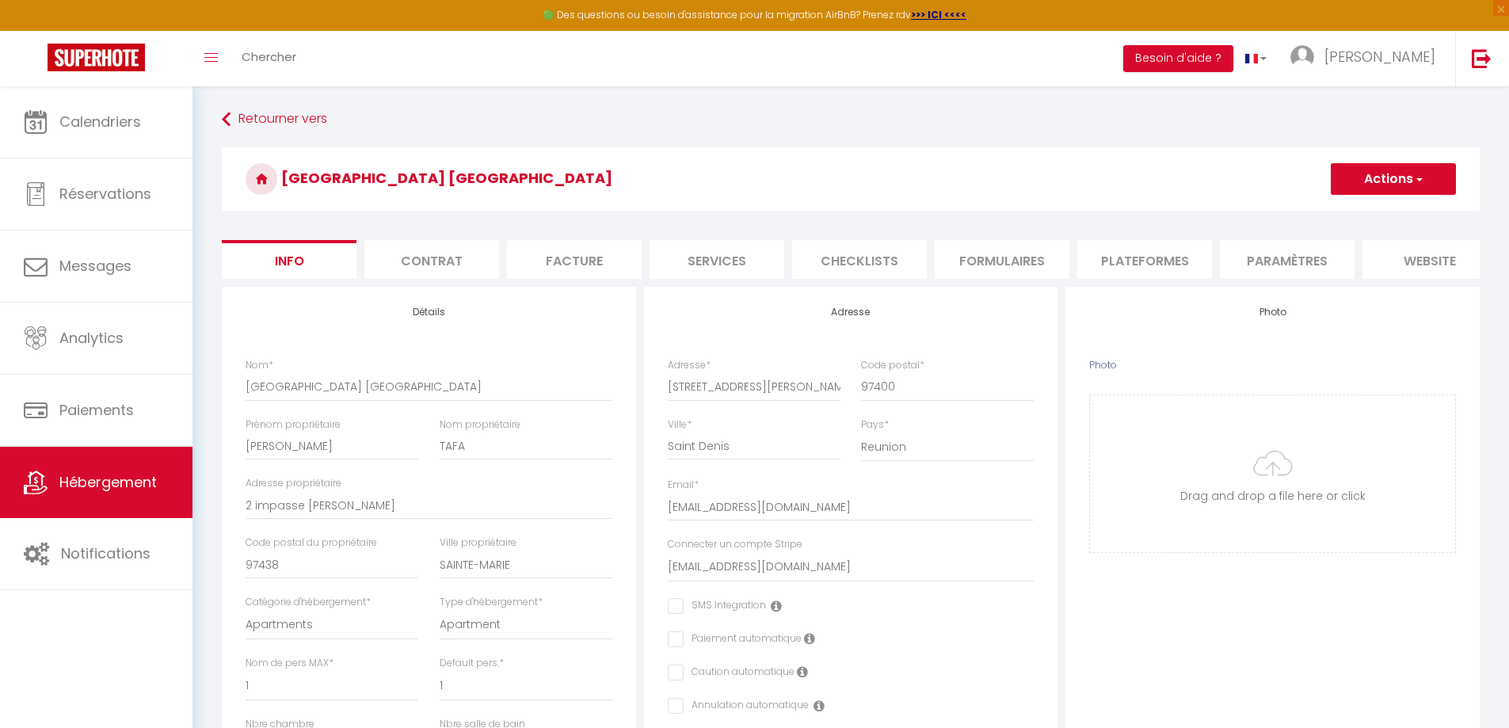
scroll to position [238, 0]
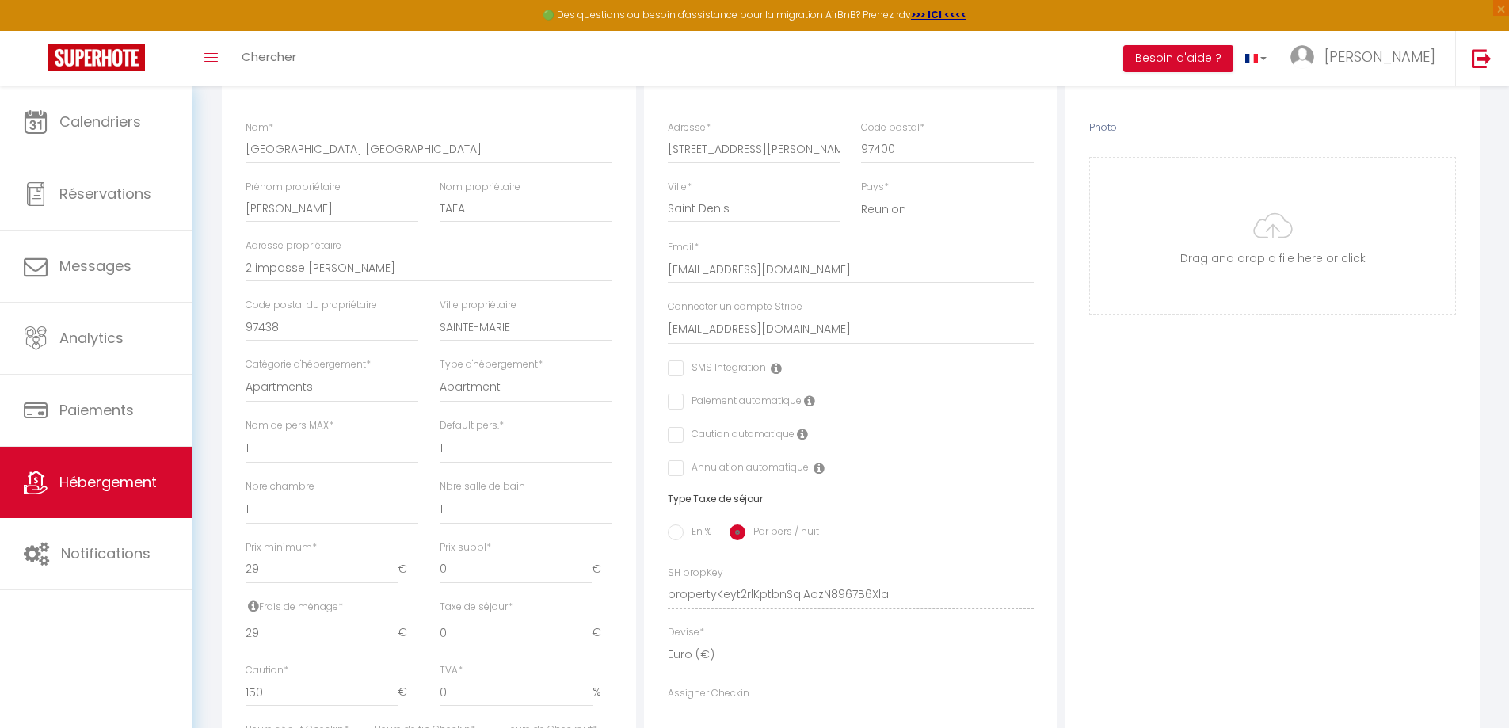
click at [671, 409] on input "checkbox" at bounding box center [673, 402] width 10 height 16
click at [673, 443] on input "checkbox" at bounding box center [673, 435] width 10 height 16
click at [676, 474] on input "checkbox" at bounding box center [738, 468] width 141 height 16
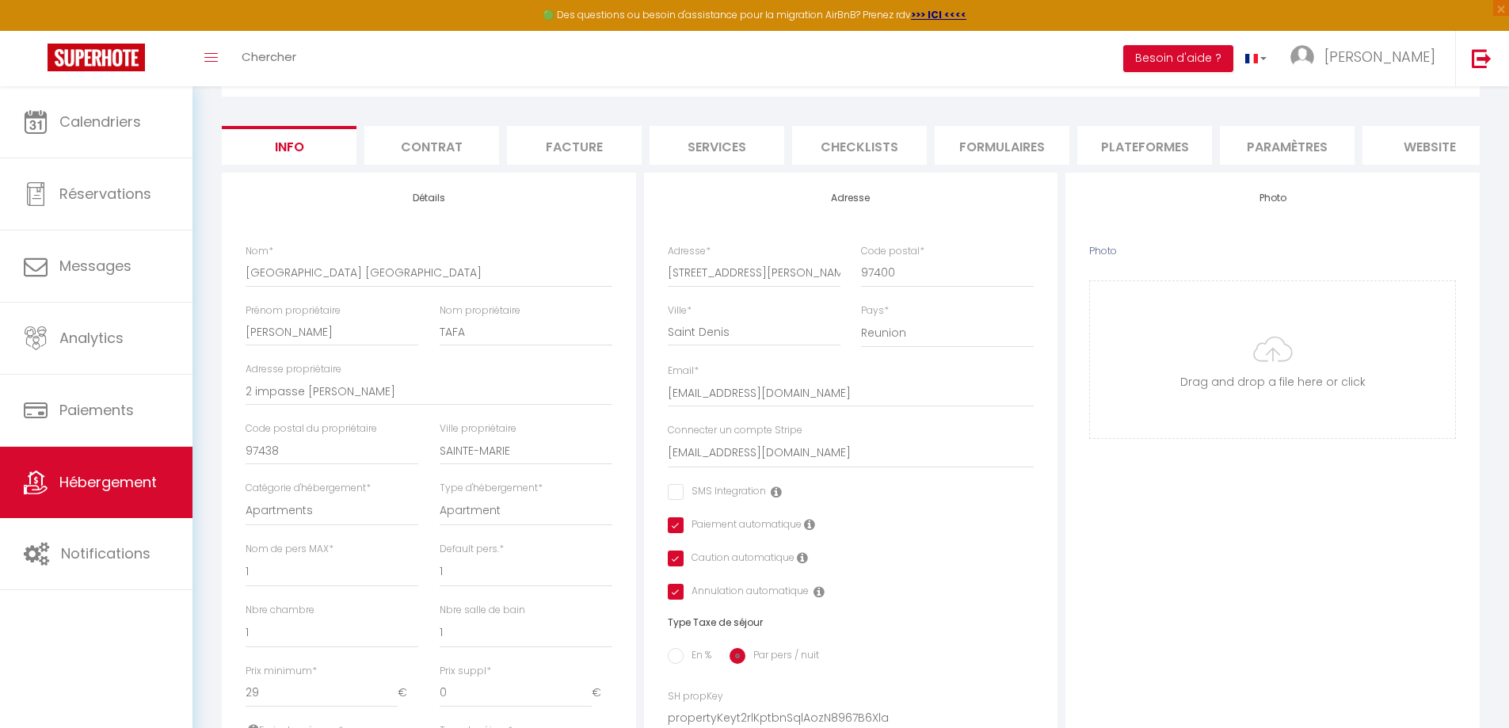
scroll to position [0, 0]
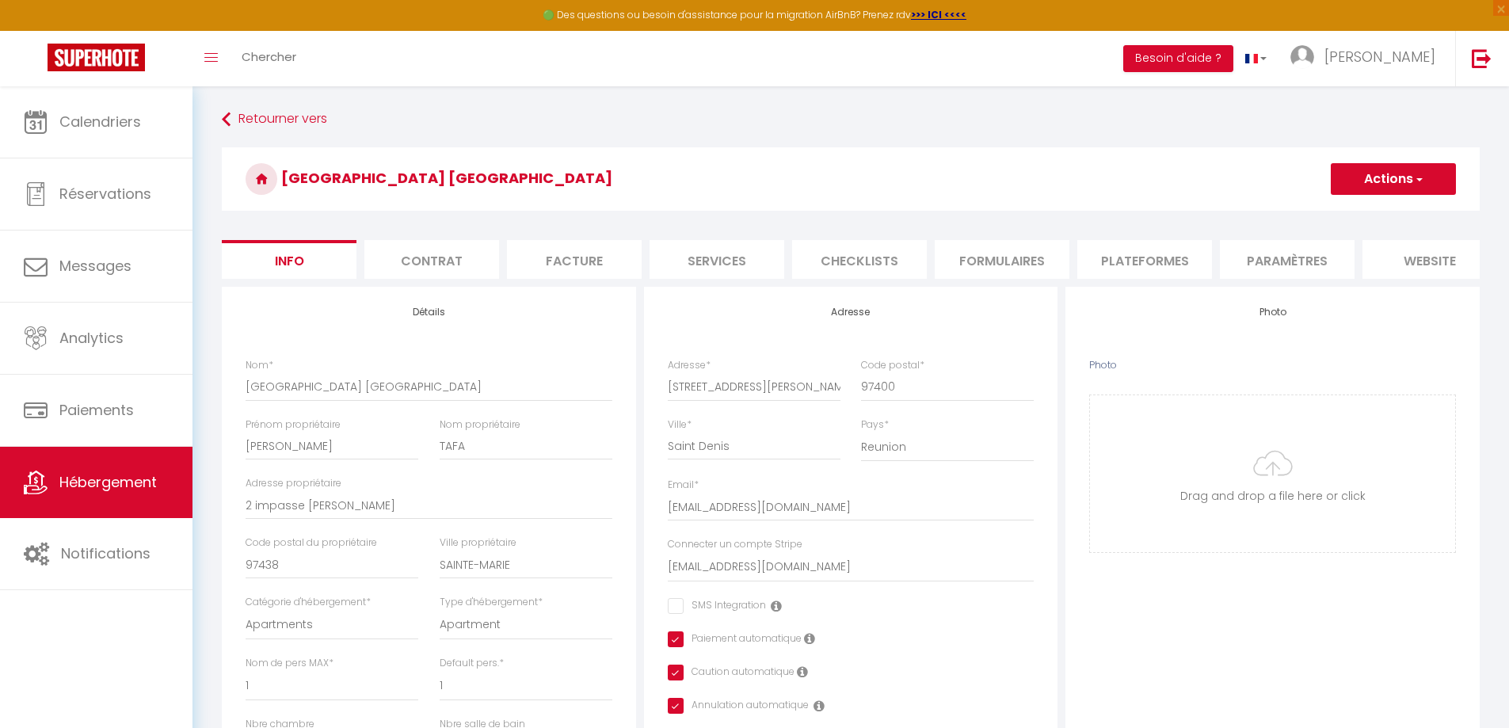
click at [1389, 186] on button "Actions" at bounding box center [1392, 179] width 125 height 32
click at [1350, 211] on input "Enregistrer" at bounding box center [1330, 214] width 59 height 16
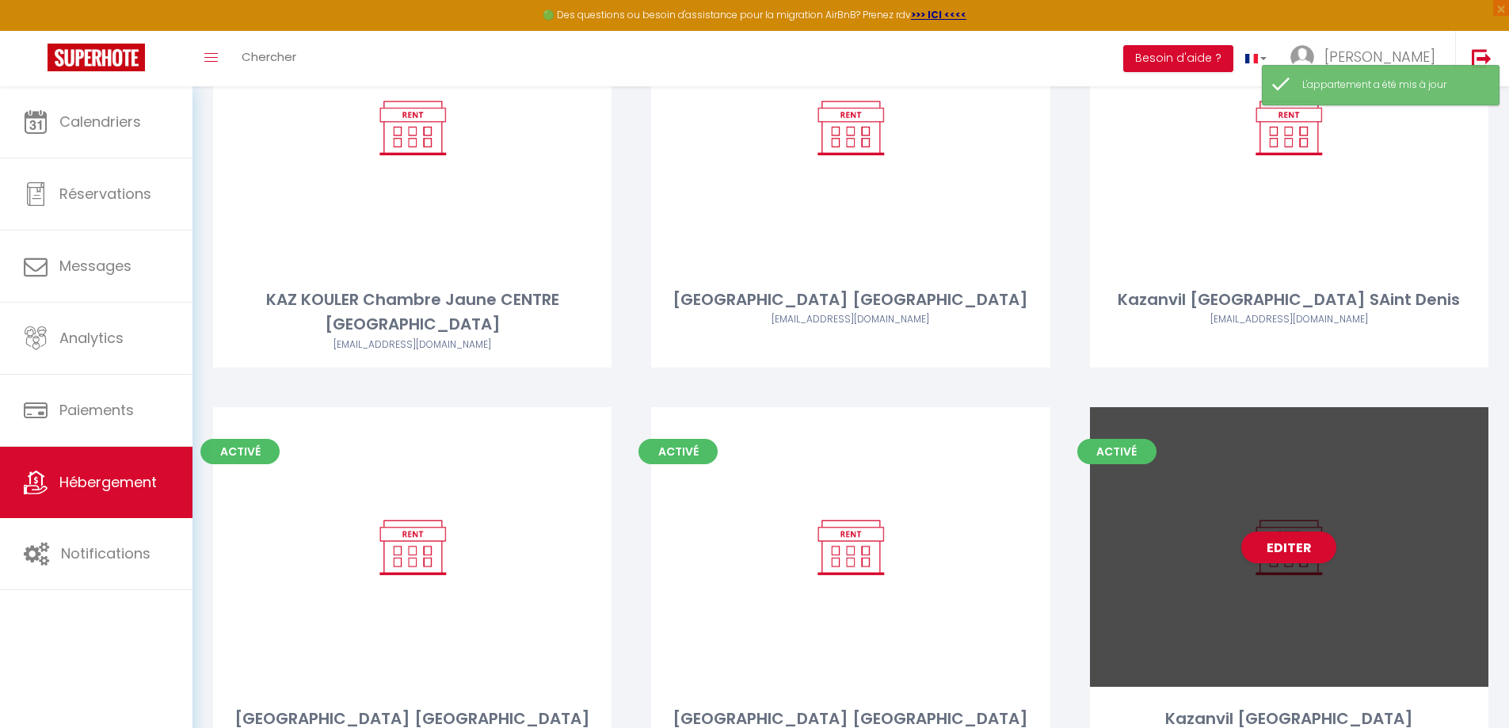
scroll to position [1098, 0]
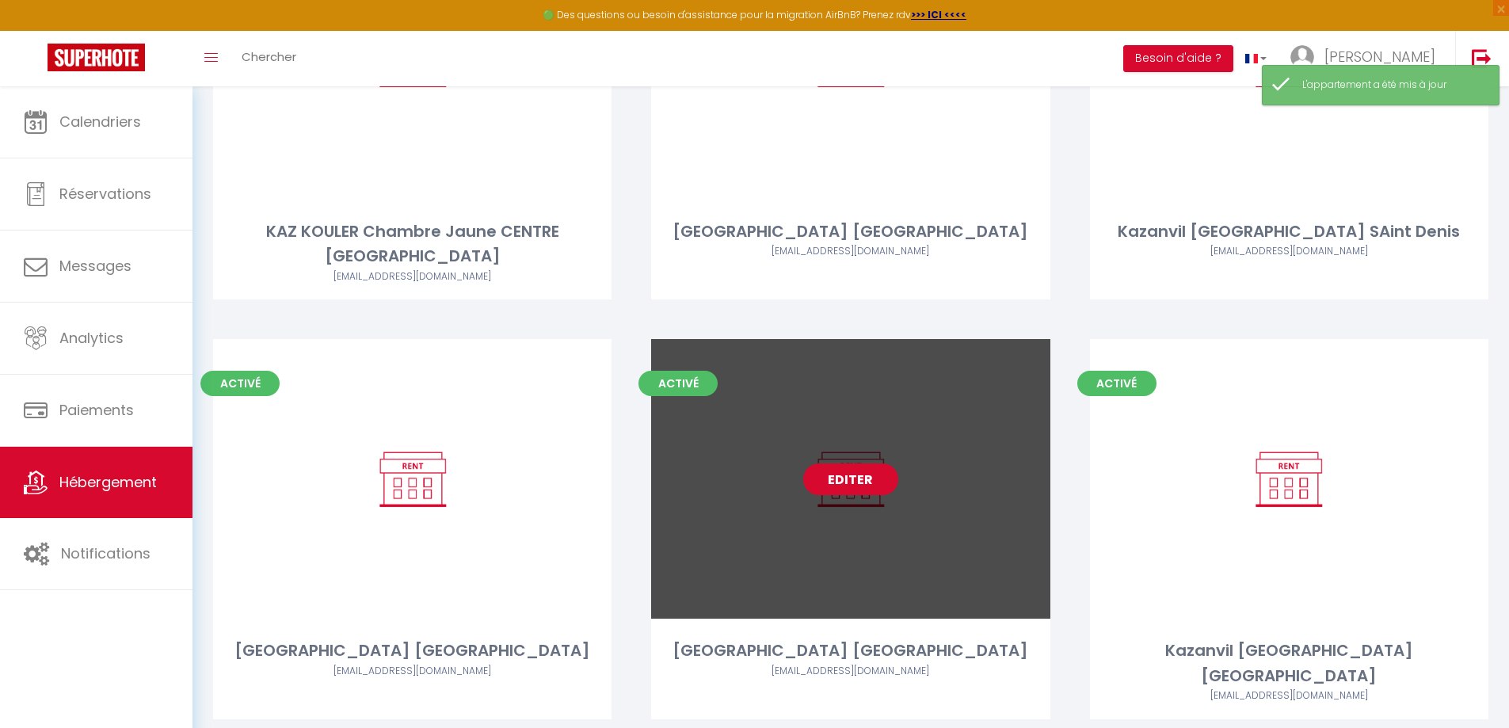
click at [848, 463] on link "Editer" at bounding box center [850, 479] width 95 height 32
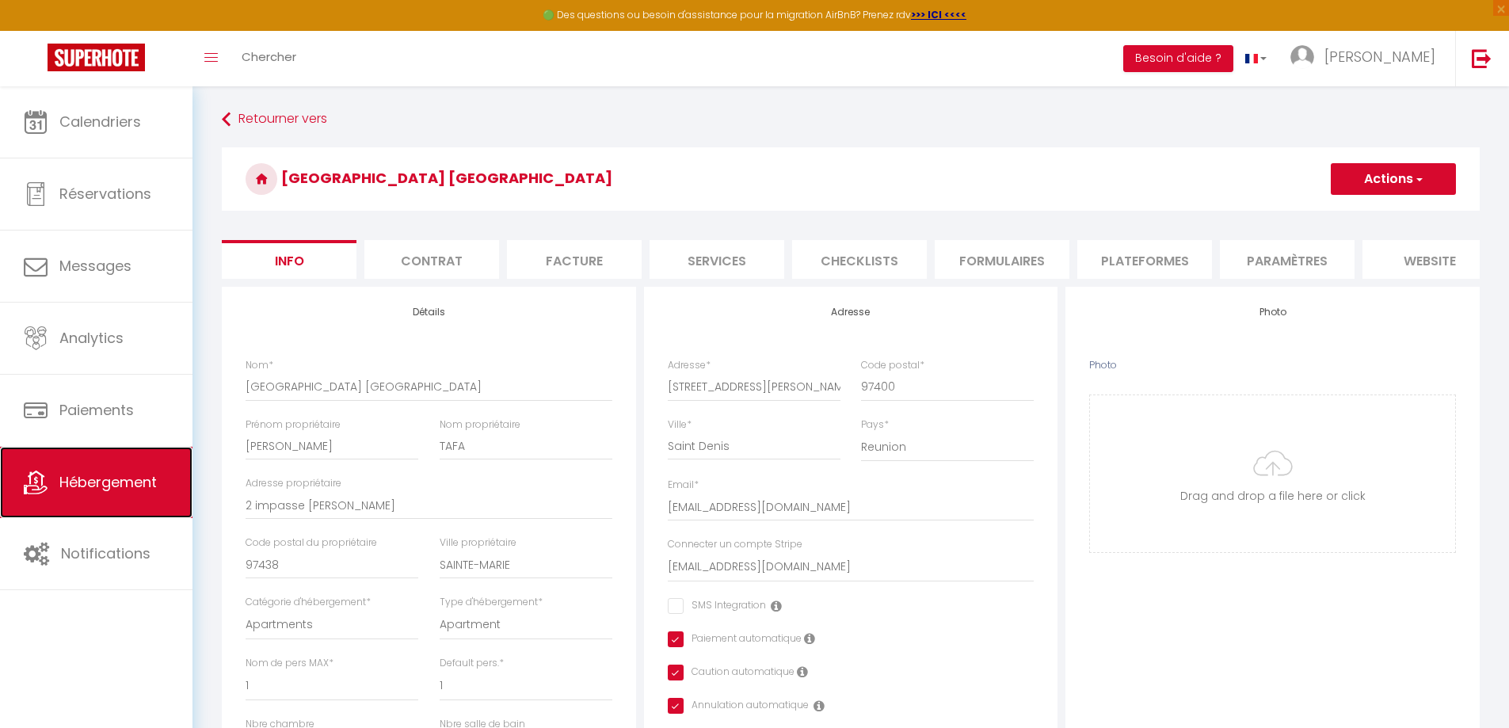
click at [55, 492] on link "Hébergement" at bounding box center [96, 482] width 192 height 71
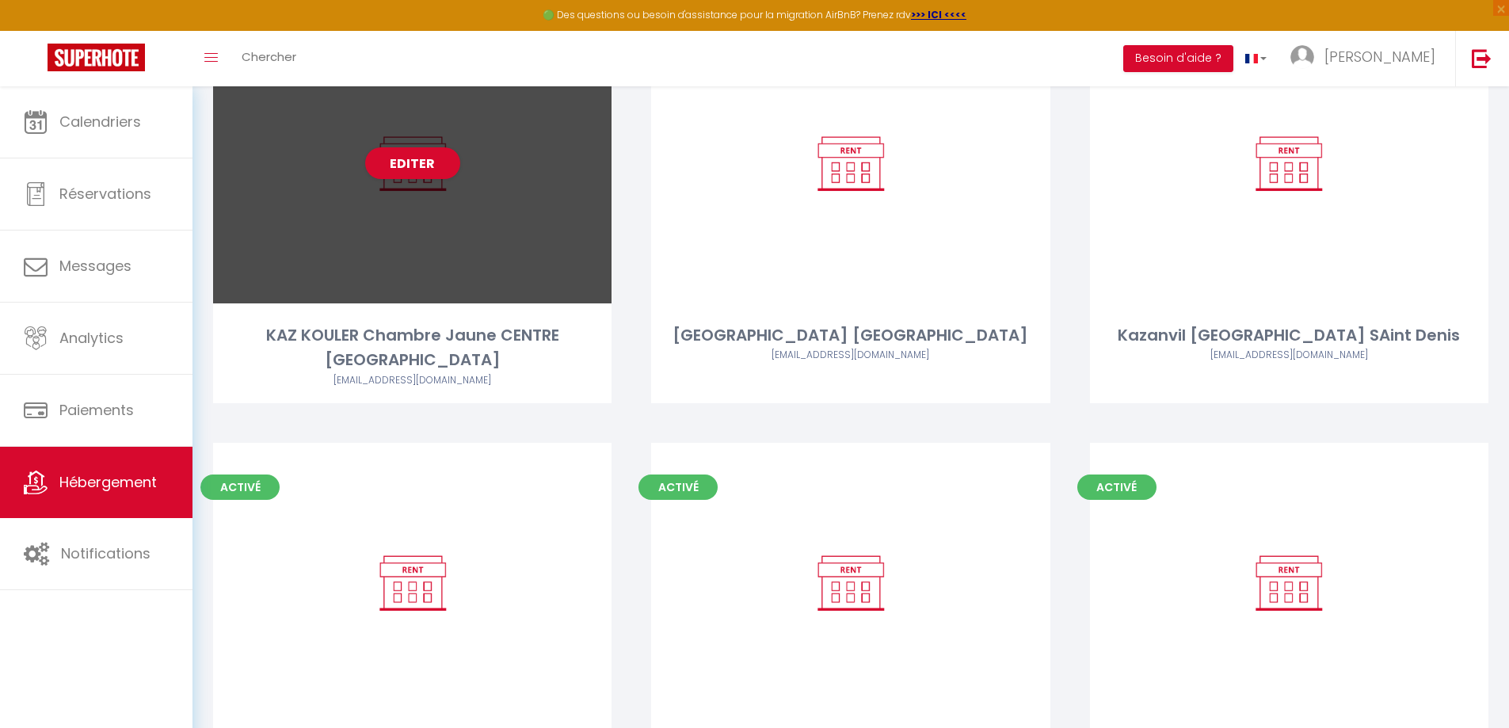
scroll to position [1098, 0]
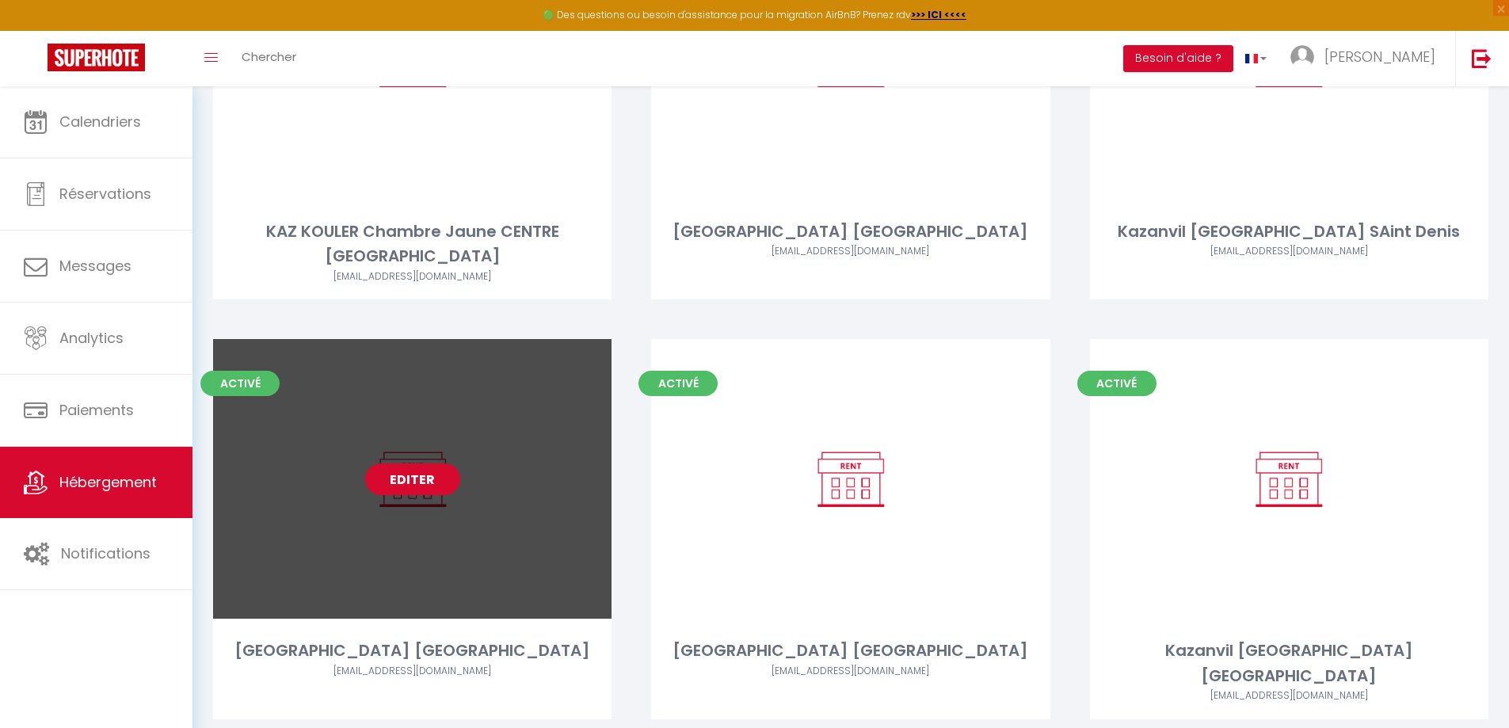
click at [405, 463] on link "Editer" at bounding box center [412, 479] width 95 height 32
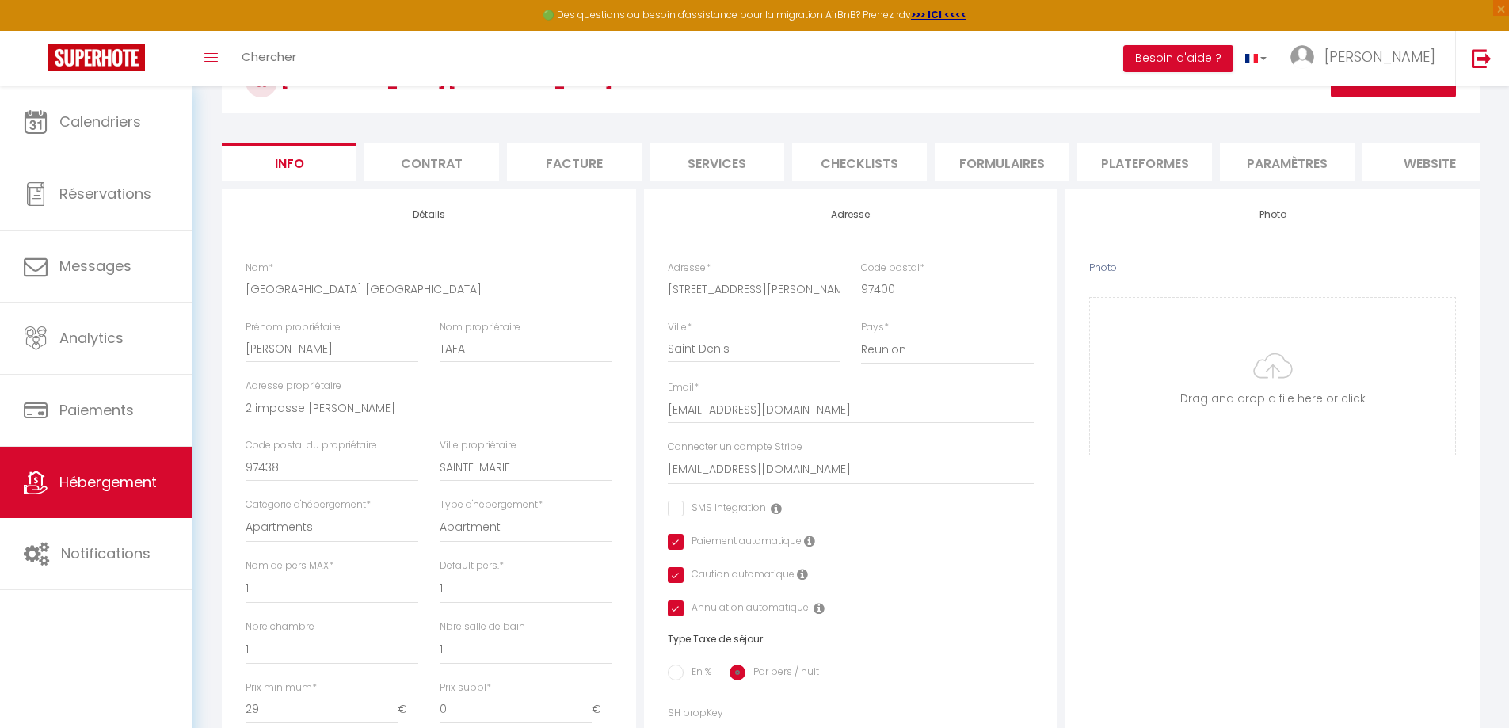
scroll to position [79, 0]
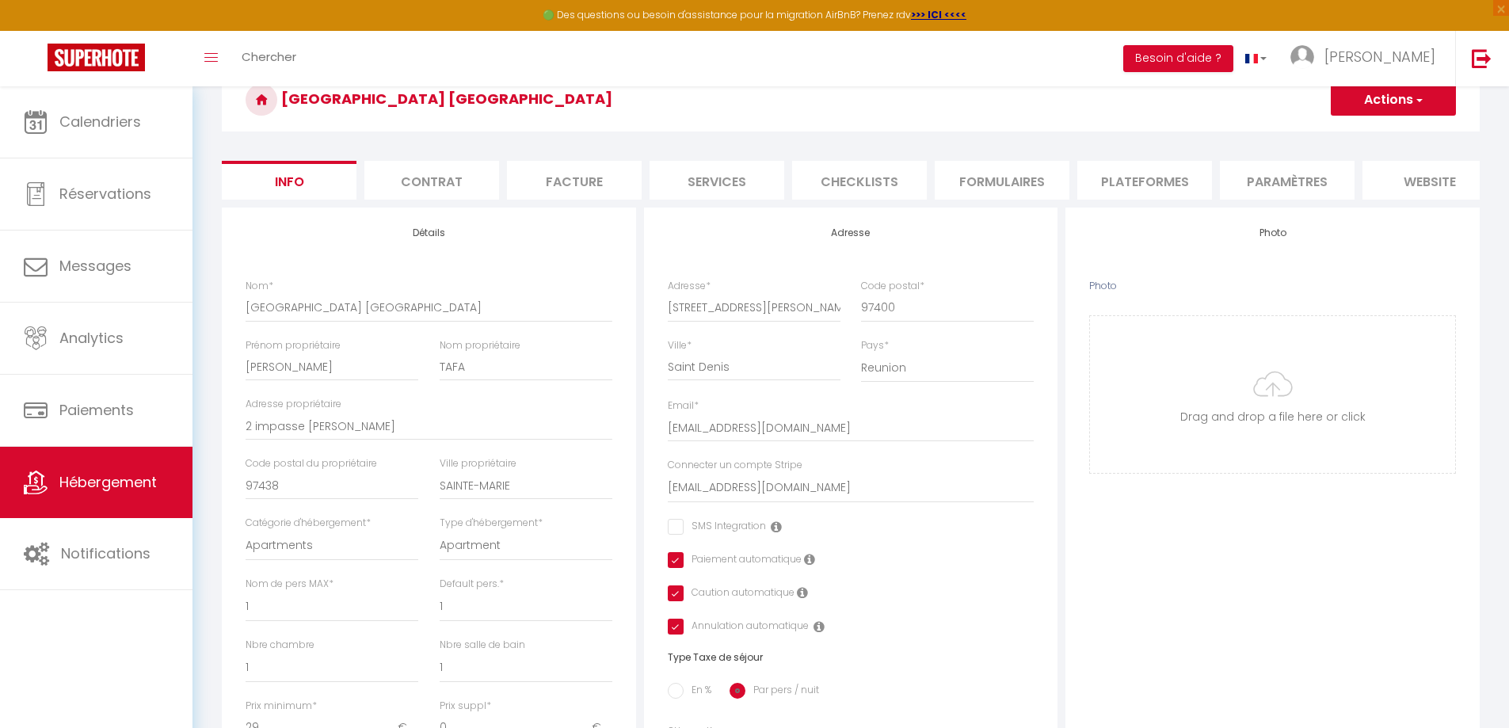
click at [1296, 181] on li "Paramètres" at bounding box center [1287, 180] width 135 height 39
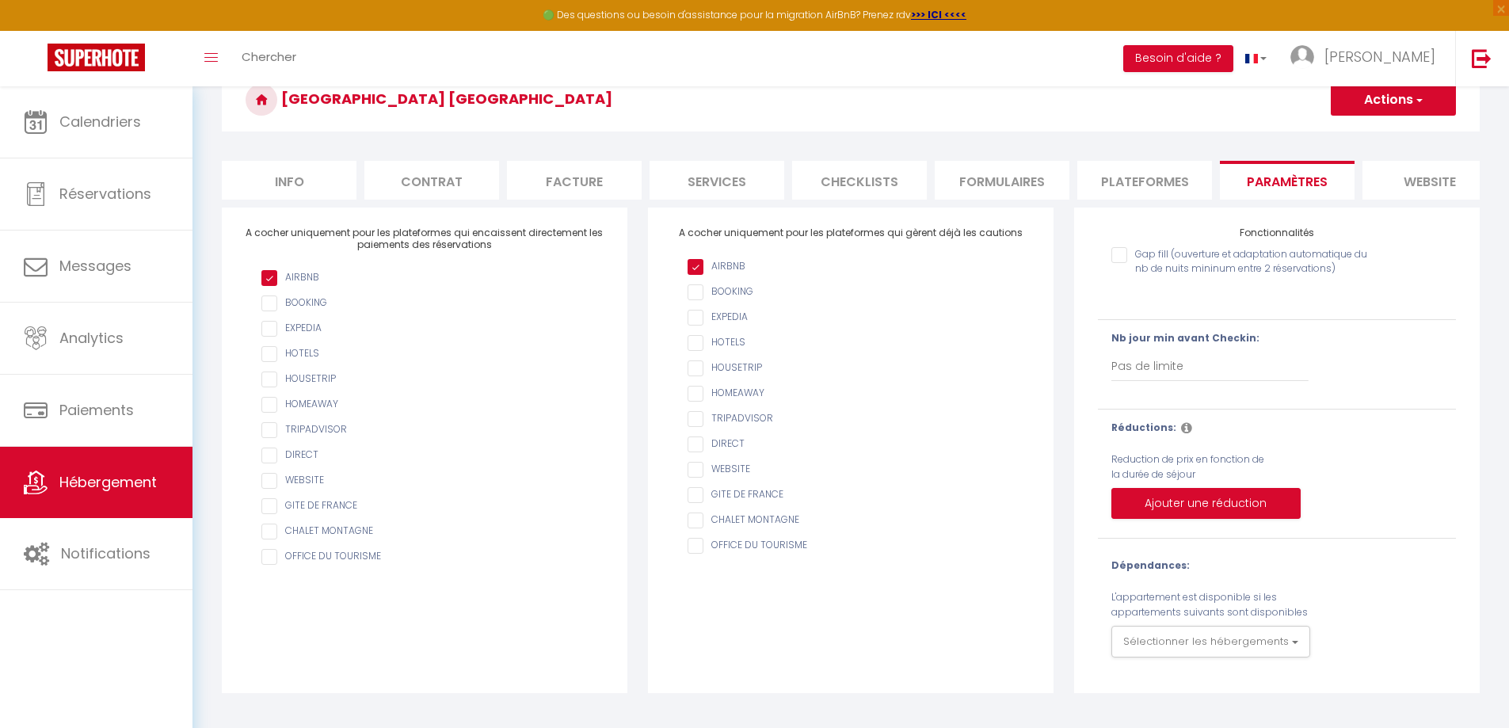
click at [1126, 178] on li "Plateformes" at bounding box center [1144, 180] width 135 height 39
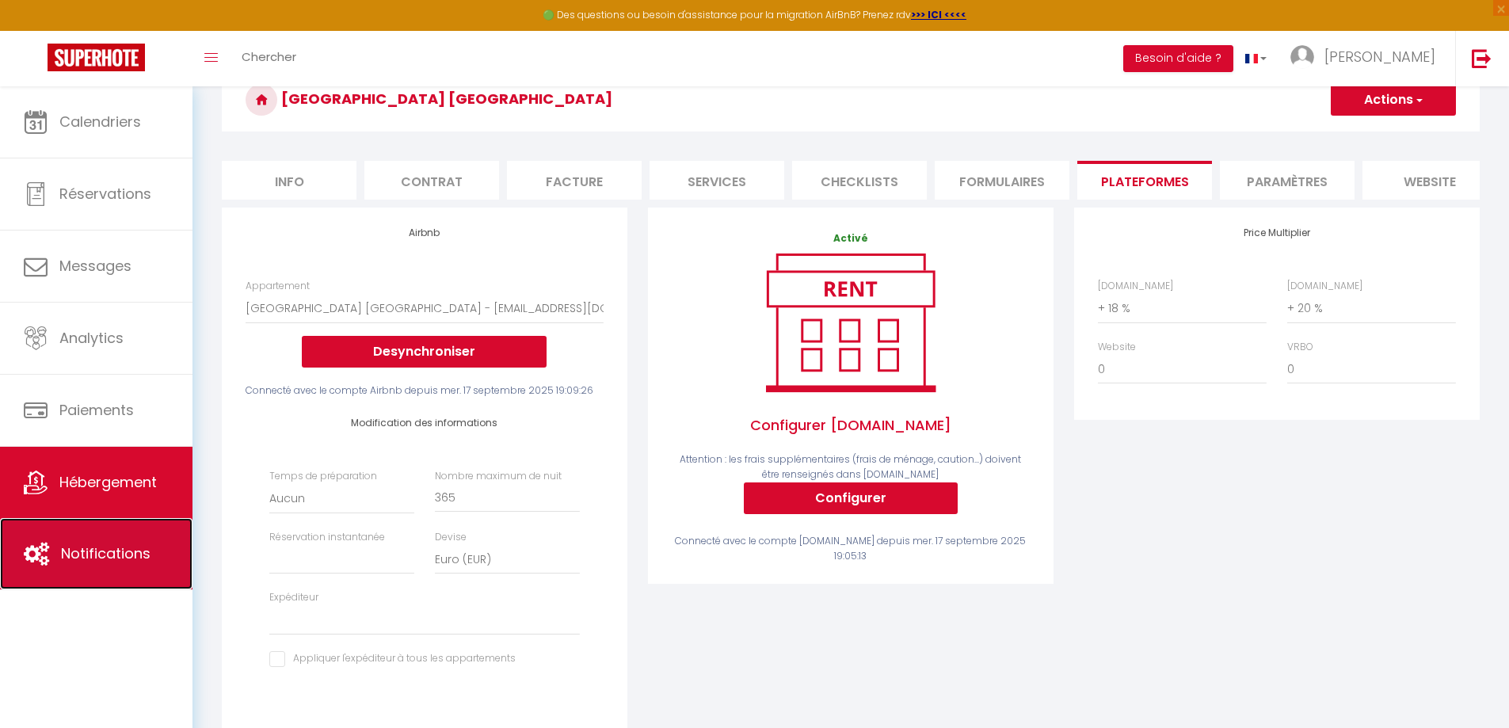
click at [121, 540] on link "Notifications" at bounding box center [96, 553] width 192 height 71
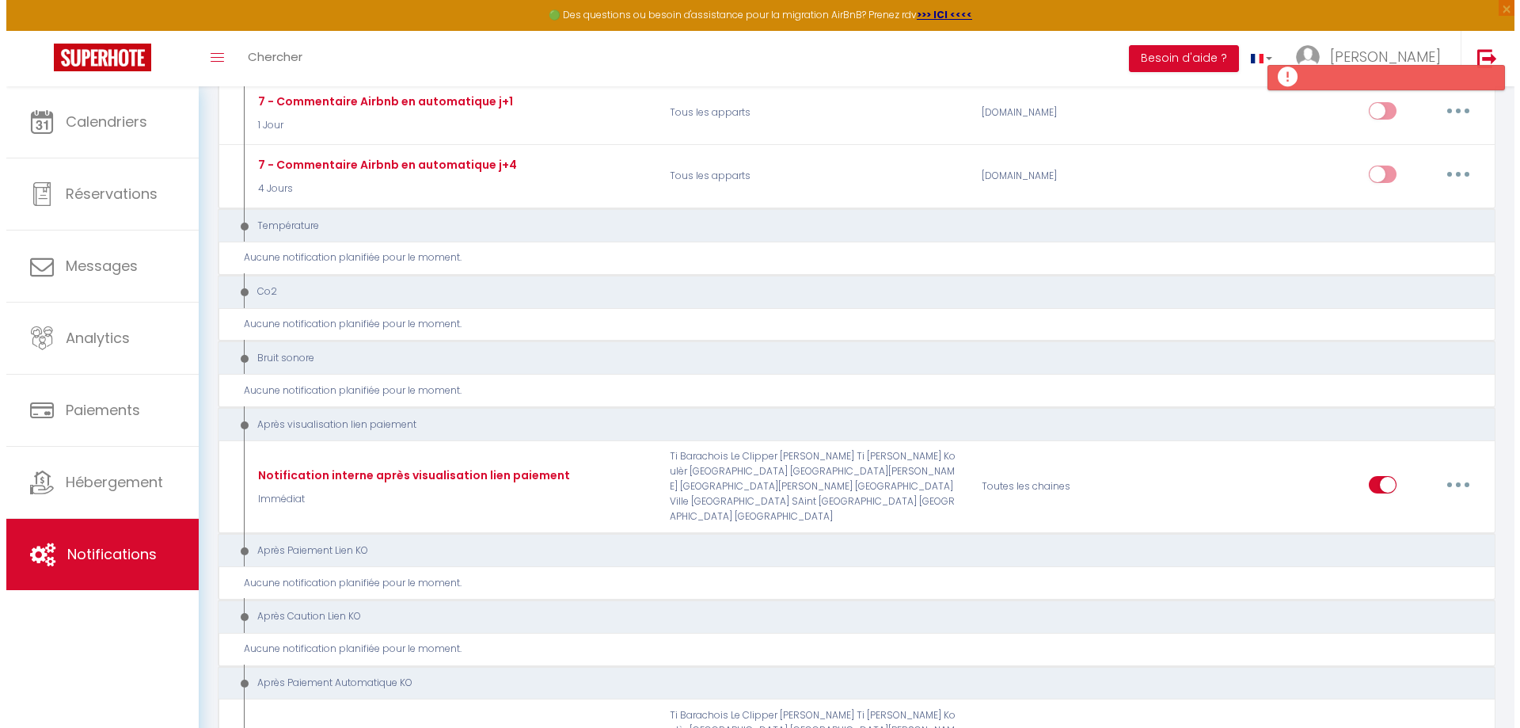
scroll to position [950, 0]
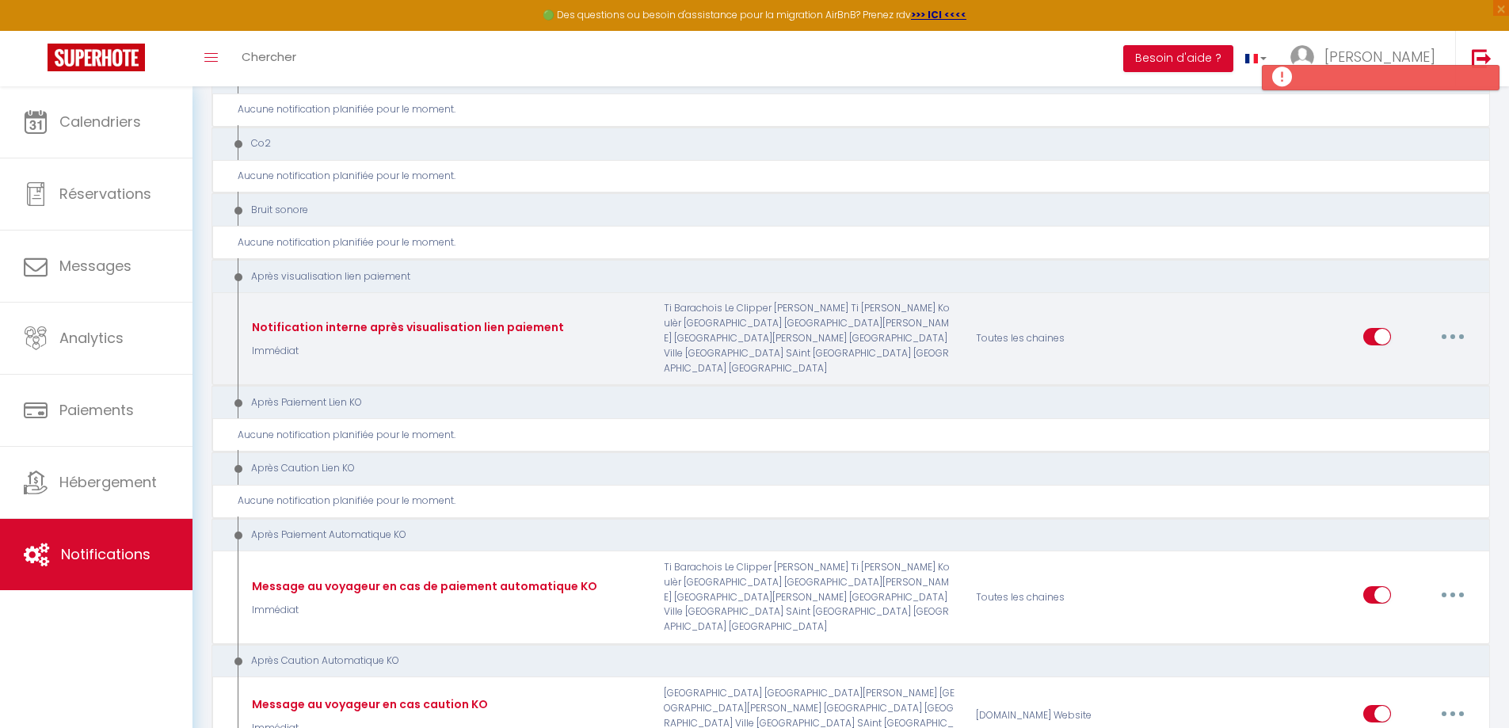
click at [1450, 340] on button "button" at bounding box center [1452, 336] width 44 height 25
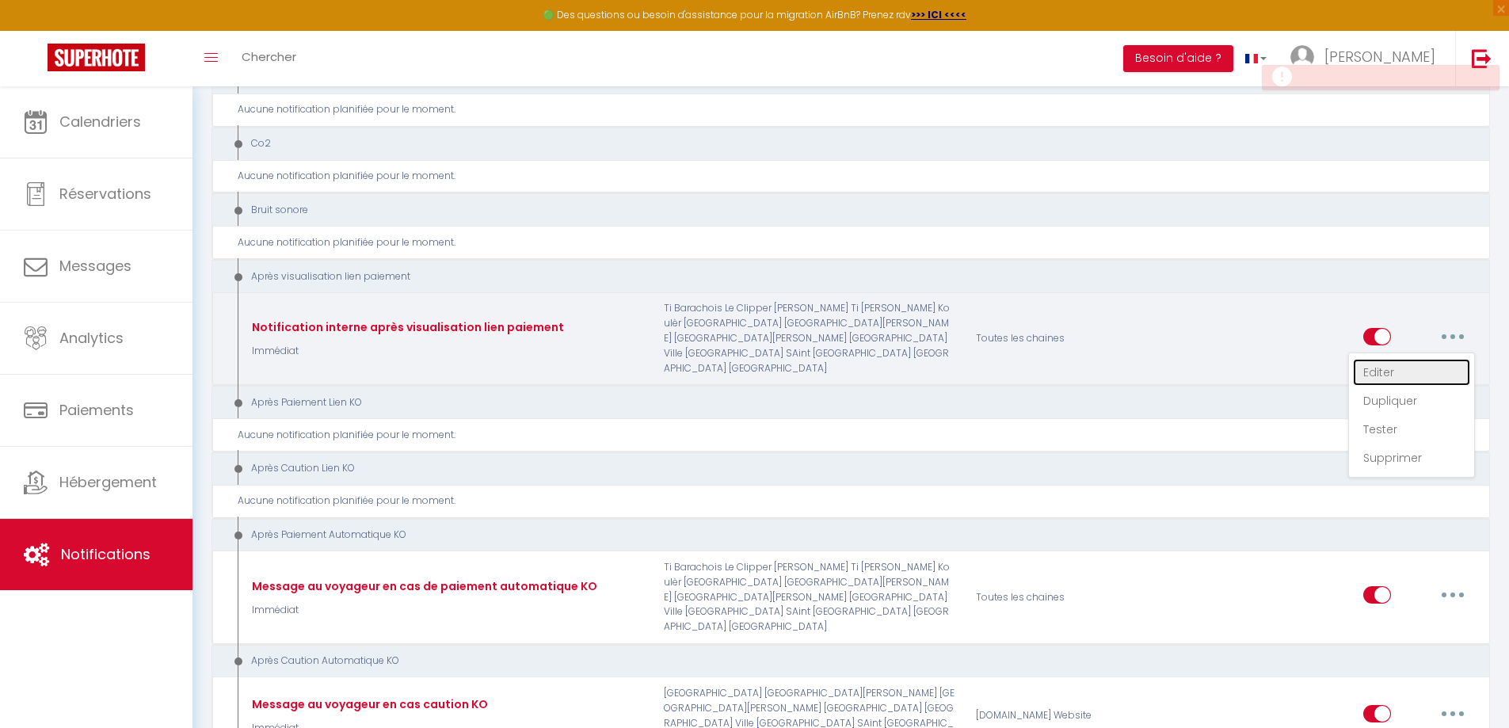
click at [1383, 373] on link "Editer" at bounding box center [1411, 372] width 117 height 27
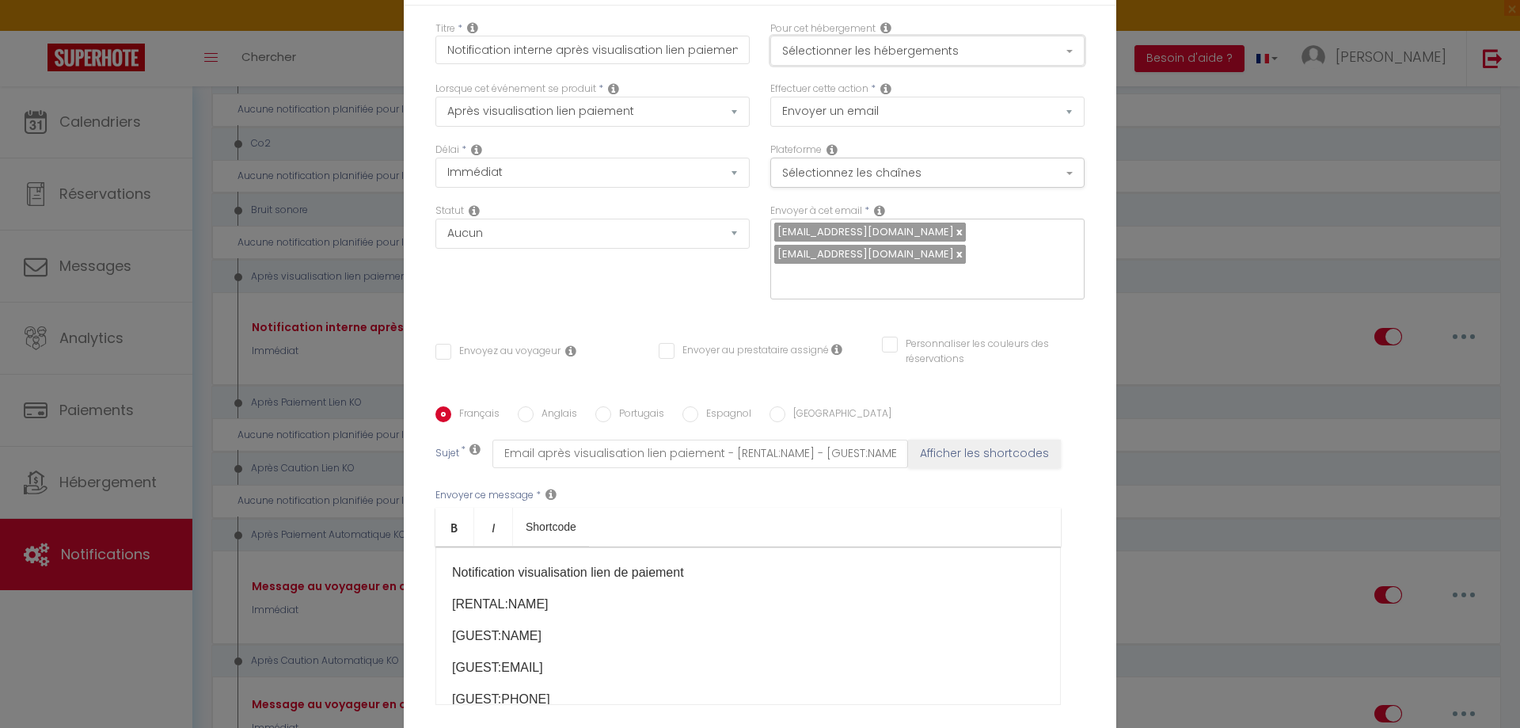
click at [895, 56] on button "Sélectionner les hébergements" at bounding box center [928, 51] width 314 height 30
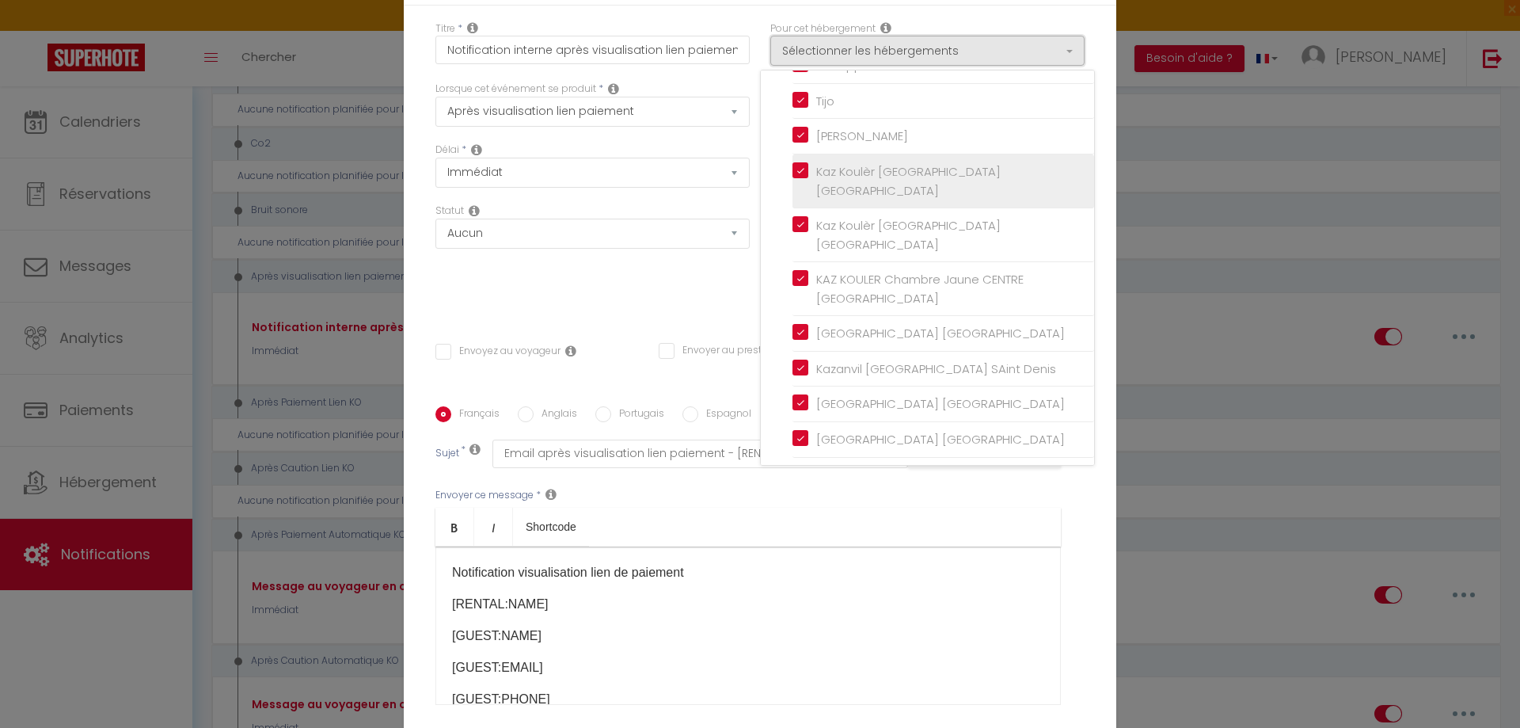
scroll to position [246, 0]
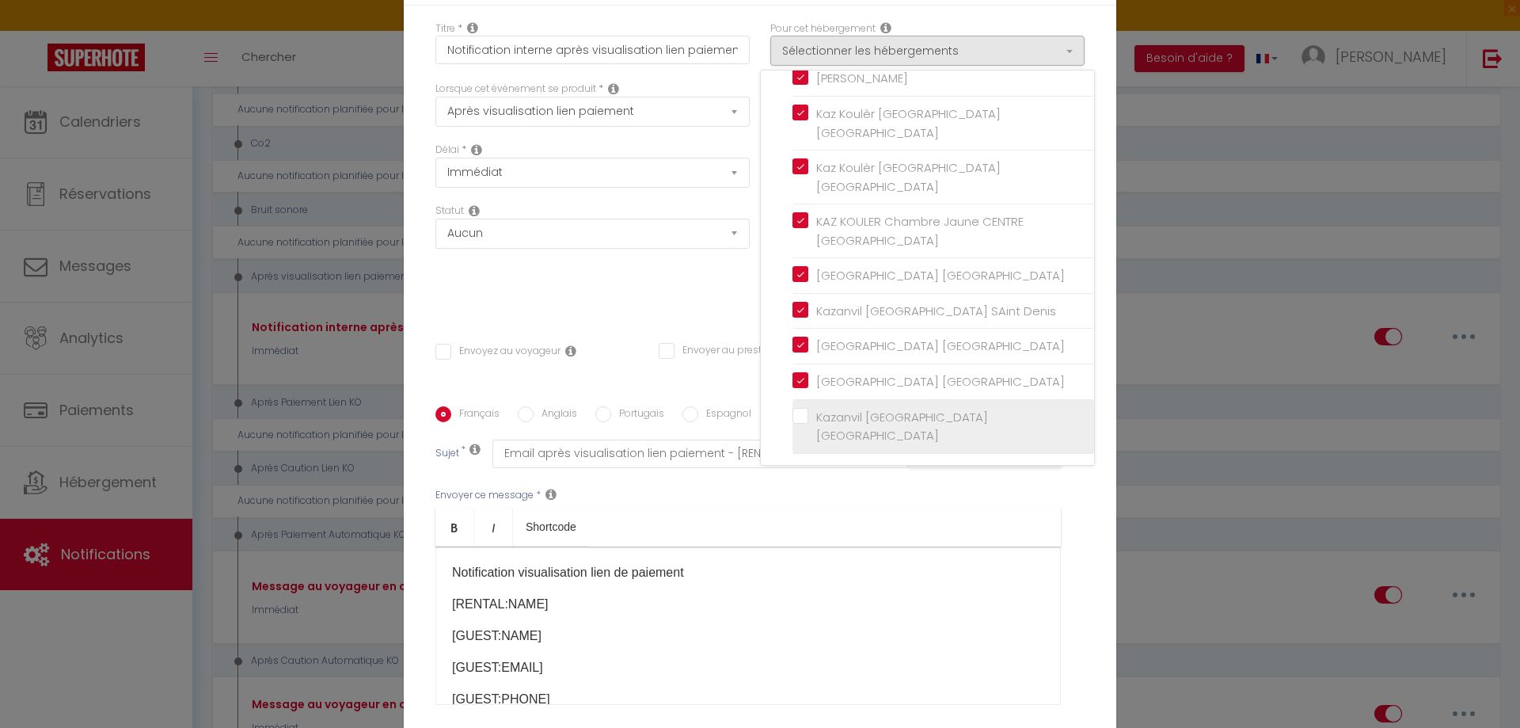
click at [794, 418] on input "Kazanvil [GEOGRAPHIC_DATA] [GEOGRAPHIC_DATA]" at bounding box center [944, 426] width 302 height 16
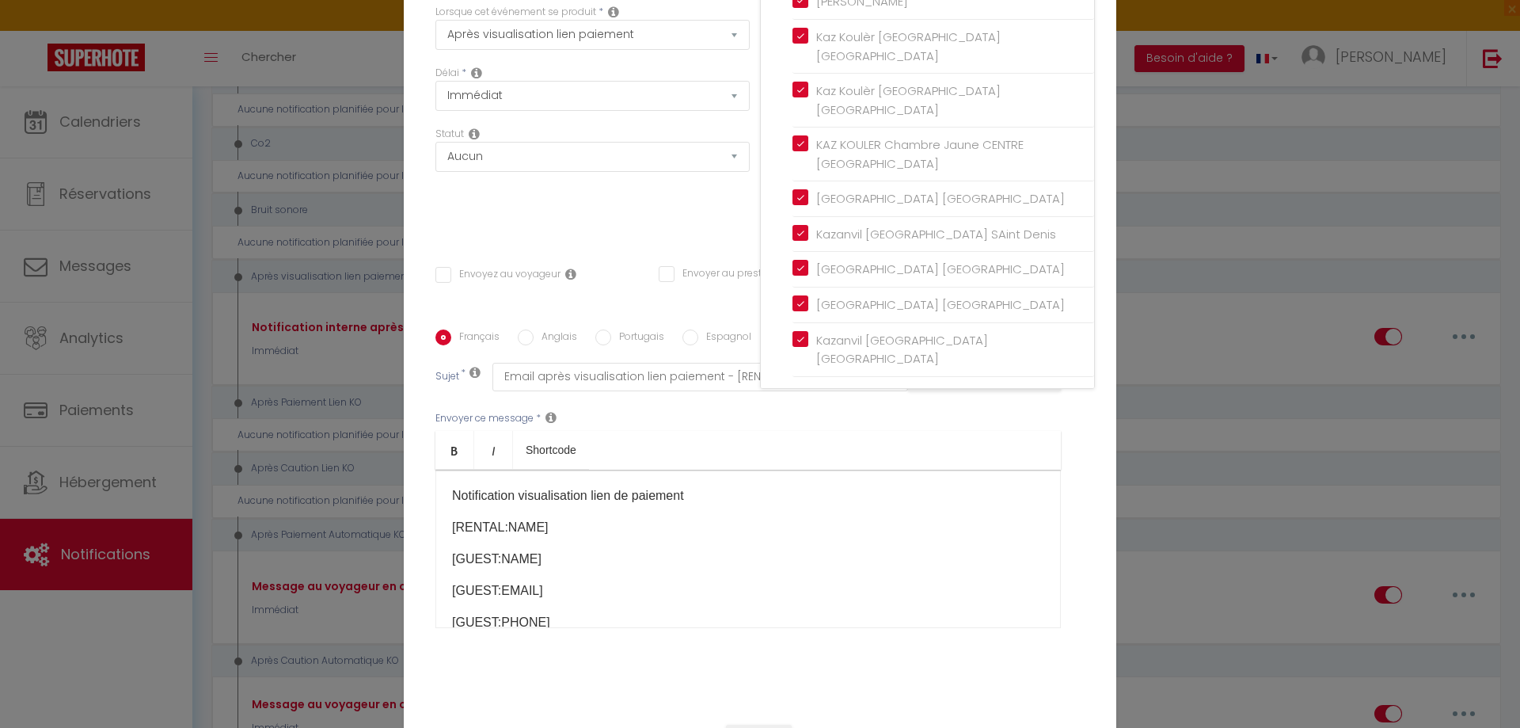
scroll to position [145, 0]
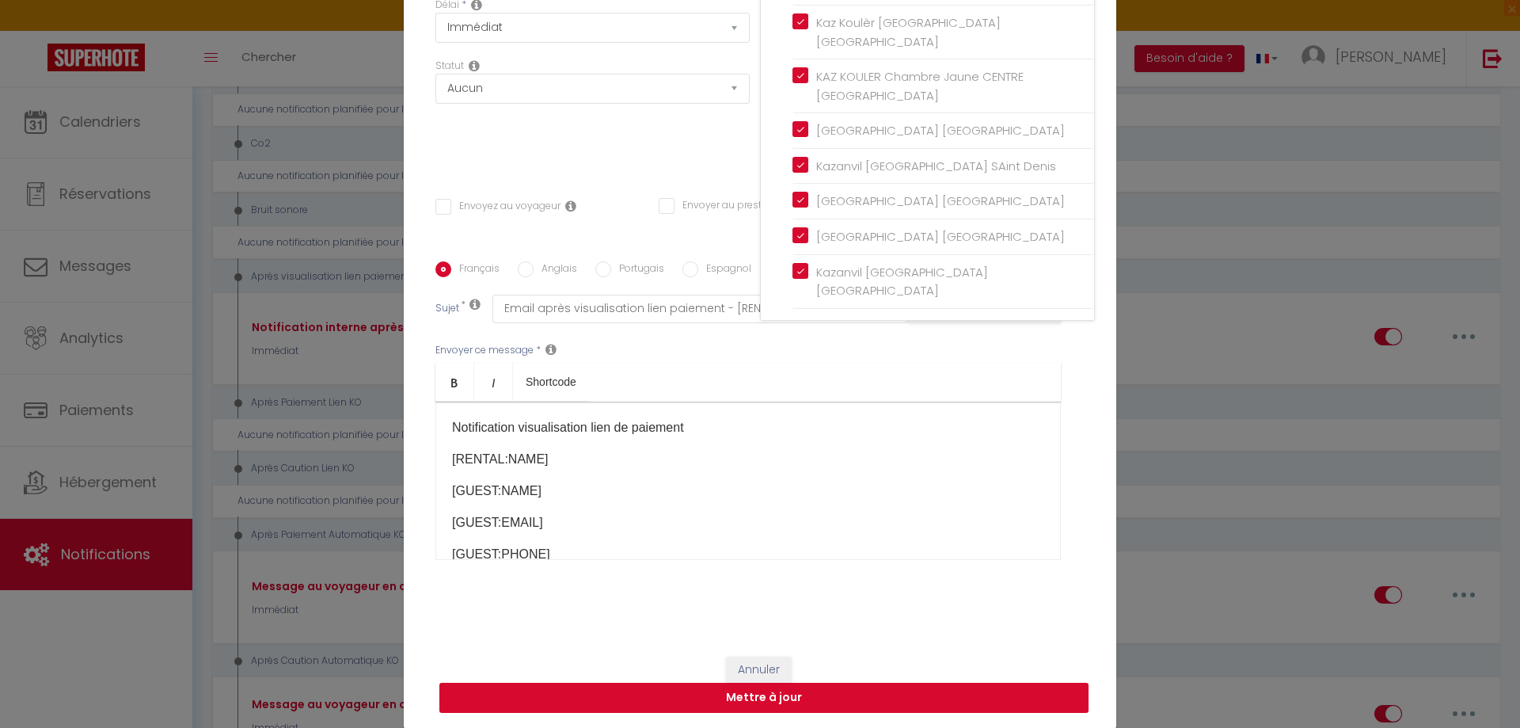
click at [835, 697] on button "Mettre à jour" at bounding box center [764, 698] width 649 height 30
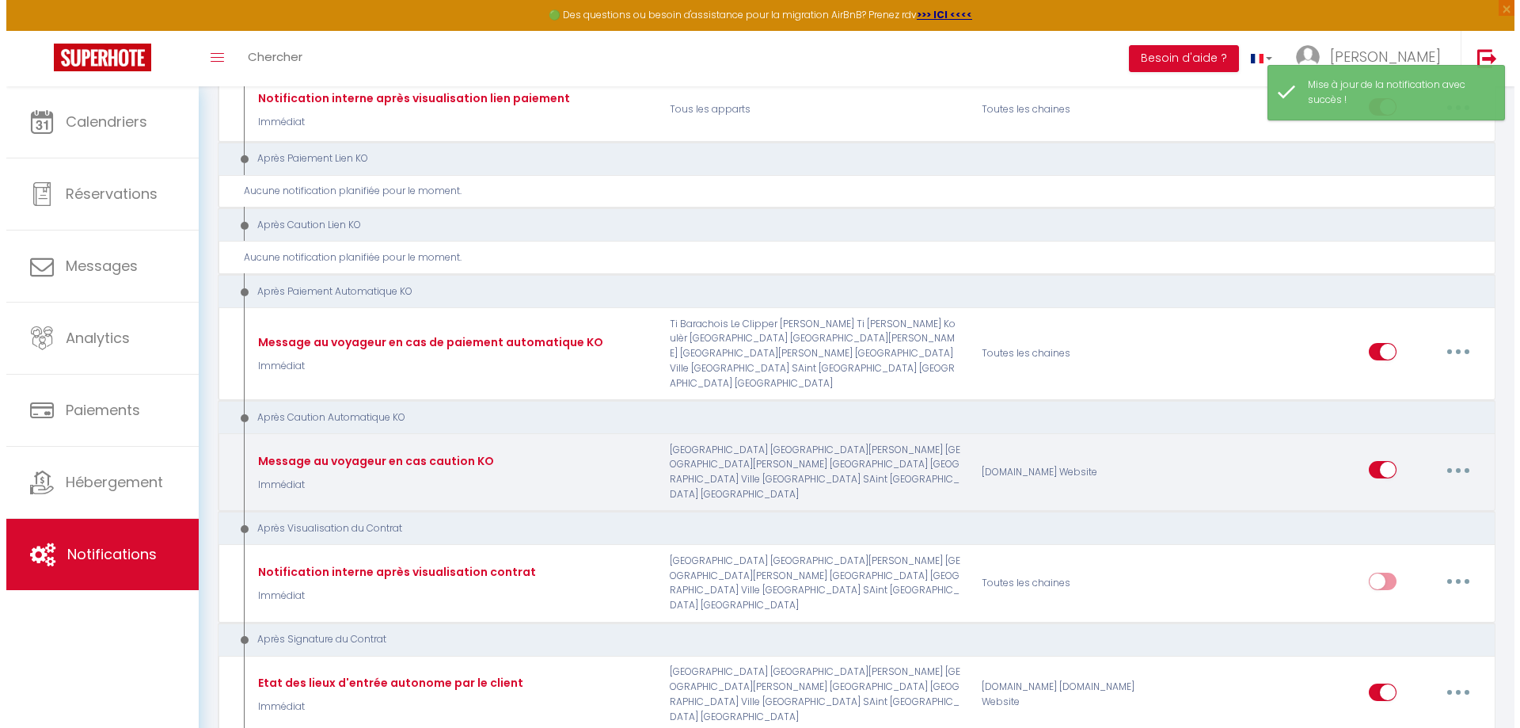
scroll to position [1188, 0]
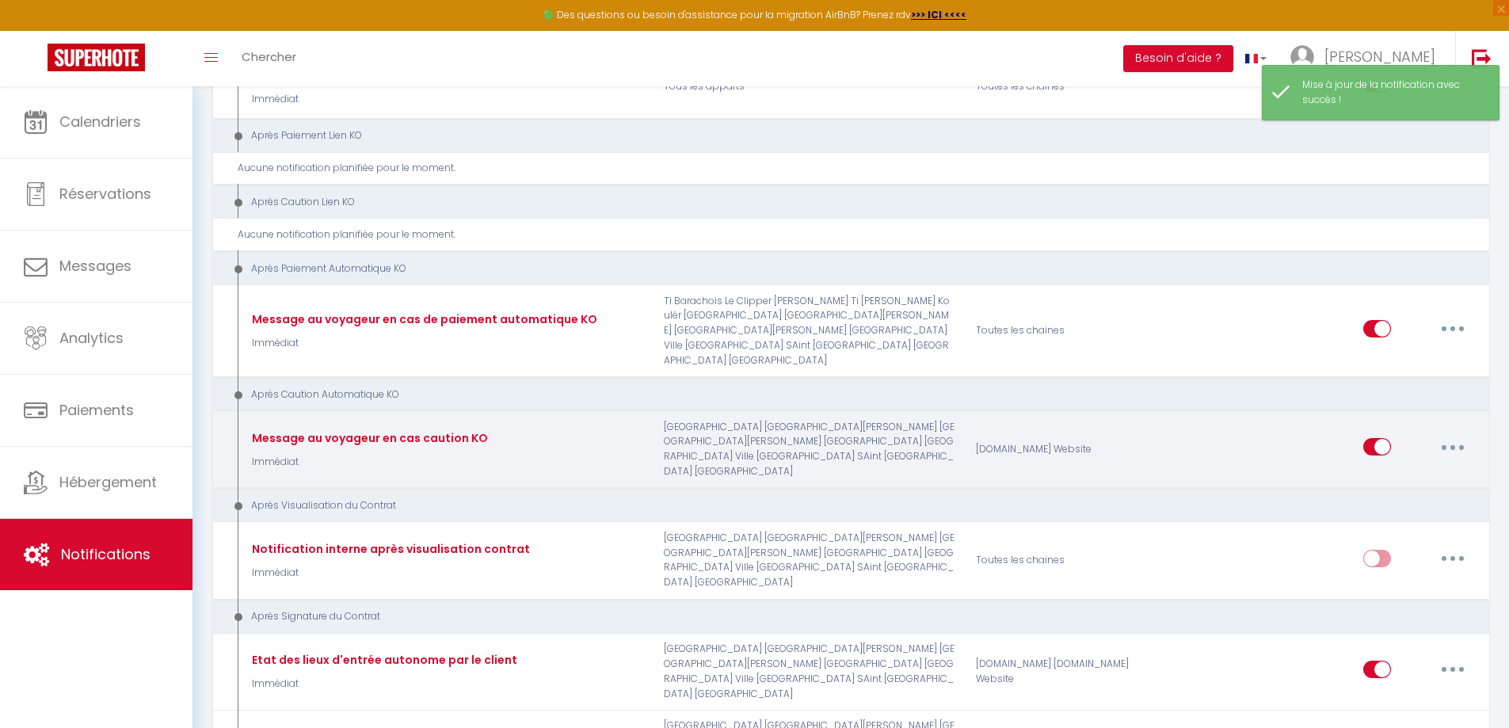
click at [1457, 459] on button "button" at bounding box center [1452, 446] width 44 height 25
click at [1383, 497] on link "Editer" at bounding box center [1411, 483] width 117 height 27
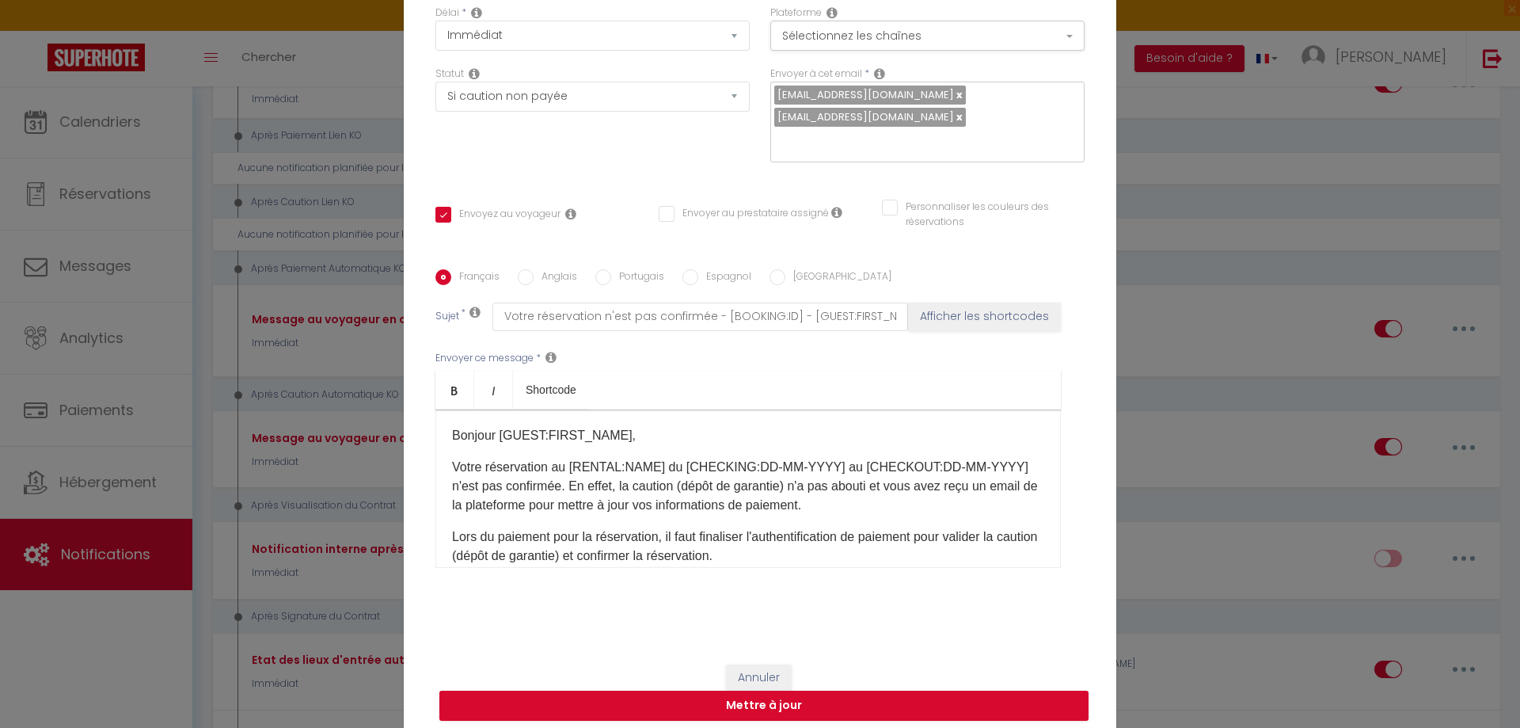
scroll to position [0, 0]
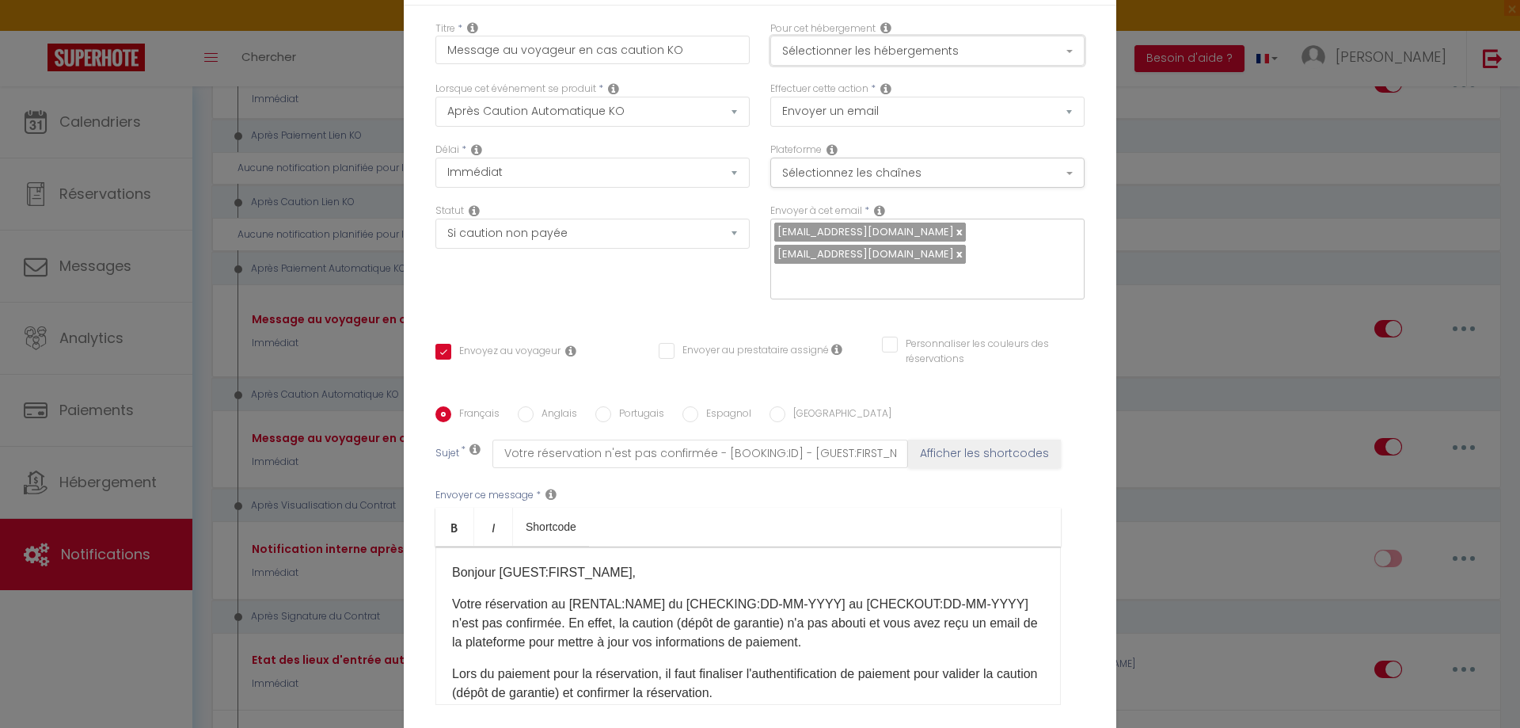
click at [843, 57] on button "Sélectionner les hébergements" at bounding box center [928, 51] width 314 height 30
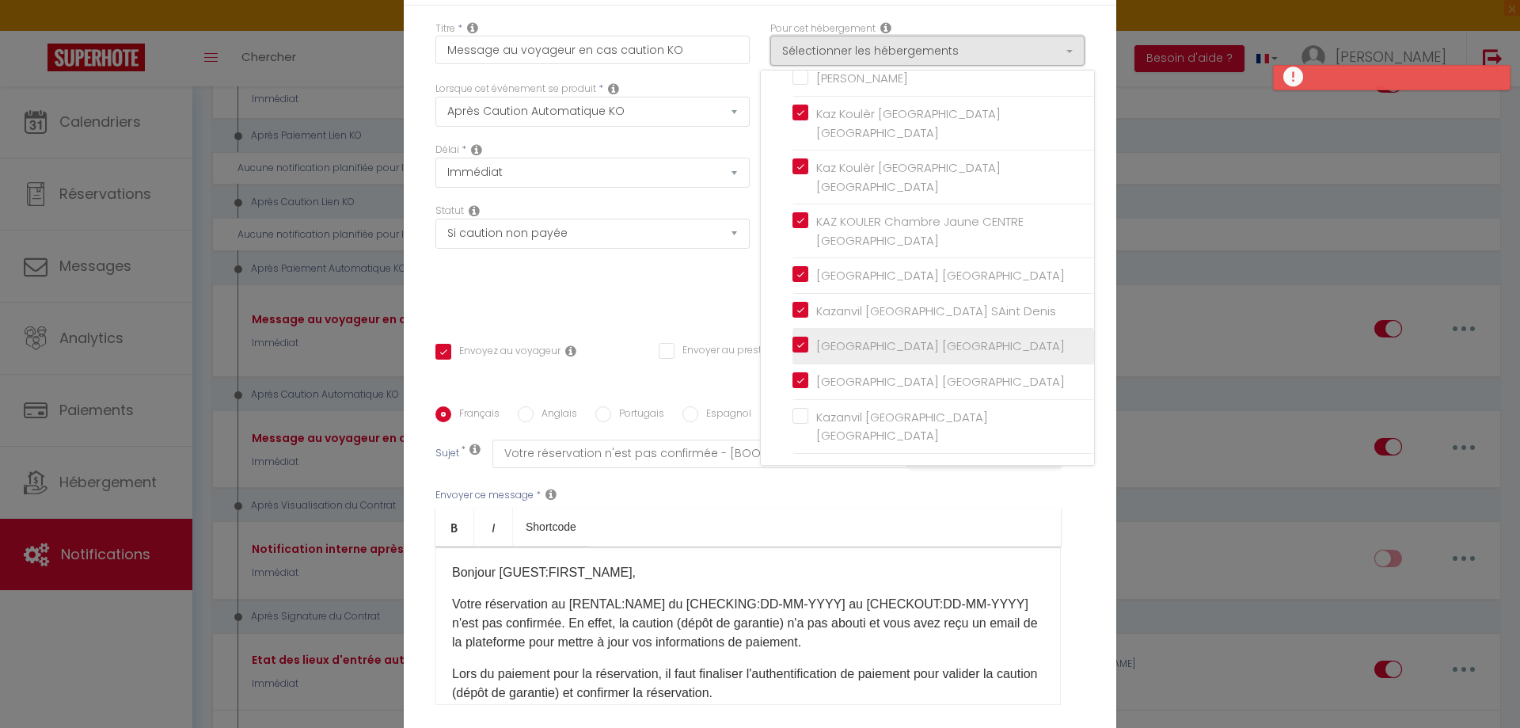
scroll to position [145, 0]
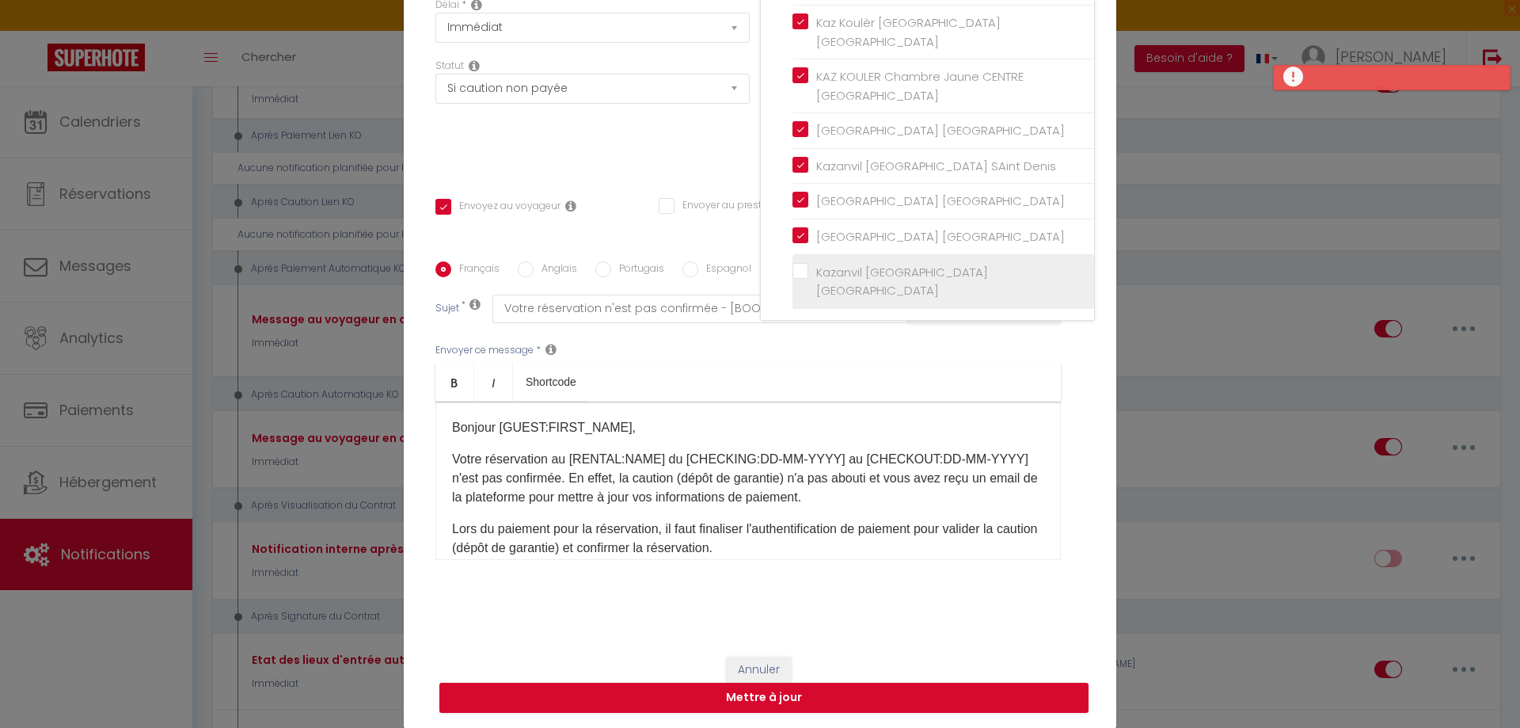
click at [809, 268] on label "Kazanvil [GEOGRAPHIC_DATA] [GEOGRAPHIC_DATA]" at bounding box center [947, 281] width 276 height 37
click at [793, 273] on input "Kazanvil [GEOGRAPHIC_DATA] [GEOGRAPHIC_DATA]" at bounding box center [944, 281] width 302 height 16
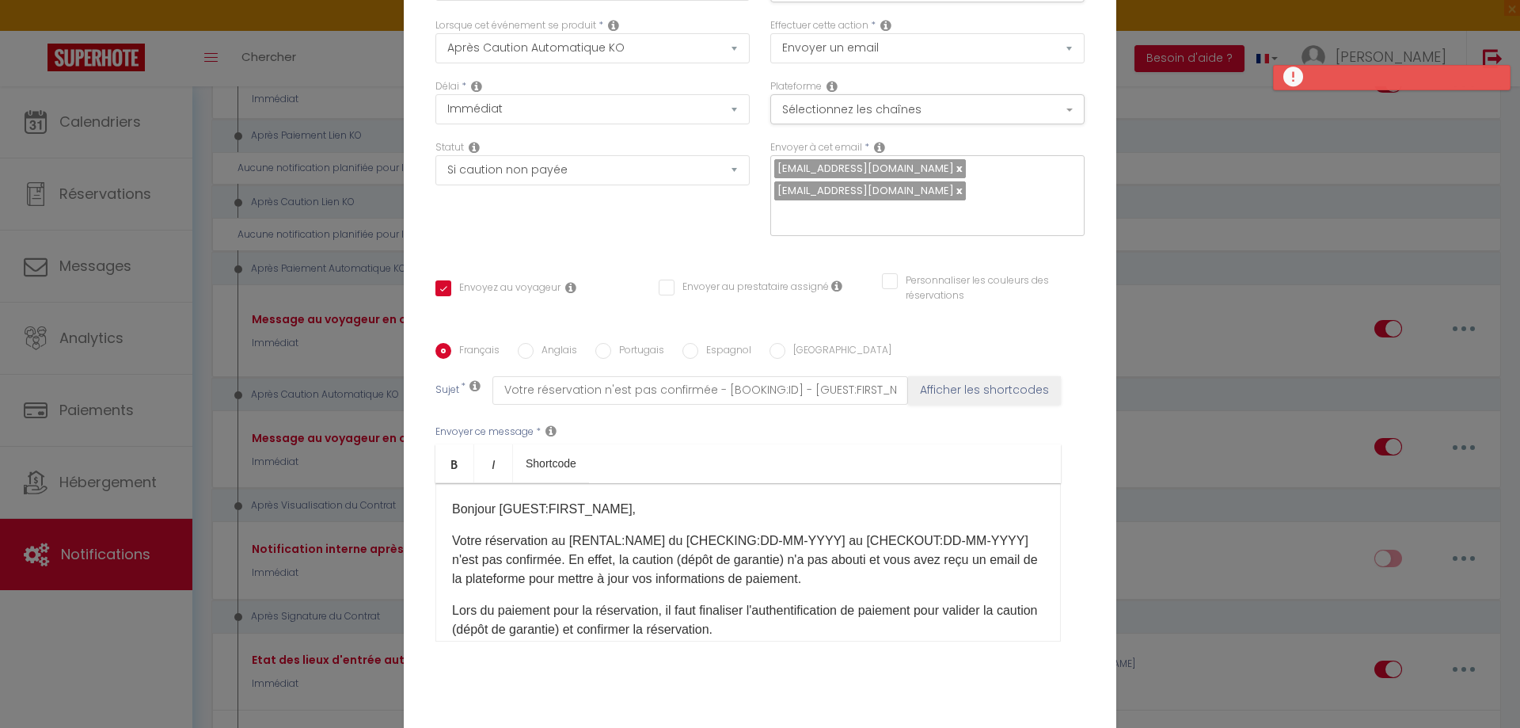
scroll to position [0, 0]
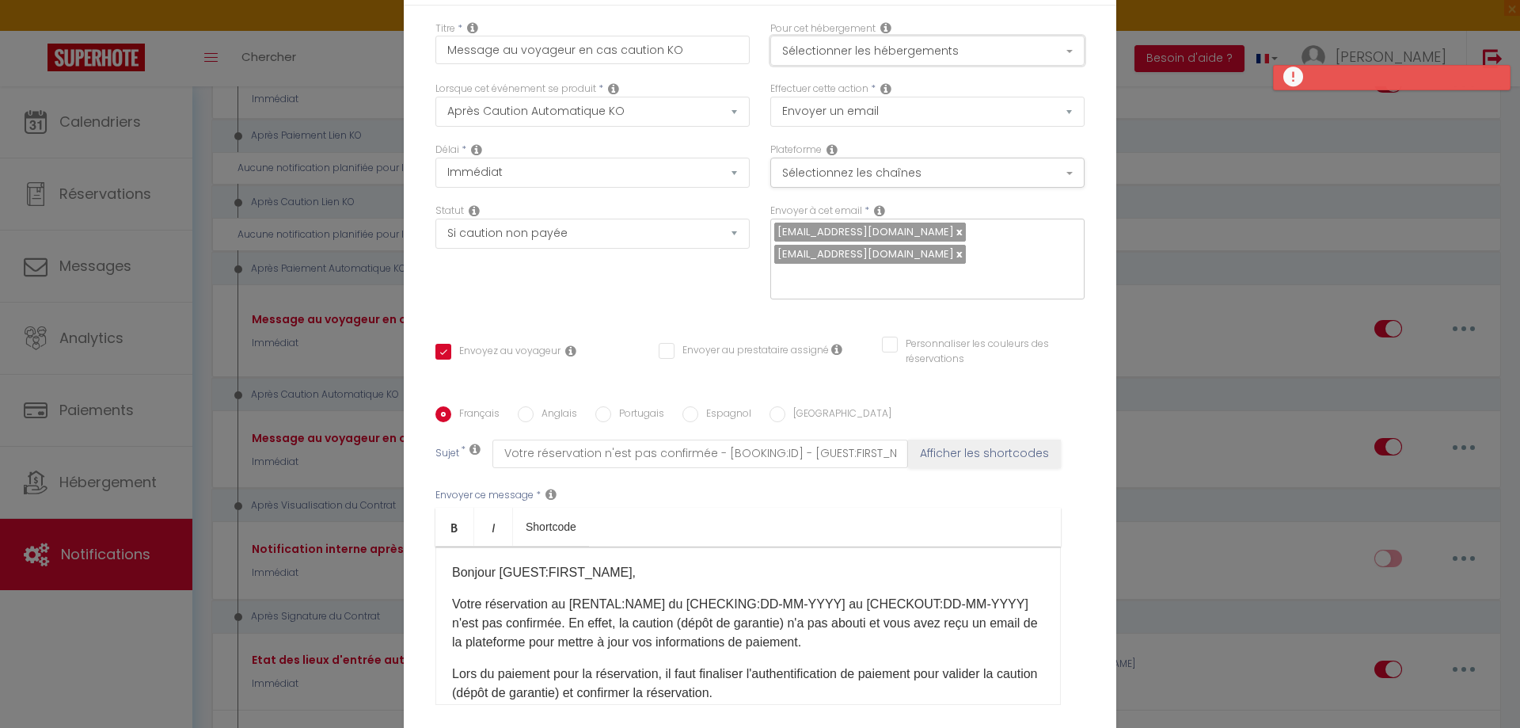
click at [865, 53] on button "Sélectionner les hébergements" at bounding box center [928, 51] width 314 height 30
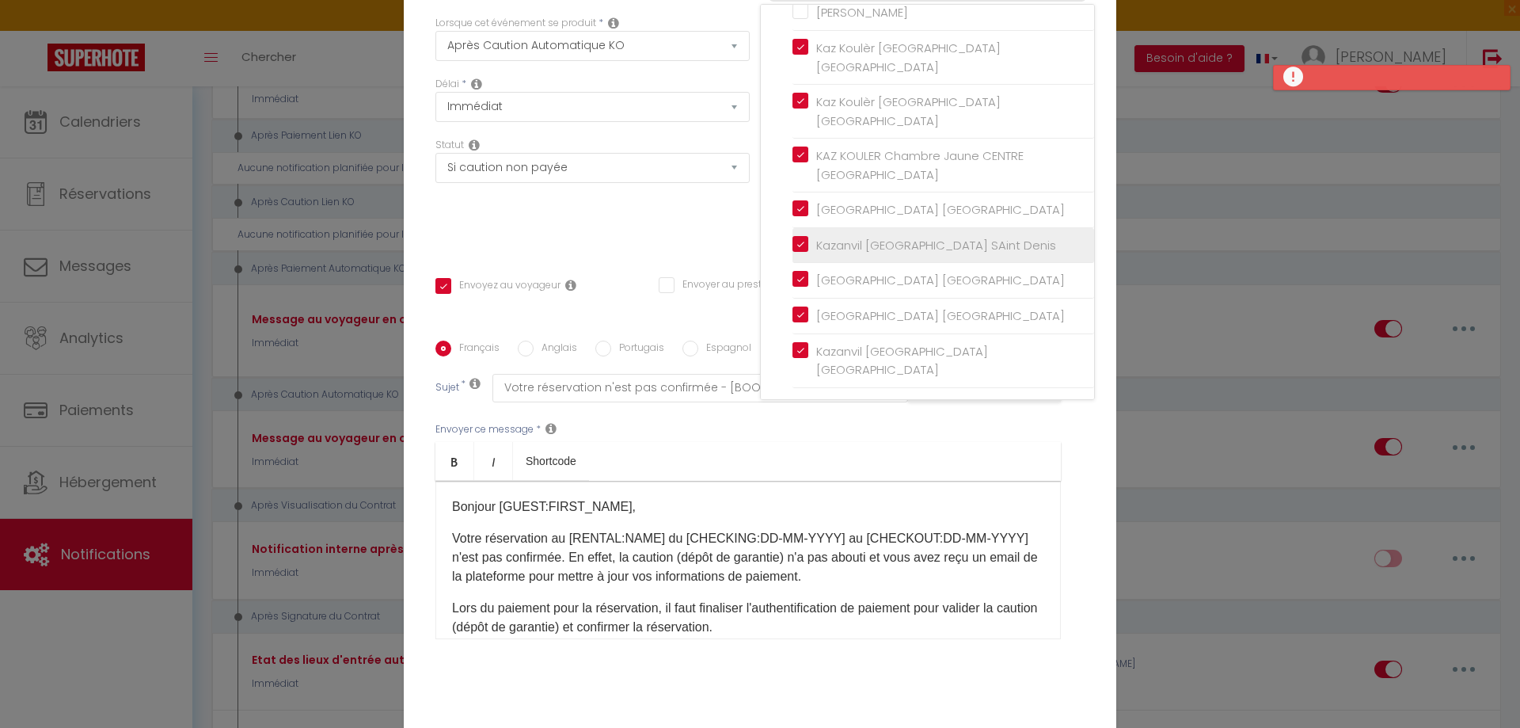
scroll to position [145, 0]
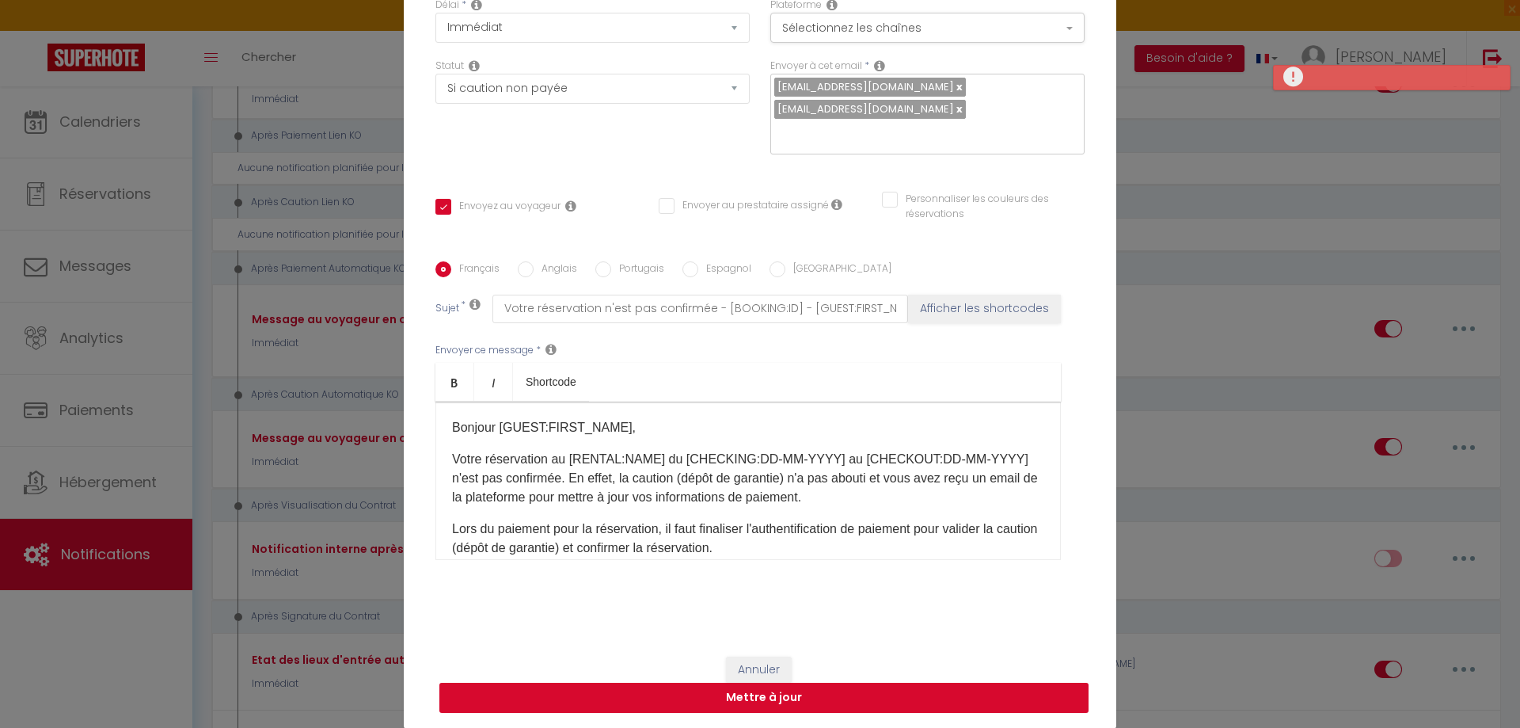
click at [786, 704] on button "Mettre à jour" at bounding box center [764, 698] width 649 height 30
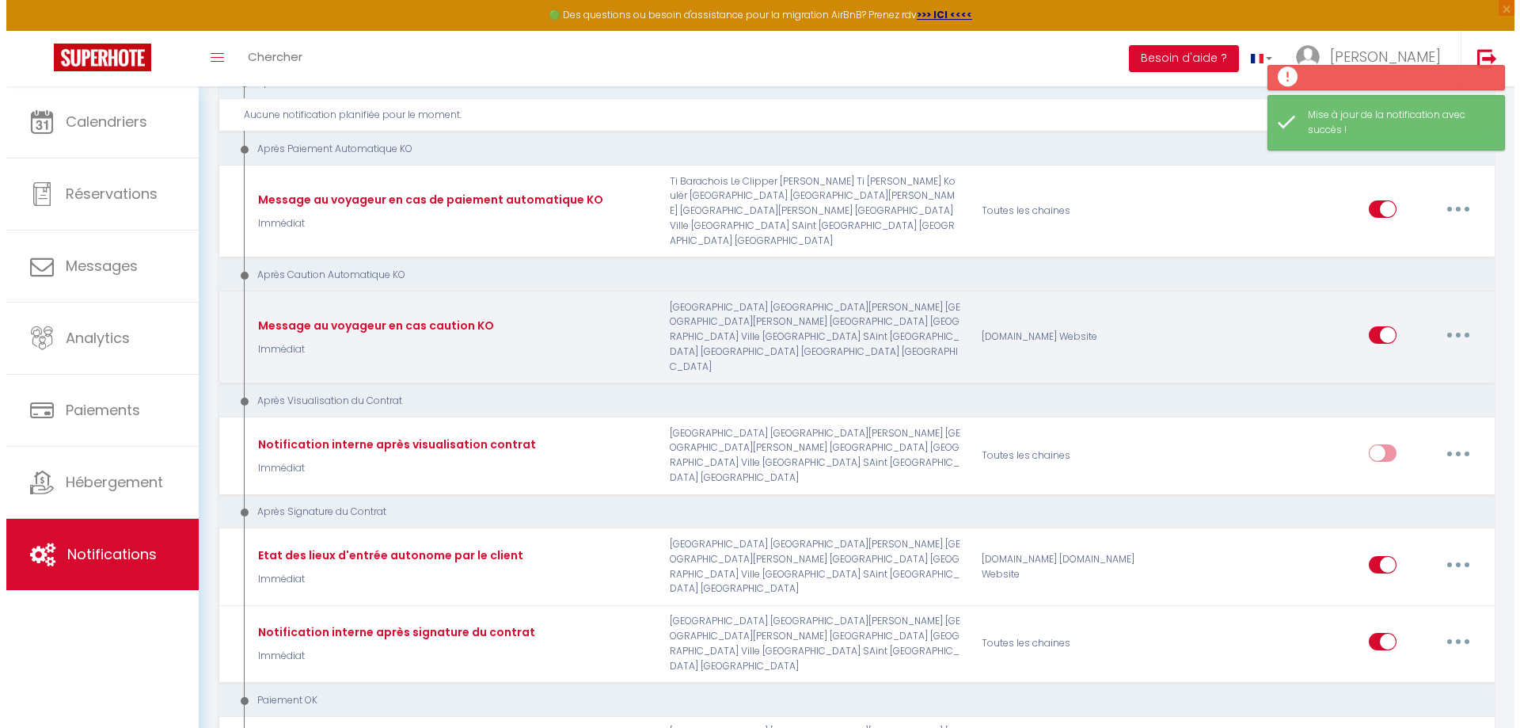
scroll to position [1505, 0]
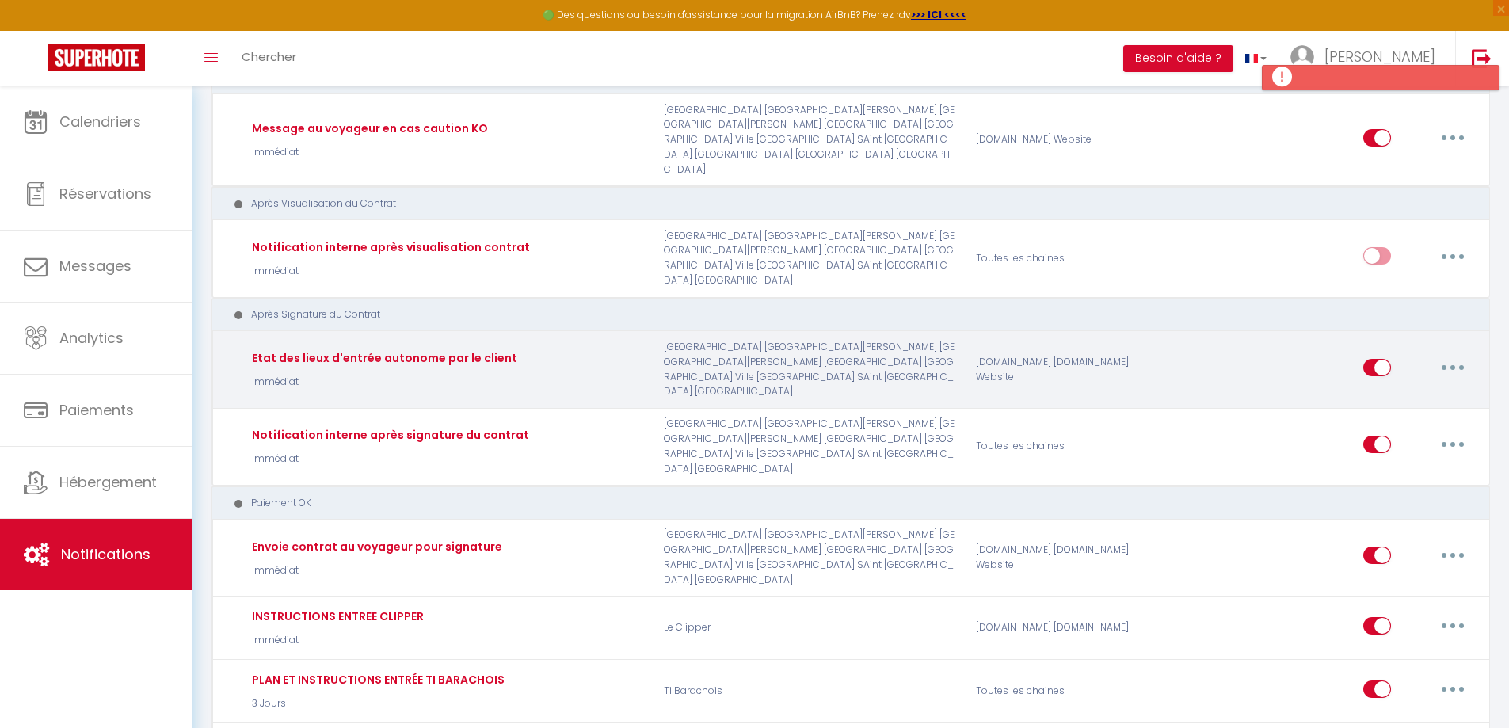
click at [1453, 380] on button "button" at bounding box center [1452, 367] width 44 height 25
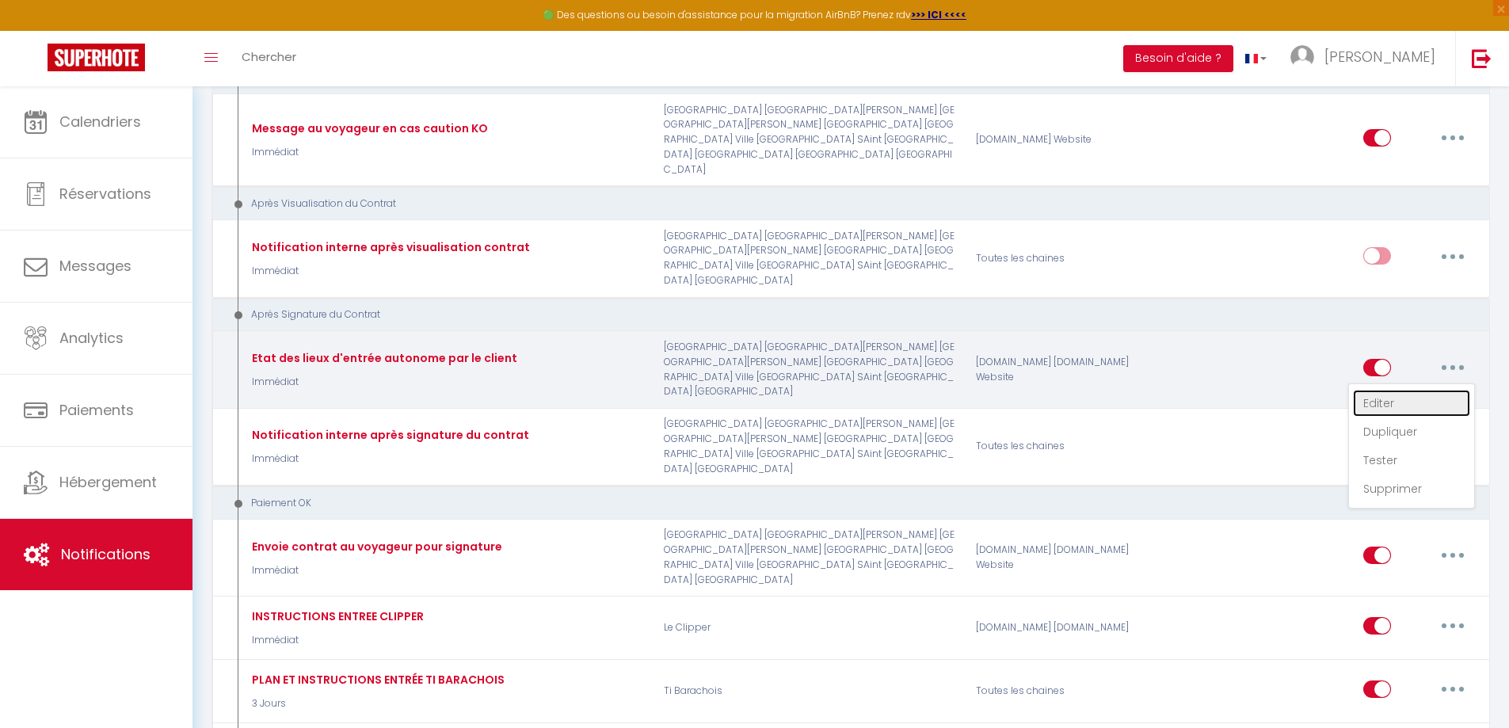
click at [1387, 417] on link "Editer" at bounding box center [1411, 403] width 117 height 27
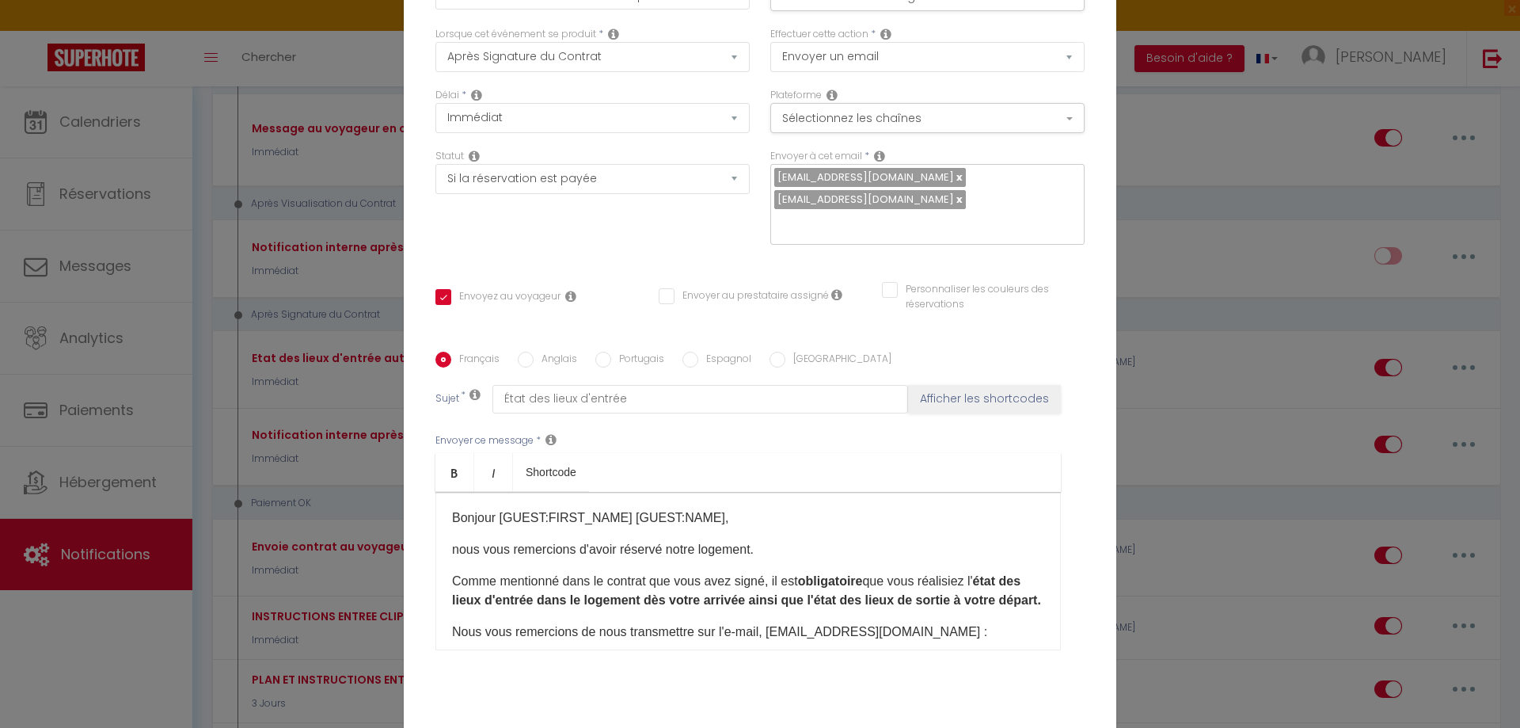
scroll to position [0, 0]
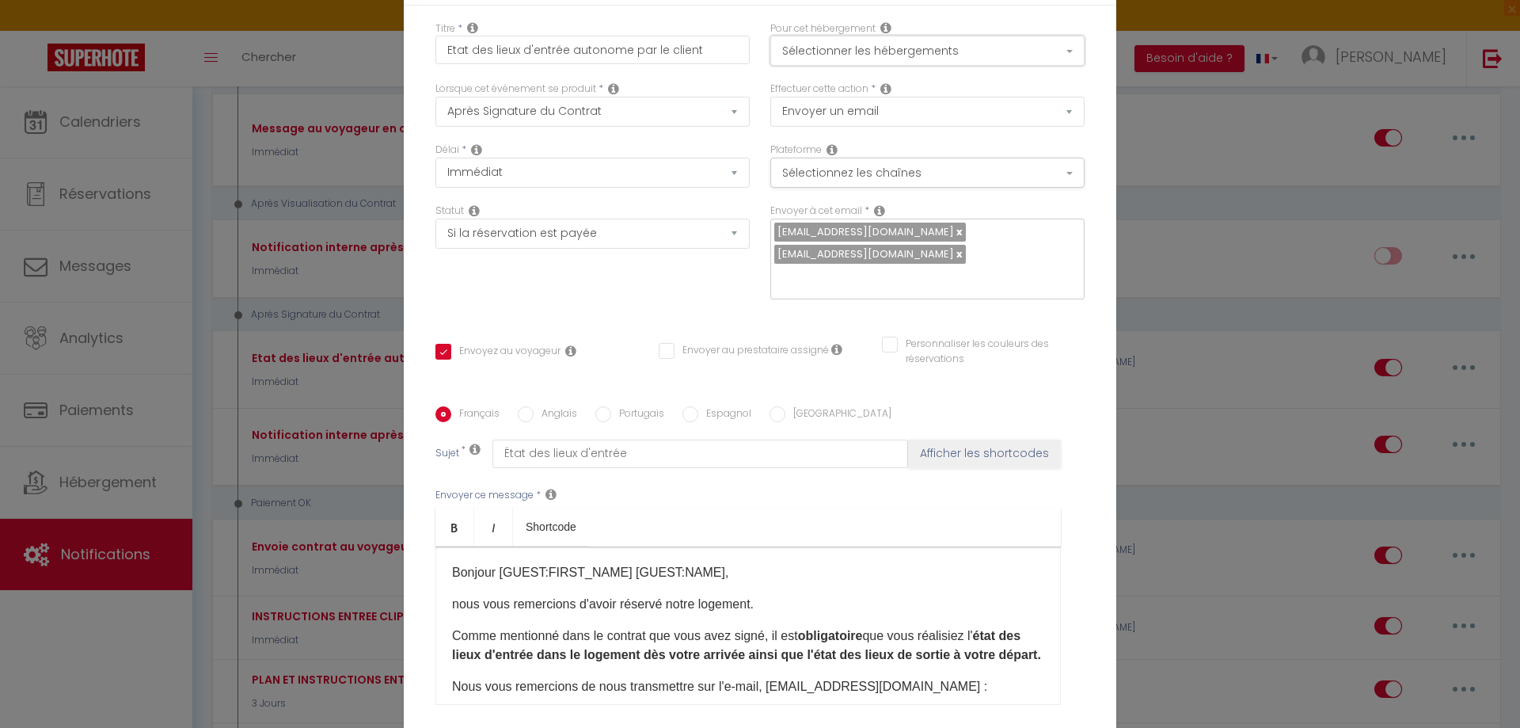
click at [826, 61] on button "Sélectionner les hébergements" at bounding box center [928, 51] width 314 height 30
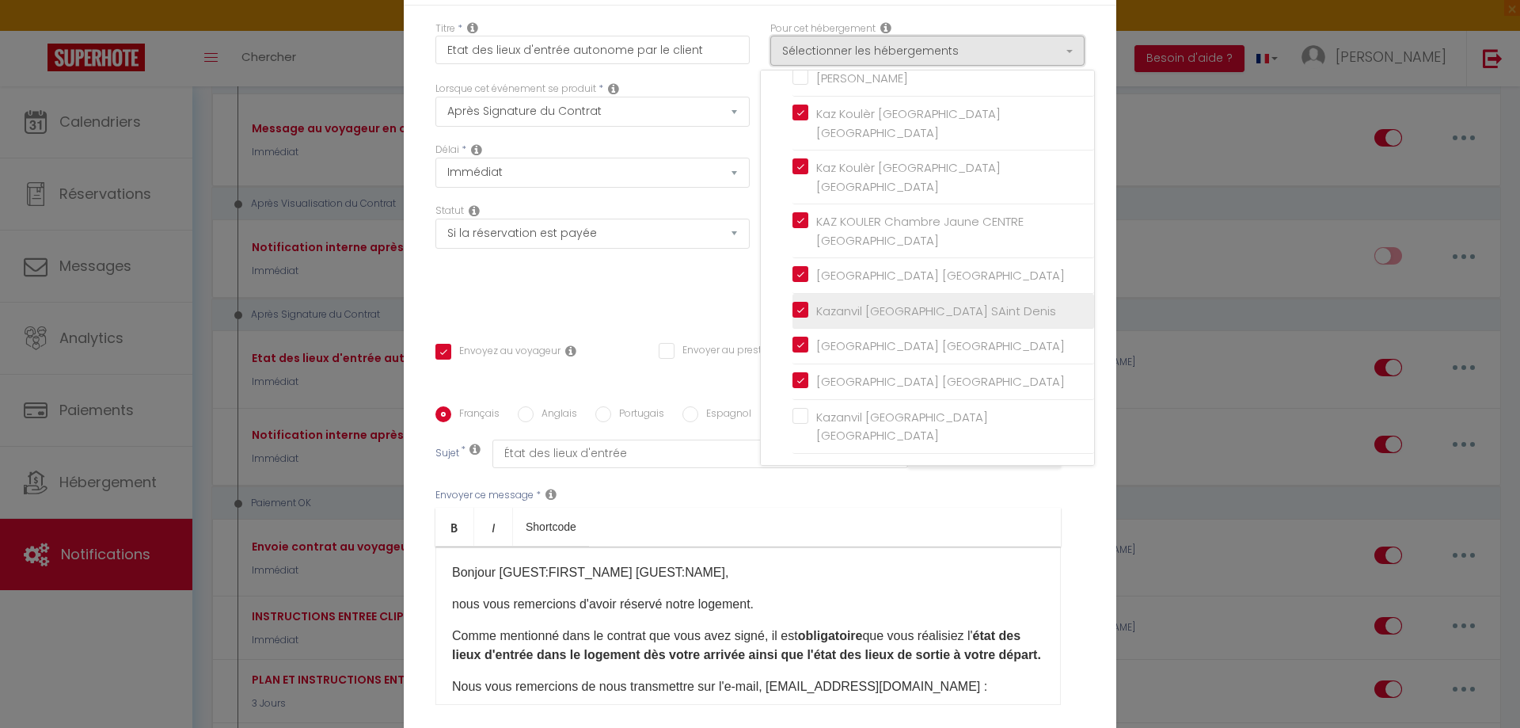
scroll to position [145, 0]
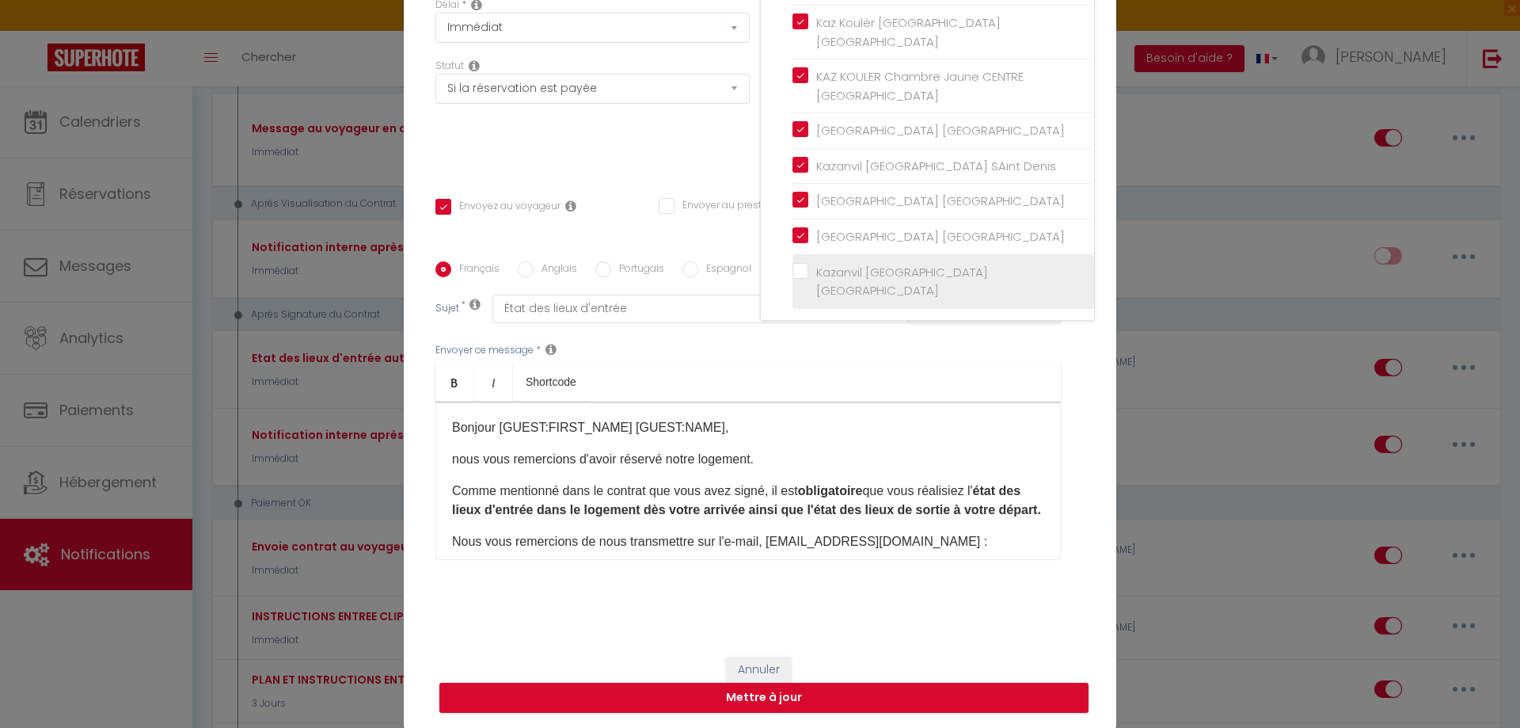
click at [809, 267] on label "Kazanvil [GEOGRAPHIC_DATA] [GEOGRAPHIC_DATA]" at bounding box center [947, 281] width 276 height 37
click at [794, 273] on input "Kazanvil [GEOGRAPHIC_DATA] [GEOGRAPHIC_DATA]" at bounding box center [944, 281] width 302 height 16
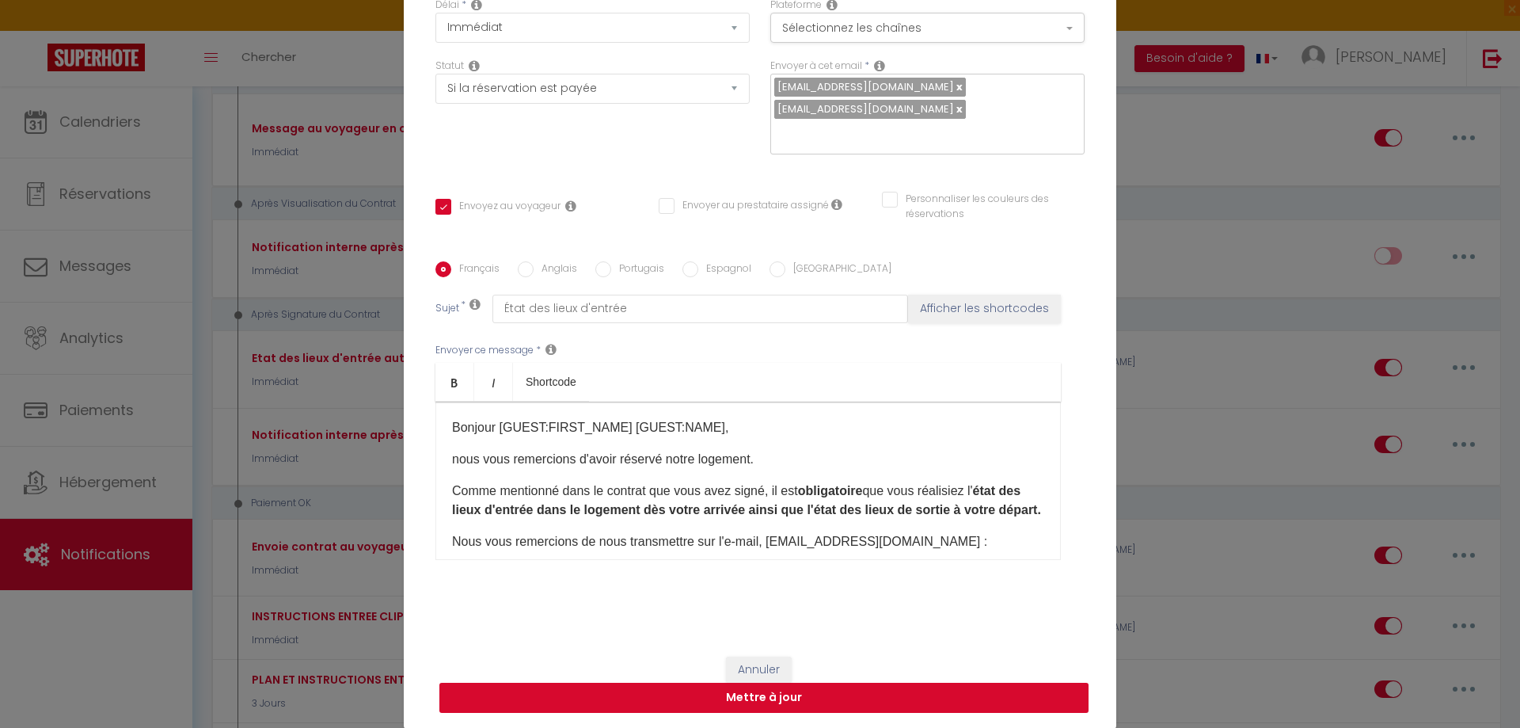
click at [793, 702] on button "Mettre à jour" at bounding box center [764, 698] width 649 height 30
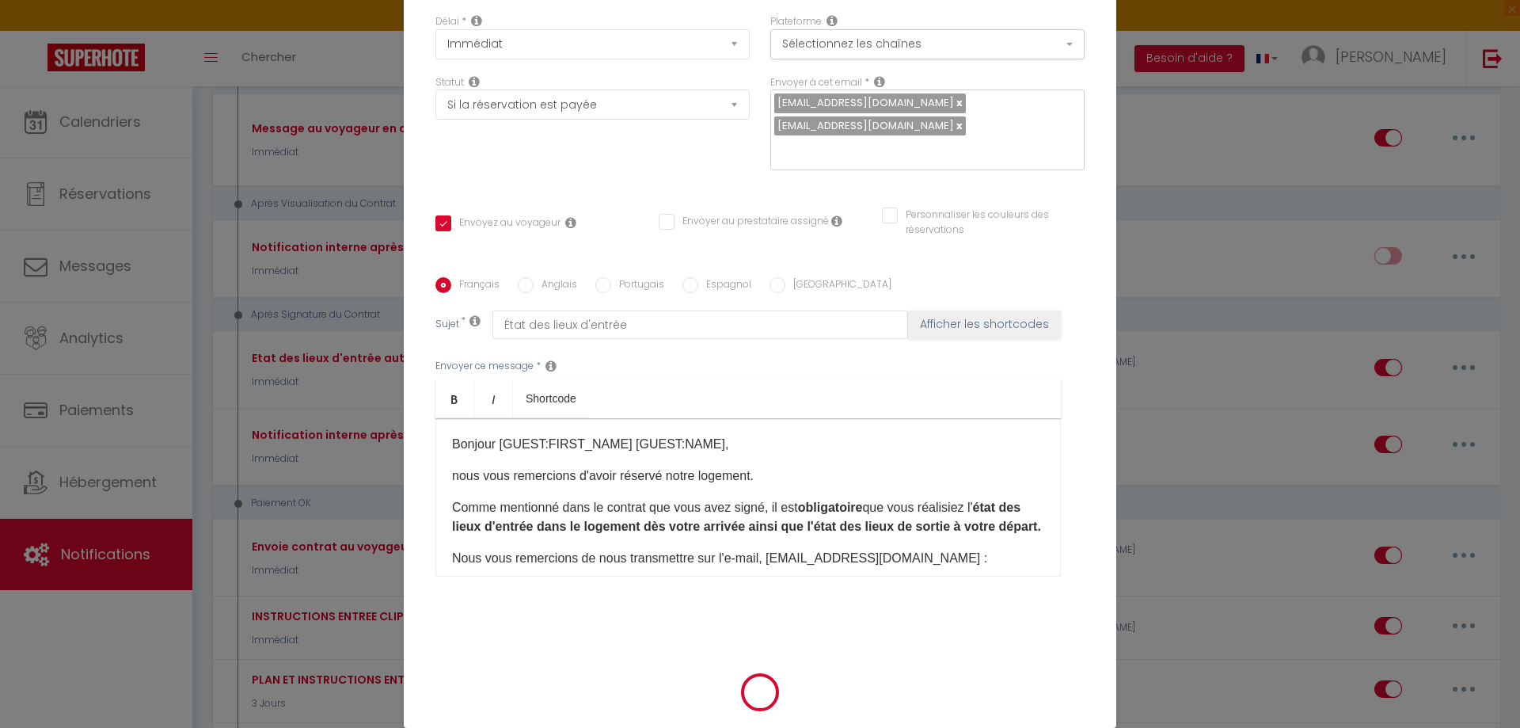
scroll to position [137, 0]
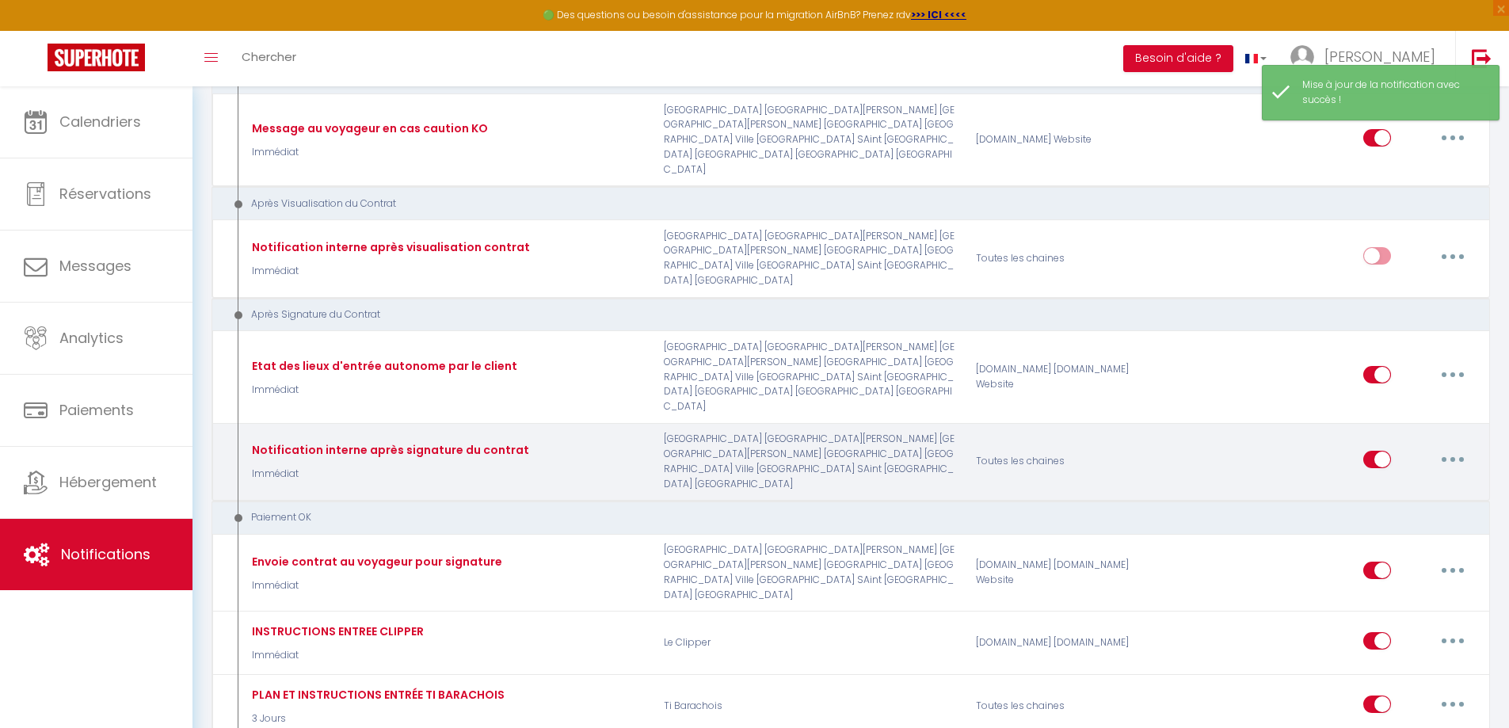
click at [1453, 462] on icon "button" at bounding box center [1452, 459] width 5 height 5
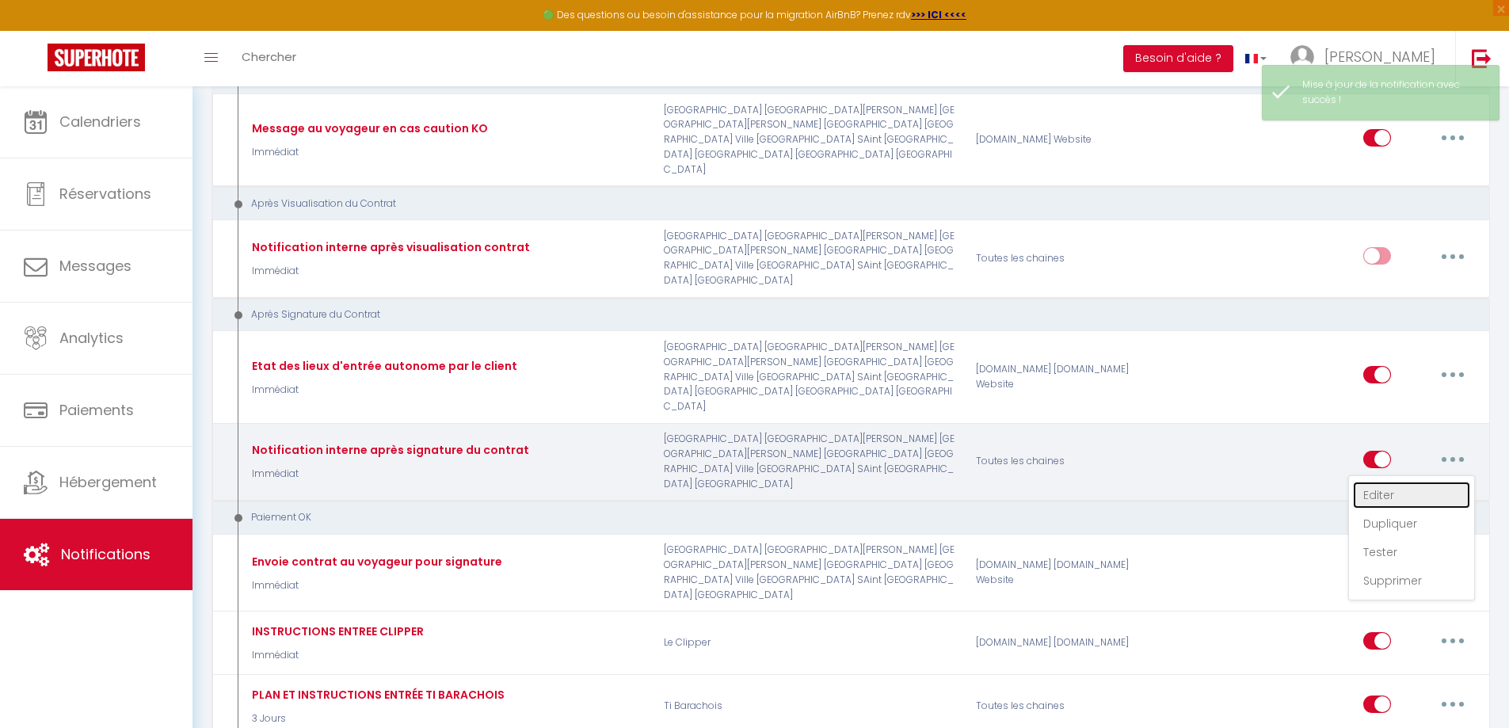
click at [1382, 508] on link "Editer" at bounding box center [1411, 494] width 117 height 27
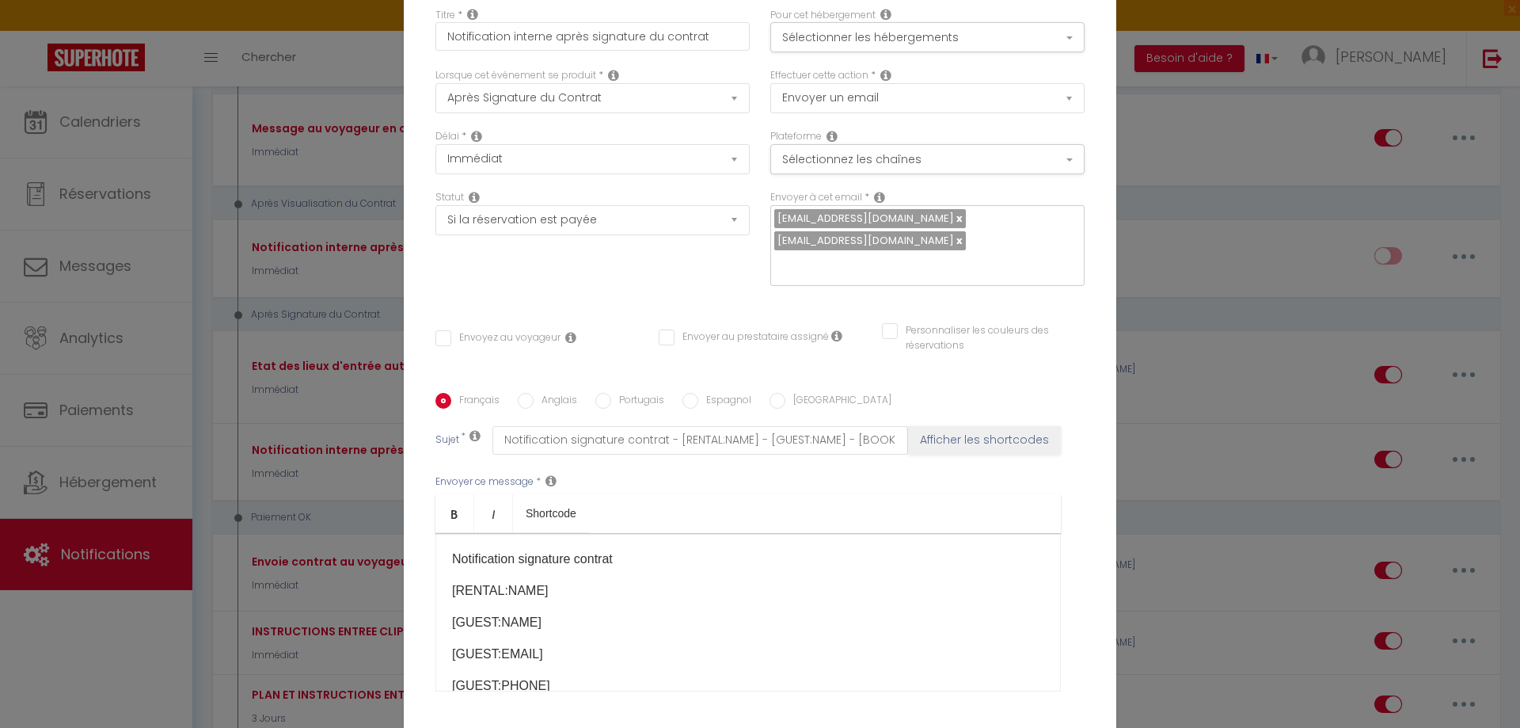
scroll to position [0, 0]
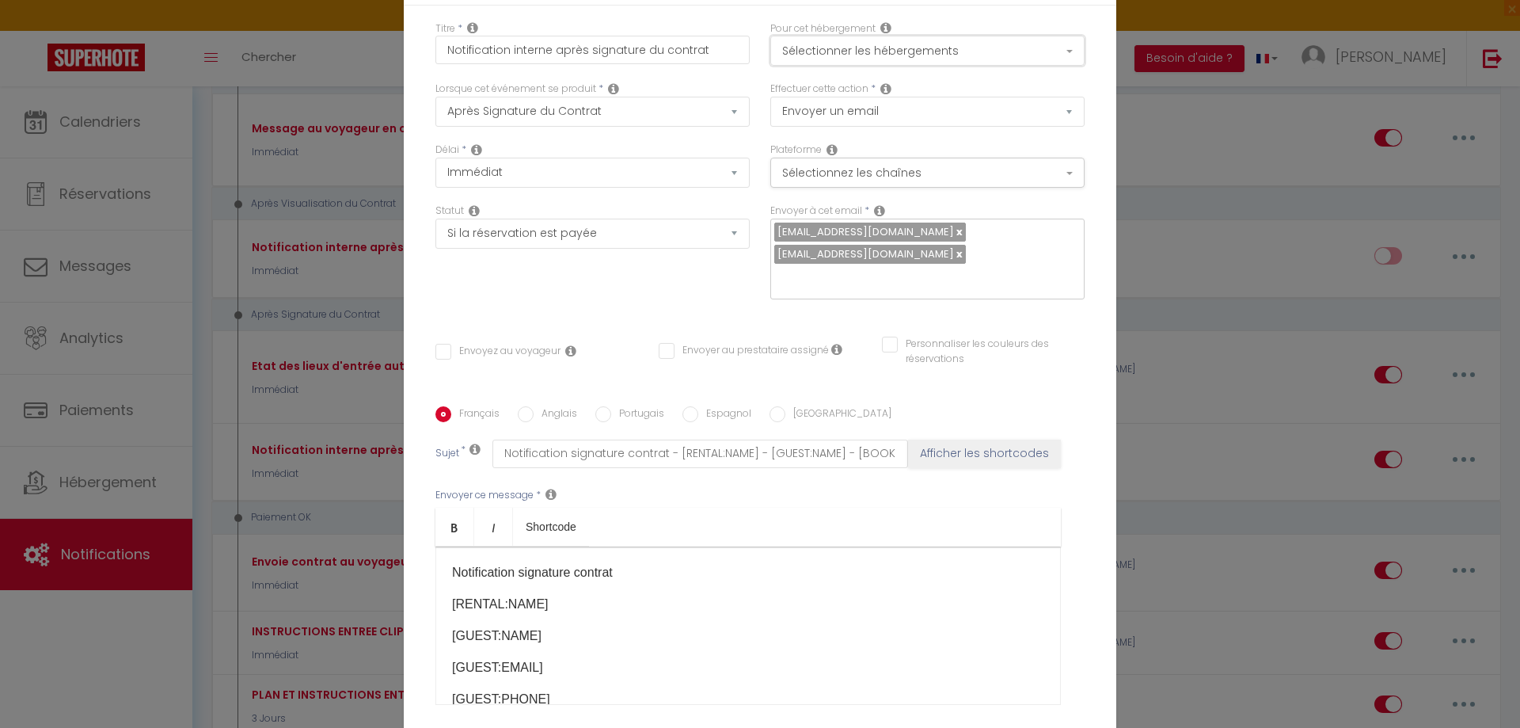
click at [839, 51] on button "Sélectionner les hébergements" at bounding box center [928, 51] width 314 height 30
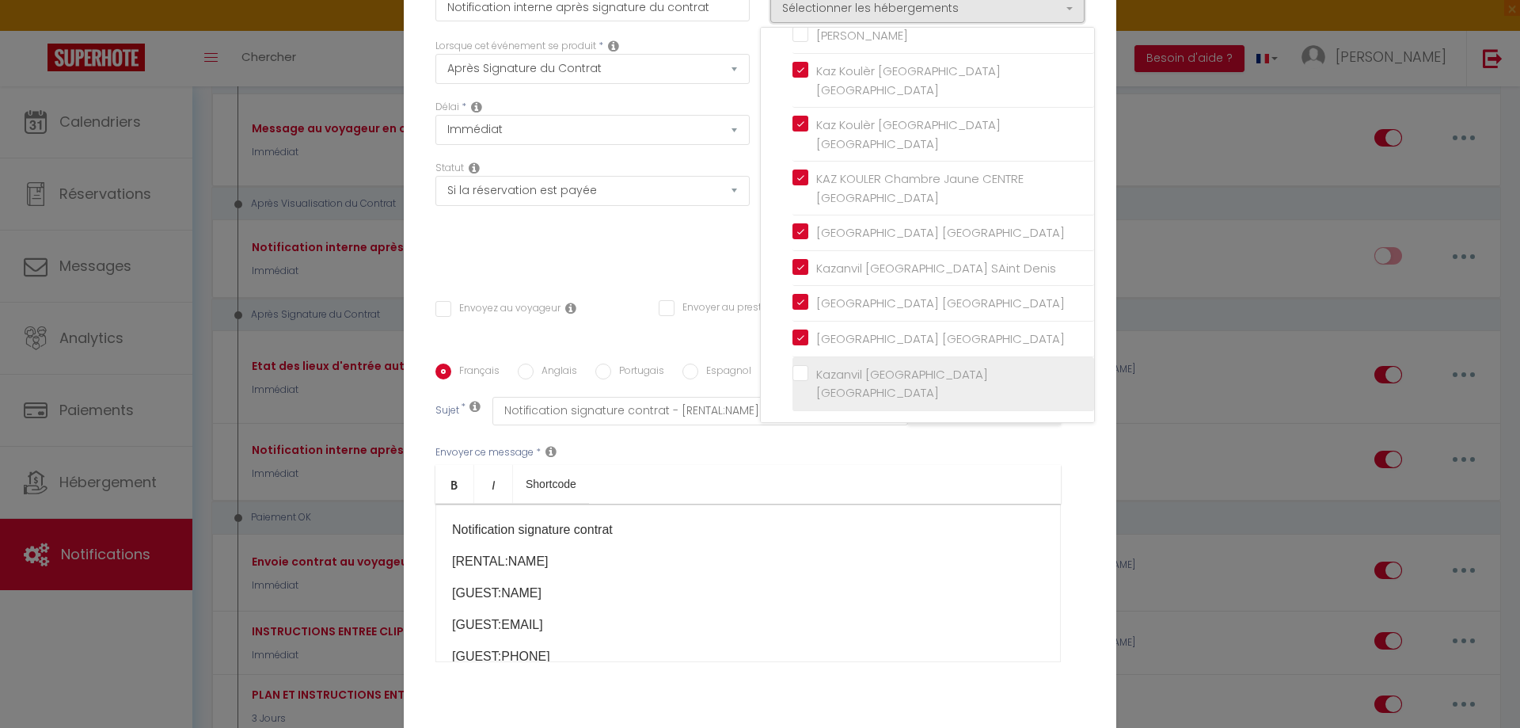
scroll to position [79, 0]
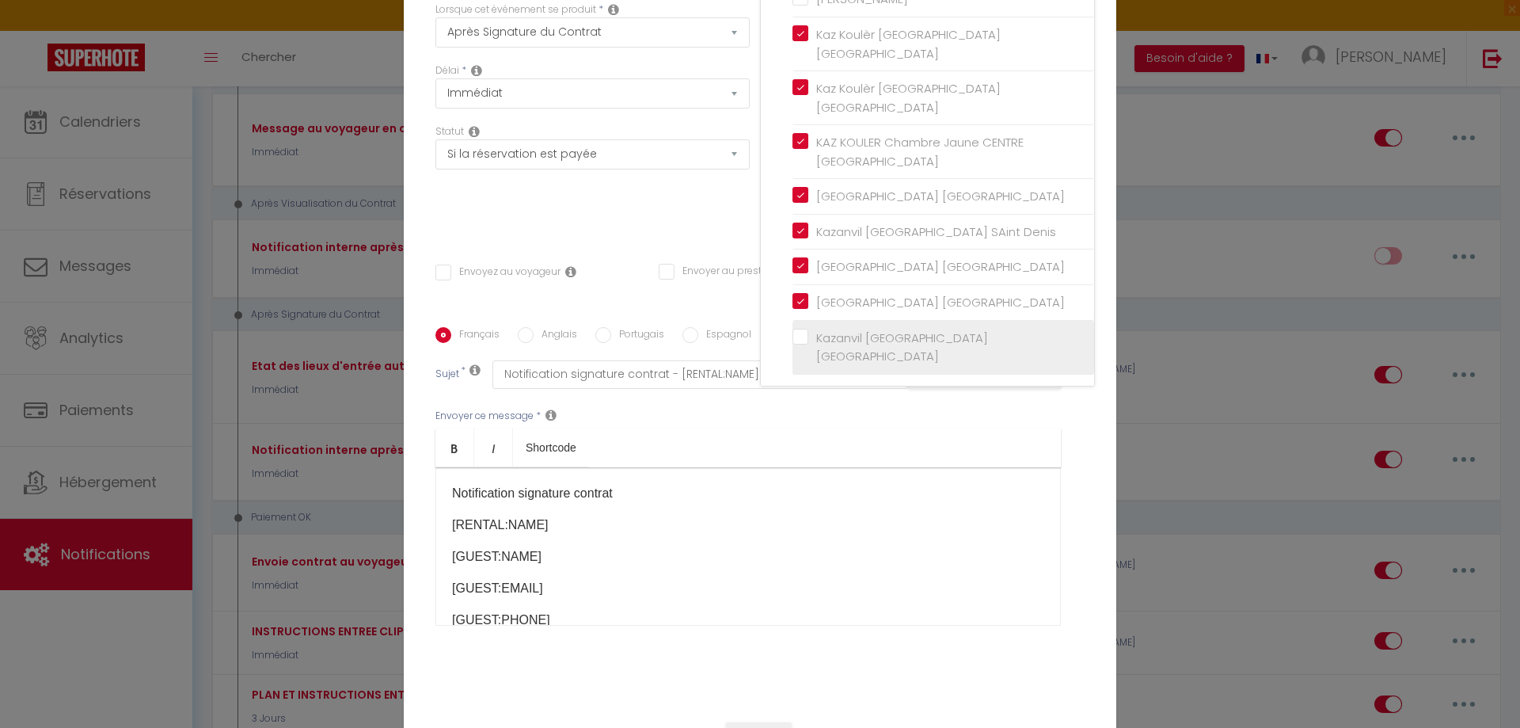
click at [797, 341] on input "Kazanvil [GEOGRAPHIC_DATA] [GEOGRAPHIC_DATA]" at bounding box center [944, 347] width 302 height 16
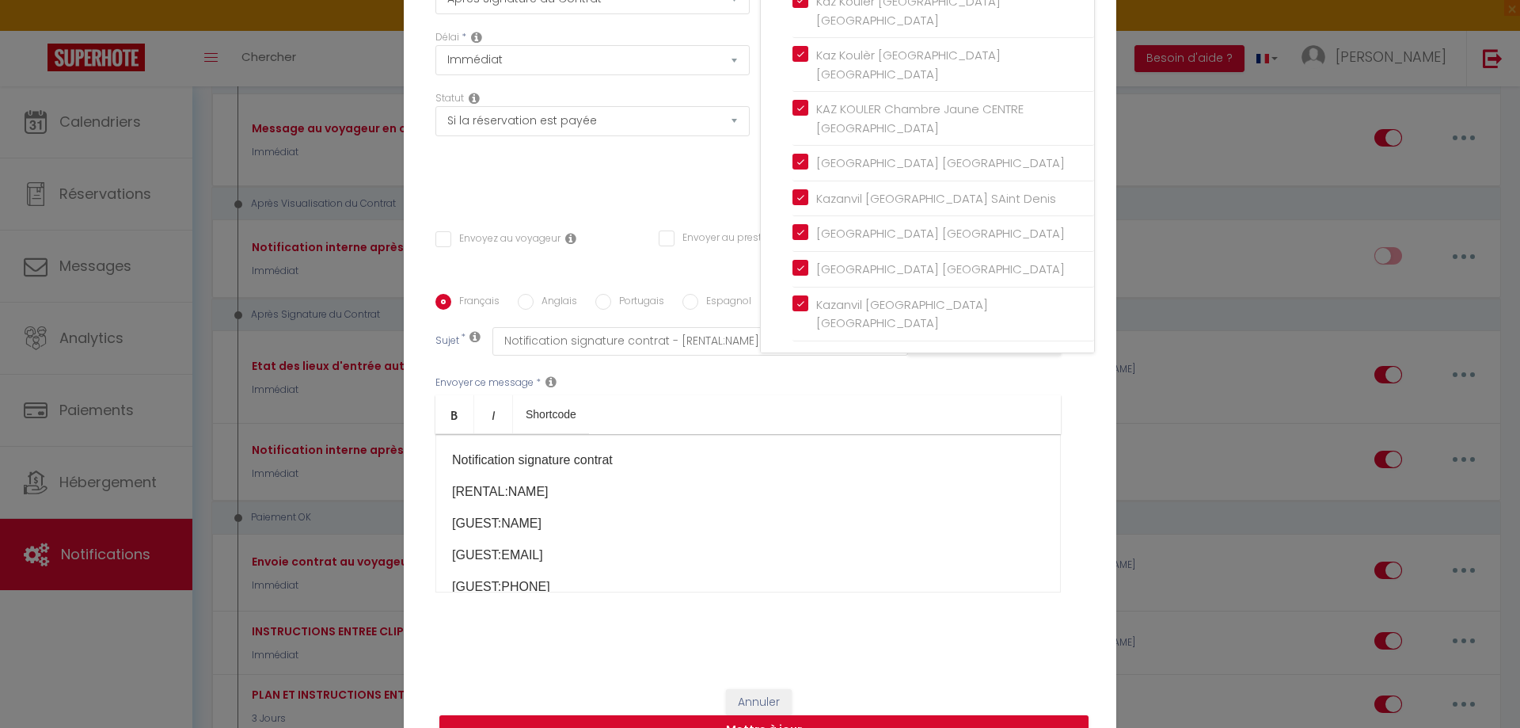
scroll to position [145, 0]
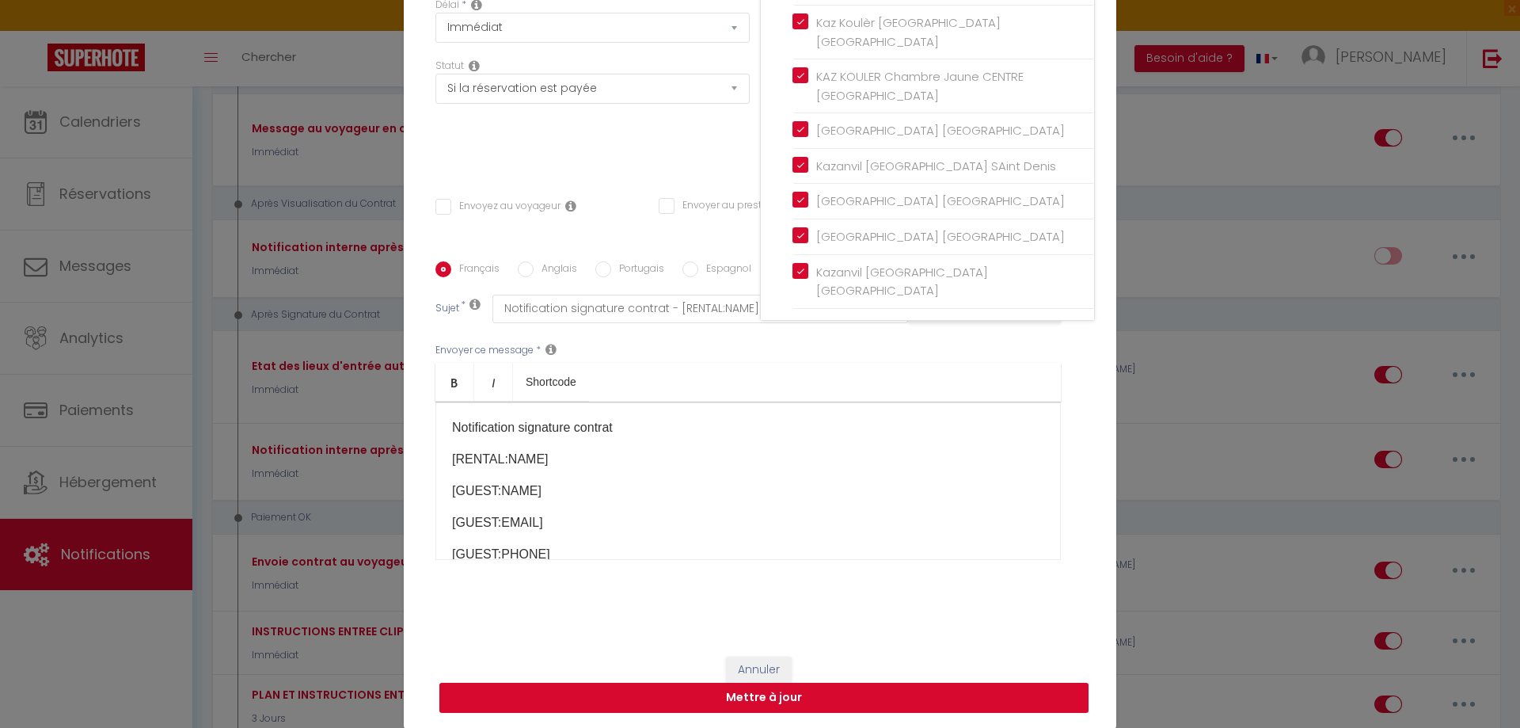
click at [825, 692] on button "Mettre à jour" at bounding box center [764, 698] width 649 height 30
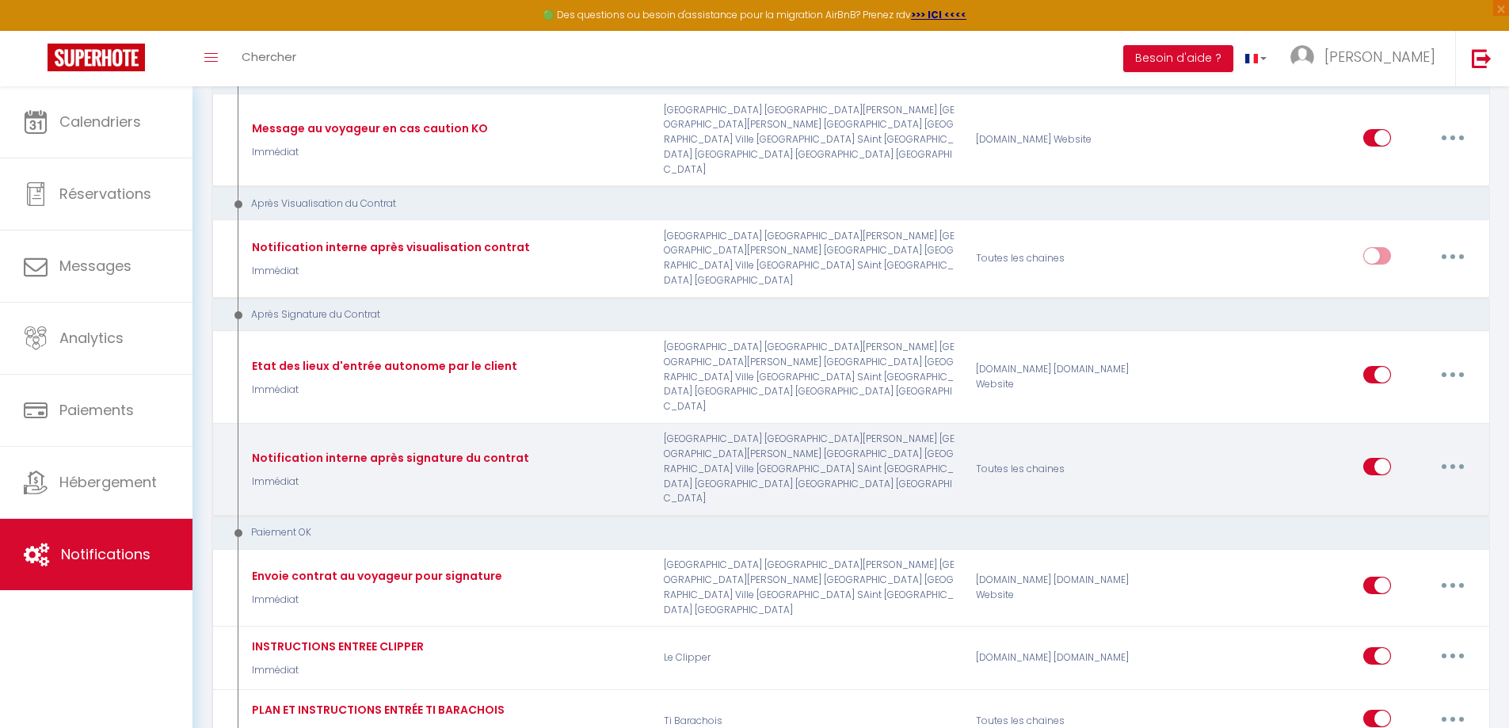
click at [1452, 469] on icon "button" at bounding box center [1452, 466] width 5 height 5
click at [1369, 516] on link "Editer" at bounding box center [1411, 502] width 117 height 27
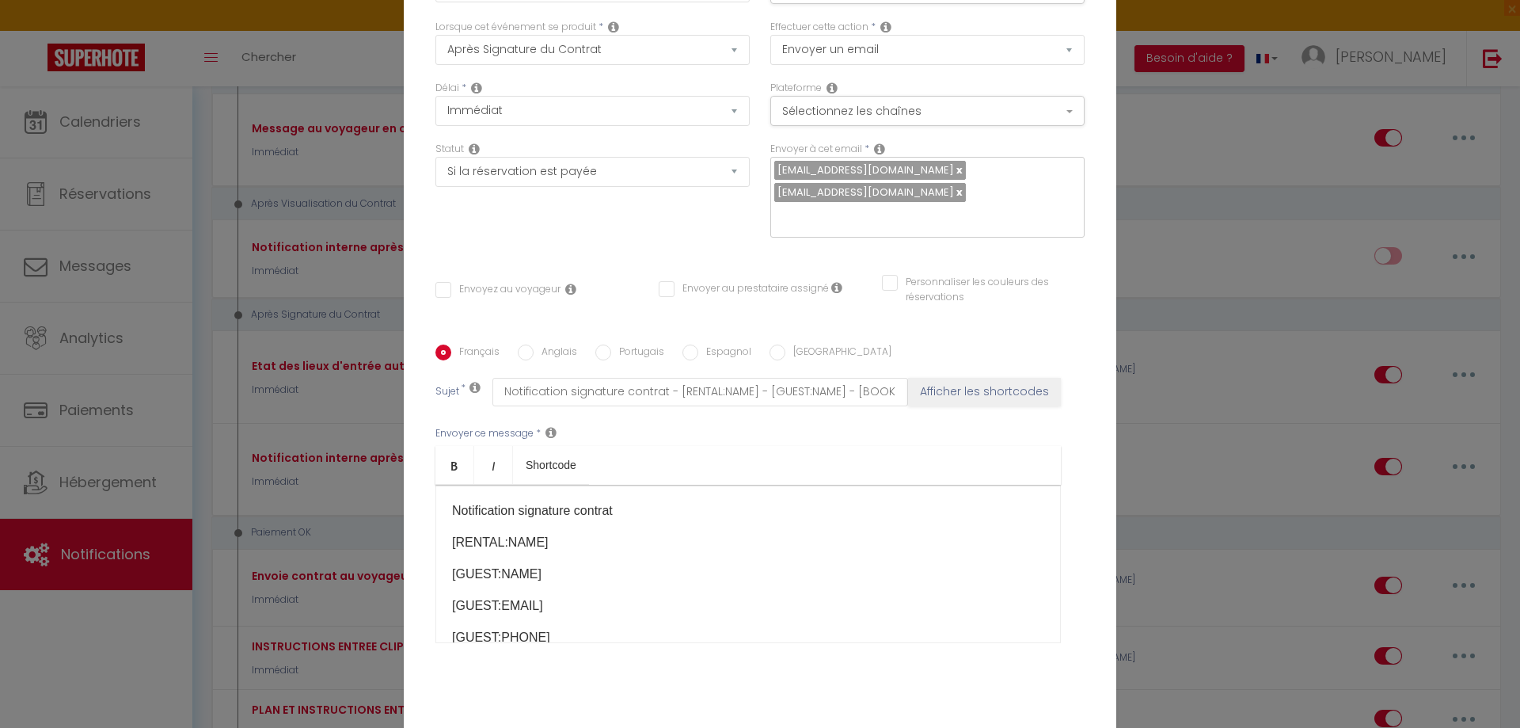
scroll to position [0, 0]
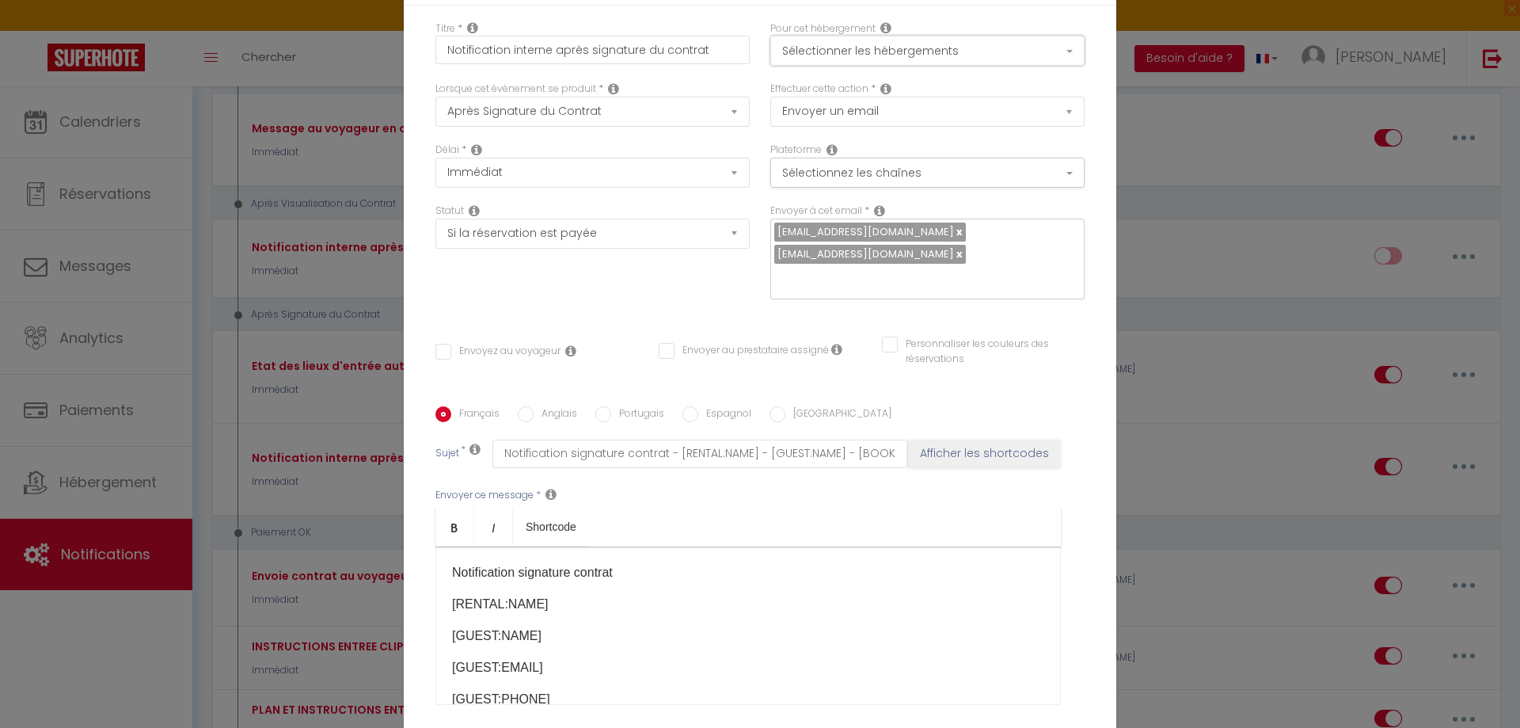
click at [863, 55] on button "Sélectionner les hébergements" at bounding box center [928, 51] width 314 height 30
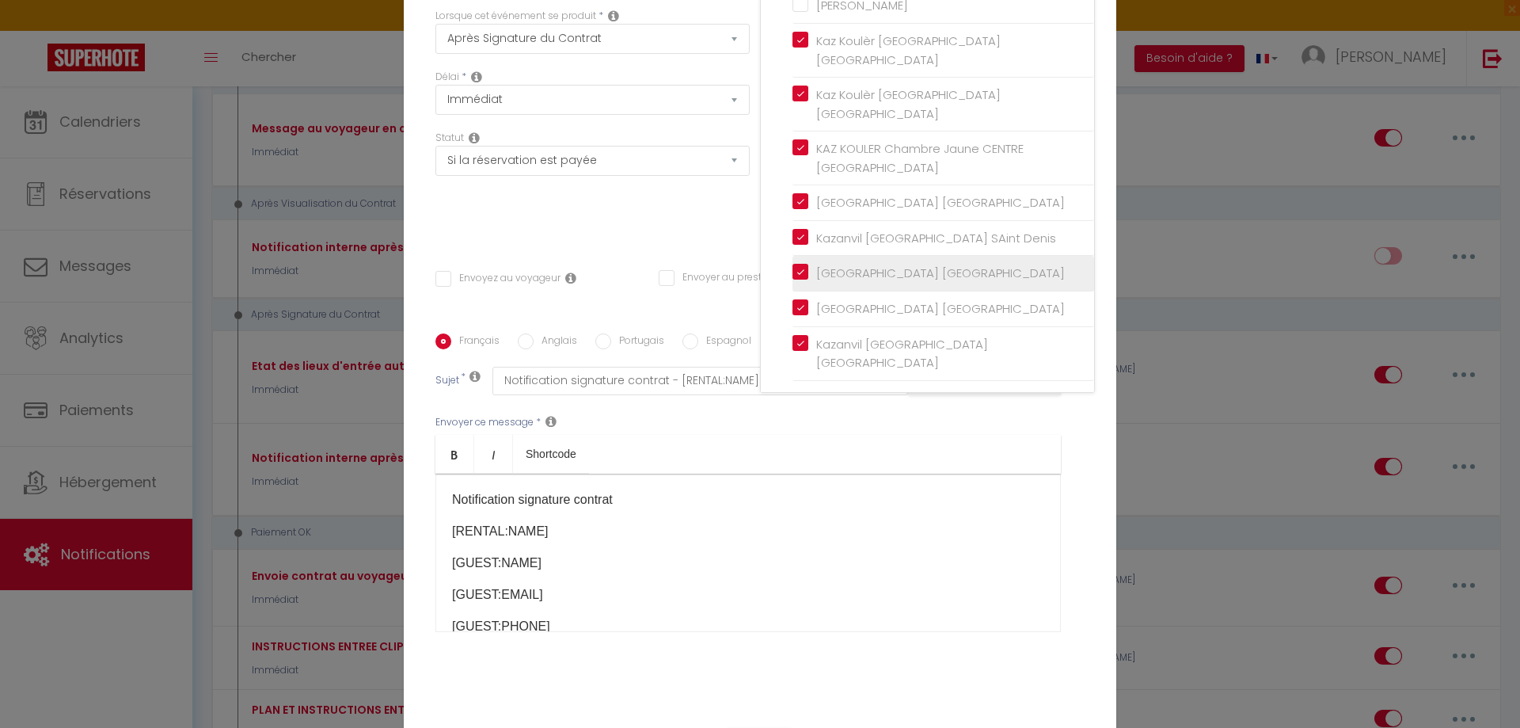
scroll to position [145, 0]
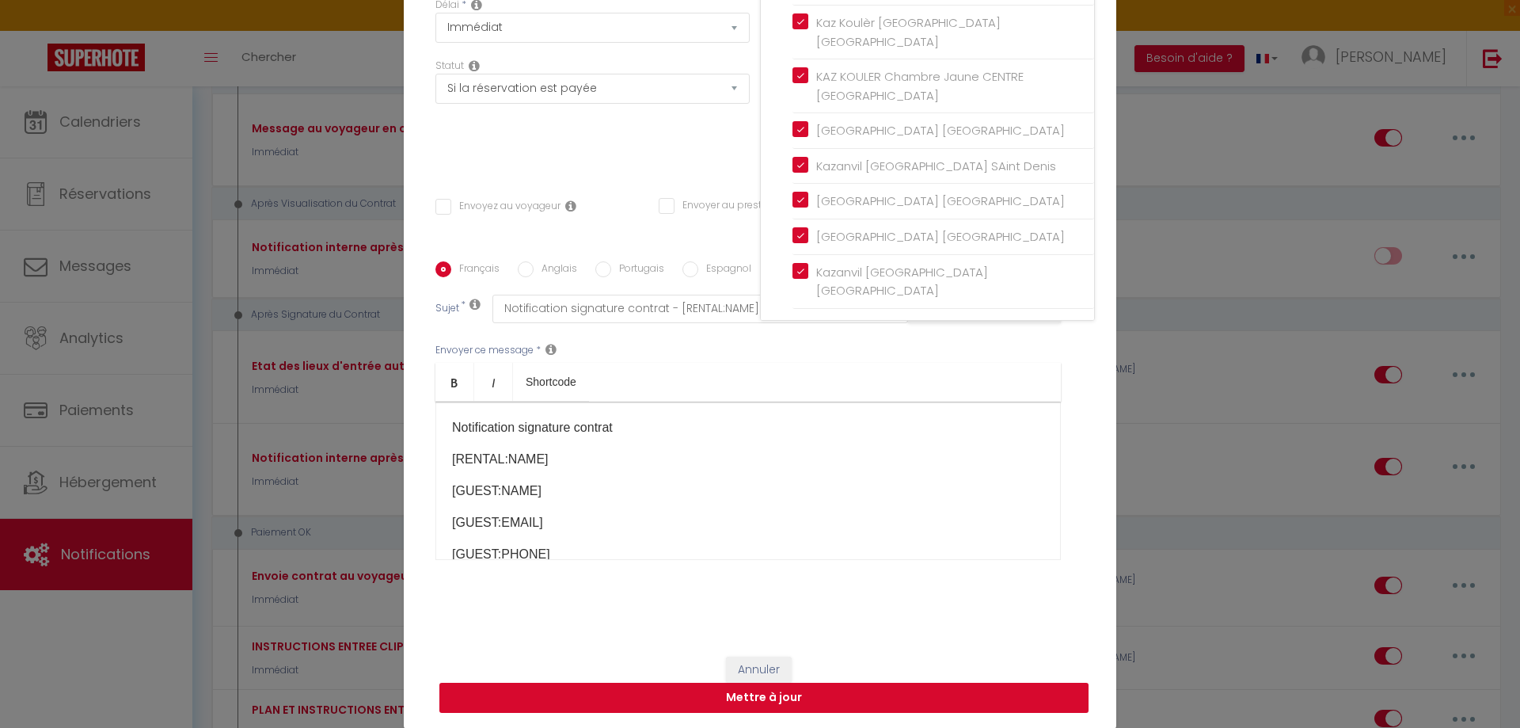
click at [833, 702] on button "Mettre à jour" at bounding box center [764, 698] width 649 height 30
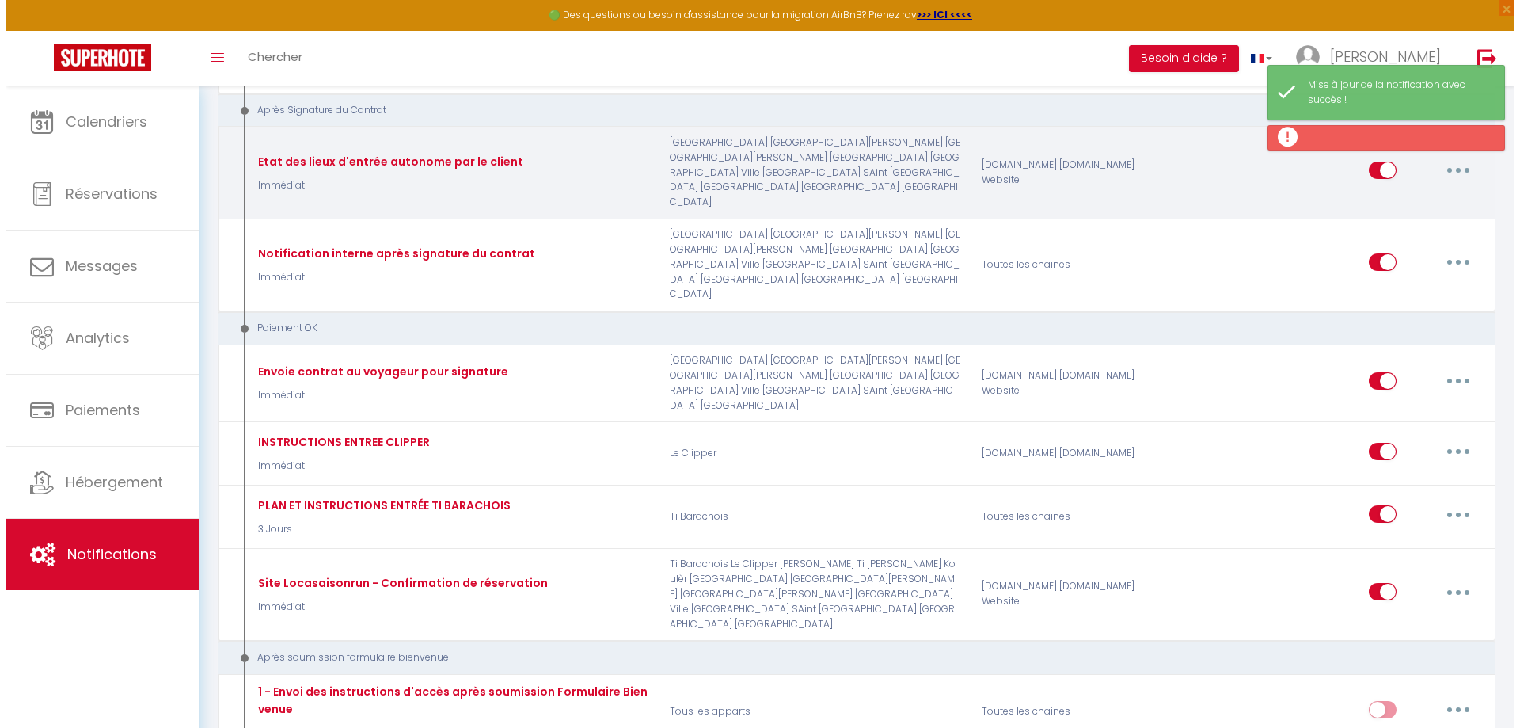
scroll to position [1821, 0]
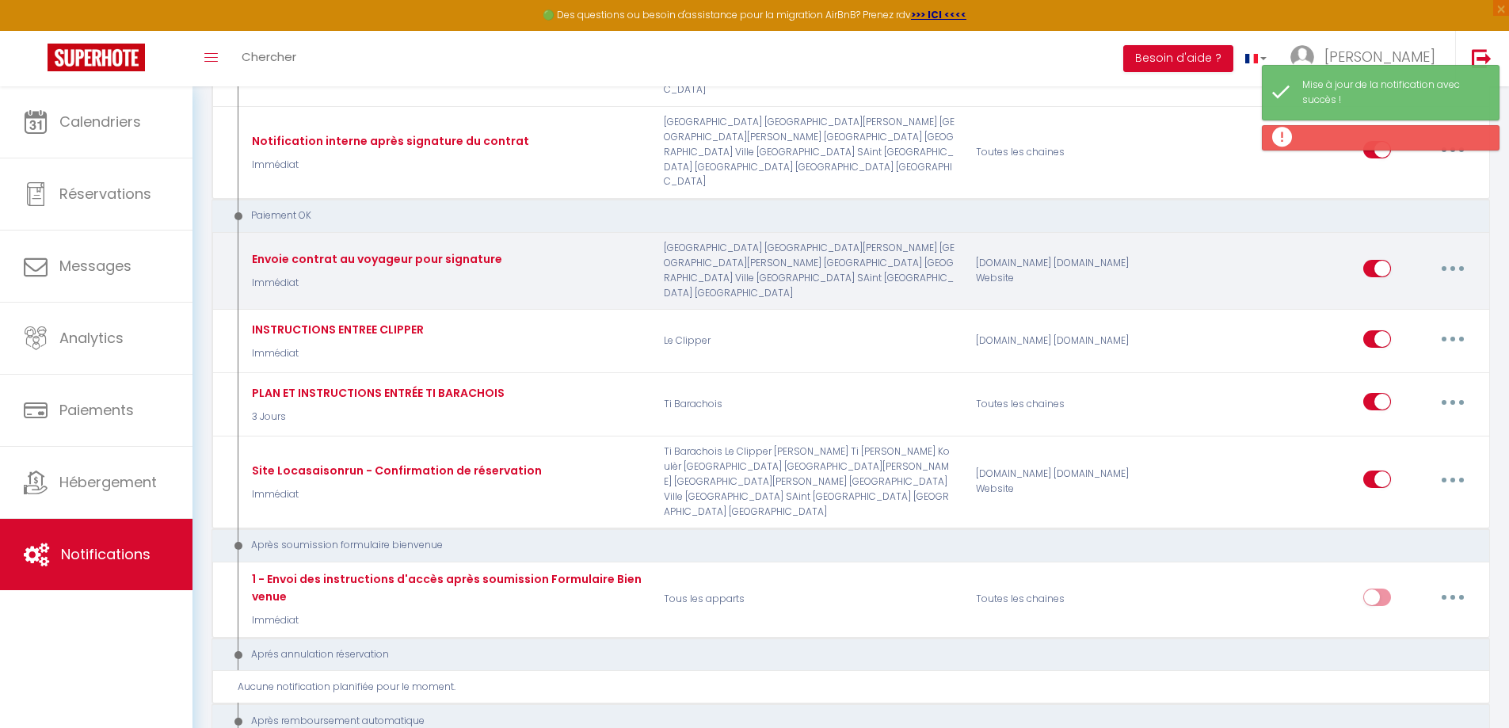
click at [1448, 281] on button "button" at bounding box center [1452, 268] width 44 height 25
click at [1394, 318] on link "Editer" at bounding box center [1411, 304] width 117 height 27
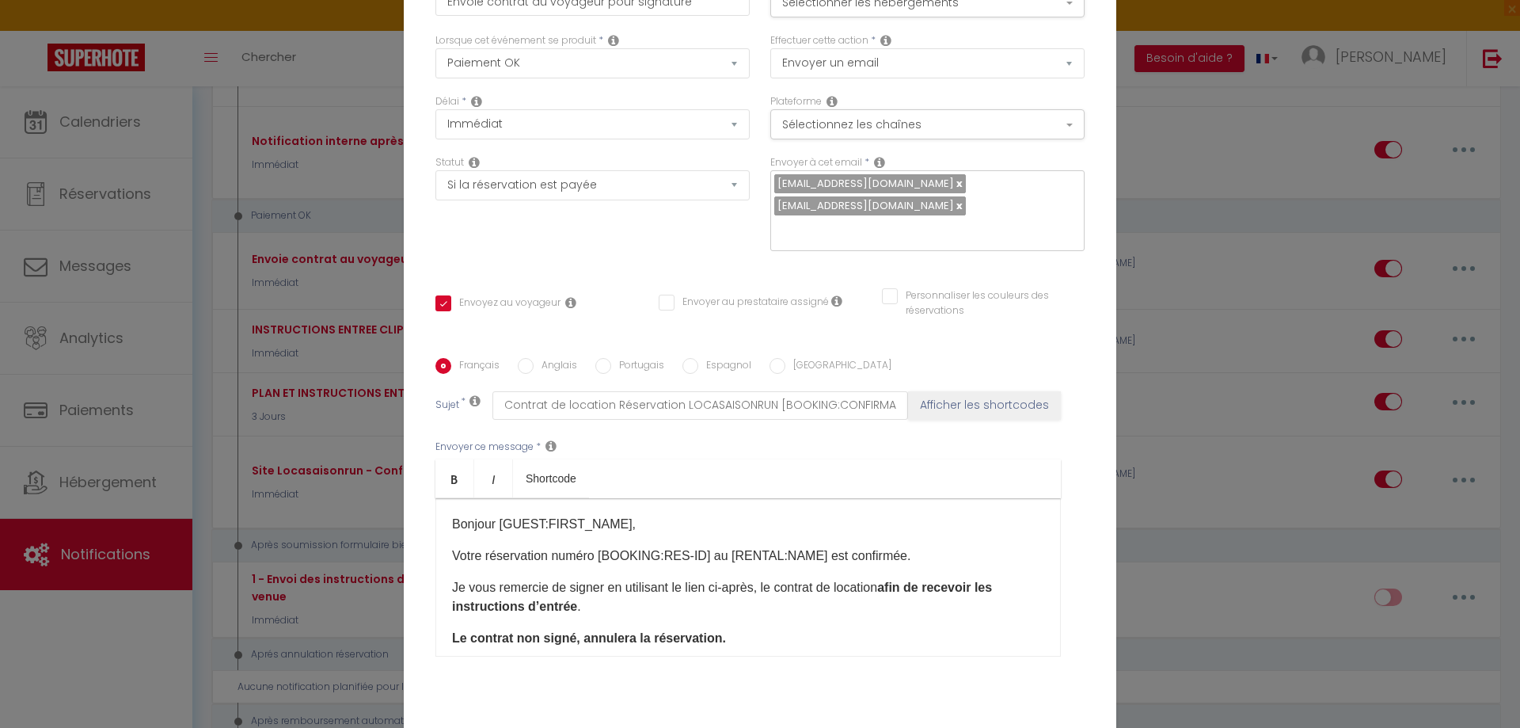
scroll to position [0, 0]
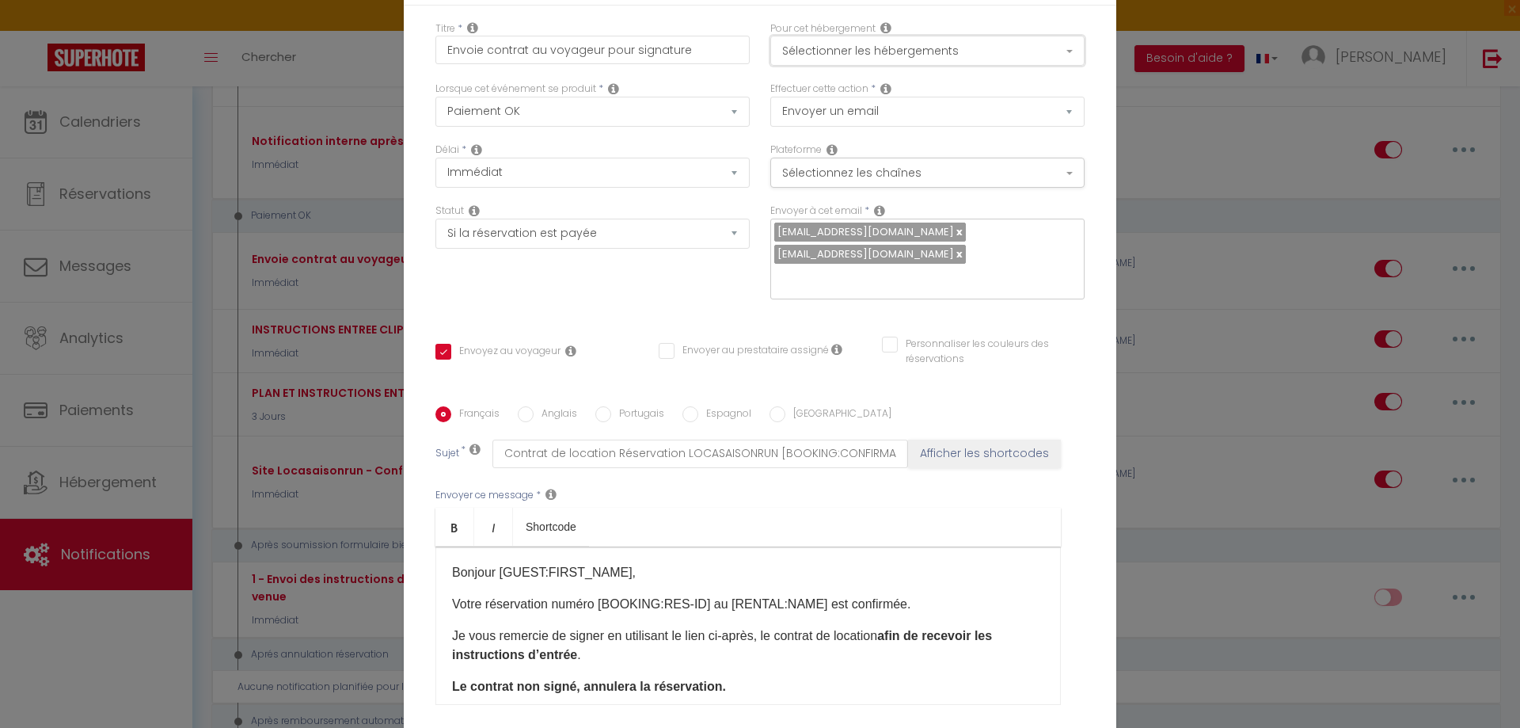
click at [834, 45] on button "Sélectionner les hébergements" at bounding box center [928, 51] width 314 height 30
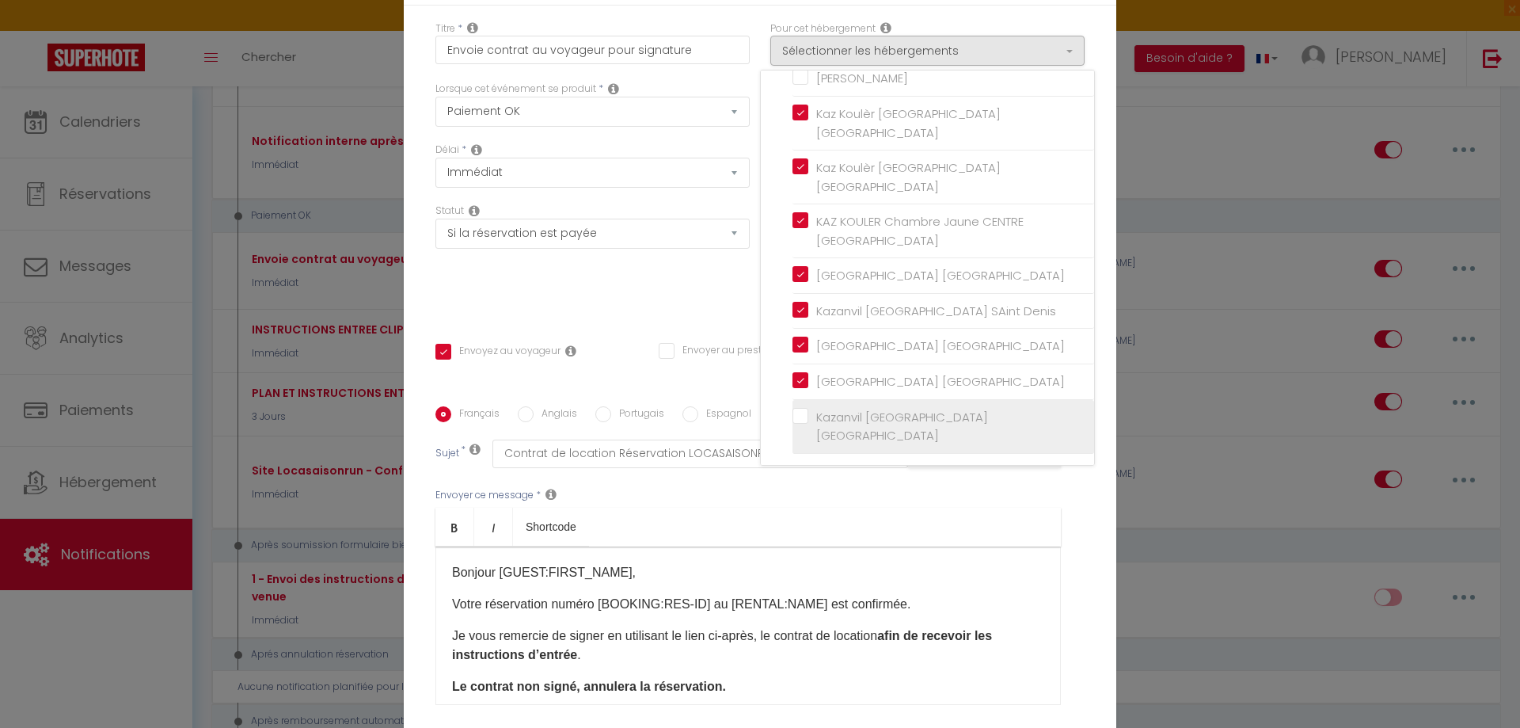
click at [809, 416] on label "Kazanvil [GEOGRAPHIC_DATA] [GEOGRAPHIC_DATA]" at bounding box center [947, 426] width 276 height 37
click at [795, 418] on input "Kazanvil [GEOGRAPHIC_DATA] [GEOGRAPHIC_DATA]" at bounding box center [944, 426] width 302 height 16
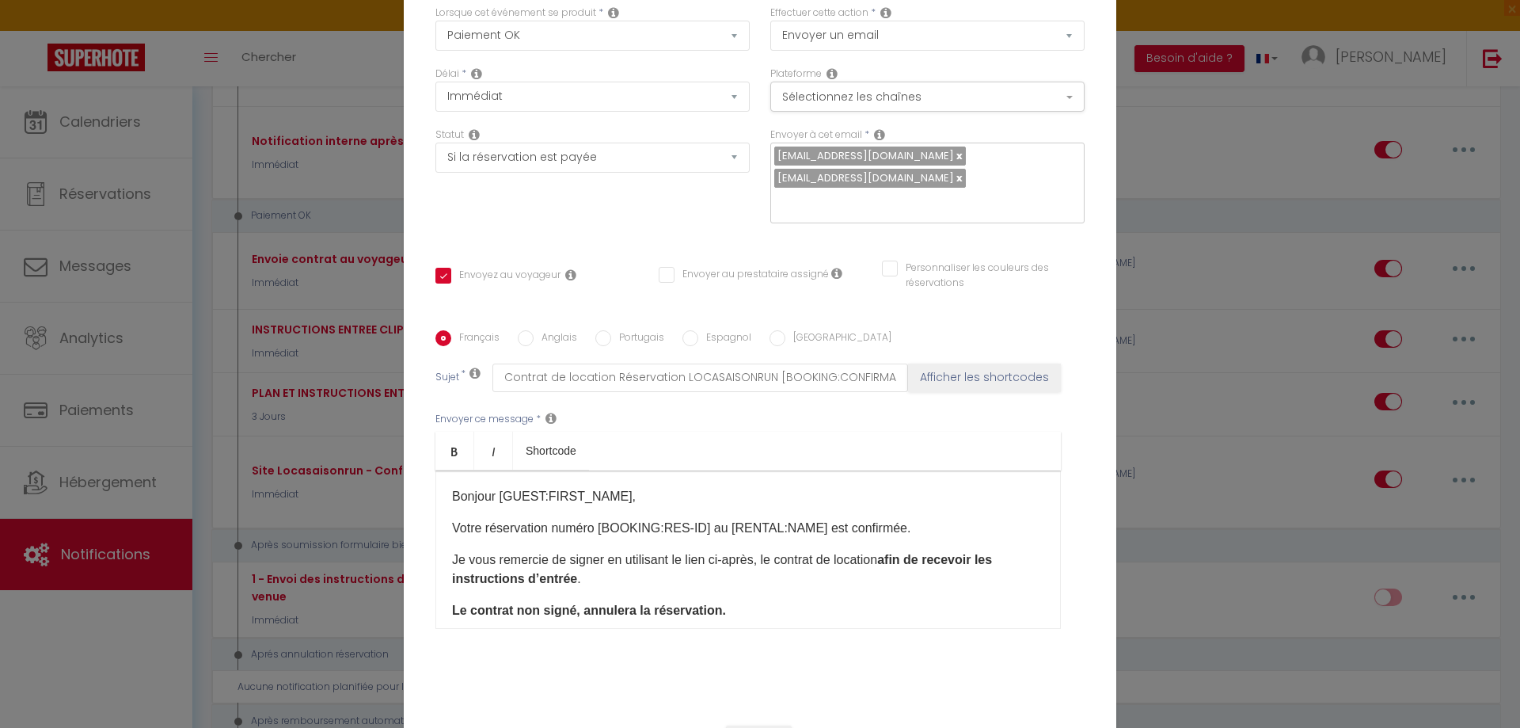
scroll to position [145, 0]
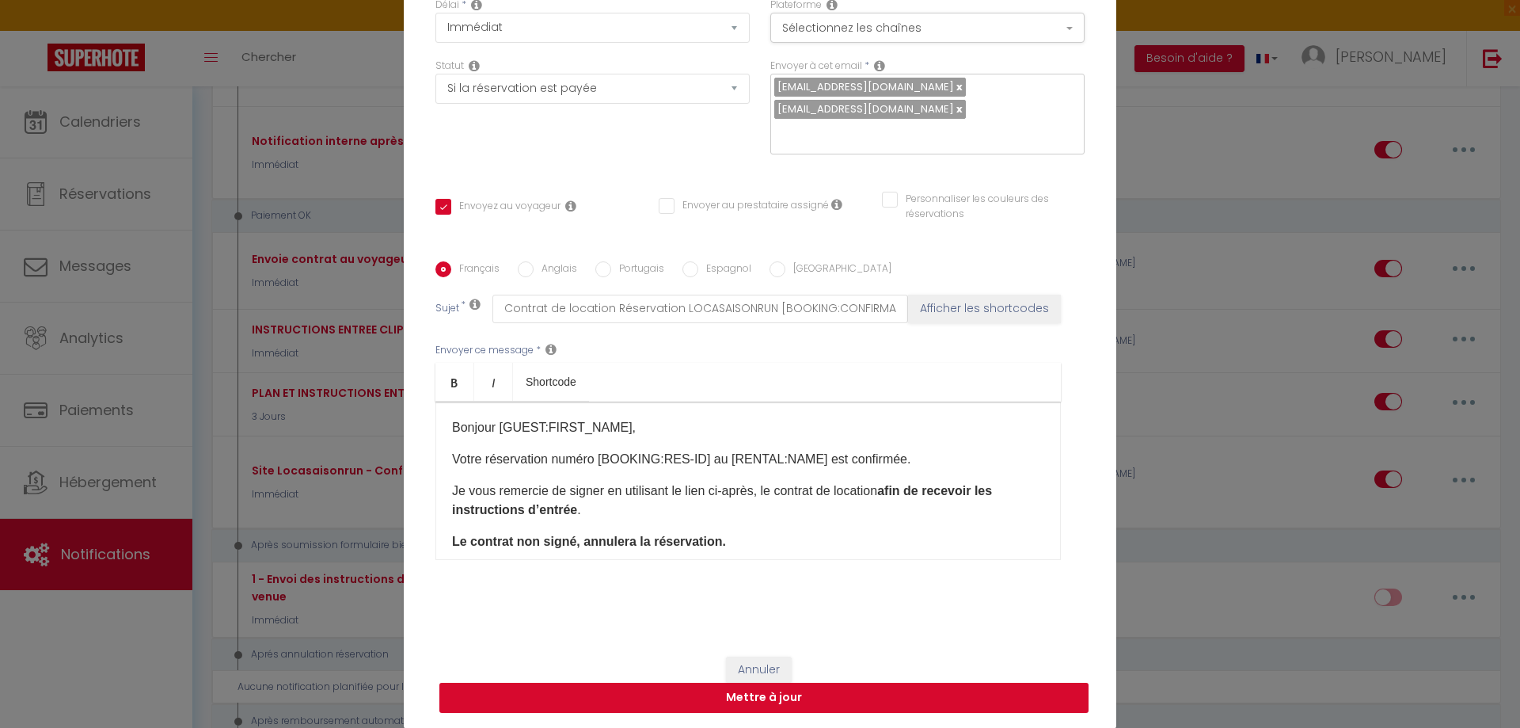
click at [816, 697] on button "Mettre à jour" at bounding box center [764, 698] width 649 height 30
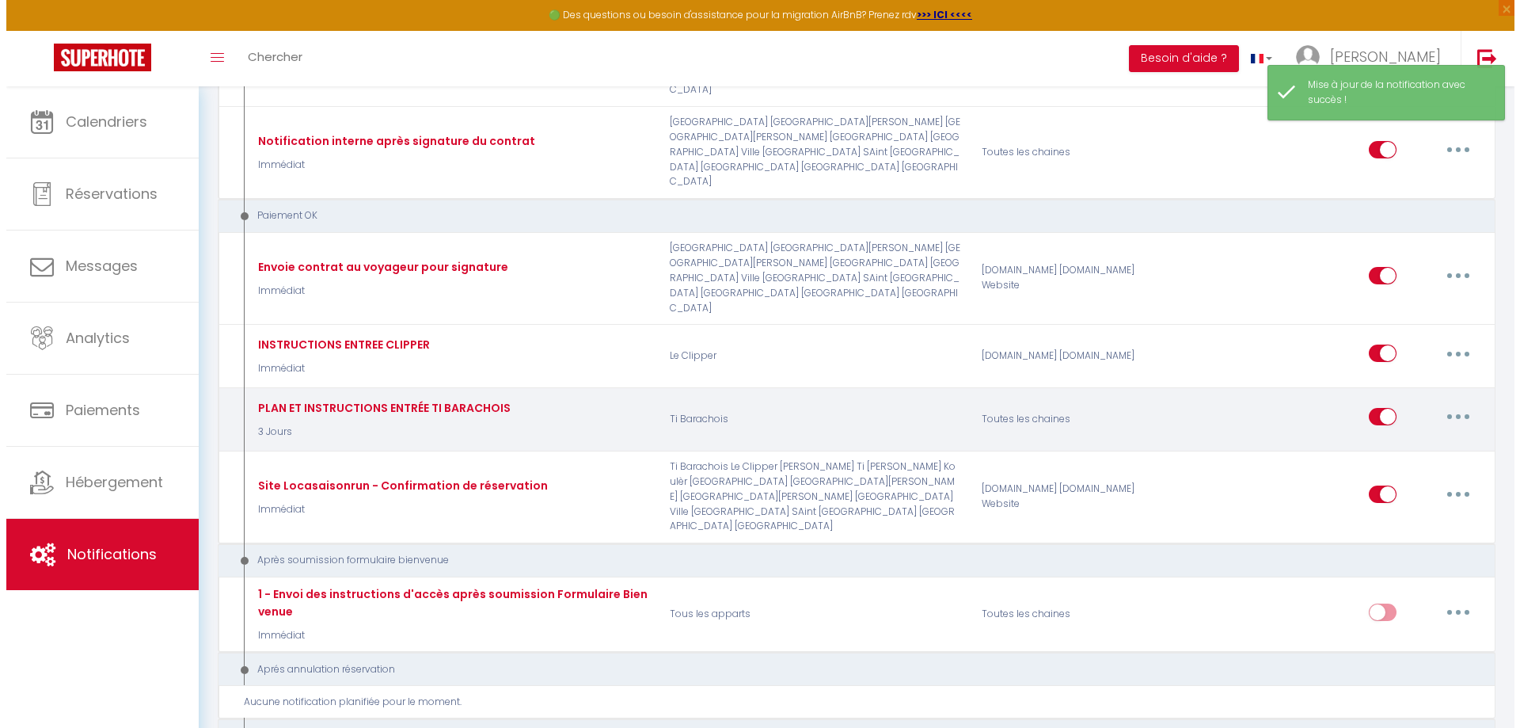
scroll to position [2059, 0]
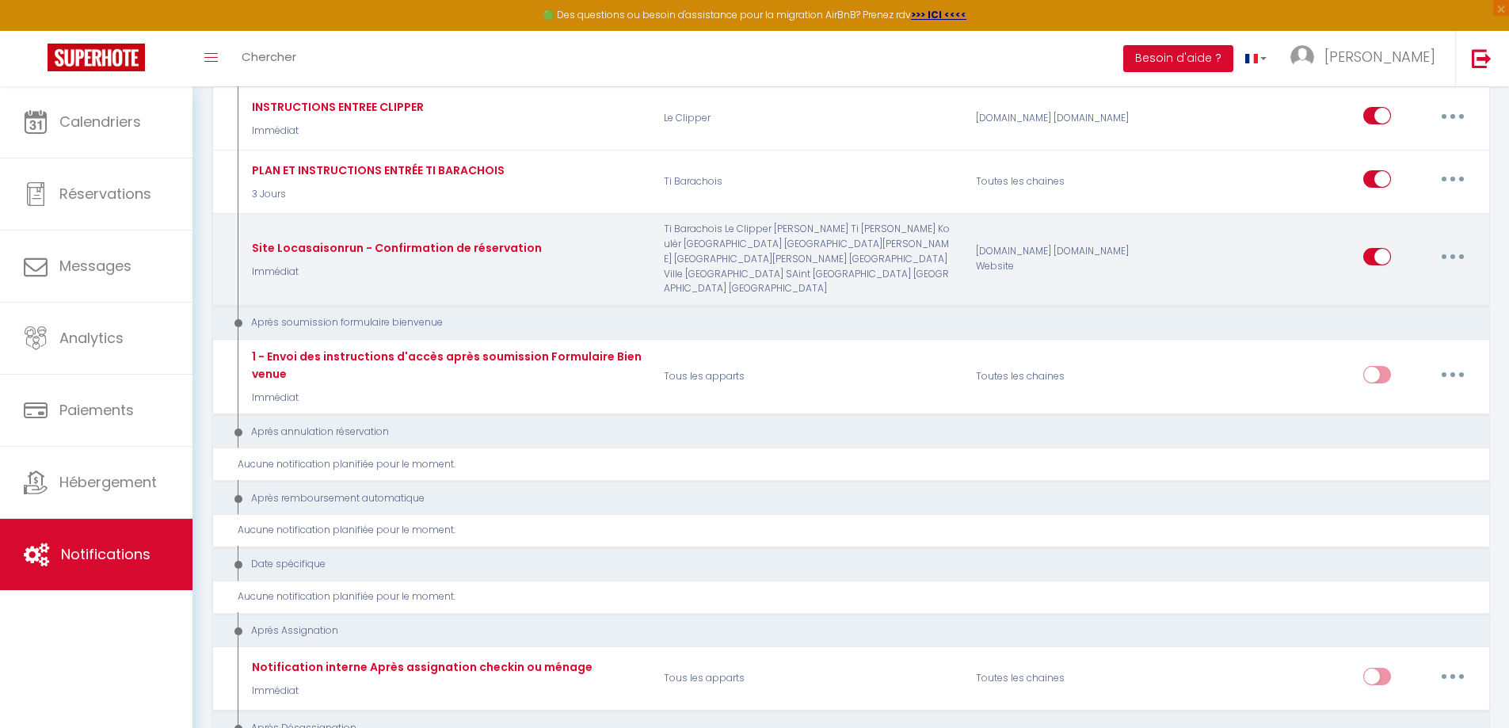
click at [1456, 269] on button "button" at bounding box center [1452, 256] width 44 height 25
click at [1372, 306] on link "Editer" at bounding box center [1411, 293] width 117 height 27
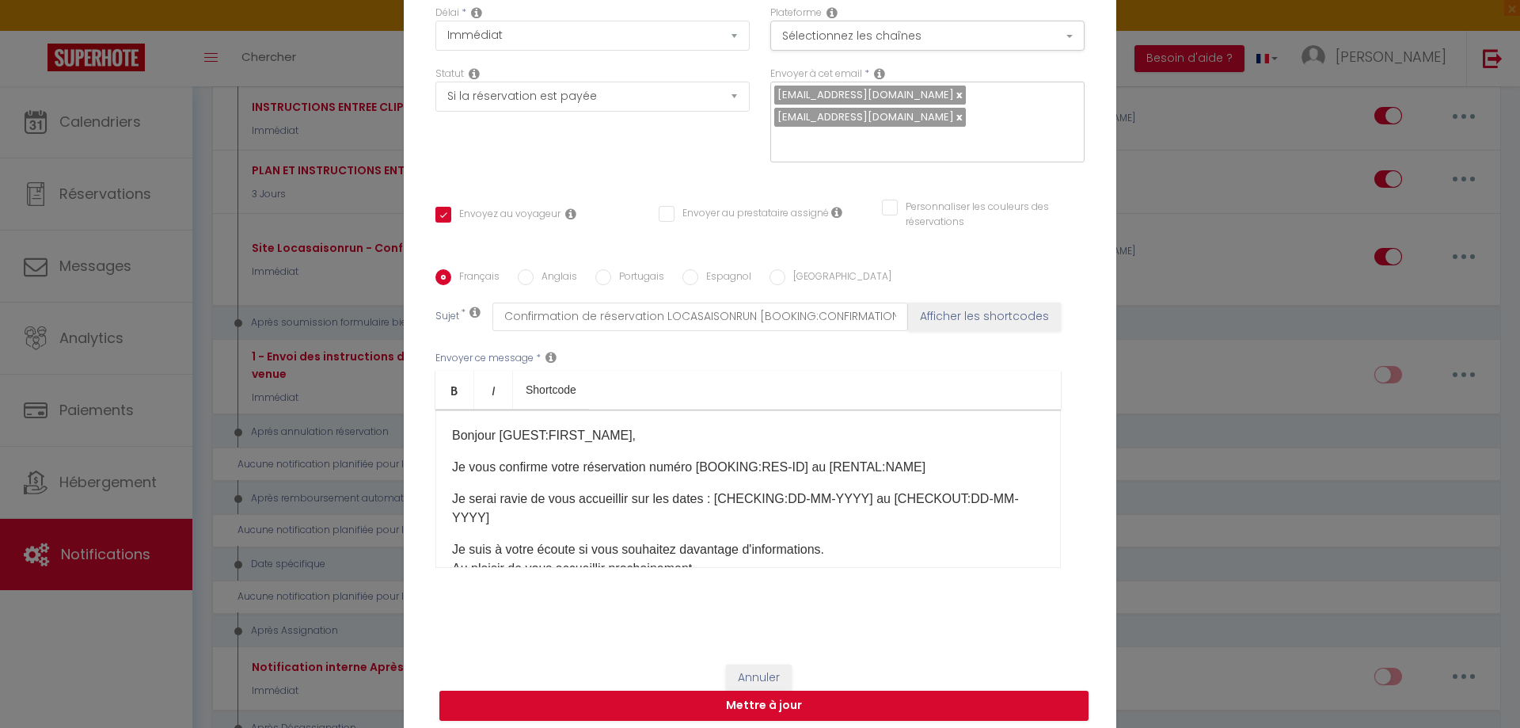
scroll to position [0, 0]
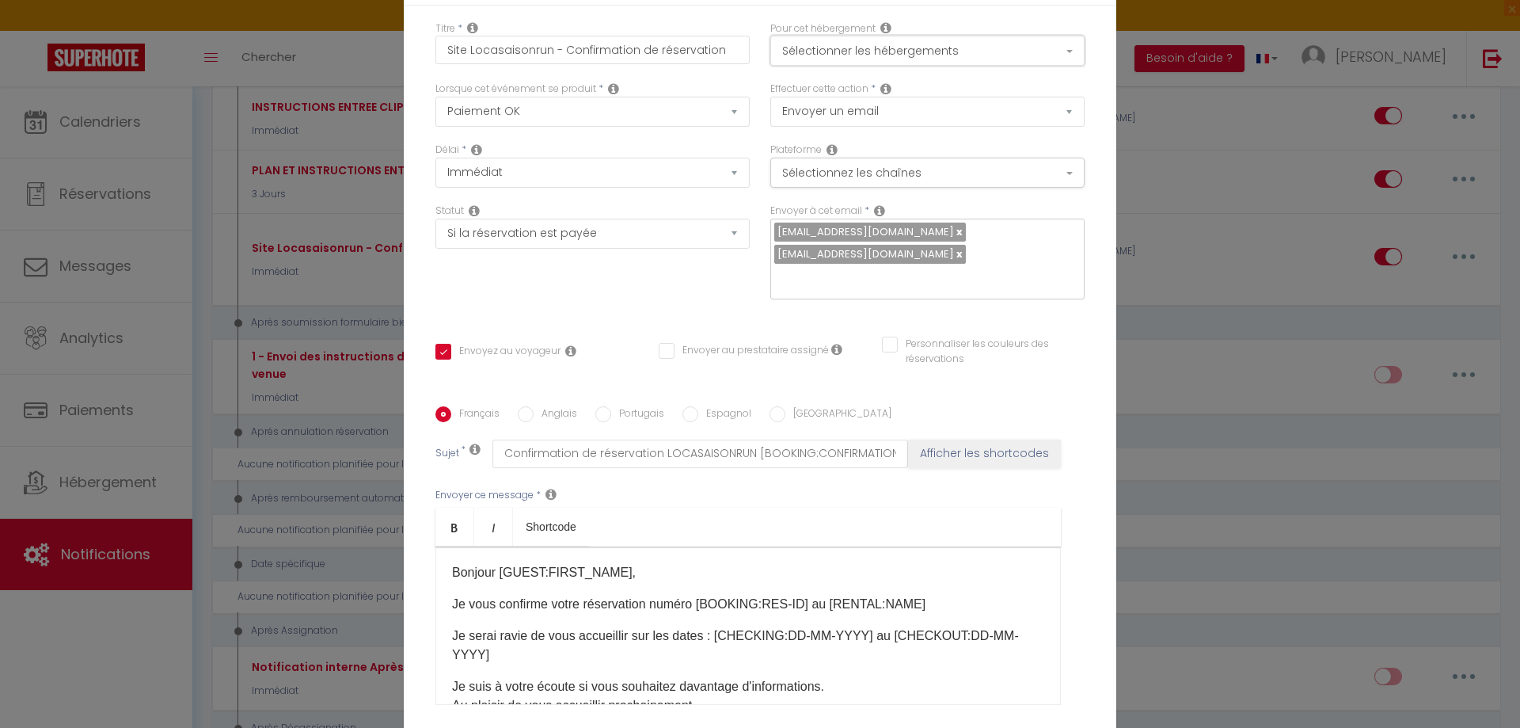
click at [820, 50] on button "Sélectionner les hébergements" at bounding box center [928, 51] width 314 height 30
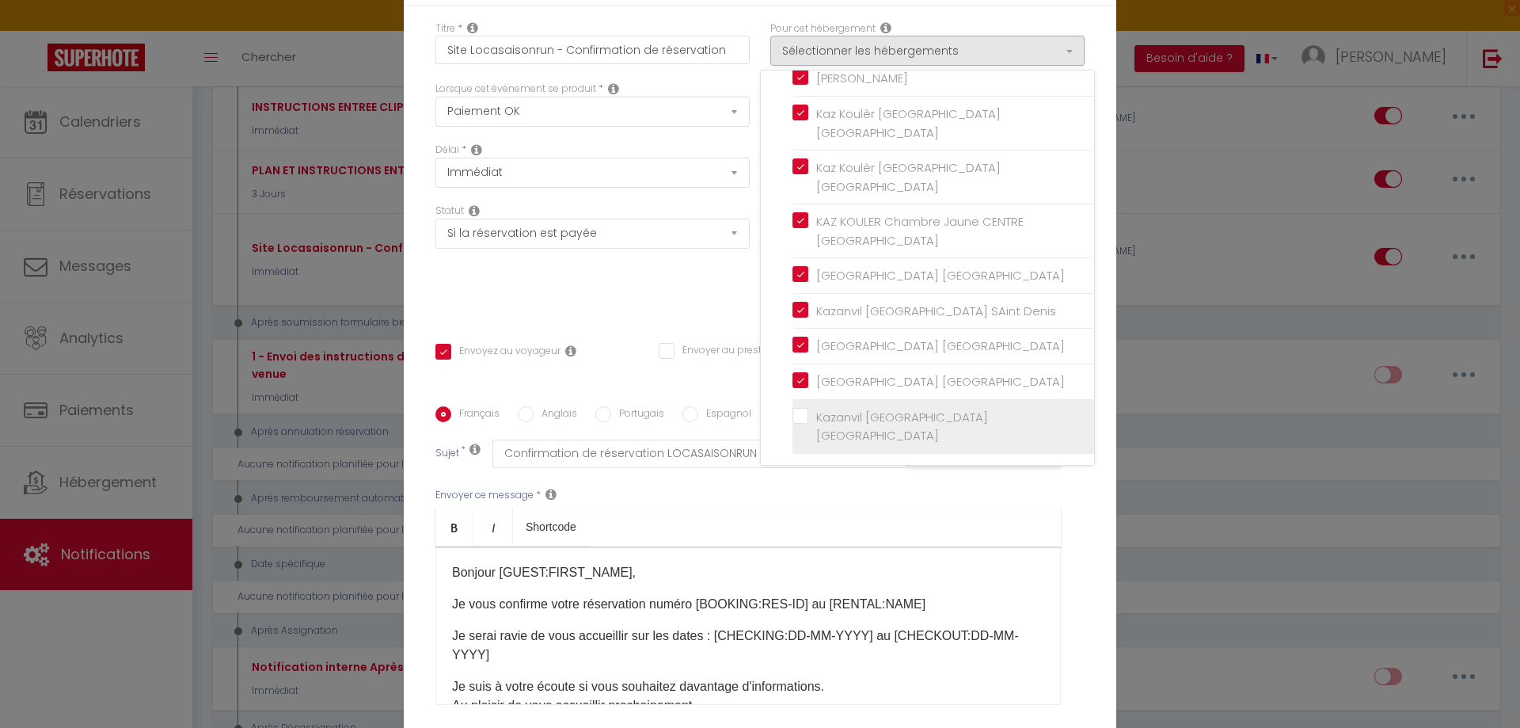
click at [809, 416] on label "Kazanvil [GEOGRAPHIC_DATA] [GEOGRAPHIC_DATA]" at bounding box center [947, 426] width 276 height 37
click at [793, 418] on input "Kazanvil [GEOGRAPHIC_DATA] [GEOGRAPHIC_DATA]" at bounding box center [944, 426] width 302 height 16
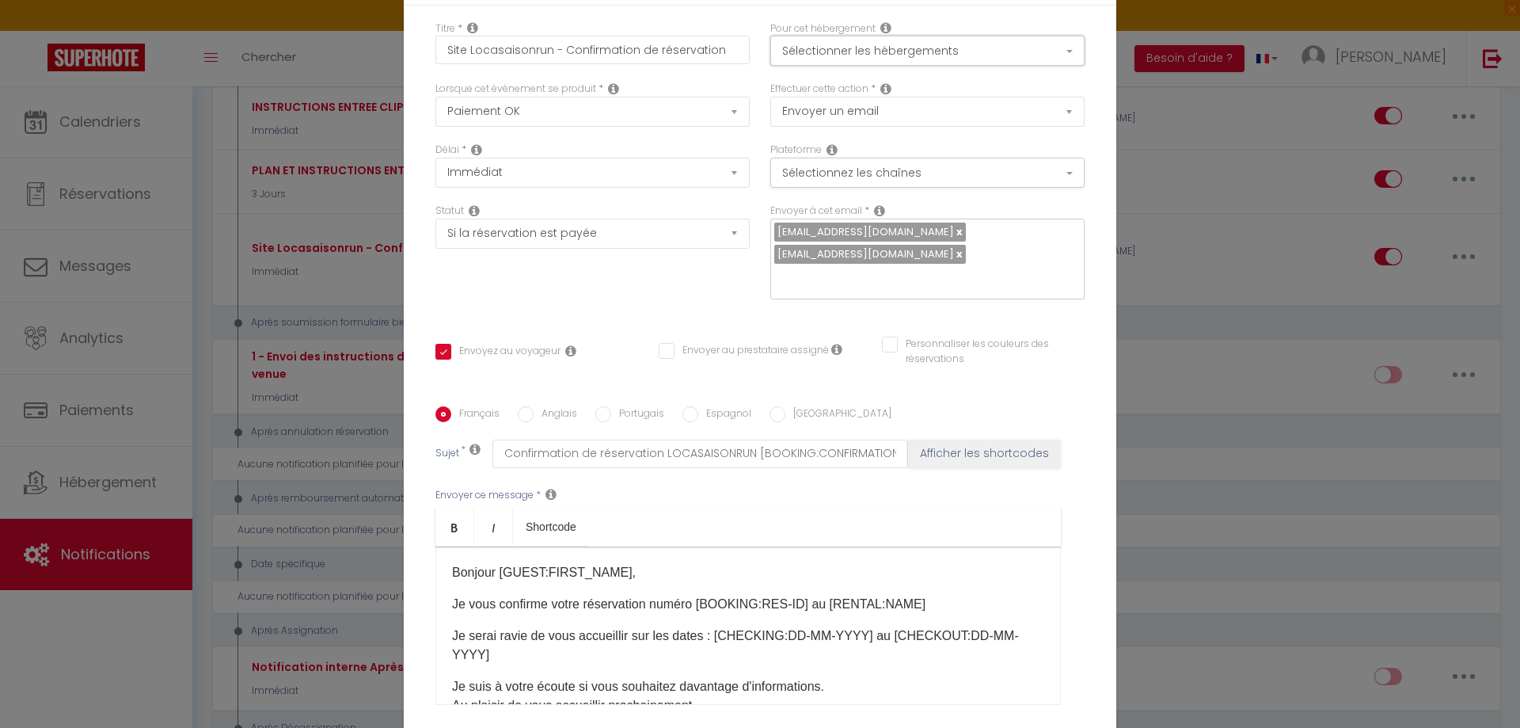
click at [827, 59] on button "Sélectionner les hébergements" at bounding box center [928, 51] width 314 height 30
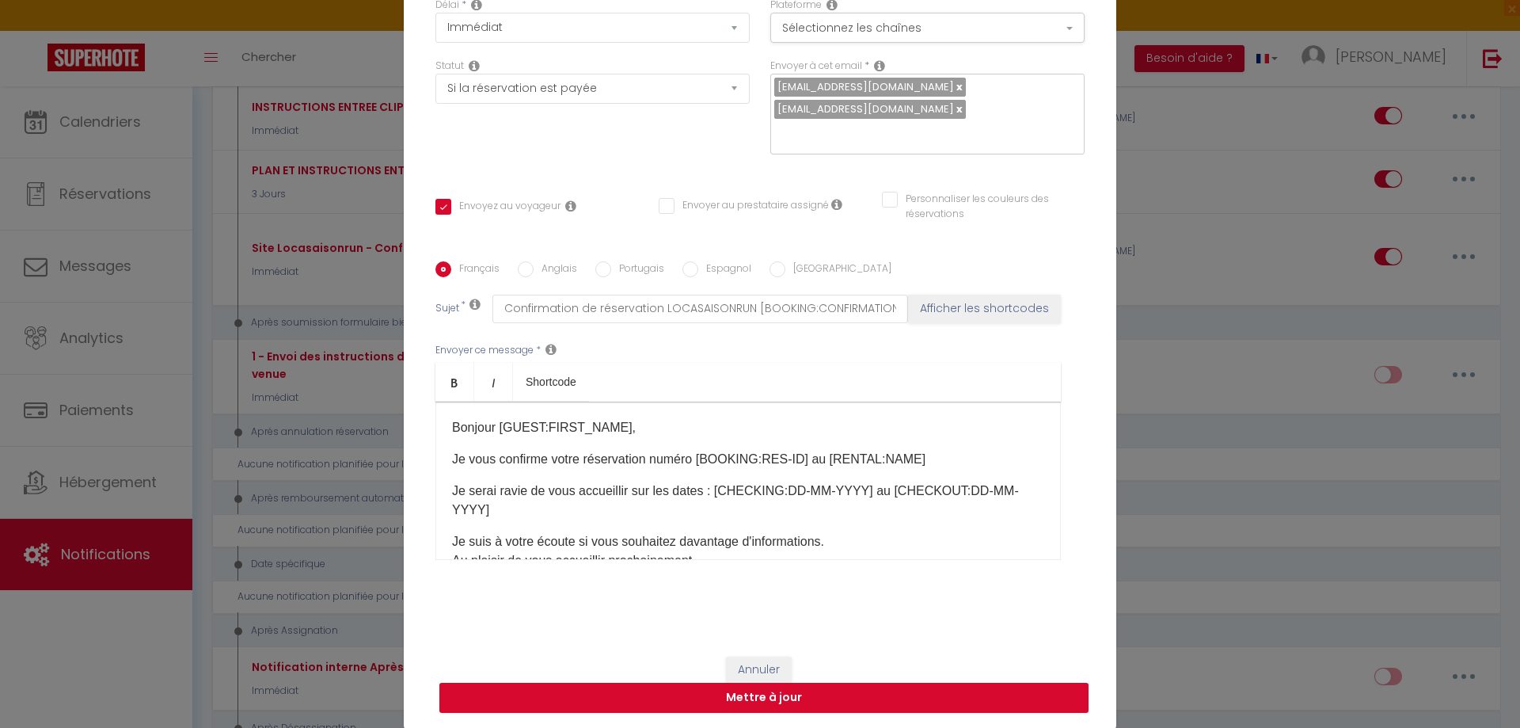
click at [768, 704] on button "Mettre à jour" at bounding box center [764, 698] width 649 height 30
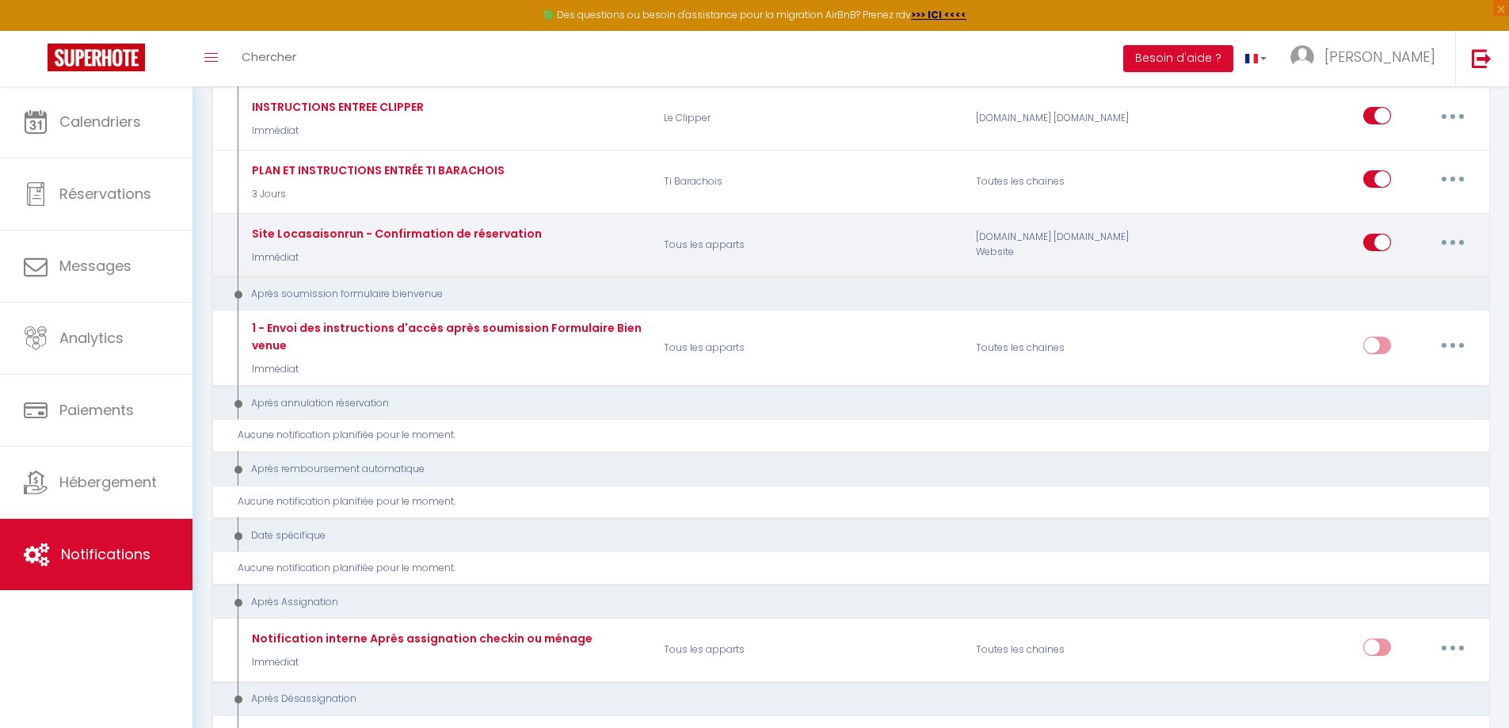
click at [1459, 255] on button "button" at bounding box center [1452, 242] width 44 height 25
click at [1382, 292] on link "Editer" at bounding box center [1411, 278] width 117 height 27
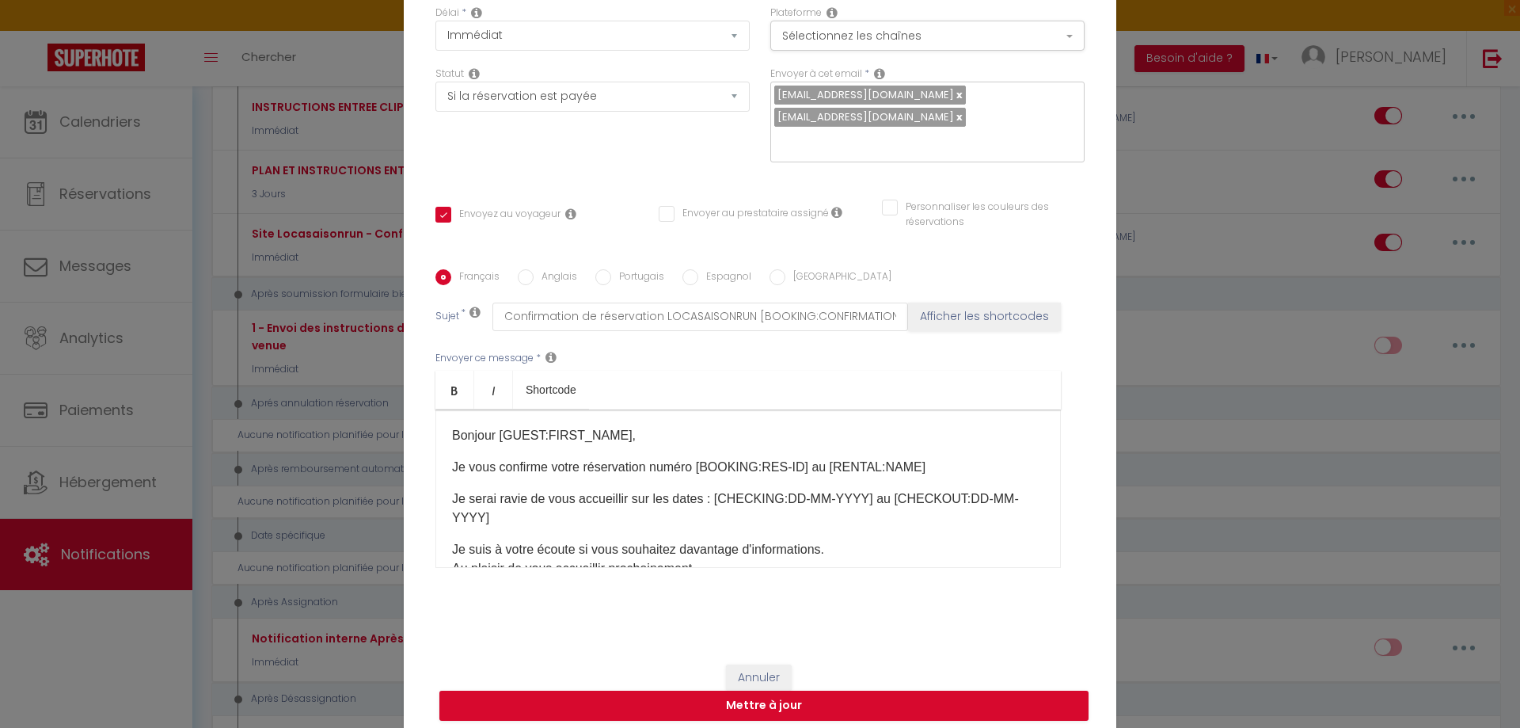
scroll to position [0, 0]
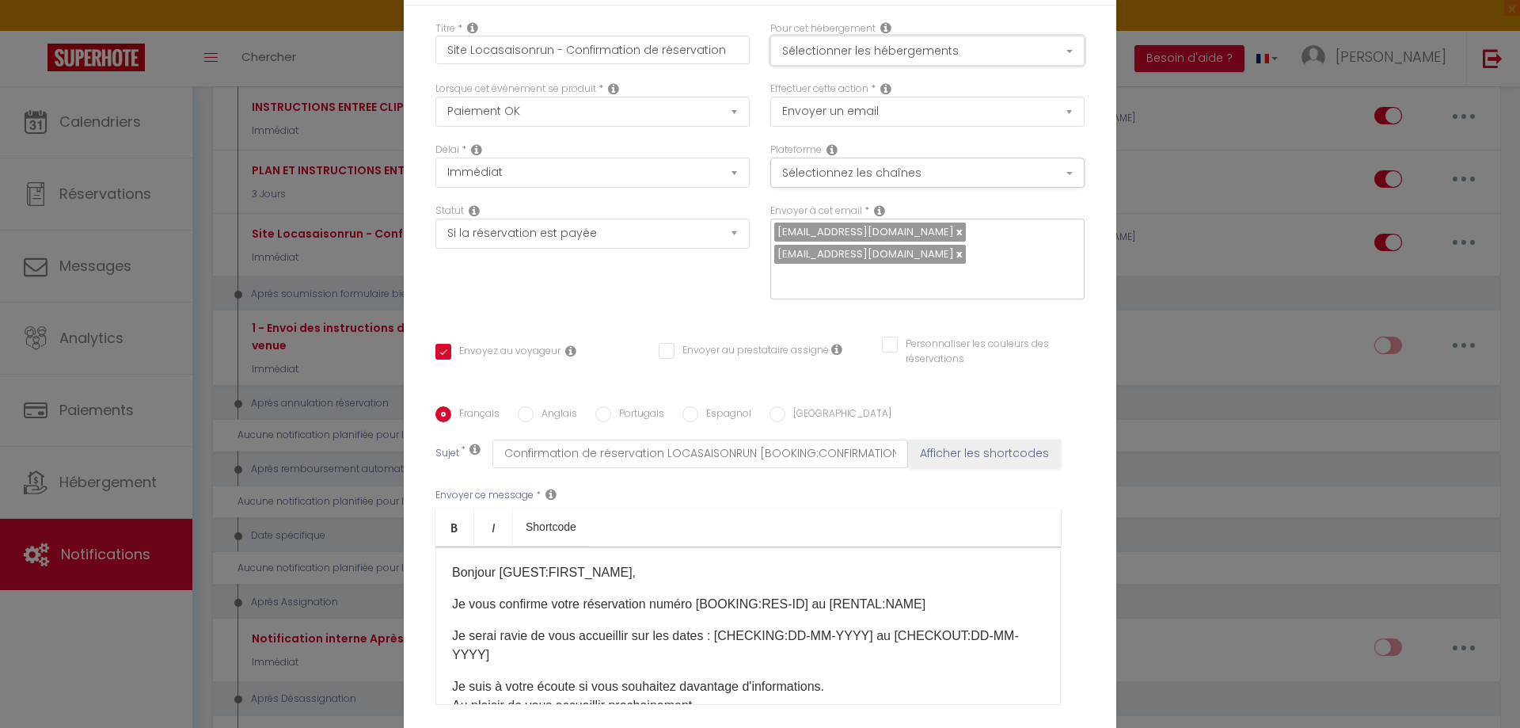
click at [906, 55] on button "Sélectionner les hébergements" at bounding box center [928, 51] width 314 height 30
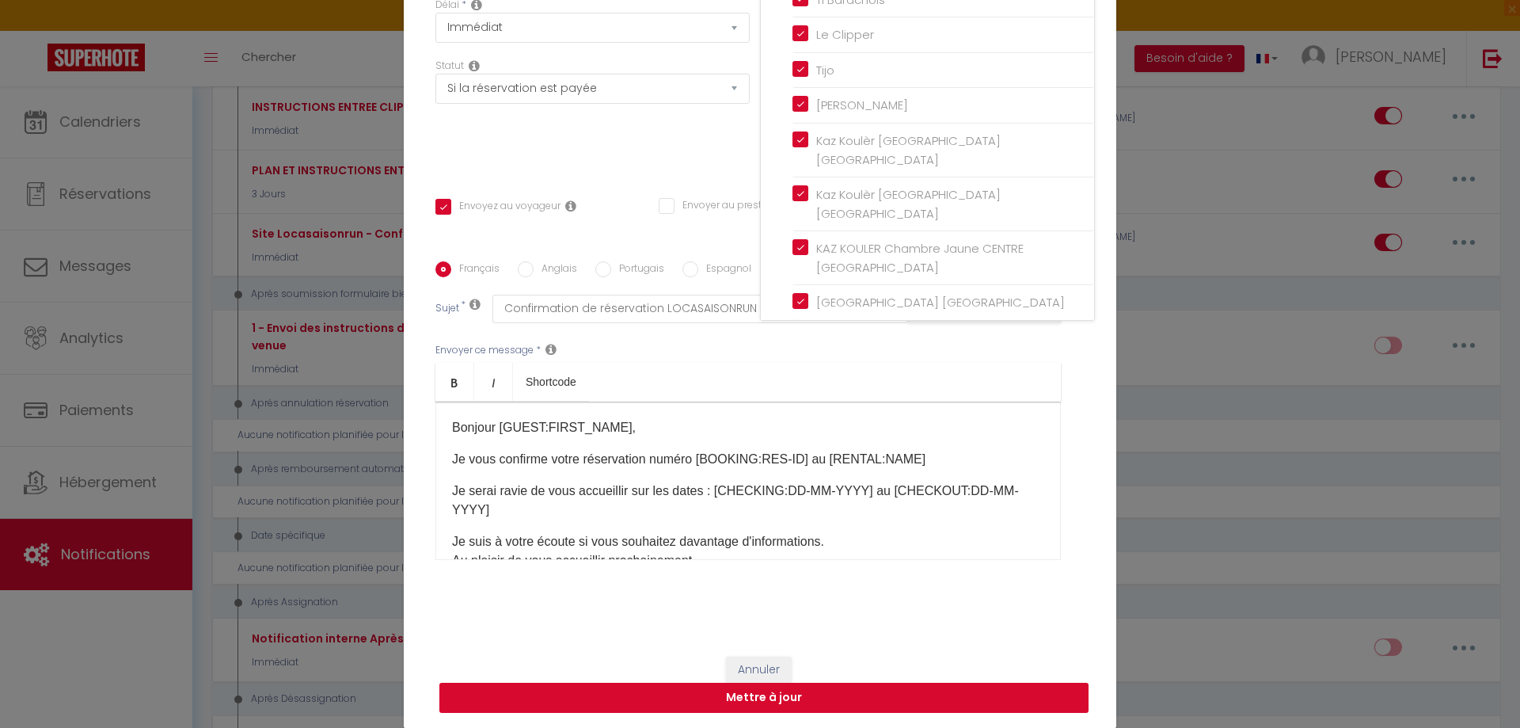
click at [808, 705] on button "Mettre à jour" at bounding box center [764, 698] width 649 height 30
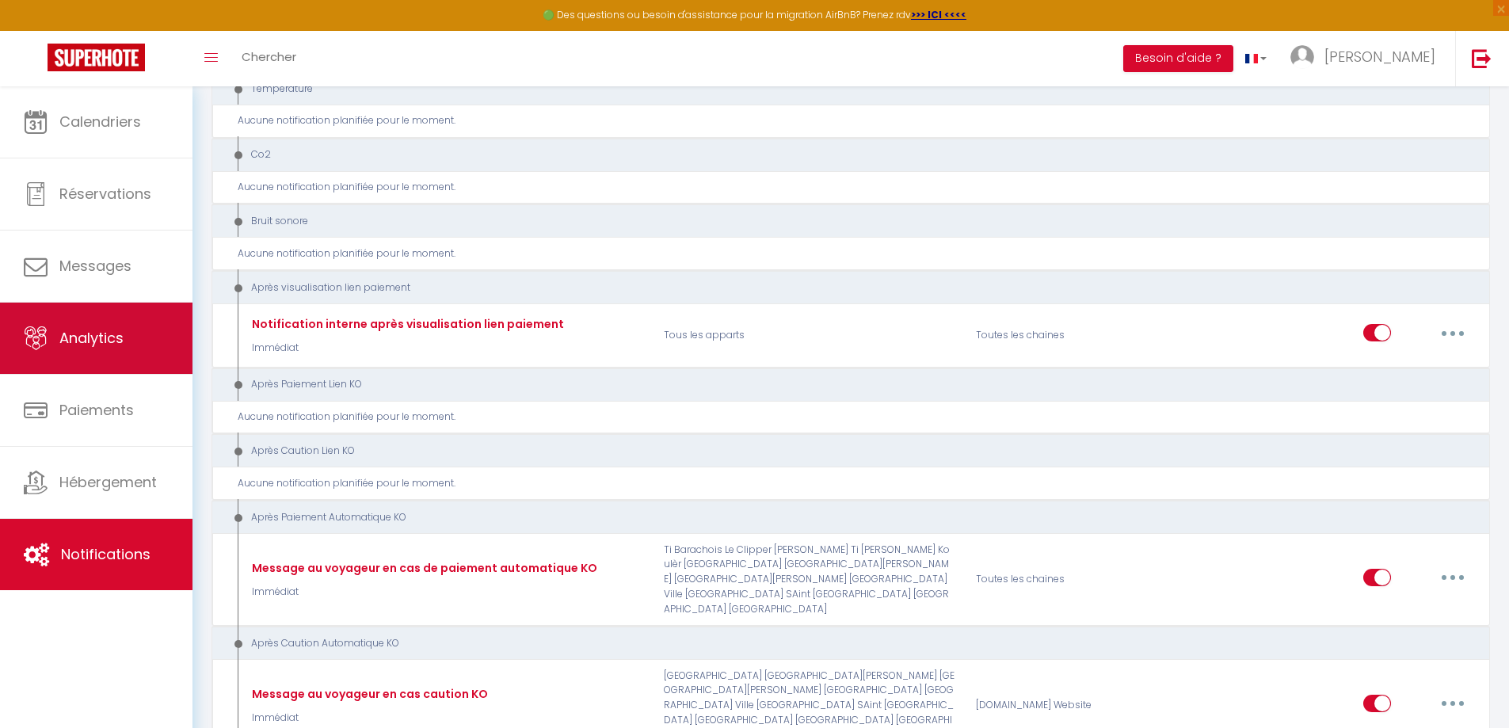
scroll to position [464, 0]
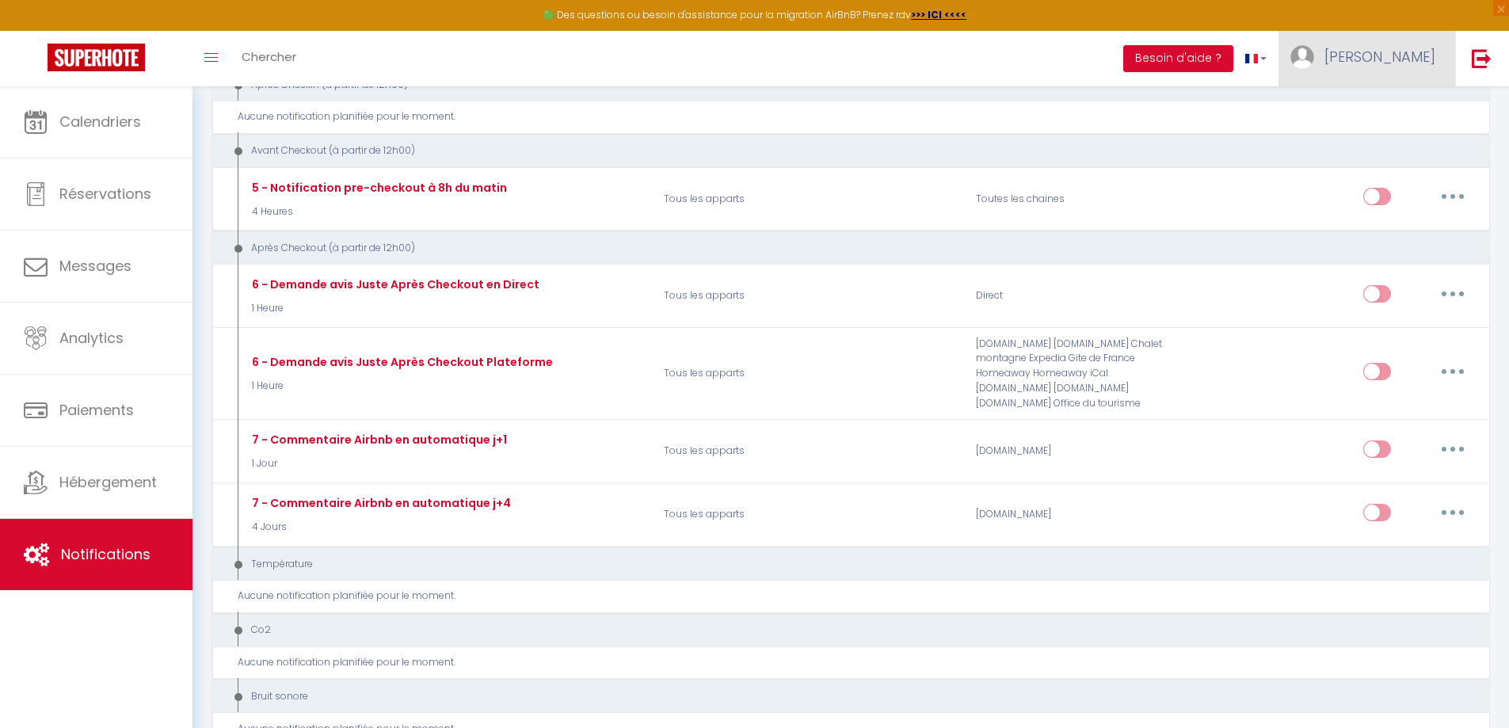
click at [1399, 60] on span "[PERSON_NAME]" at bounding box center [1379, 57] width 111 height 20
click at [1395, 104] on link "Paramètres" at bounding box center [1391, 110] width 117 height 27
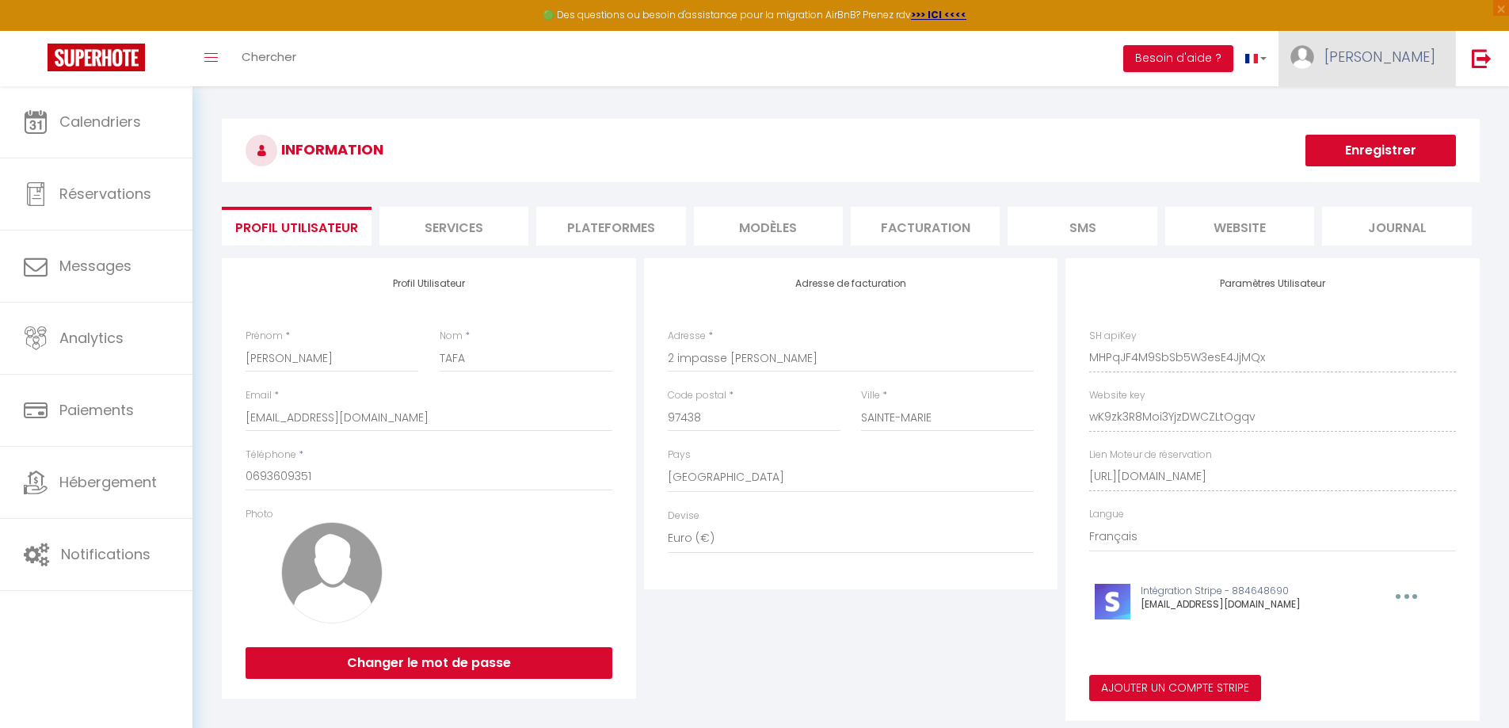
click at [1420, 60] on span "[PERSON_NAME]" at bounding box center [1379, 57] width 111 height 20
click at [1375, 134] on link "Équipe" at bounding box center [1391, 138] width 117 height 27
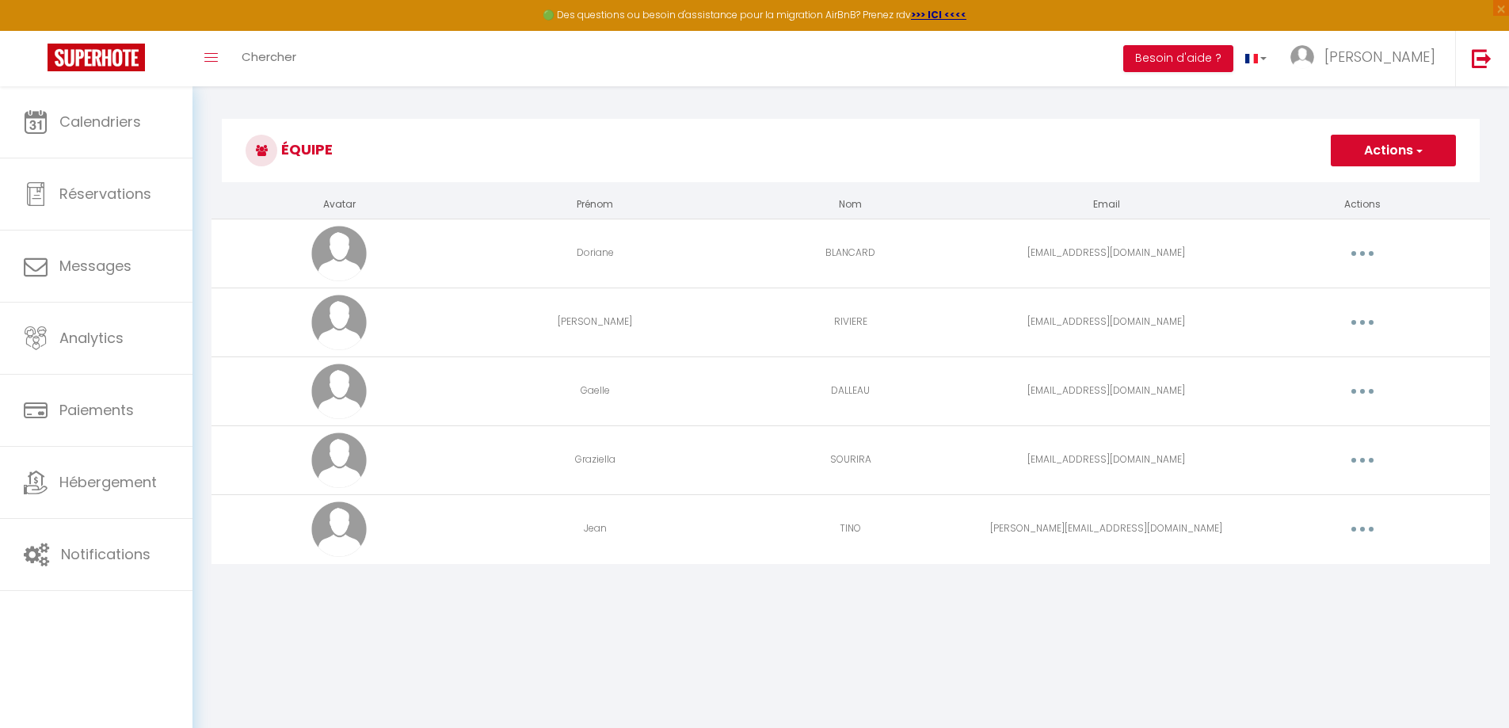
click at [1362, 246] on button "button" at bounding box center [1362, 253] width 44 height 25
click at [1293, 283] on link "Editer" at bounding box center [1320, 289] width 117 height 27
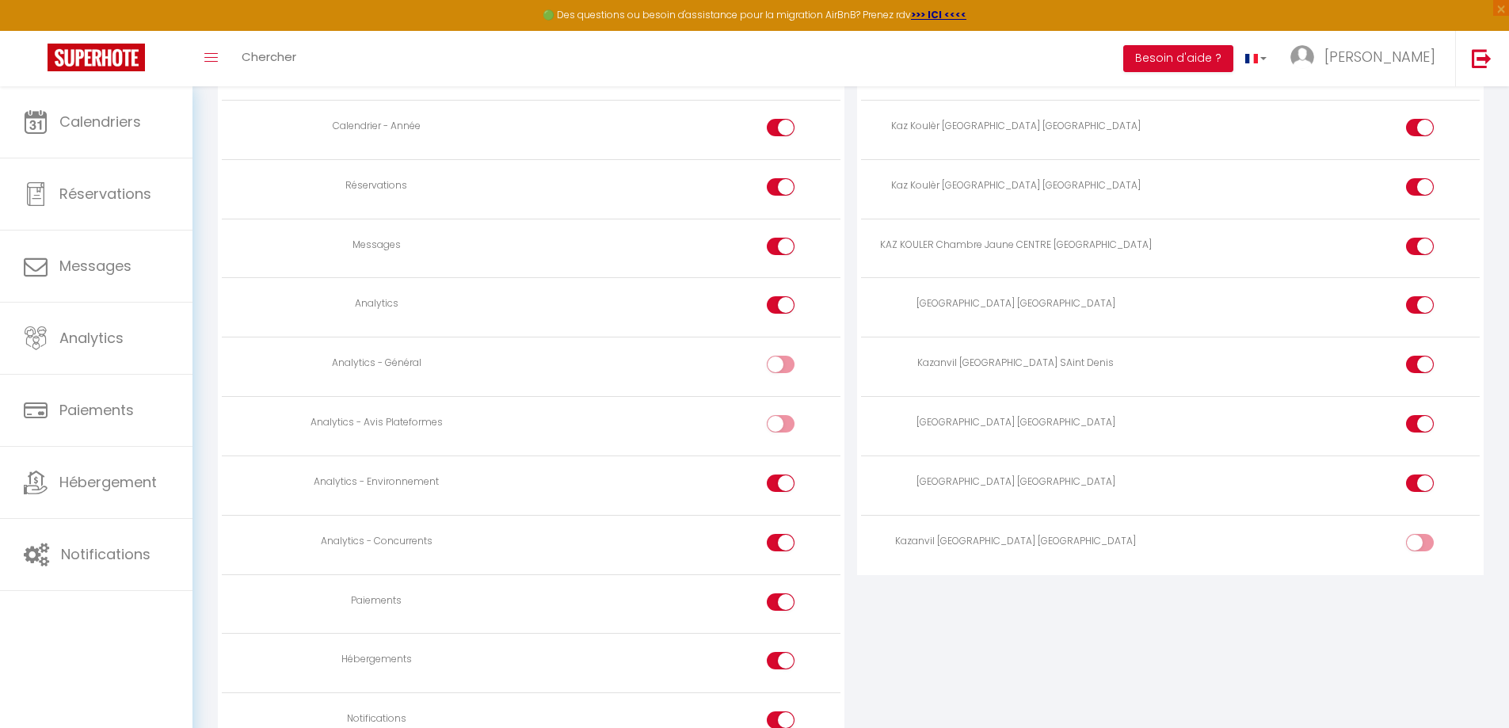
scroll to position [1294, 0]
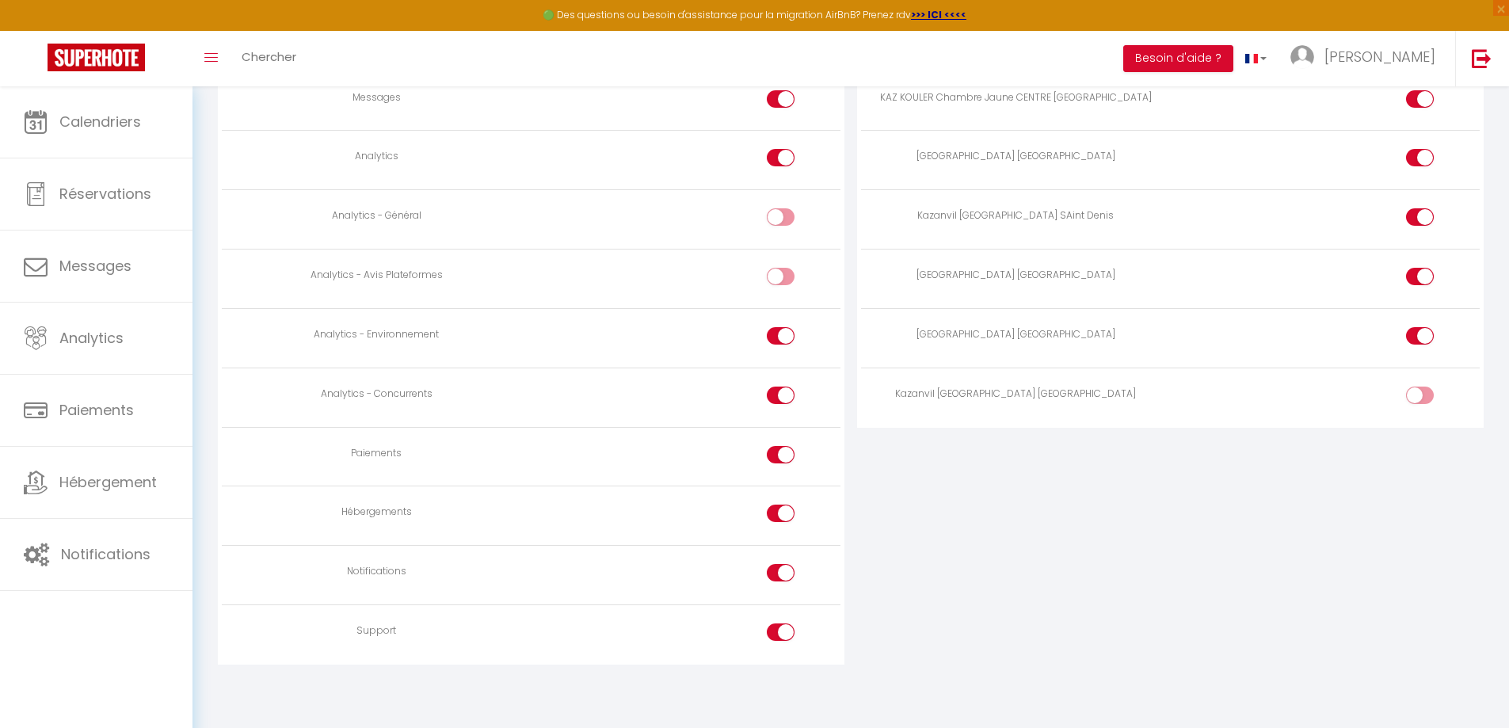
click at [1418, 400] on div at bounding box center [1420, 394] width 28 height 17
click at [1419, 400] on input "checkbox" at bounding box center [1433, 398] width 28 height 24
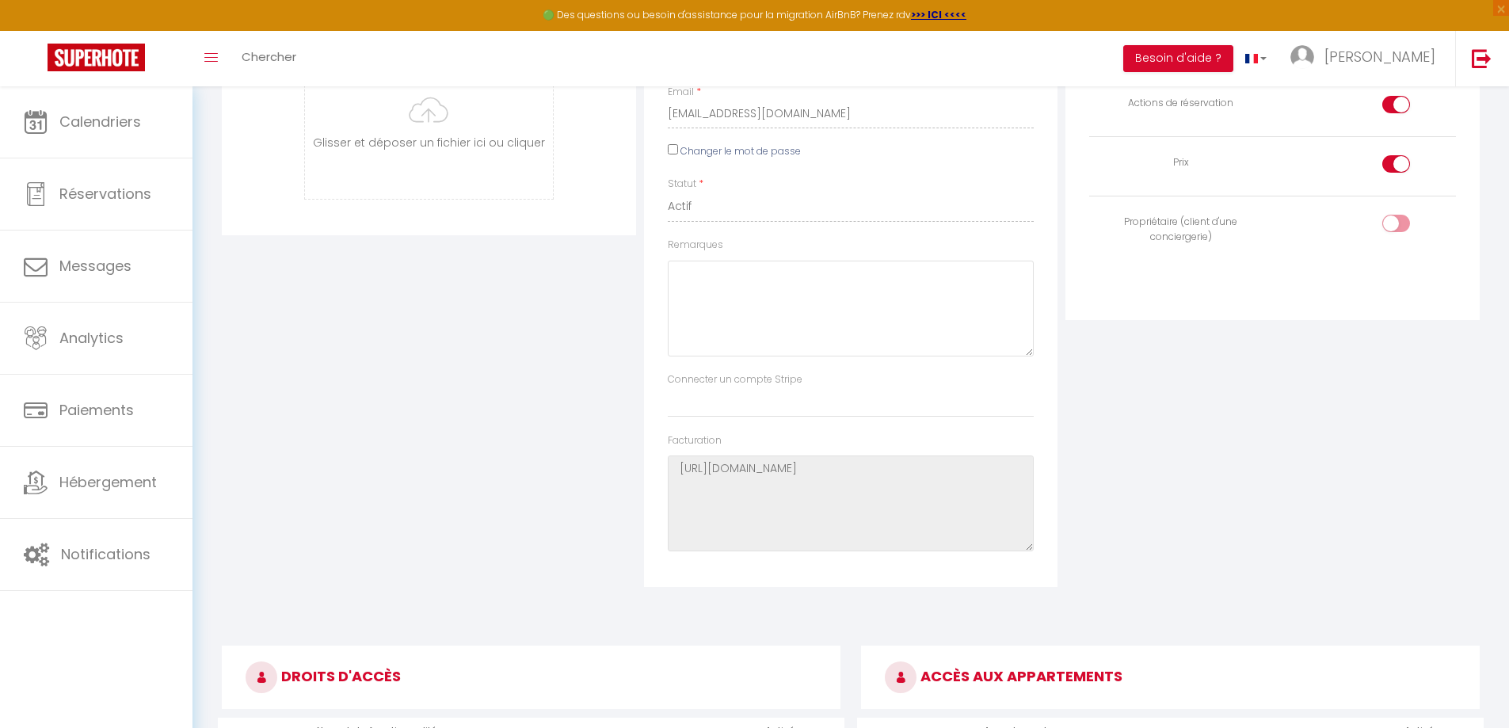
scroll to position [0, 0]
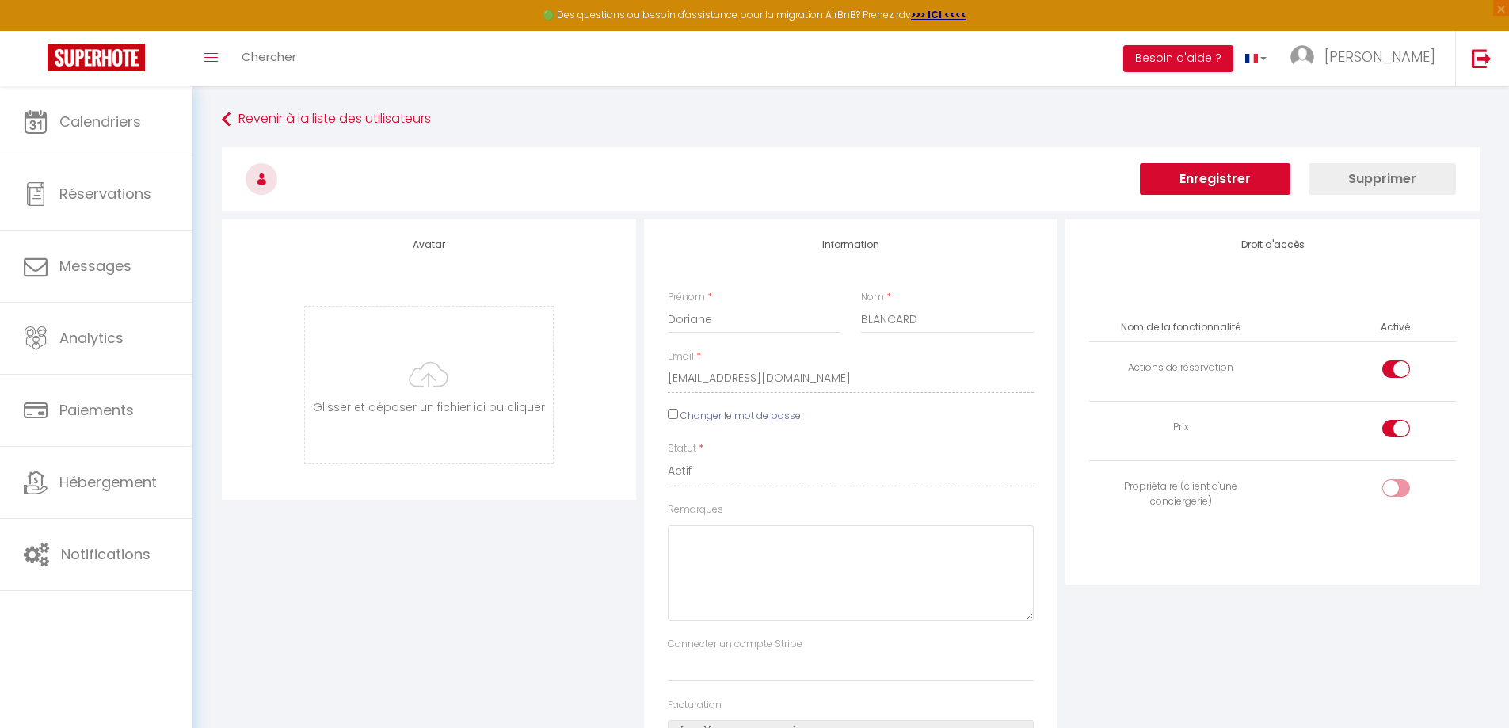
click at [1225, 180] on button "Enregistrer" at bounding box center [1215, 179] width 150 height 32
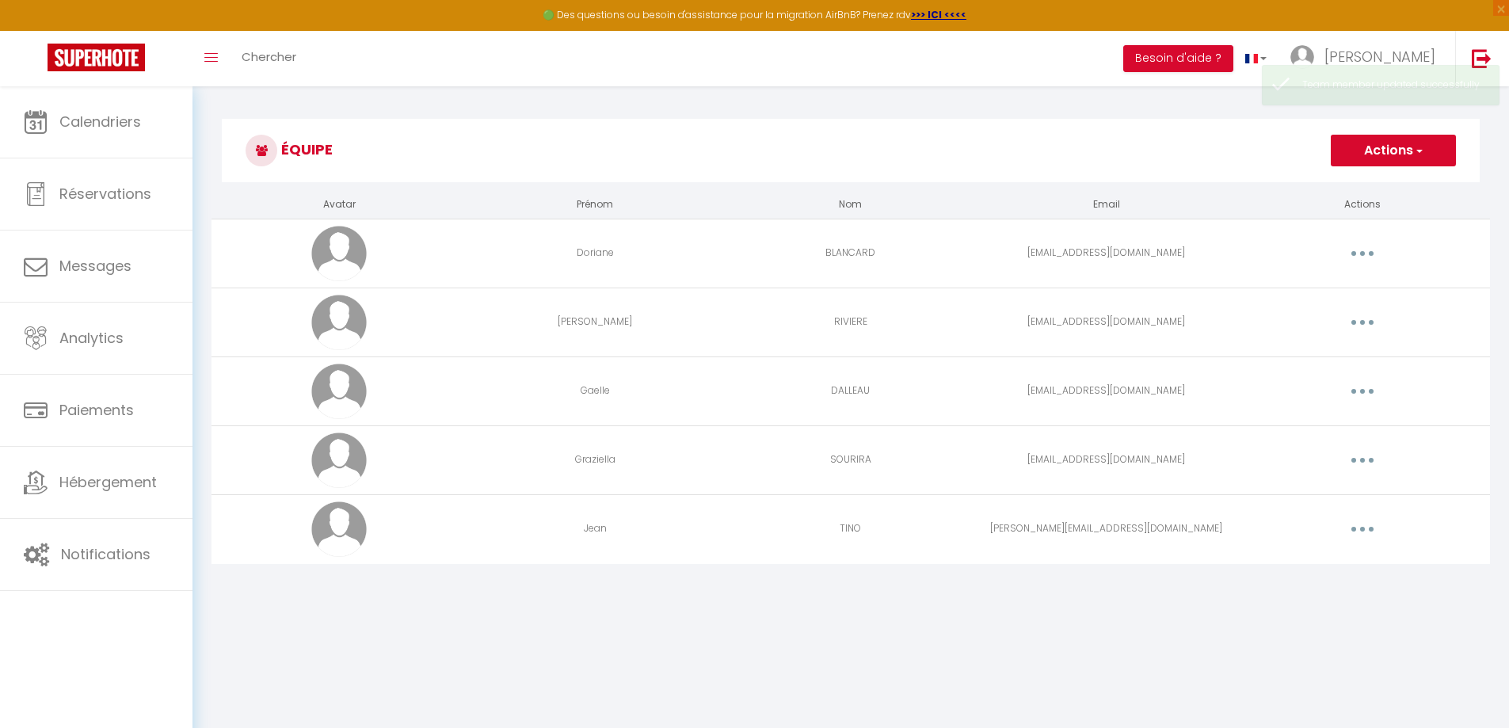
click at [1361, 530] on icon "button" at bounding box center [1362, 529] width 5 height 5
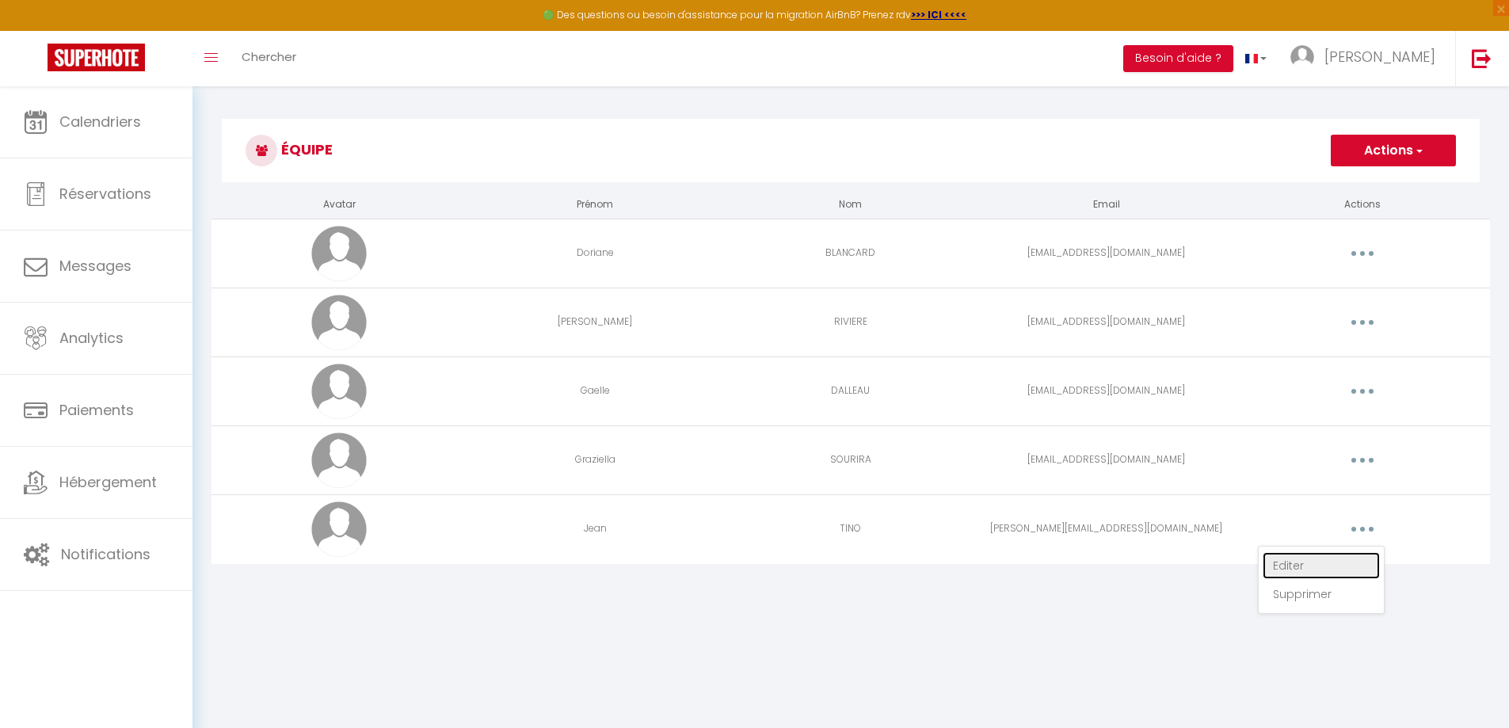
click at [1289, 562] on link "Editer" at bounding box center [1320, 565] width 117 height 27
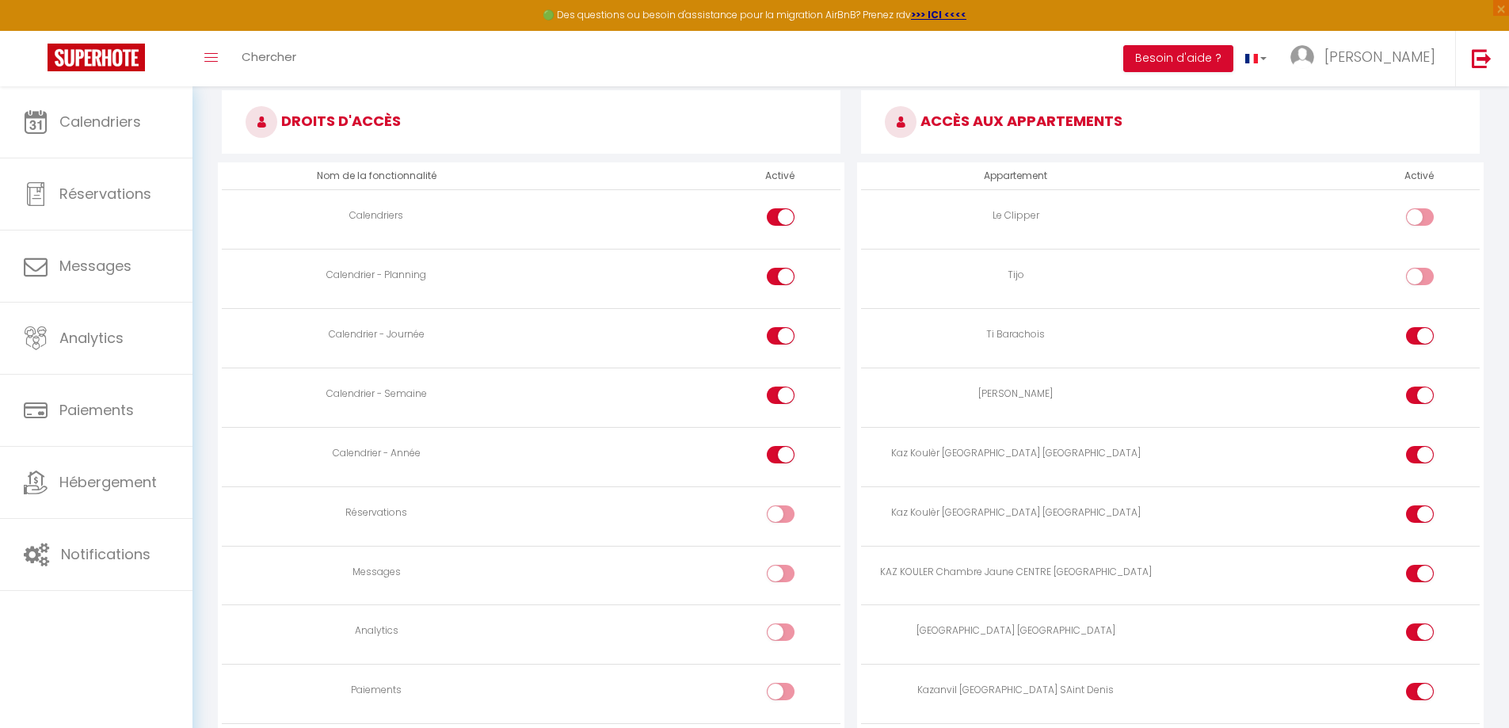
scroll to position [1057, 0]
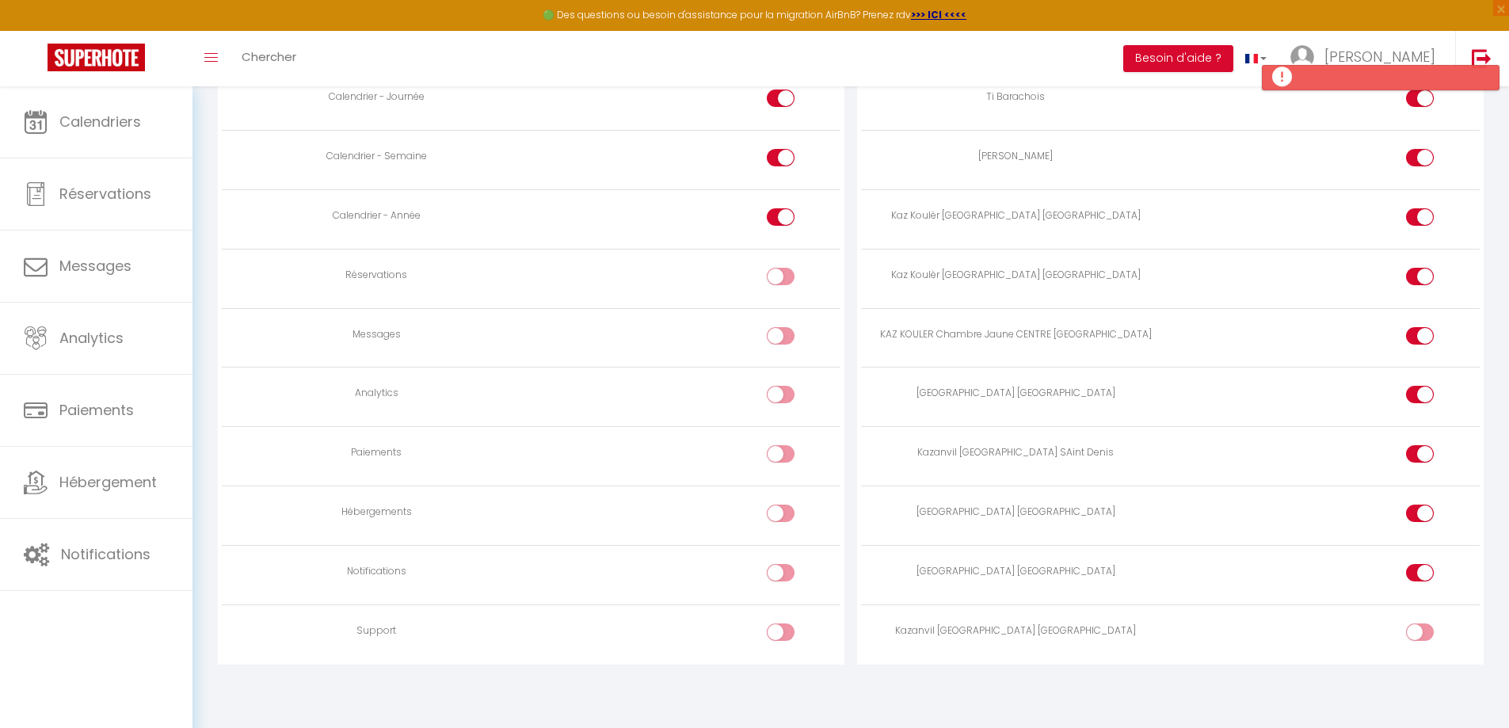
click at [1421, 634] on input "checkbox" at bounding box center [1433, 635] width 28 height 24
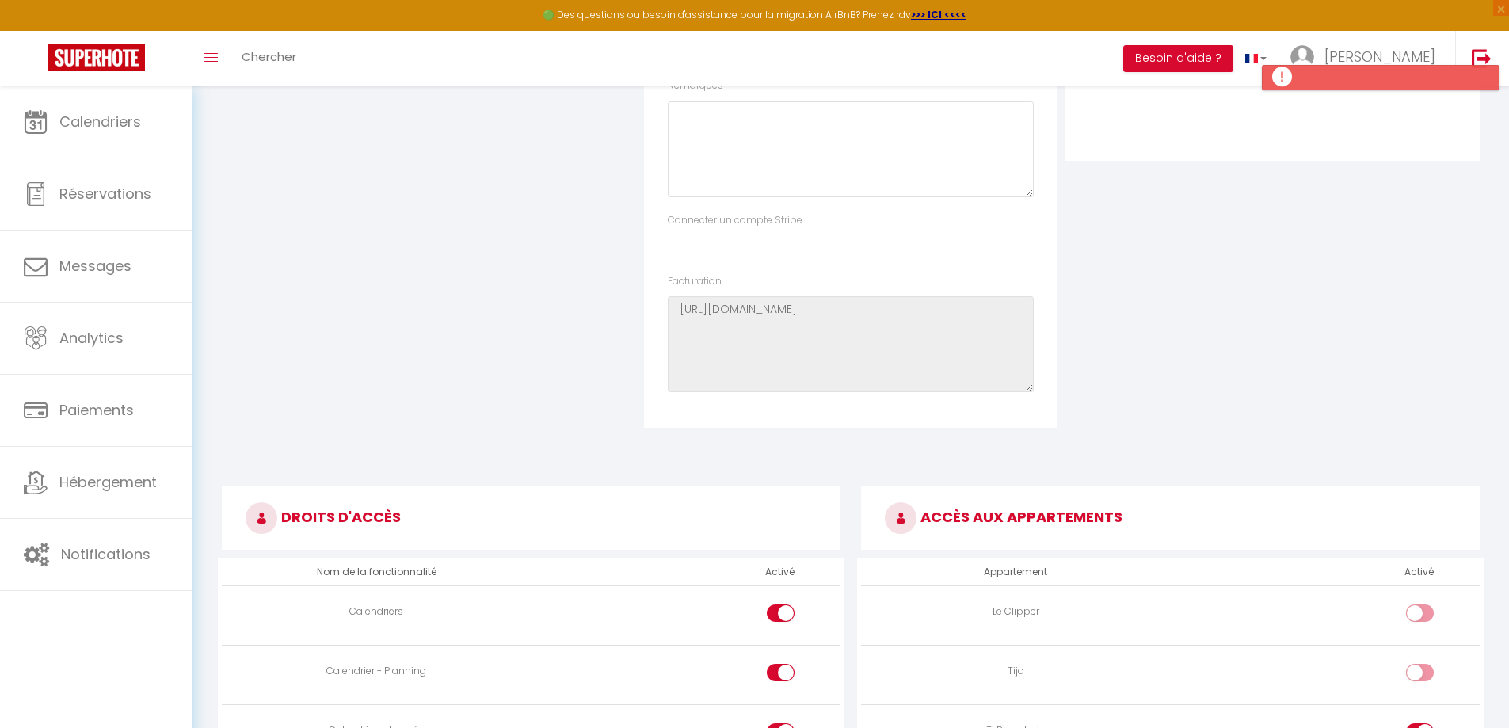
scroll to position [28, 0]
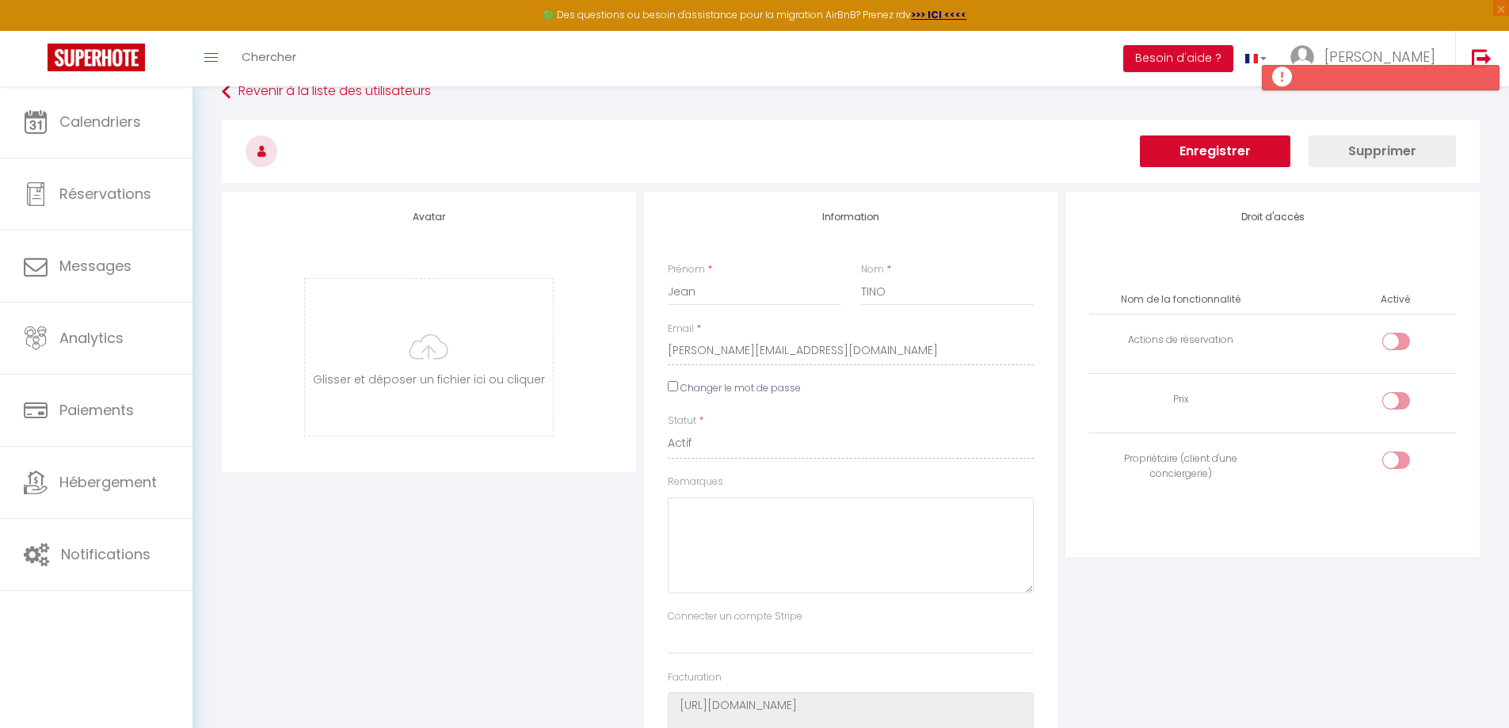
click at [1208, 148] on button "Enregistrer" at bounding box center [1215, 151] width 150 height 32
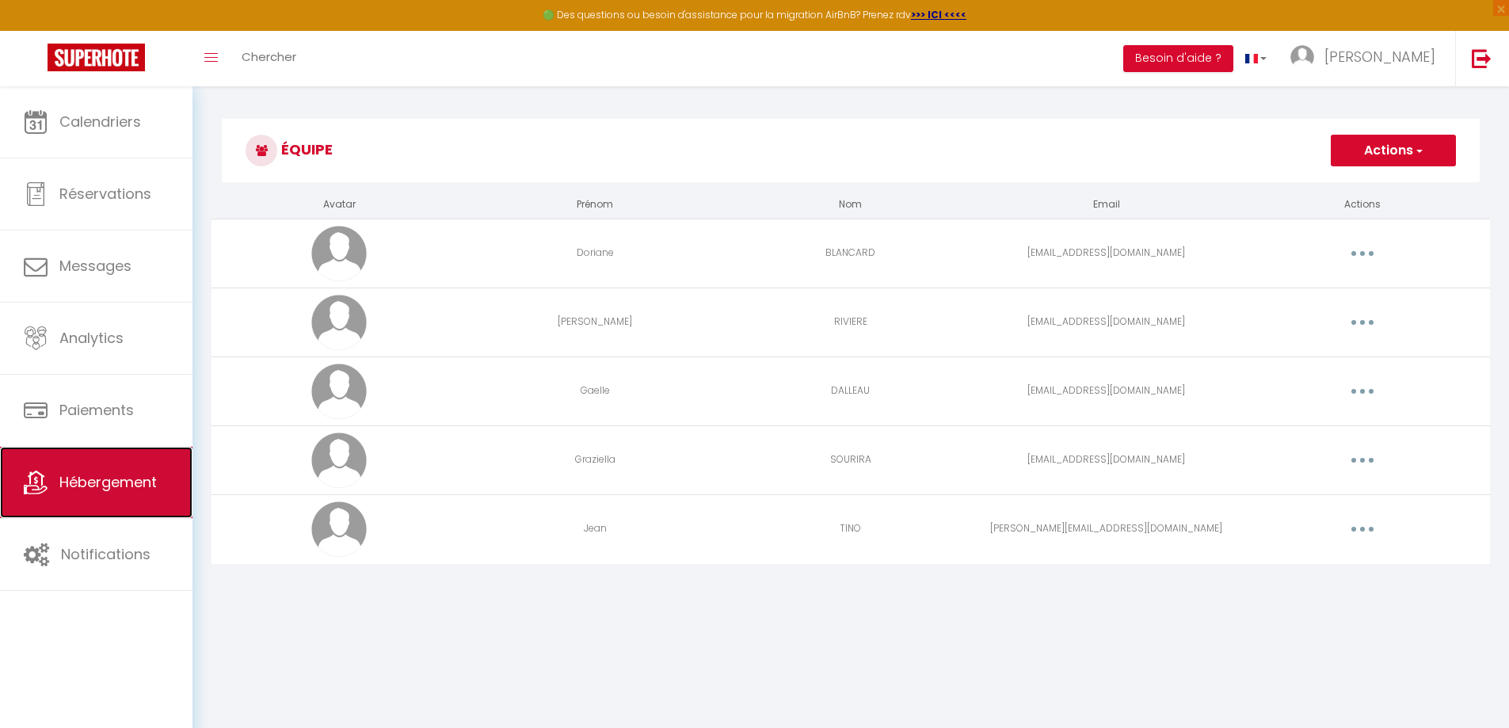
click at [89, 466] on link "Hébergement" at bounding box center [96, 482] width 192 height 71
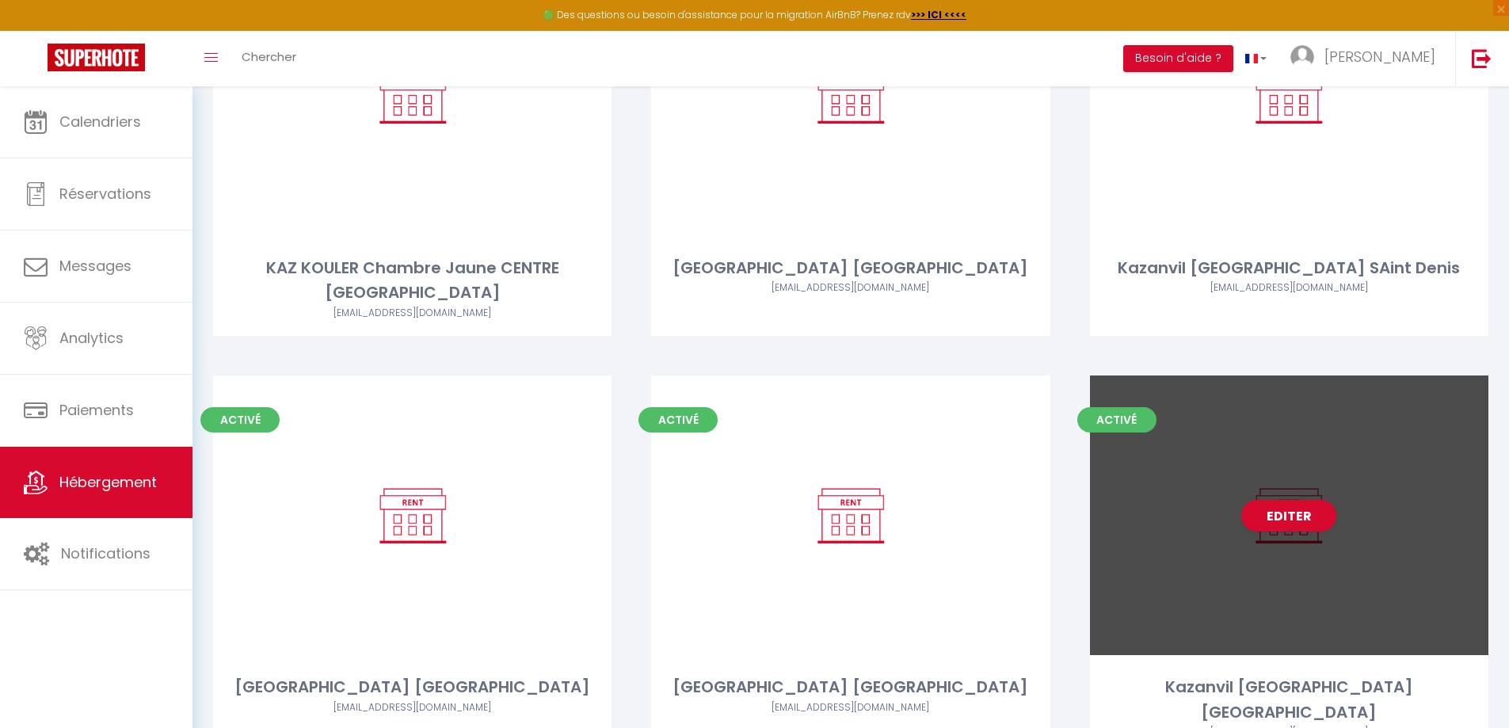
scroll to position [1098, 0]
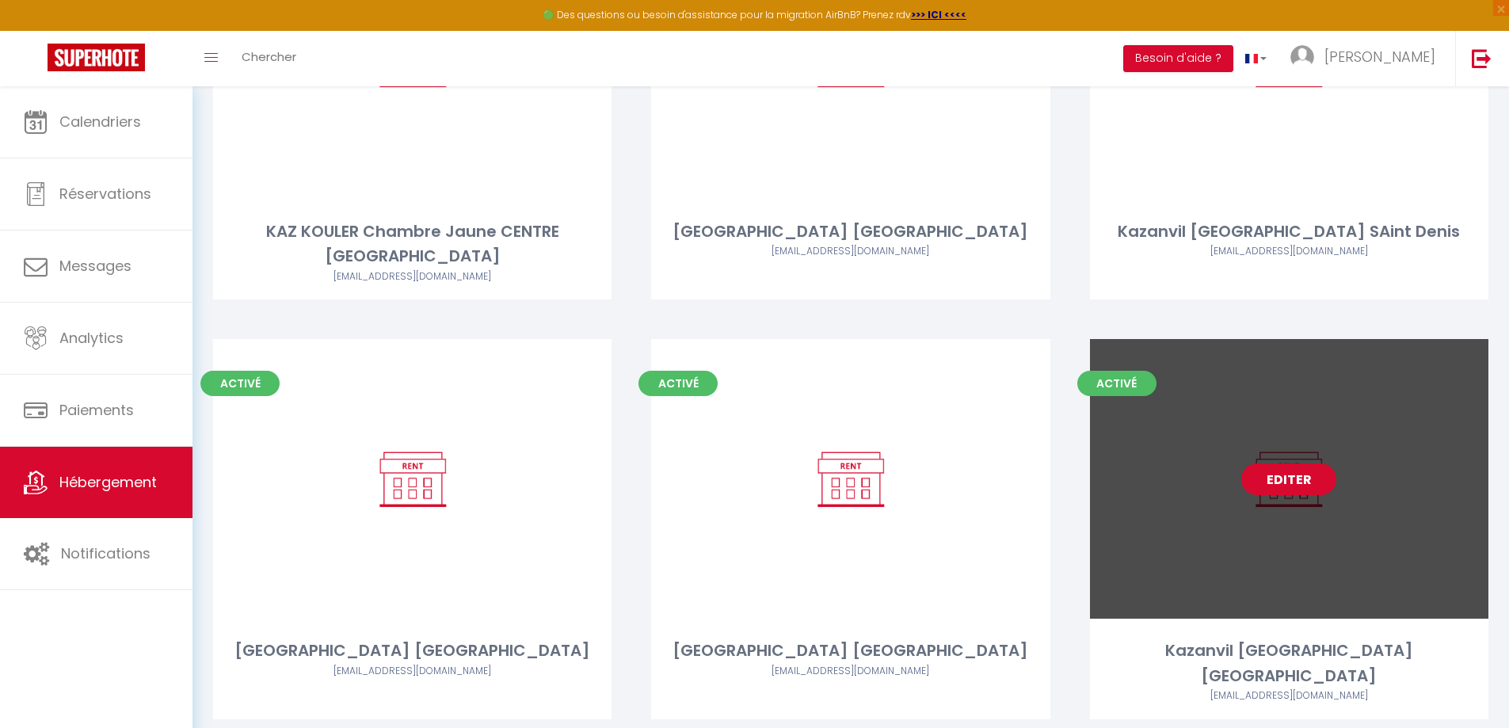
click at [1300, 463] on link "Editer" at bounding box center [1288, 479] width 95 height 32
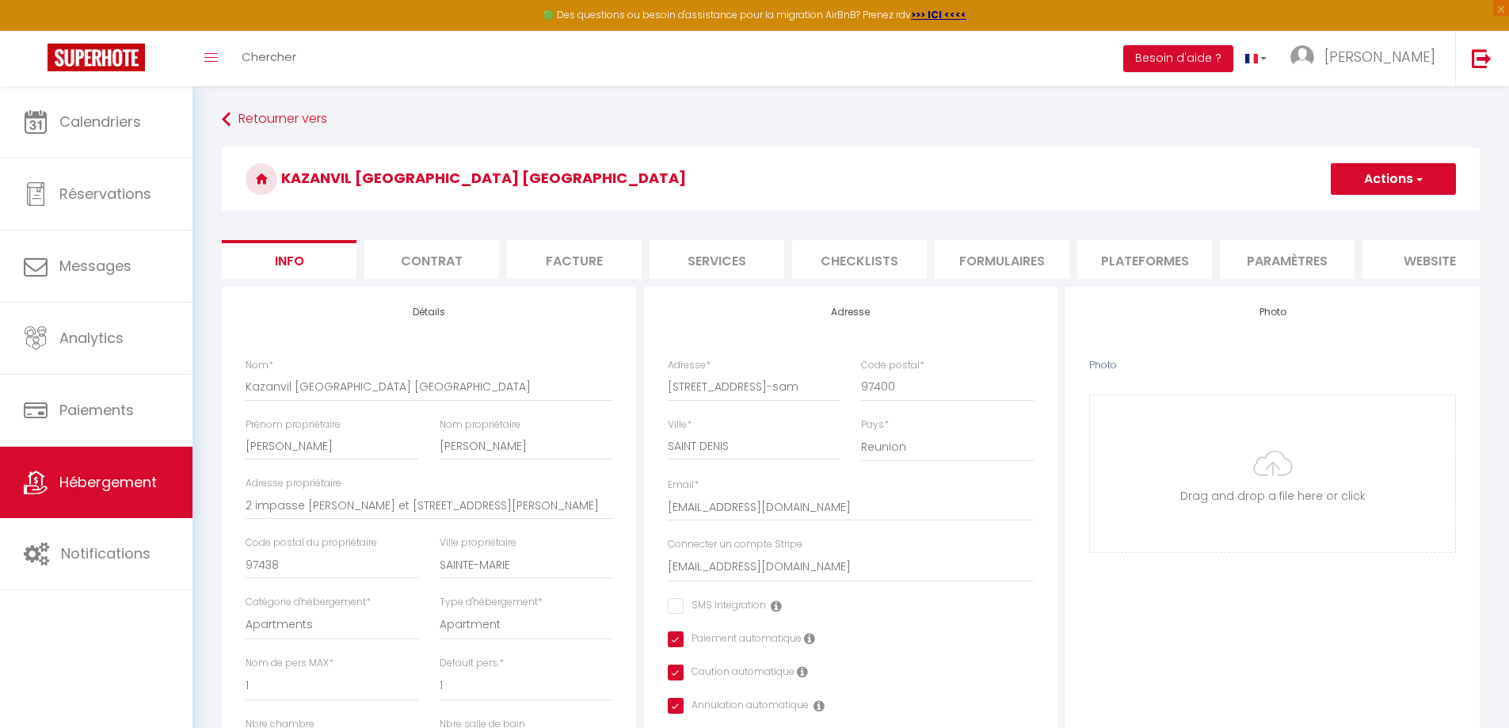
click at [1125, 264] on li "Plateformes" at bounding box center [1144, 259] width 135 height 39
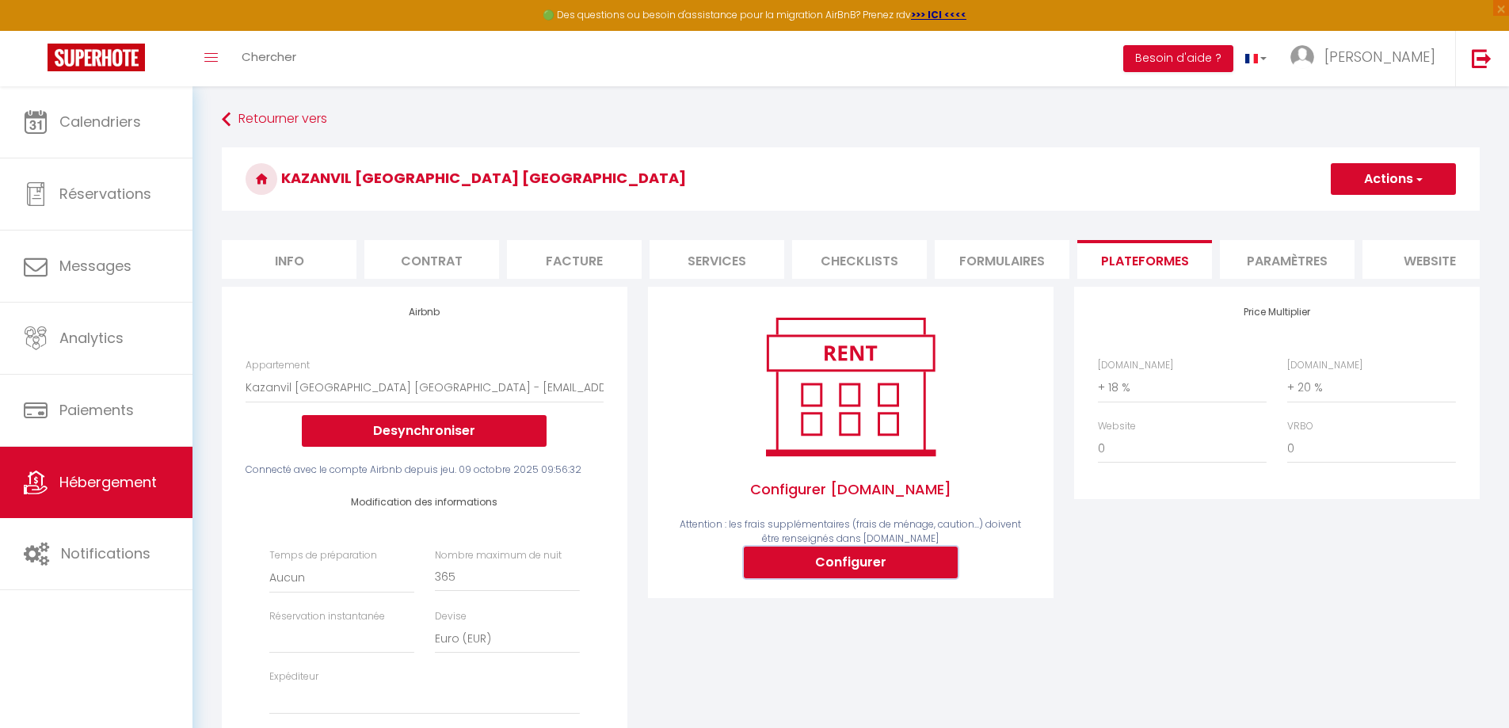
click at [859, 578] on button "Configurer" at bounding box center [851, 562] width 214 height 32
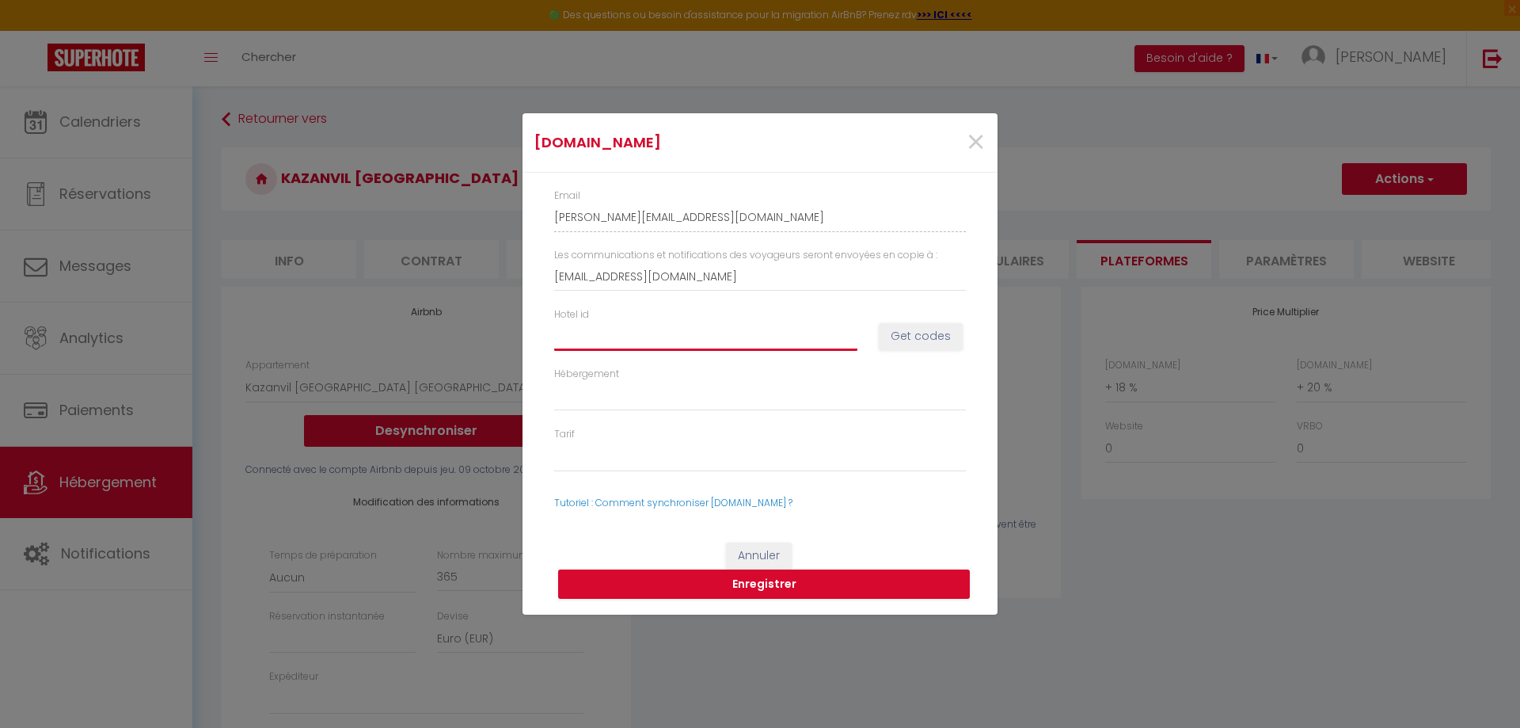
click at [611, 335] on input "Hotel id" at bounding box center [705, 336] width 303 height 29
click at [908, 334] on button "Get codes" at bounding box center [921, 336] width 84 height 27
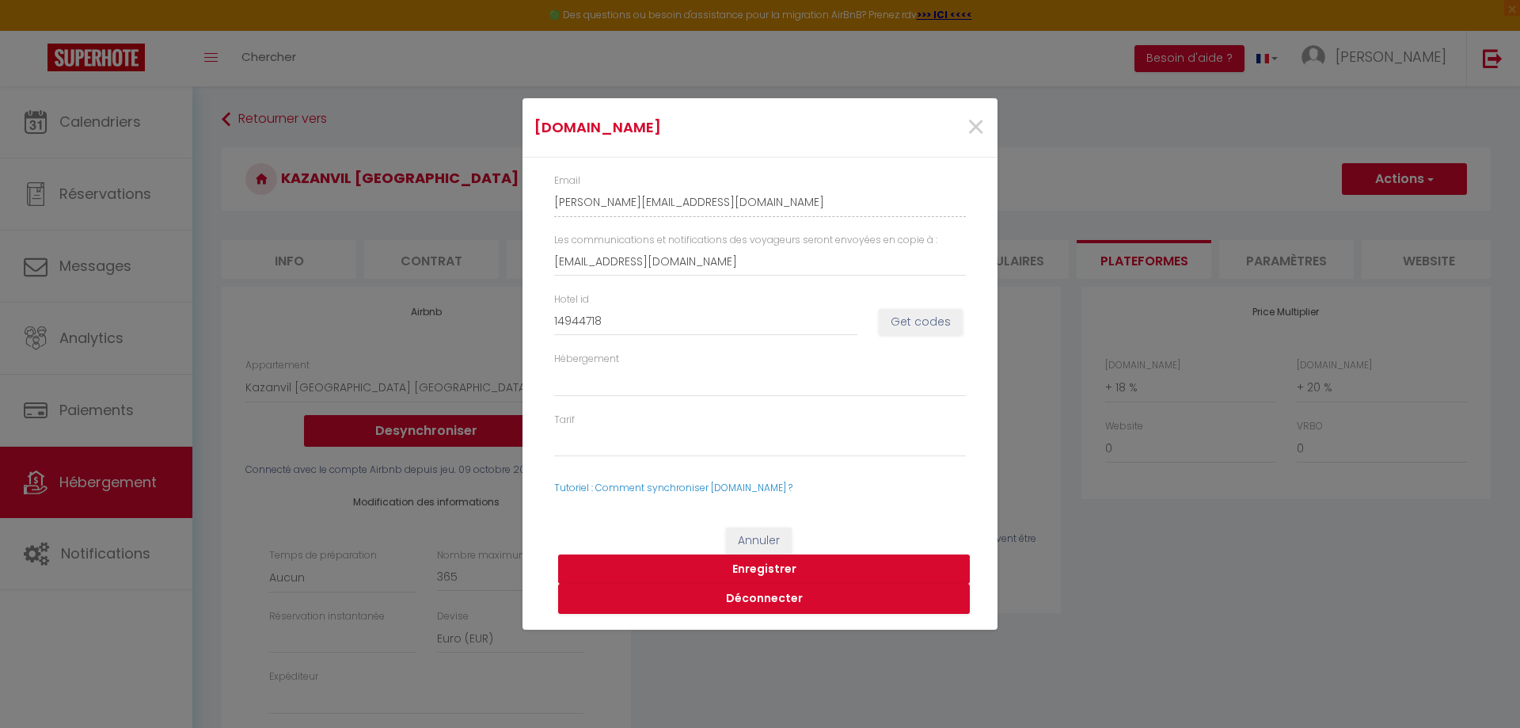
click at [759, 567] on button "Enregistrer" at bounding box center [764, 569] width 412 height 30
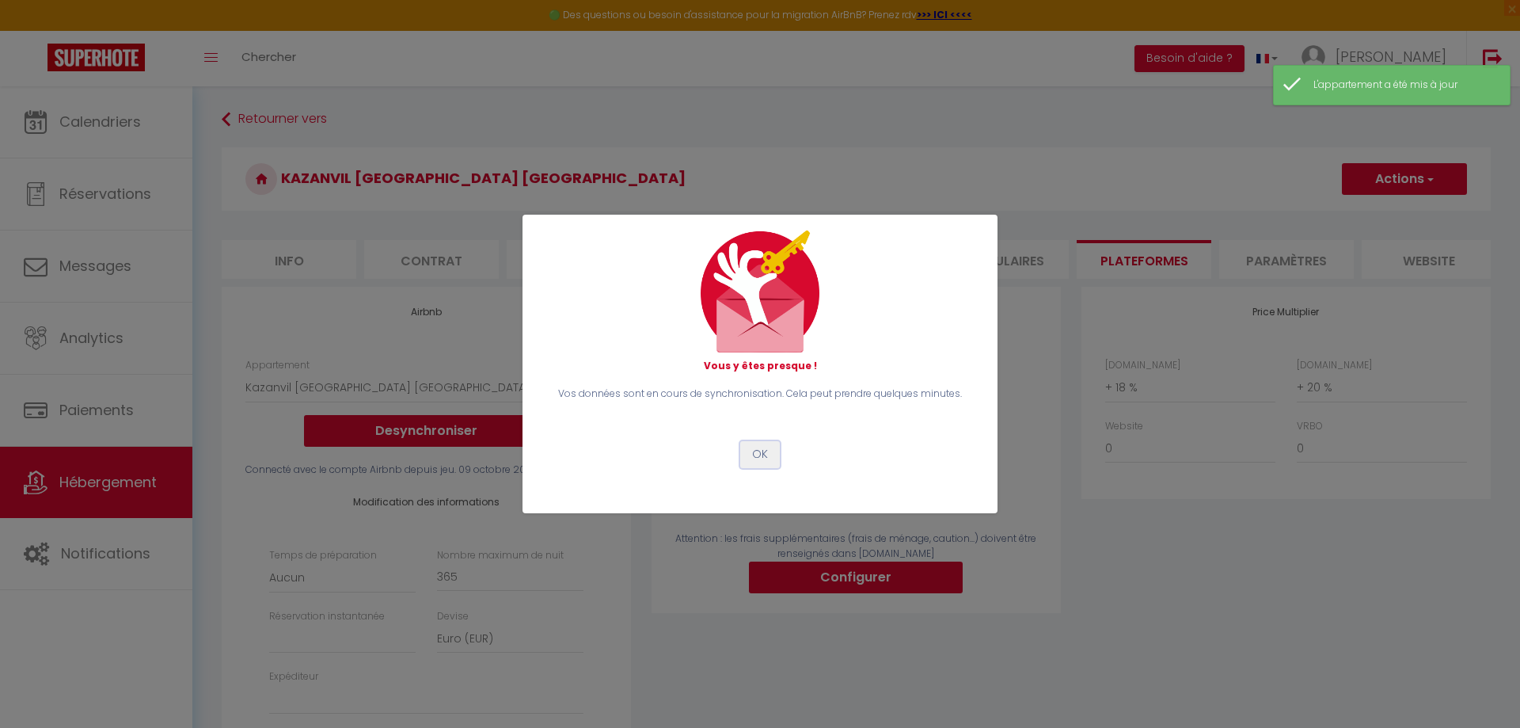
click at [765, 460] on button "OK" at bounding box center [760, 454] width 40 height 27
